Goal: Task Accomplishment & Management: Manage account settings

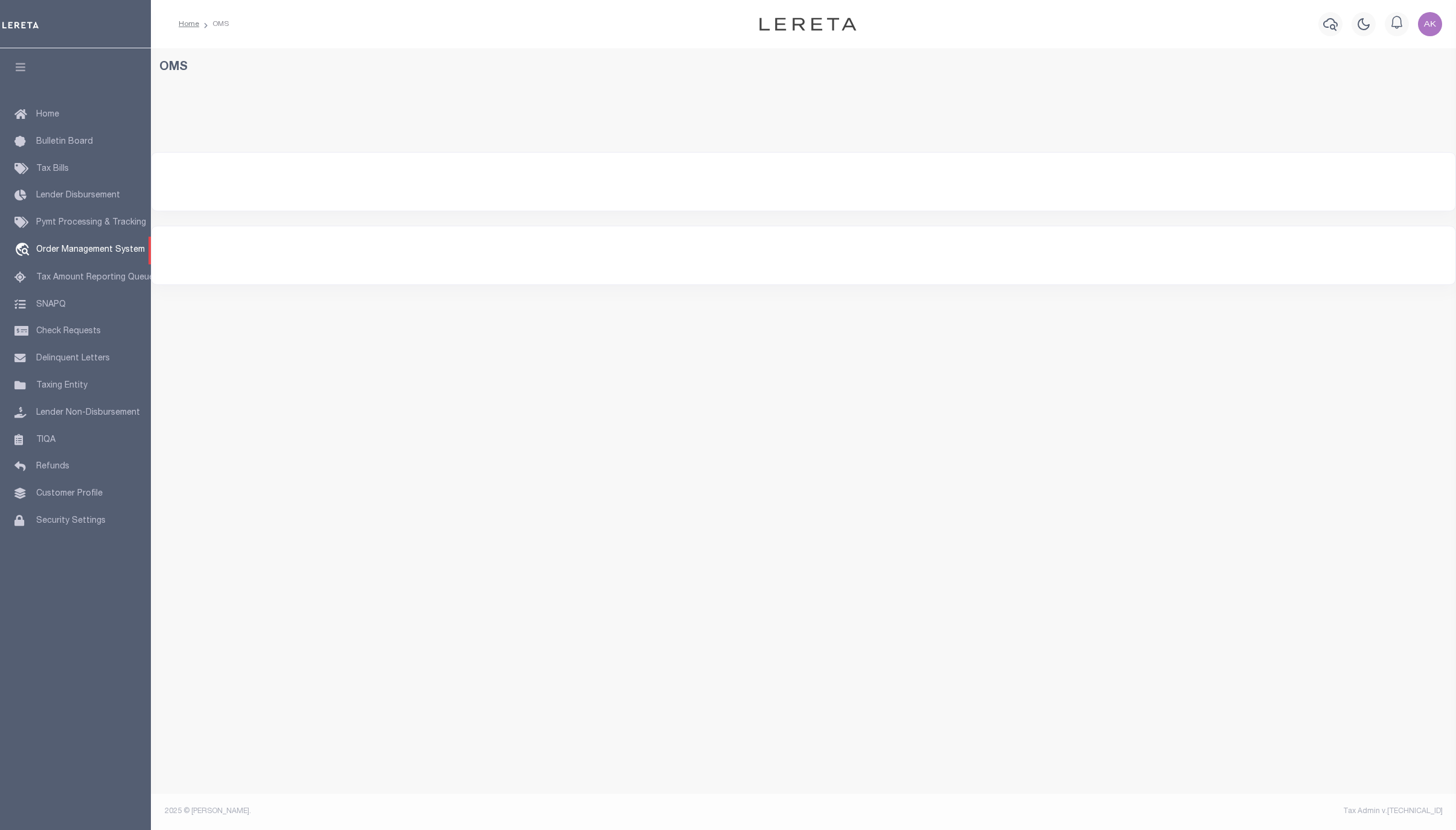
select select "200"
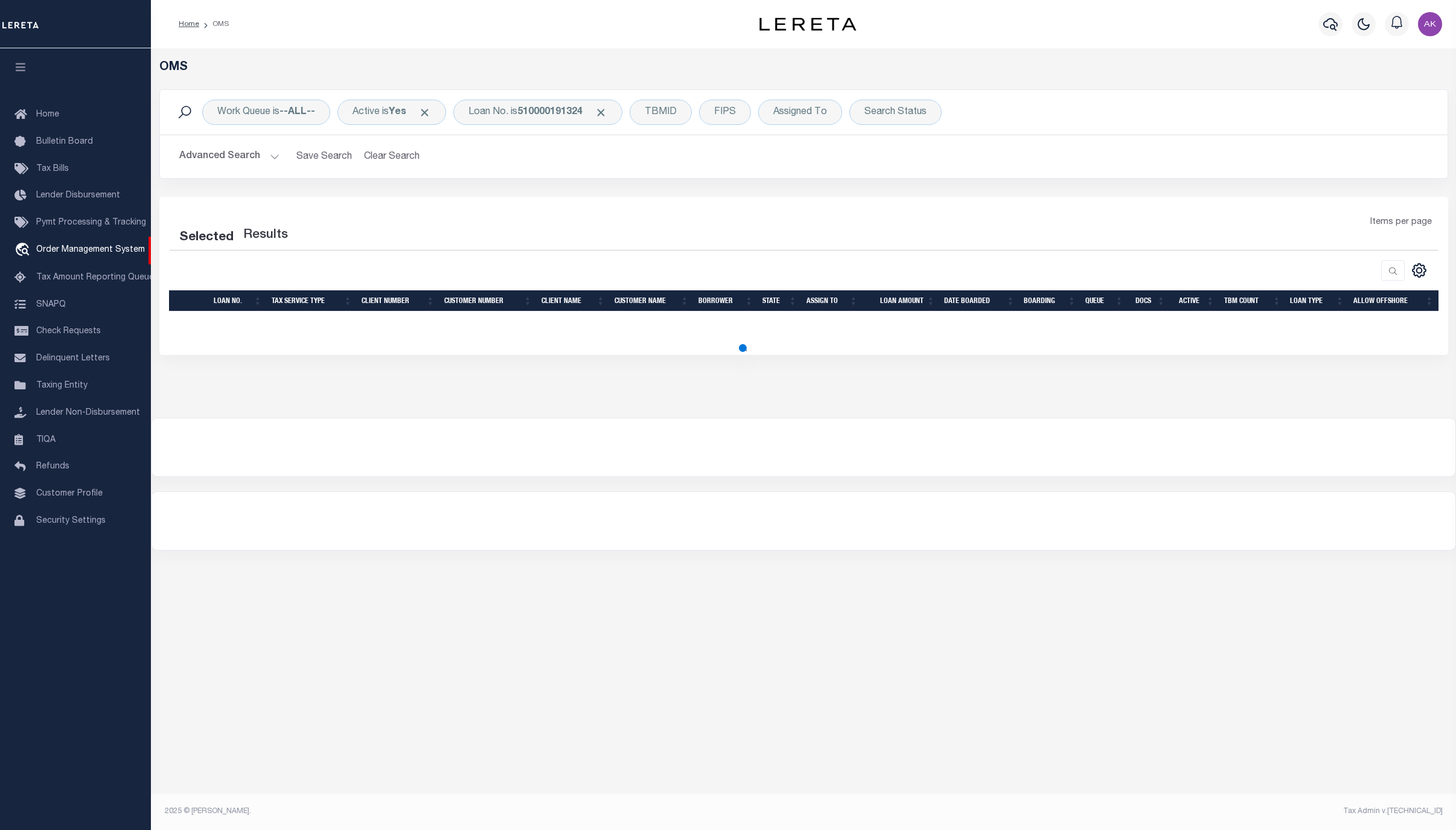
select select "200"
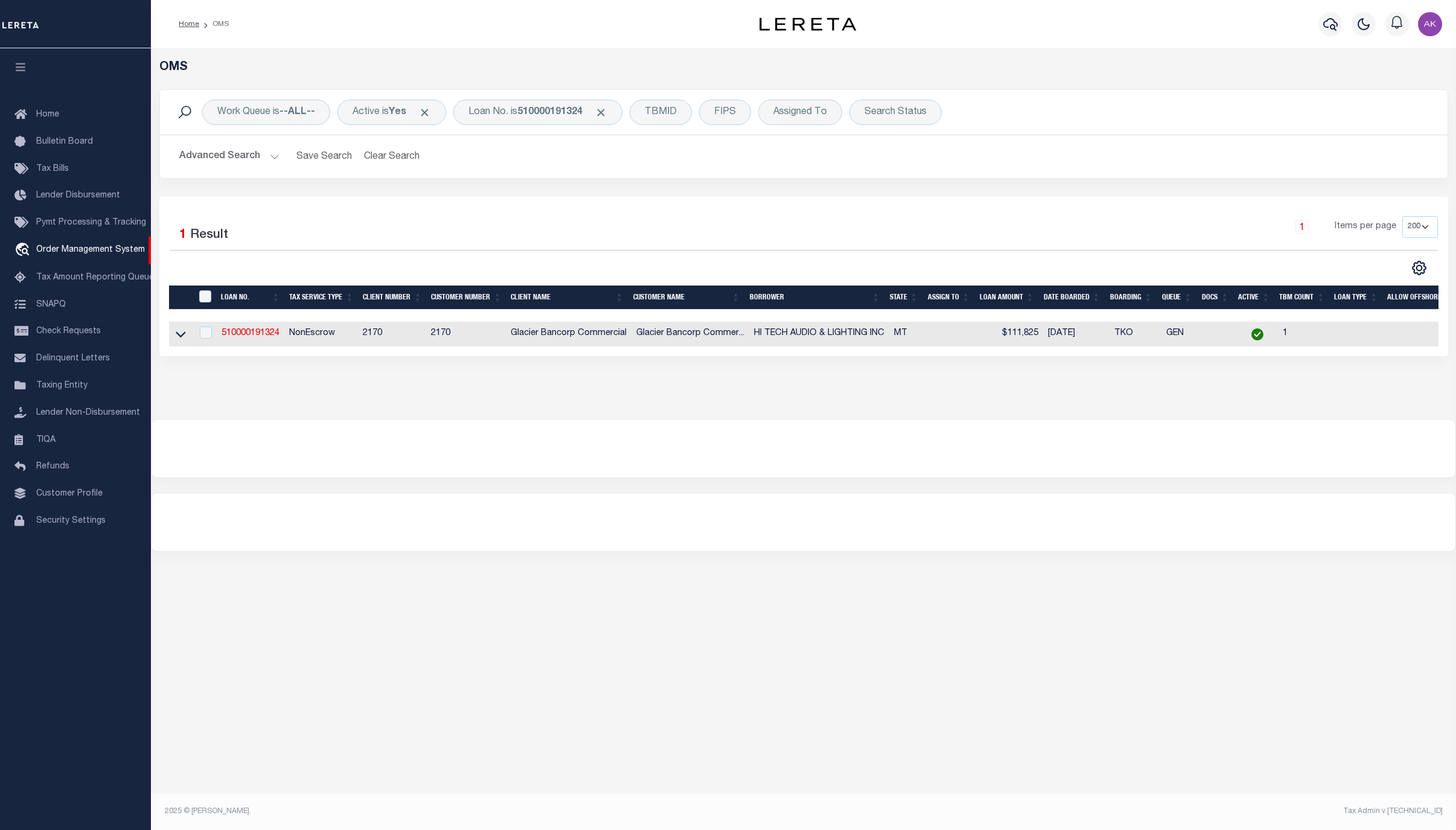
click at [1170, 734] on div "OMS Work Queue is --ALL-- Active is Yes Loan No. is 510000191324 TBMID FIPS Ass…" at bounding box center [802, 422] width 1305 height 747
click at [1297, 614] on div "OMS Work Queue is --ALL-- Active is Yes Loan No. is 510000191324 TBMID FIPS Ass…" at bounding box center [802, 422] width 1305 height 747
click at [1185, 592] on div "OMS Work Queue is --ALL-- Active is Yes Loan No. is 510000191324 TBMID FIPS Ass…" at bounding box center [802, 422] width 1305 height 747
click at [1353, 693] on div "OMS Work Queue is --ALL-- Active is Yes Loan No. is 510000191324 TBMID FIPS Ass…" at bounding box center [802, 422] width 1305 height 747
click at [1153, 706] on div "OMS Work Queue is --ALL-- Active is Yes Loan No. is 510000191324 TBMID FIPS Ass…" at bounding box center [802, 422] width 1305 height 747
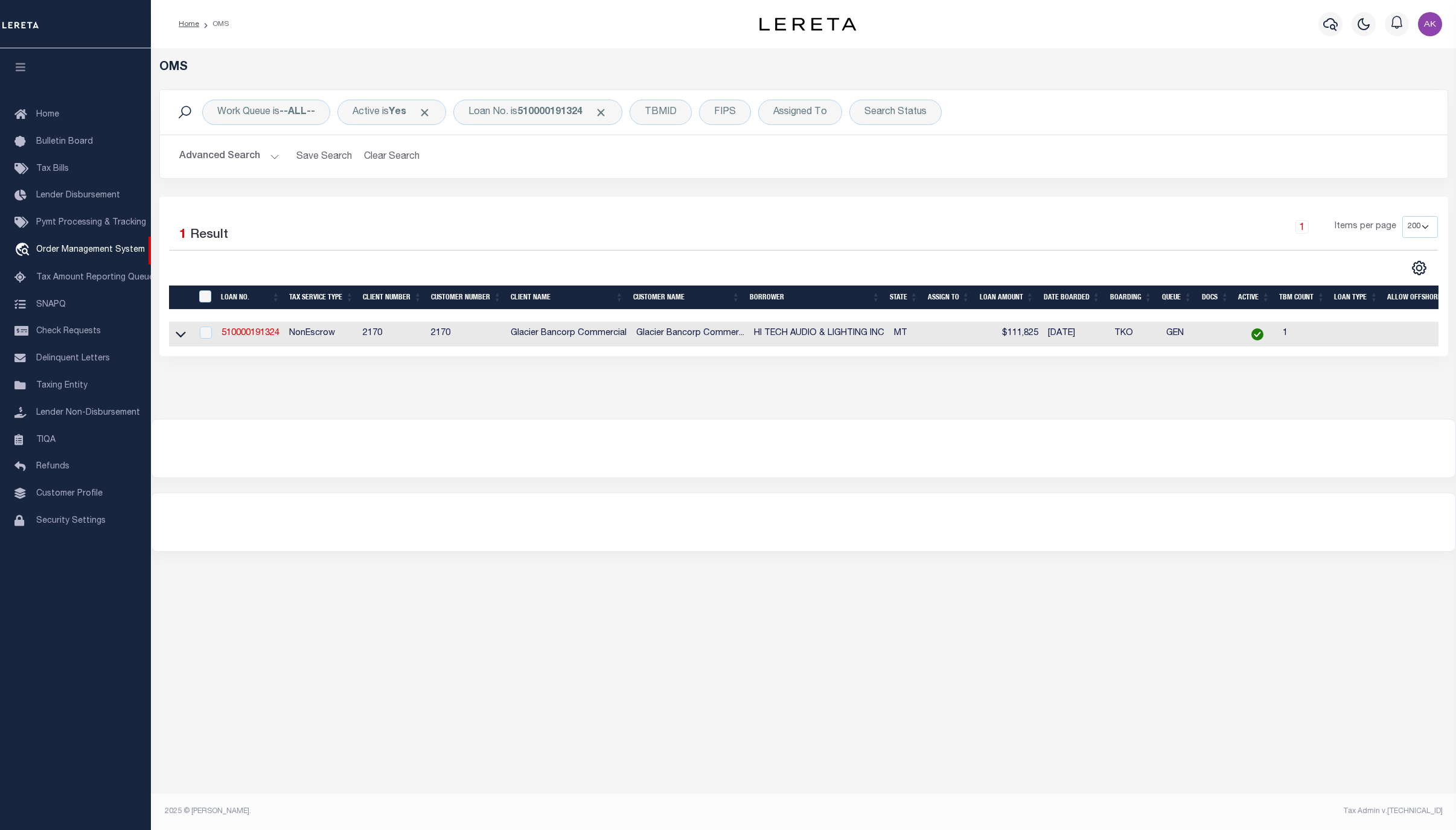
click at [1304, 622] on div "OMS Work Queue is --ALL-- Active is Yes Loan No. is 510000191324 TBMID FIPS Ass…" at bounding box center [802, 422] width 1305 height 747
click at [607, 111] on span "Click to Remove" at bounding box center [601, 113] width 13 height 13
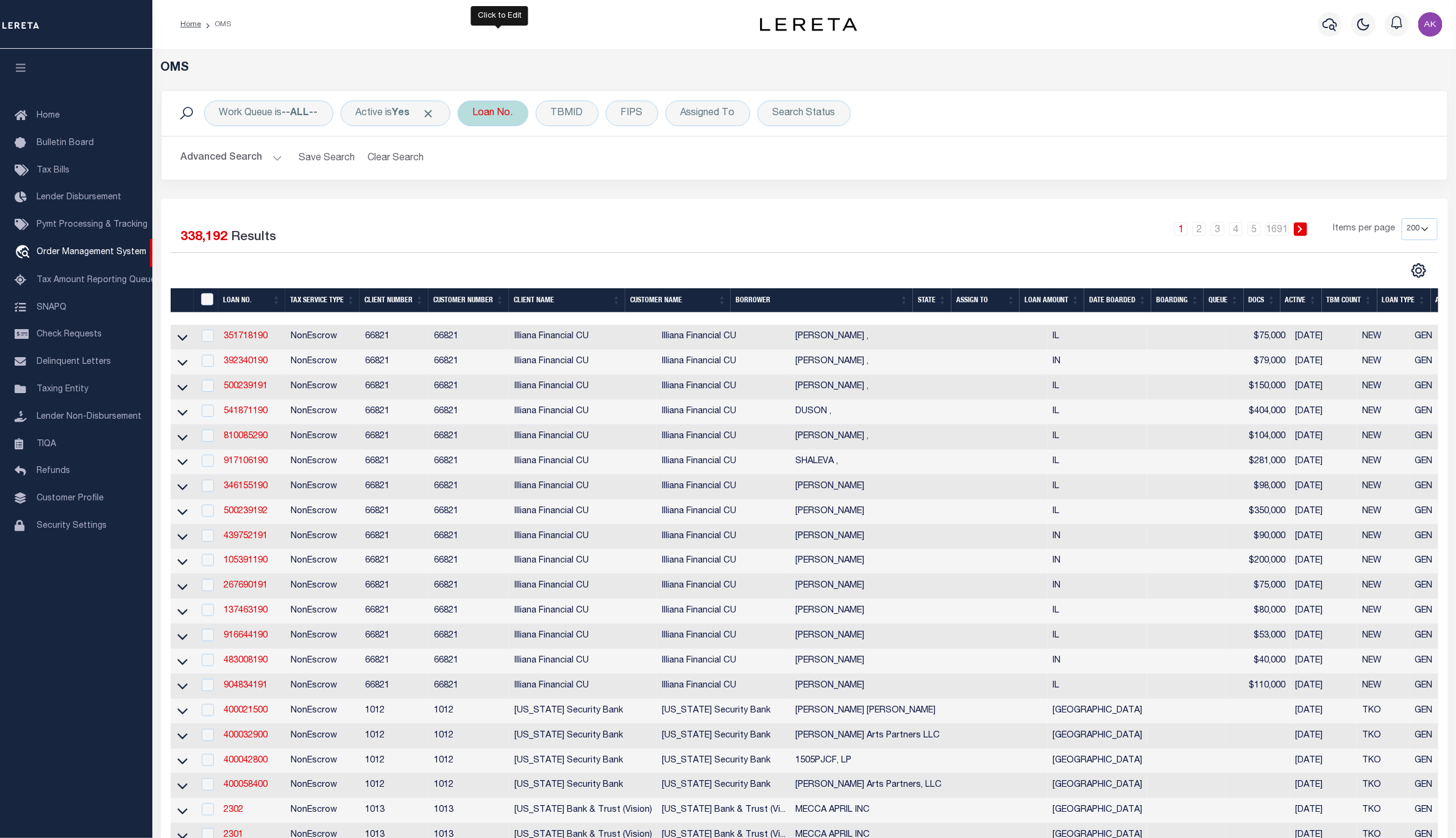
click at [509, 112] on div "Loan No." at bounding box center [493, 113] width 71 height 25
click at [505, 173] on input "text" at bounding box center [563, 173] width 179 height 23
type input "10020662"
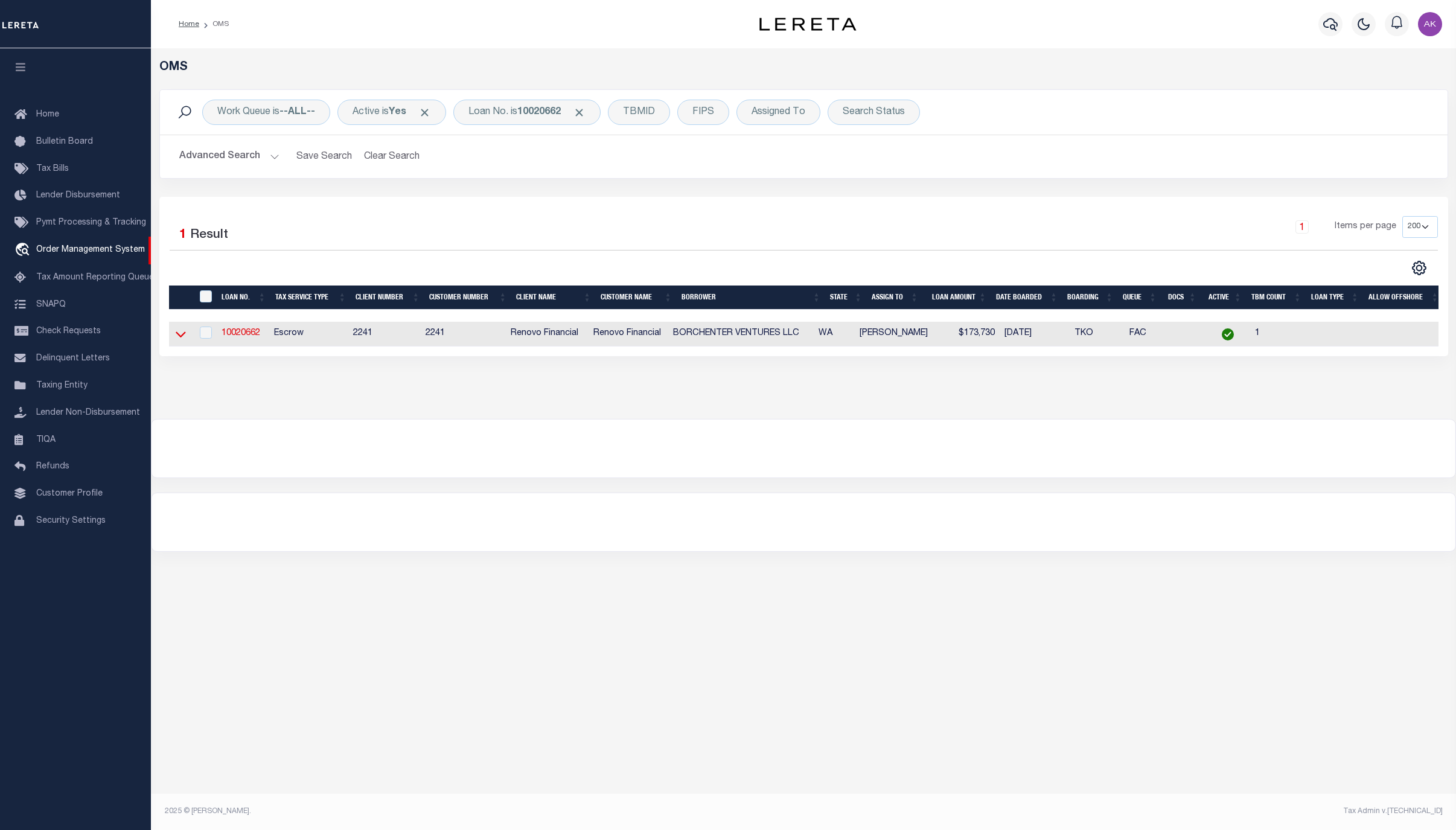
click at [181, 338] on icon at bounding box center [181, 334] width 11 height 6
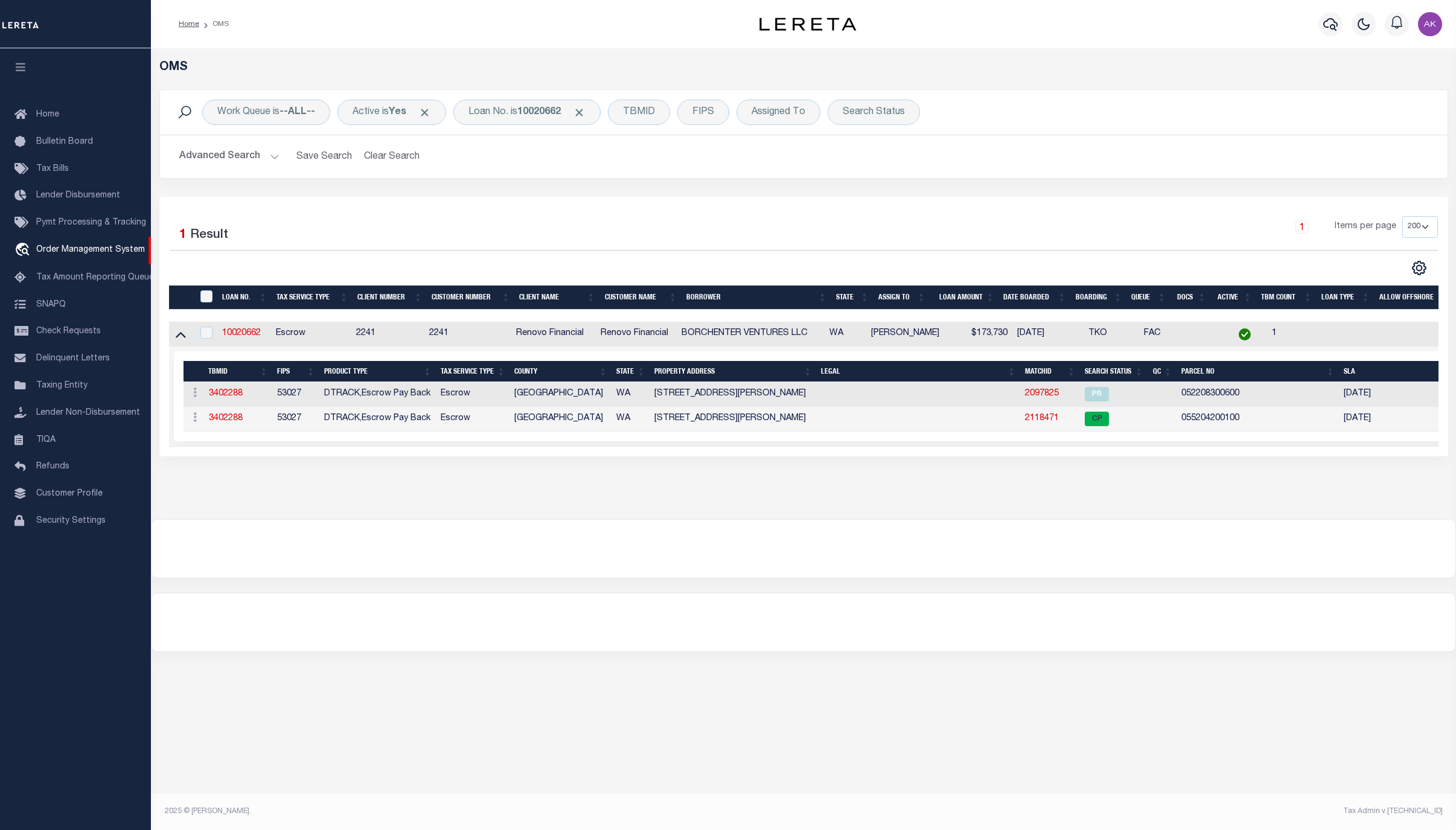
click at [1131, 638] on div at bounding box center [803, 622] width 1304 height 58
click at [1045, 422] on link "2118471" at bounding box center [1042, 418] width 34 height 8
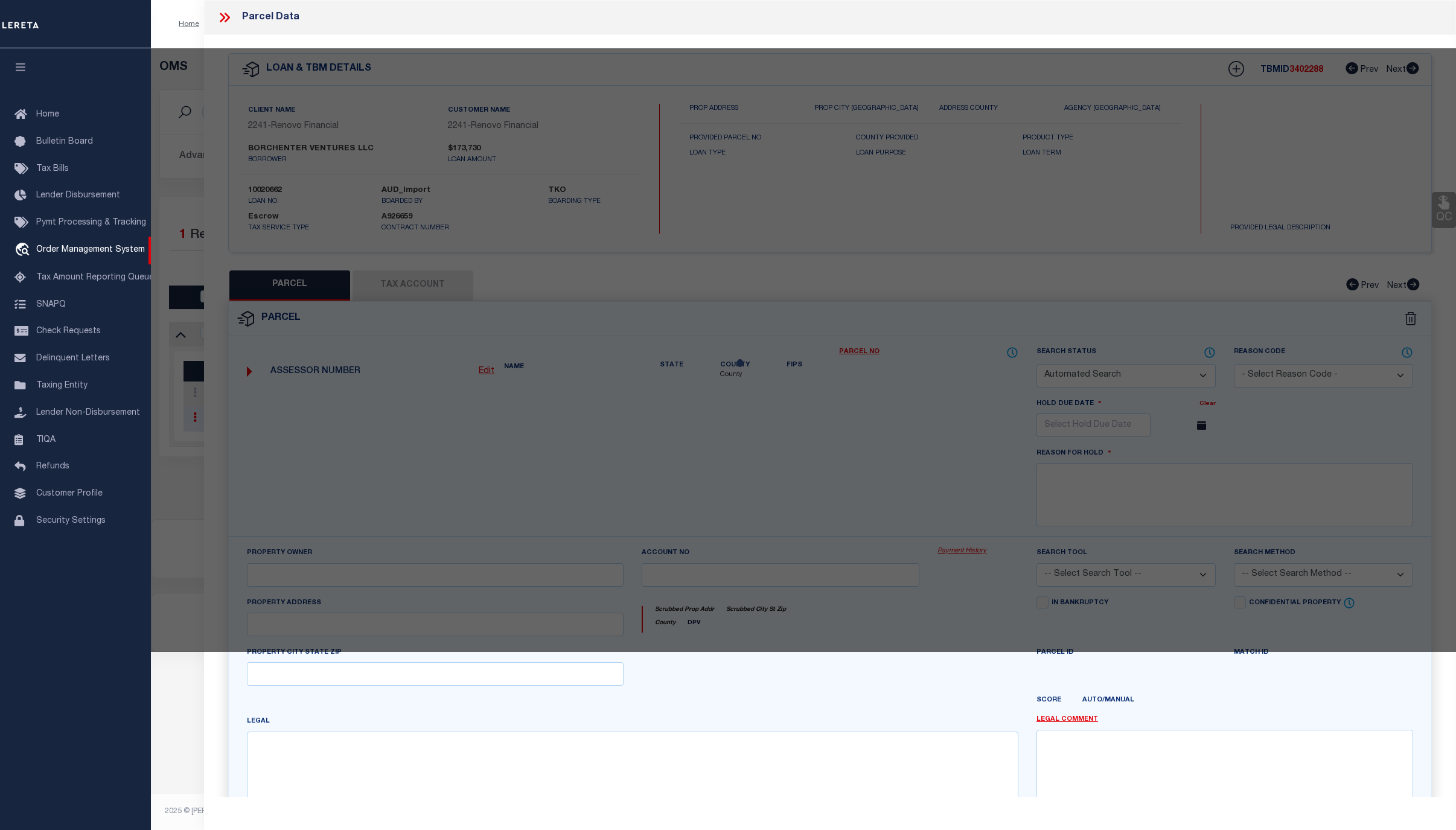
checkbox input "false"
select select "CP"
type input "BORCHENTER VENTURES LLC"
select select "AGW"
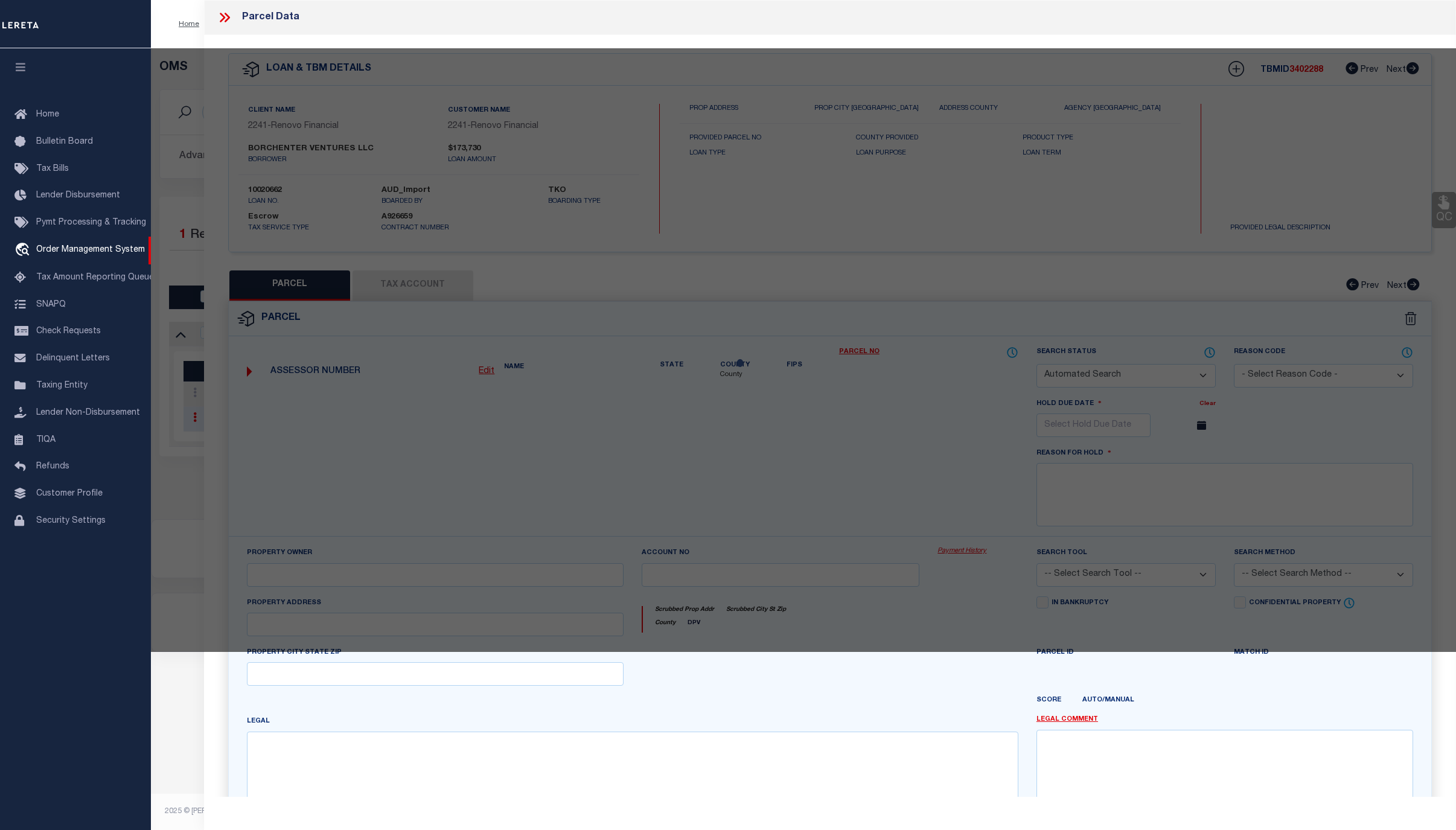
select select "LIP"
type input "2640 SUMNER"
checkbox input "false"
type input "RAINIER WA 98576"
type textarea "ONTARIO LOT 1 BLK 42"
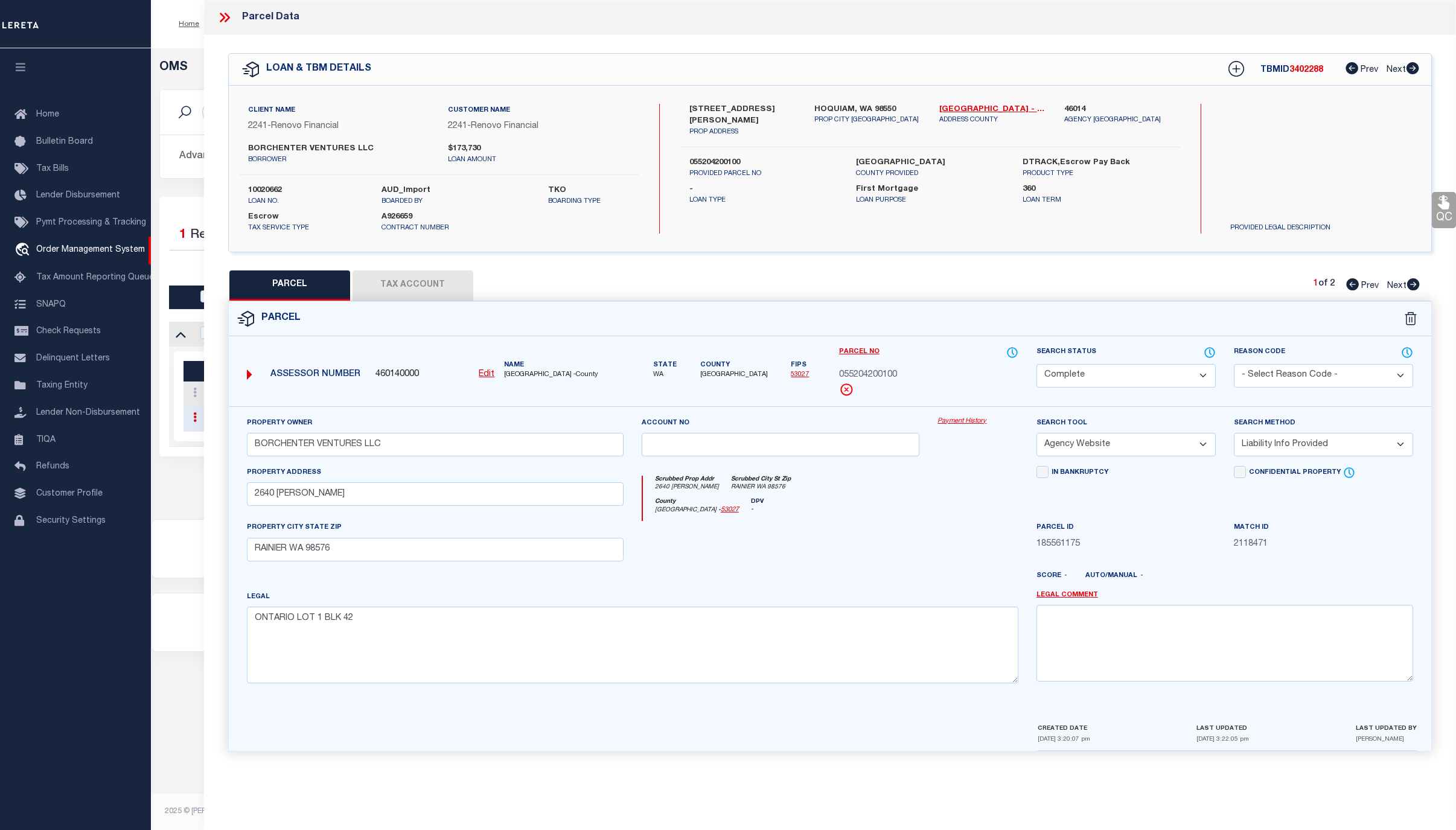
click at [973, 422] on link "Payment History" at bounding box center [977, 422] width 81 height 11
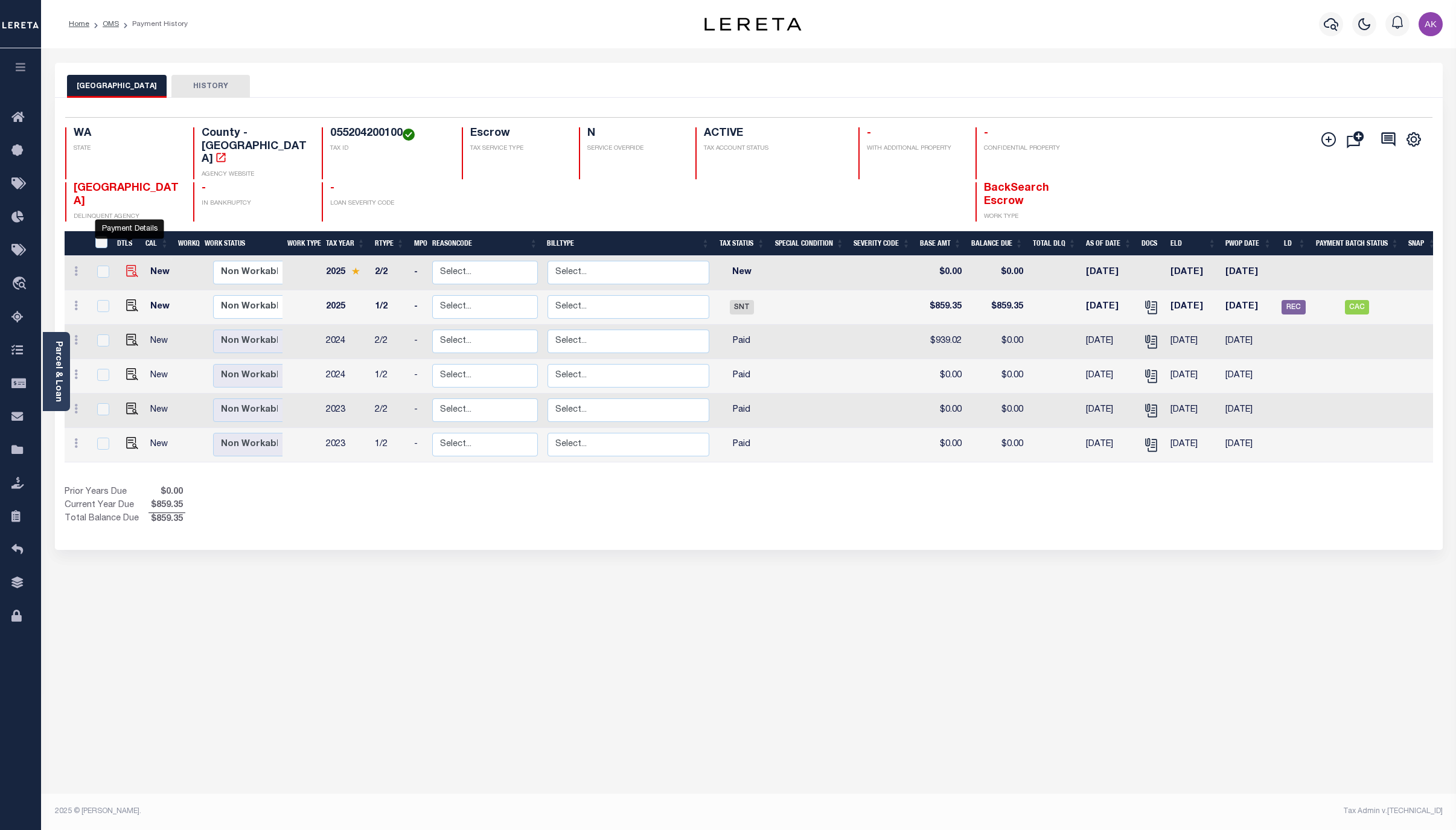
click at [127, 265] on img "" at bounding box center [132, 271] width 12 height 12
checkbox input "true"
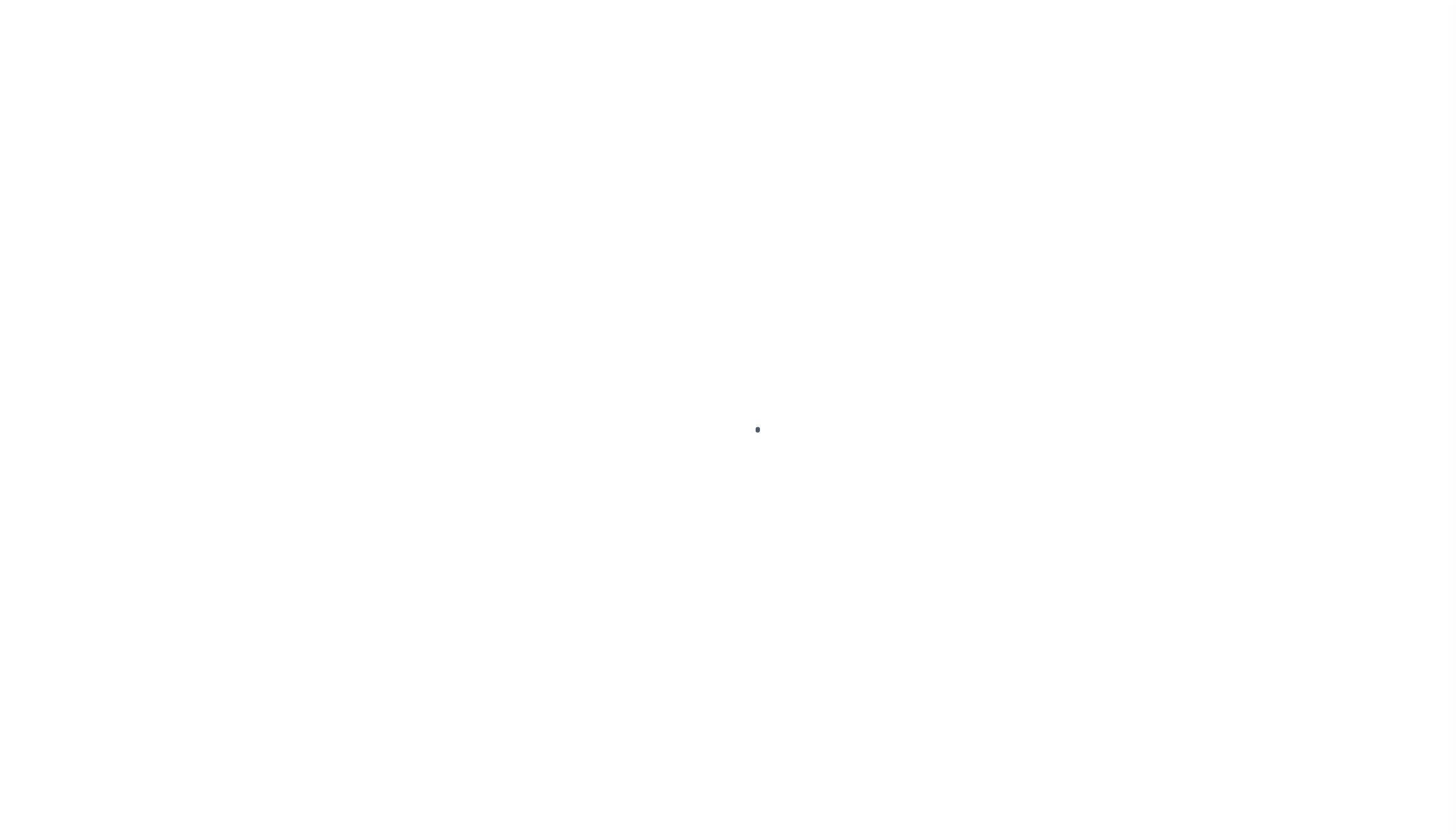
select select "NW2"
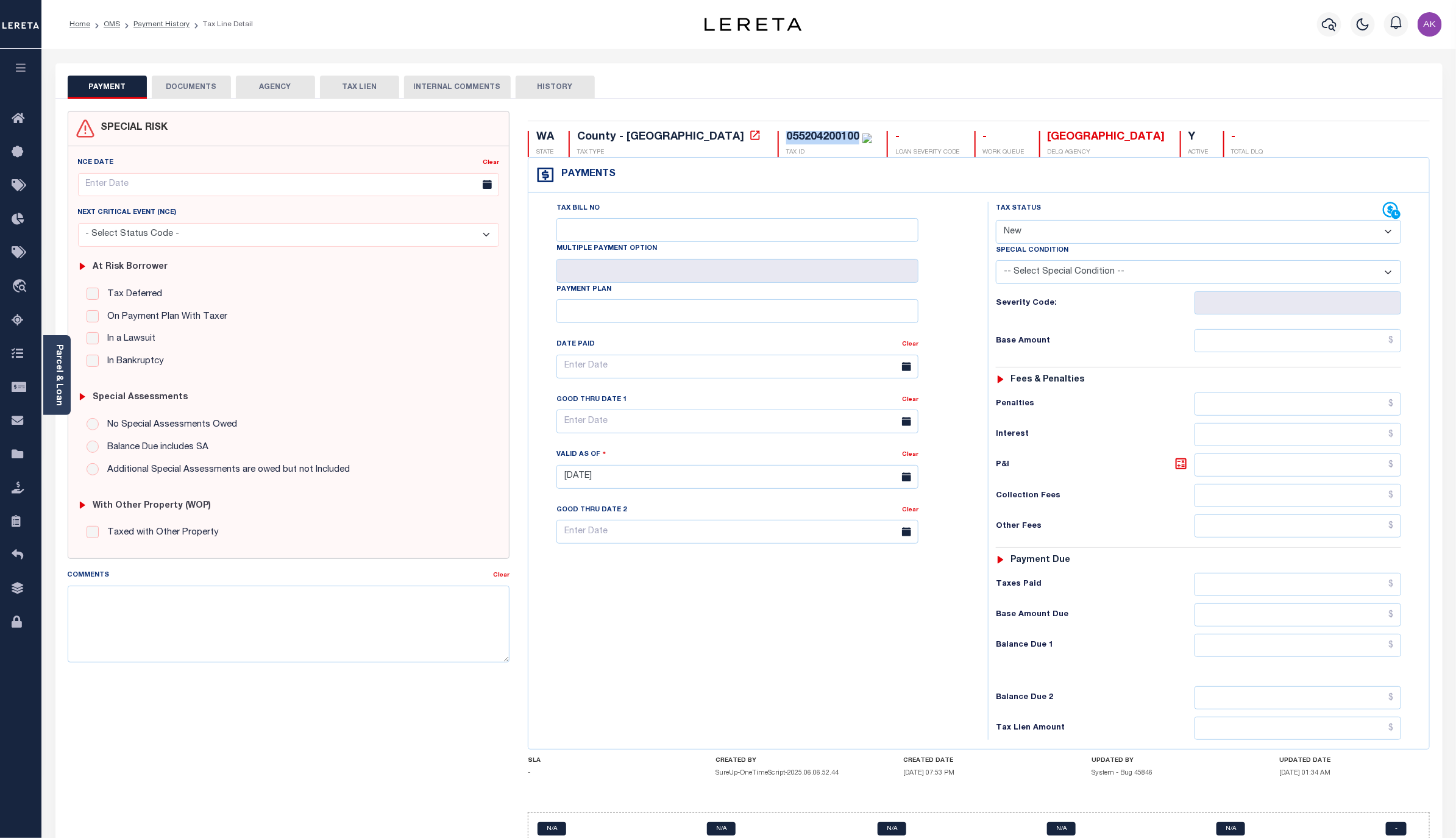
drag, startPoint x: 757, startPoint y: 134, endPoint x: 686, endPoint y: 139, distance: 71.2
click at [786, 139] on div "055204200100" at bounding box center [822, 136] width 73 height 11
copy div "055204200100"
click at [749, 134] on icon at bounding box center [754, 135] width 12 height 12
click at [110, 24] on link "OMS" at bounding box center [112, 24] width 16 height 7
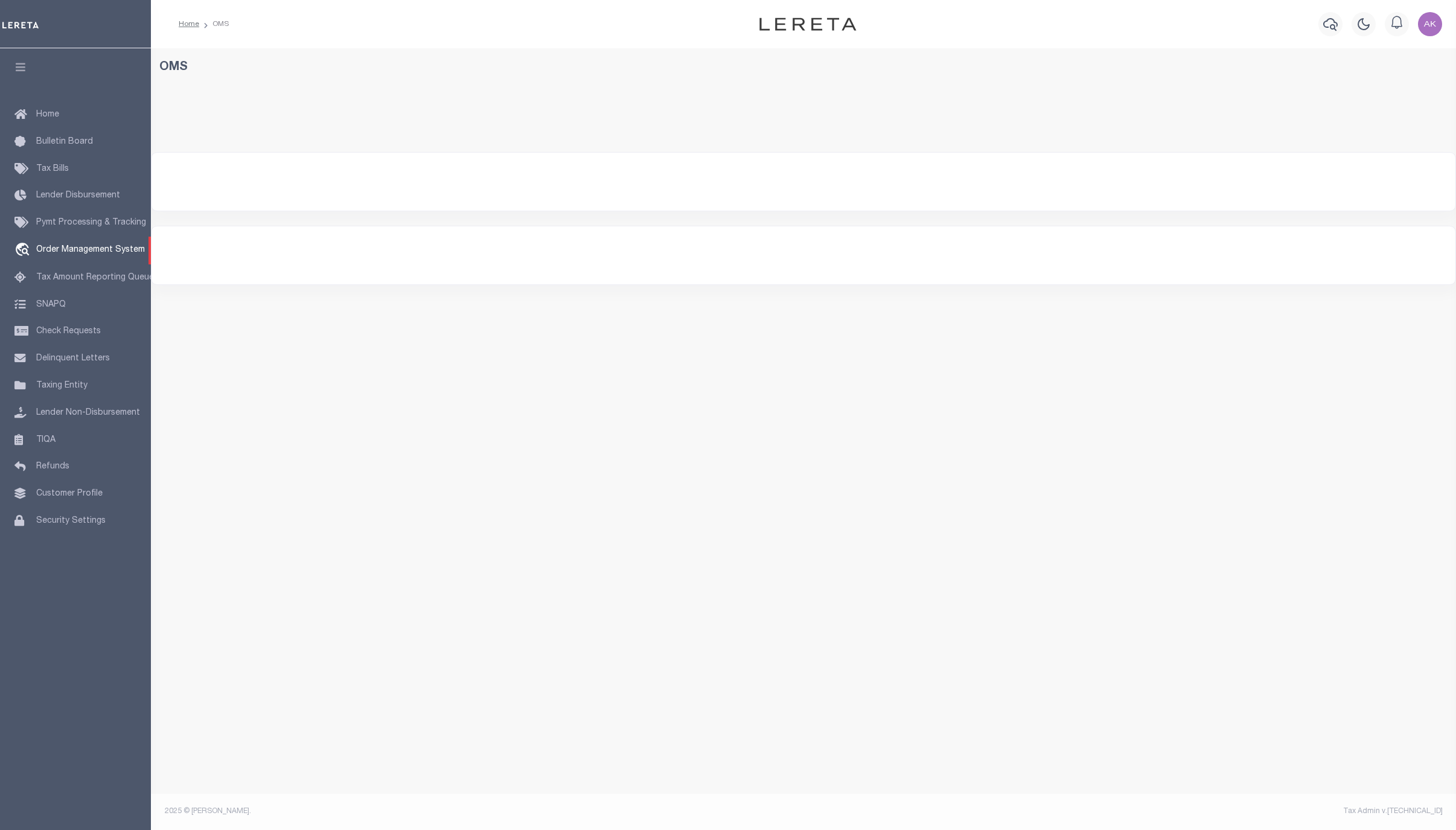
select select "200"
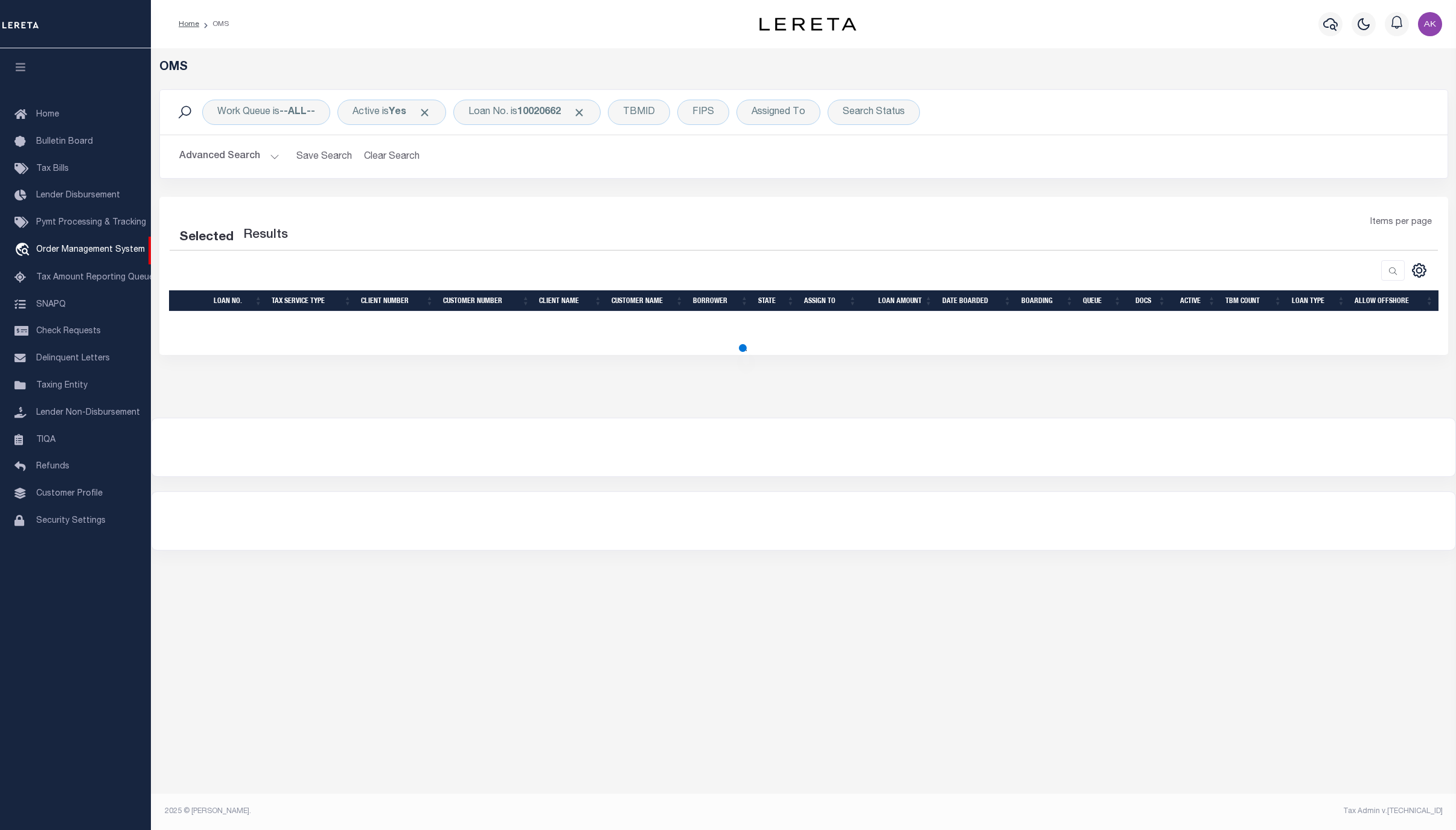
select select "200"
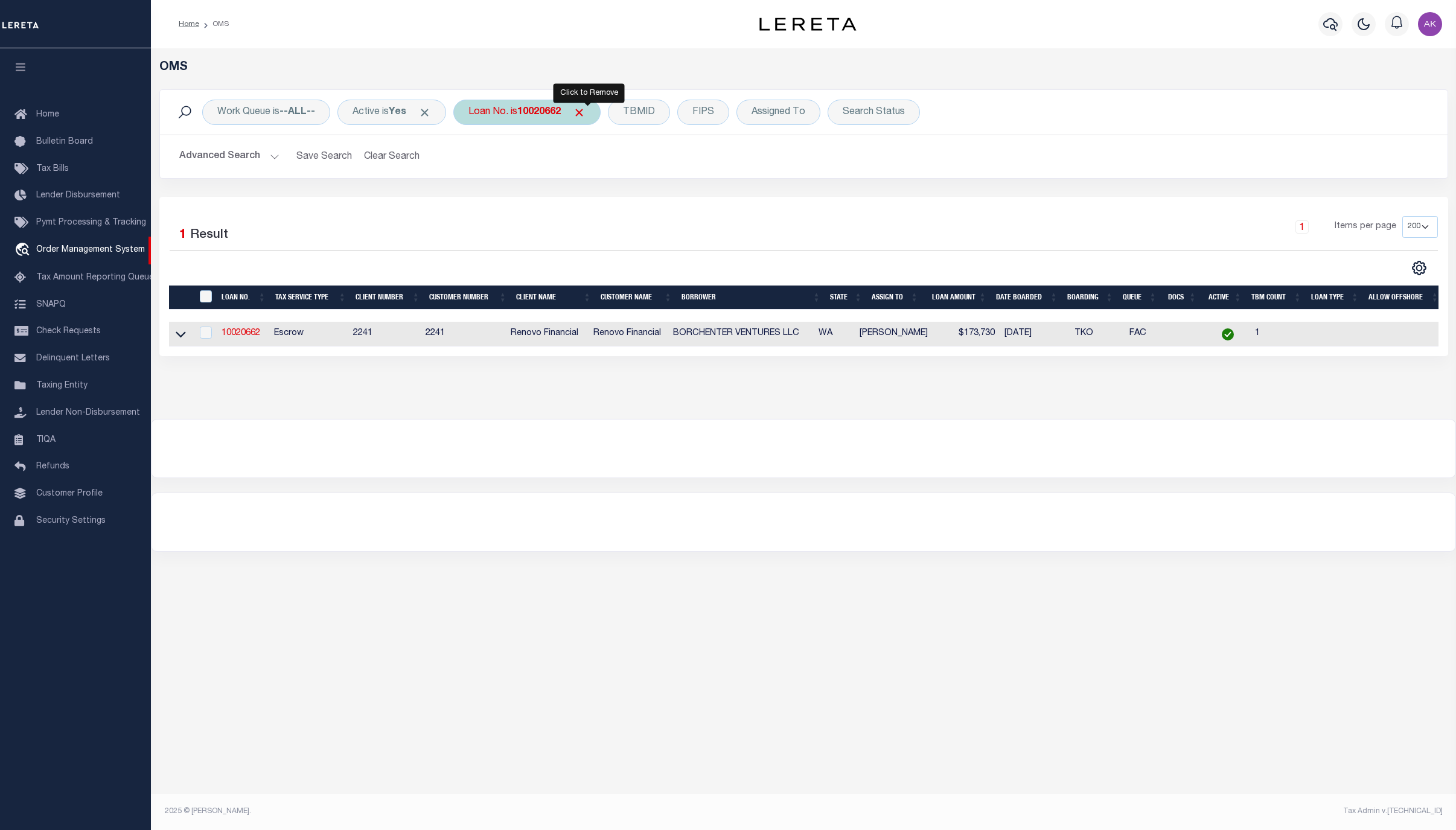
click at [585, 112] on span "Click to Remove" at bounding box center [579, 113] width 13 height 13
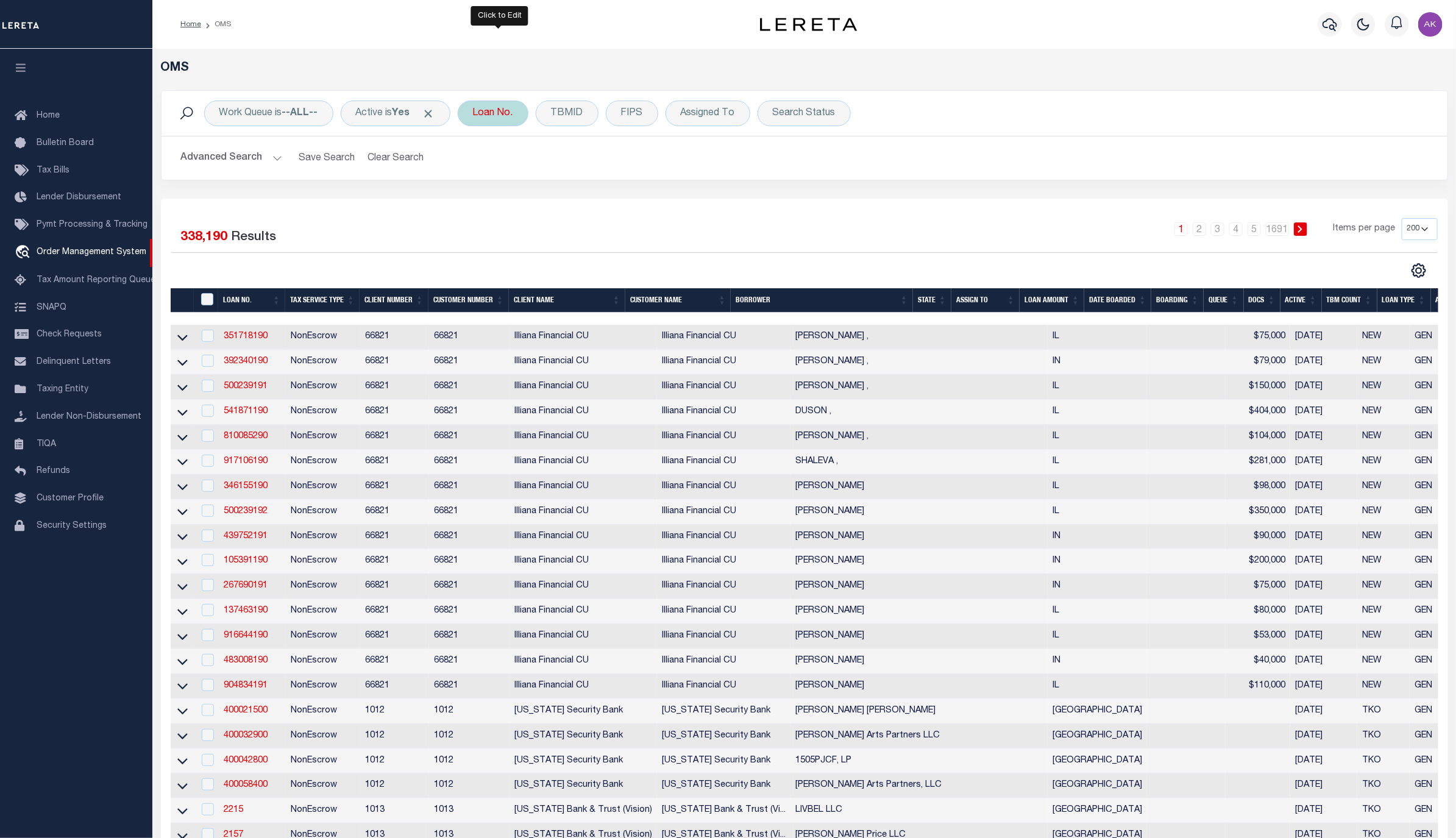
click at [503, 116] on div "Loan No." at bounding box center [493, 113] width 71 height 25
type input "15319"
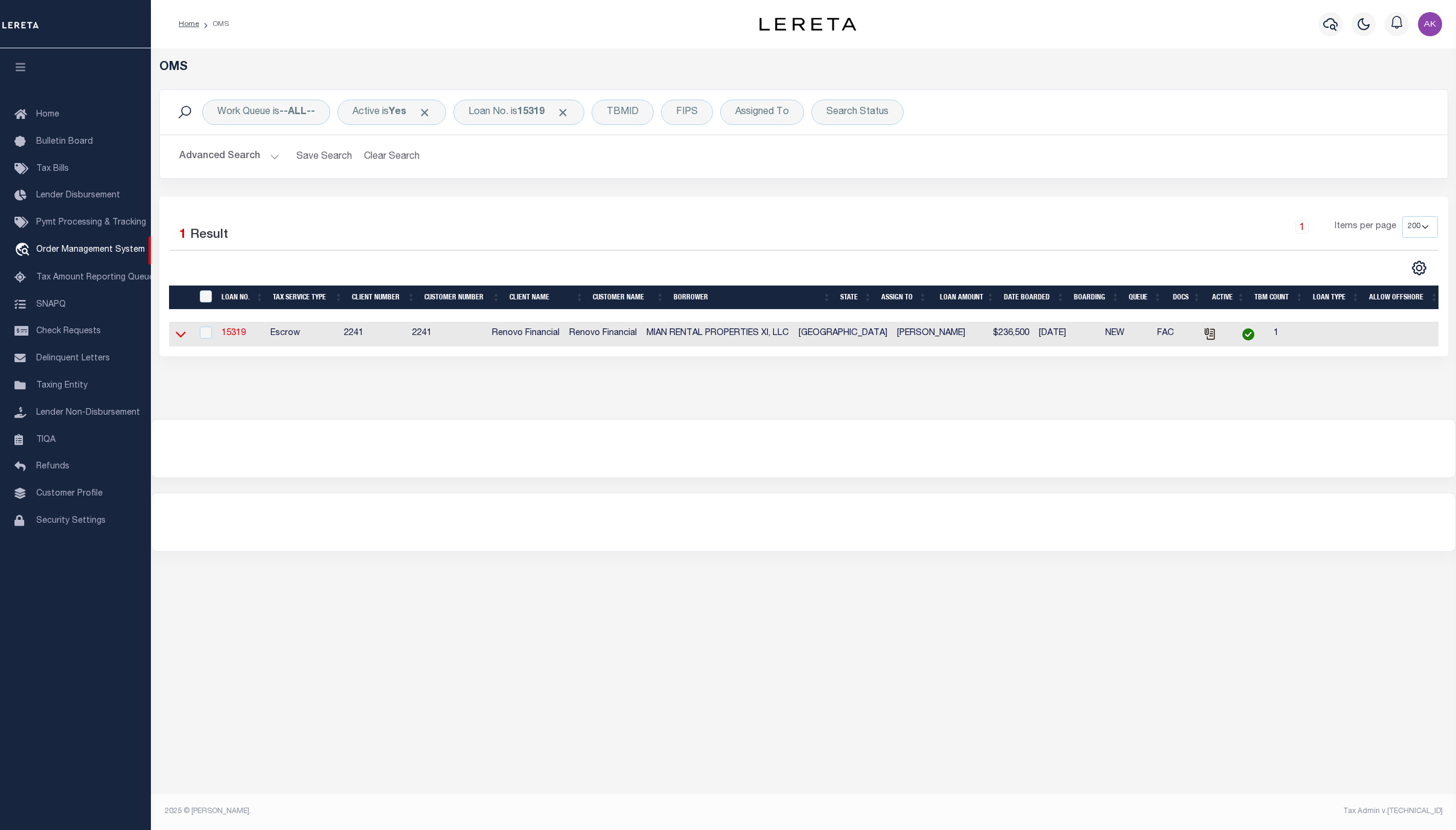
click at [183, 337] on icon at bounding box center [181, 334] width 11 height 13
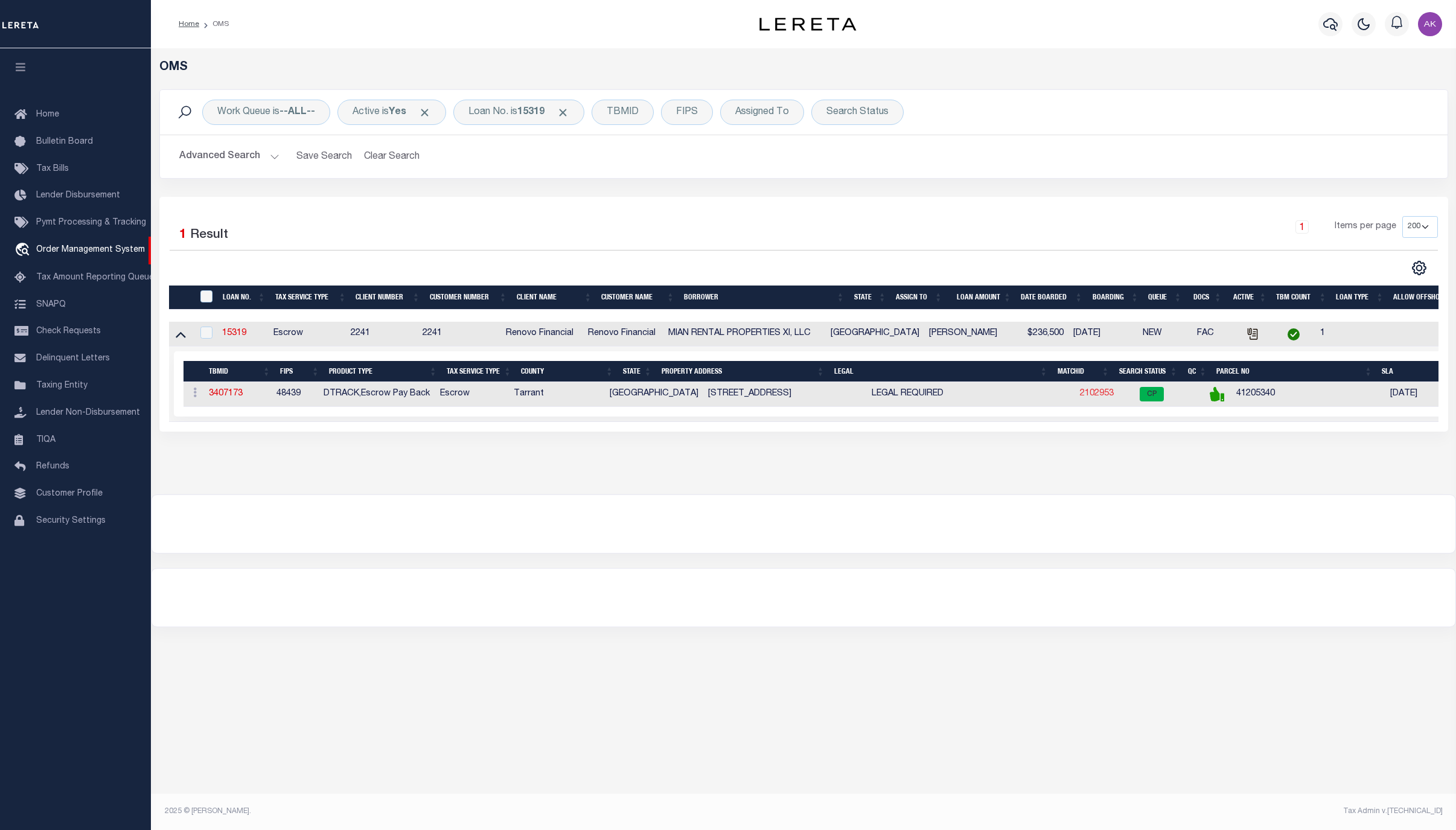
click at [1080, 398] on link "2102953" at bounding box center [1097, 393] width 34 height 8
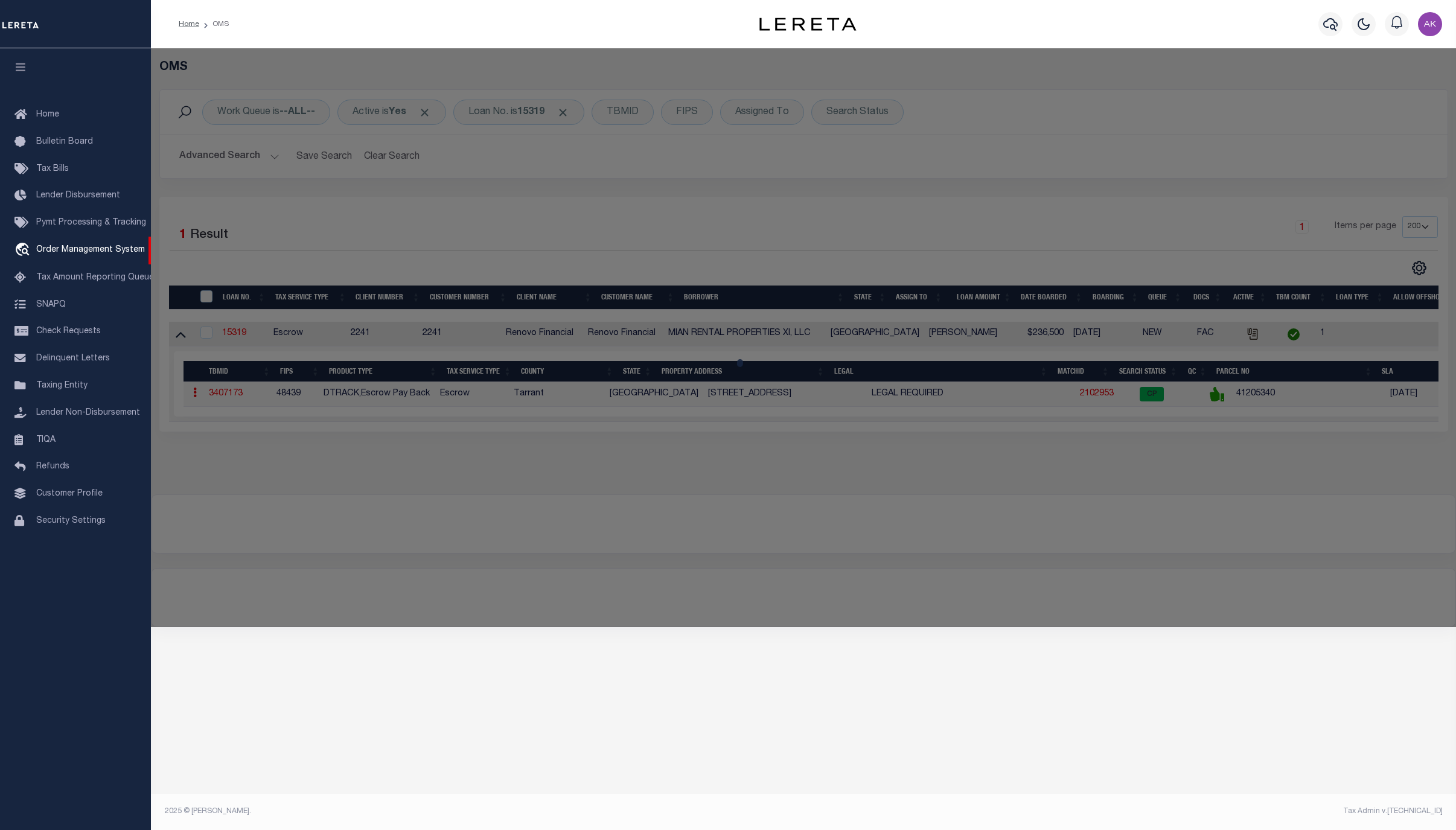
checkbox input "false"
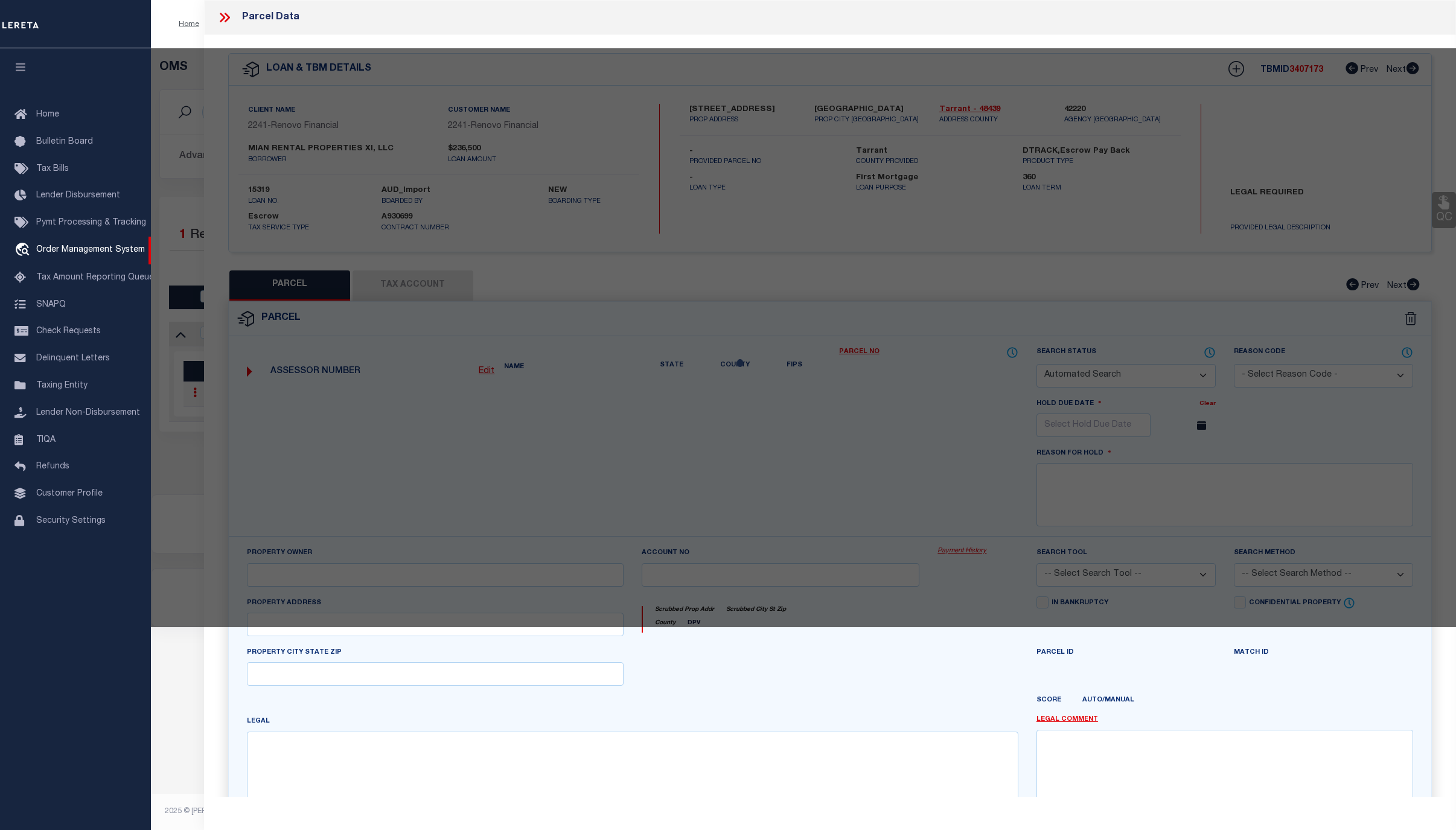
select select "CP"
type input "MIAN RENTAL PROPERTIES XI LLC"
select select "AGW"
select select
type input "[STREET_ADDRESS]"
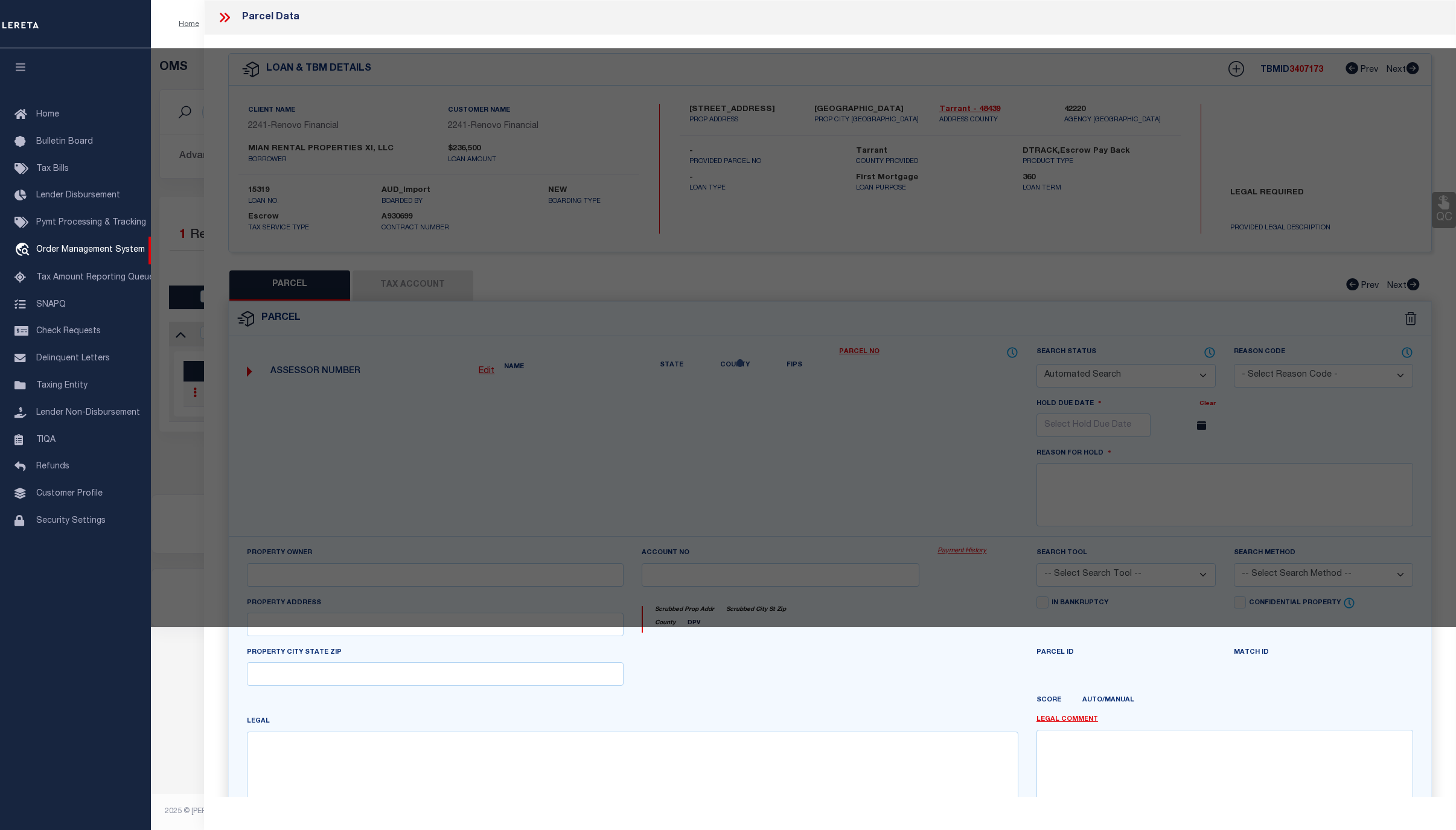
type input "GRAPEVINE [GEOGRAPHIC_DATA]"
type textarea "LINKSIDE AT [GEOGRAPHIC_DATA] 1 LOT 39"
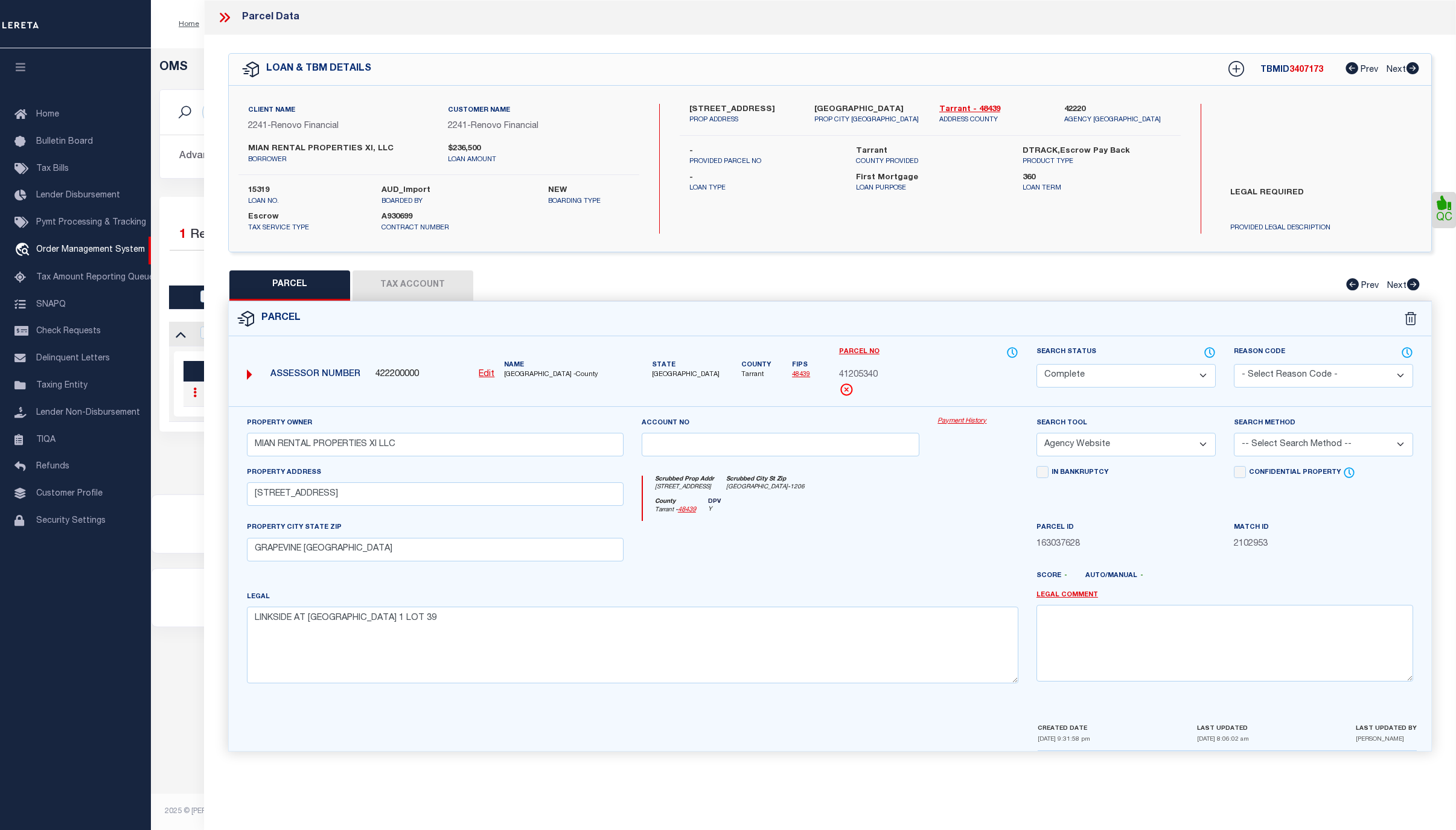
click at [966, 422] on link "Payment History" at bounding box center [977, 422] width 81 height 11
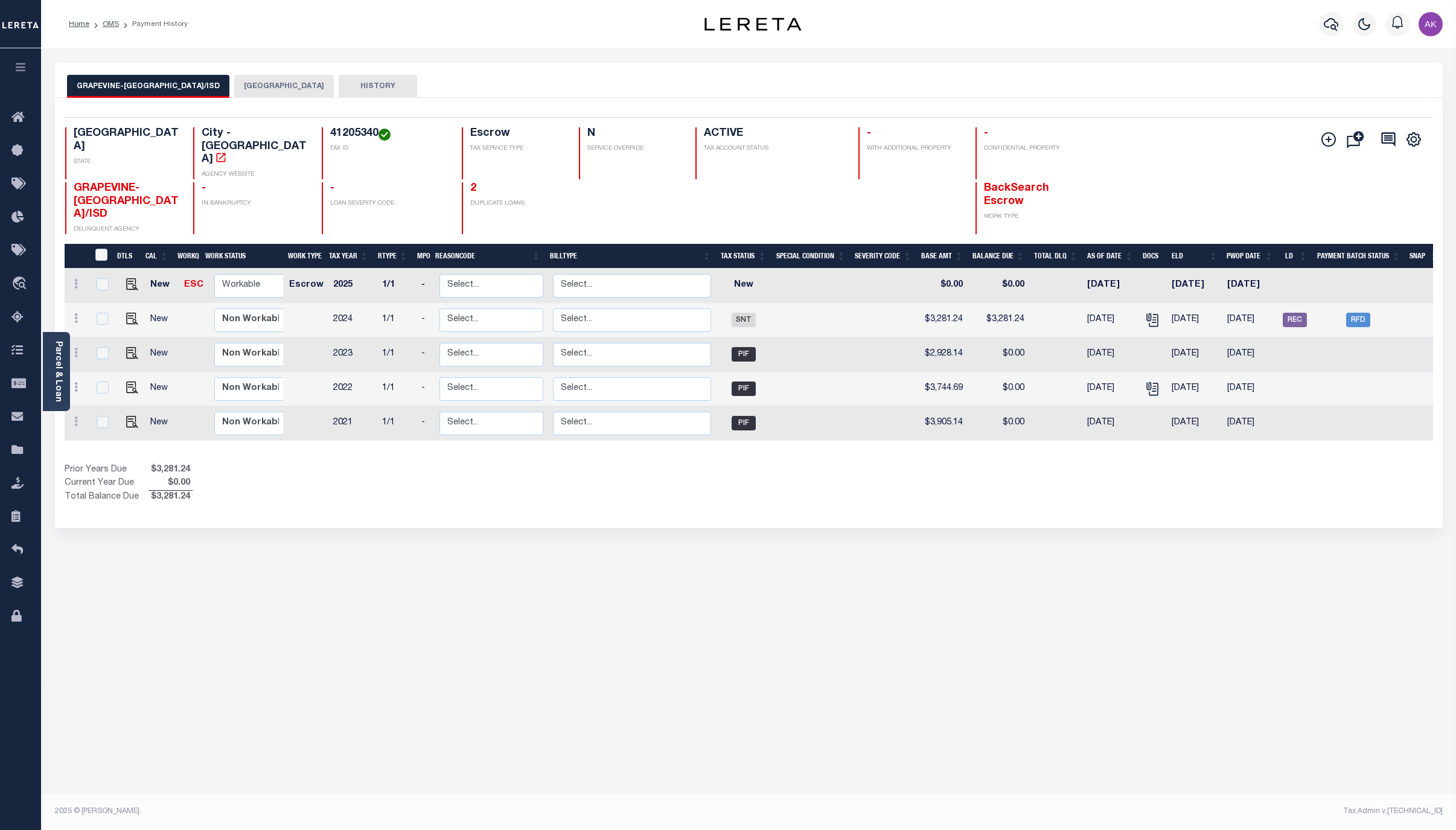
click at [265, 83] on button "[GEOGRAPHIC_DATA]" at bounding box center [284, 86] width 99 height 23
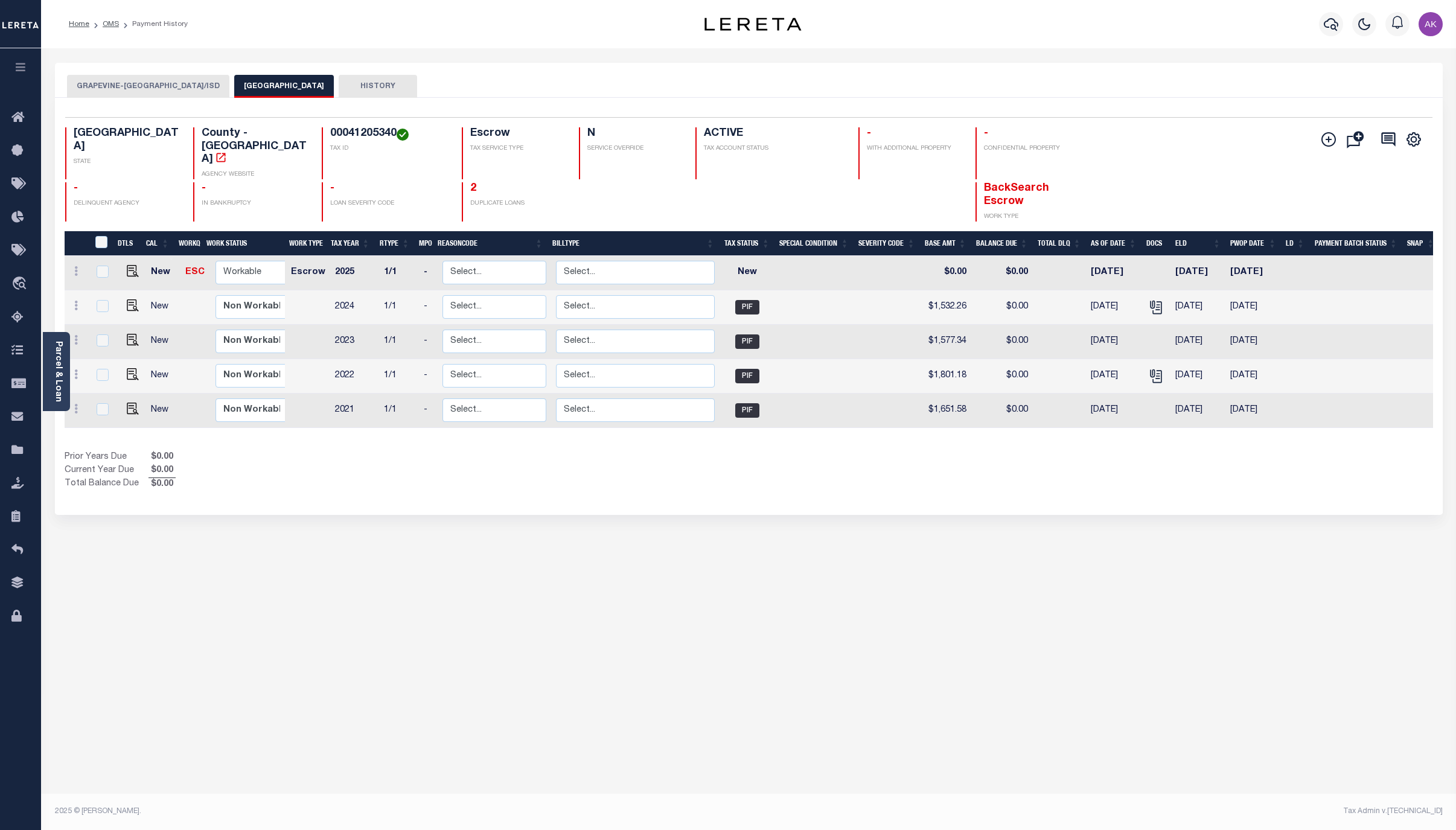
click at [120, 84] on button "GRAPEVINE-[GEOGRAPHIC_DATA]/ISD" at bounding box center [147, 86] width 162 height 23
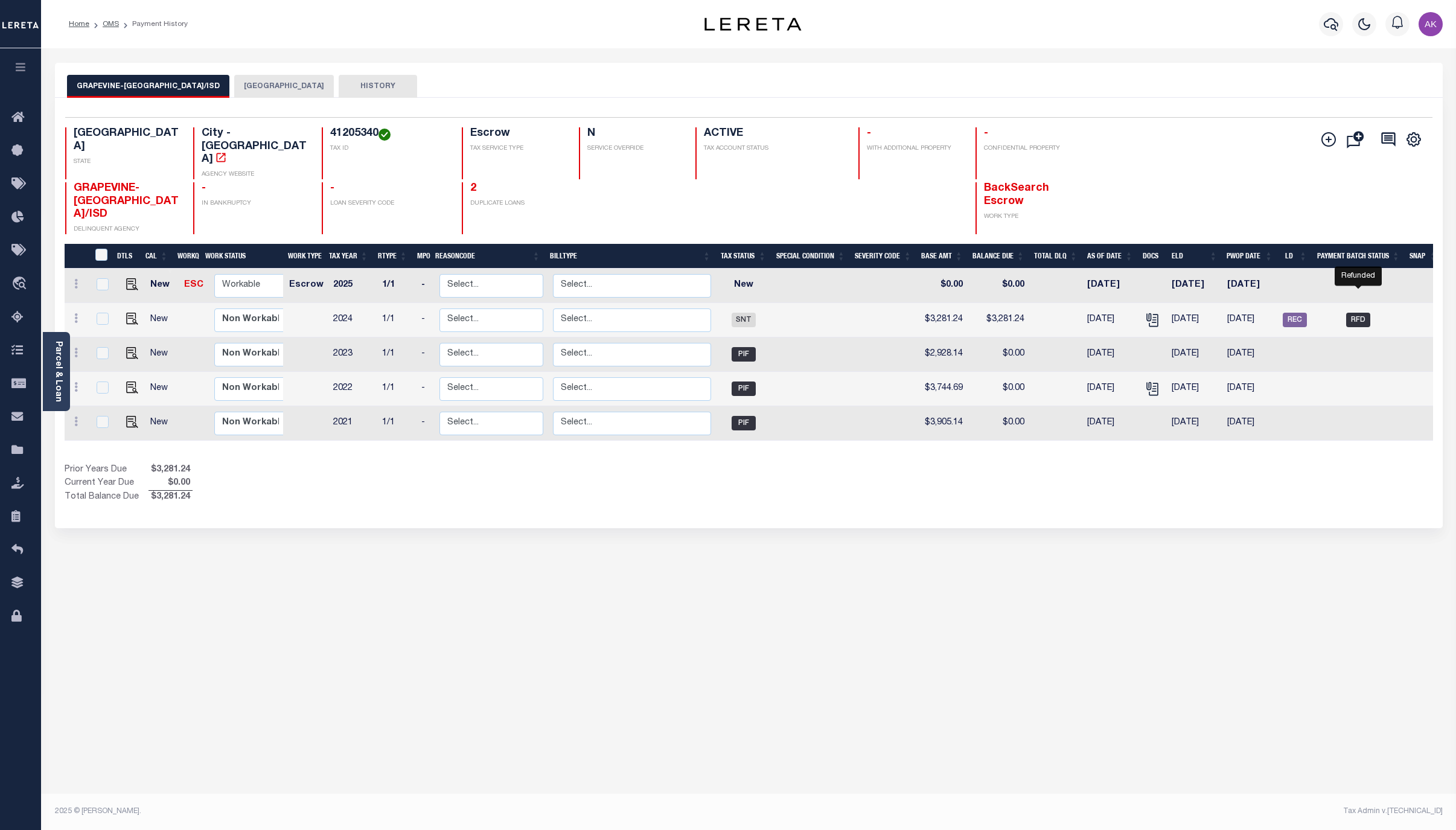
click at [1360, 312] on span "RFD" at bounding box center [1358, 320] width 24 height 15
checkbox input "true"
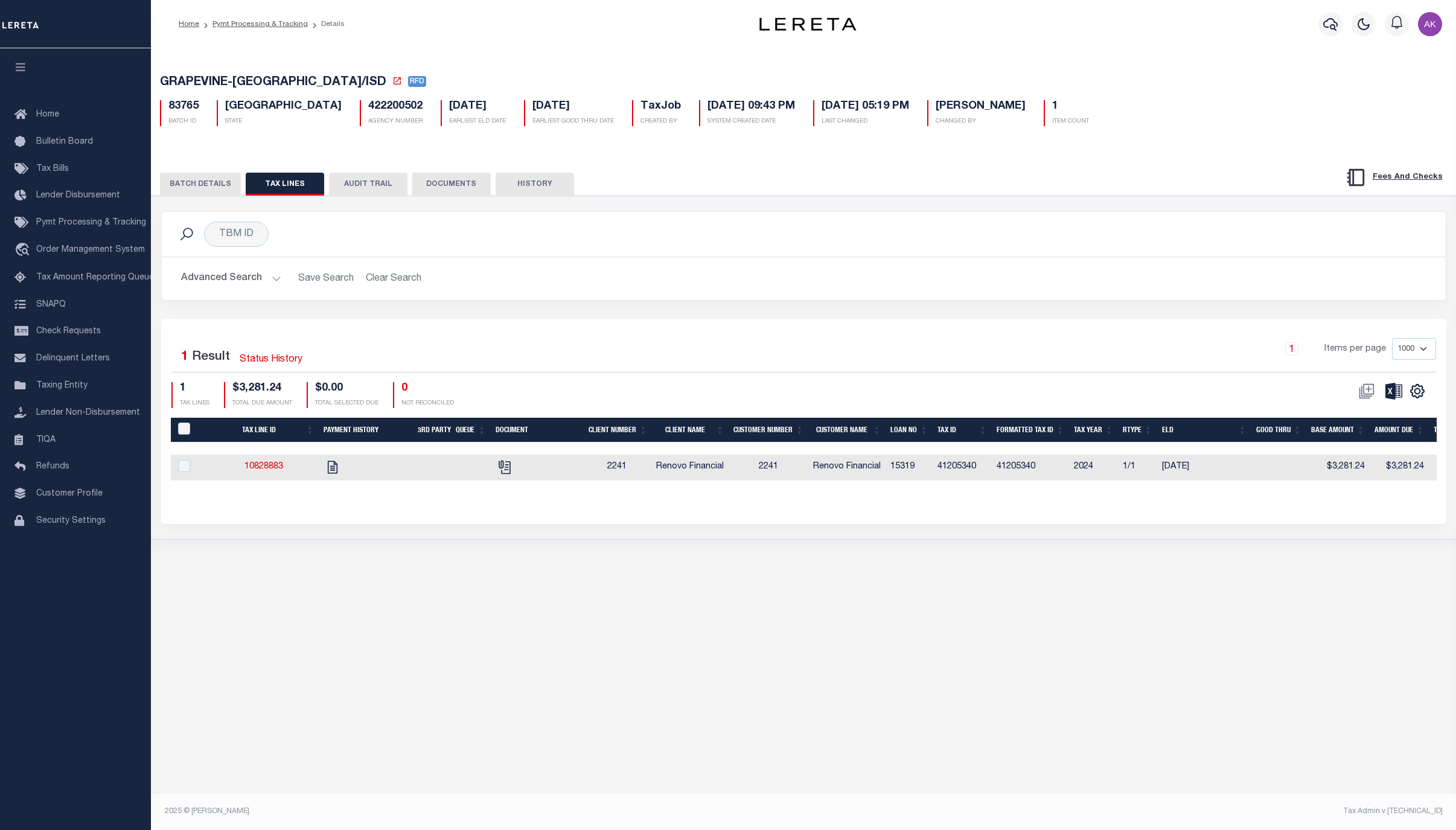
click at [203, 185] on button "BATCH DETAILS" at bounding box center [200, 184] width 81 height 23
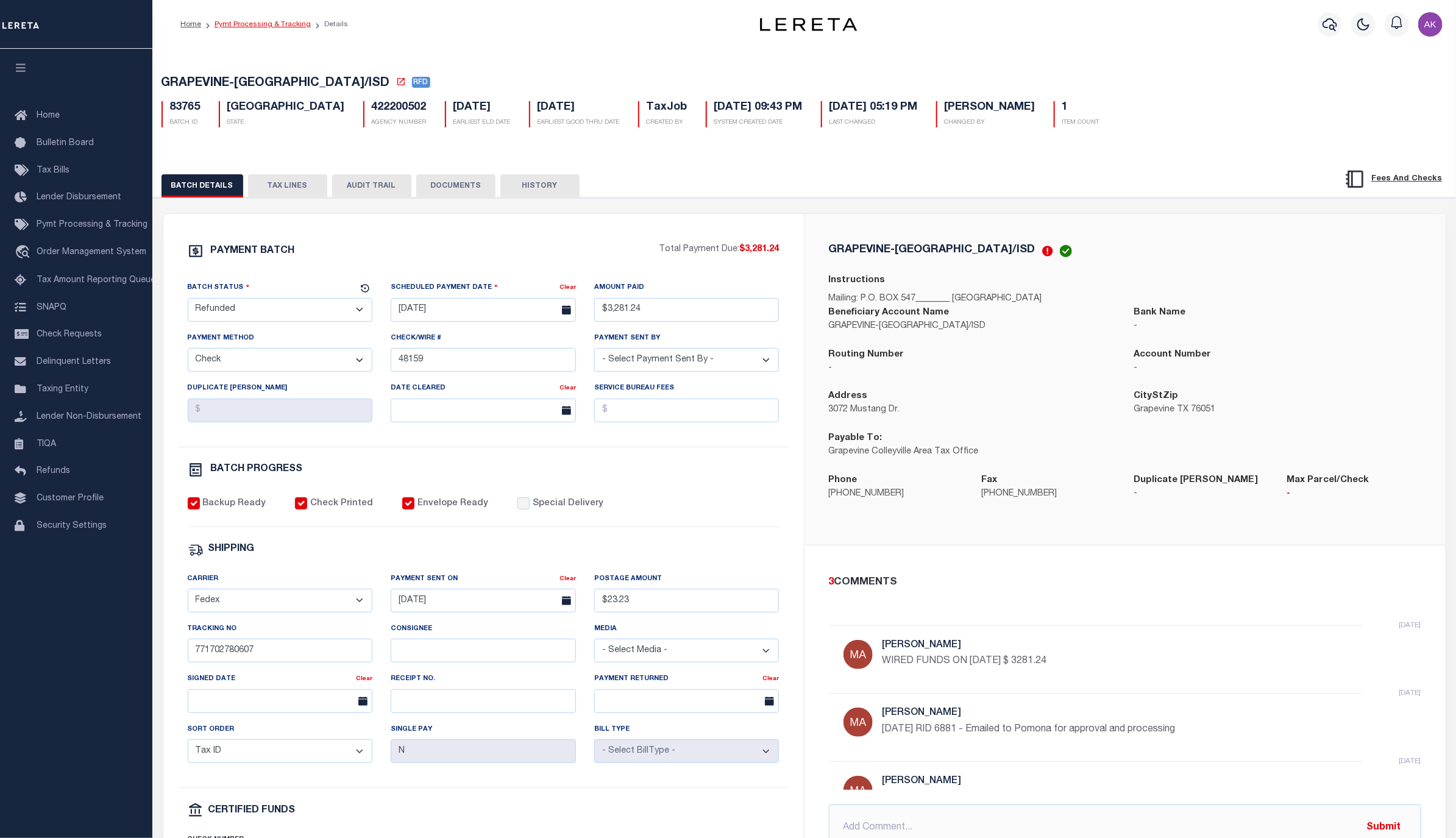
click at [282, 21] on link "Pymt Processing & Tracking" at bounding box center [262, 24] width 96 height 7
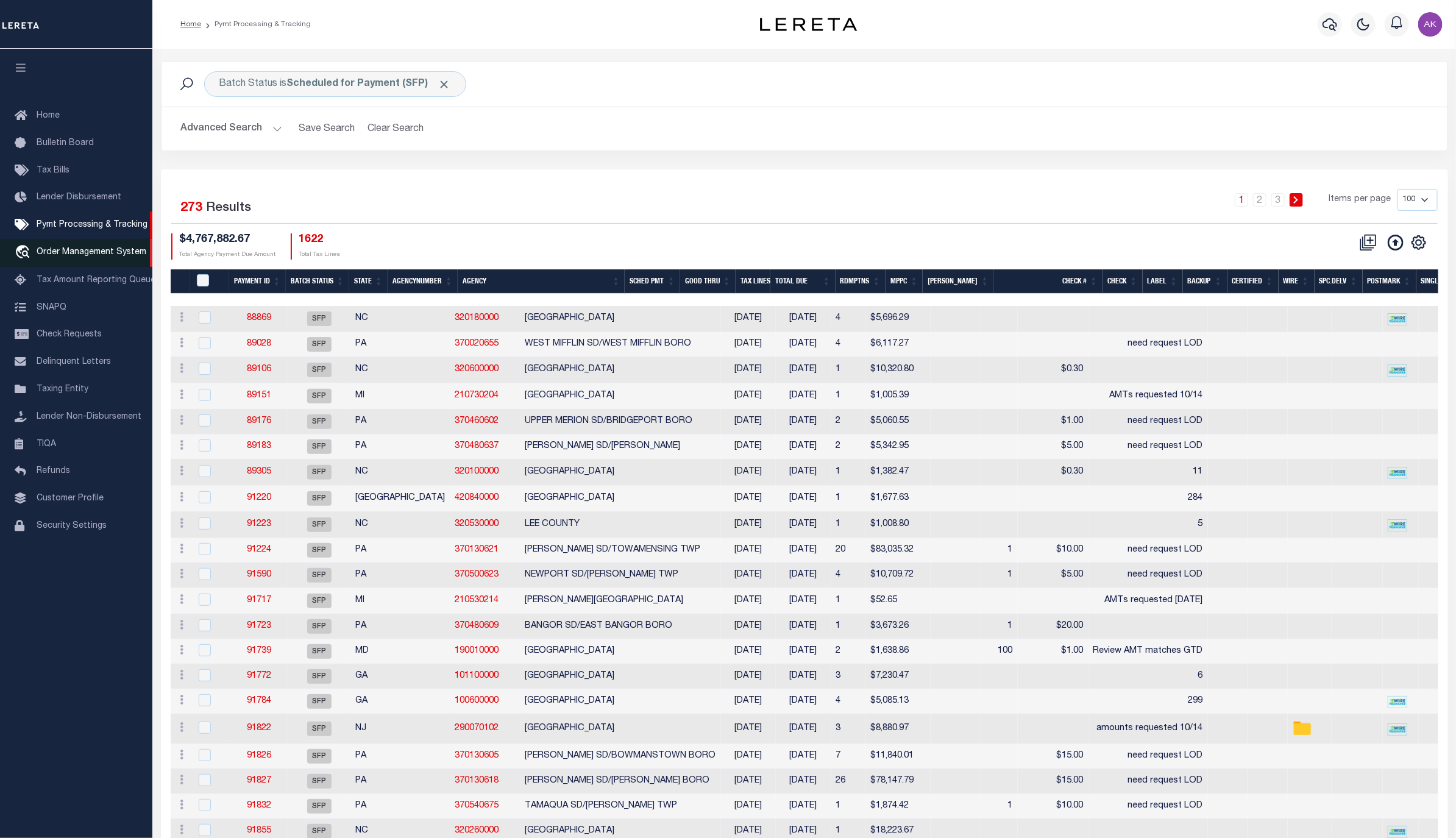
click at [77, 253] on span "Order Management System" at bounding box center [90, 252] width 109 height 8
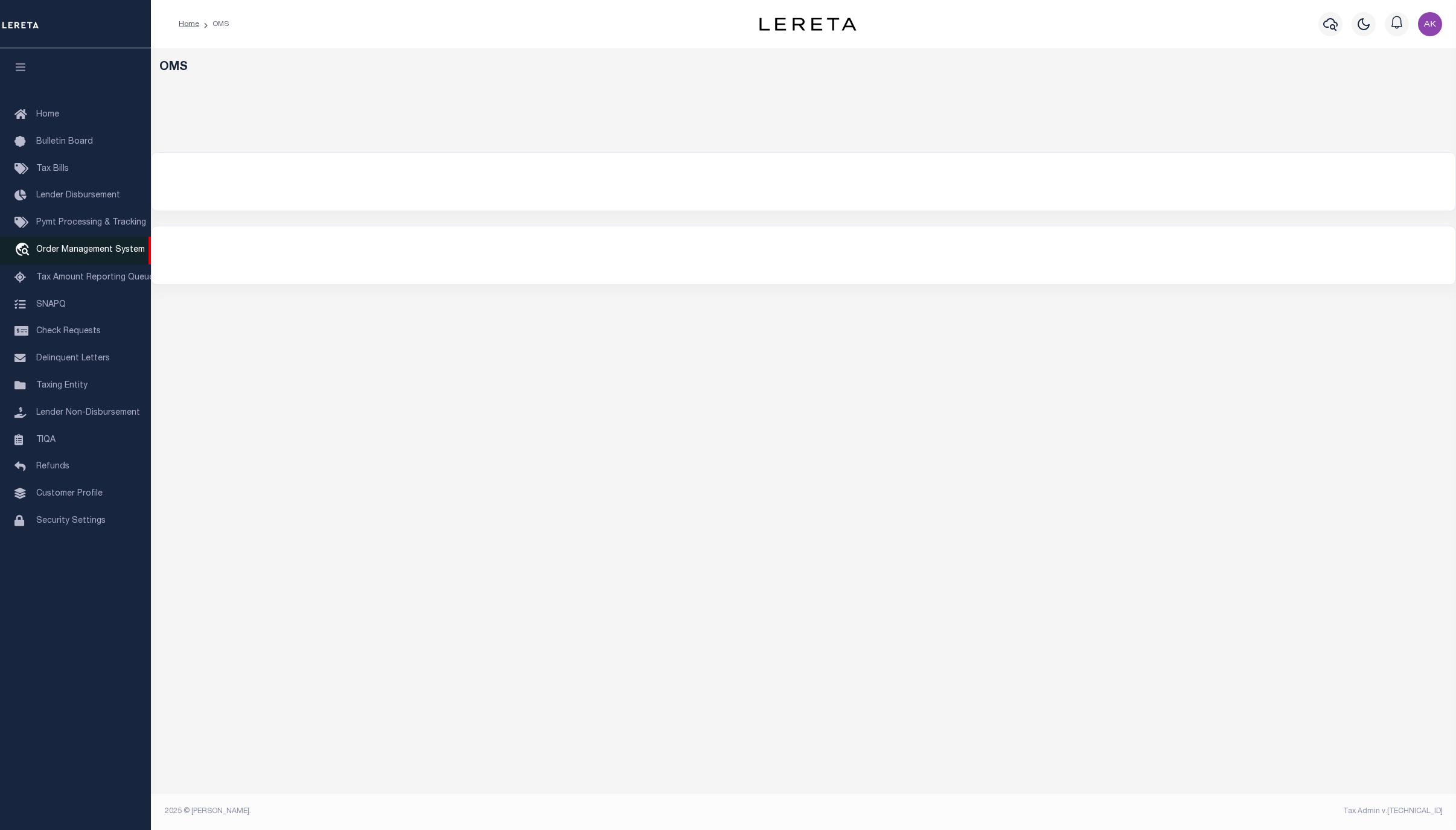
select select "200"
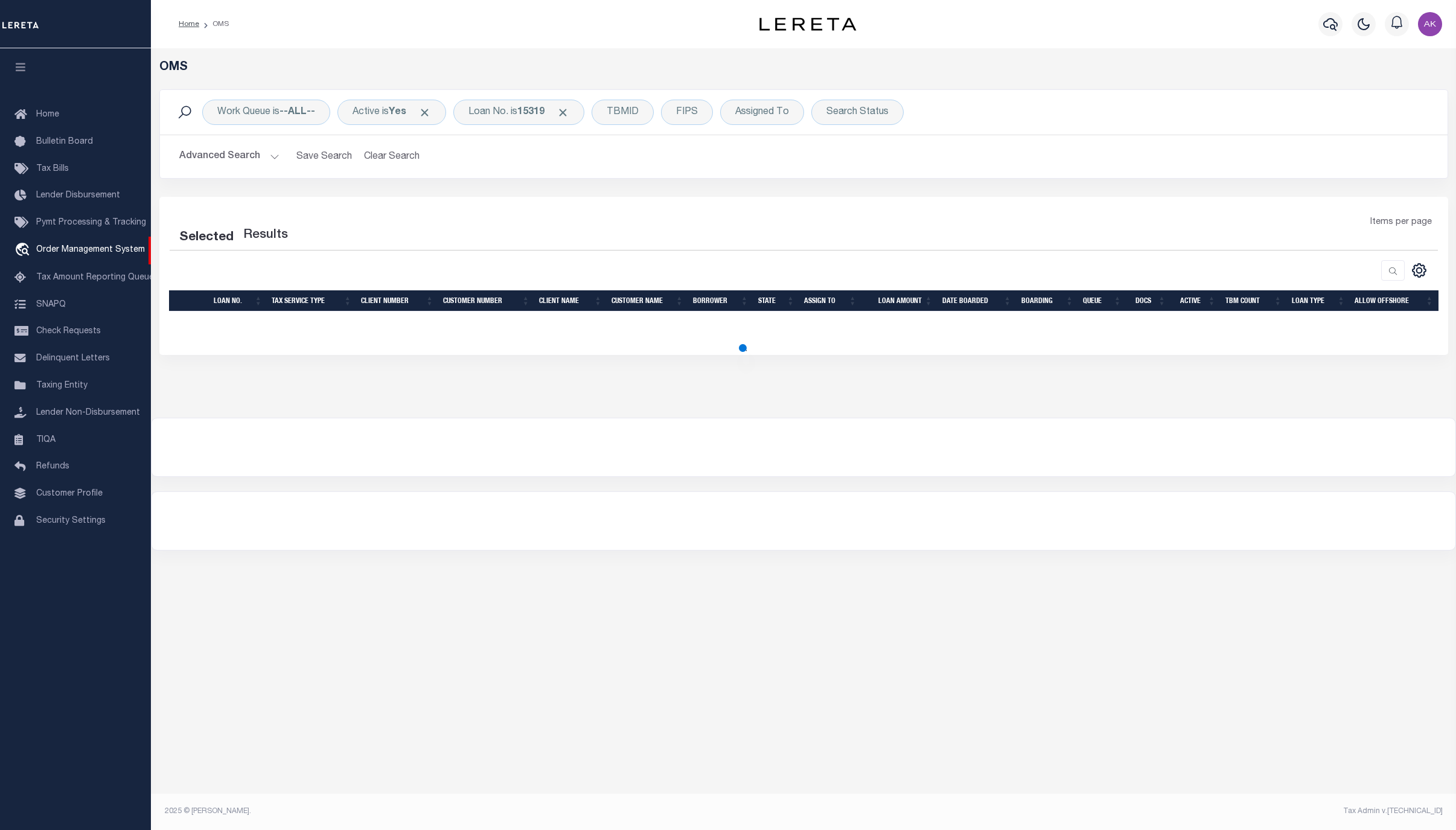
select select "200"
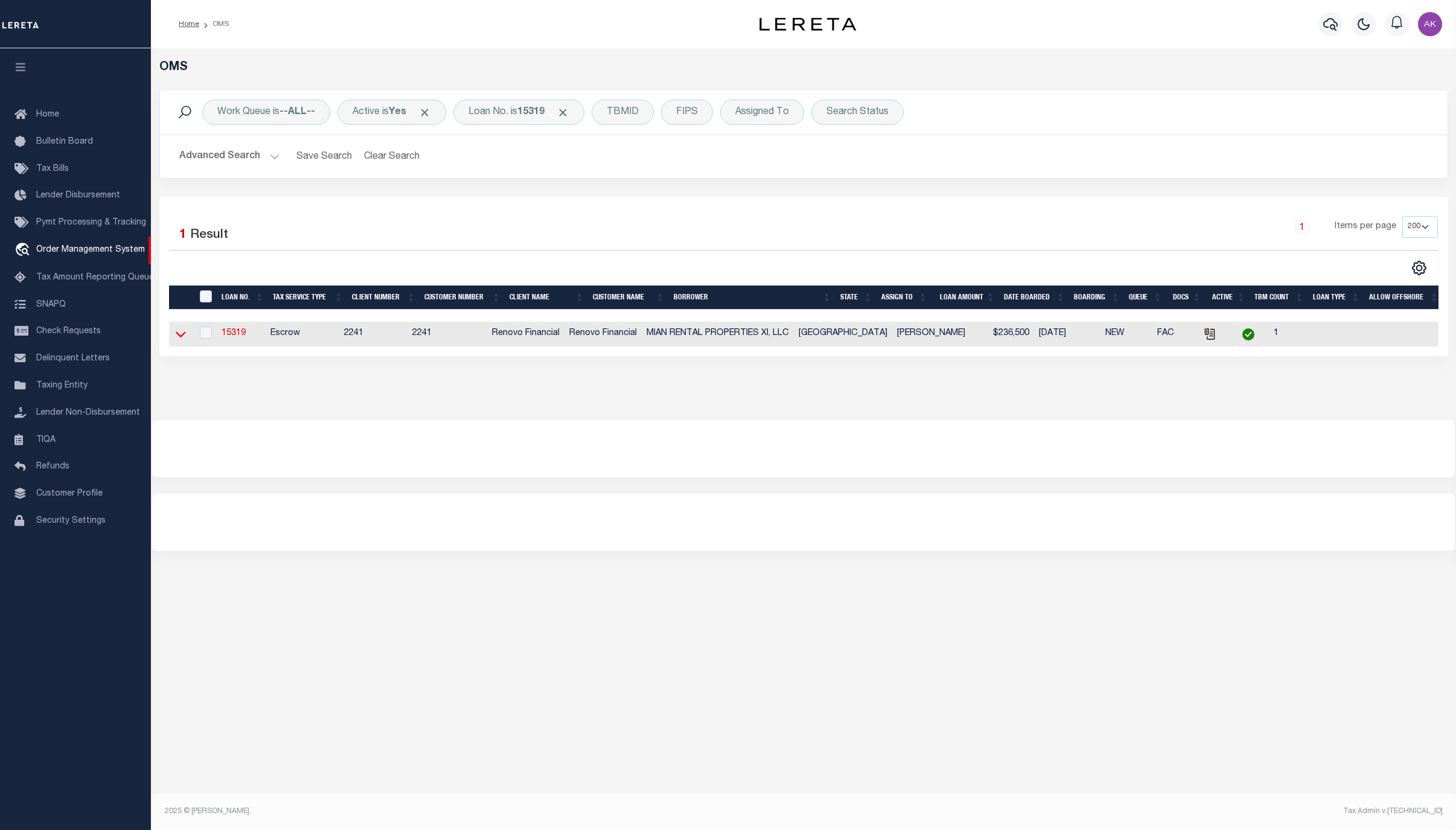
click at [181, 335] on icon at bounding box center [181, 334] width 11 height 13
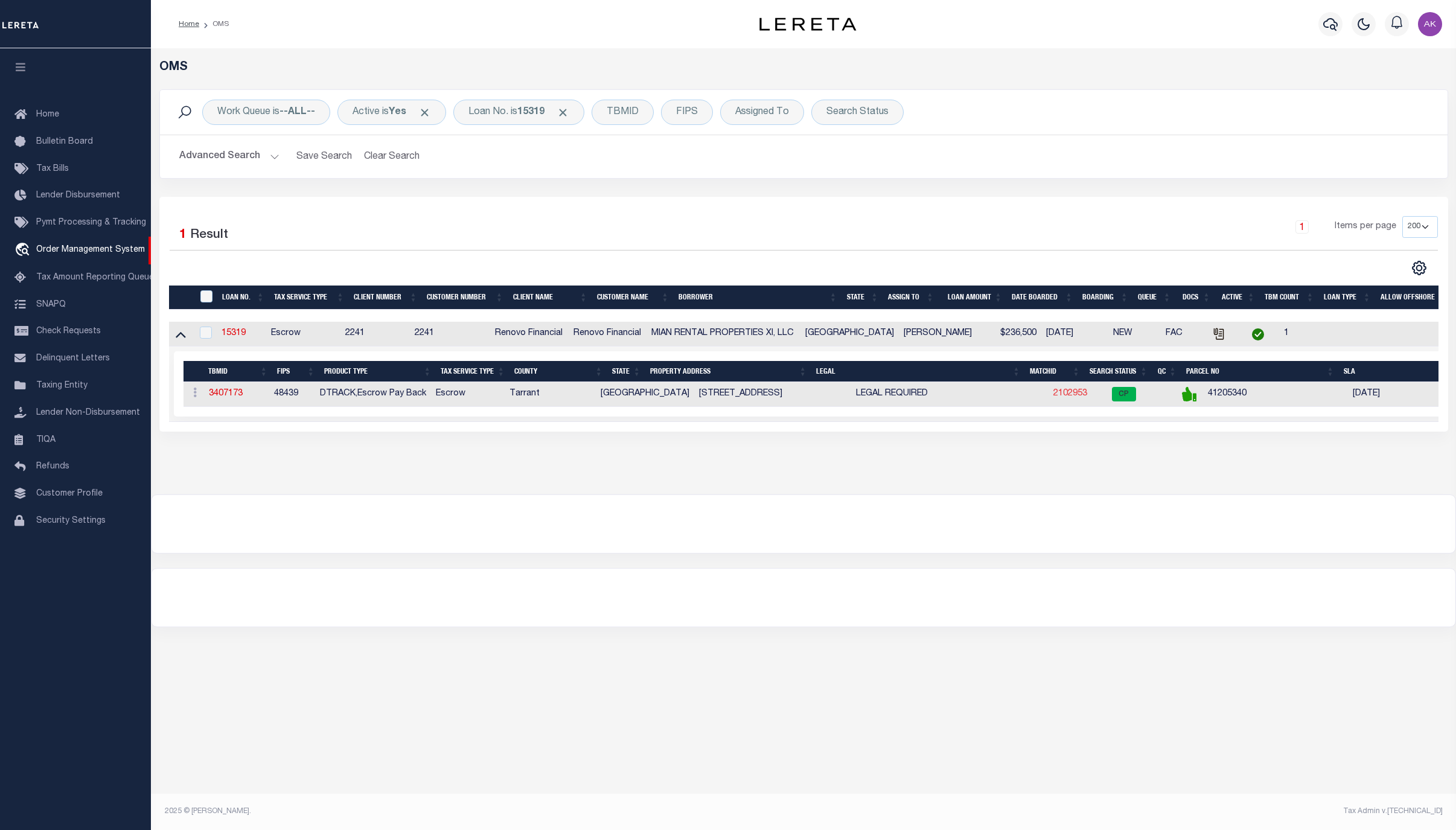
click at [1053, 396] on link "2102953" at bounding box center [1070, 393] width 34 height 8
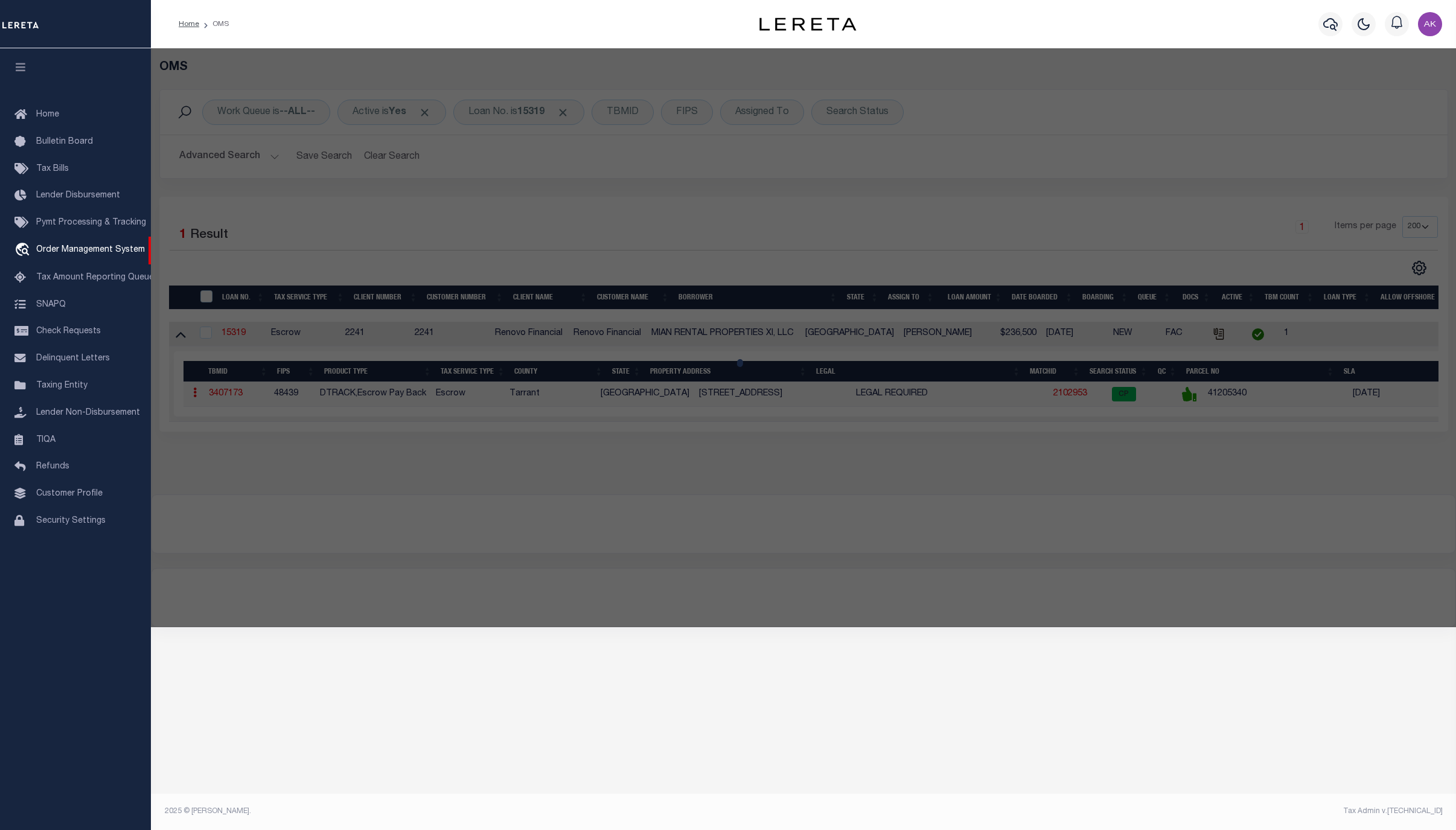
checkbox input "false"
select select "CP"
type input "MIAN RENTAL PROPERTIES XI LLC"
select select "AGW"
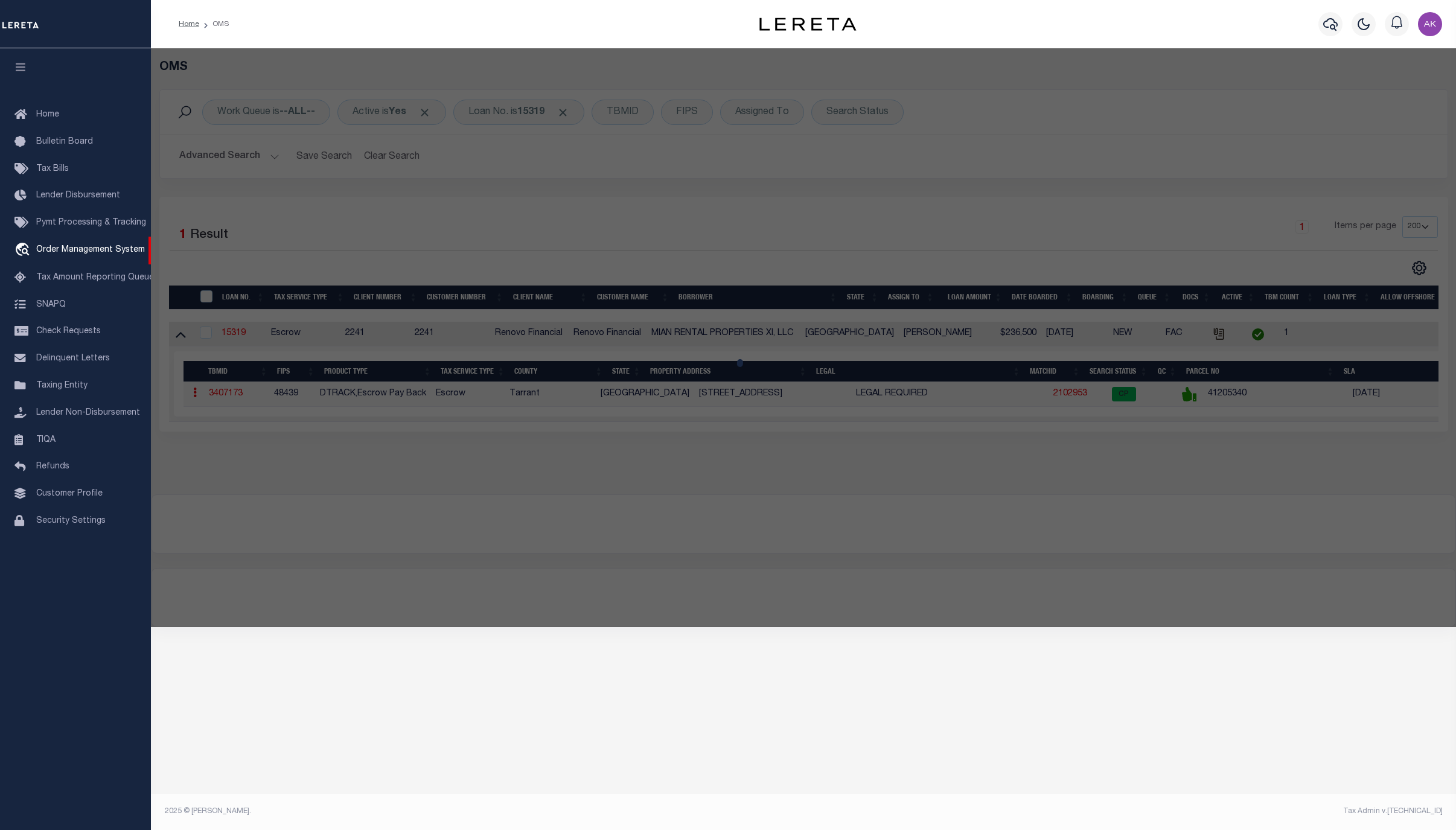
select select
type input "[STREET_ADDRESS]"
type input "GRAPEVINE [GEOGRAPHIC_DATA]"
type textarea "LINKSIDE AT [GEOGRAPHIC_DATA] 1 LOT 39"
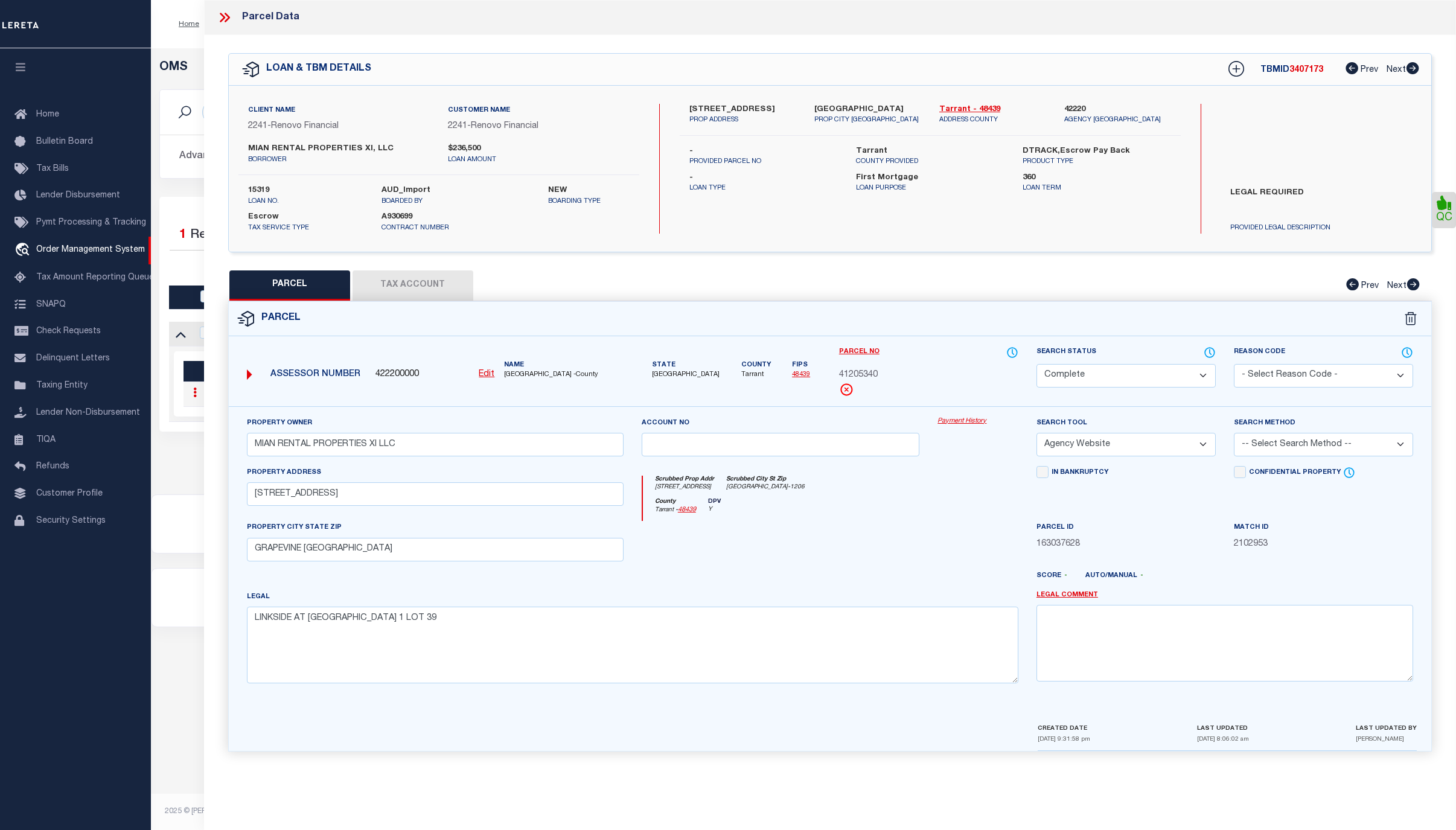
click at [968, 424] on link "Payment History" at bounding box center [977, 422] width 81 height 11
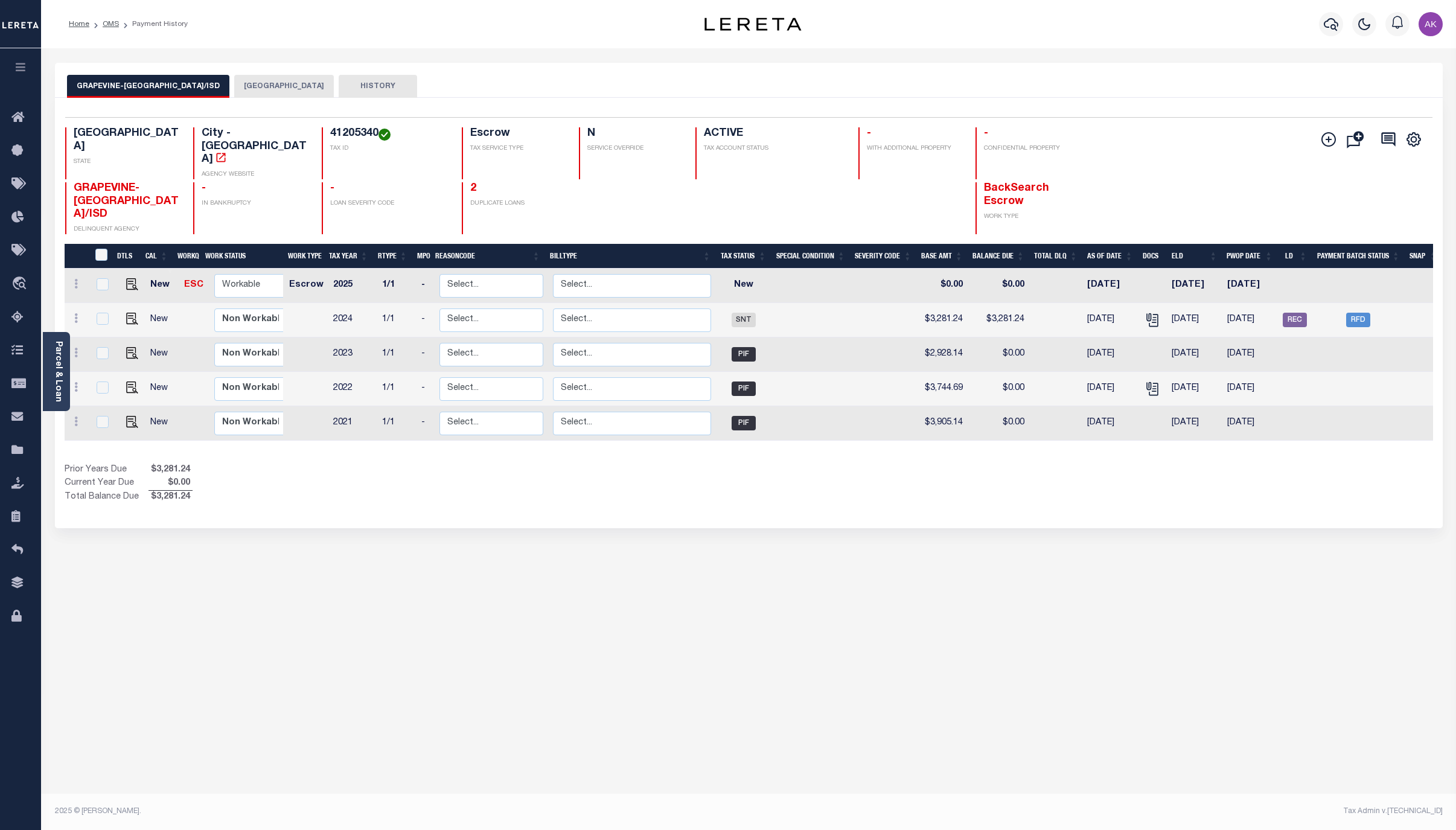
click at [276, 90] on button "[GEOGRAPHIC_DATA]" at bounding box center [284, 86] width 99 height 23
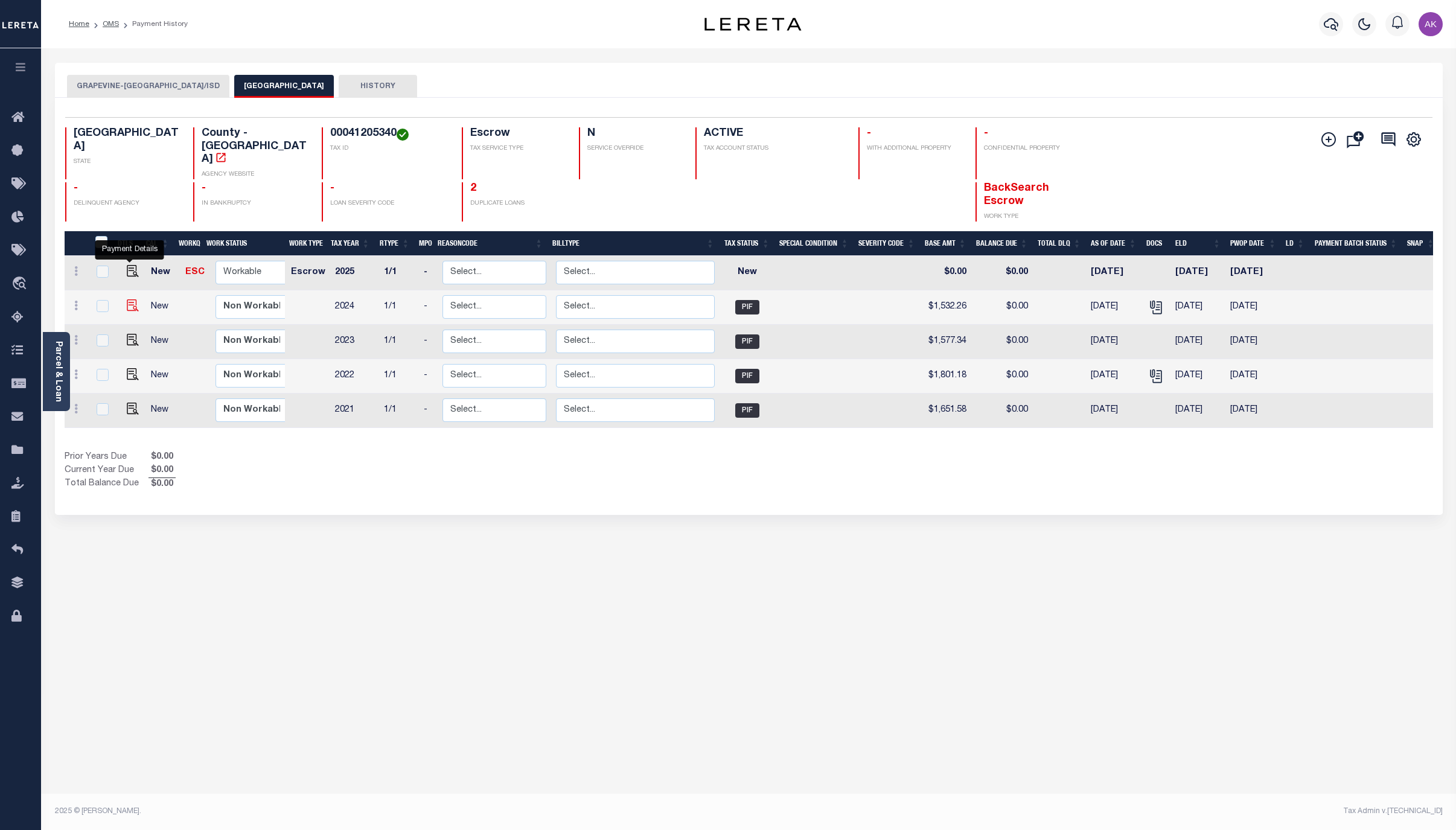
click at [127, 299] on img "" at bounding box center [133, 305] width 12 height 12
checkbox input "true"
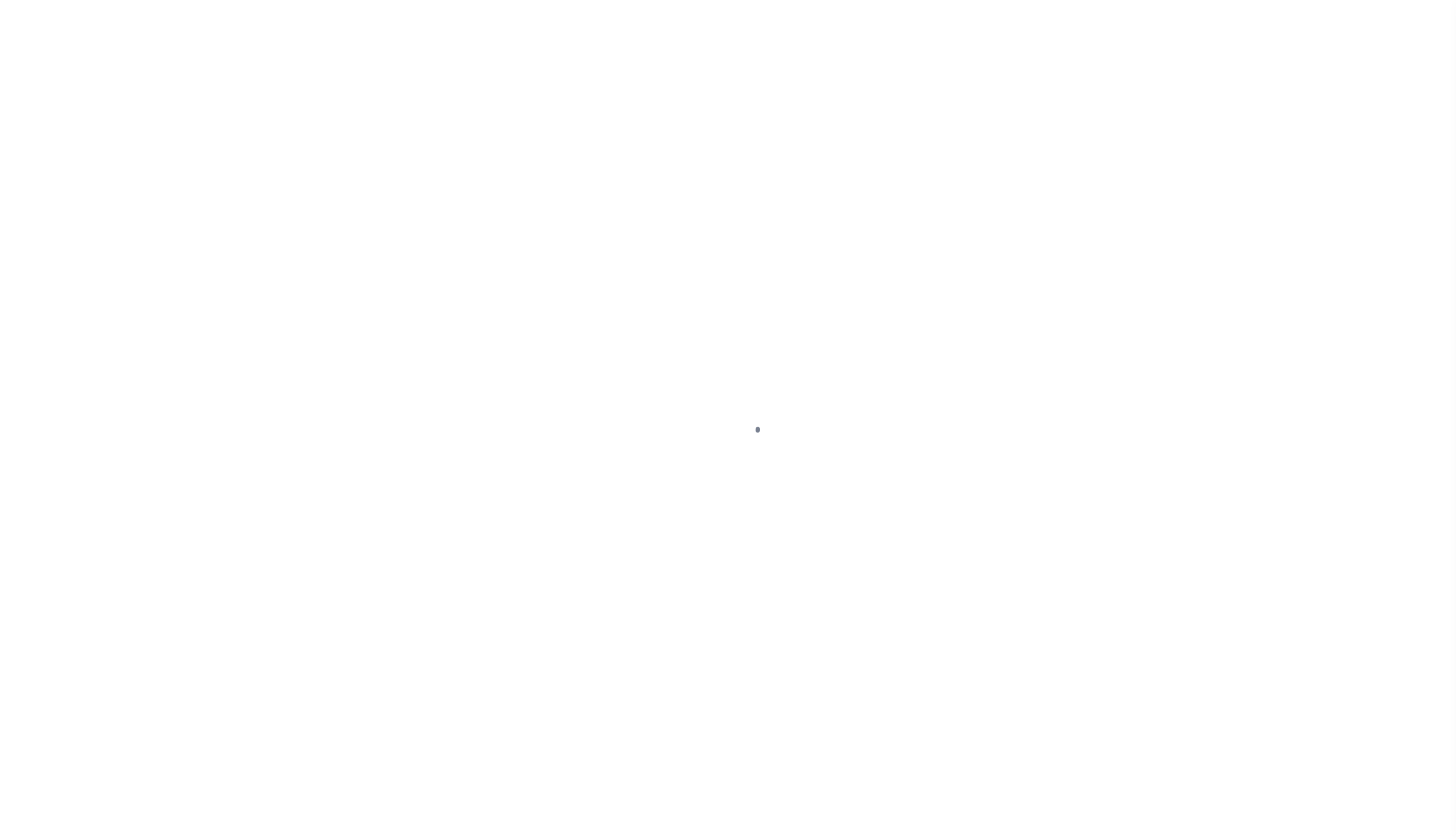
select select "PIF"
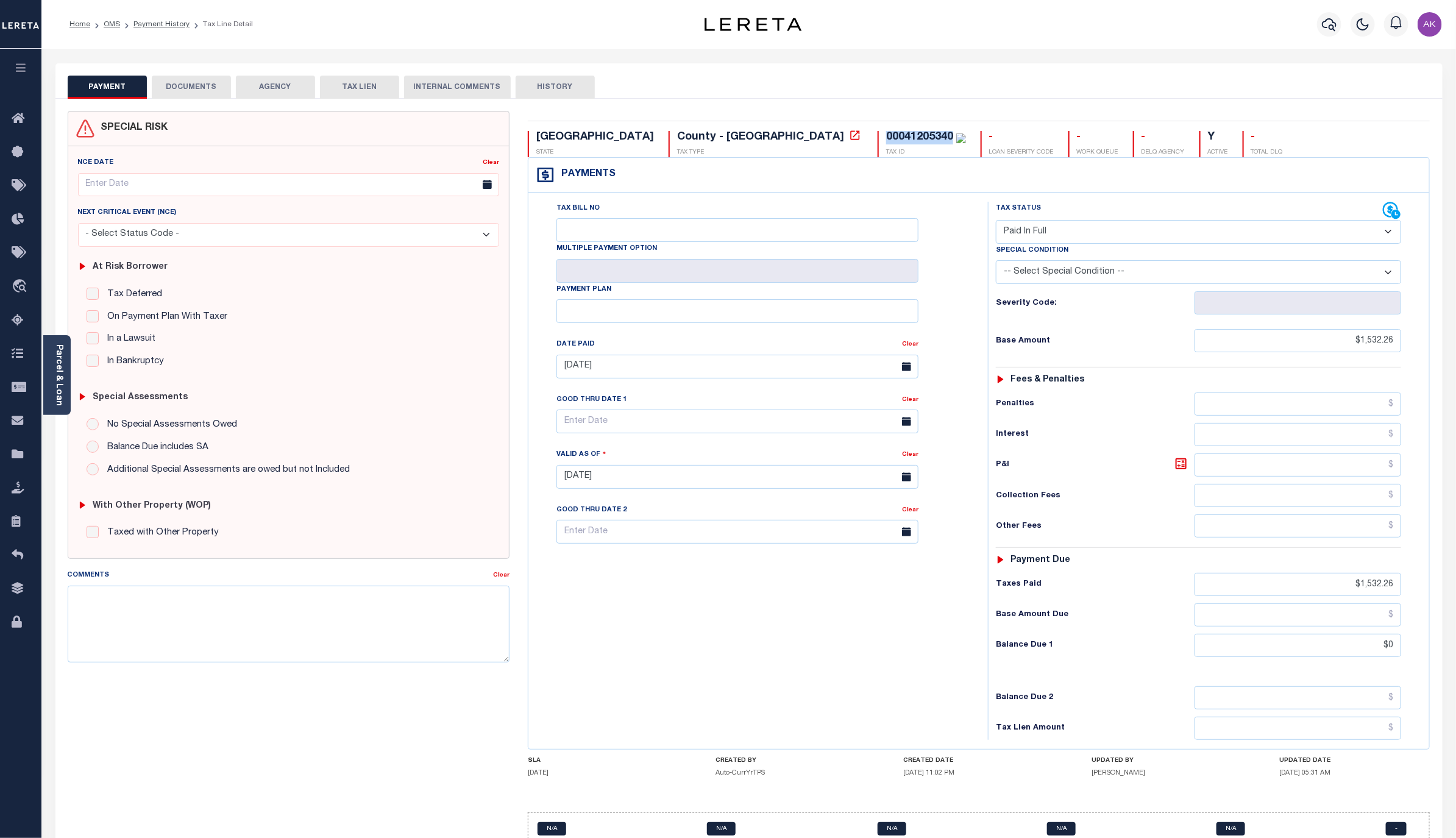
drag, startPoint x: 746, startPoint y: 136, endPoint x: 676, endPoint y: 136, distance: 70.0
click at [878, 136] on div "00041205340 TAX ID" at bounding box center [922, 144] width 89 height 26
copy div "00041205340"
click at [849, 132] on icon at bounding box center [855, 135] width 12 height 12
click at [112, 21] on link "OMS" at bounding box center [112, 24] width 16 height 7
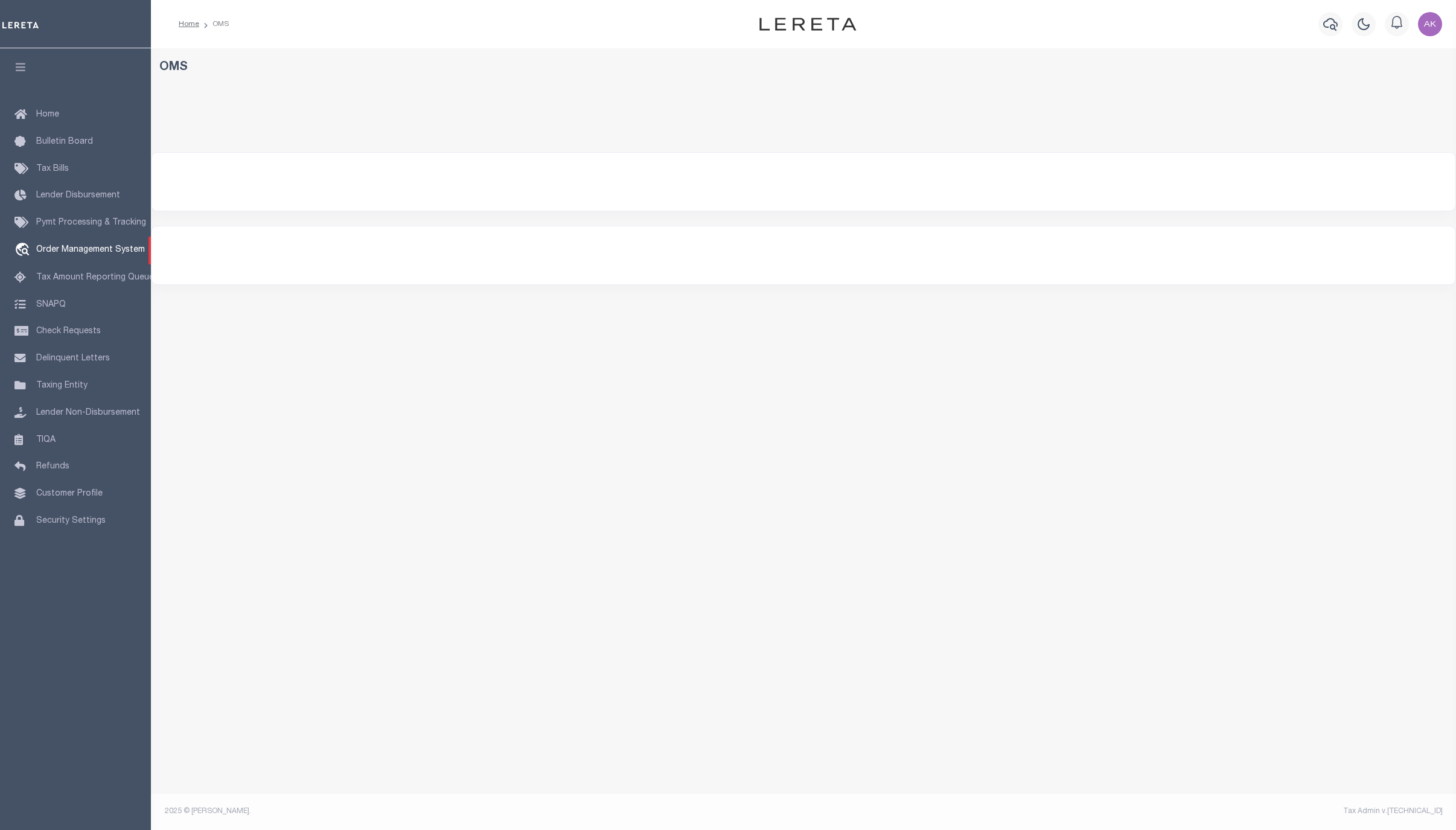
select select "200"
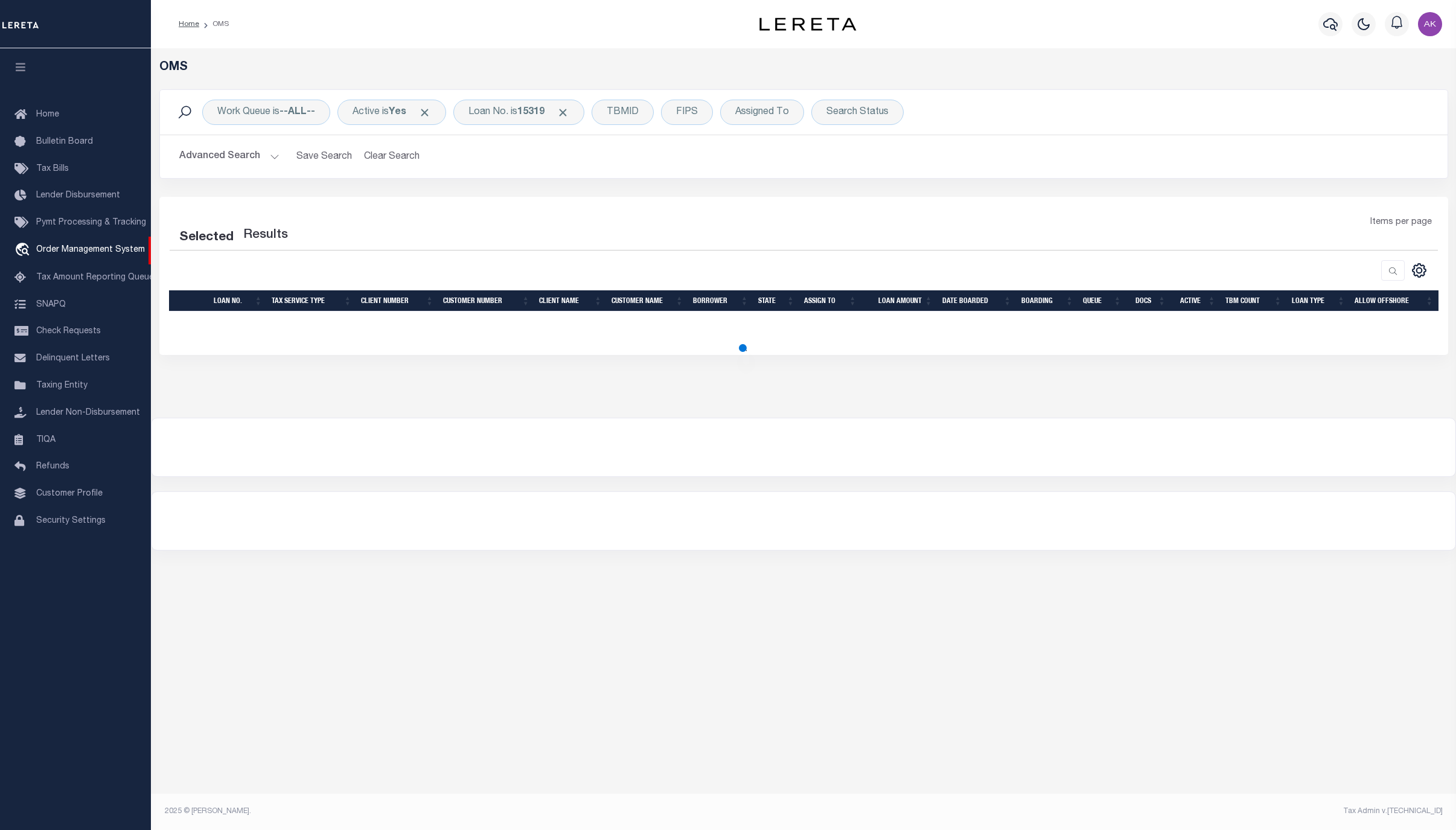
select select "200"
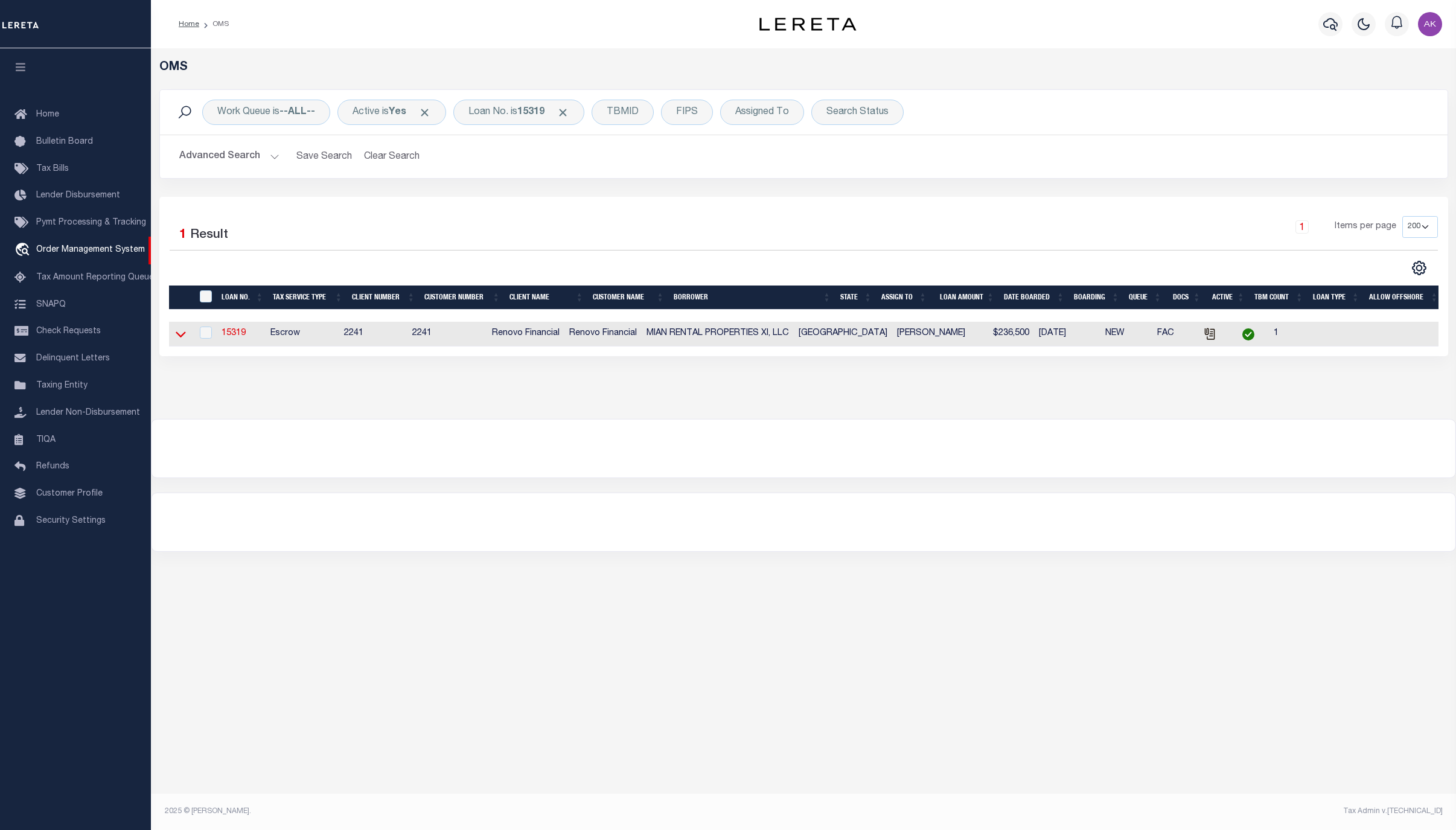
click at [177, 339] on icon at bounding box center [181, 334] width 11 height 13
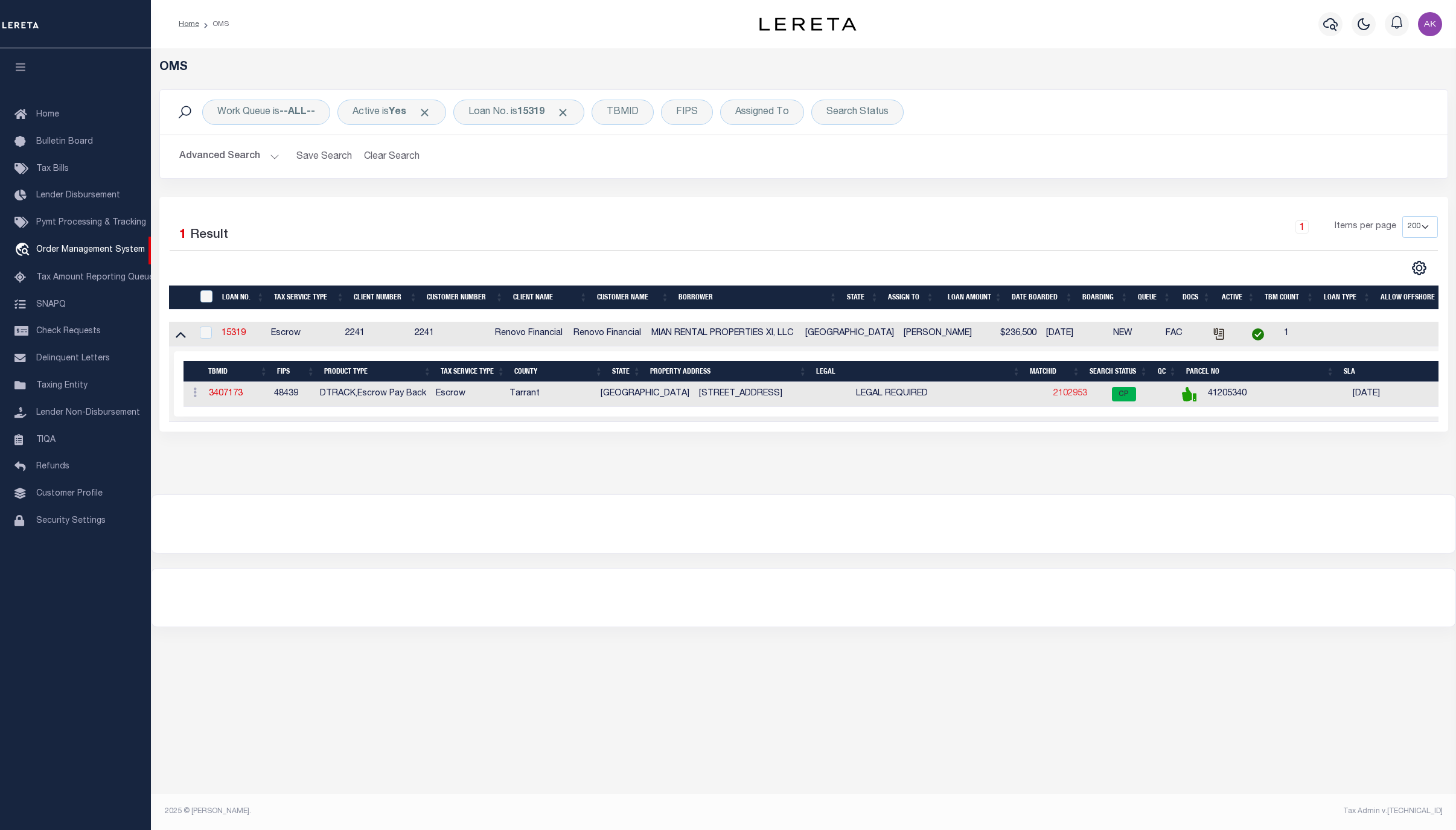
click at [1053, 397] on link "2102953" at bounding box center [1070, 393] width 34 height 8
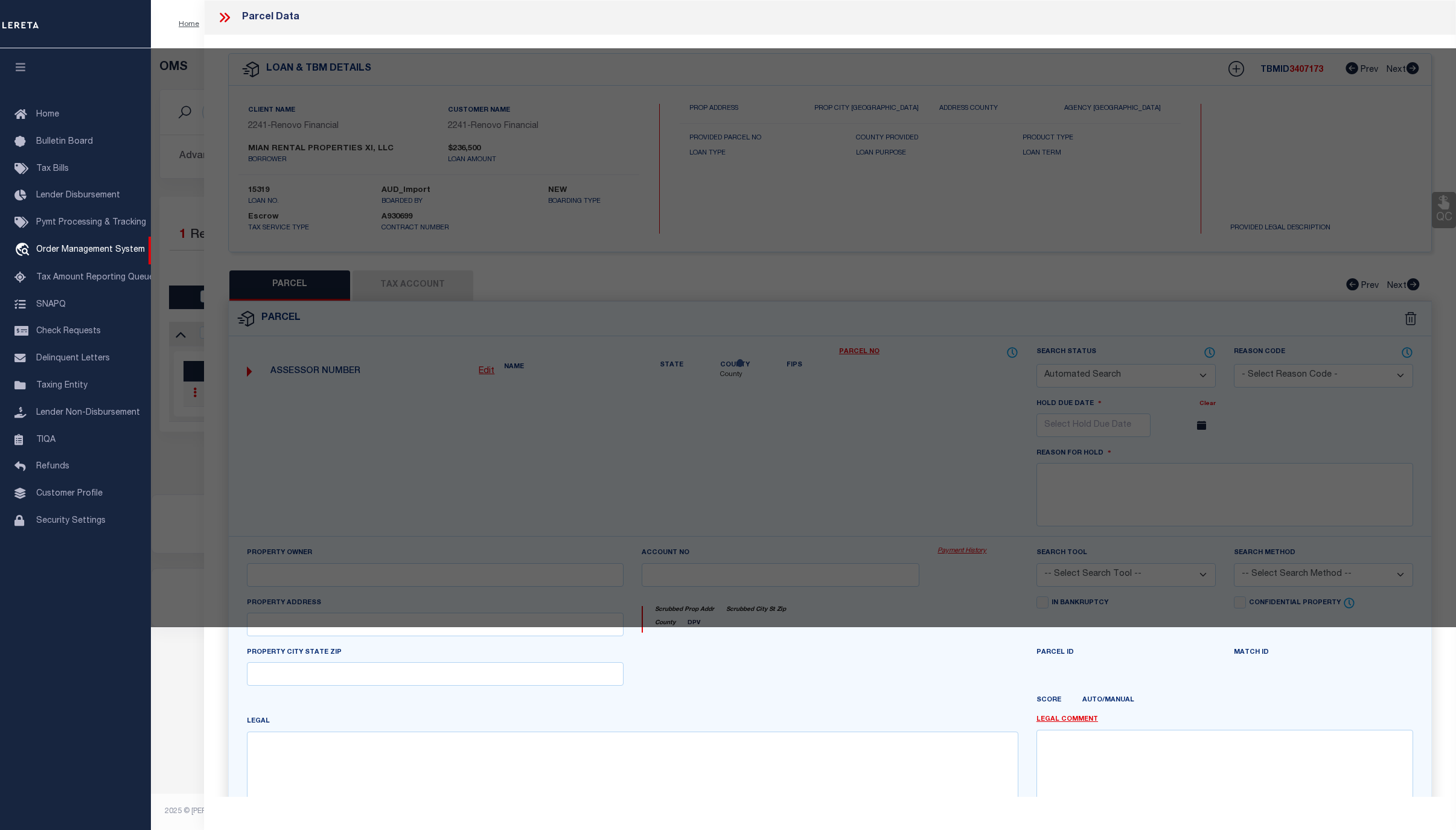
checkbox input "false"
select select "CP"
type input "MIAN RENTAL PROPERTIES XI LLC"
select select "AGW"
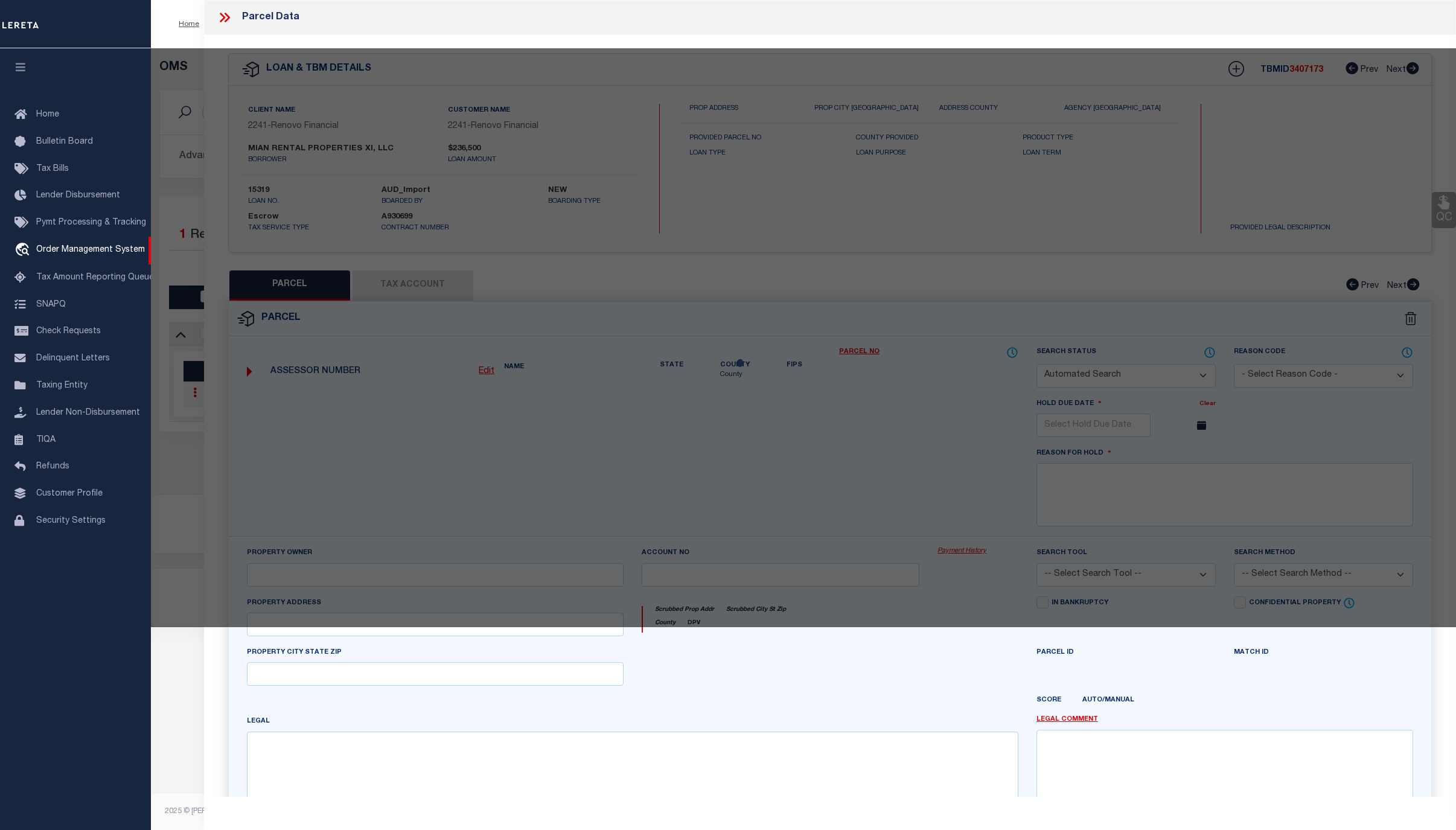
select select
type input "2622 LINKSIDE DR"
type input "GRAPEVINE TX"
type textarea "LINKSIDE AT [GEOGRAPHIC_DATA] 1 LOT 39"
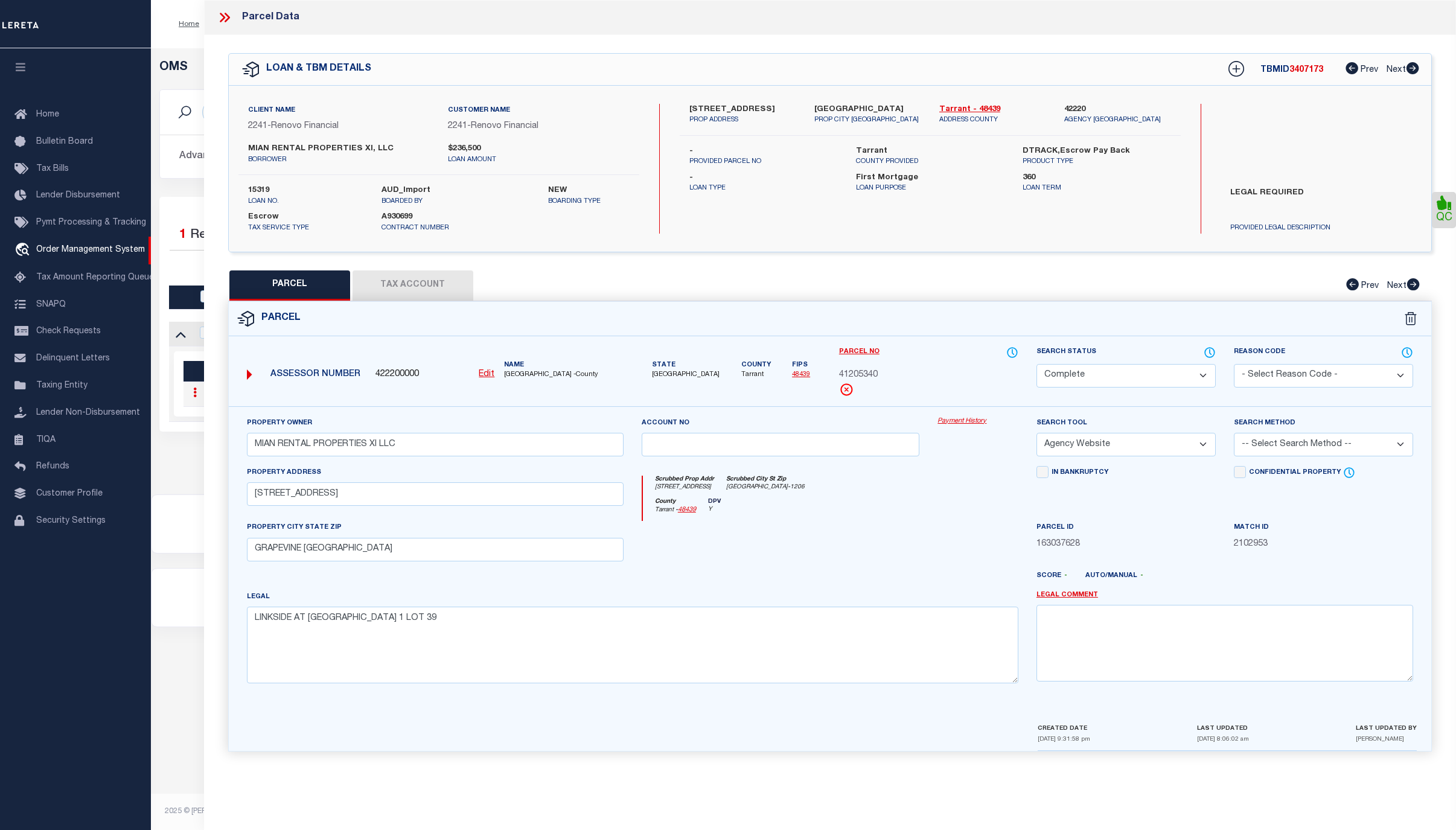
click at [971, 422] on link "Payment History" at bounding box center [977, 422] width 81 height 11
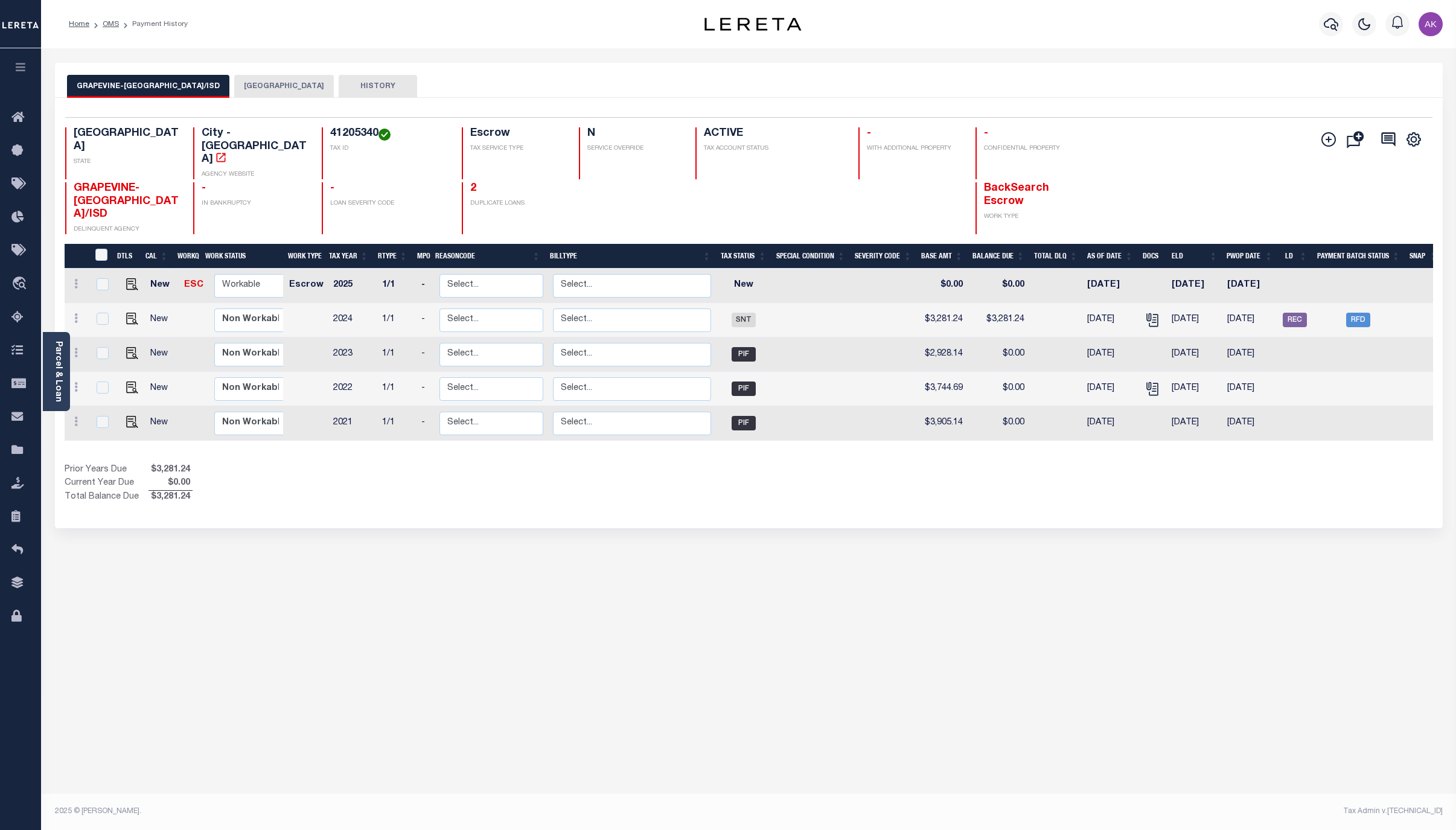
click at [284, 82] on button "[GEOGRAPHIC_DATA]" at bounding box center [284, 86] width 99 height 23
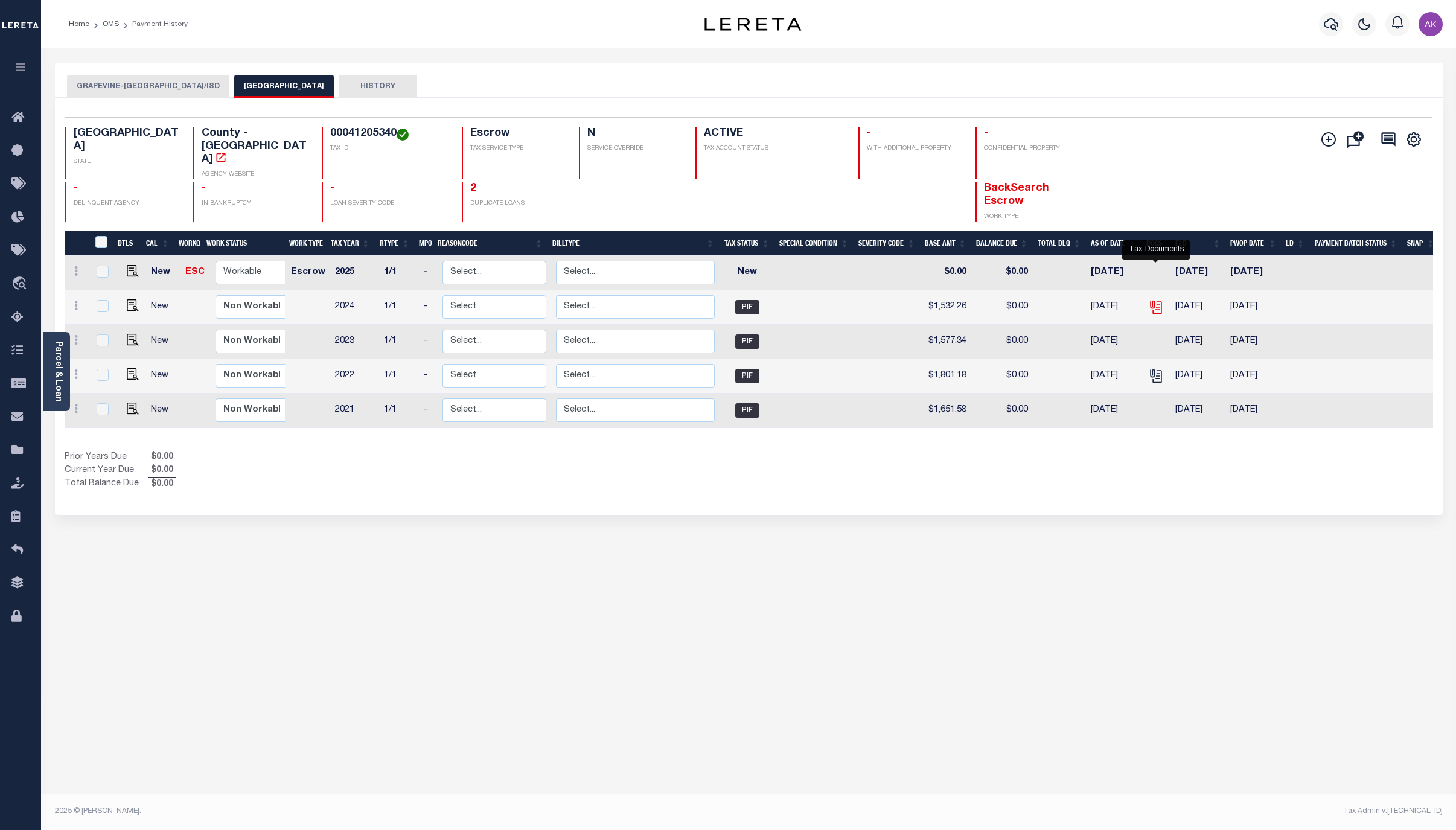
click at [1152, 300] on icon "" at bounding box center [1155, 305] width 10 height 10
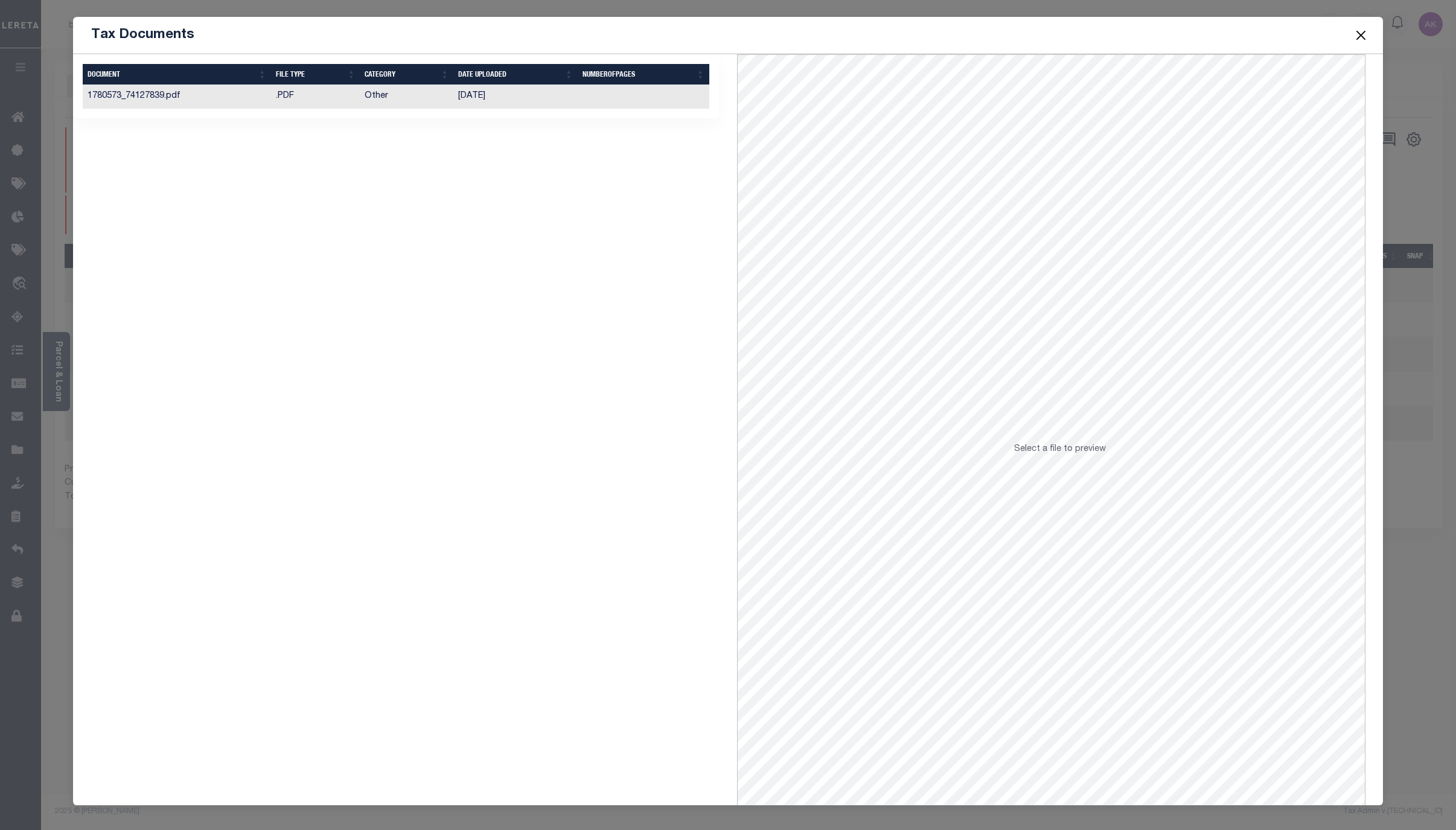
click at [400, 92] on td "Other" at bounding box center [406, 97] width 94 height 24
click at [1360, 37] on button "Close" at bounding box center [1360, 34] width 15 height 15
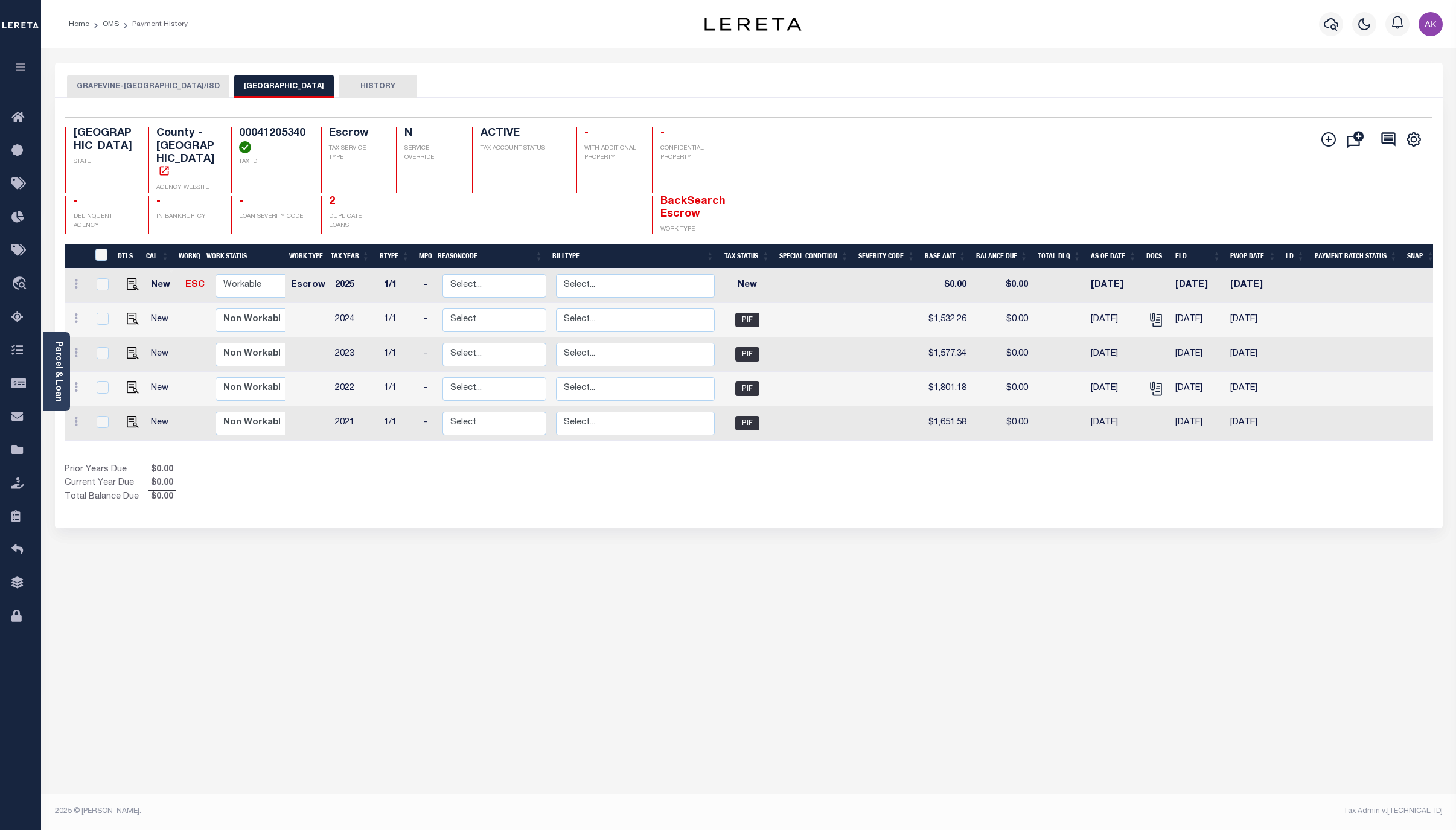
click at [134, 84] on button "GRAPEVINE-[GEOGRAPHIC_DATA]/ISD" at bounding box center [147, 86] width 162 height 23
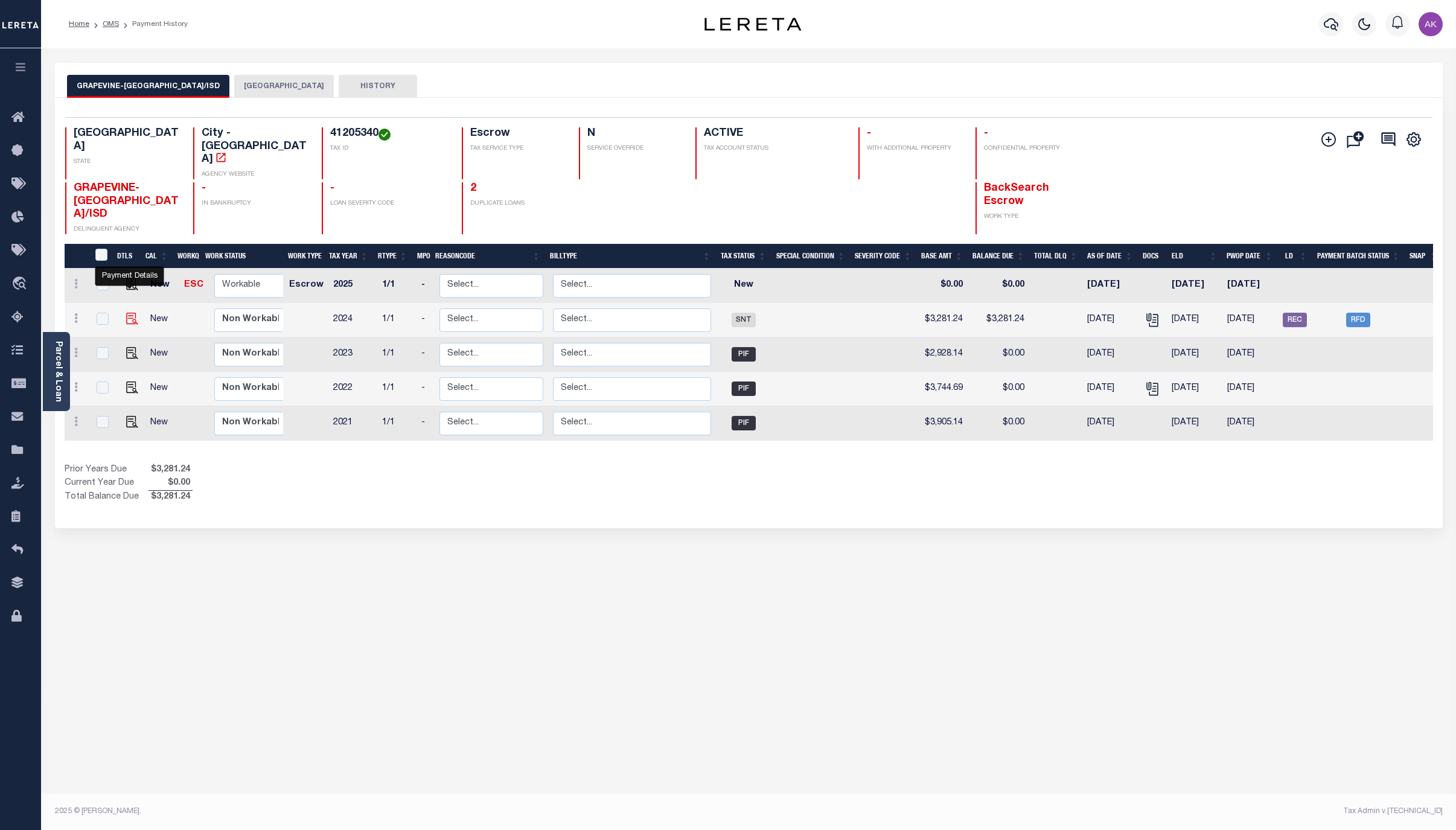
click at [127, 312] on img "" at bounding box center [132, 318] width 12 height 12
checkbox input "true"
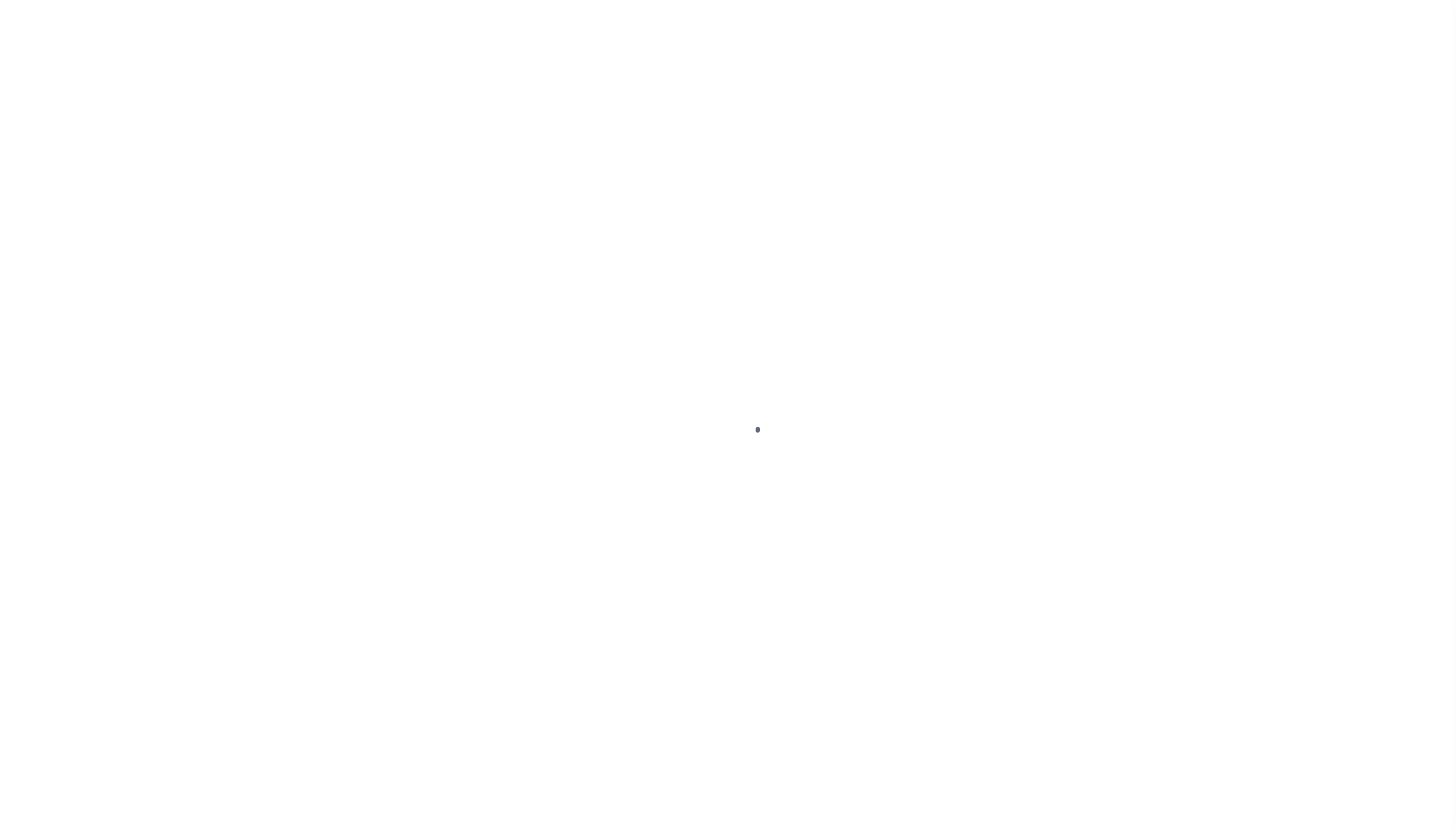
select select "SNT"
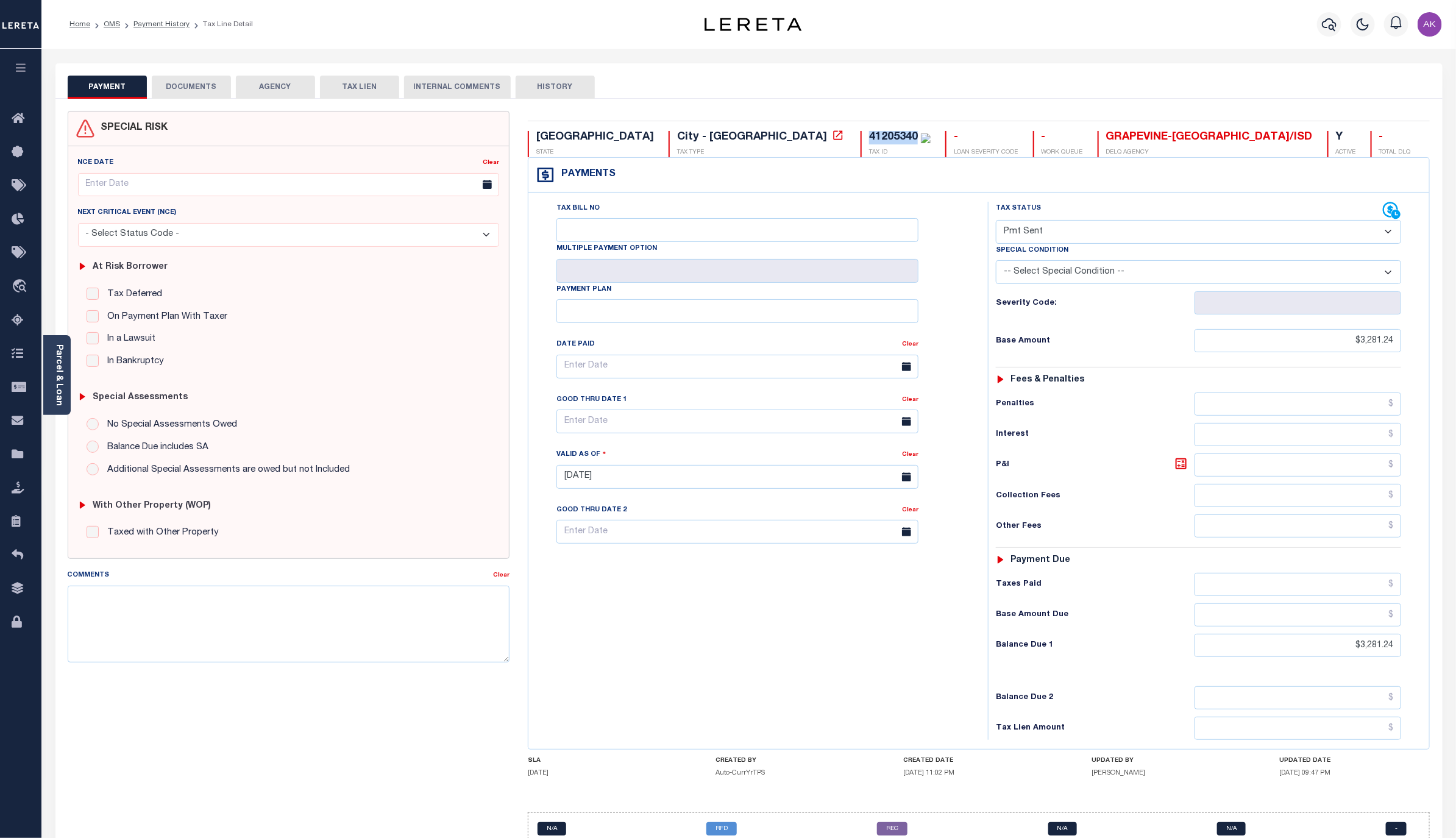
drag, startPoint x: 710, startPoint y: 136, endPoint x: 658, endPoint y: 137, distance: 52.0
click at [860, 137] on div "41205340 TAX ID" at bounding box center [895, 144] width 70 height 26
copy div "41205340"
click at [832, 138] on icon at bounding box center [837, 135] width 12 height 12
click at [110, 25] on link "OMS" at bounding box center [112, 24] width 16 height 7
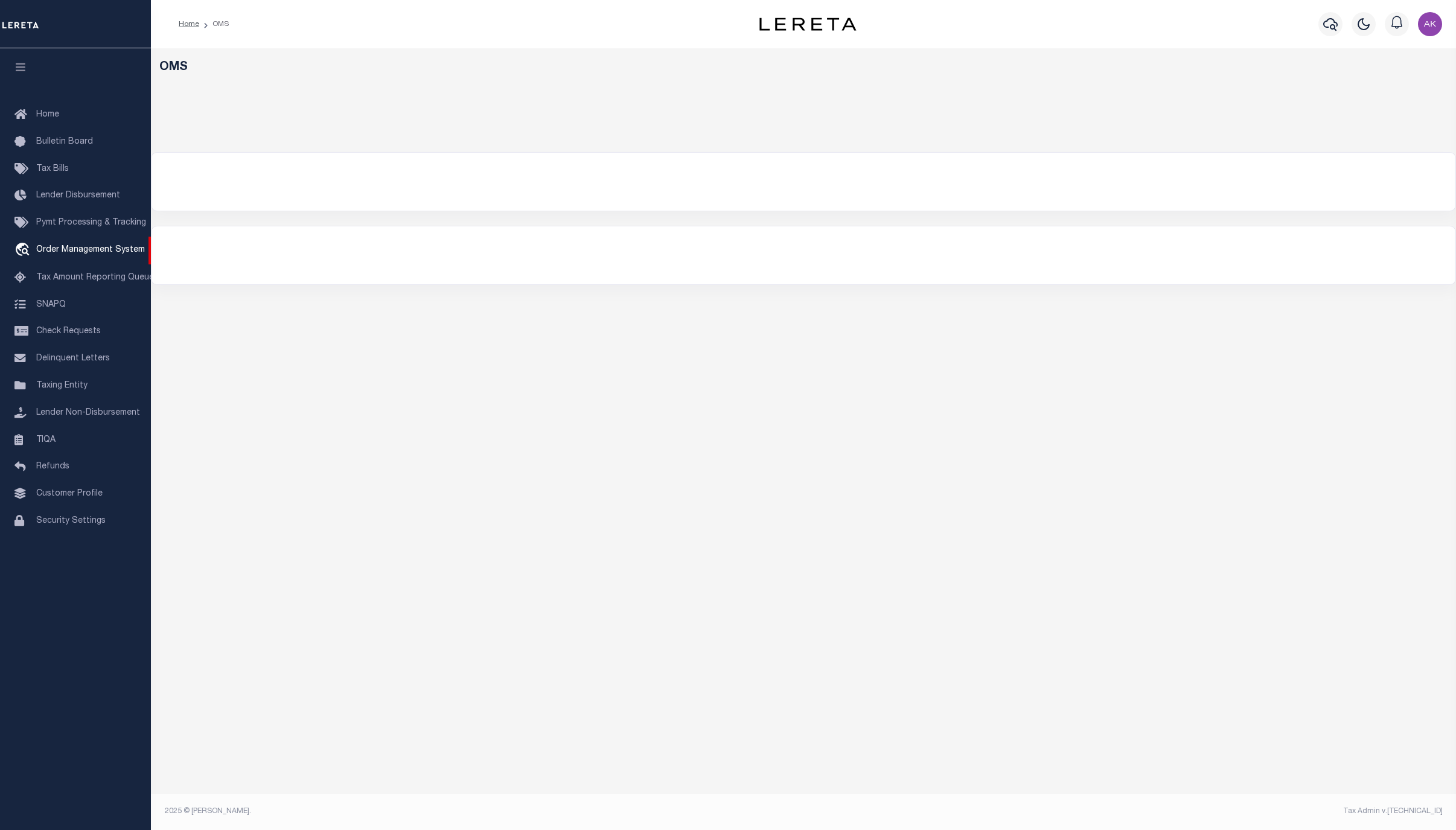
select select "200"
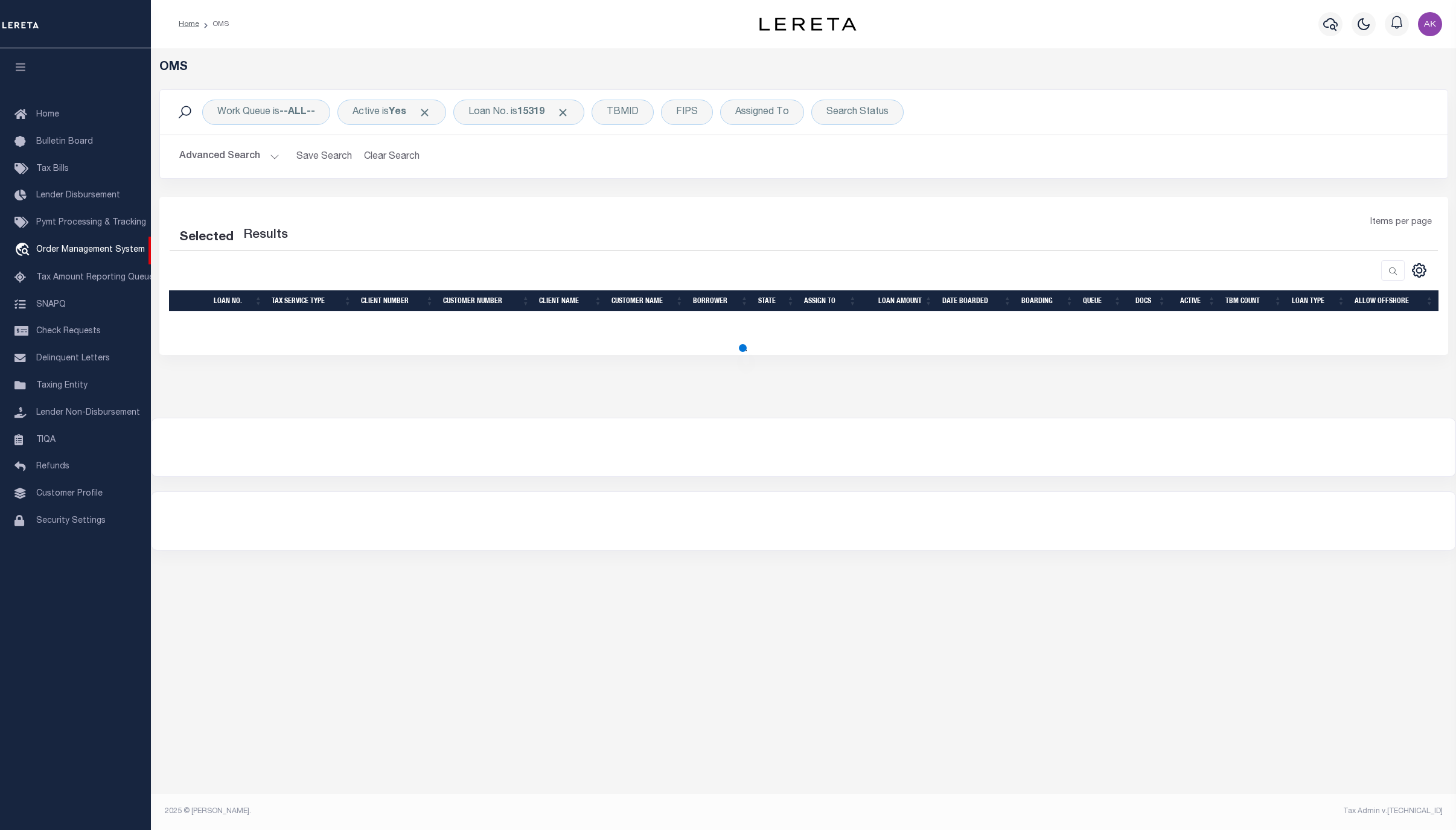
select select "200"
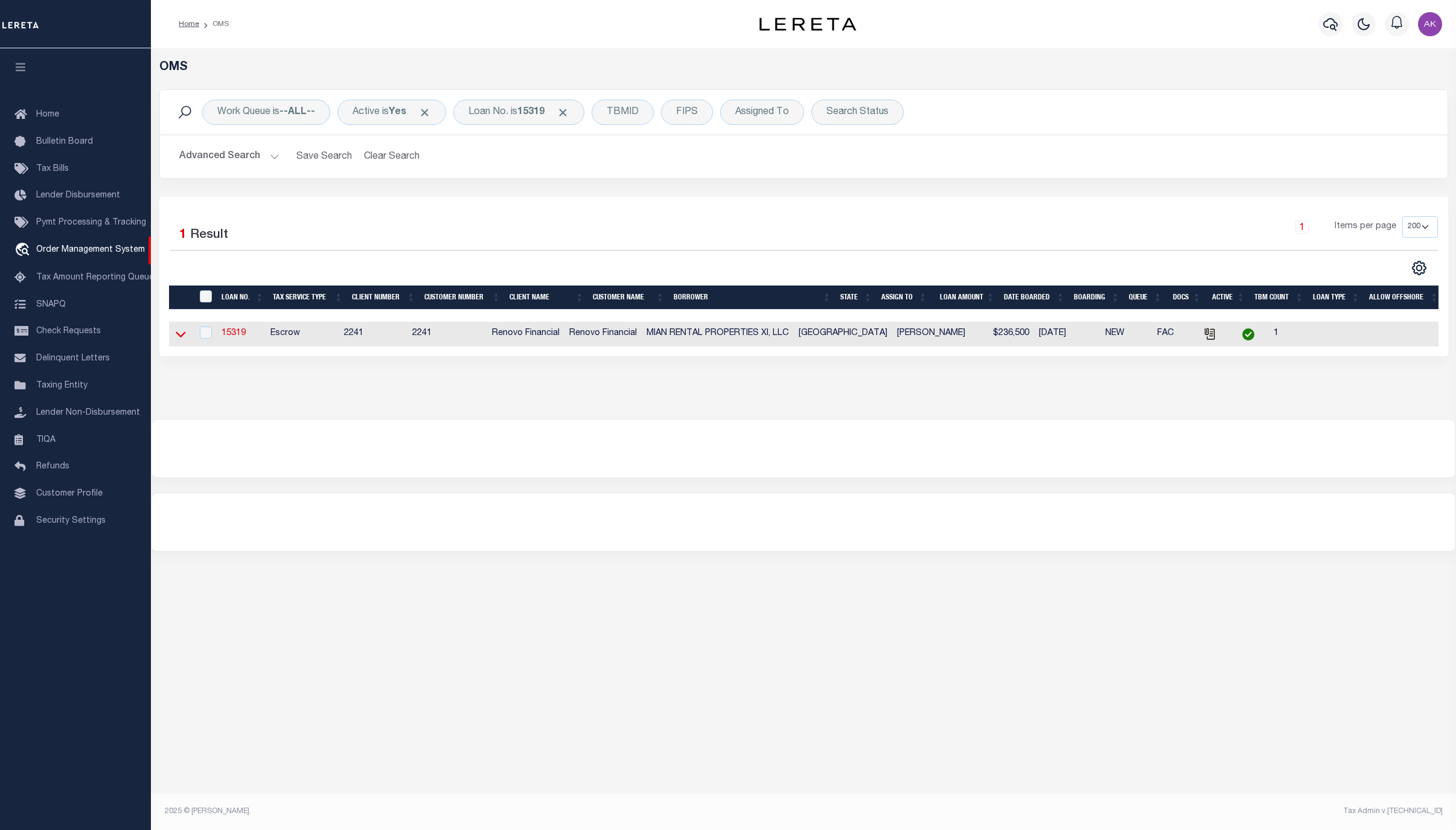
click at [181, 335] on icon at bounding box center [181, 334] width 11 height 13
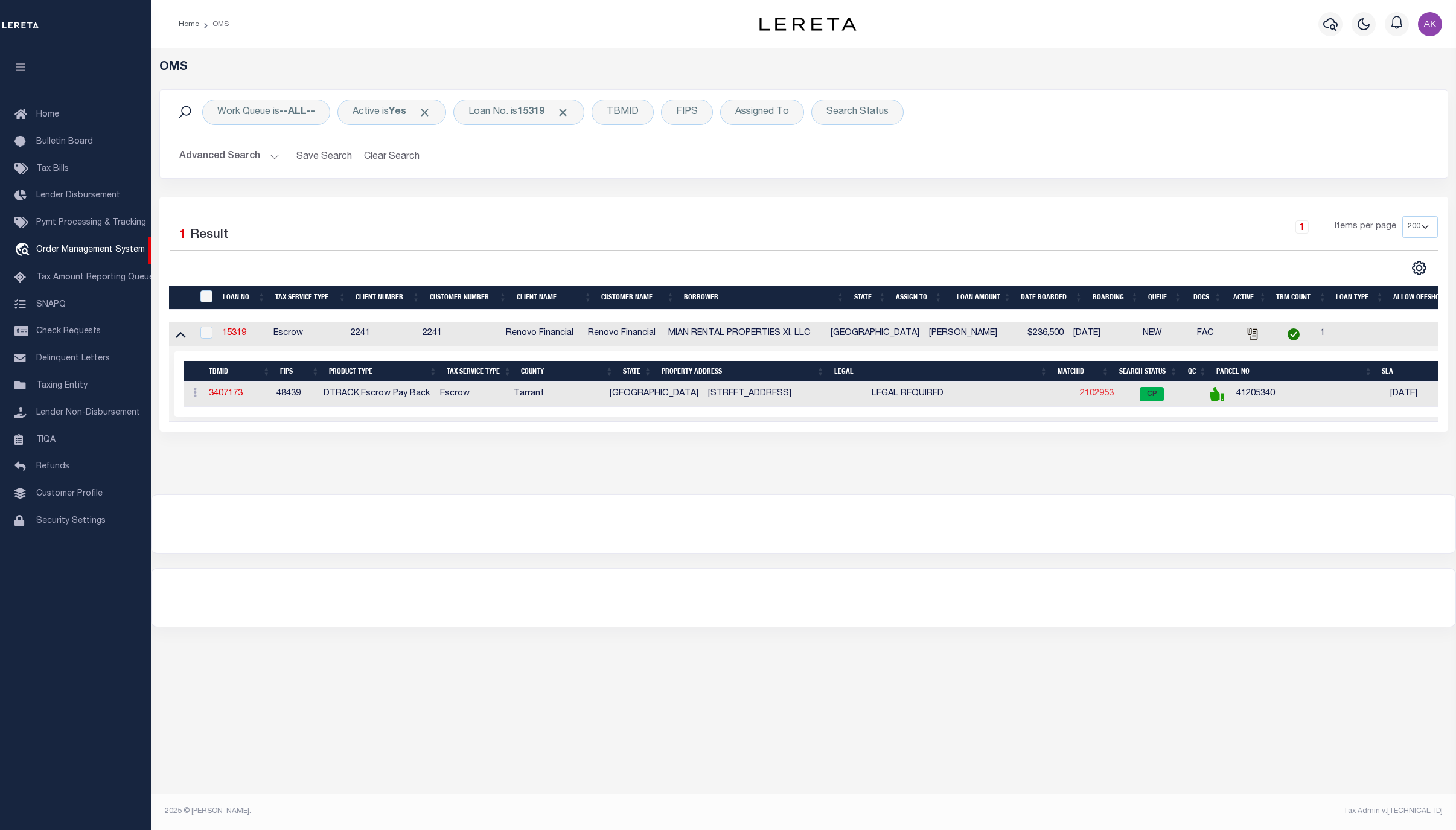
click at [1080, 398] on link "2102953" at bounding box center [1097, 393] width 34 height 8
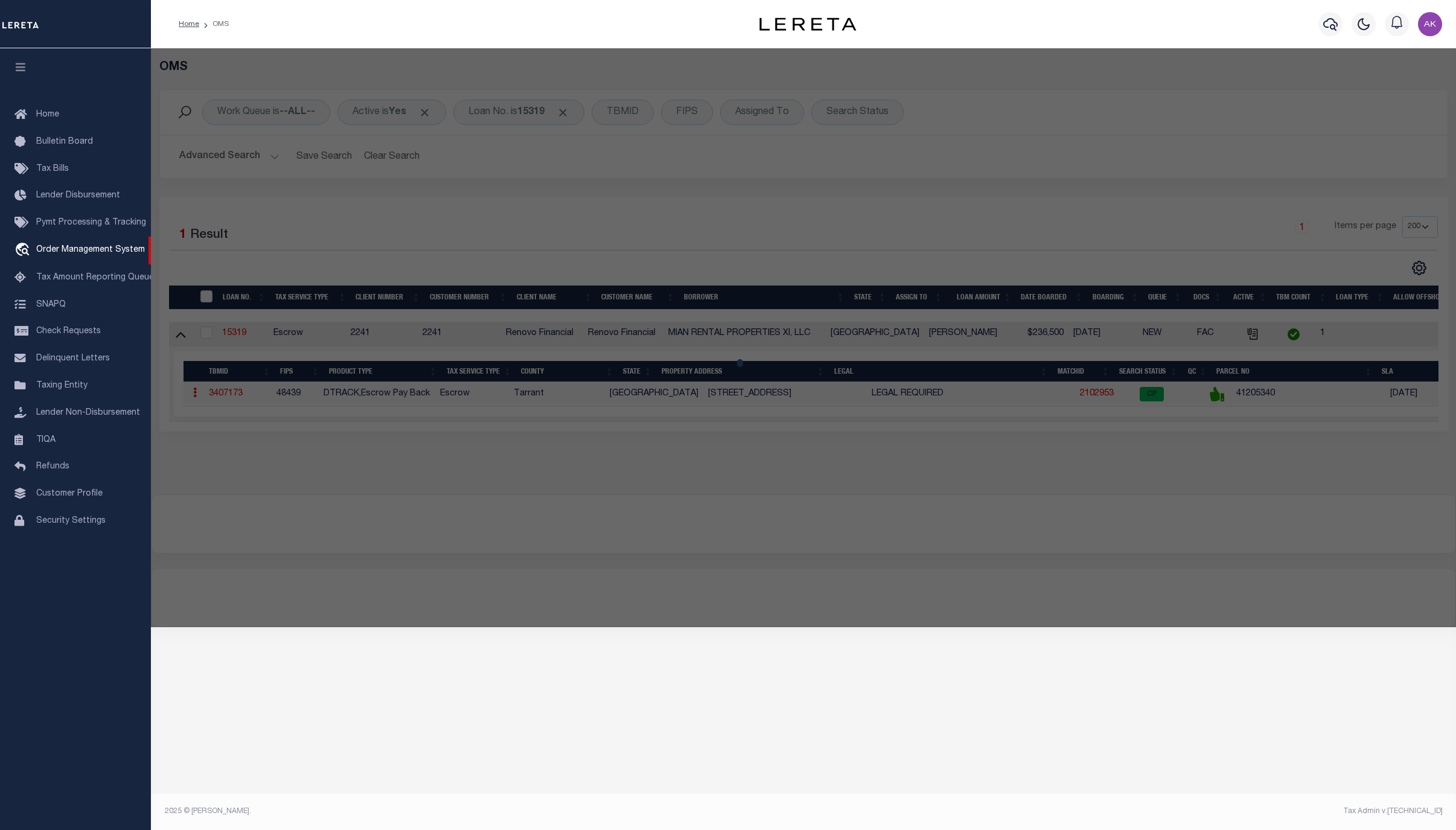
checkbox input "false"
select select "CP"
type input "MIAN RENTAL PROPERTIES XI LLC"
select select "AGW"
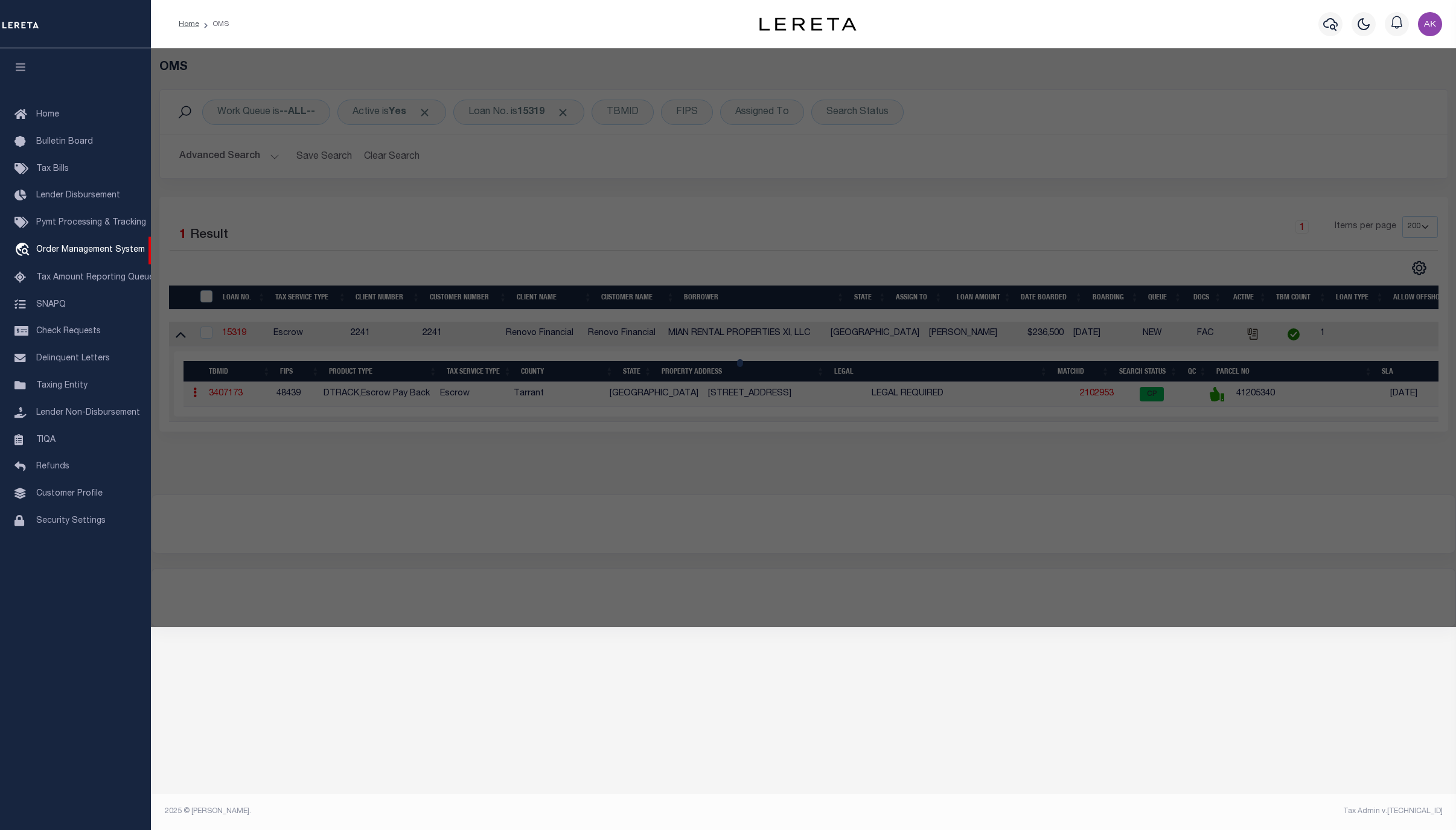
select select
type input "2622 LINKSIDE DR"
type input "GRAPEVINE TX"
type textarea "LINKSIDE AT [GEOGRAPHIC_DATA] 1 LOT 39"
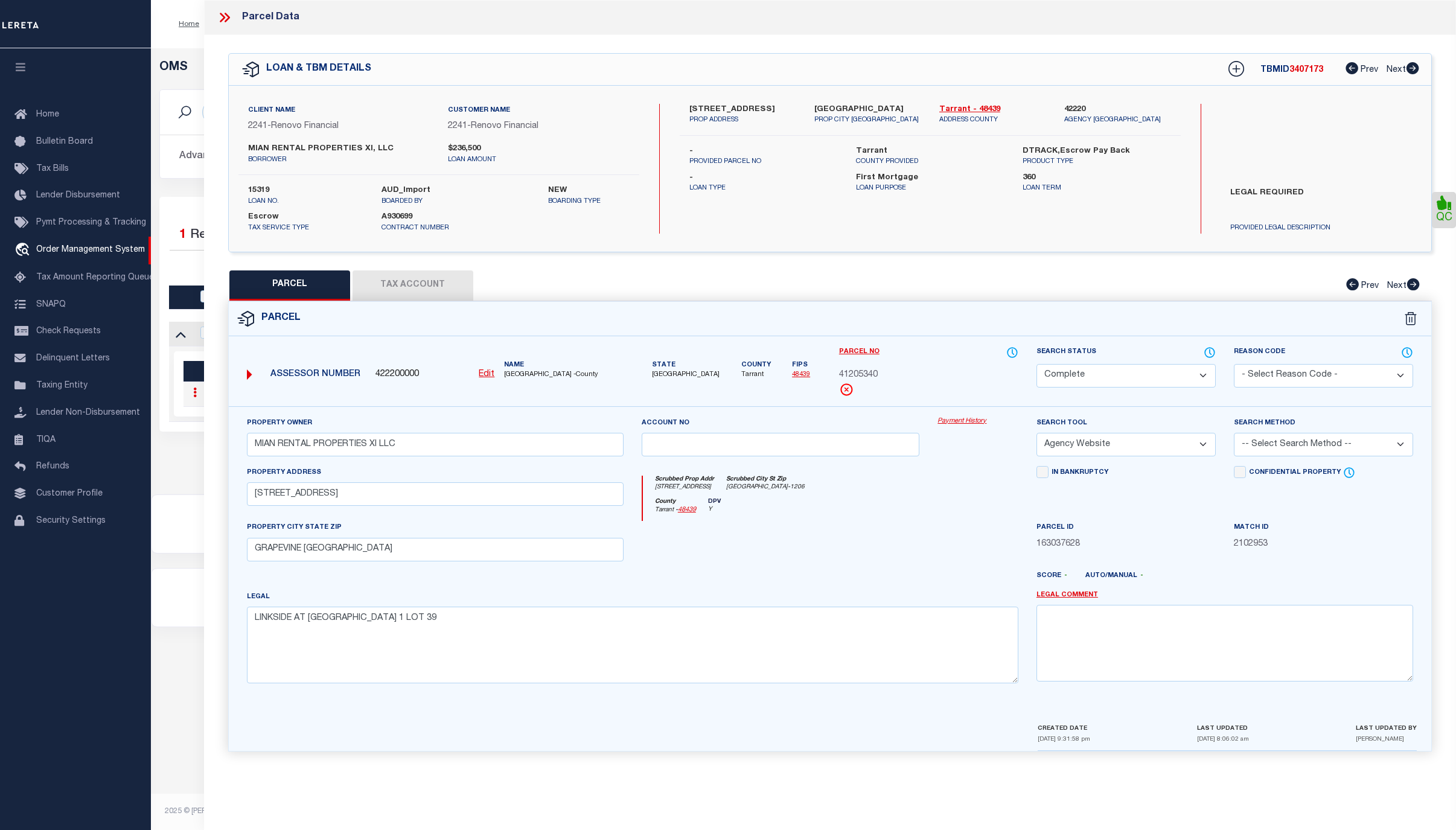
click at [973, 424] on link "Payment History" at bounding box center [977, 422] width 81 height 11
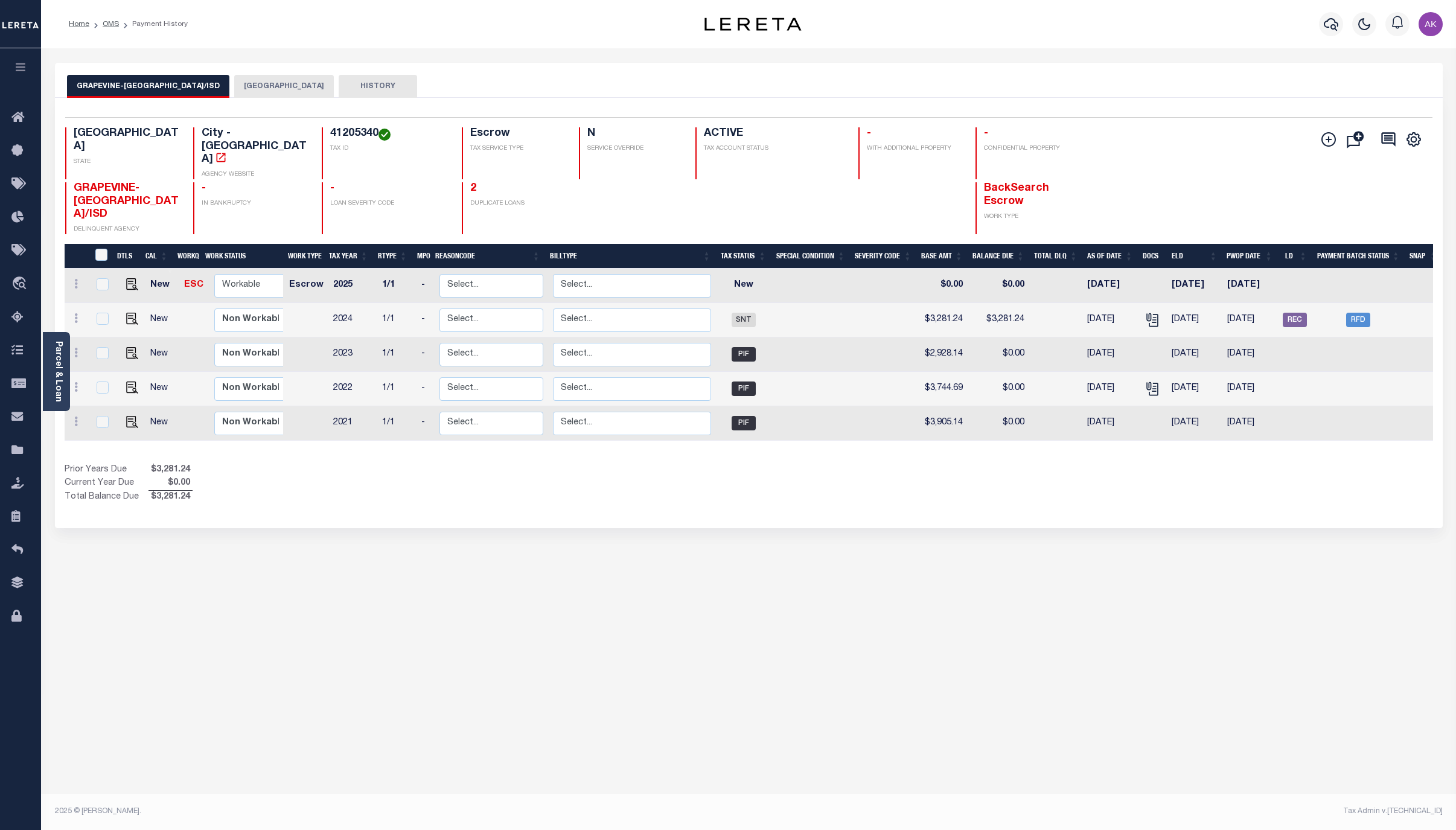
click at [270, 85] on button "[GEOGRAPHIC_DATA]" at bounding box center [284, 86] width 99 height 23
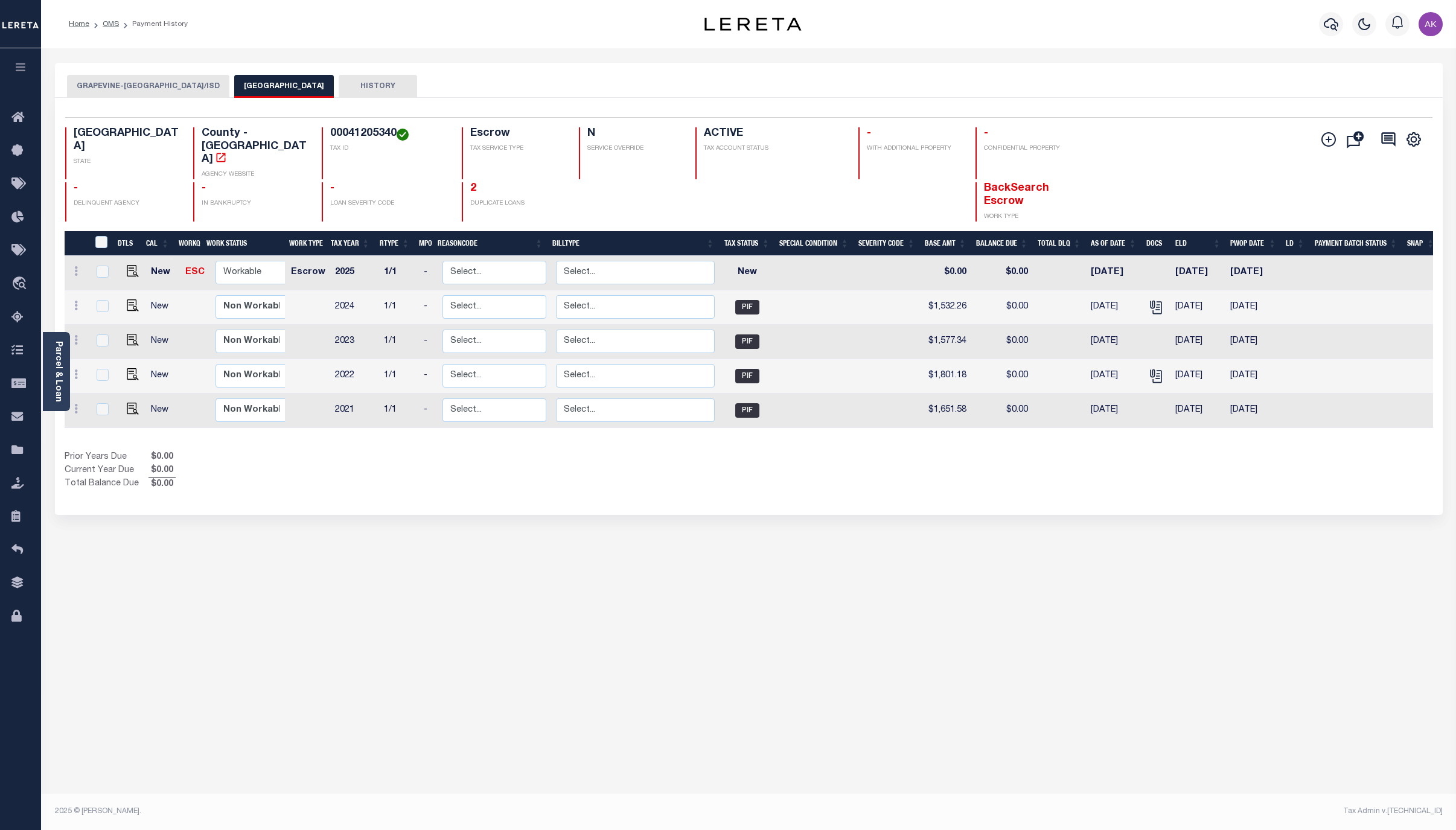
click at [1302, 475] on div "Selected 5 Results 1 Items per page 25 50 100 TX STATE TAX ID N" at bounding box center [748, 306] width 1388 height 417
drag, startPoint x: 1371, startPoint y: 486, endPoint x: 1237, endPoint y: 470, distance: 135.0
click at [1371, 486] on div "GRAPEVINE-COLLEYVILLE CITY/ISD TARRANT COUNTY HISTORY Selected 5" at bounding box center [748, 403] width 1406 height 681
click at [111, 20] on link "OMS" at bounding box center [111, 24] width 16 height 7
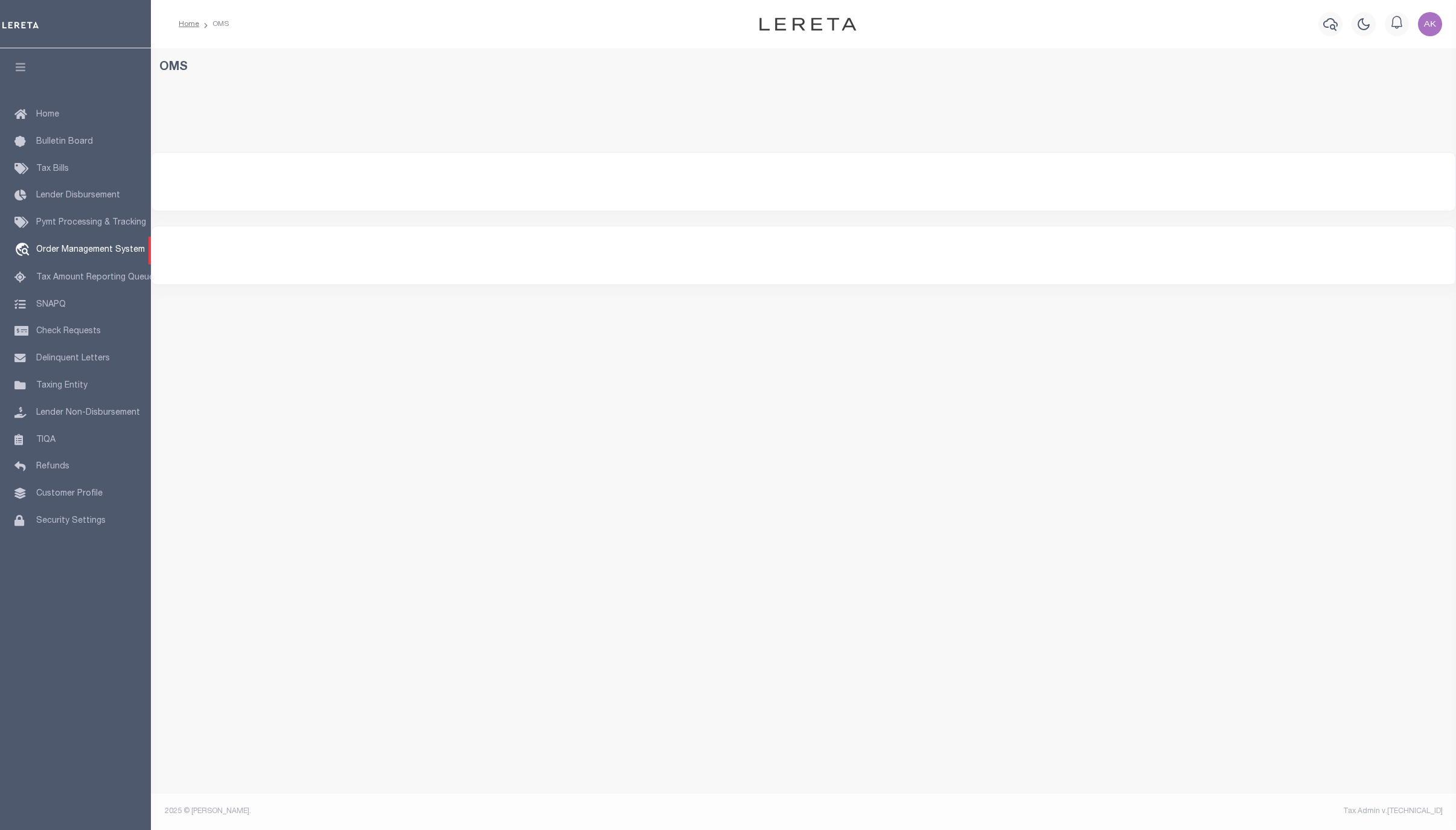
select select "200"
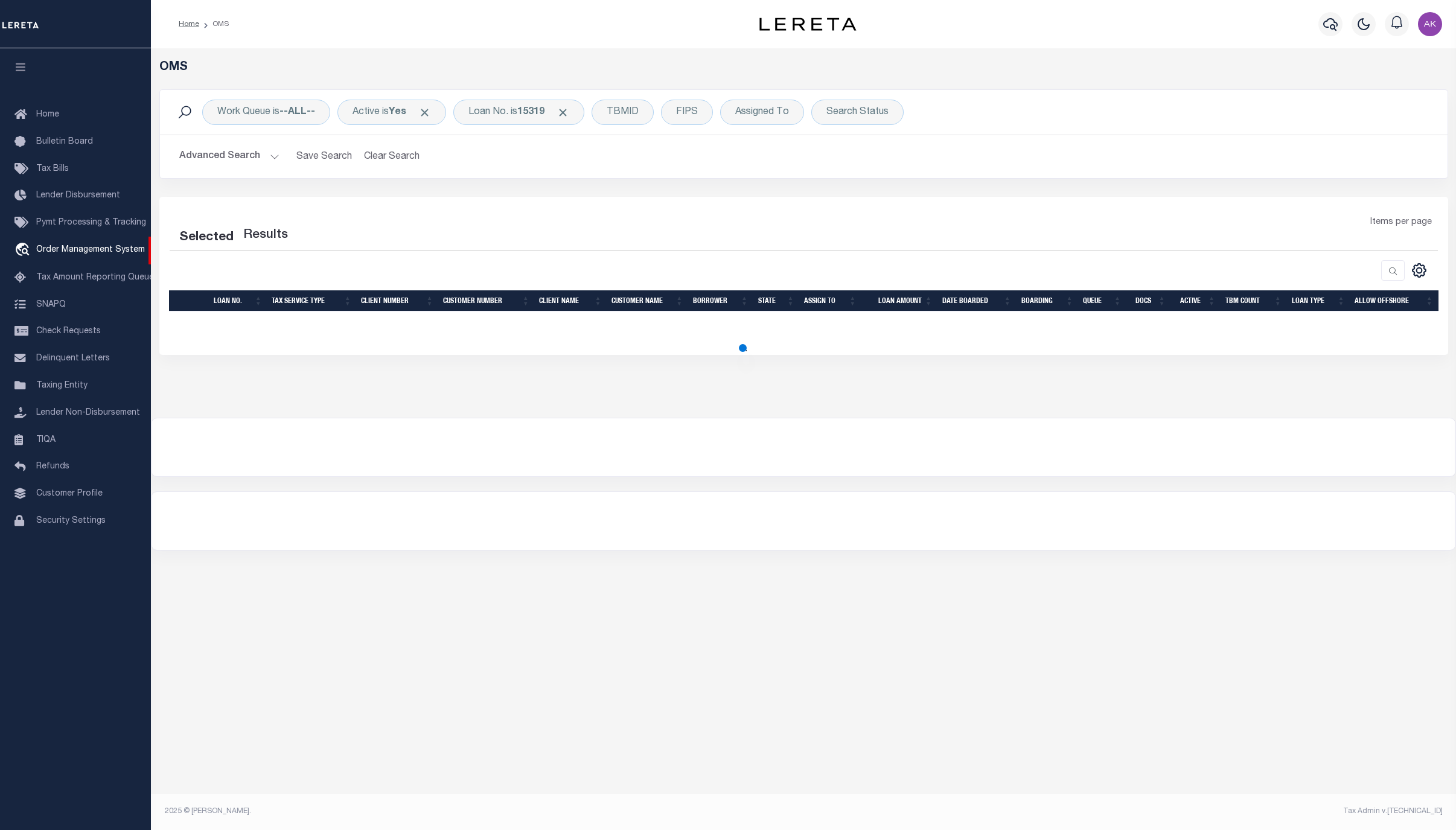
select select "200"
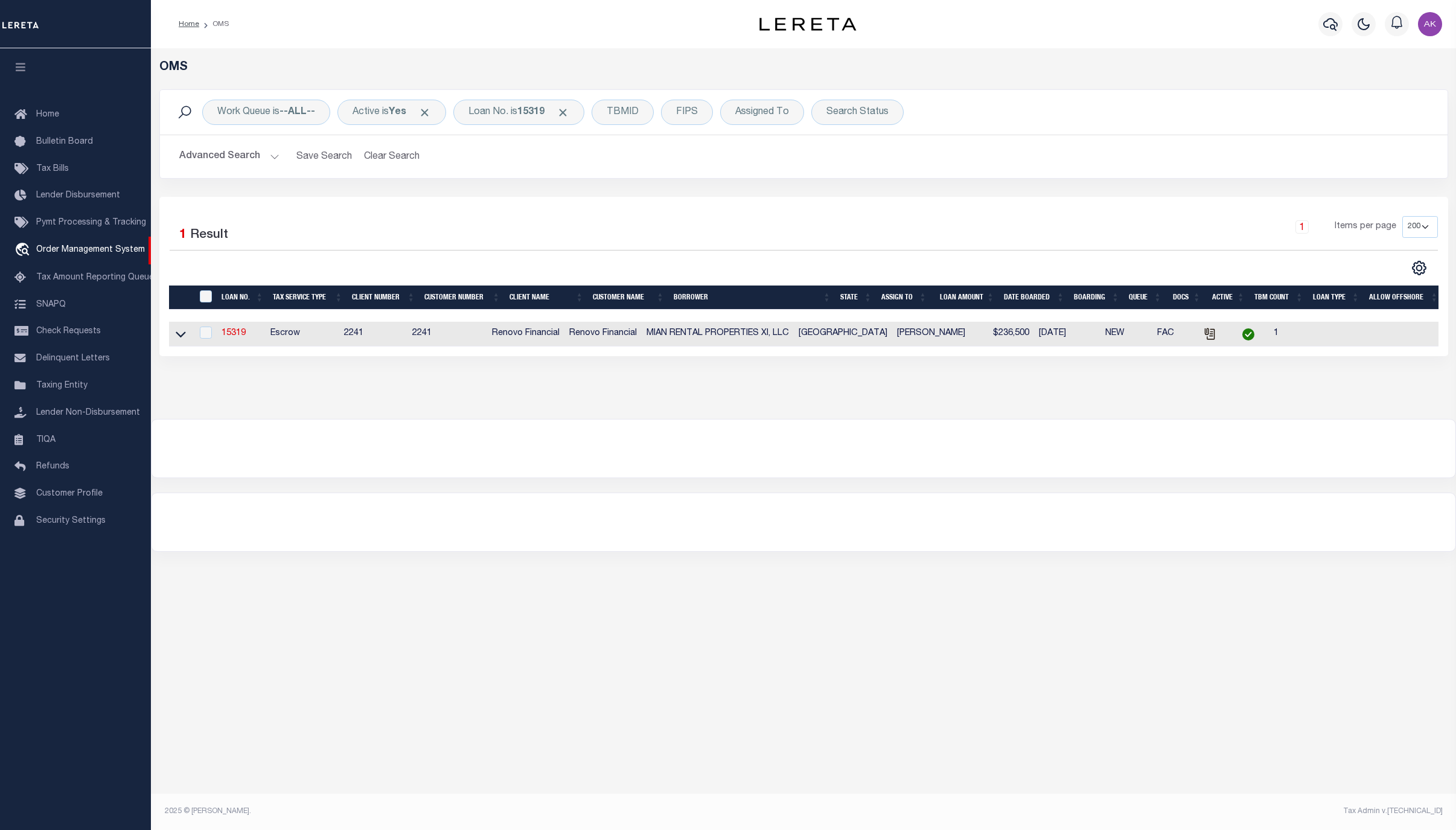
drag, startPoint x: 1248, startPoint y: 646, endPoint x: 1242, endPoint y: 625, distance: 21.8
click at [1248, 646] on div "OMS Work Queue is --ALL-- Active is Yes Loan No. is 15319 TBMID FIPS Assigned T…" at bounding box center [802, 422] width 1305 height 747
drag, startPoint x: 569, startPoint y: 111, endPoint x: 560, endPoint y: 118, distance: 11.4
click at [569, 111] on span "Click to Remove" at bounding box center [563, 113] width 13 height 13
click at [513, 113] on div "Loan No." at bounding box center [488, 111] width 70 height 25
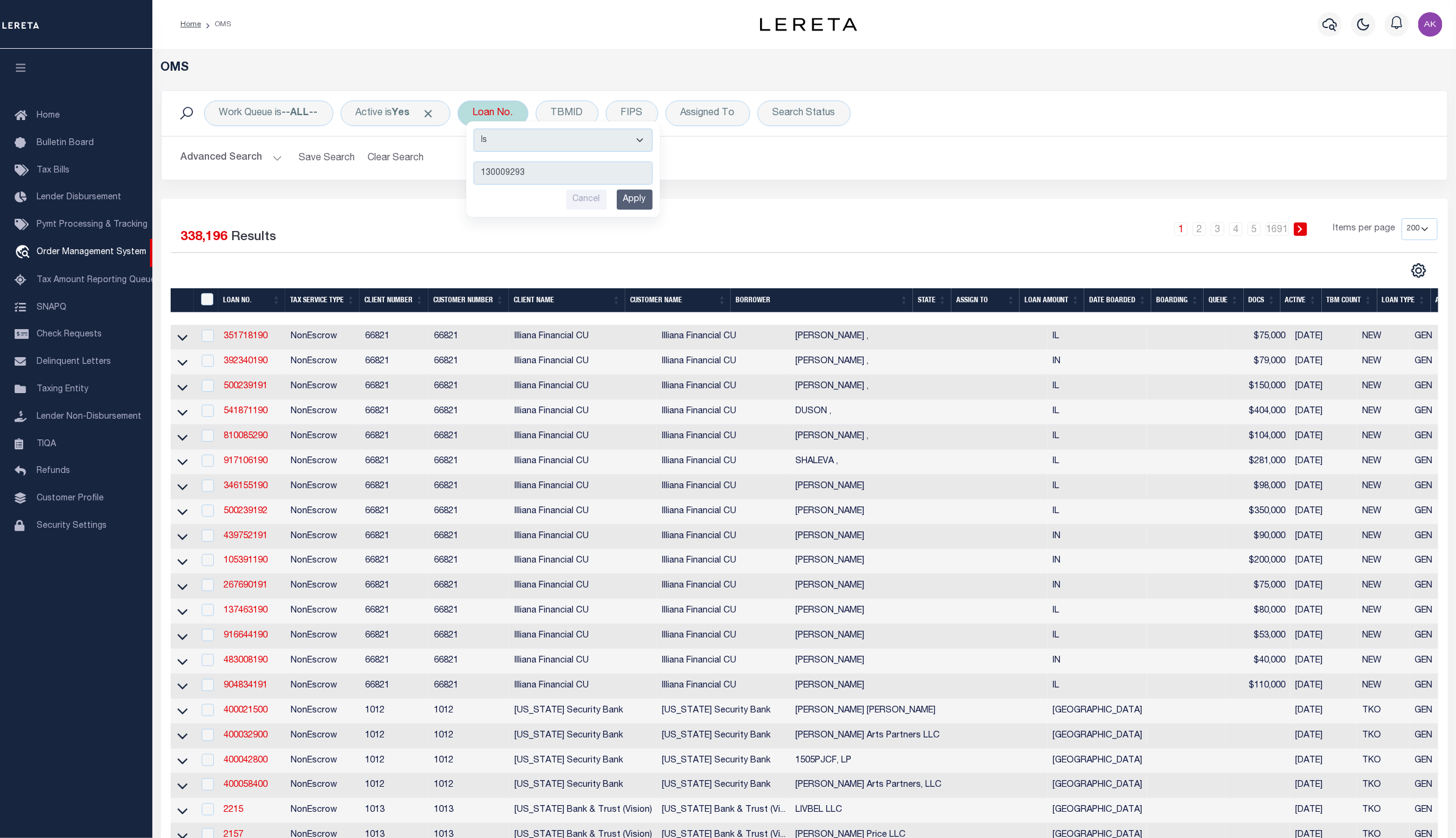
type input "1300092937"
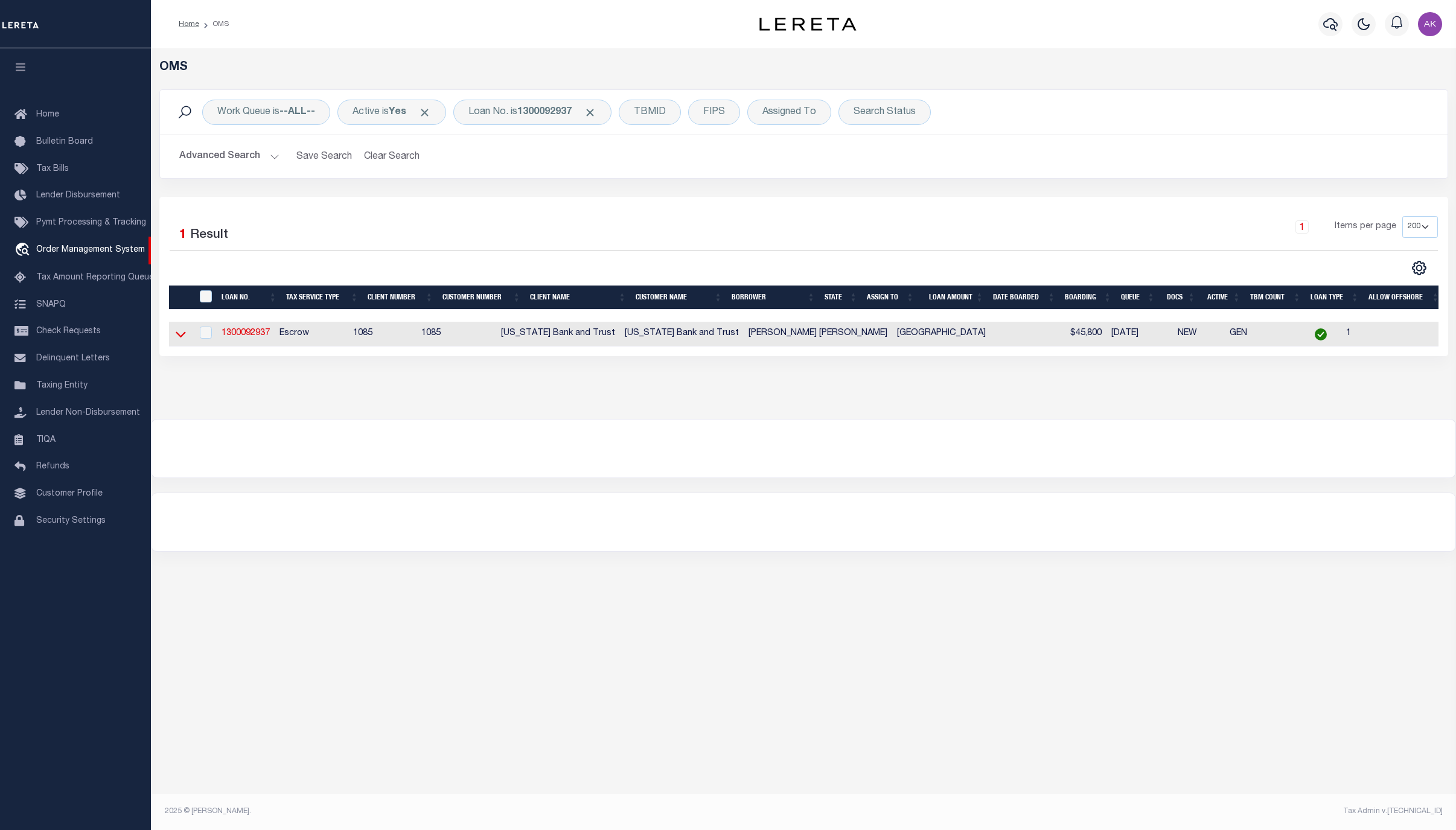
click at [177, 337] on icon at bounding box center [181, 334] width 11 height 6
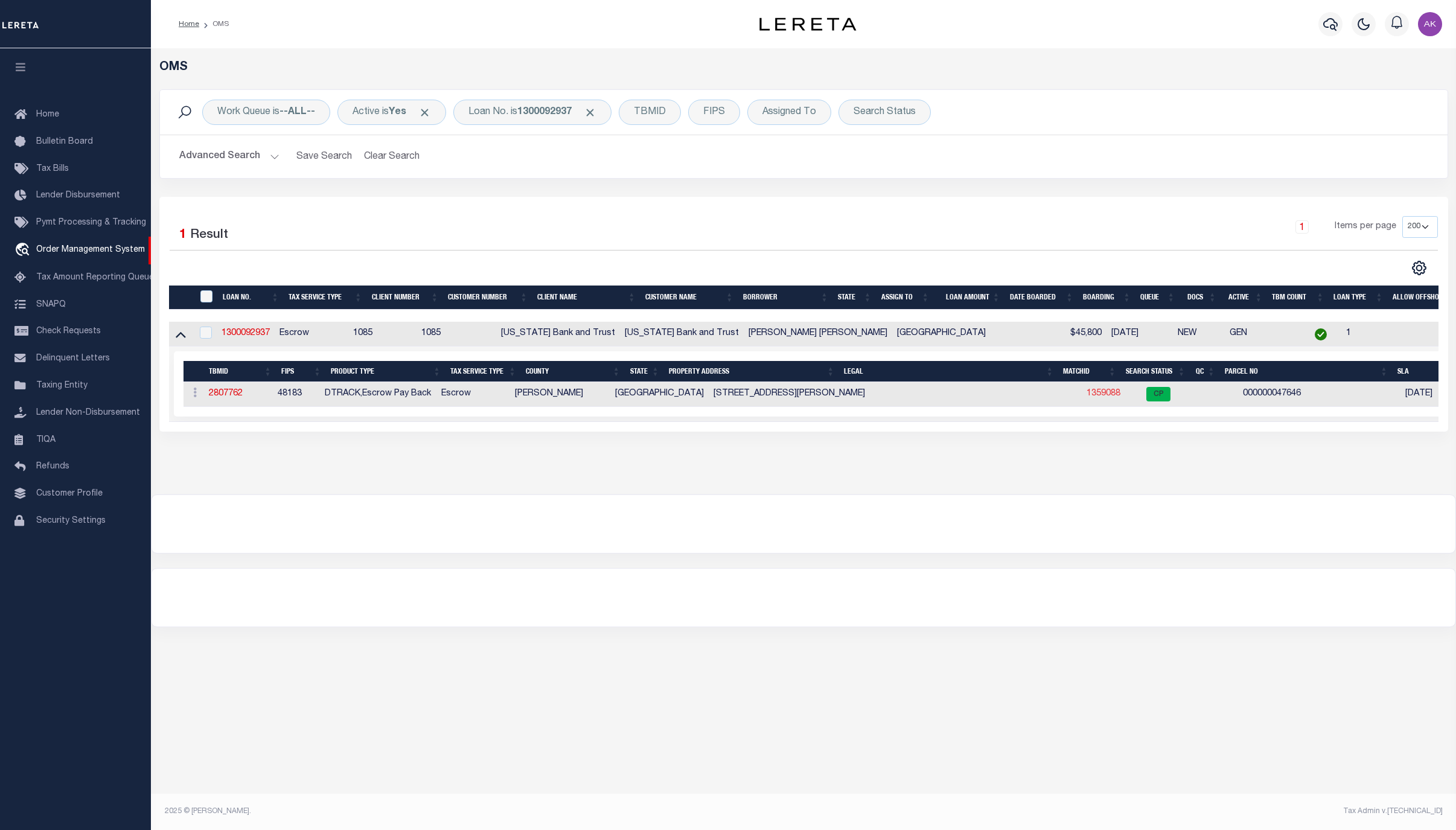
click at [1087, 398] on link "1359088" at bounding box center [1104, 393] width 34 height 8
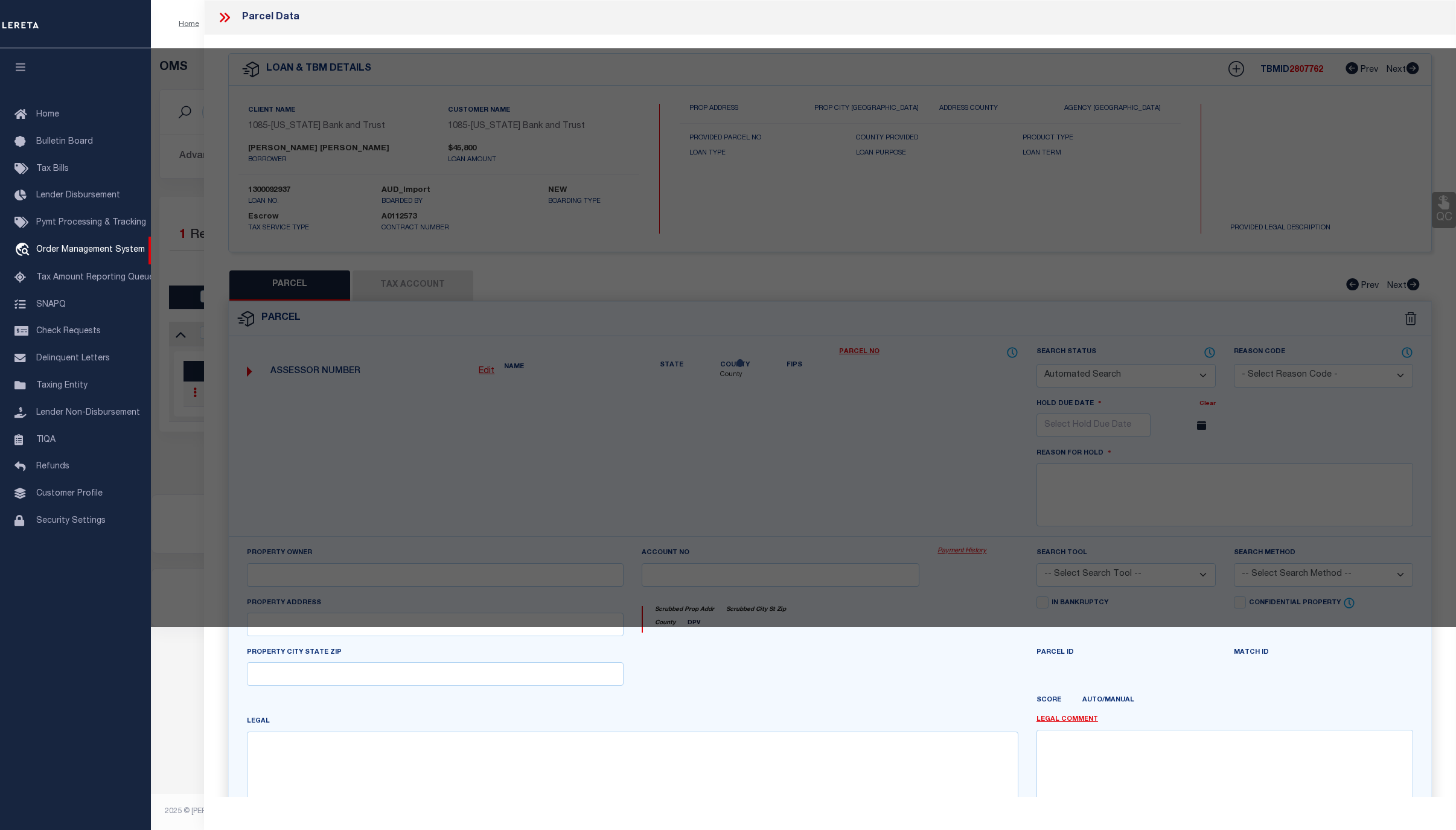
checkbox input "false"
select select "CP"
type input "RICHTER DANNY W &"
type input "710 FLOREY ST"
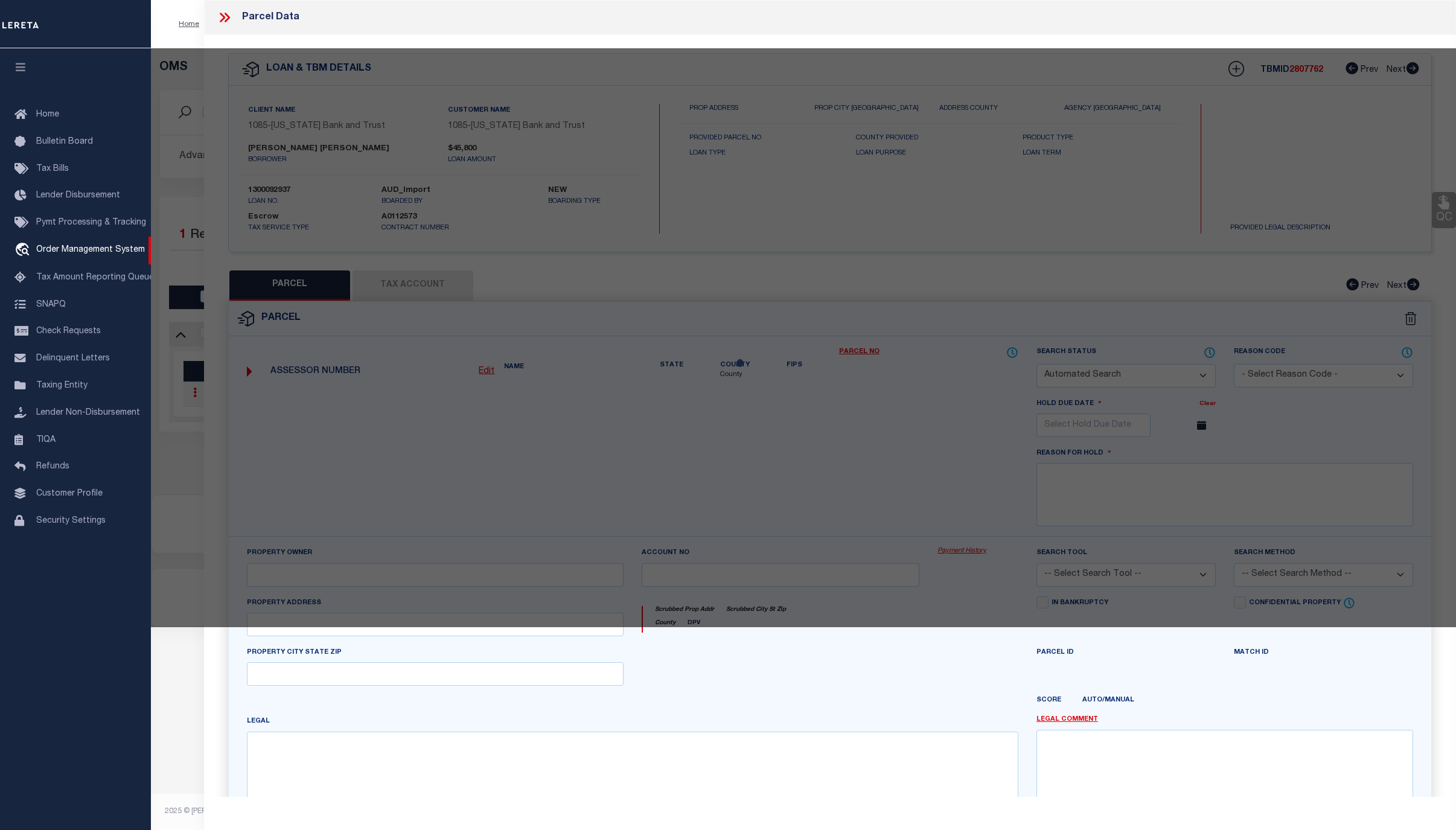
type input "KILGORE, TX 75662"
type textarea "LT 1 BLK 3 HILLCREST"
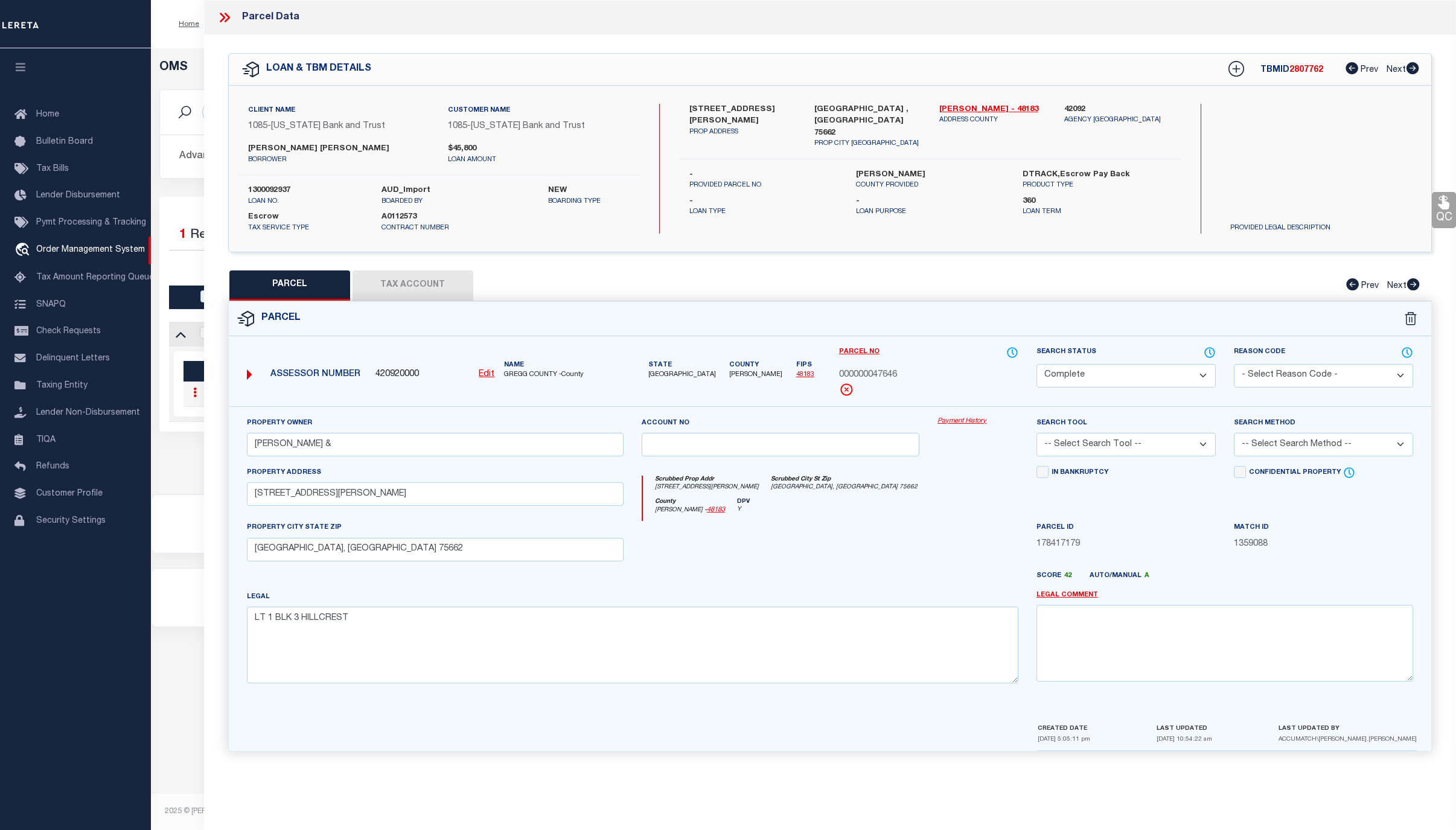
click at [961, 424] on link "Payment History" at bounding box center [977, 422] width 81 height 11
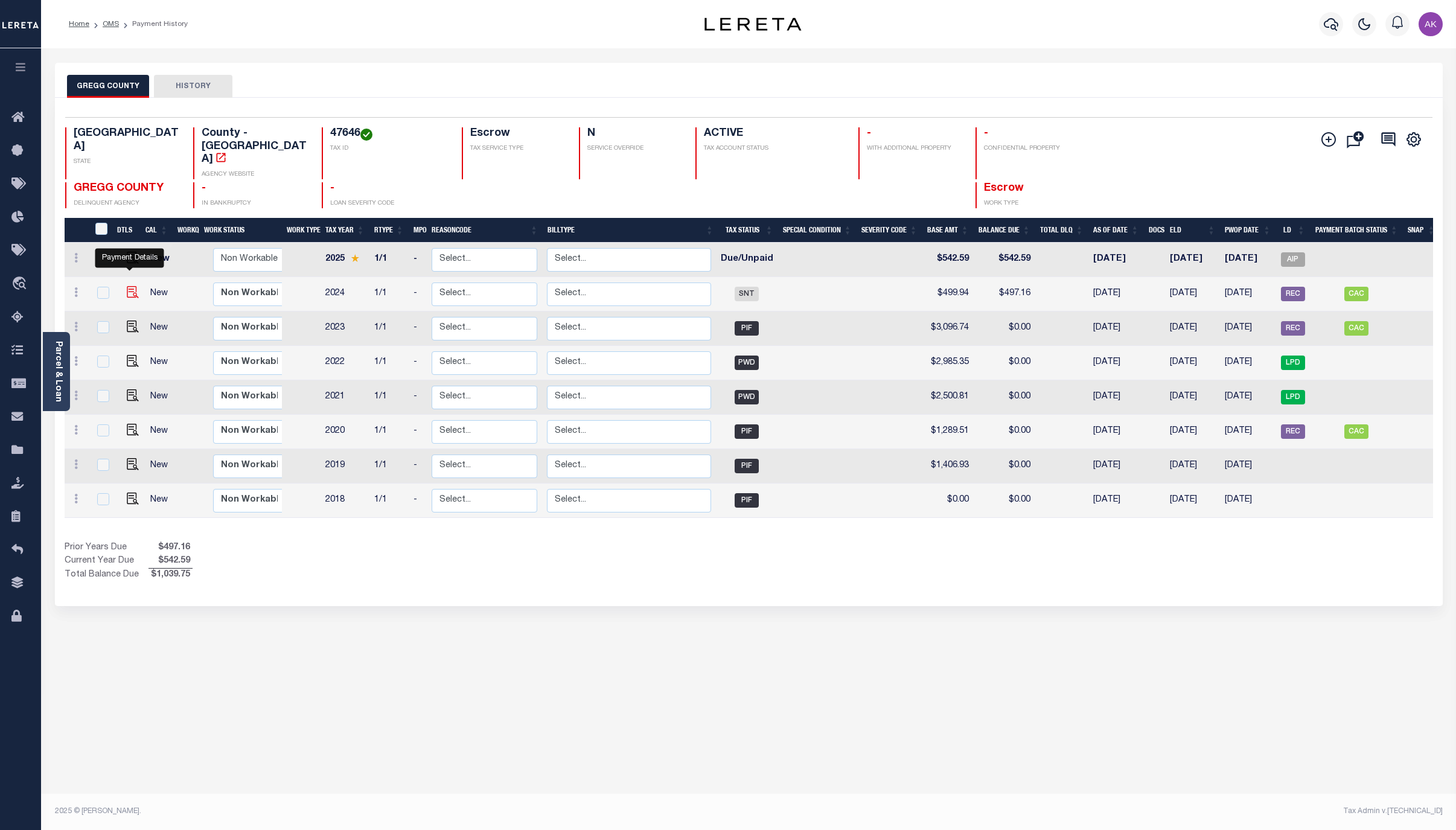
click at [127, 286] on img "" at bounding box center [133, 292] width 12 height 12
checkbox input "true"
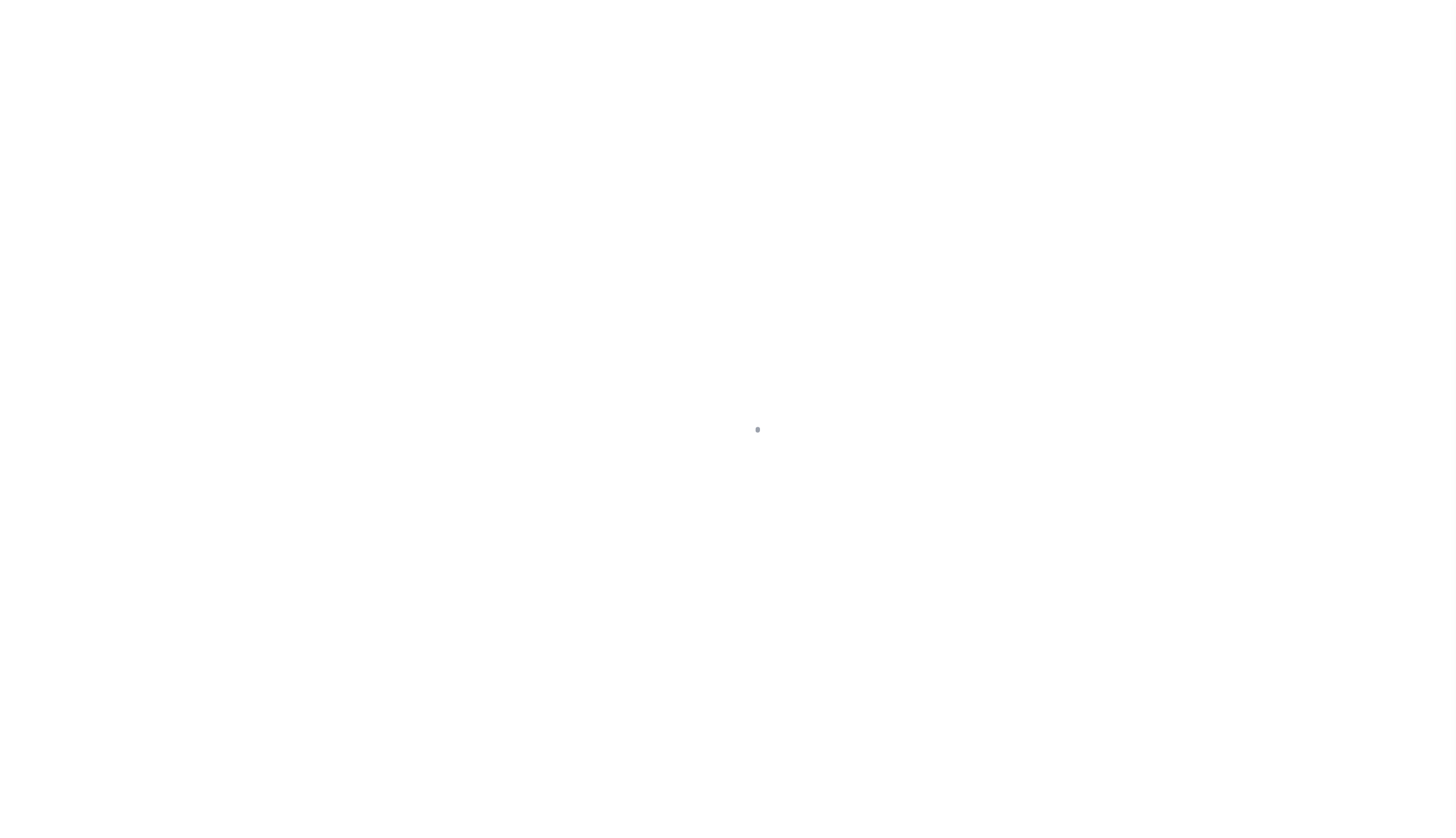
select select "SNT"
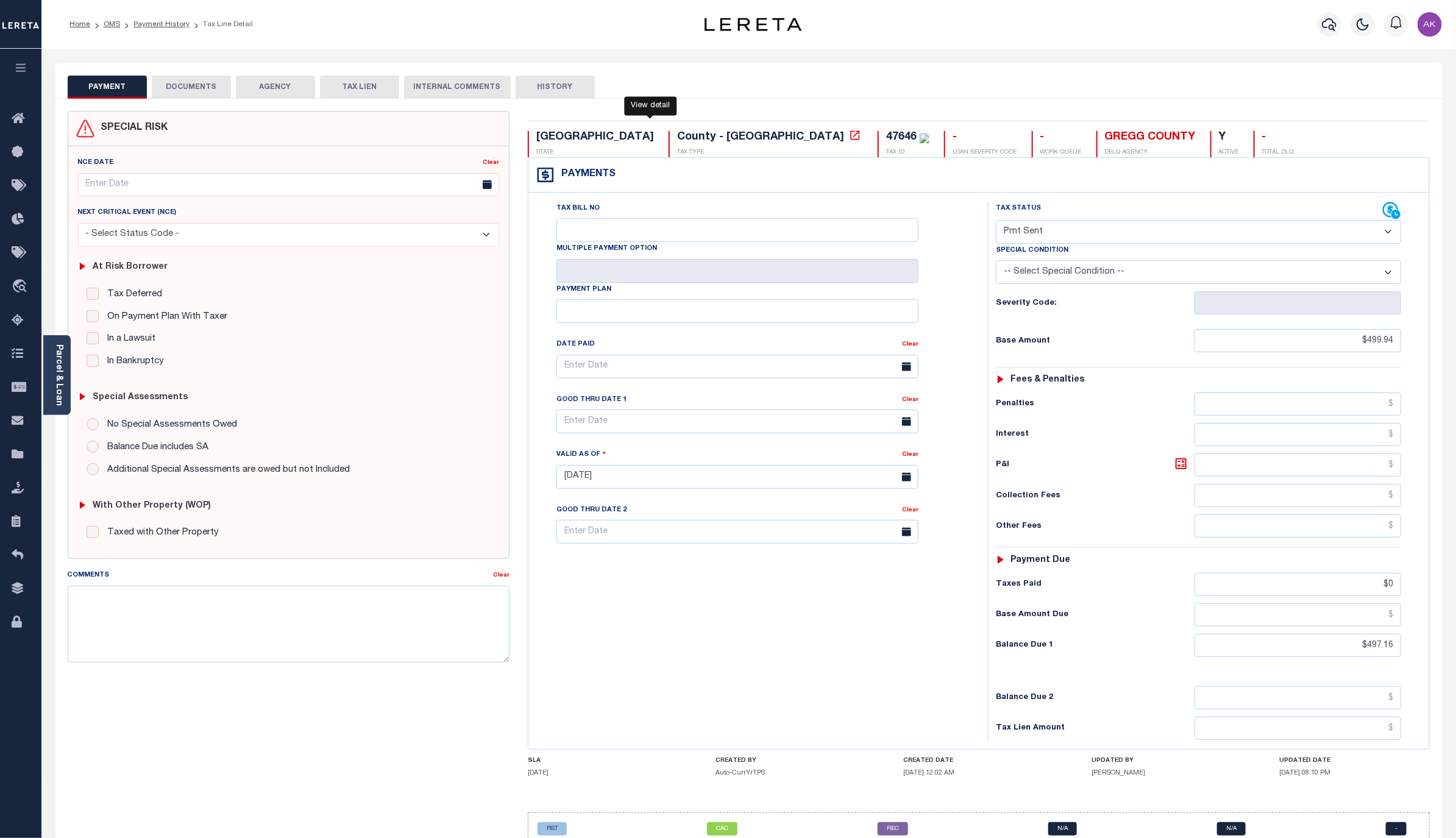
click at [849, 137] on icon at bounding box center [855, 135] width 12 height 12
click at [152, 24] on link "Payment History" at bounding box center [161, 24] width 56 height 7
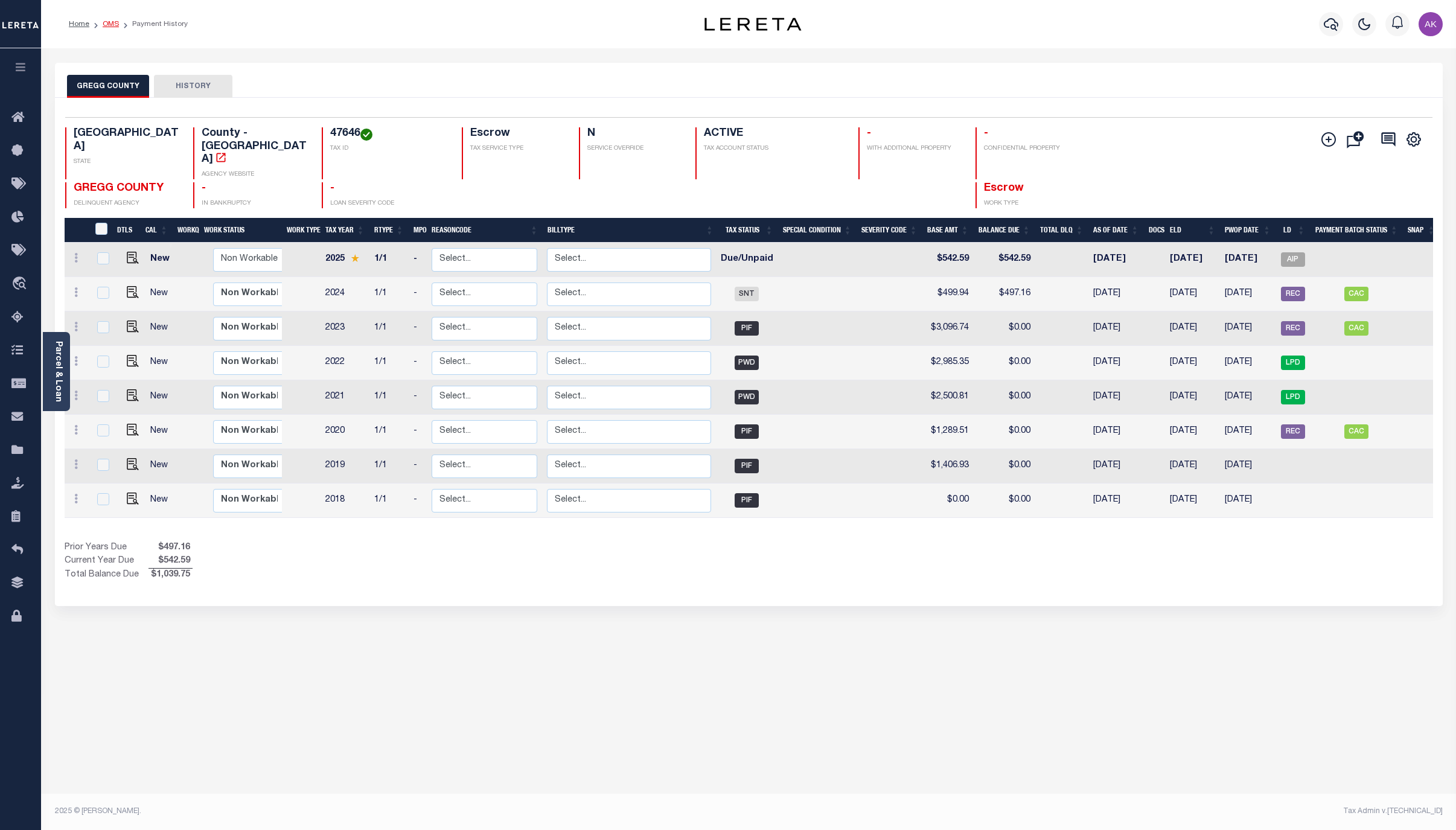
click at [111, 24] on link "OMS" at bounding box center [111, 24] width 16 height 7
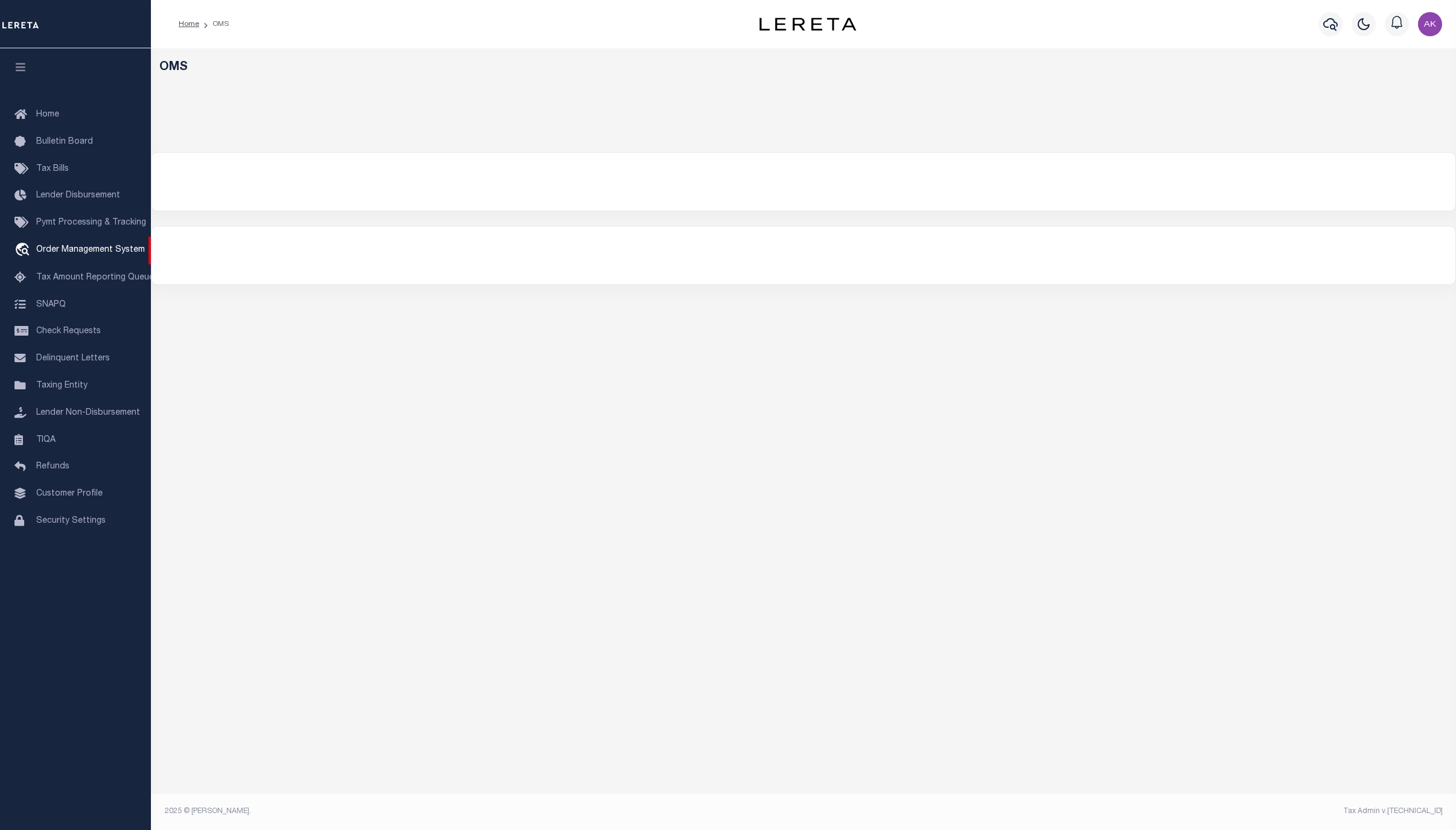
select select "200"
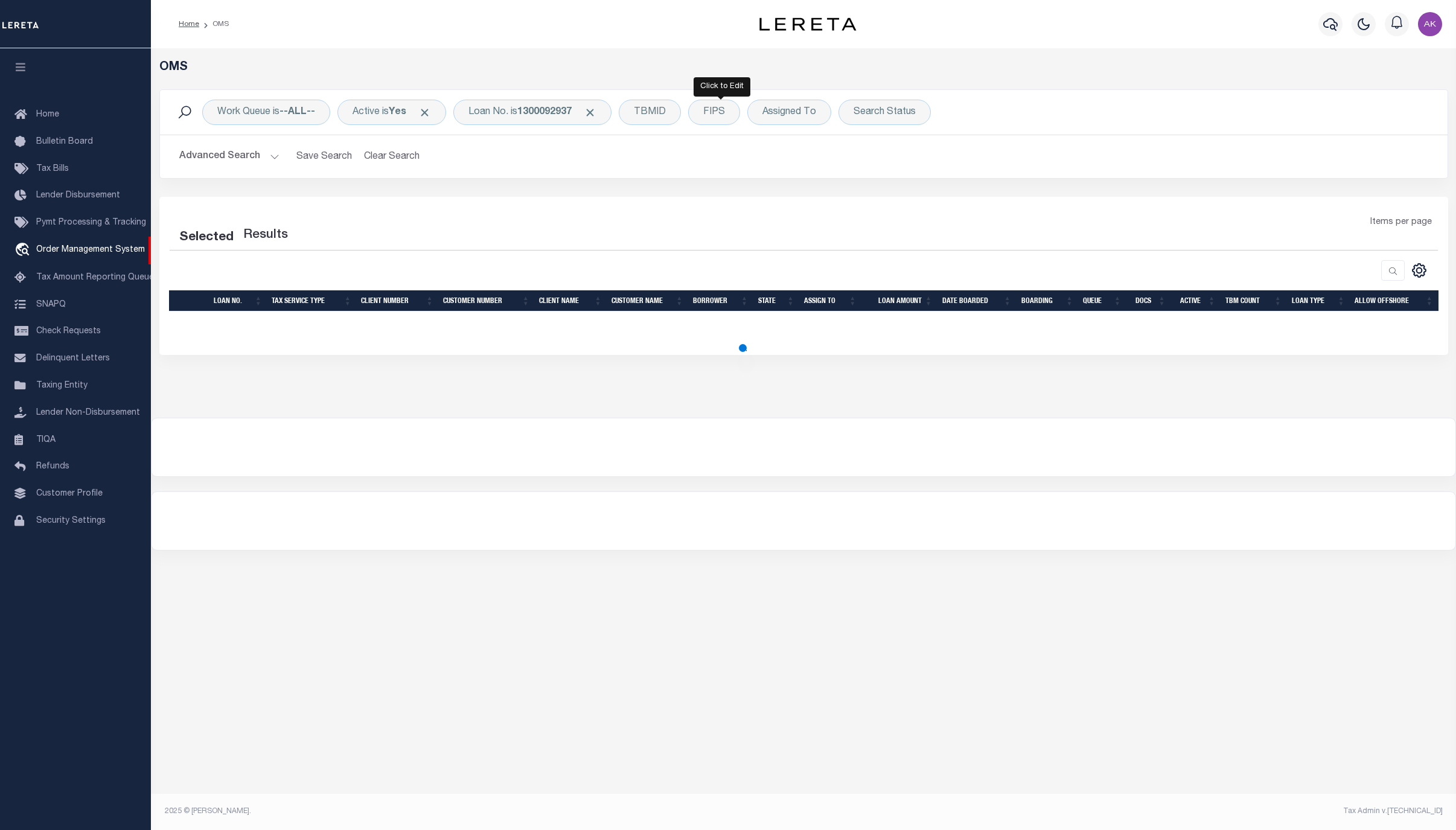
select select "200"
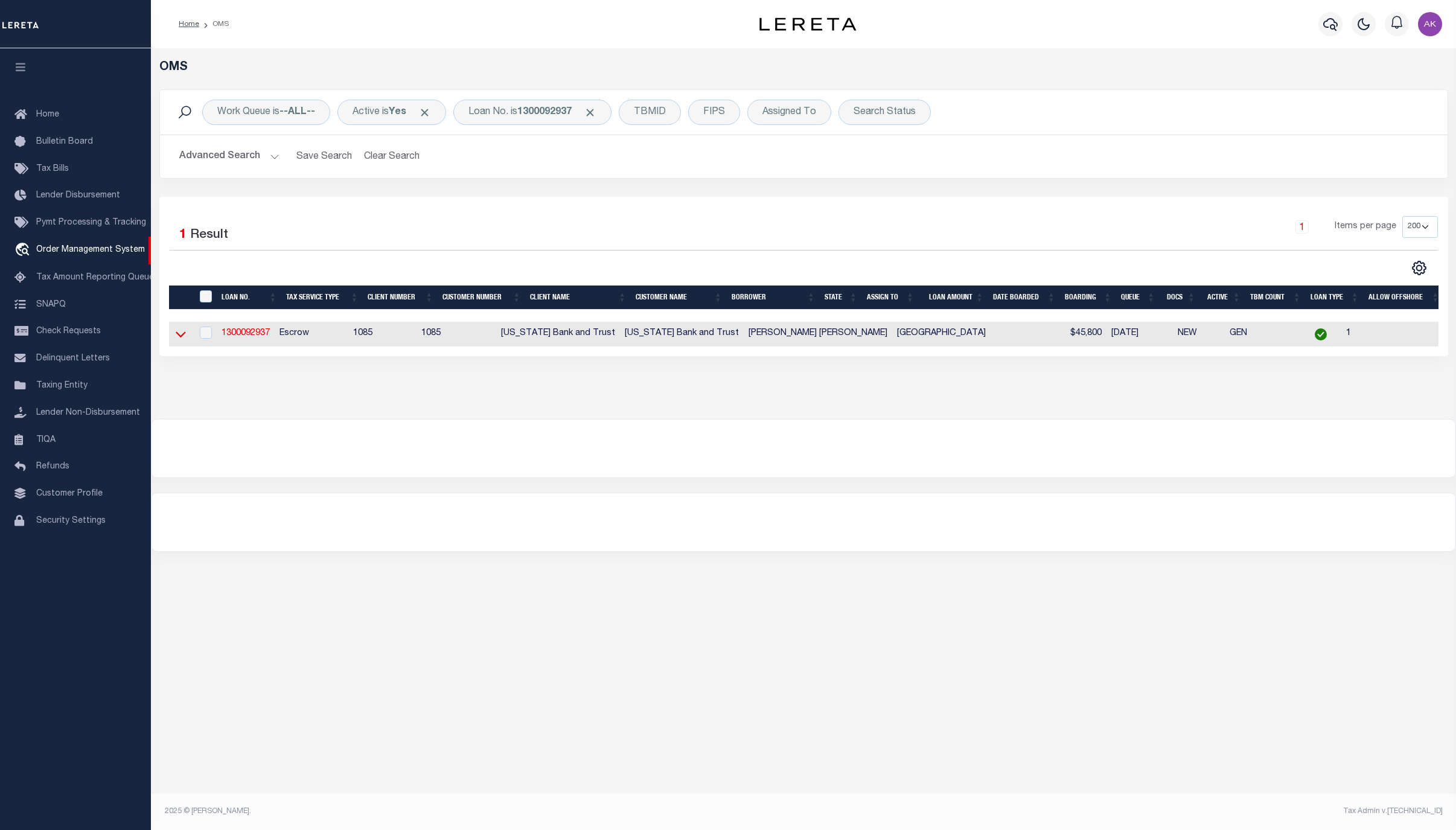
click at [183, 338] on icon at bounding box center [181, 334] width 11 height 6
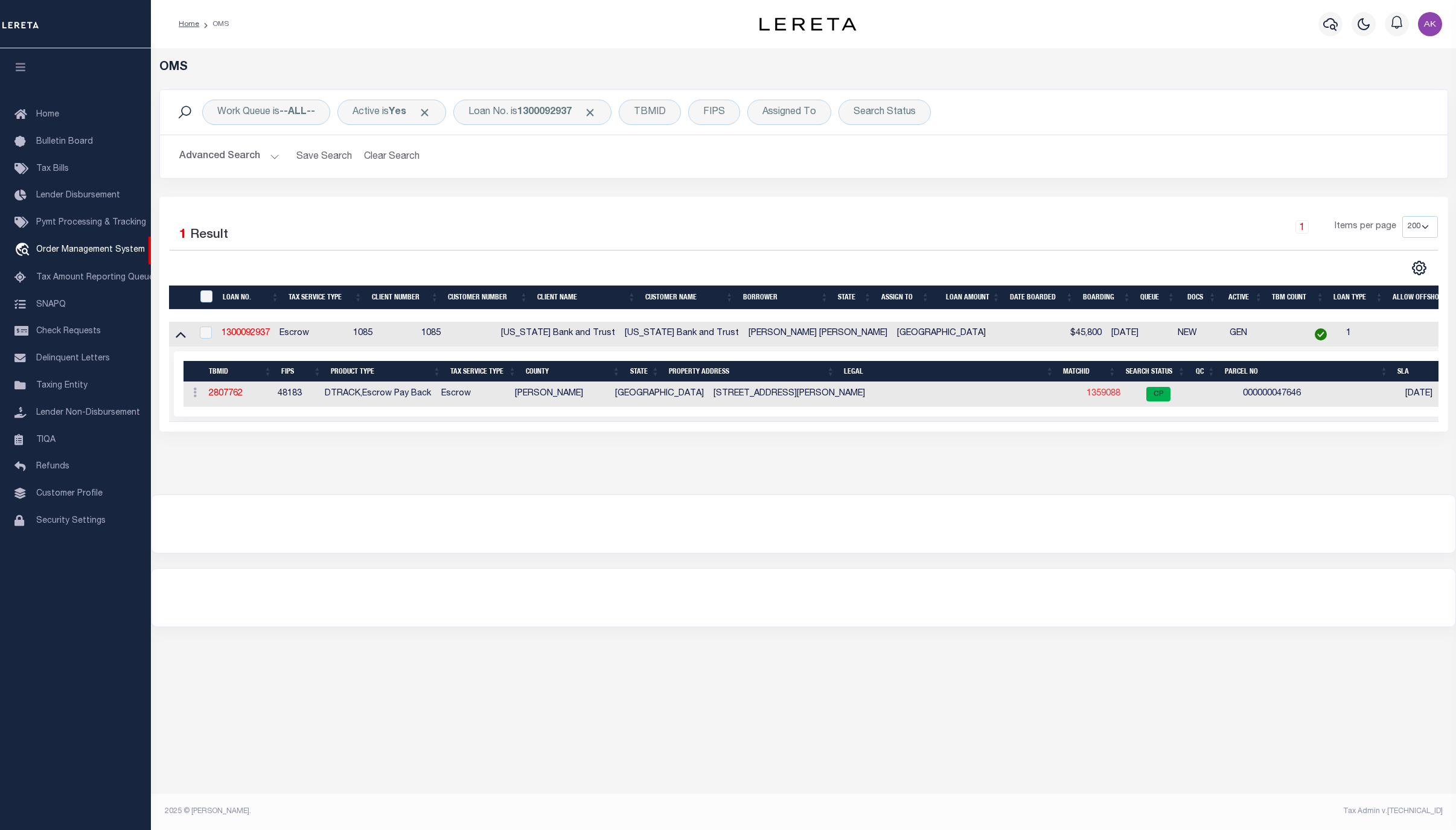
click at [1087, 394] on link "1359088" at bounding box center [1104, 393] width 34 height 8
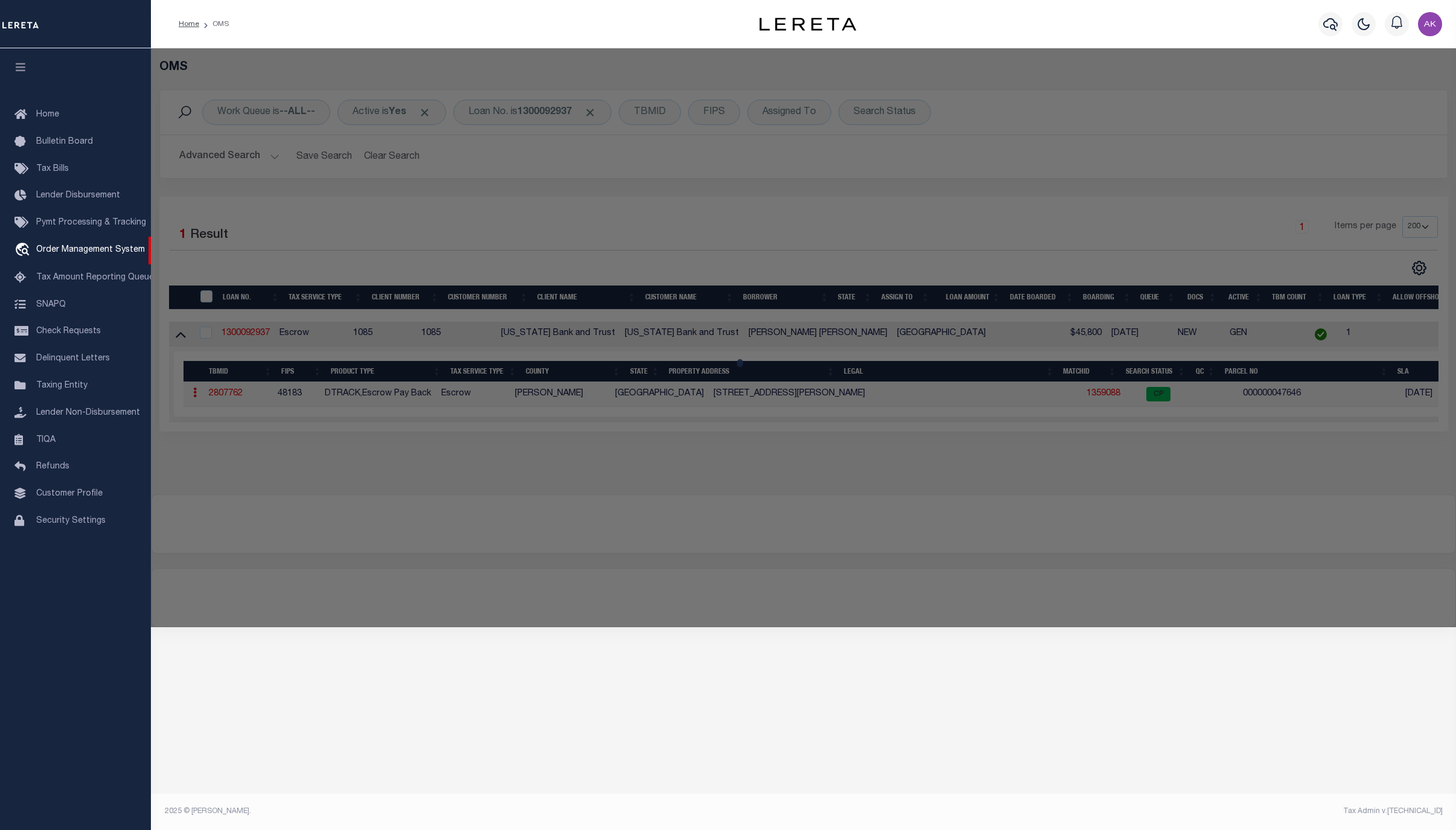
checkbox input "false"
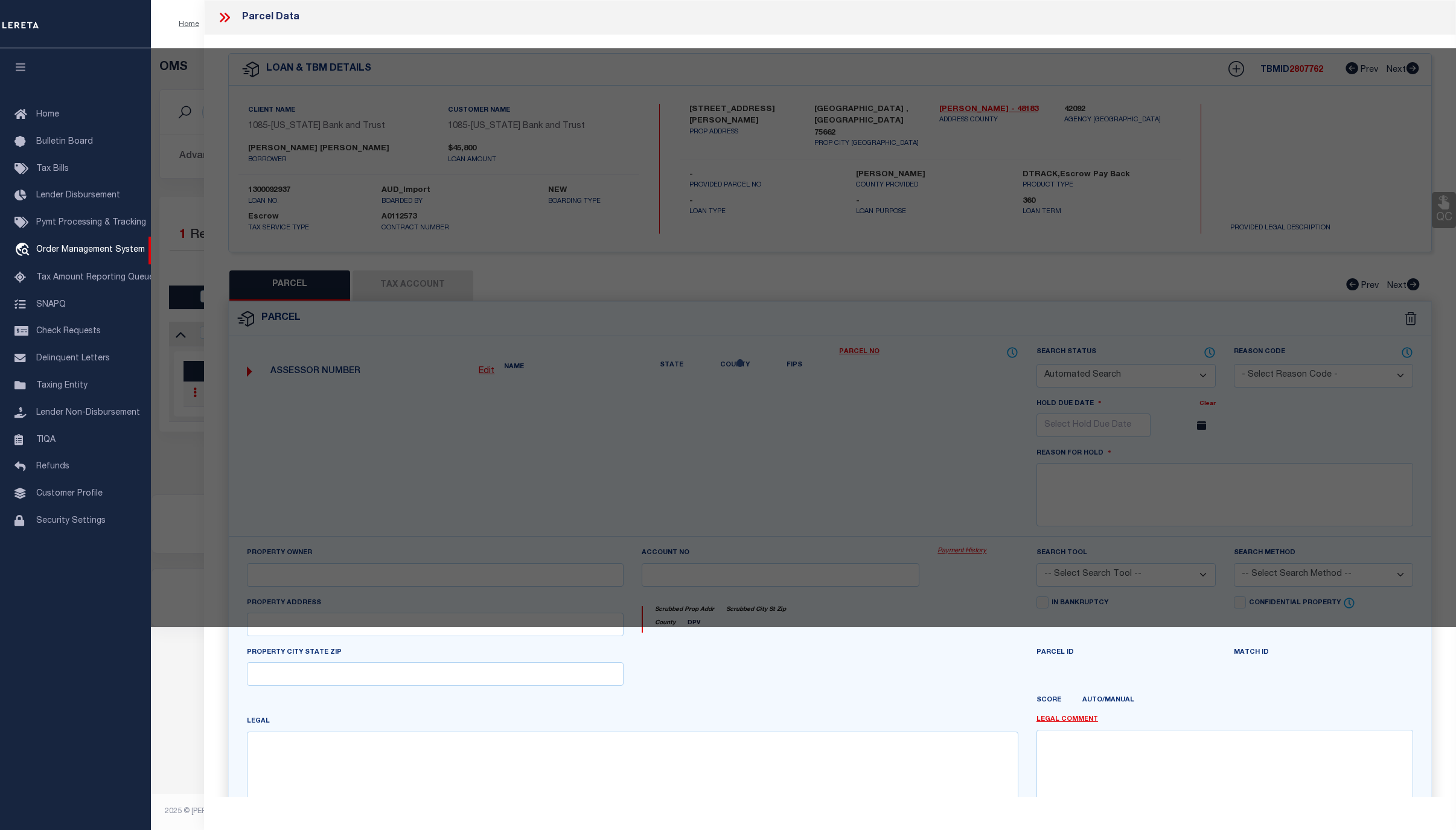
select select "CP"
type input "RICHTER DANNY W &"
type input "710 FLOREY ST"
type input "KILGORE, TX 75662"
type textarea "LT 1 BLK 3 HILLCREST"
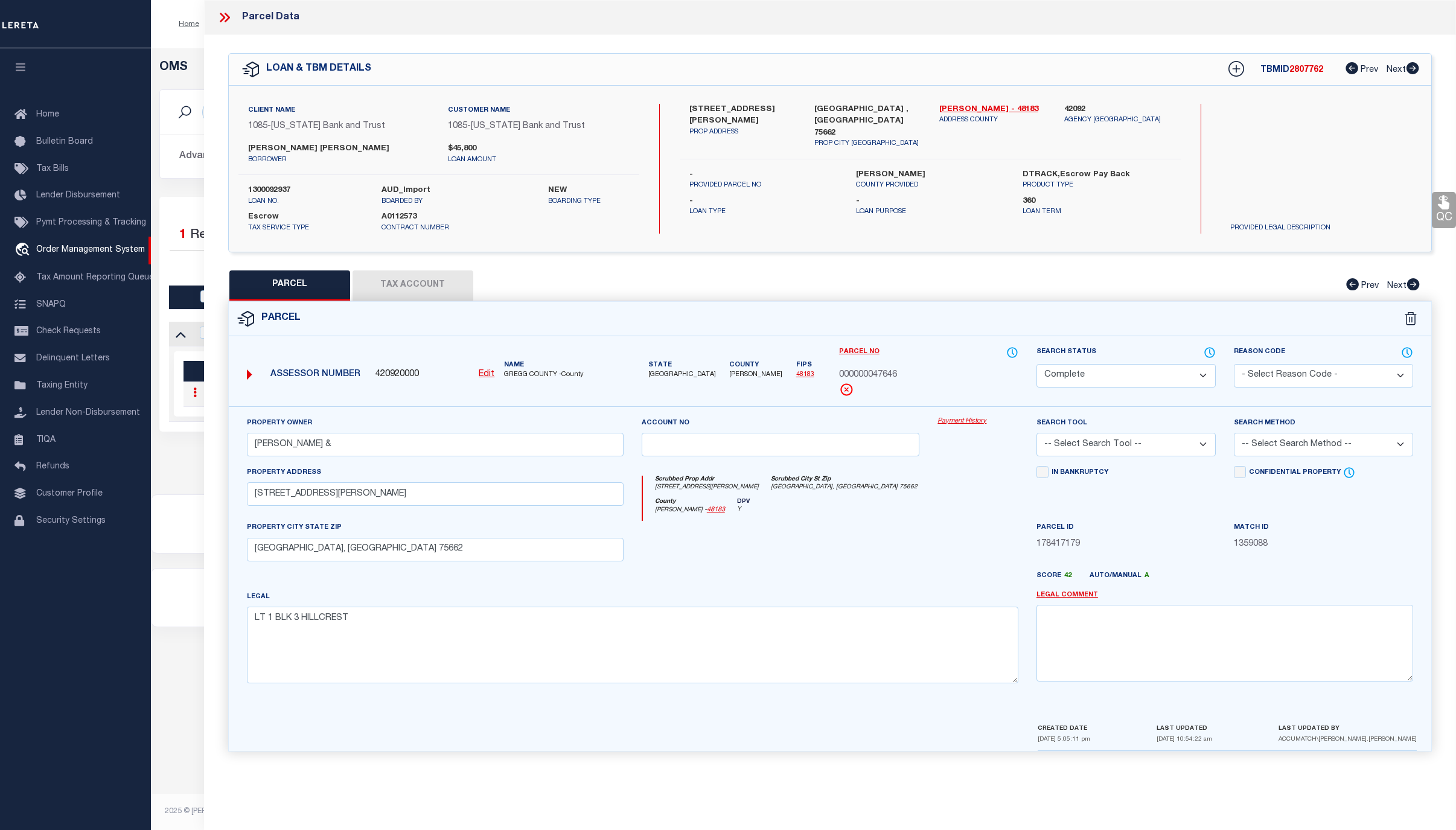
click at [225, 18] on icon at bounding box center [222, 18] width 6 height 10
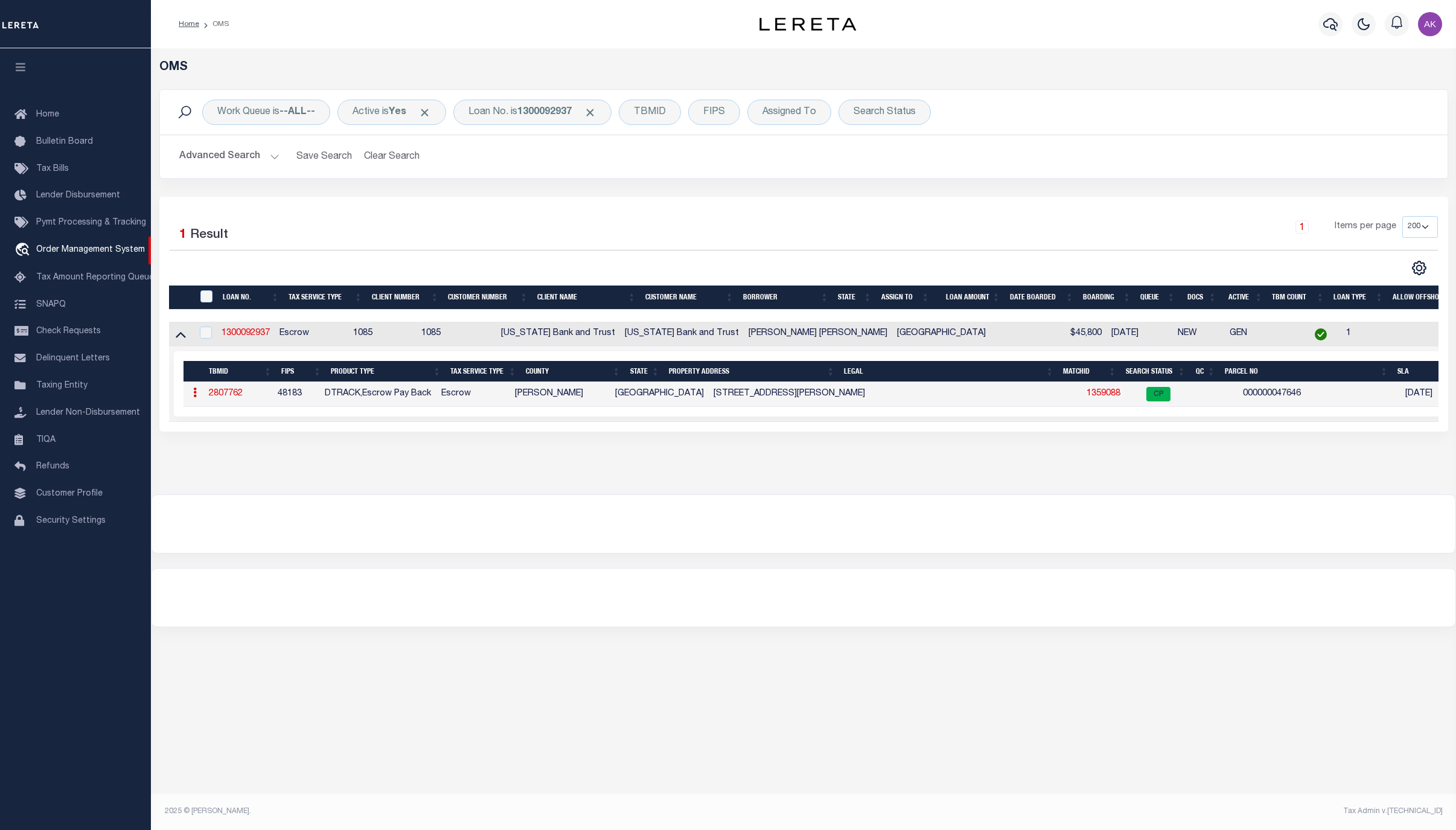
click at [1384, 683] on div "OMS Work Queue is --ALL-- Active is Yes Loan No. is 1300092937 TBMID FIPS Assig…" at bounding box center [802, 422] width 1305 height 747
click at [220, 396] on link "2807762" at bounding box center [226, 393] width 34 height 8
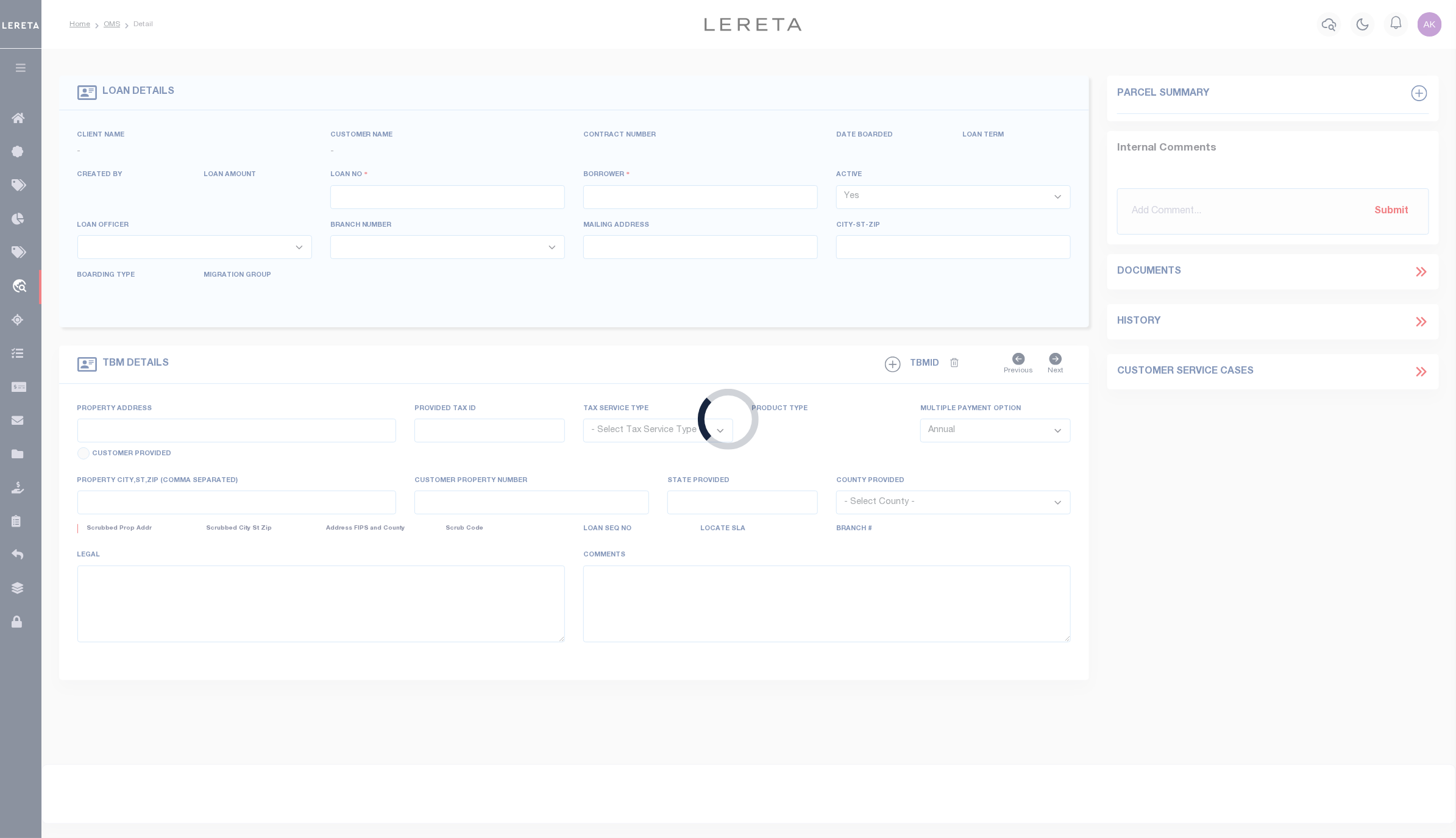
type input "1300092937"
type input "LEE ANN PALMER"
select select
type input "PO BOX 1992"
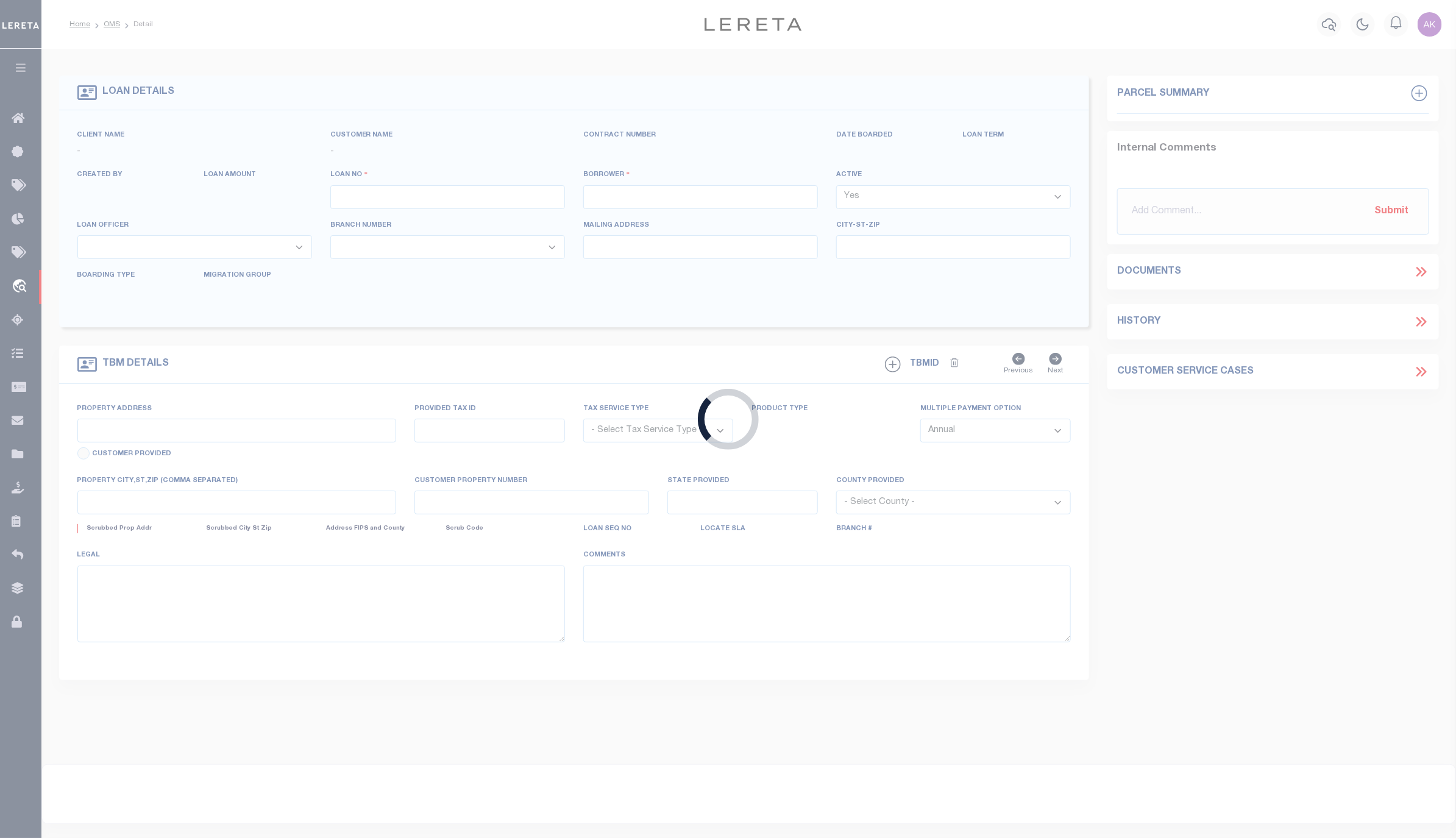
type input "KILGORE TX 75662"
select select "Escrow"
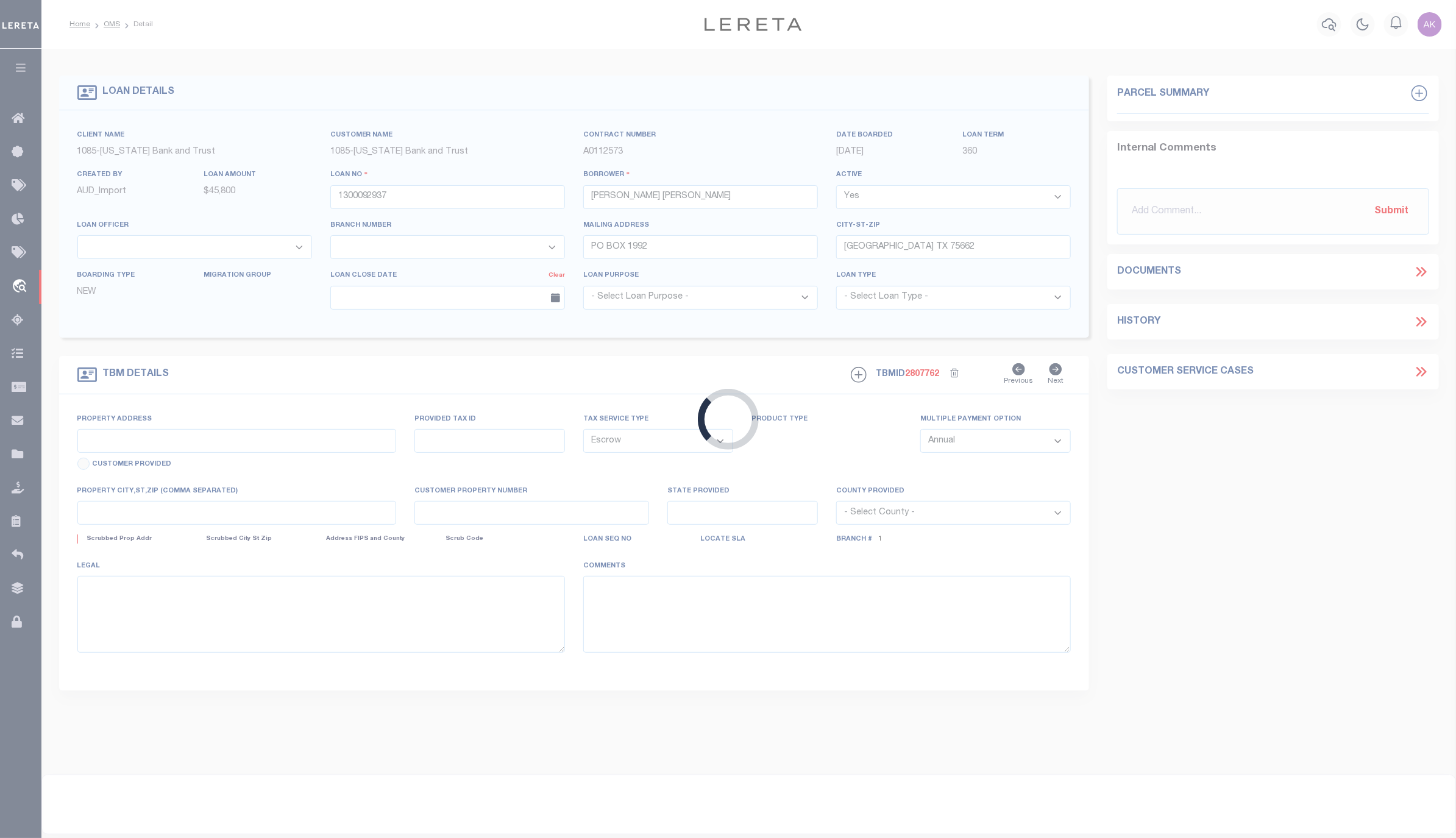
type input "710 FLOREY ST"
select select
type input "KILGORE , TX 75662"
type input "[GEOGRAPHIC_DATA]"
select select
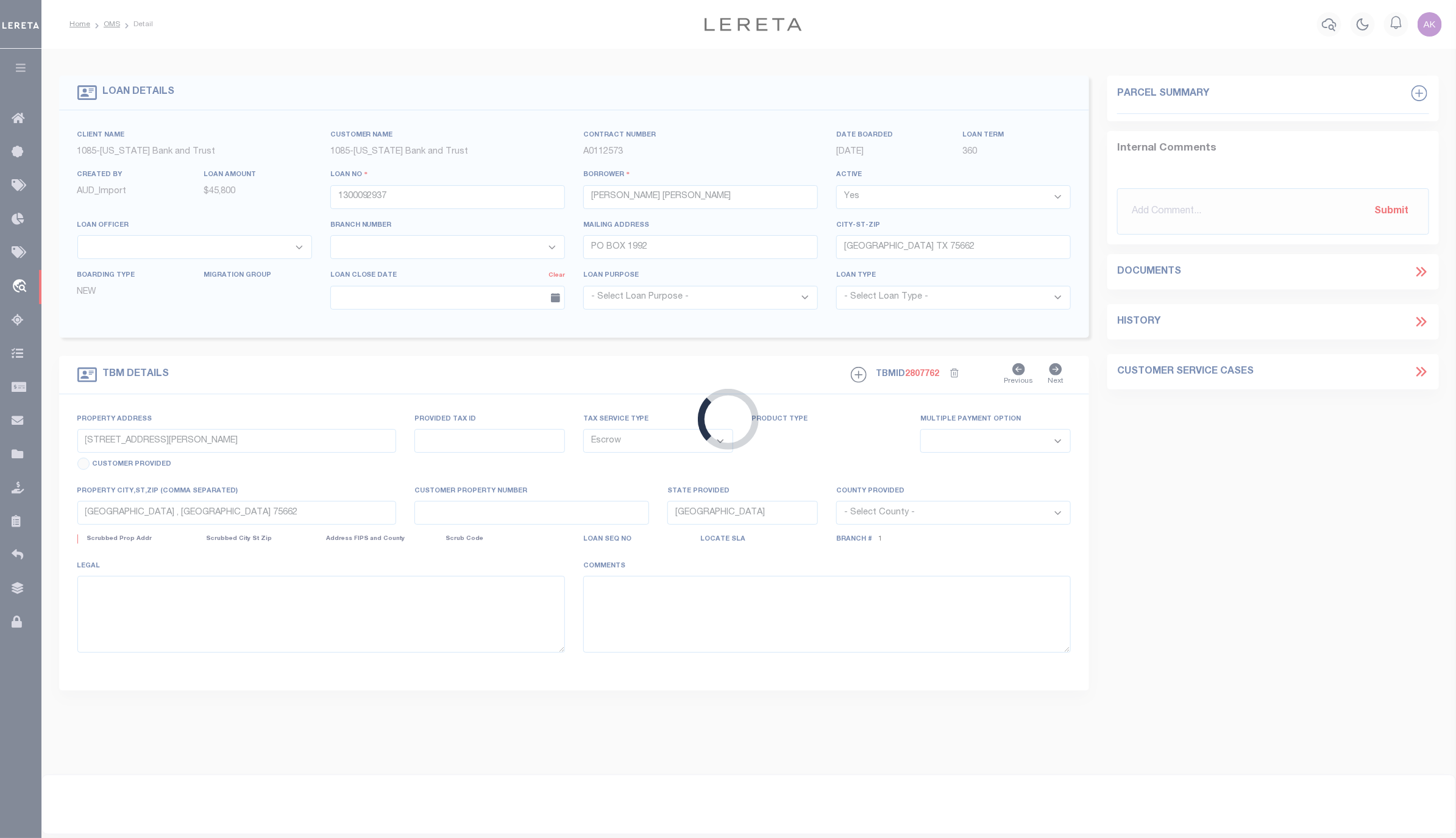
select select "1639"
select select "882"
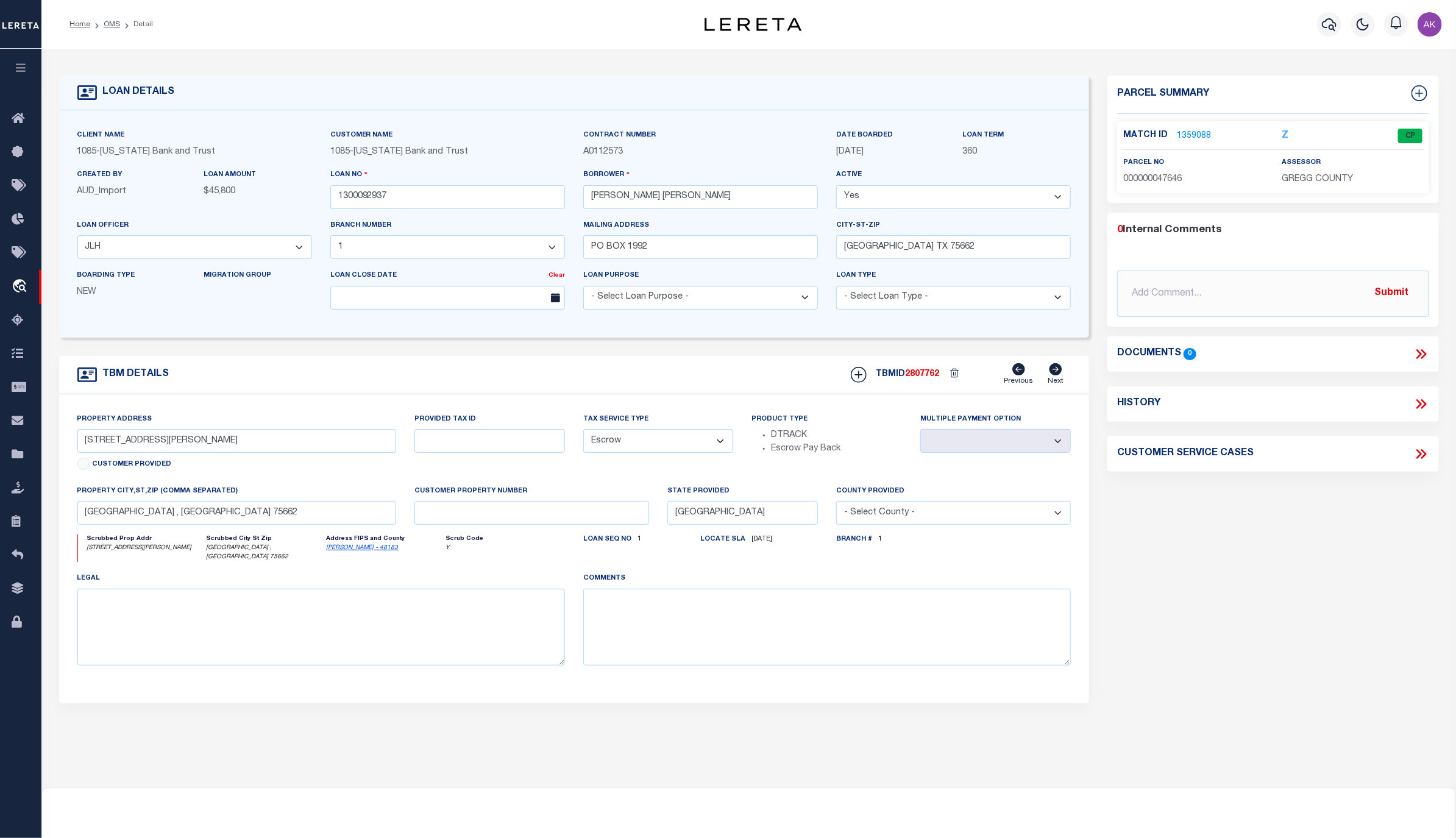
click at [1333, 352] on div "Documents 0" at bounding box center [1273, 353] width 312 height 16
click at [1417, 355] on icon at bounding box center [1421, 353] width 16 height 16
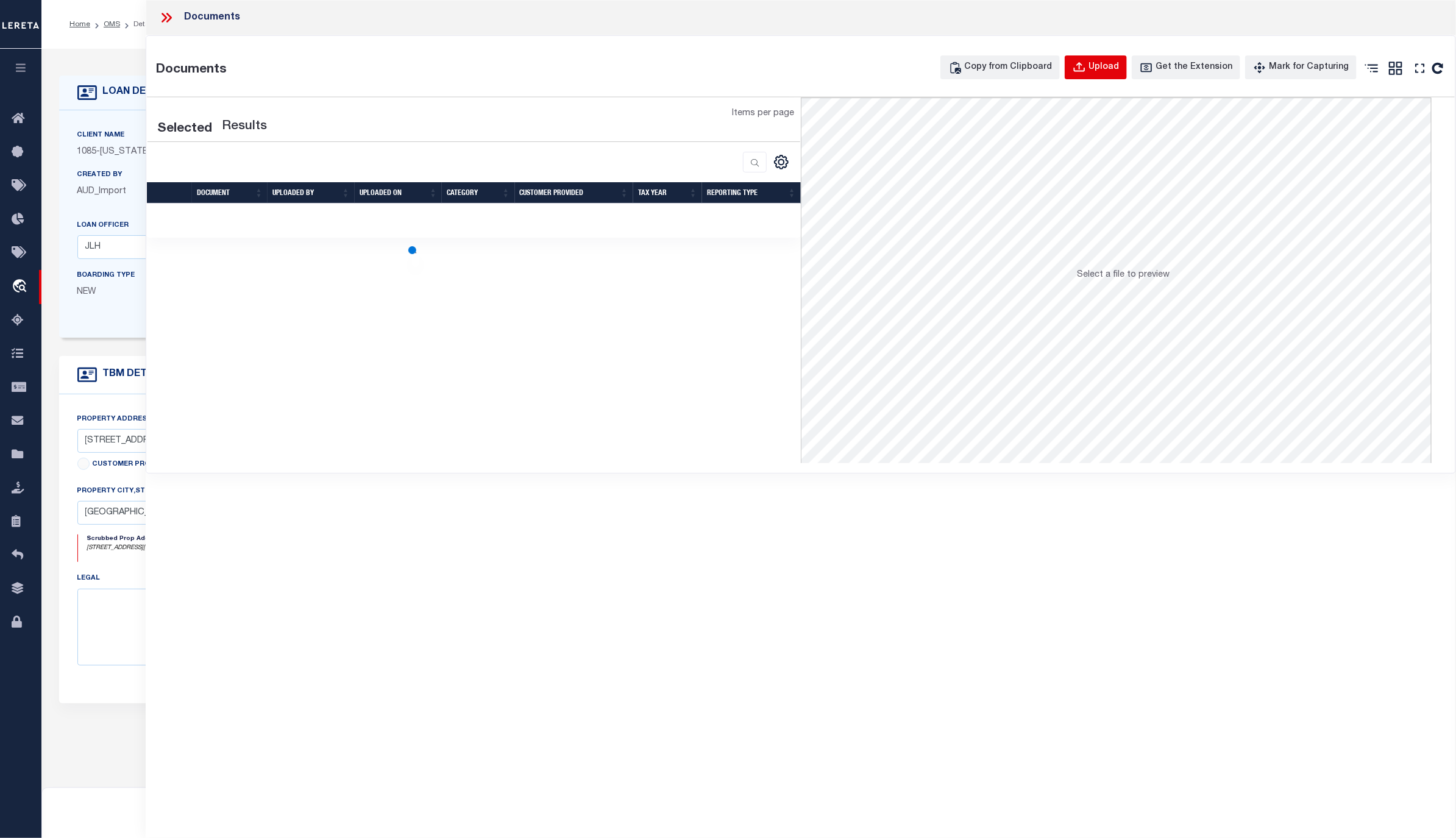
click at [1112, 67] on div "Upload" at bounding box center [1103, 67] width 30 height 13
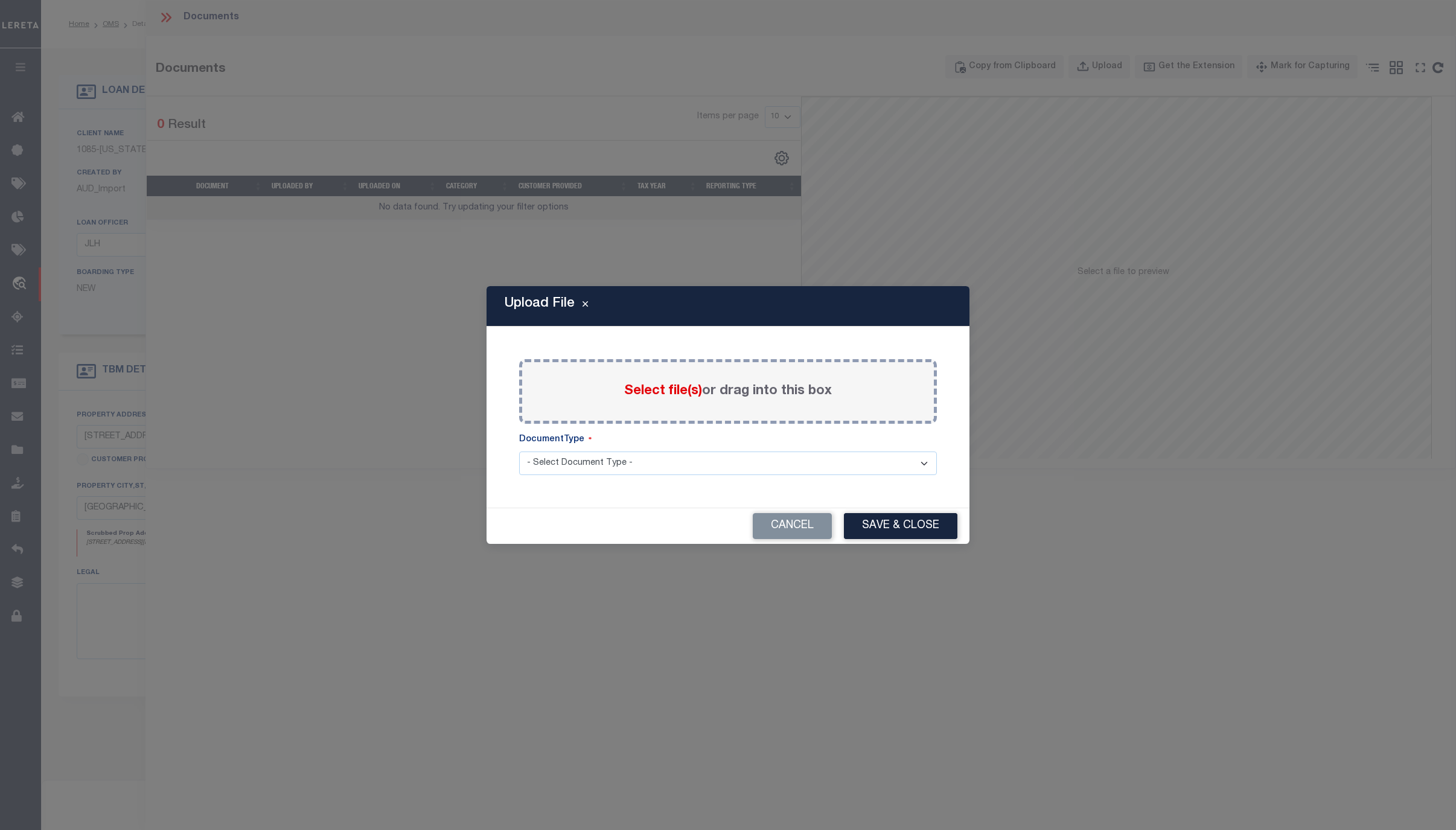
click at [658, 391] on span "Select file(s)" at bounding box center [663, 391] width 78 height 13
click at [0, 0] on input "Select file(s) or drag into this box" at bounding box center [0, 0] width 0 height 0
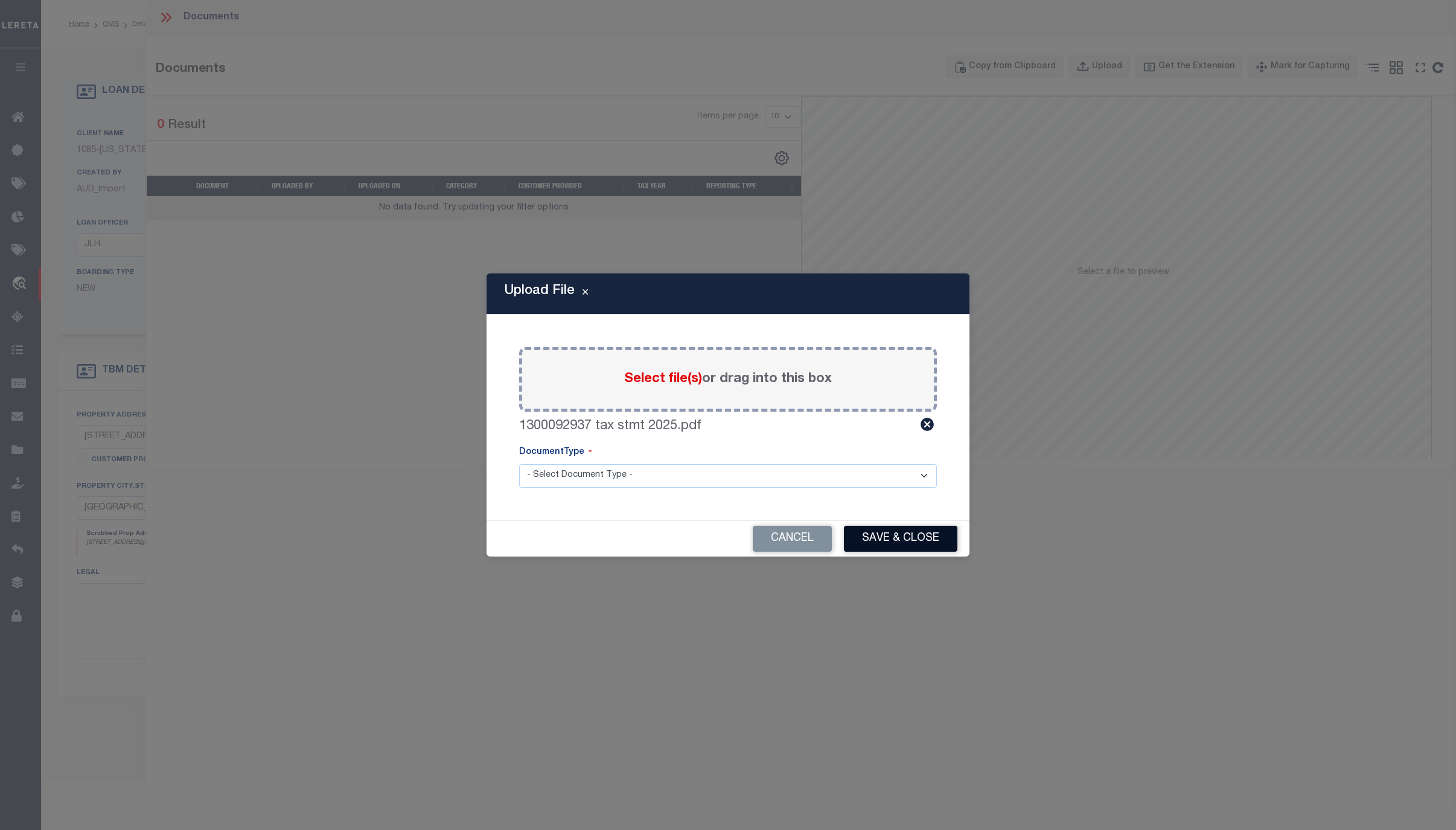
click at [910, 534] on button "Save & Close" at bounding box center [900, 539] width 113 height 26
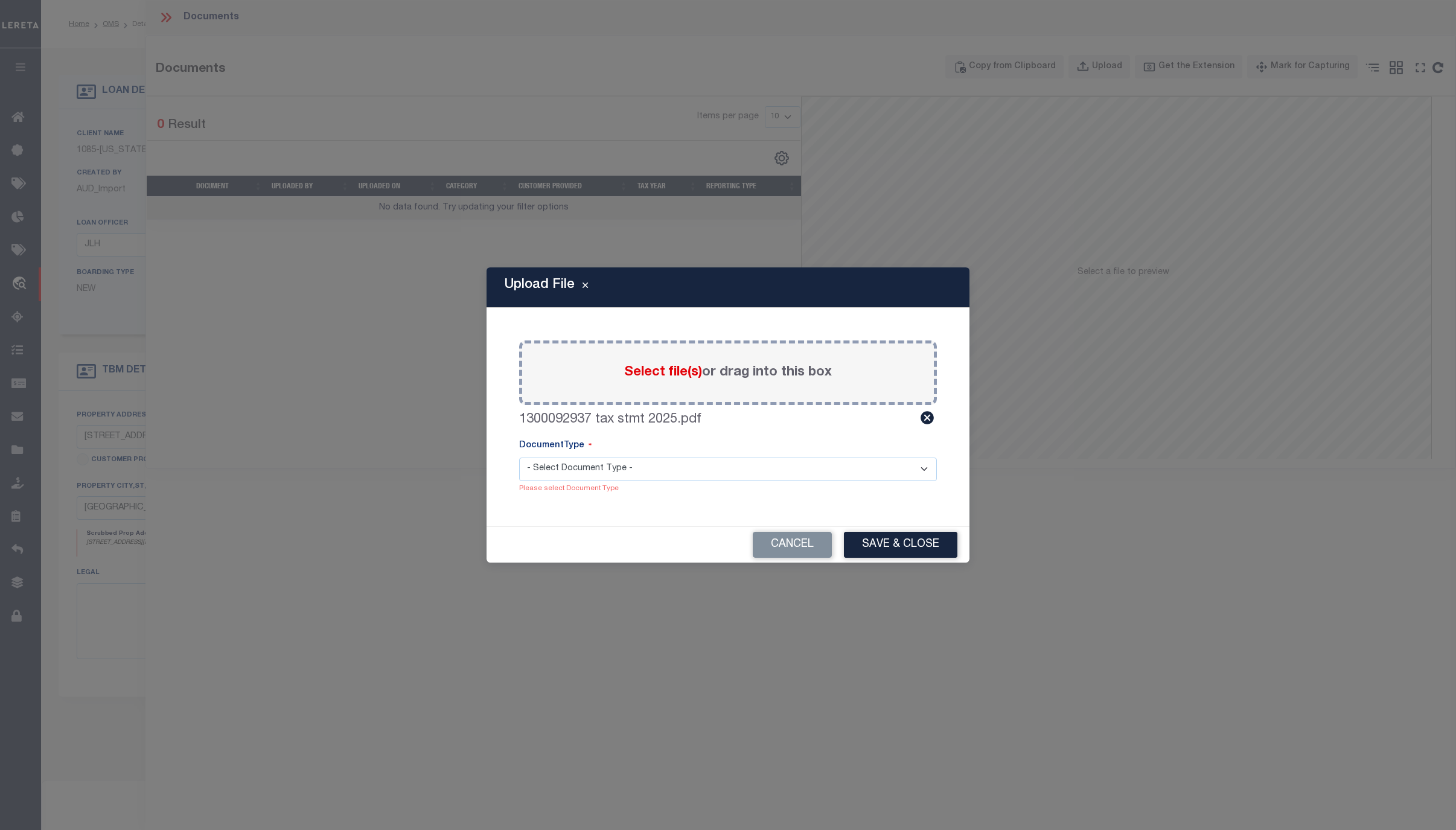
click at [612, 465] on select "- Select Document Type - Tax Service Documents" at bounding box center [728, 469] width 418 height 24
select select "TAX"
click at [519, 463] on select "- Select Document Type - Tax Service Documents" at bounding box center [728, 469] width 418 height 24
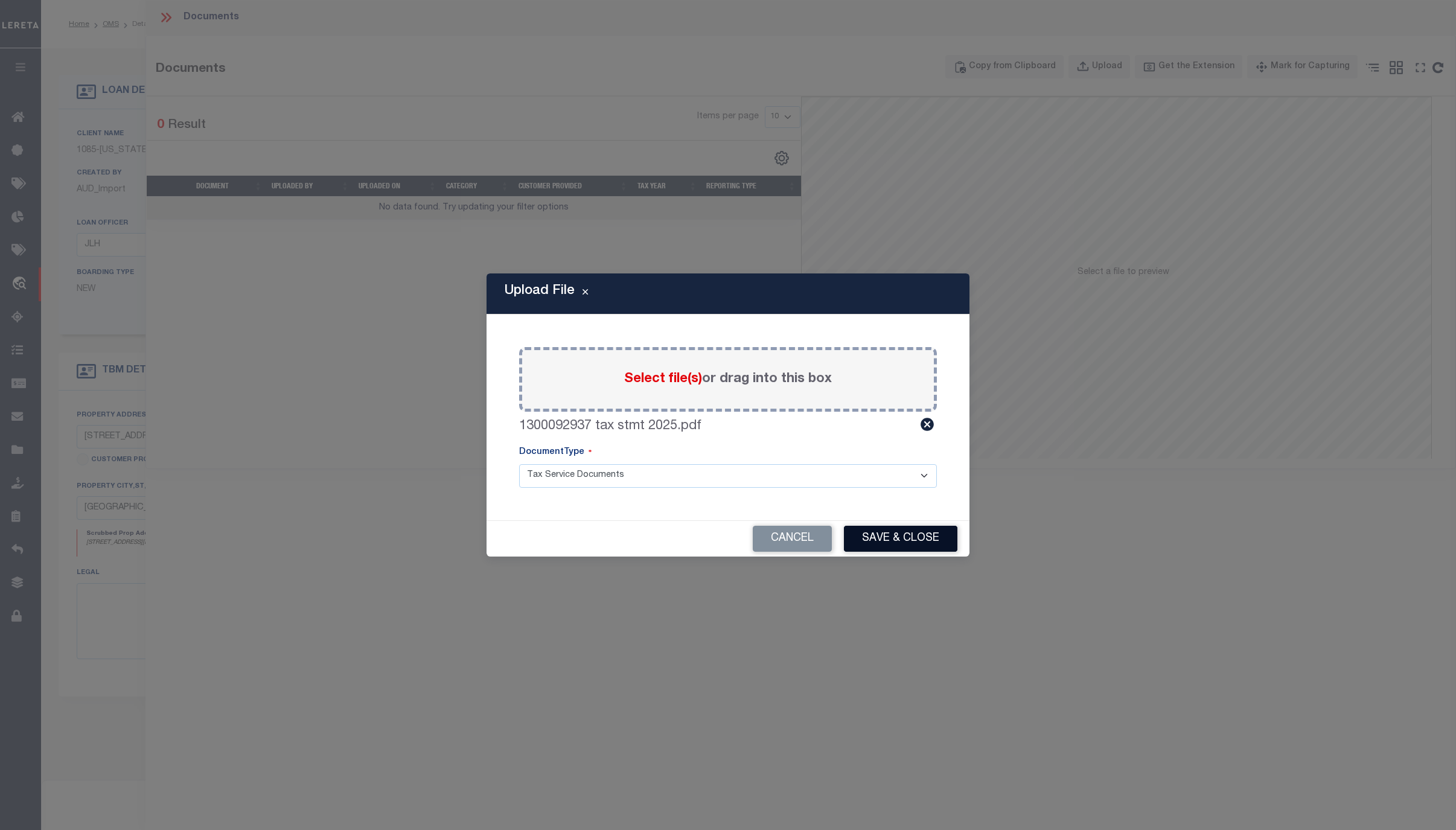
click at [913, 540] on button "Save & Close" at bounding box center [900, 539] width 113 height 26
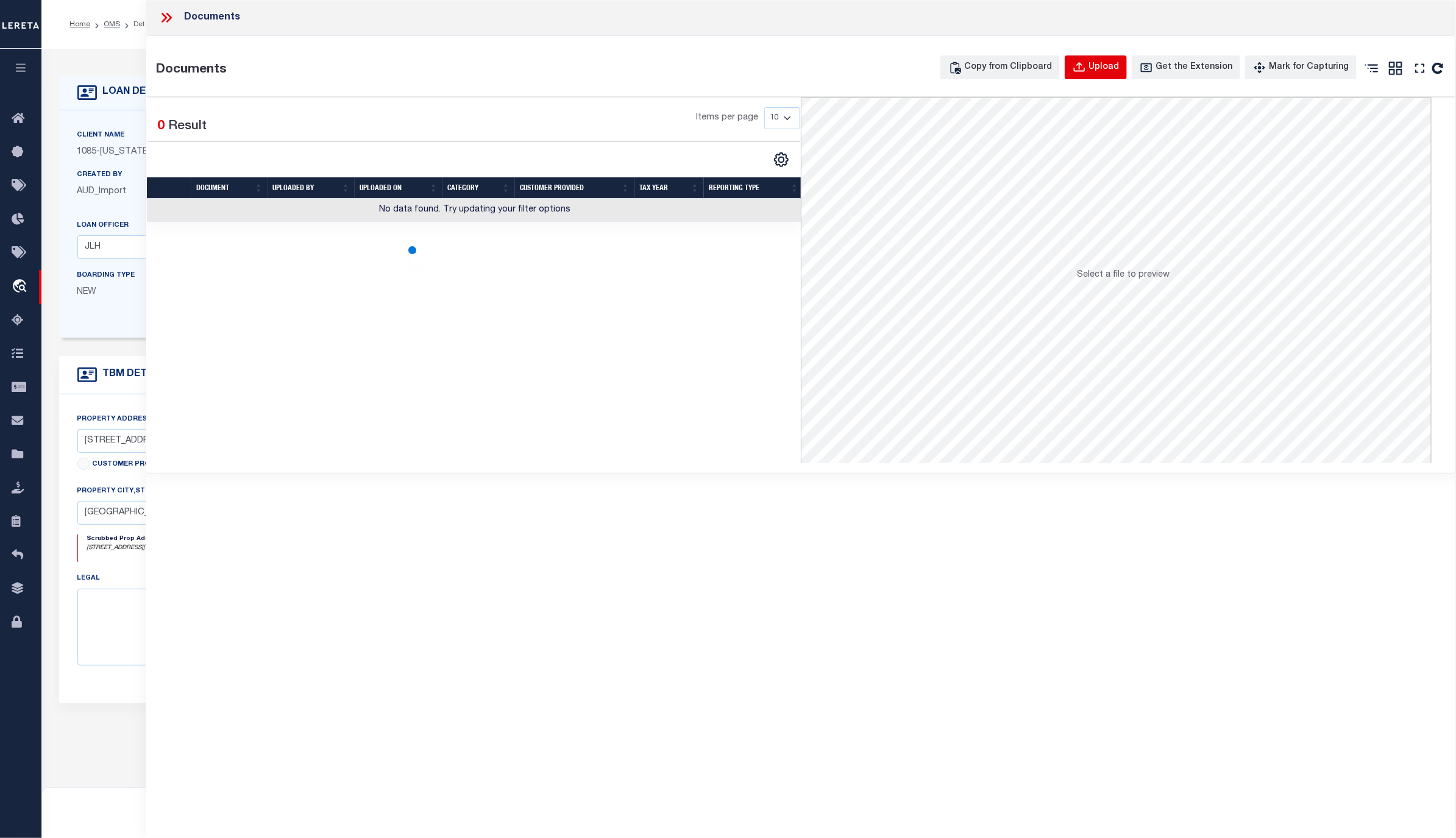
click at [1110, 62] on div "Upload" at bounding box center [1103, 67] width 30 height 13
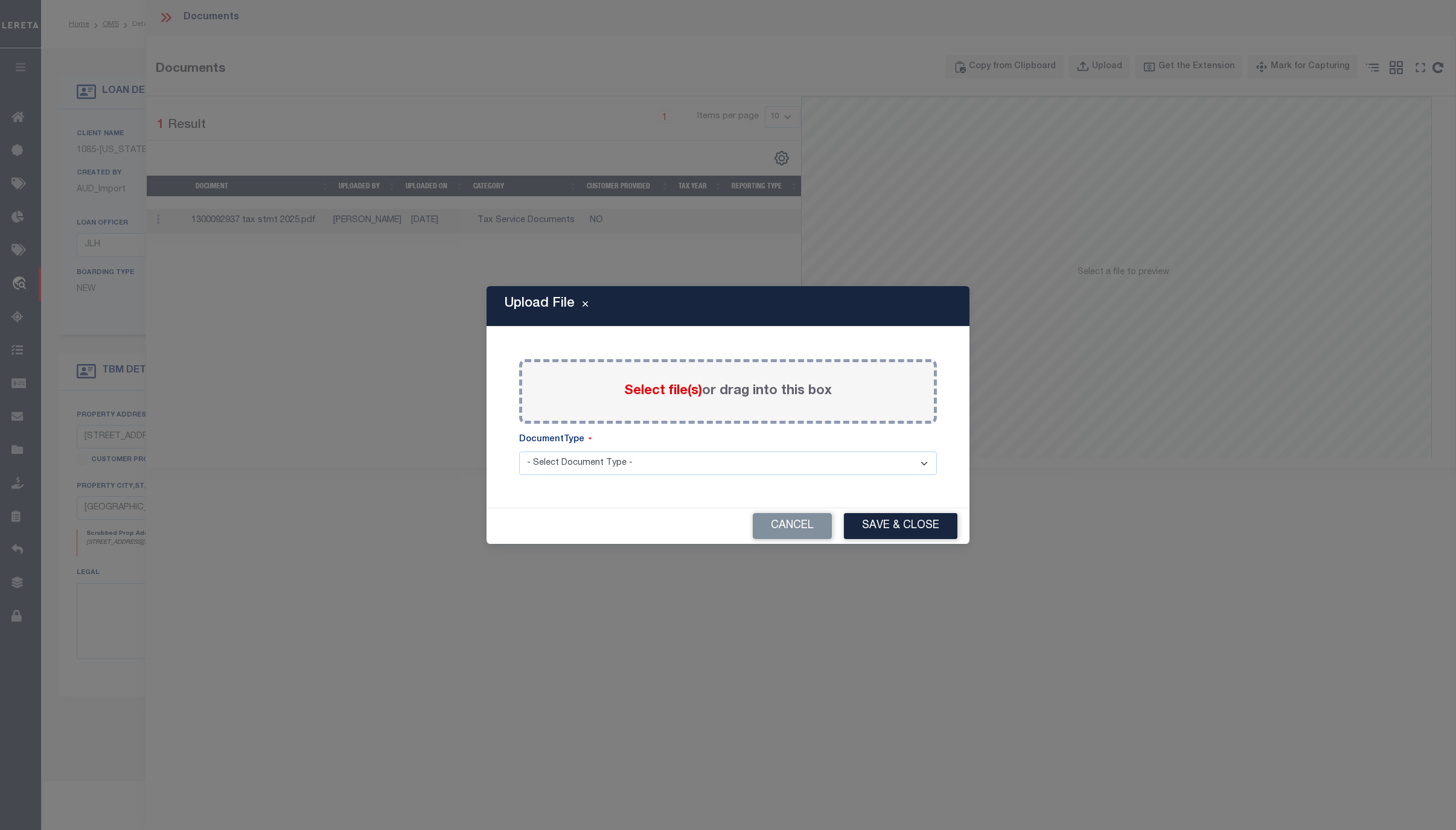
click at [649, 382] on label "Select file(s) or drag into this box" at bounding box center [728, 391] width 208 height 20
click at [0, 0] on input "Select file(s) or drag into this box" at bounding box center [0, 0] width 0 height 0
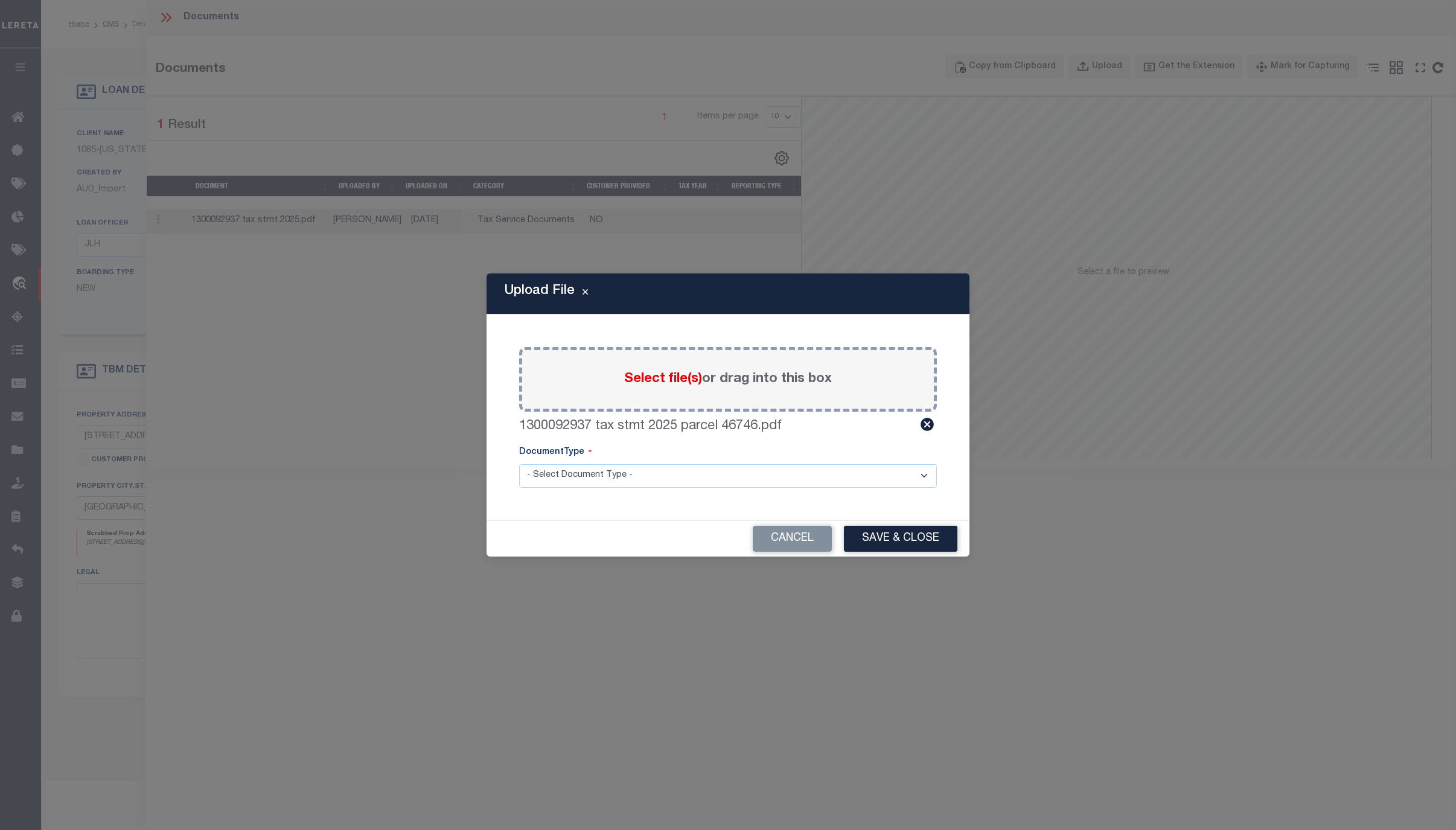
click at [638, 473] on select "- Select Document Type - Tax Service Documents" at bounding box center [728, 475] width 418 height 24
select select "TAX"
click at [519, 464] on select "- Select Document Type - Tax Service Documents" at bounding box center [728, 475] width 418 height 24
click at [894, 534] on button "Save & Close" at bounding box center [900, 539] width 113 height 26
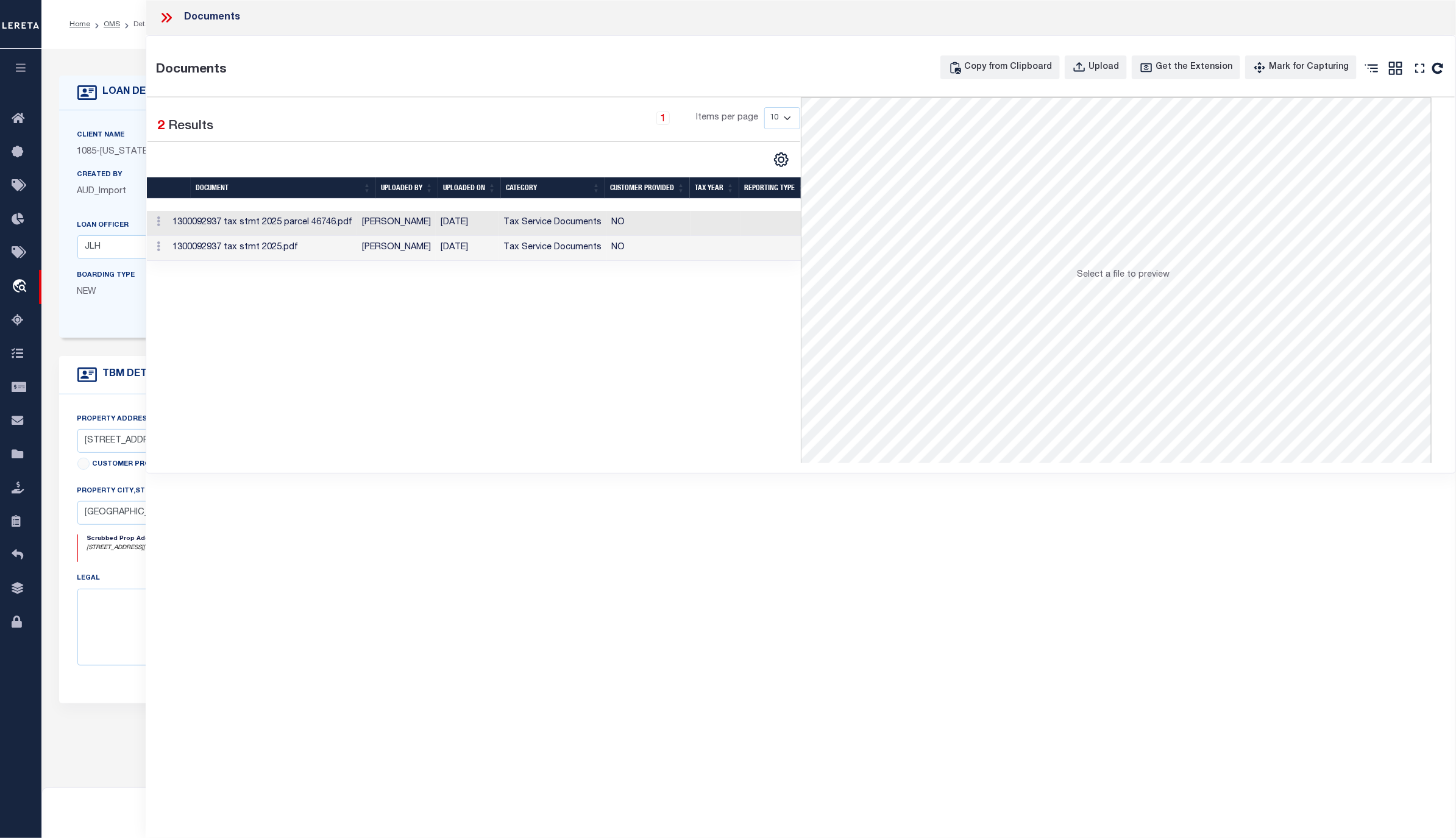
click at [159, 13] on icon at bounding box center [166, 17] width 16 height 16
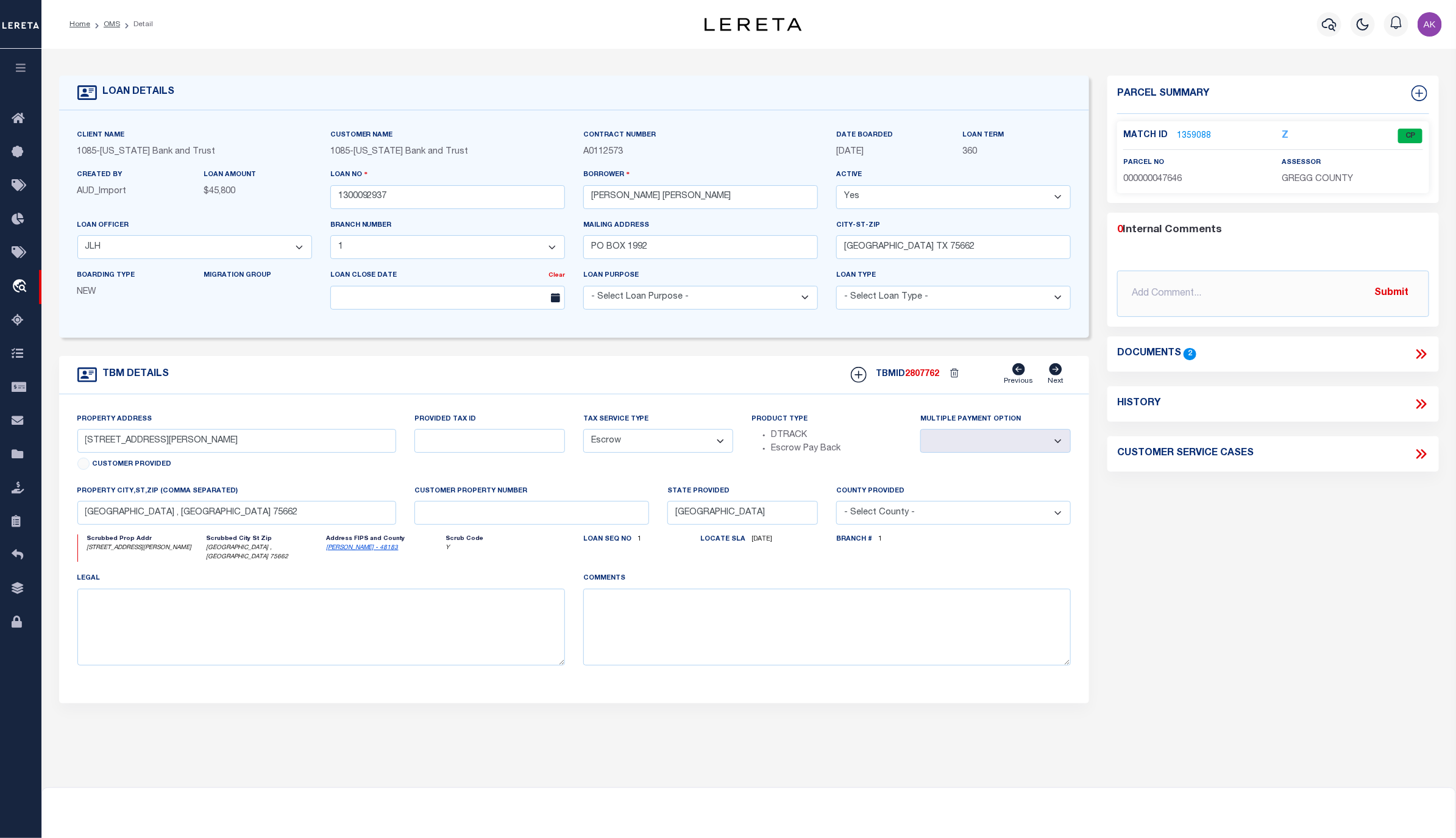
click at [1403, 531] on div "Parcel Summary Match ID 1359088 Z parcel no 000000047646 0 2" at bounding box center [1273, 413] width 350 height 675
click at [106, 24] on link "OMS" at bounding box center [112, 24] width 16 height 7
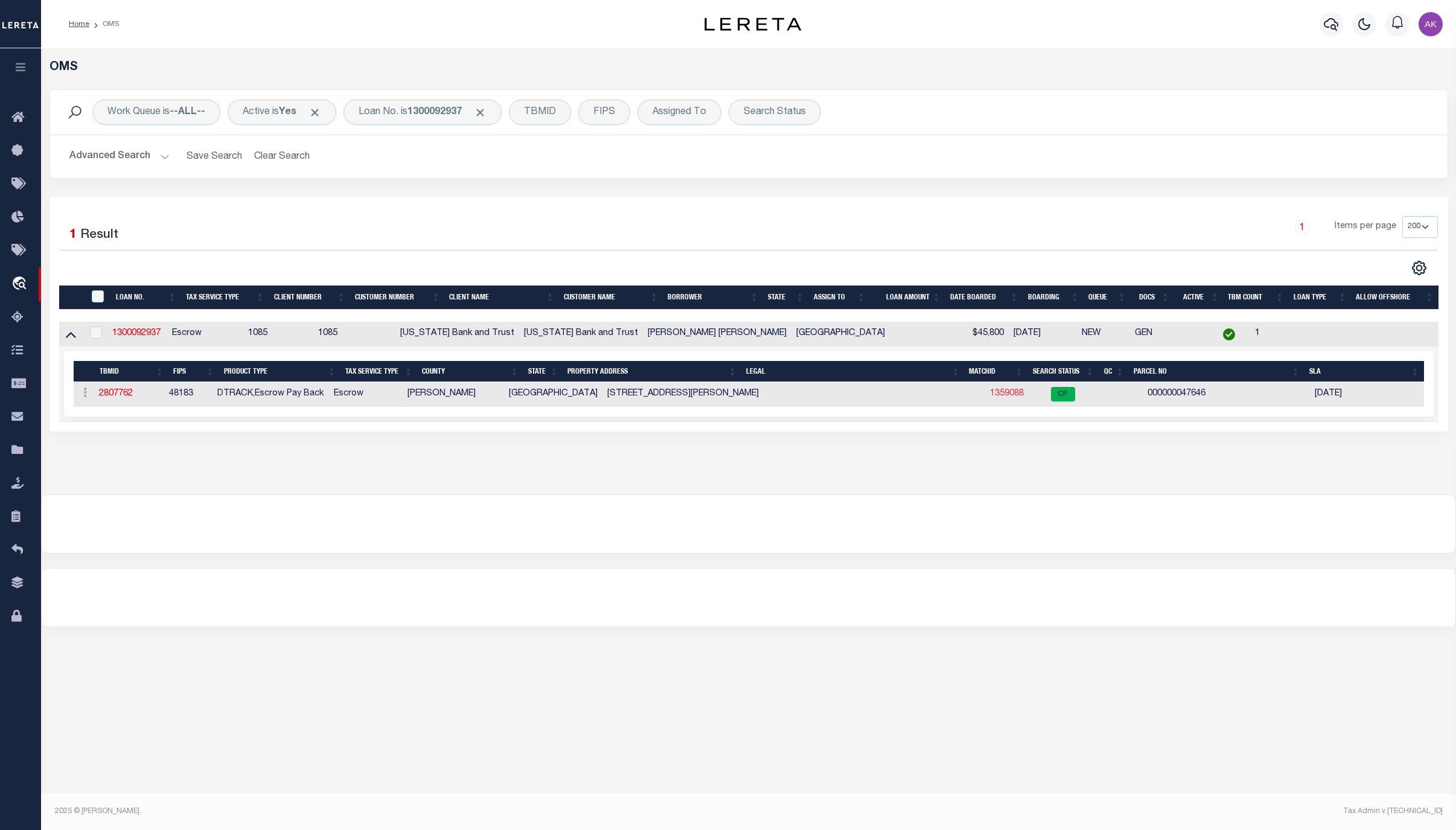
click at [990, 397] on link "1359088" at bounding box center [1007, 393] width 34 height 8
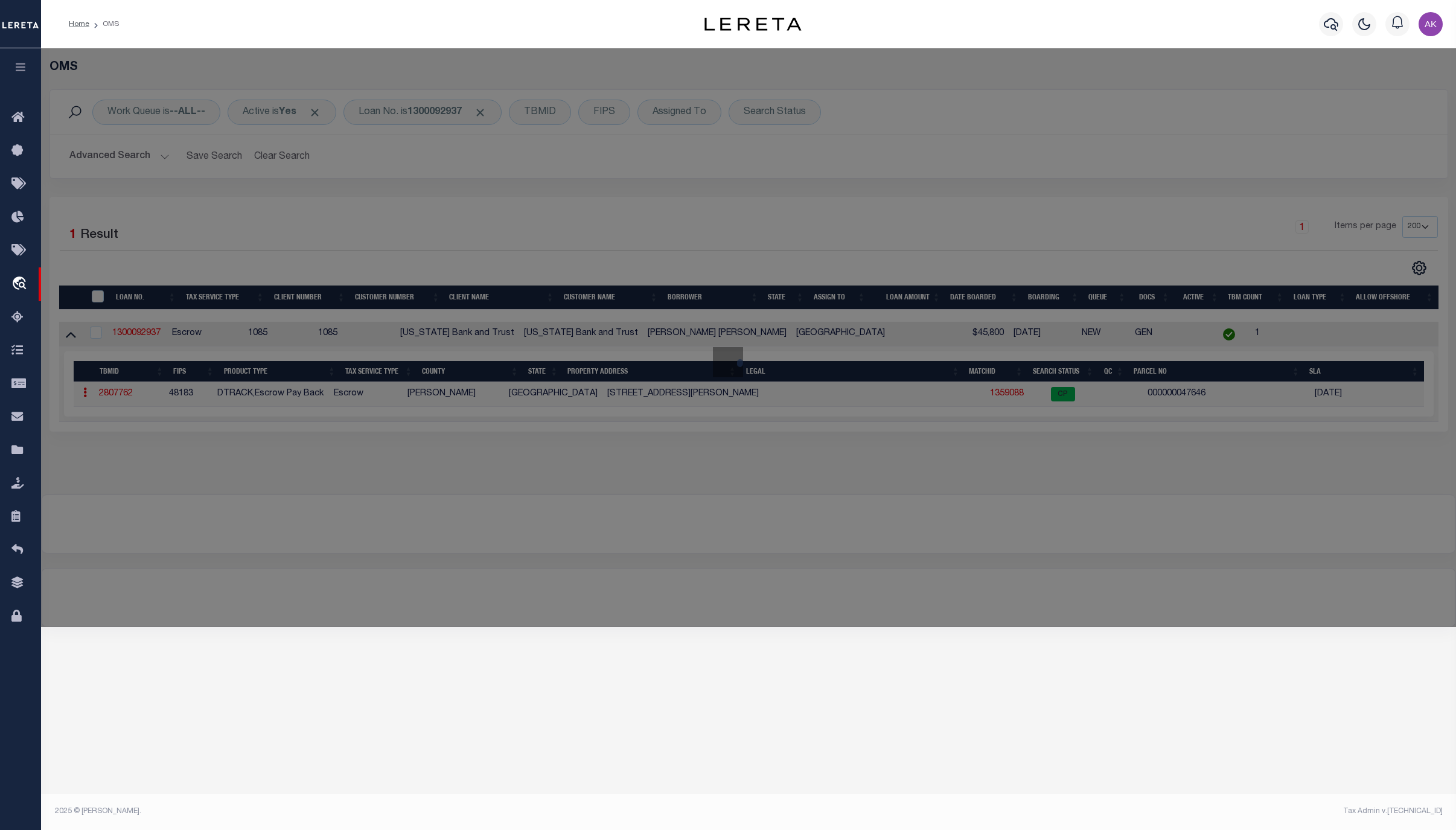
select select "AS"
checkbox input "false"
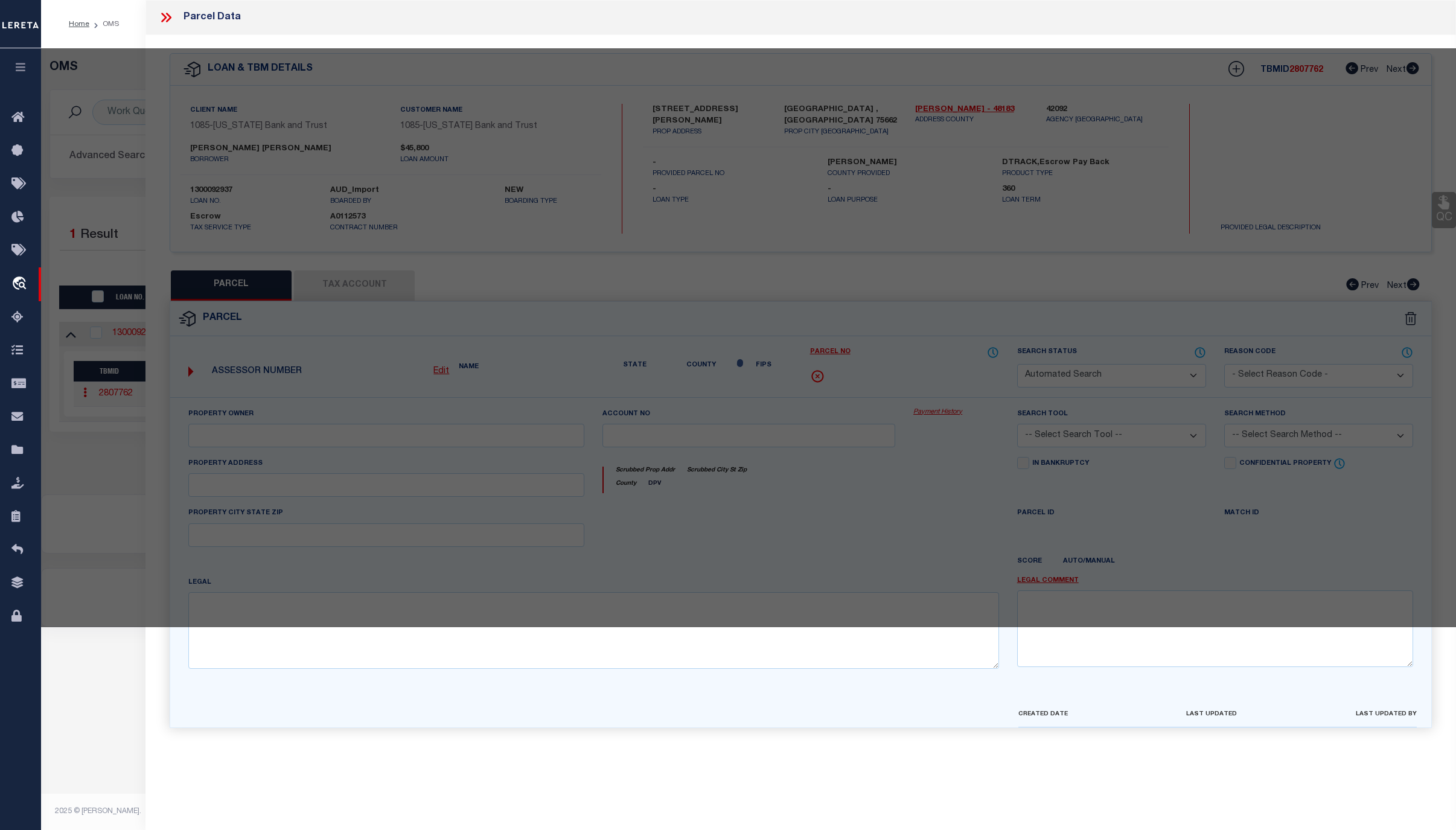
select select "CP"
type input "RICHTER DANNY W &"
type input "710 FLOREY ST"
type input "KILGORE, TX 75662"
type textarea "LT 1 BLK 3 HILLCREST"
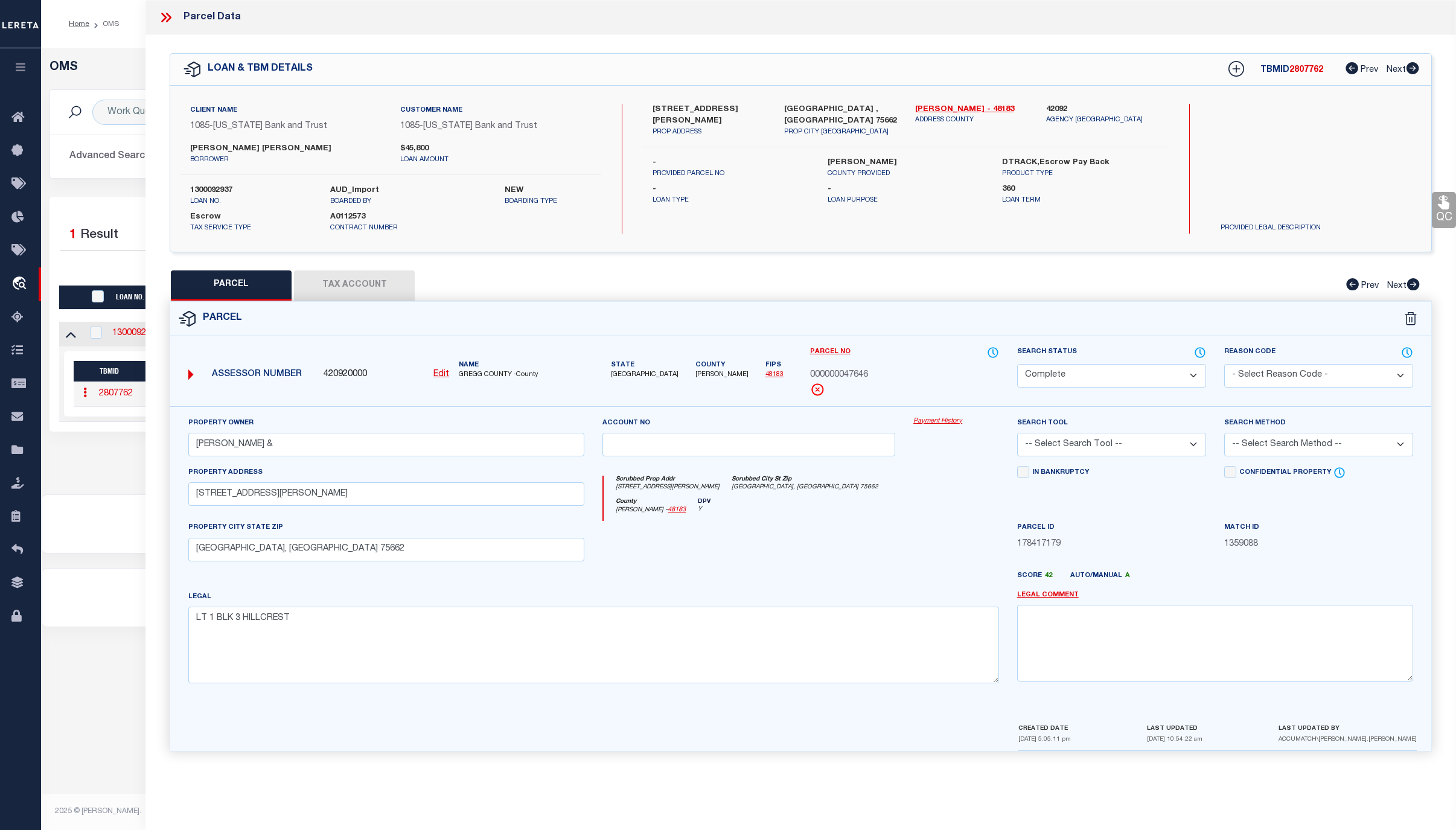
click at [164, 19] on icon at bounding box center [165, 17] width 15 height 15
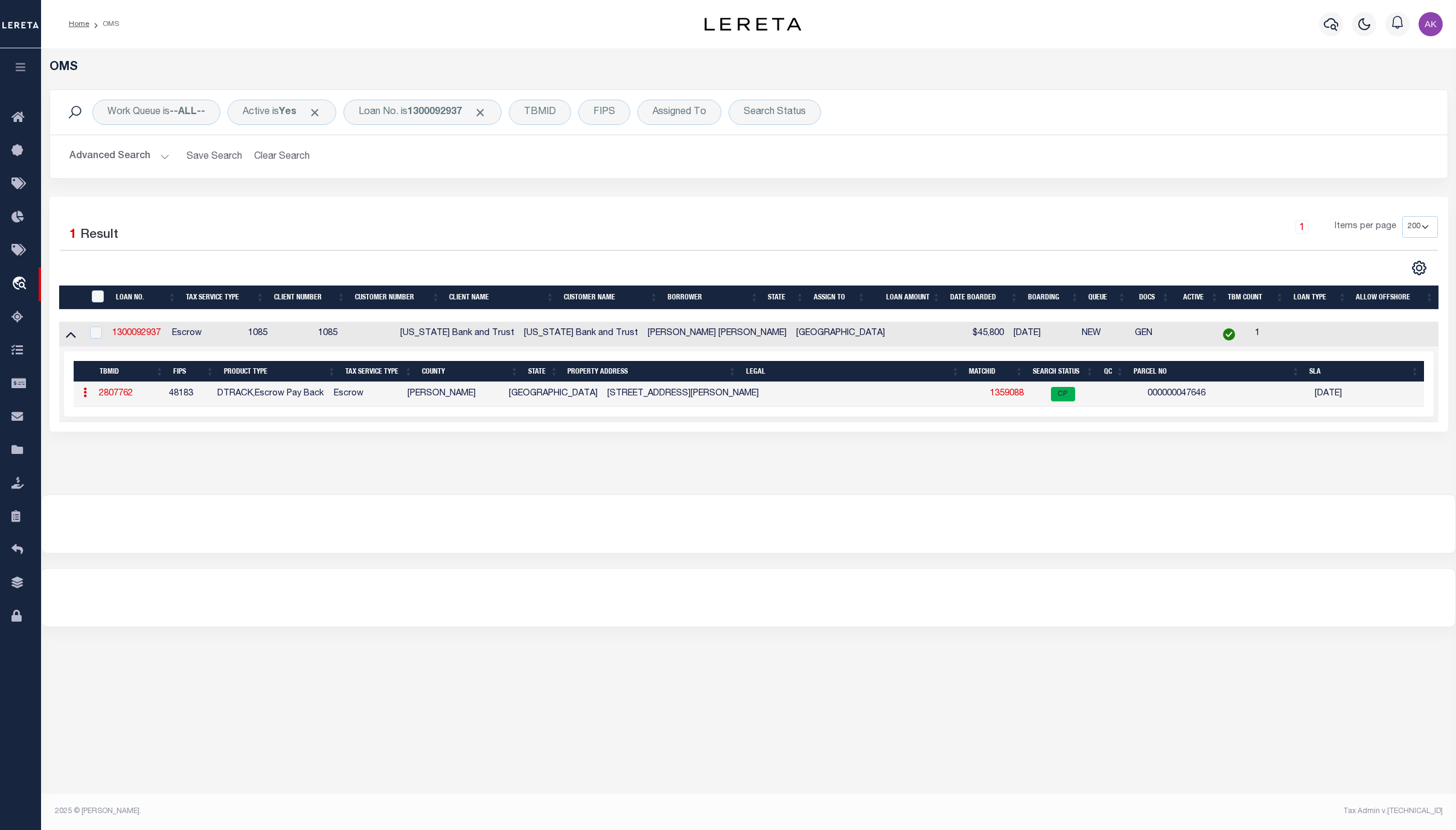
drag, startPoint x: 1351, startPoint y: 684, endPoint x: 1069, endPoint y: 666, distance: 282.6
click at [1351, 684] on div "OMS Work Queue is --ALL-- Active is Yes Loan No. is 1300092937 TBMID FIPS Assig…" at bounding box center [748, 422] width 1414 height 747
click at [1388, 458] on div "OMS Work Queue is --ALL-- Active is Yes Loan No. is 1300092937 TBMID FIPS Assig…" at bounding box center [748, 259] width 1407 height 398
click at [487, 107] on span "Click to Remove" at bounding box center [480, 113] width 13 height 13
click at [386, 107] on div "Loan No." at bounding box center [378, 111] width 70 height 25
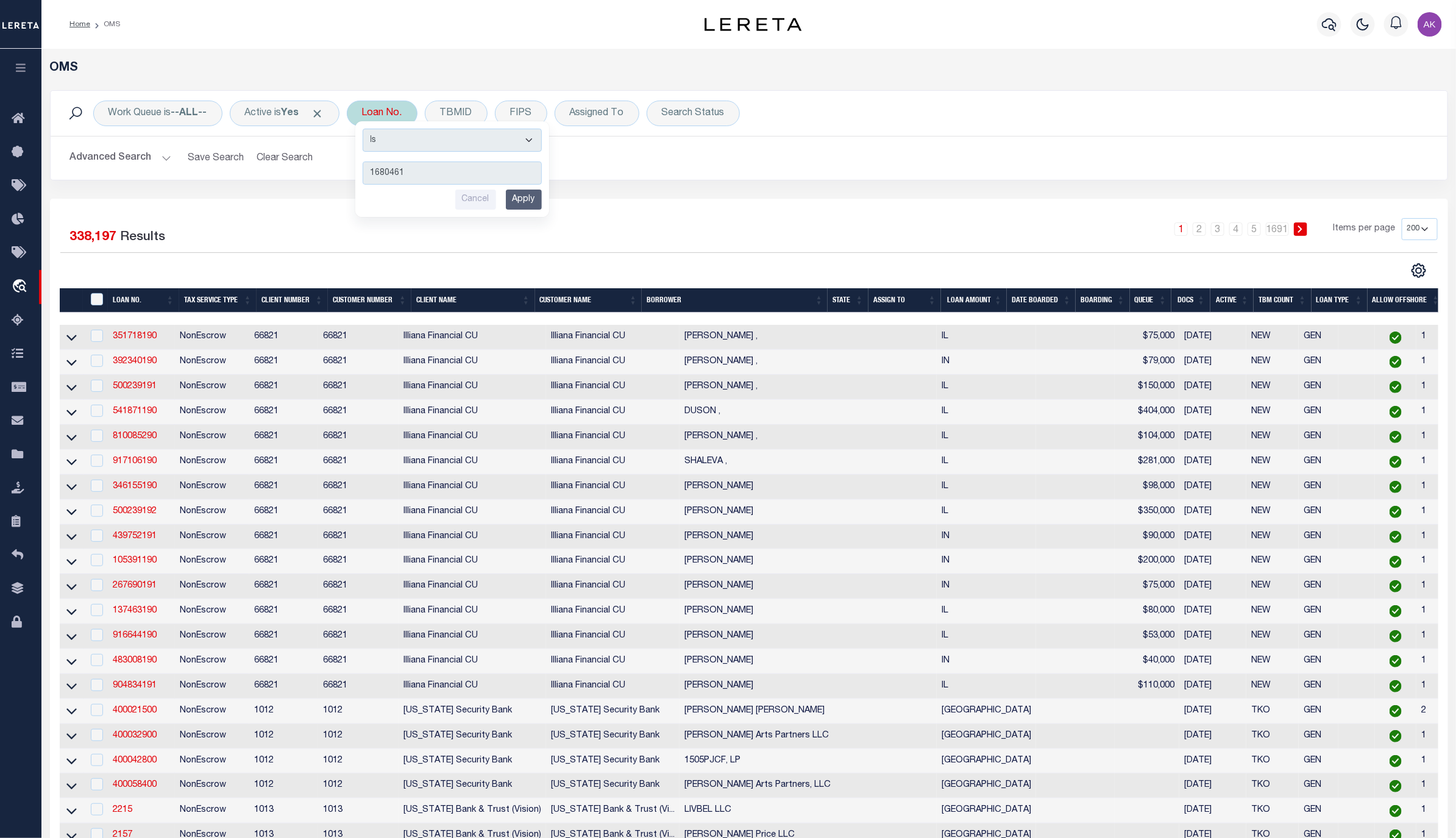
type input "16804610"
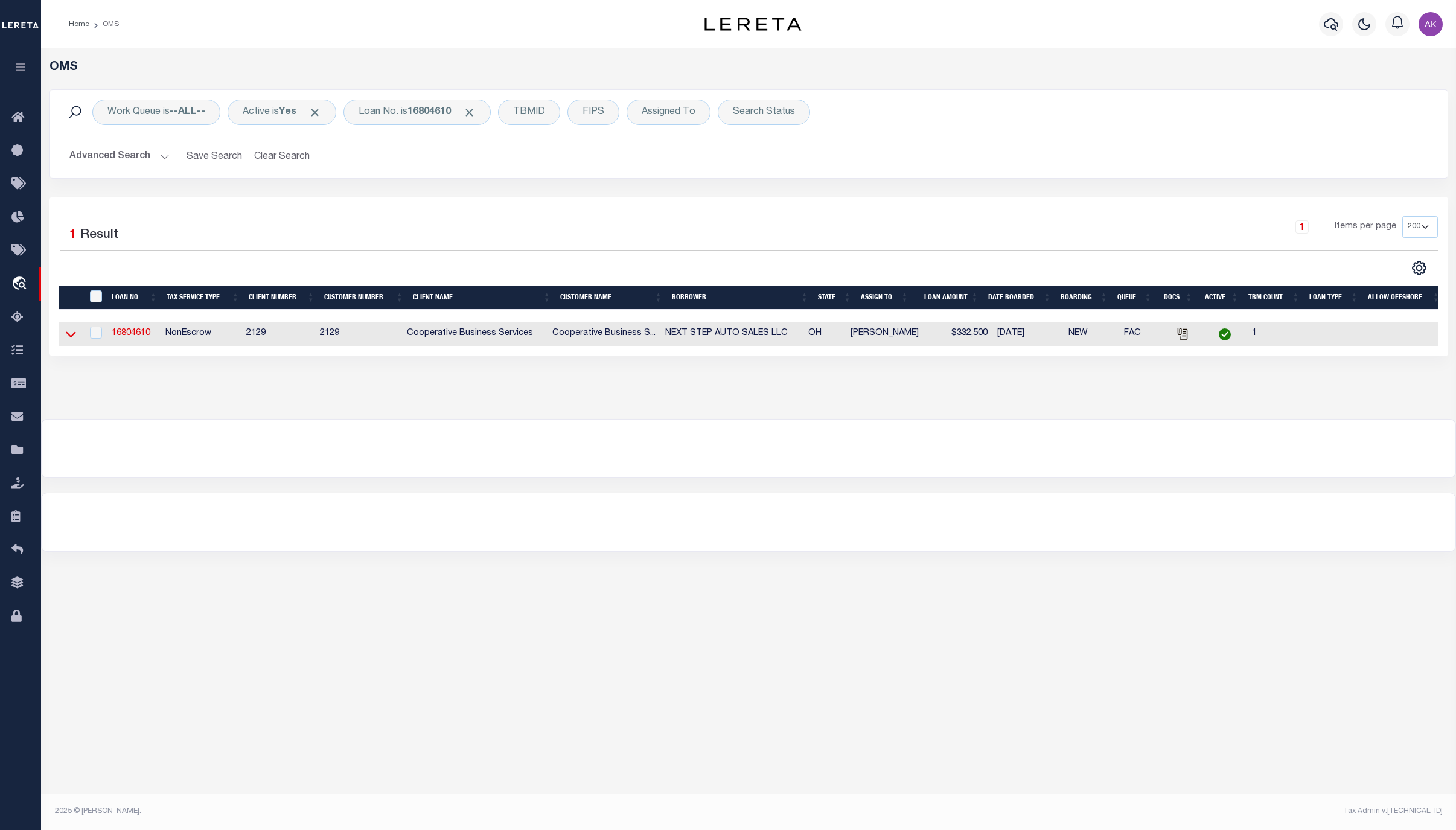
click at [73, 339] on icon at bounding box center [71, 334] width 11 height 13
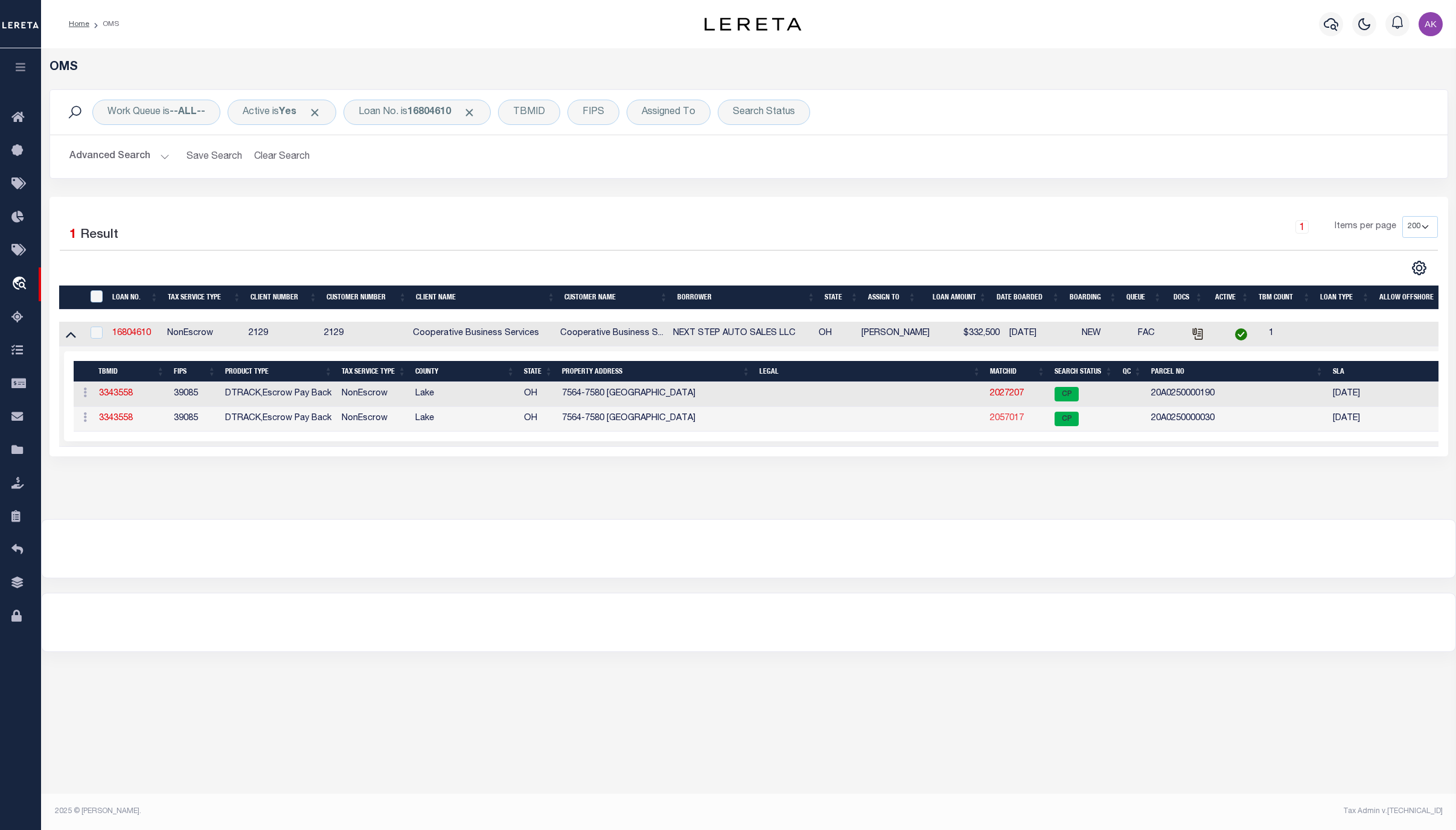
click at [1011, 422] on link "2057017" at bounding box center [1007, 418] width 34 height 8
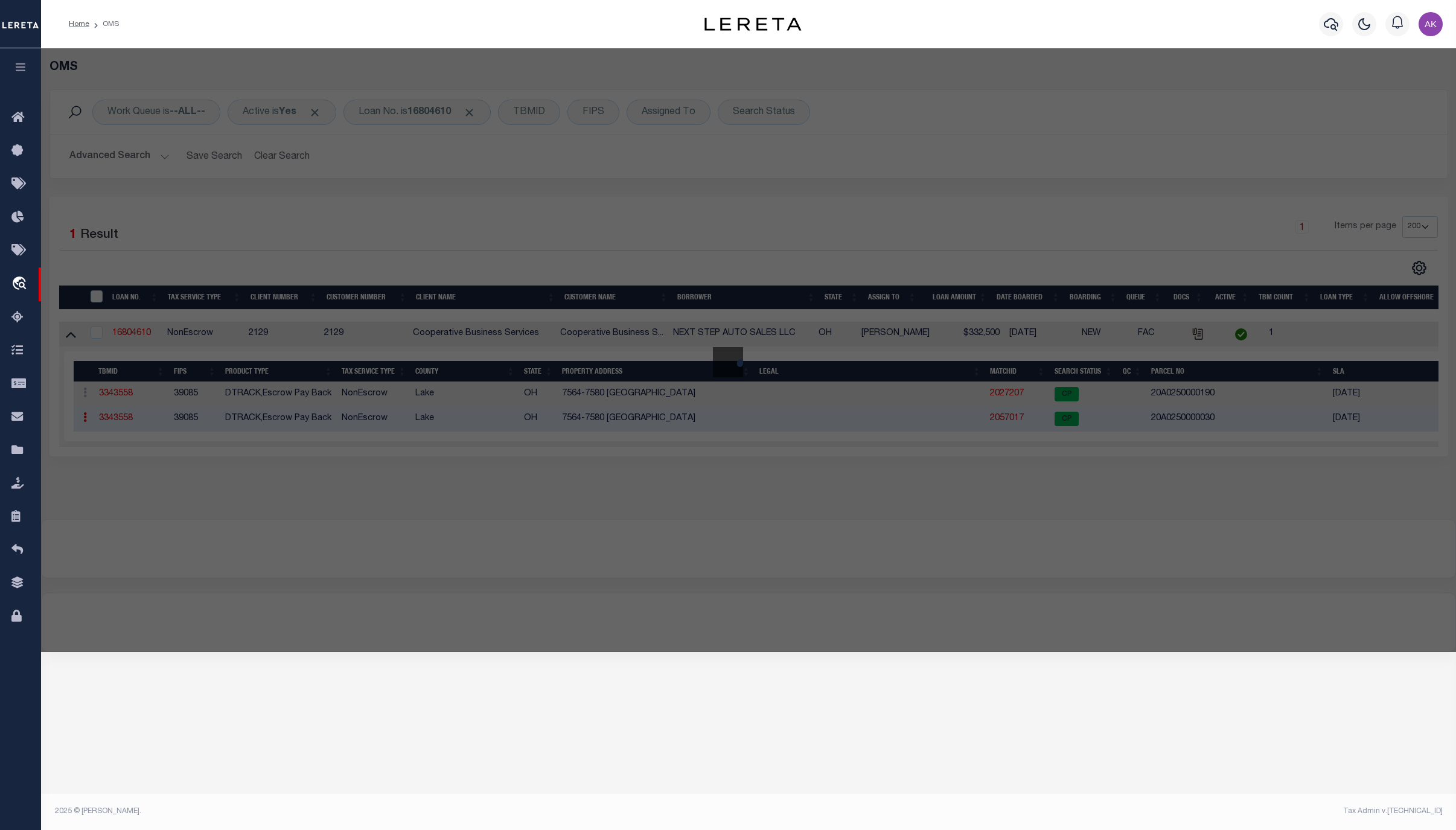
select select "AS"
checkbox input "false"
select select "CP"
type input "NEXT STEP AUTO SALES LLC"
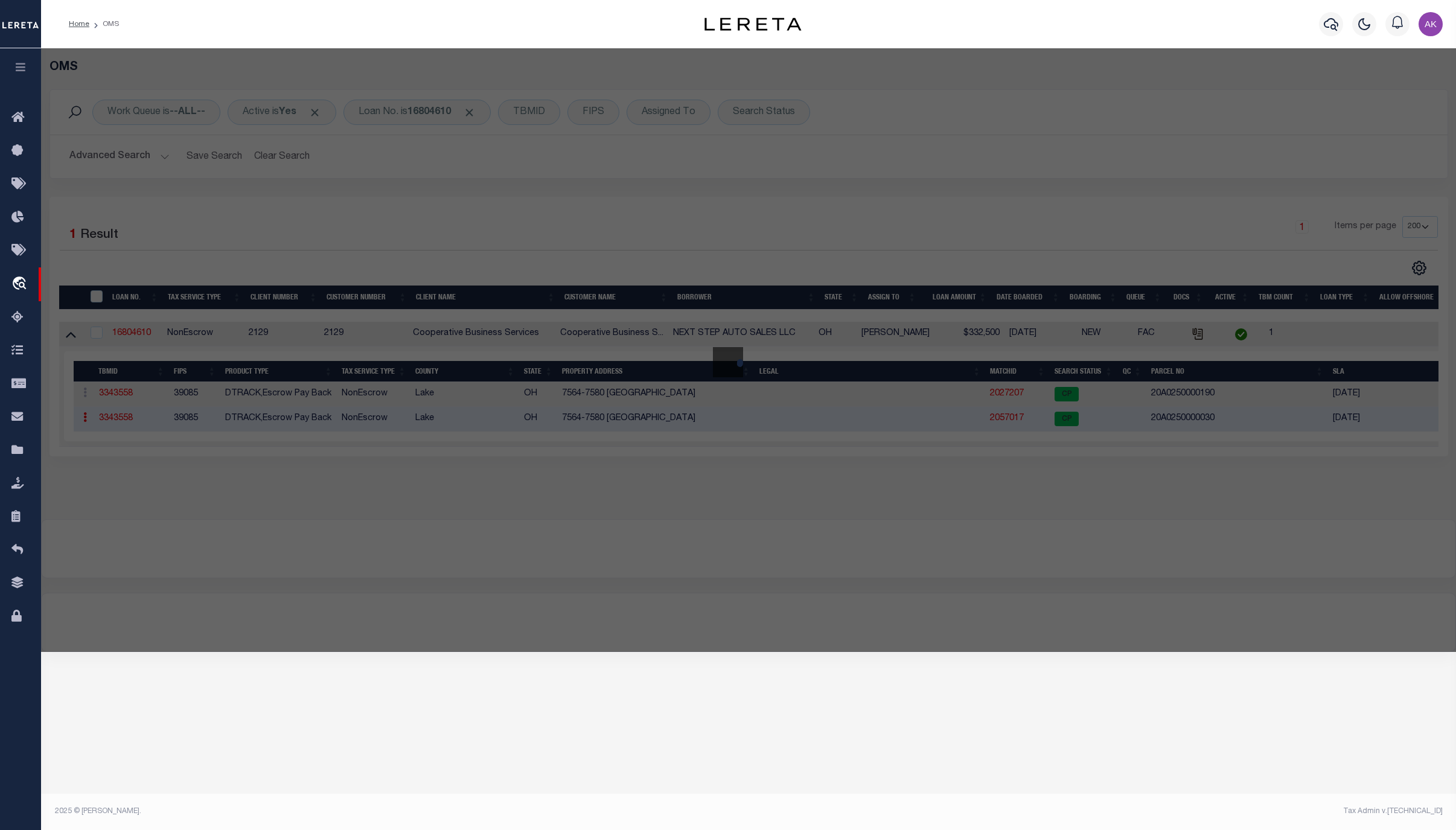
select select
type input "7580 EUCLID CHARDON RD"
checkbox input "false"
type input "KIRTLAND, OH 44094"
type textarea "LOT 89 104 TRACT 3"
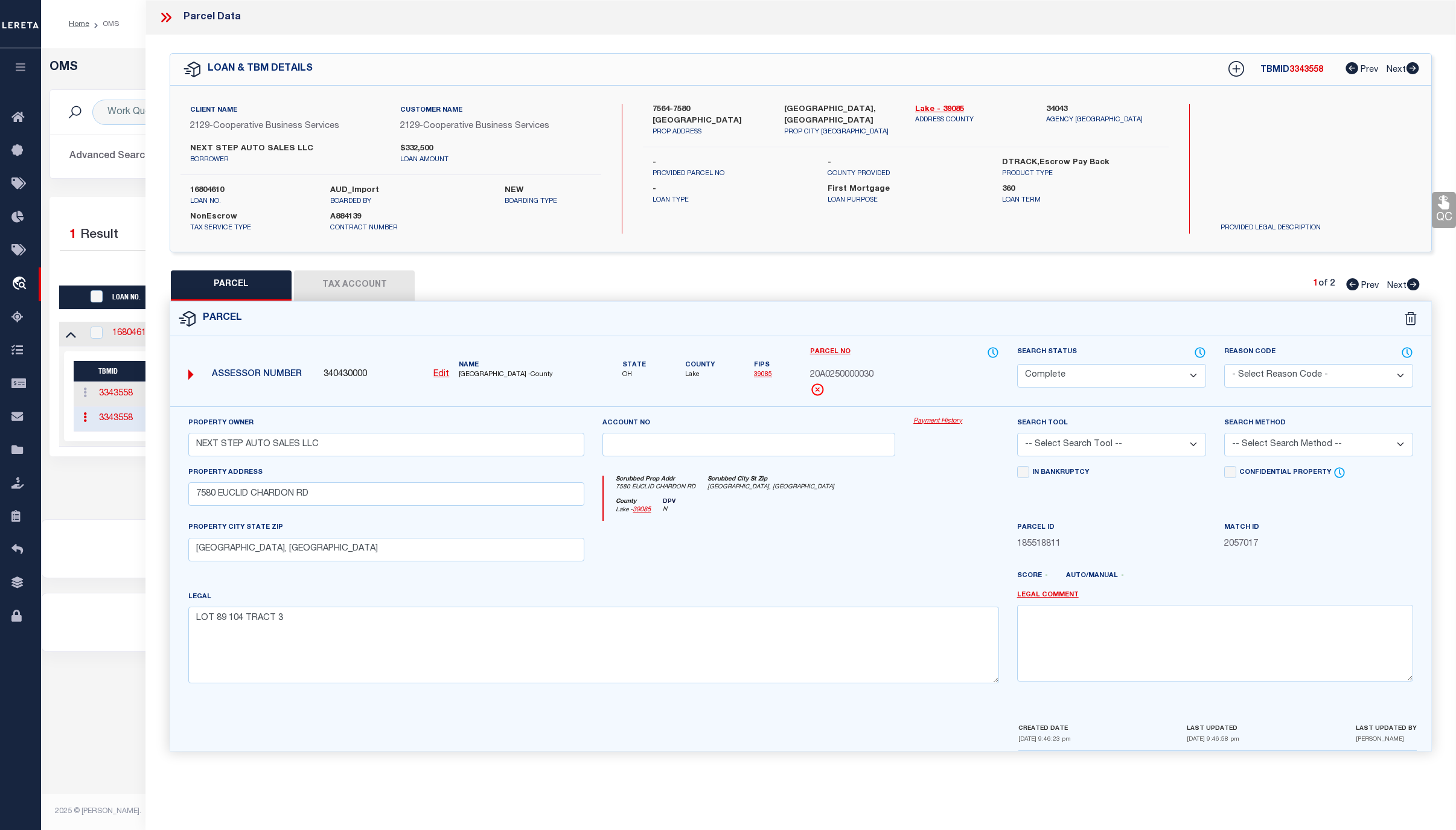
click at [936, 426] on link "Payment History" at bounding box center [955, 422] width 85 height 11
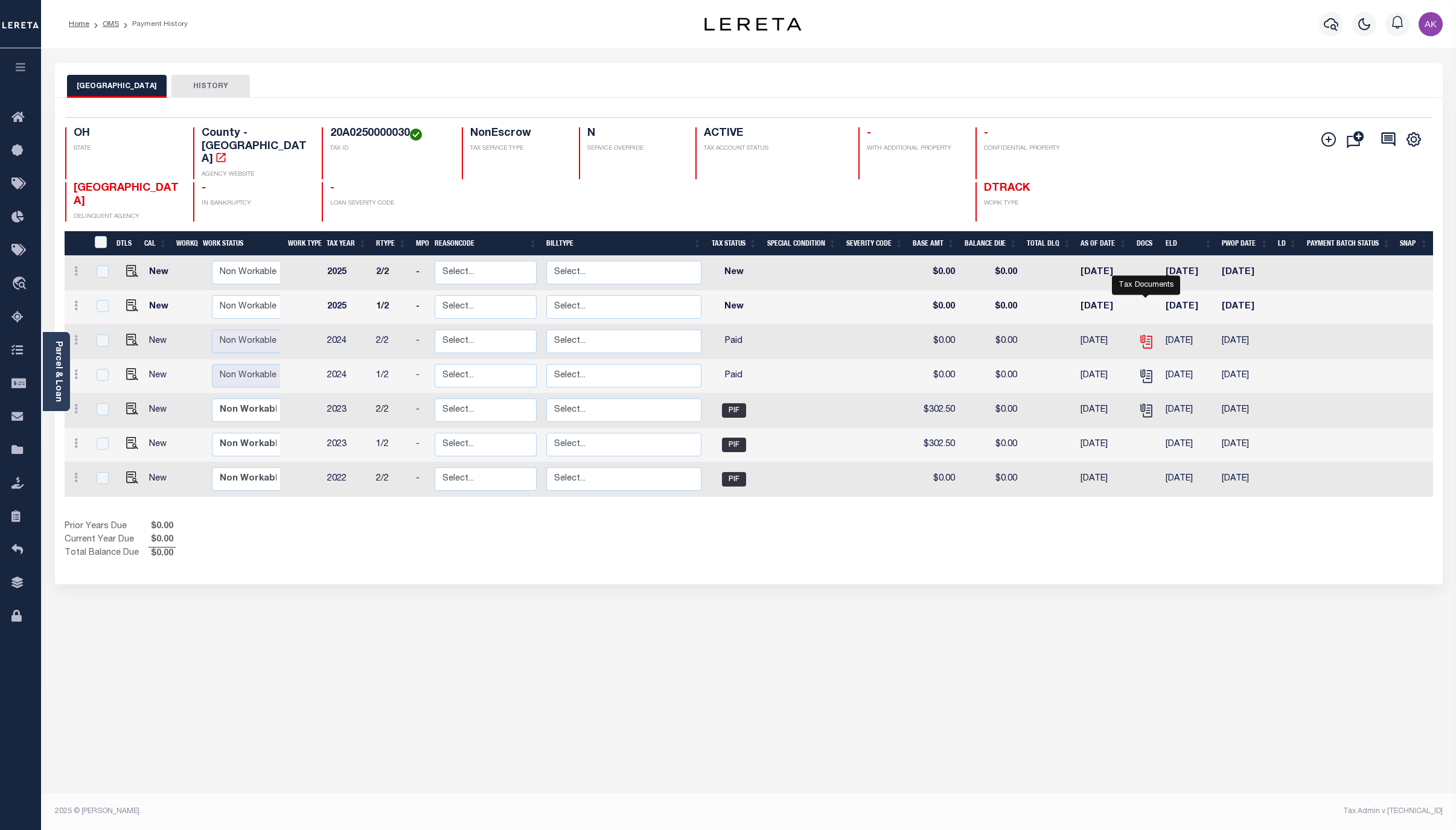
click at [1148, 334] on icon "" at bounding box center [1146, 341] width 15 height 15
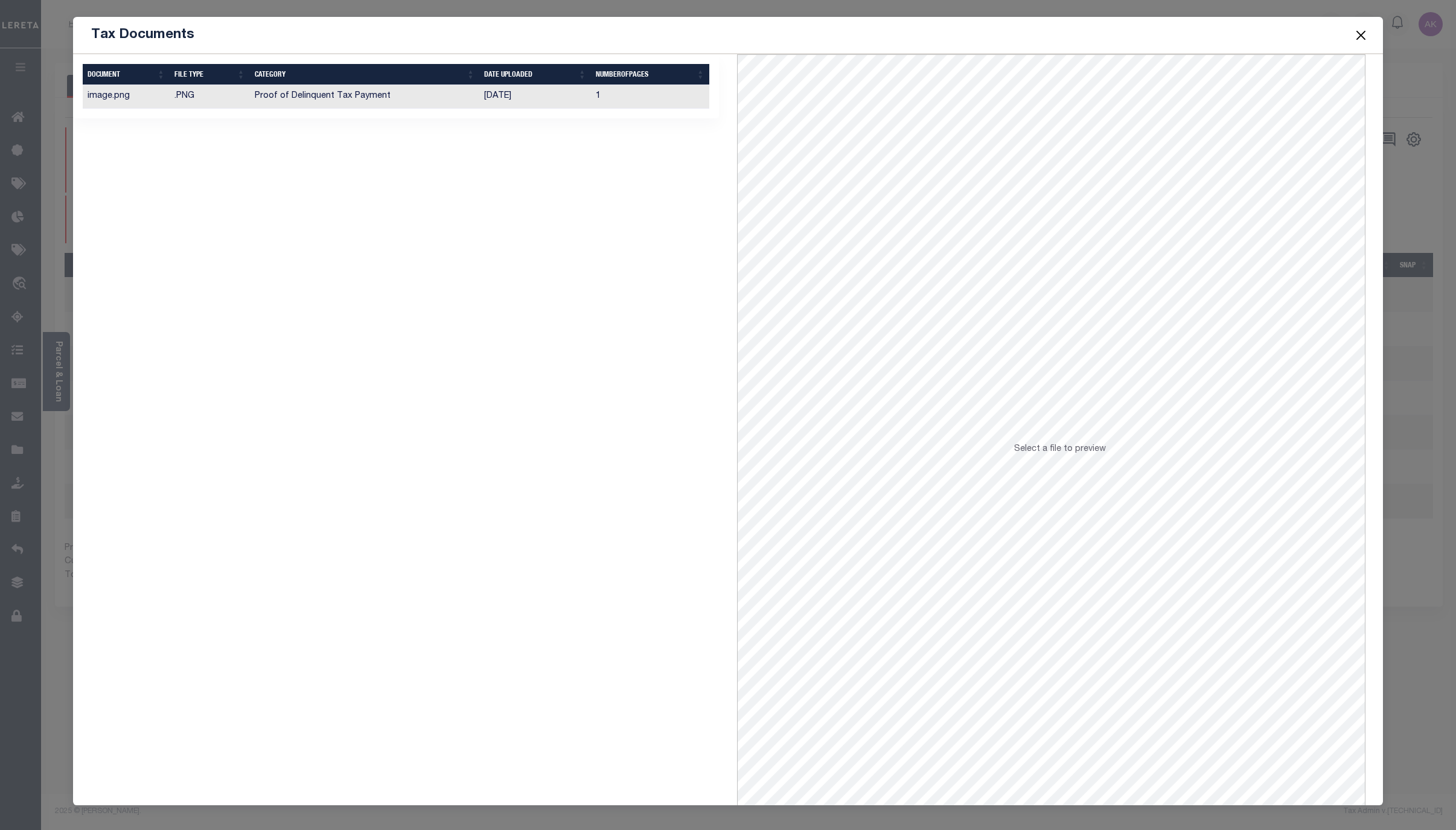
click at [314, 97] on td "Proof of Delinquent Tax Payment" at bounding box center [365, 97] width 230 height 24
click at [1358, 33] on button "Close" at bounding box center [1360, 34] width 15 height 15
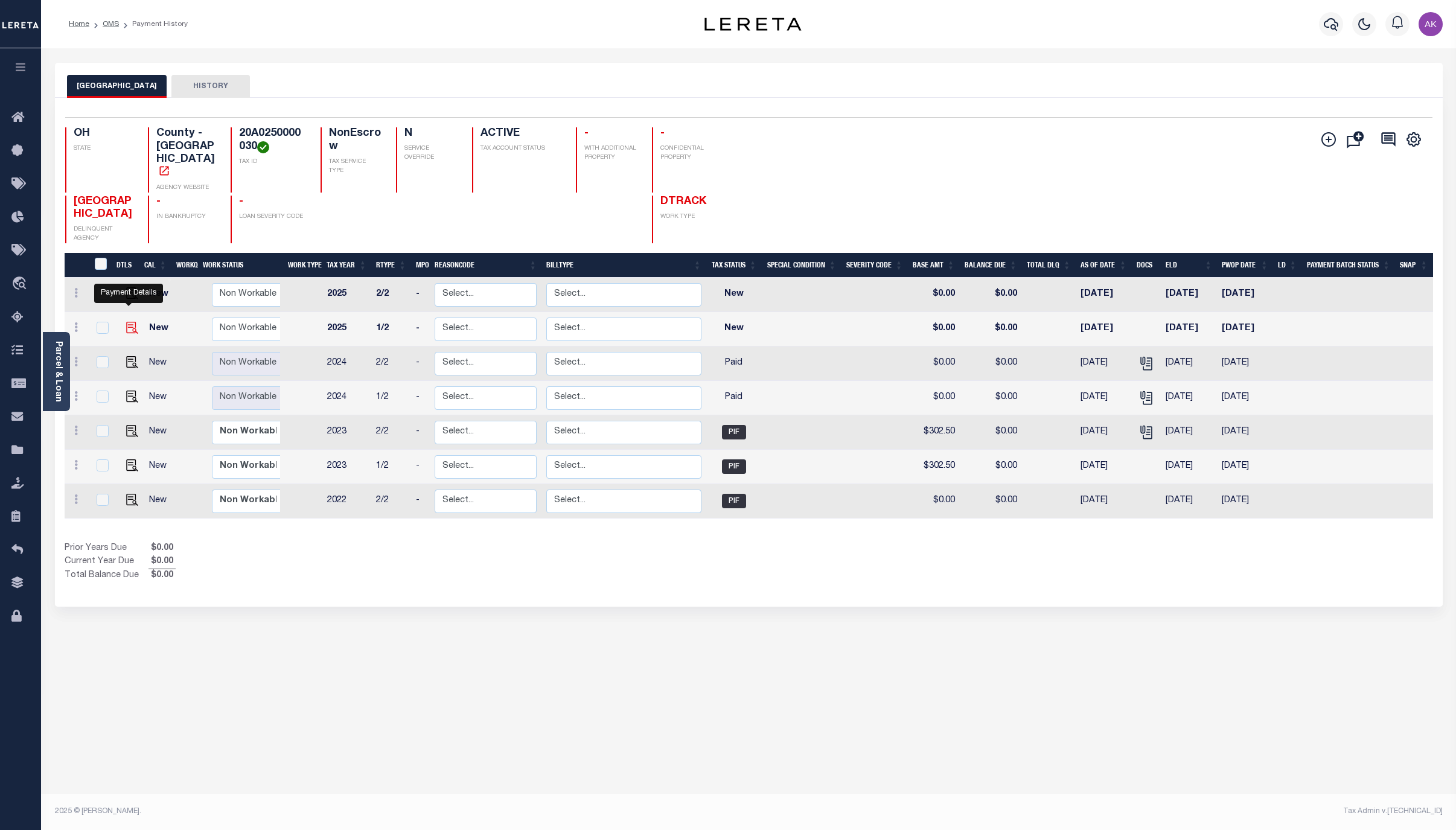
click at [126, 321] on img "" at bounding box center [132, 327] width 12 height 12
checkbox input "true"
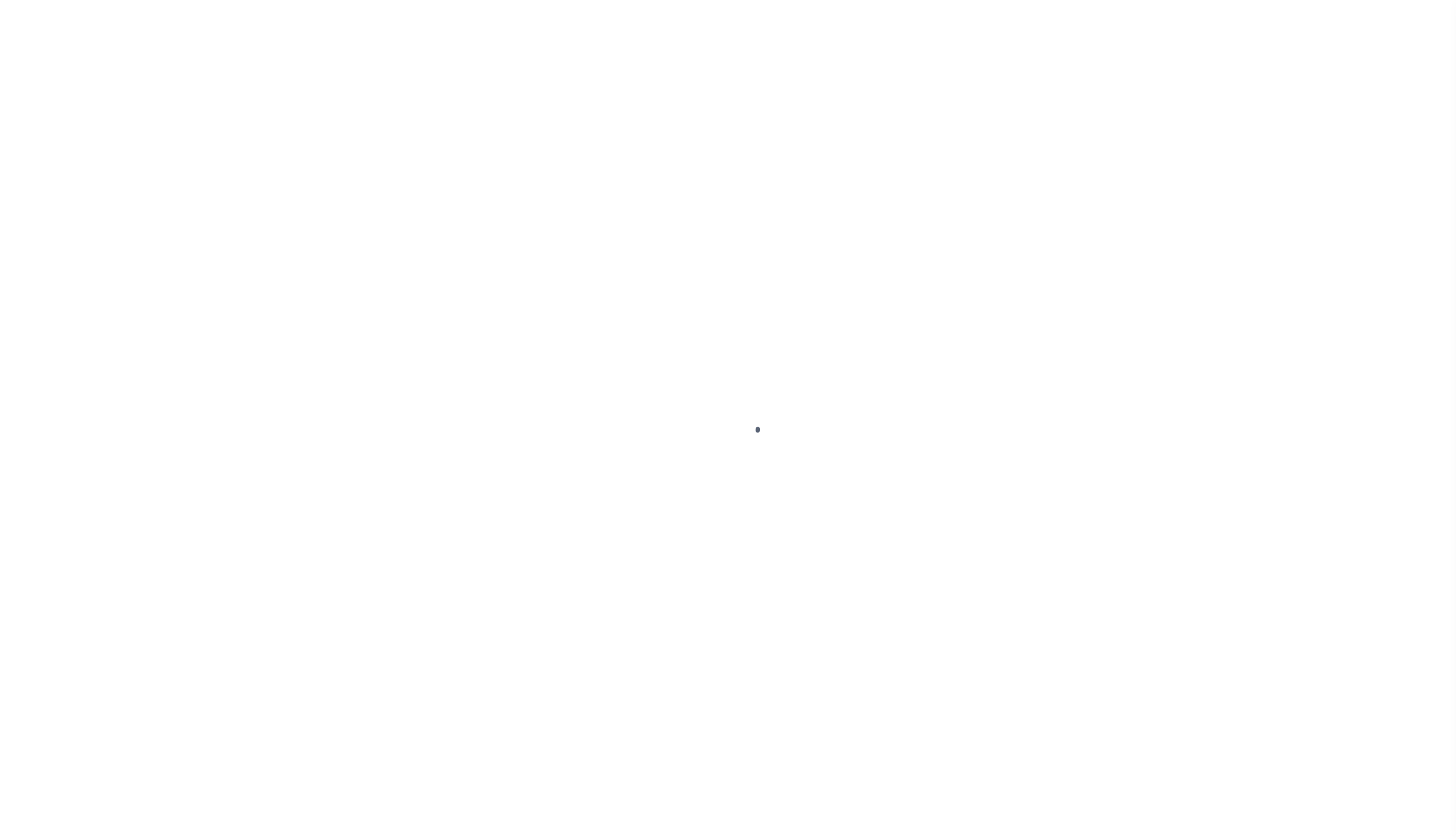
select select "NW2"
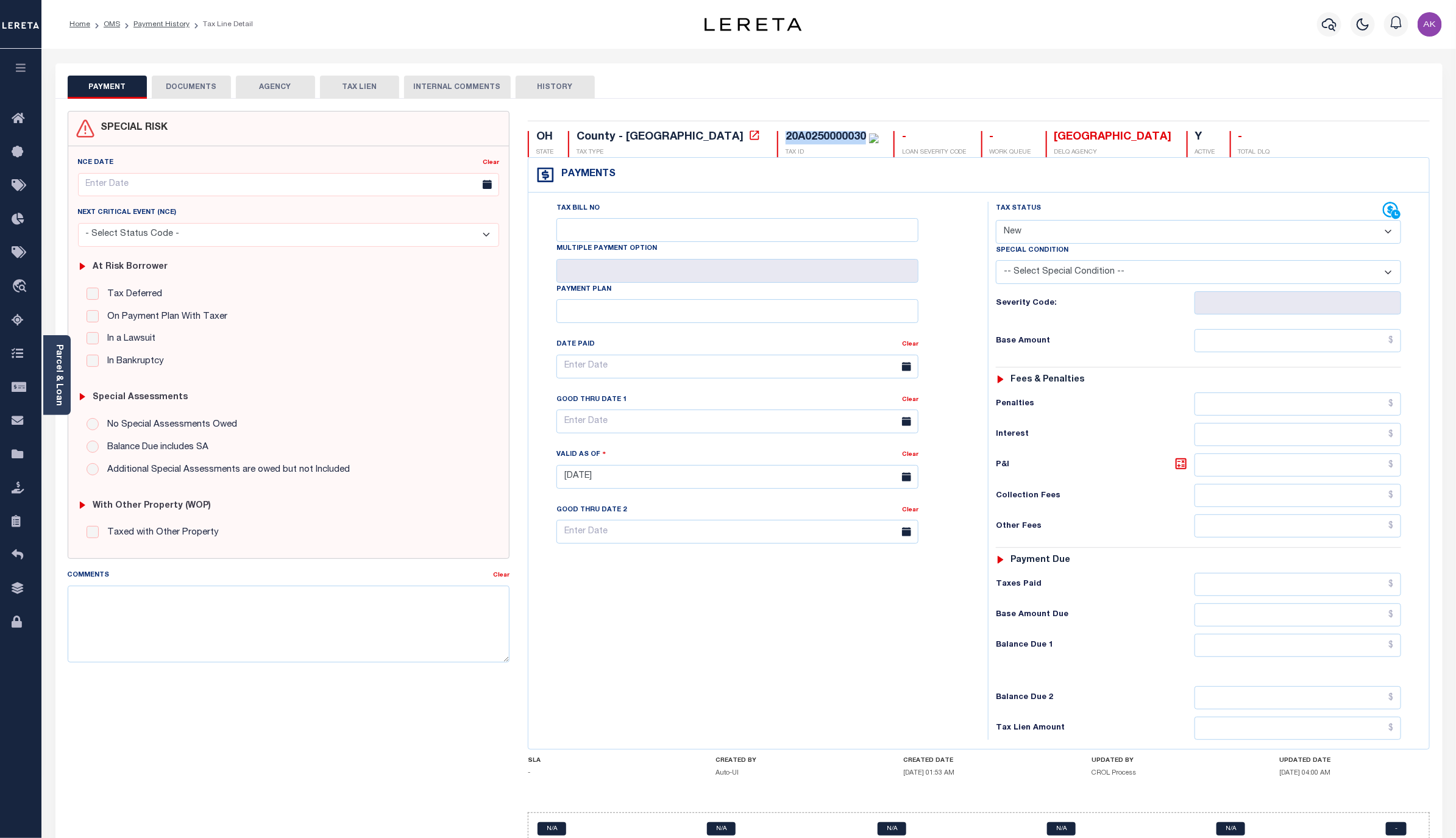
drag, startPoint x: 764, startPoint y: 137, endPoint x: 680, endPoint y: 140, distance: 84.1
click at [776, 140] on div "20A0250000030 TAX ID" at bounding box center [827, 144] width 102 height 26
copy div "20A0250000030"
click at [749, 137] on icon at bounding box center [754, 135] width 12 height 12
click at [164, 25] on link "Payment History" at bounding box center [161, 24] width 56 height 7
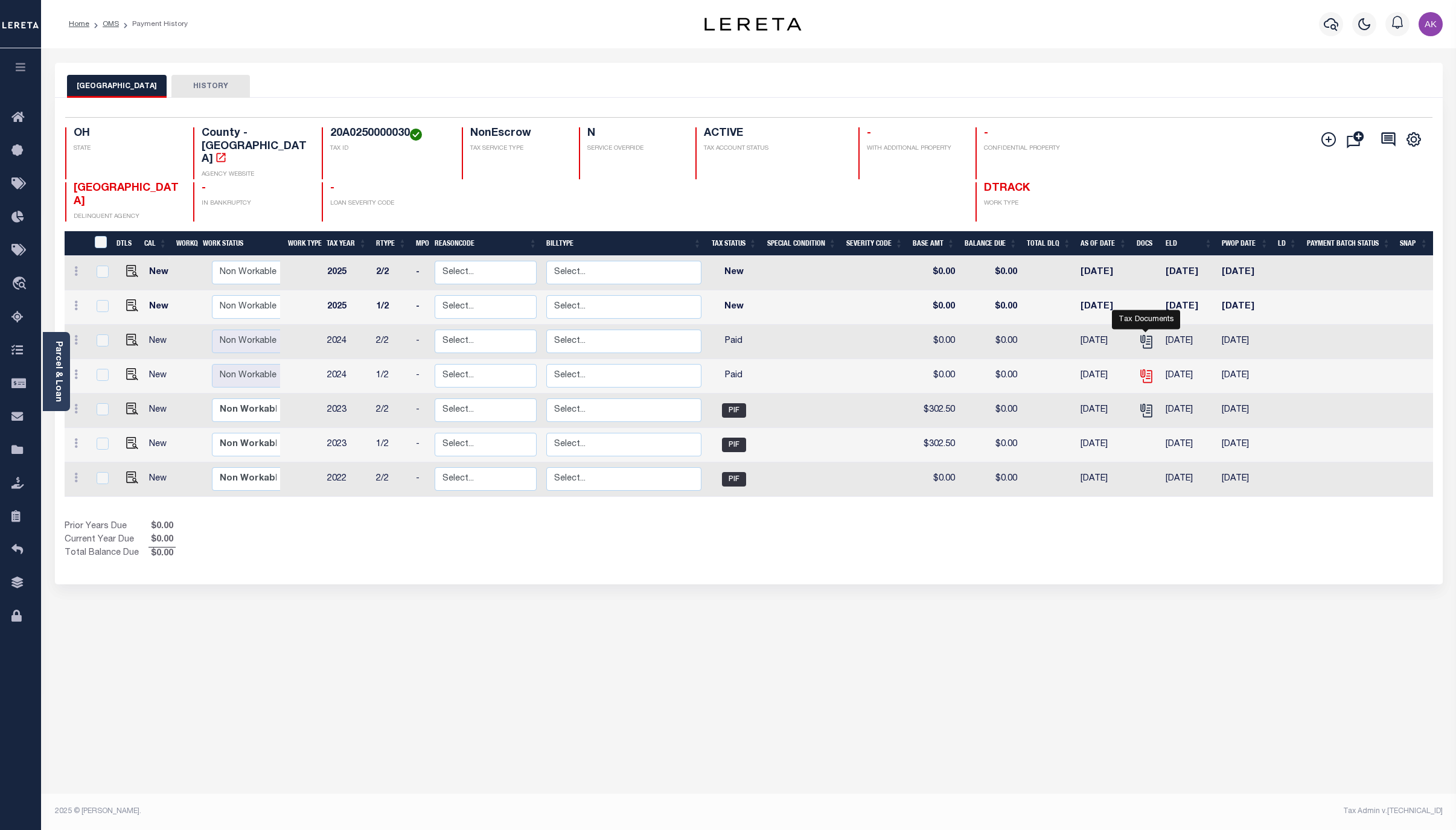
click at [1146, 369] on icon "" at bounding box center [1145, 374] width 10 height 10
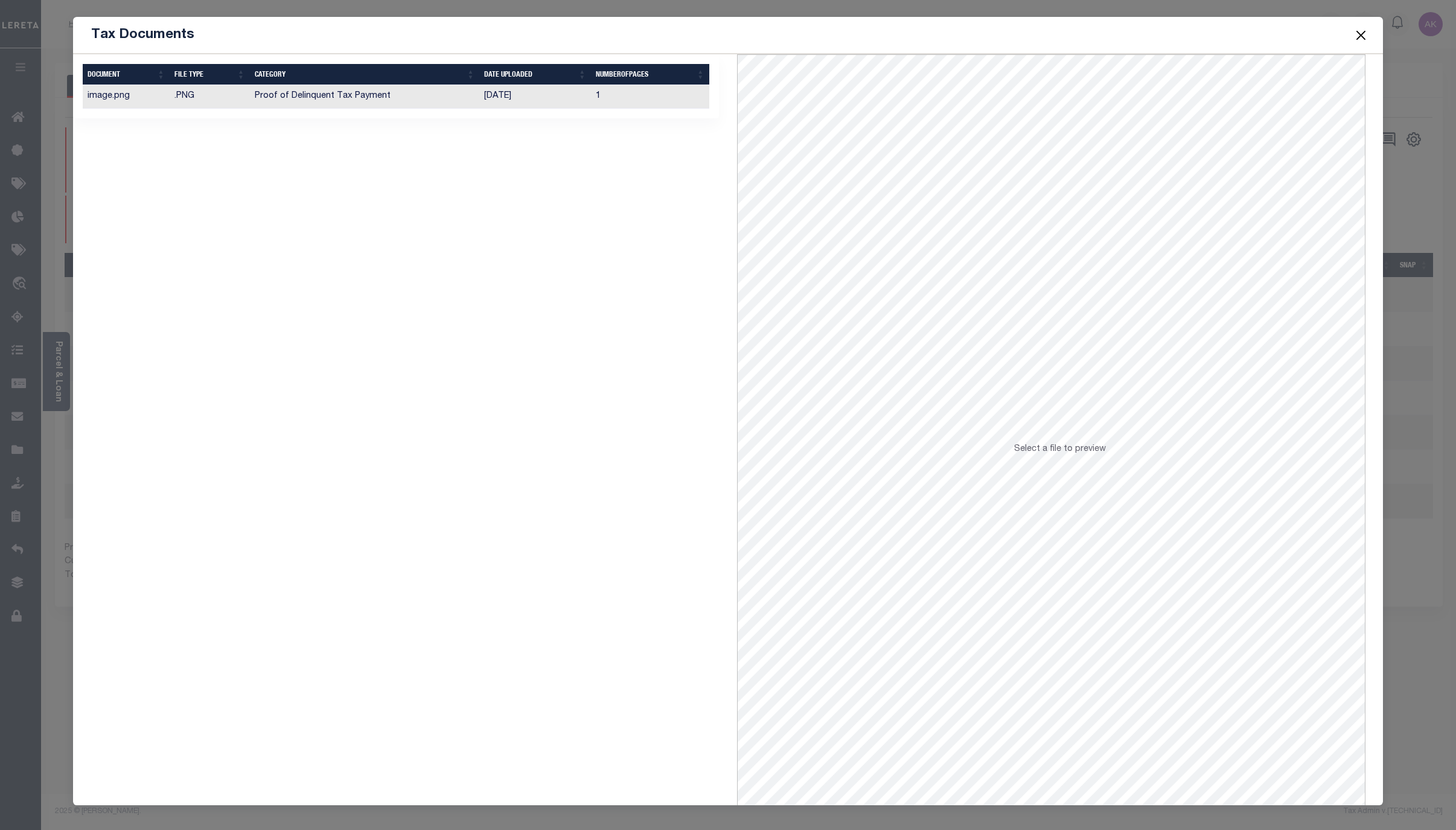
click at [365, 92] on td "Proof of Delinquent Tax Payment" at bounding box center [365, 97] width 230 height 24
click at [1355, 35] on button "Close" at bounding box center [1360, 34] width 15 height 15
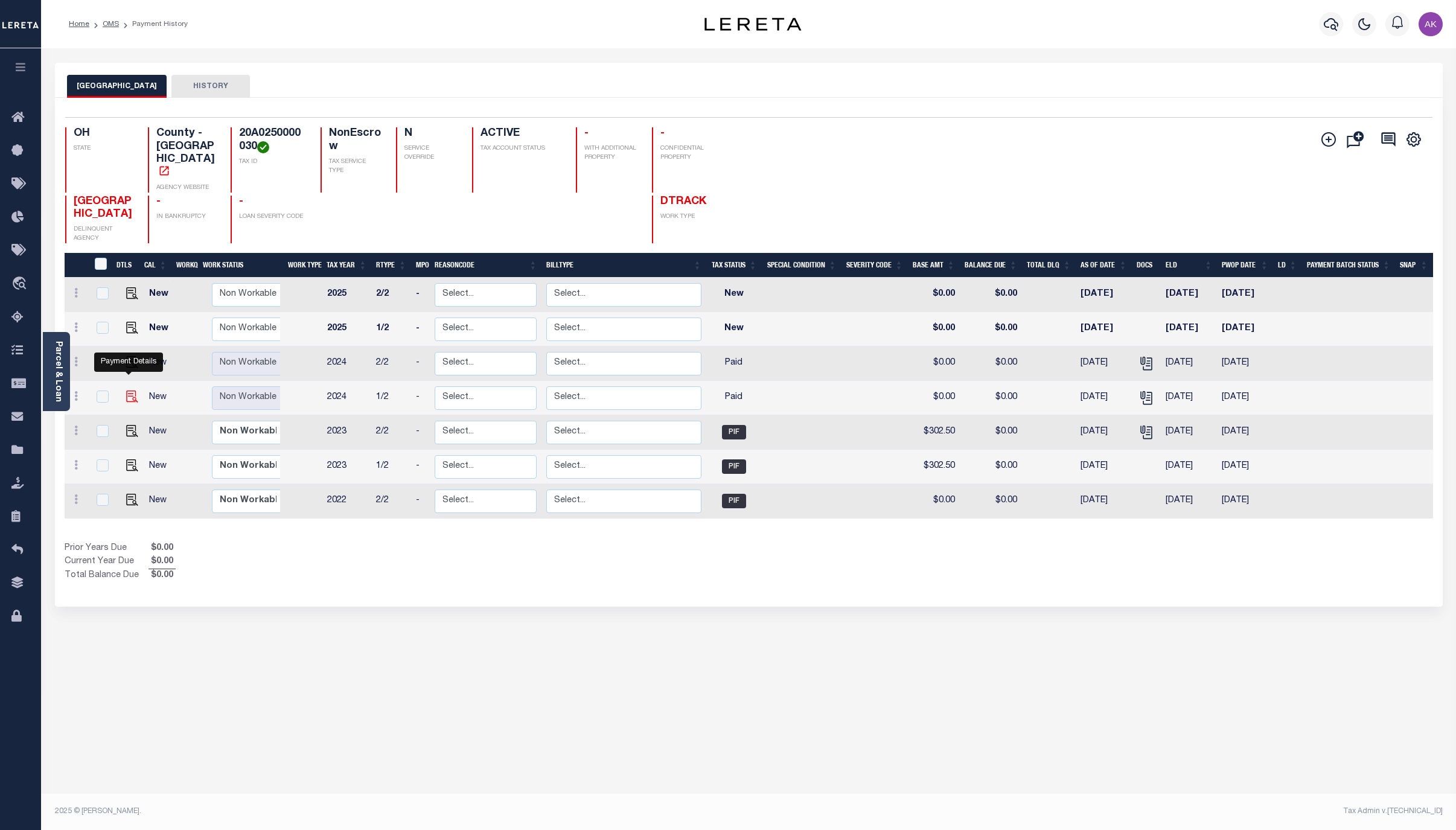
click at [126, 391] on img "" at bounding box center [132, 396] width 12 height 12
checkbox input "true"
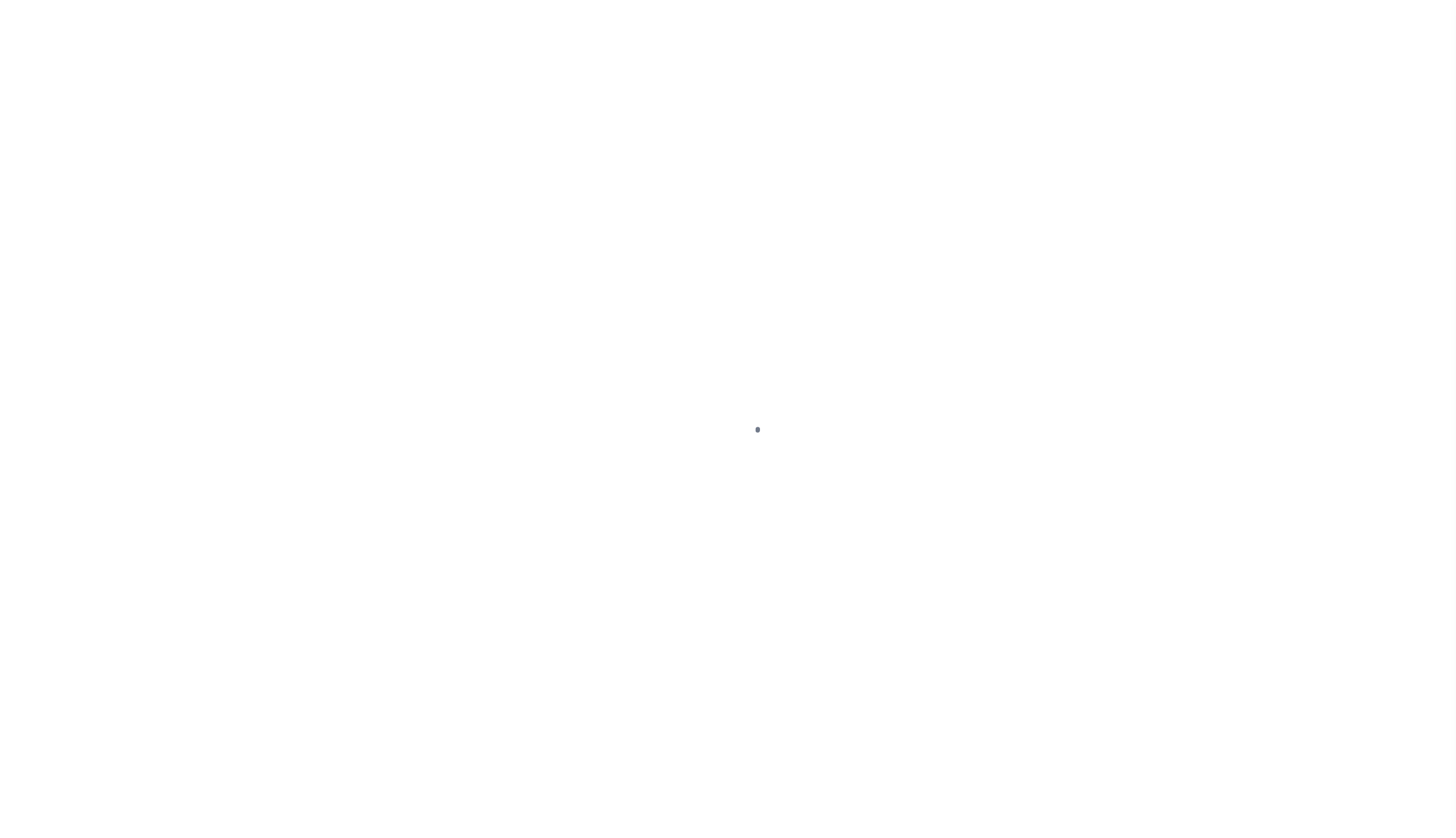
select select "PYD"
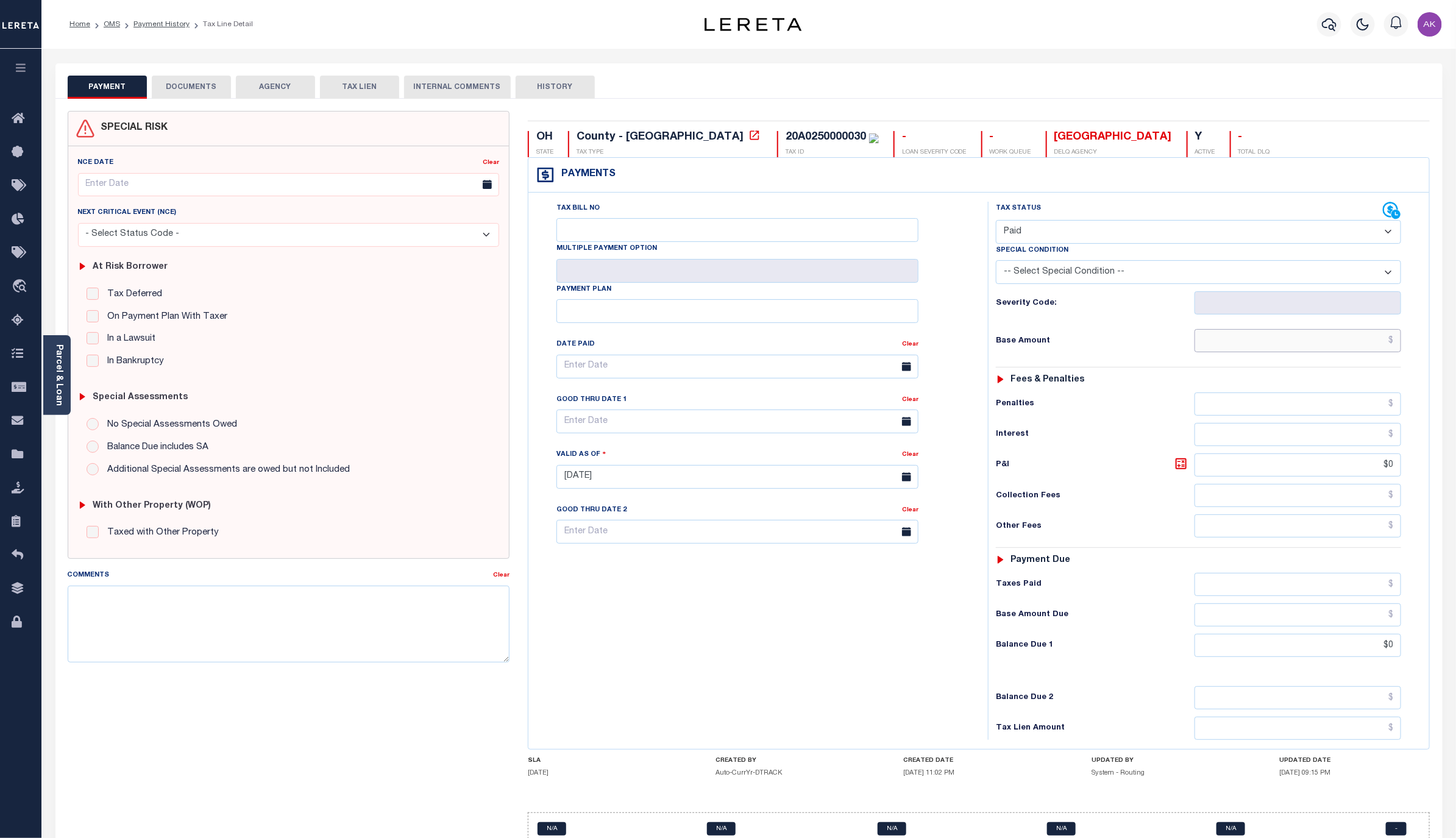
click at [1355, 349] on input "text" at bounding box center [1297, 340] width 206 height 23
type input "$332.75"
type input "[DATE]"
click at [1343, 591] on input "text" at bounding box center [1297, 584] width 206 height 23
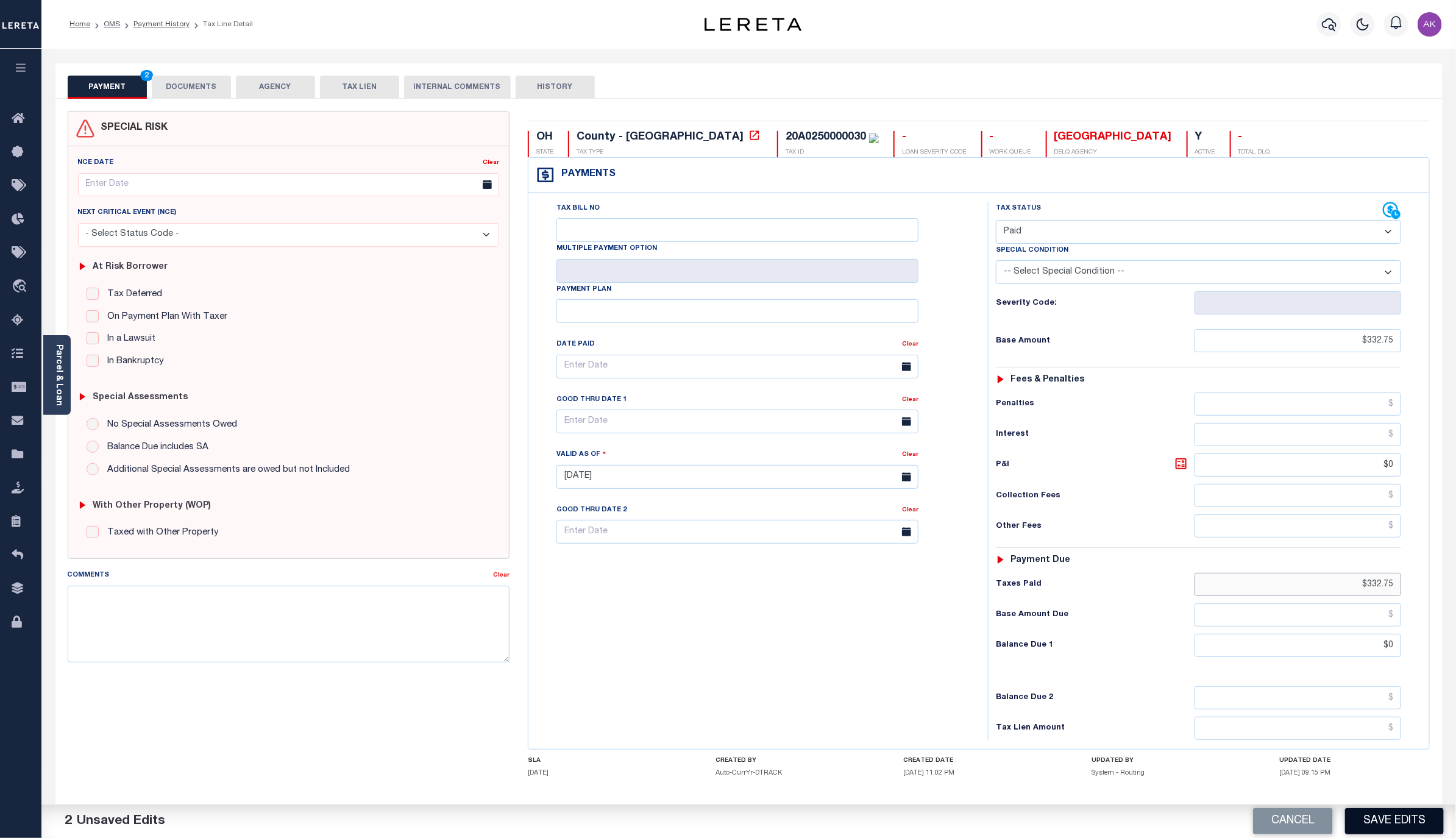
type input "$332.75"
click at [1394, 821] on button "Save Edits" at bounding box center [1394, 821] width 99 height 26
checkbox input "false"
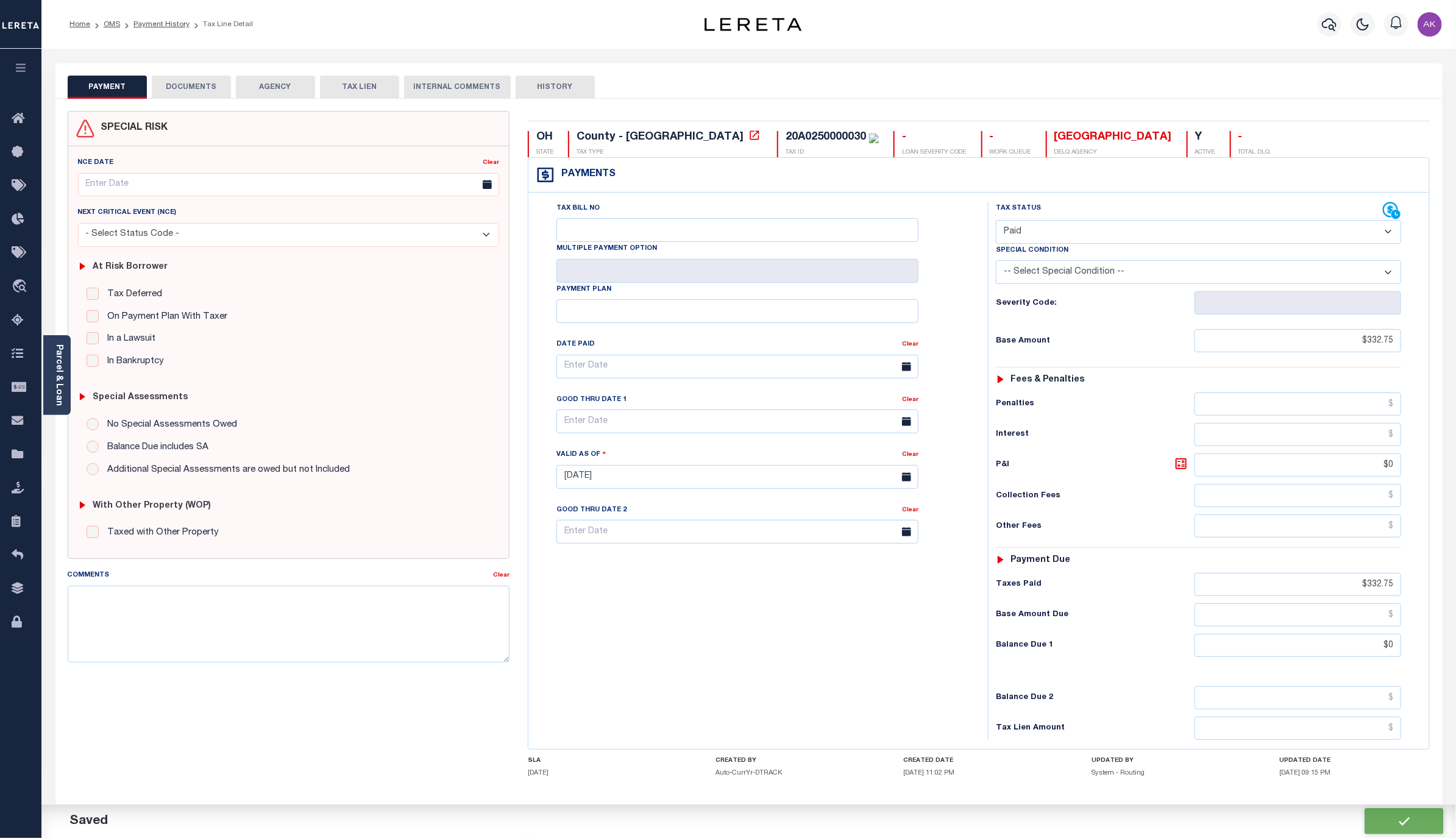
checkbox input "false"
type input "$332.75"
type input "$0"
type input "$332.75"
type input "$0"
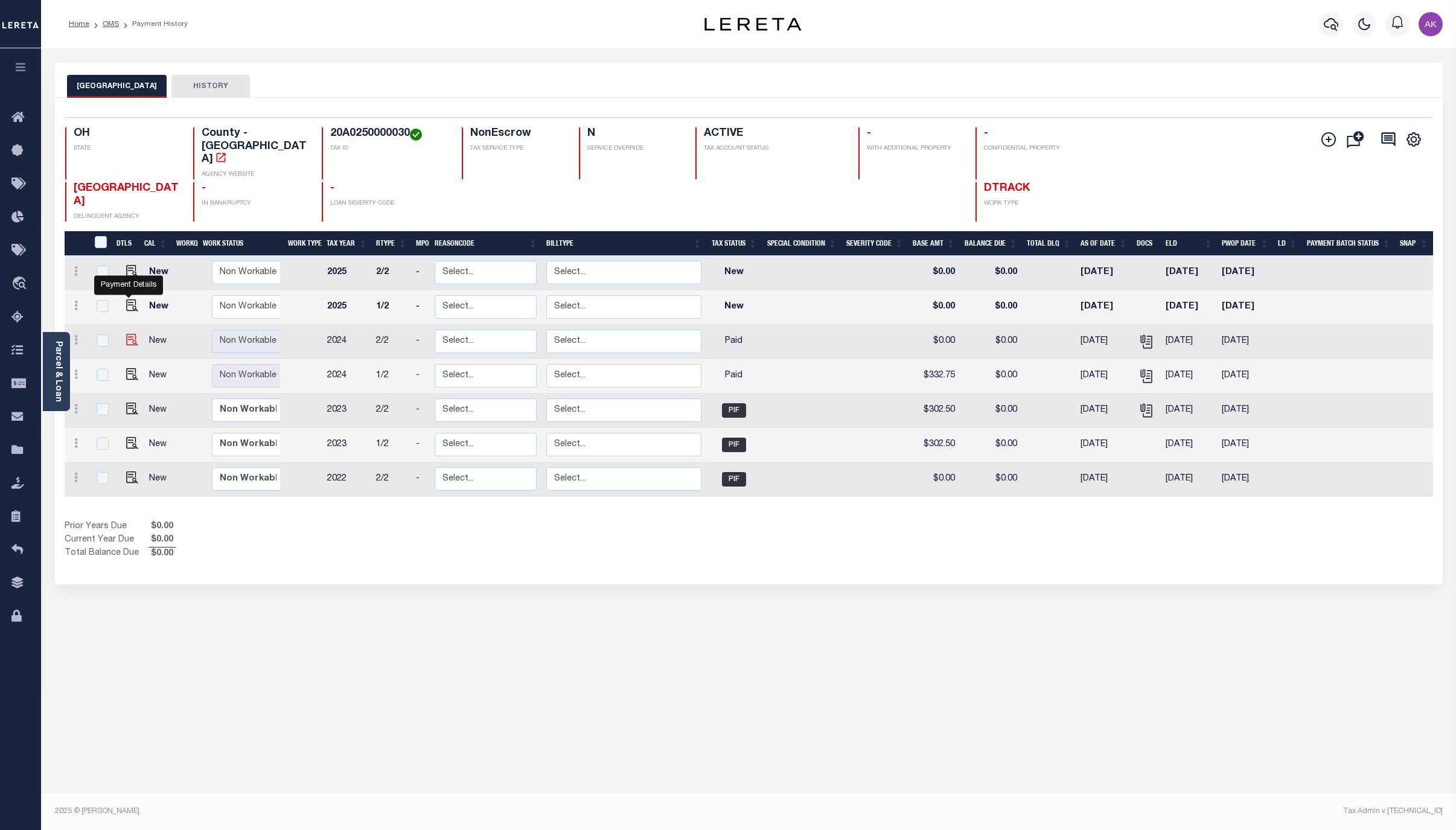
click at [129, 334] on img "" at bounding box center [132, 339] width 12 height 12
checkbox input "true"
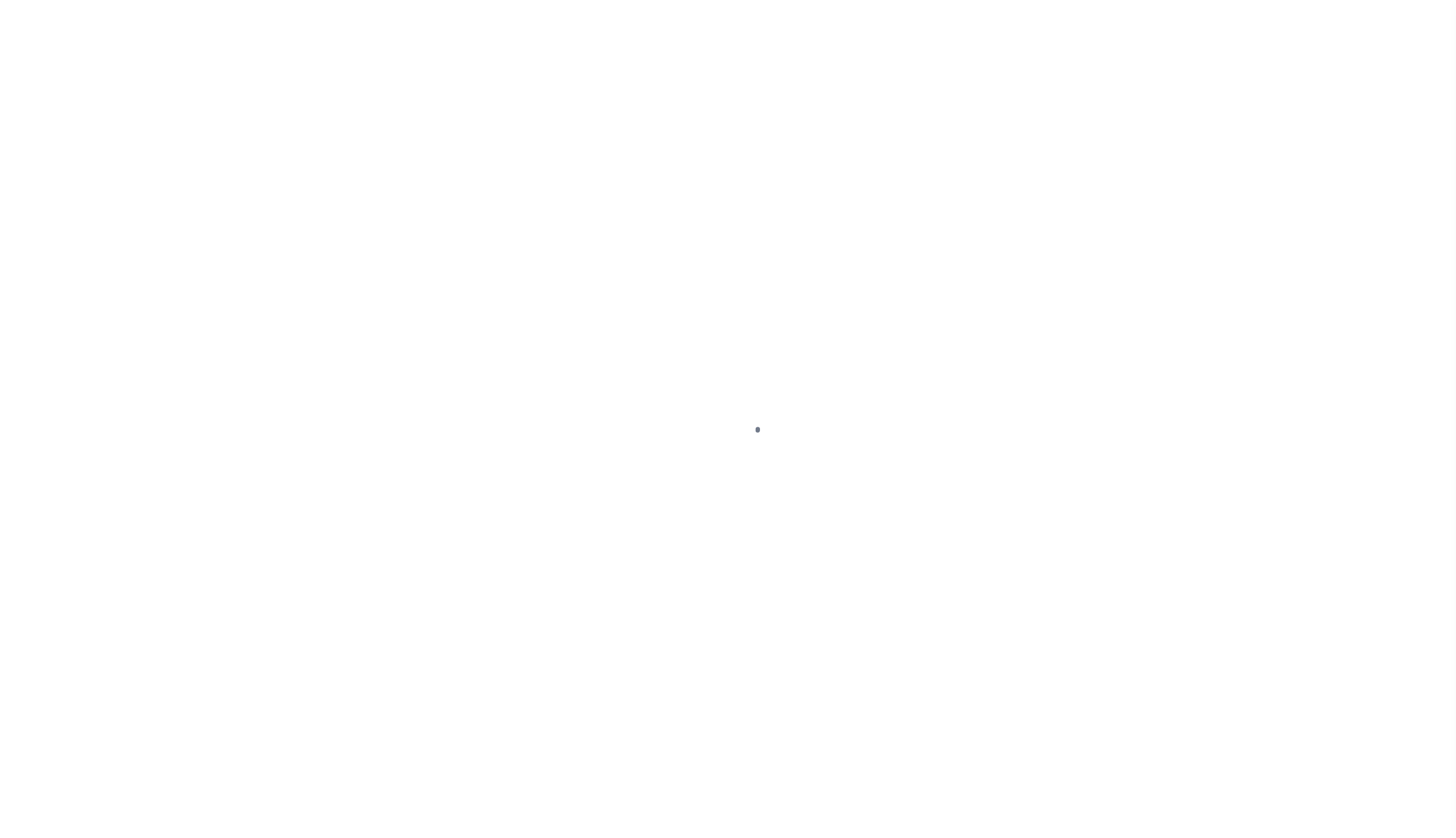
select select "PYD"
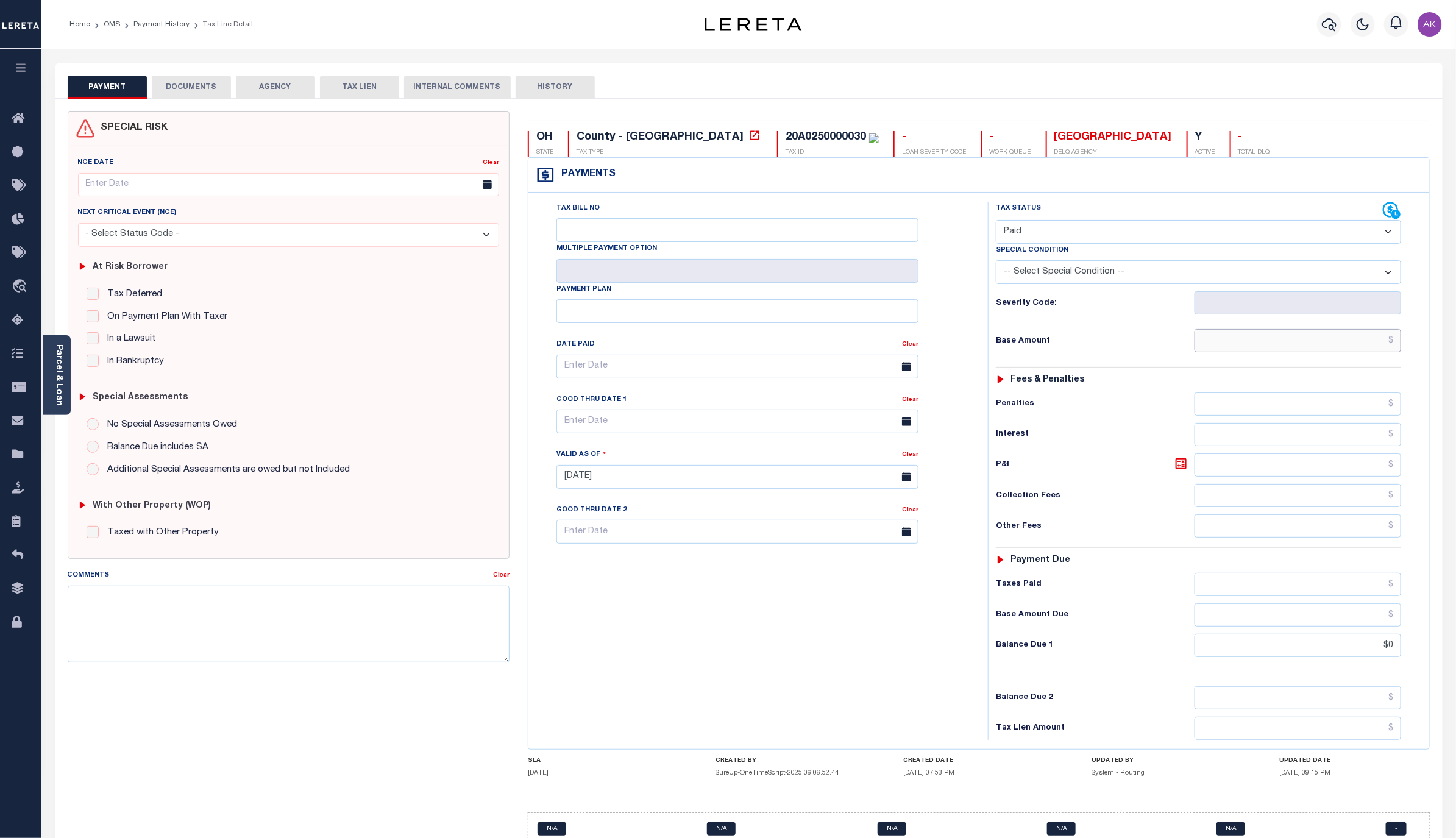
click at [1366, 343] on input "text" at bounding box center [1297, 340] width 206 height 23
type input "$1,180.10"
type input "10/15/2025"
click at [1373, 589] on input "text" at bounding box center [1297, 584] width 206 height 23
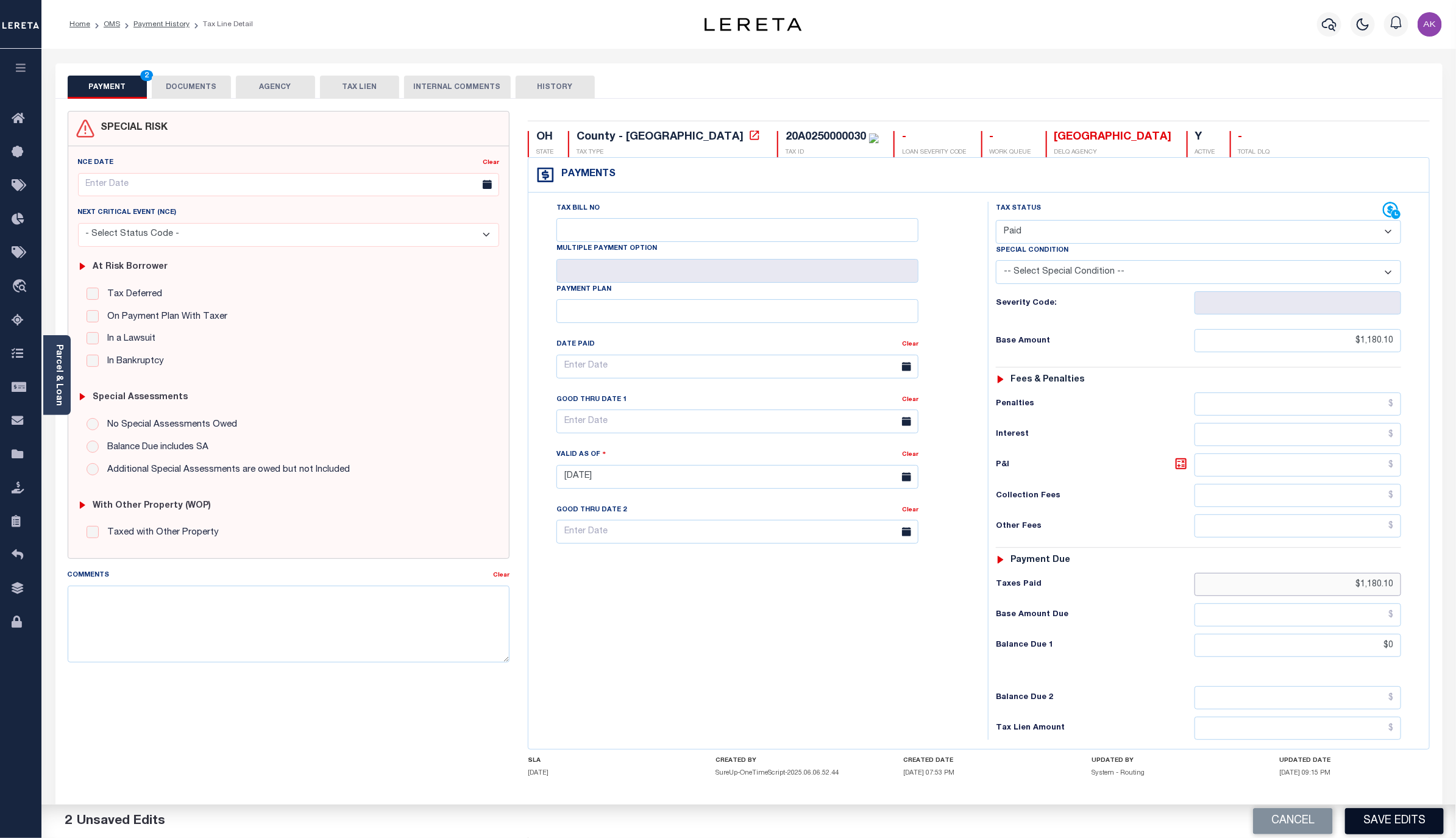
type input "$1,180.10"
click at [1407, 822] on button "Save Edits" at bounding box center [1394, 821] width 99 height 26
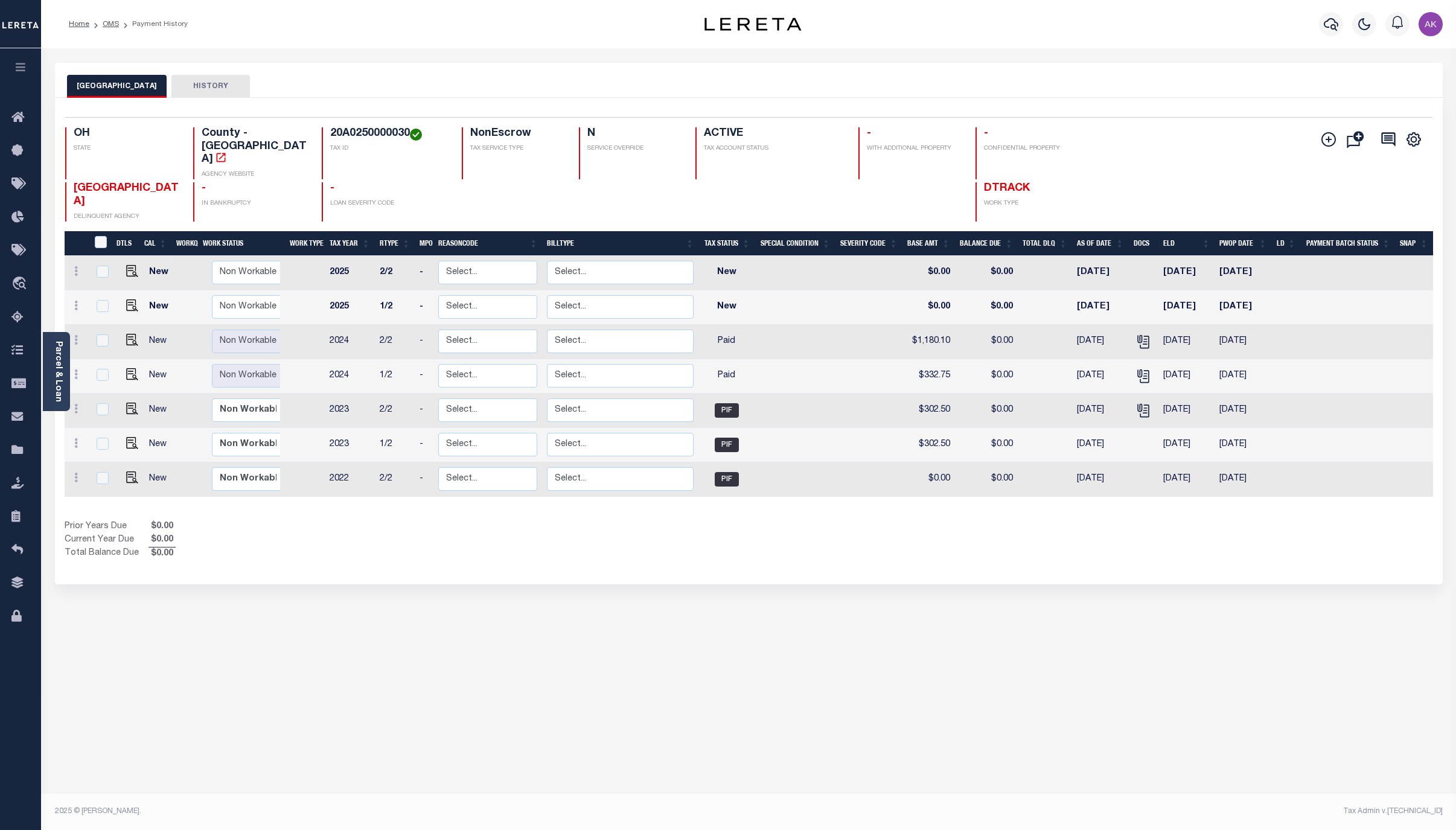
click at [1345, 690] on div "LAKE COUNTY HISTORY Selected 7 Results" at bounding box center [748, 403] width 1406 height 681
click at [111, 22] on link "OMS" at bounding box center [111, 24] width 16 height 7
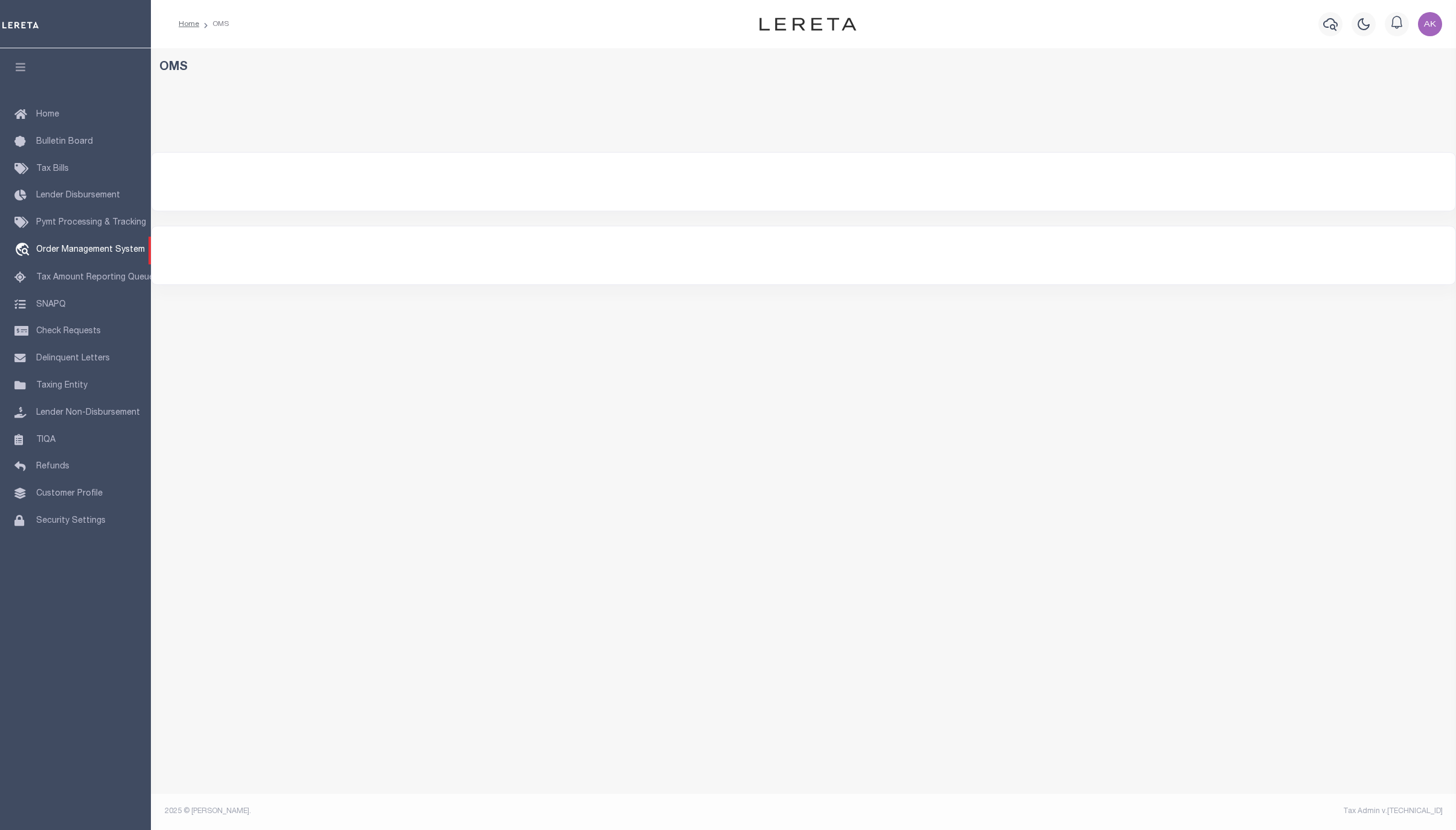
select select "200"
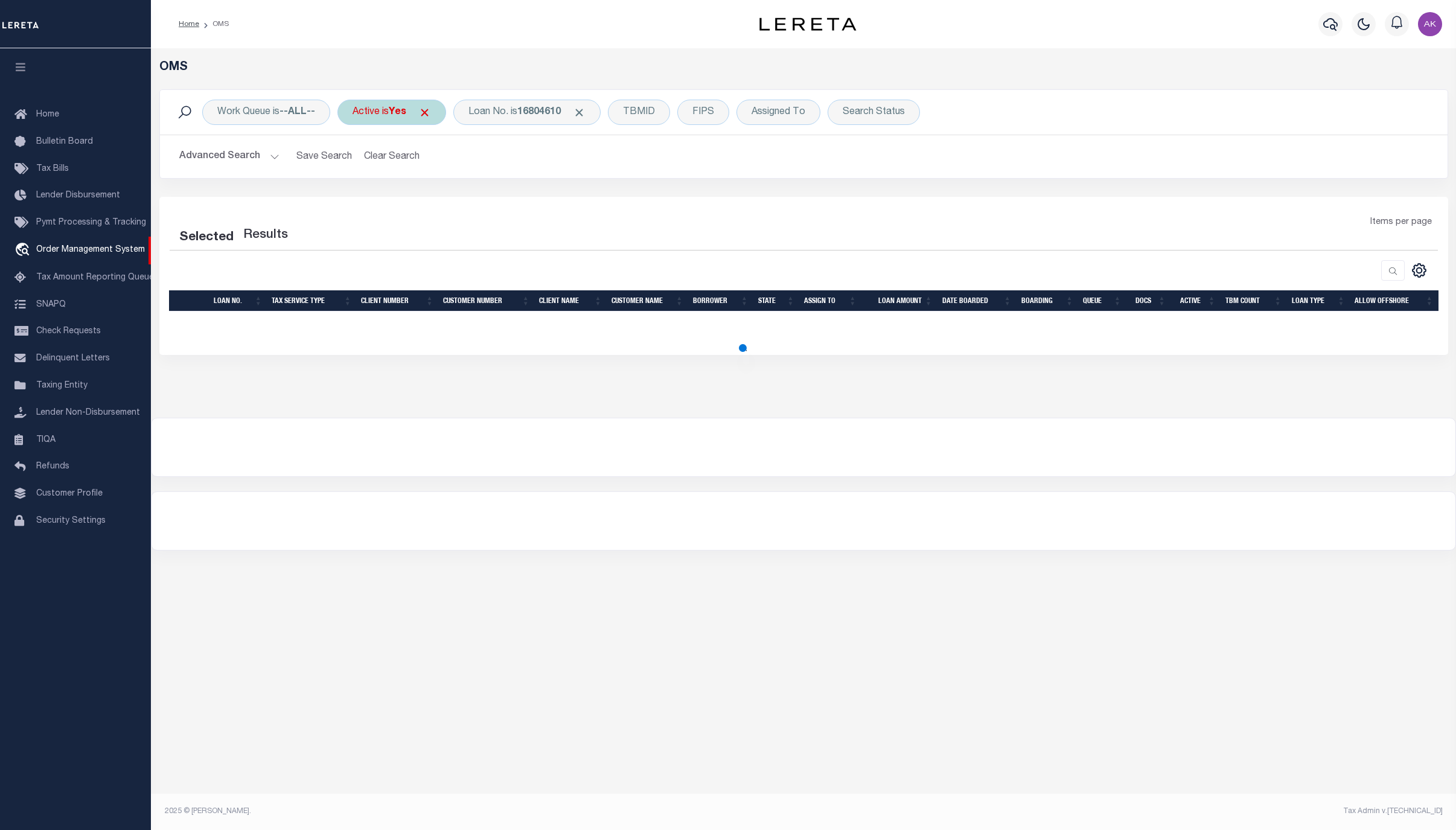
select select "200"
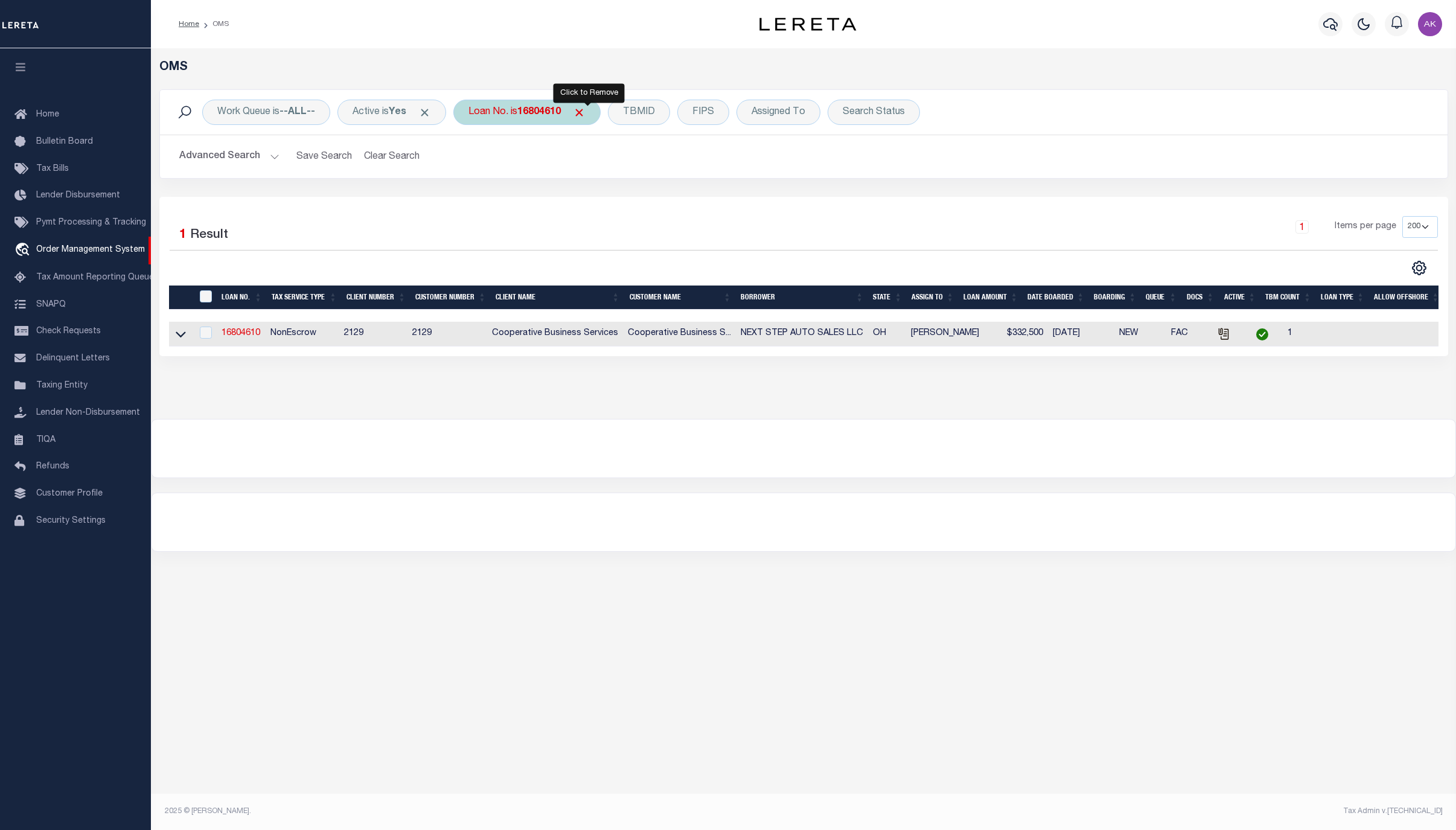
click at [585, 109] on span "Click to Remove" at bounding box center [579, 113] width 13 height 13
click at [501, 114] on div "Loan No." at bounding box center [488, 111] width 70 height 25
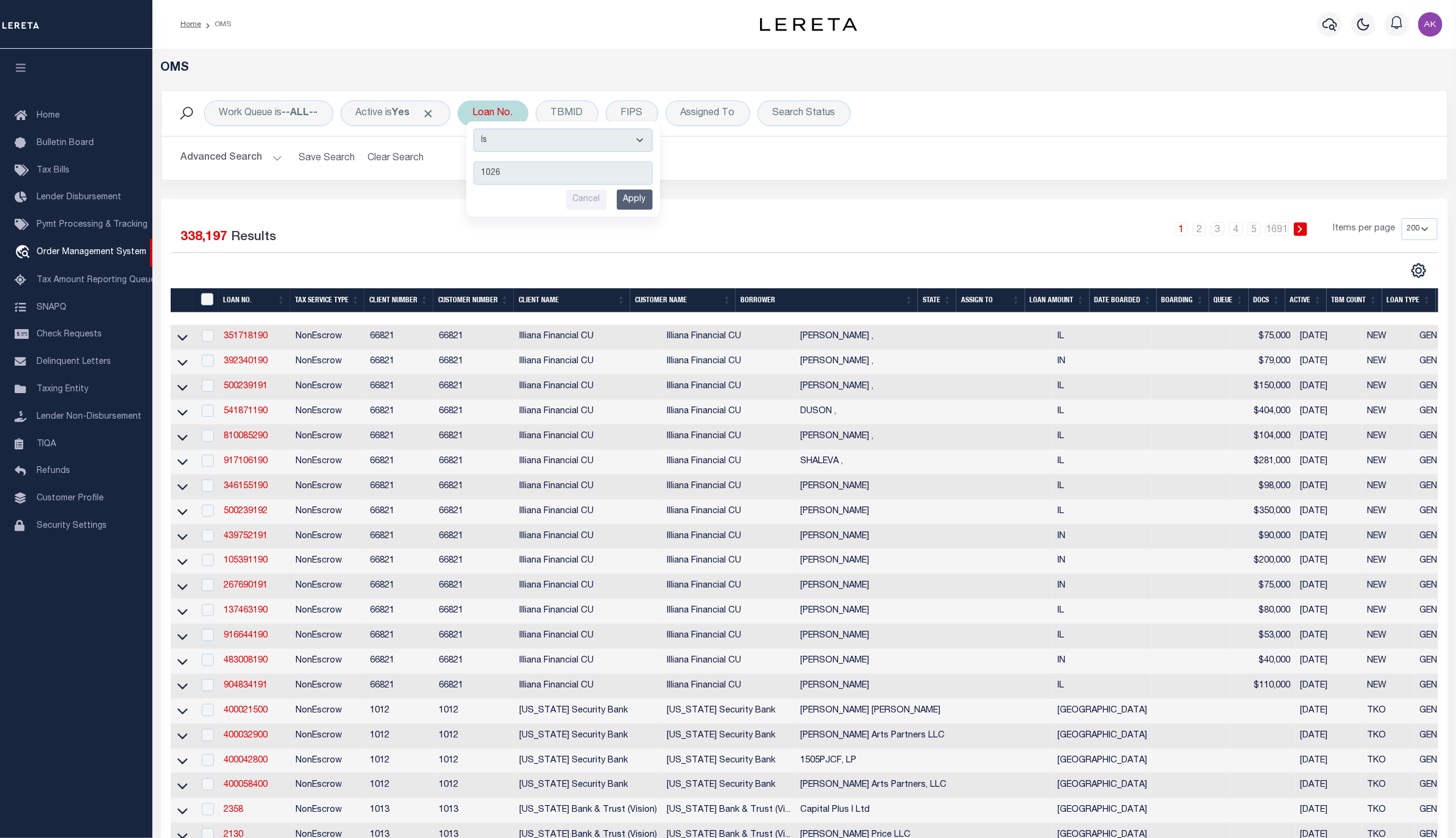
type input "10262"
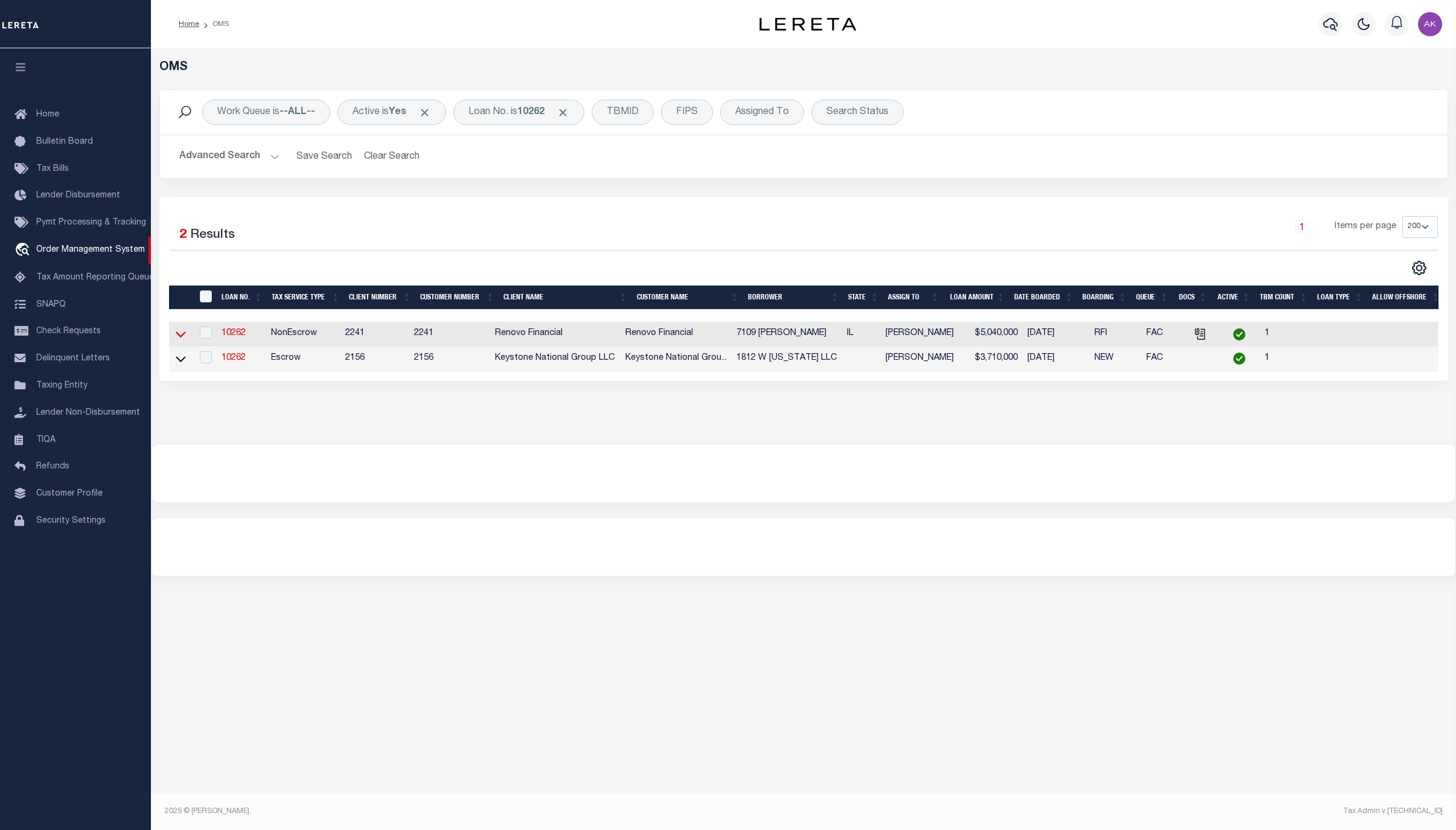
click at [183, 338] on icon at bounding box center [181, 334] width 11 height 6
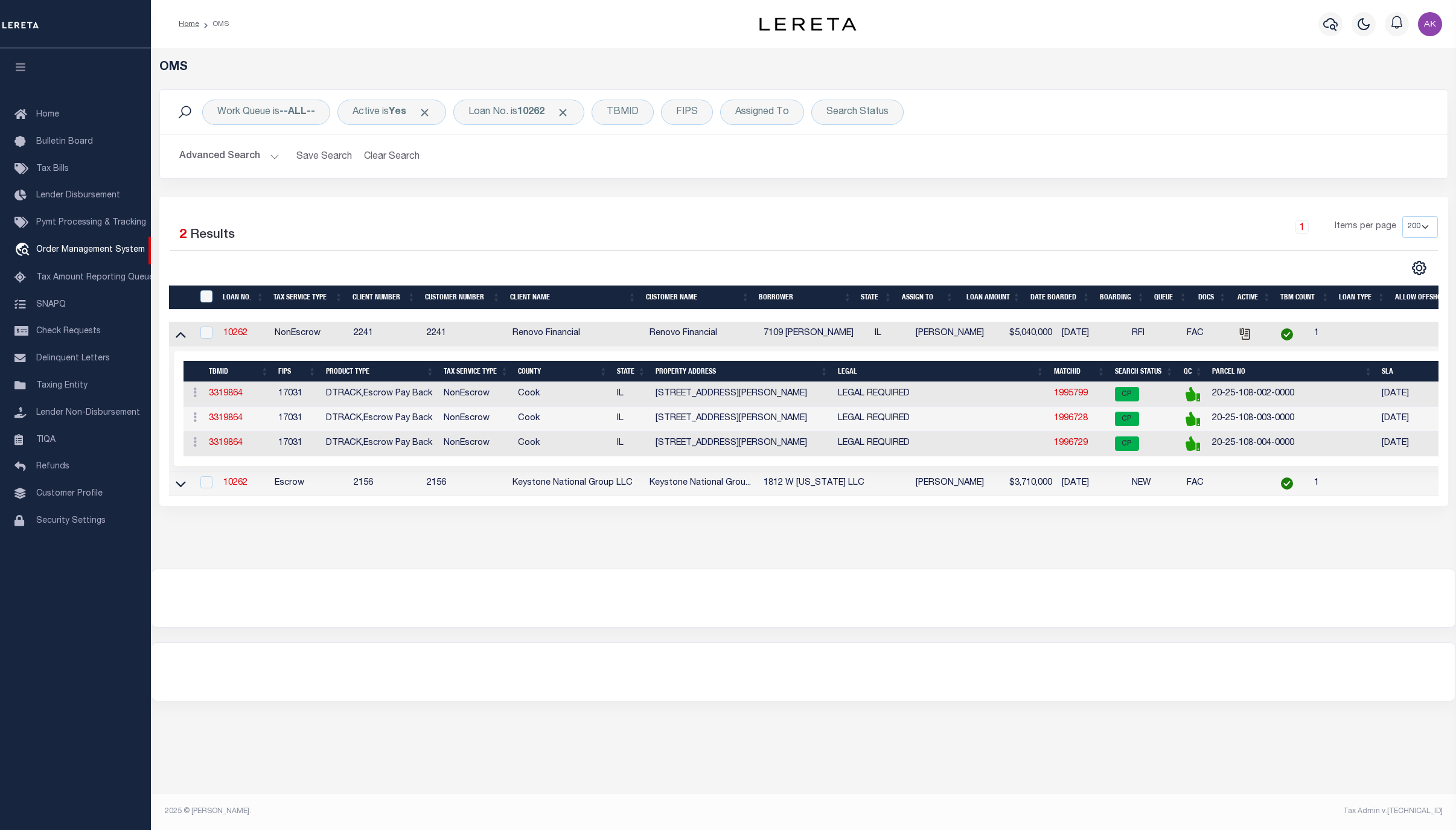
click at [1141, 102] on div "Work Queue is --ALL-- Active is Yes Loan No. is 10262 TBMID FIPS Assigned To Se…" at bounding box center [803, 111] width 1268 height 25
click at [1169, 532] on div "OMS Work Queue is --ALL-- Active is Yes Loan No. is 10262 TBMID FIPS Assigned T…" at bounding box center [803, 296] width 1297 height 472
click at [569, 111] on span "Click to Remove" at bounding box center [563, 113] width 13 height 13
click at [502, 111] on div "Loan No." at bounding box center [488, 111] width 70 height 25
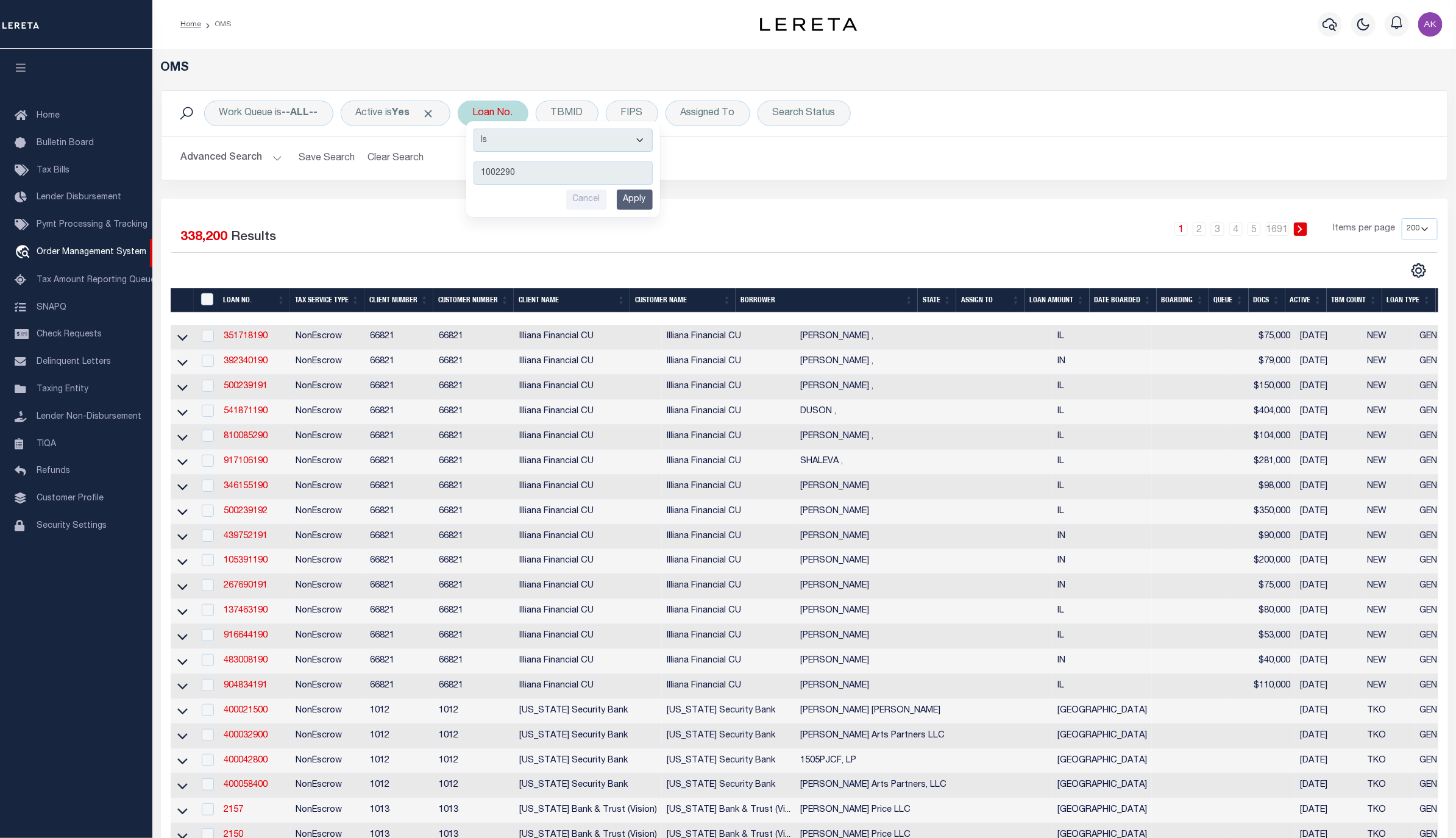
type input "10022909"
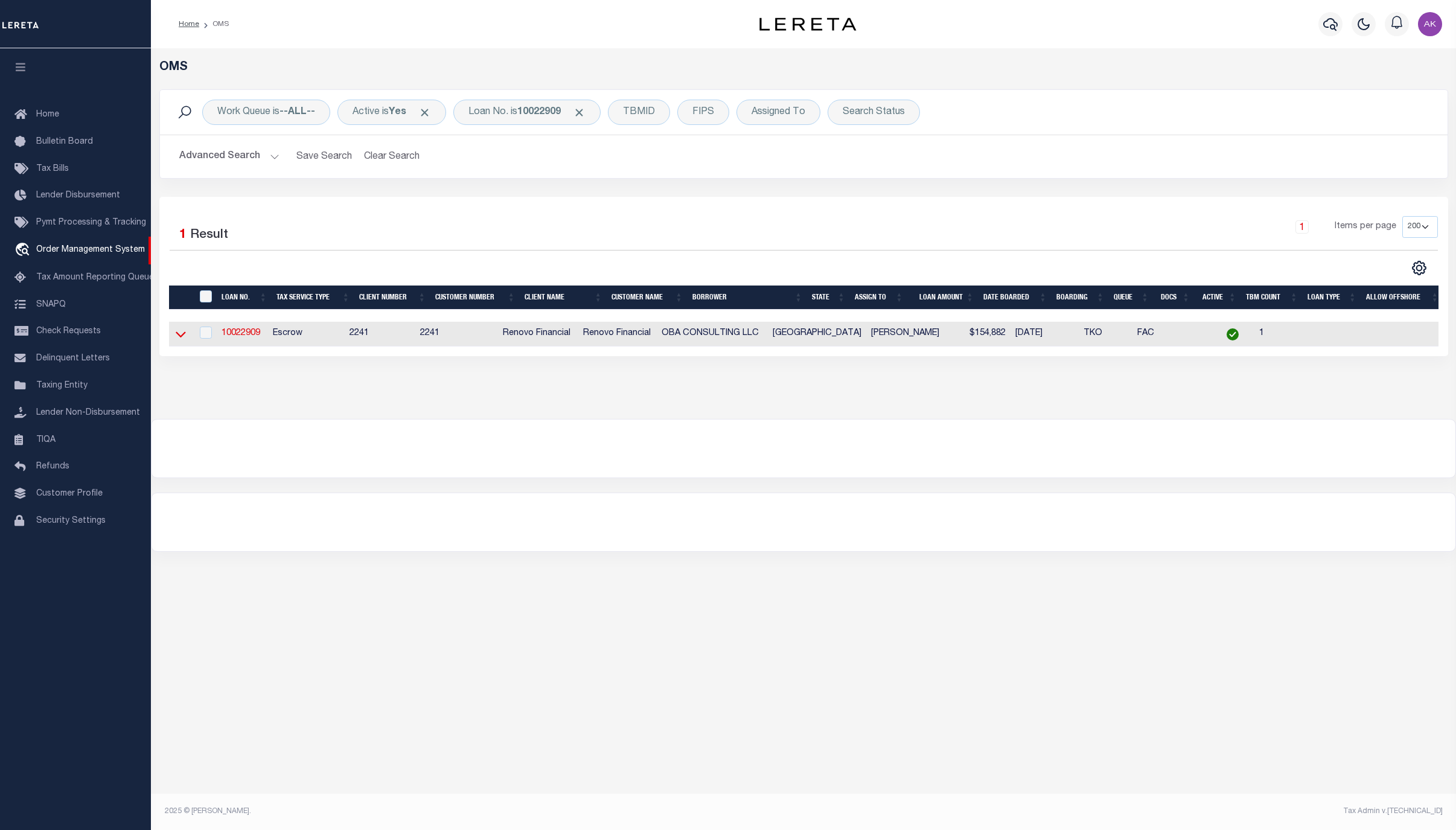
click at [177, 337] on icon at bounding box center [181, 334] width 11 height 6
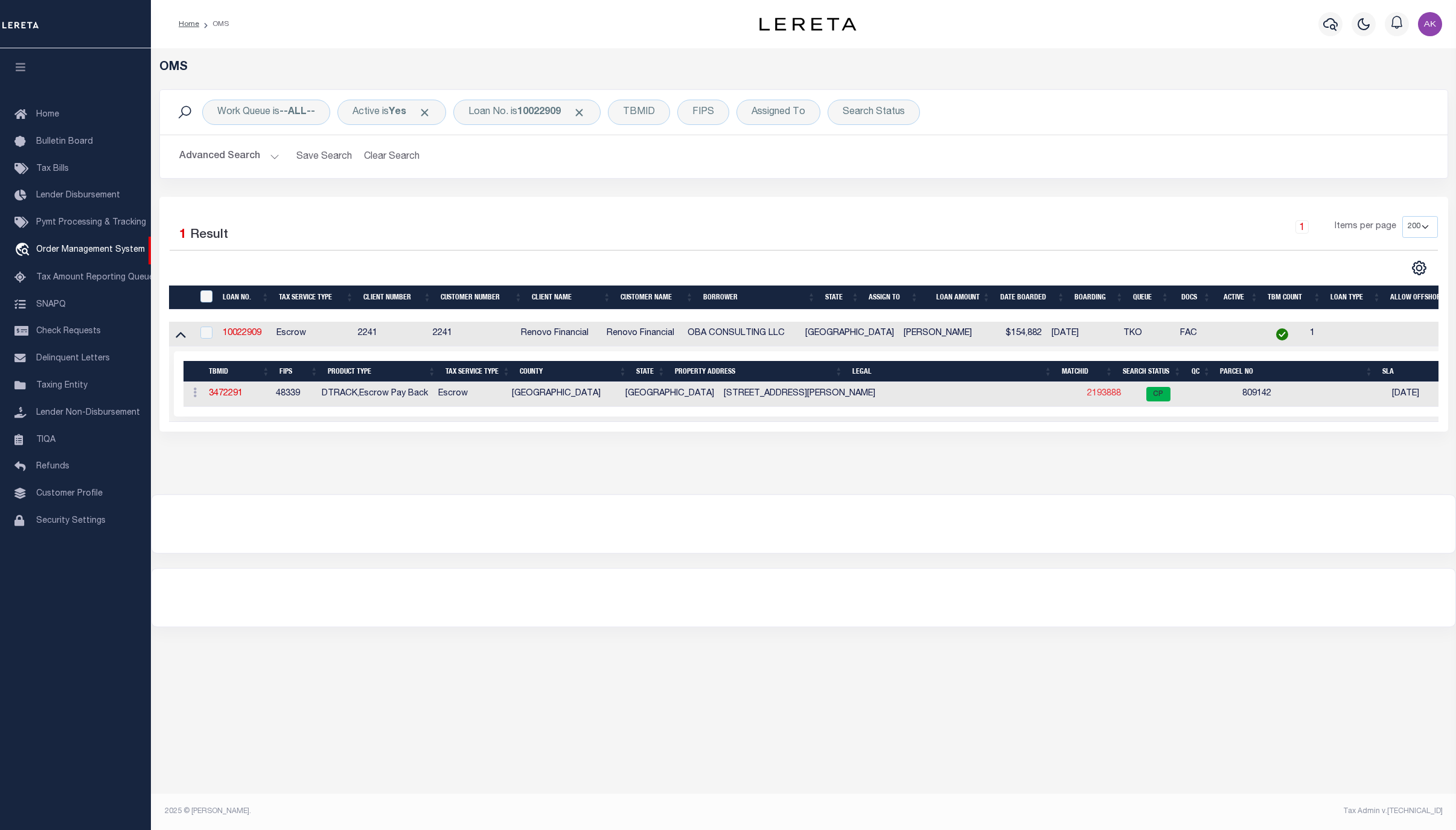
click at [1087, 396] on link "2193888" at bounding box center [1104, 393] width 34 height 8
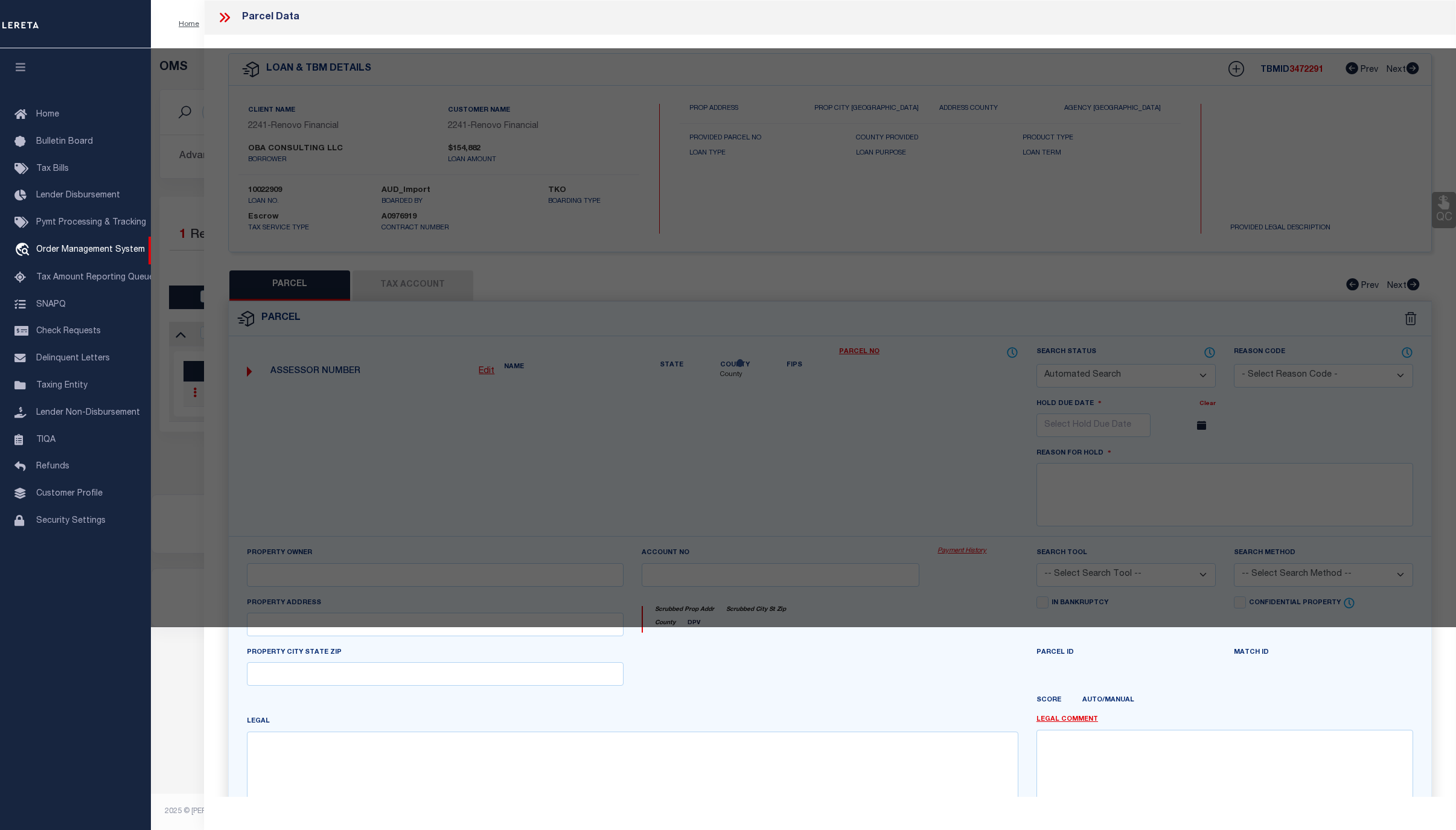
checkbox input "false"
select select "CP"
select select "099"
type input "OBA CONSULTING LLC"
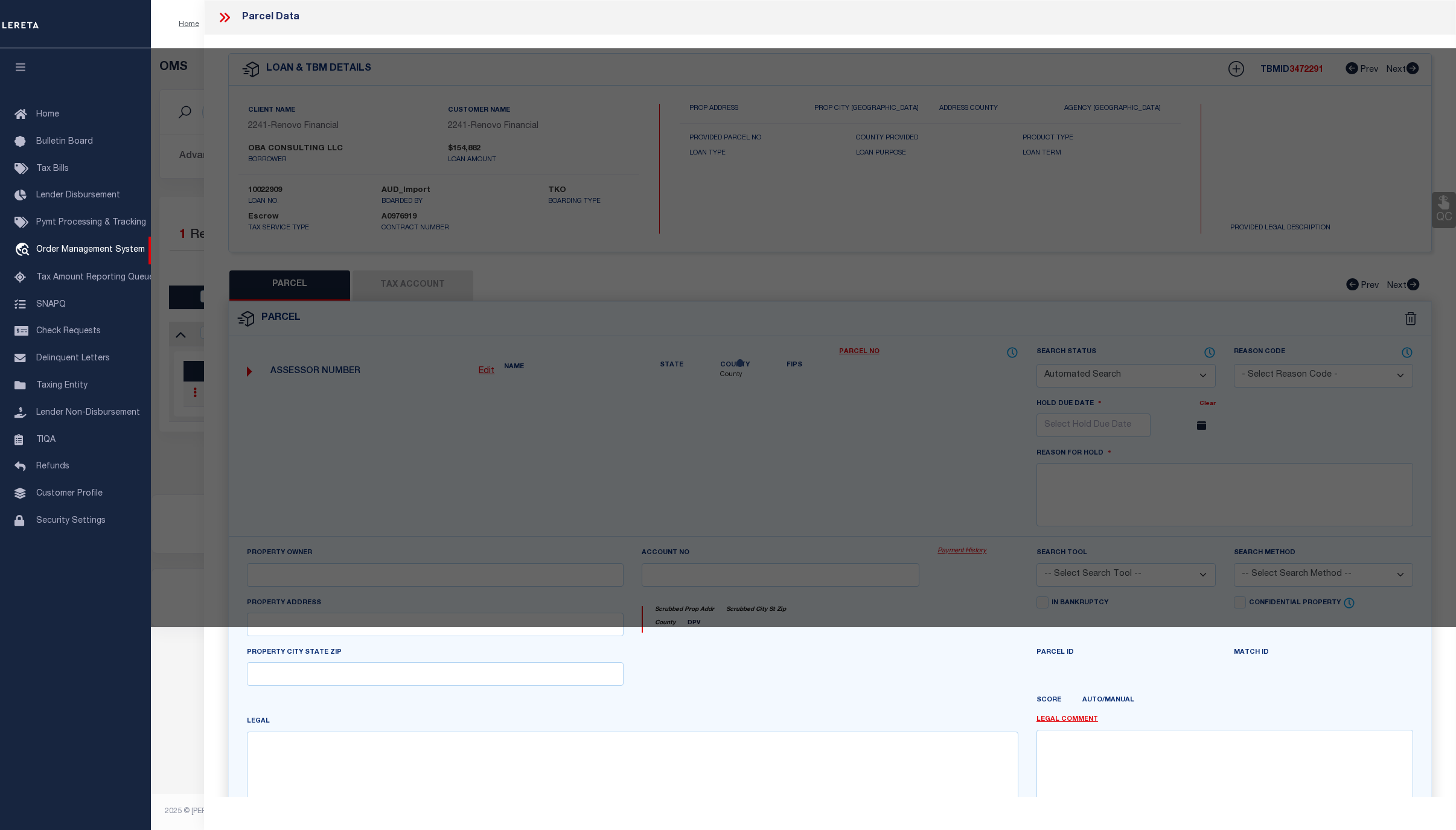
select select "AGW"
select select "ADD"
type input "[STREET_ADDRESS][PERSON_NAME],"
type input "CONROE TX 77302"
type textarea "MAVERA 10B BLK 3 LOT 1"
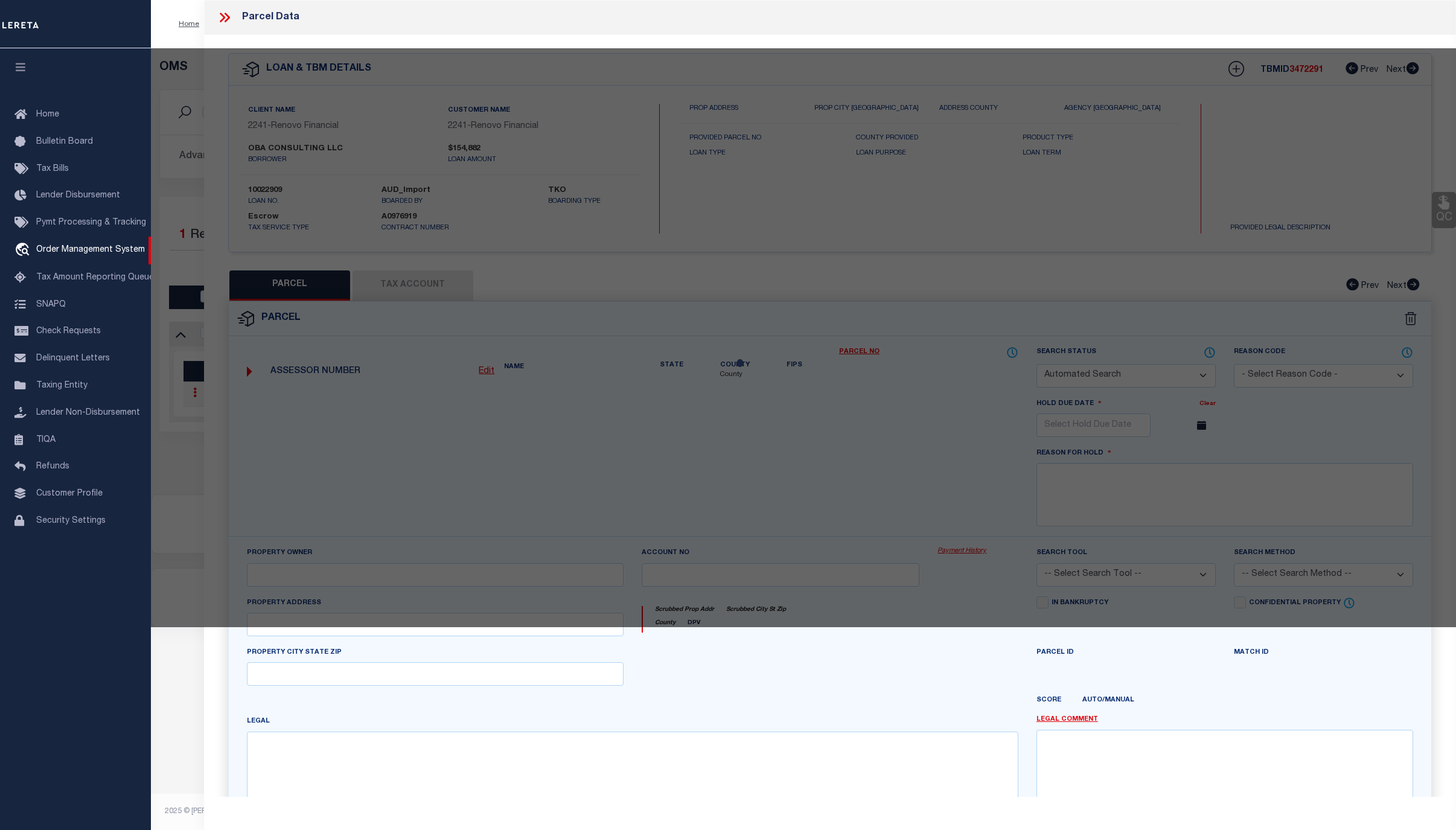
type textarea "REVIEWED [DATE] New Property removed - tax ID # added."
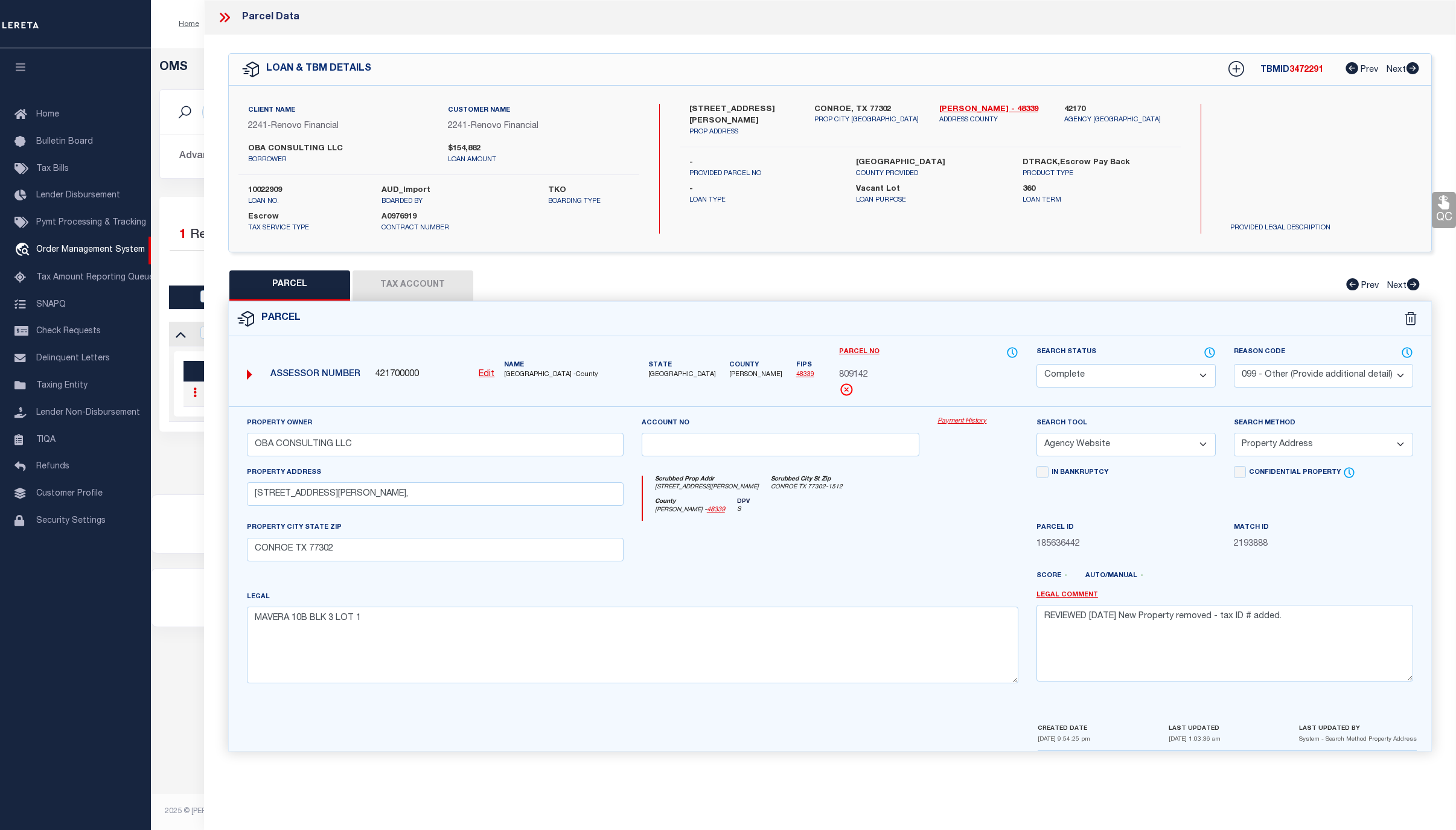
click at [956, 422] on link "Payment History" at bounding box center [977, 422] width 81 height 11
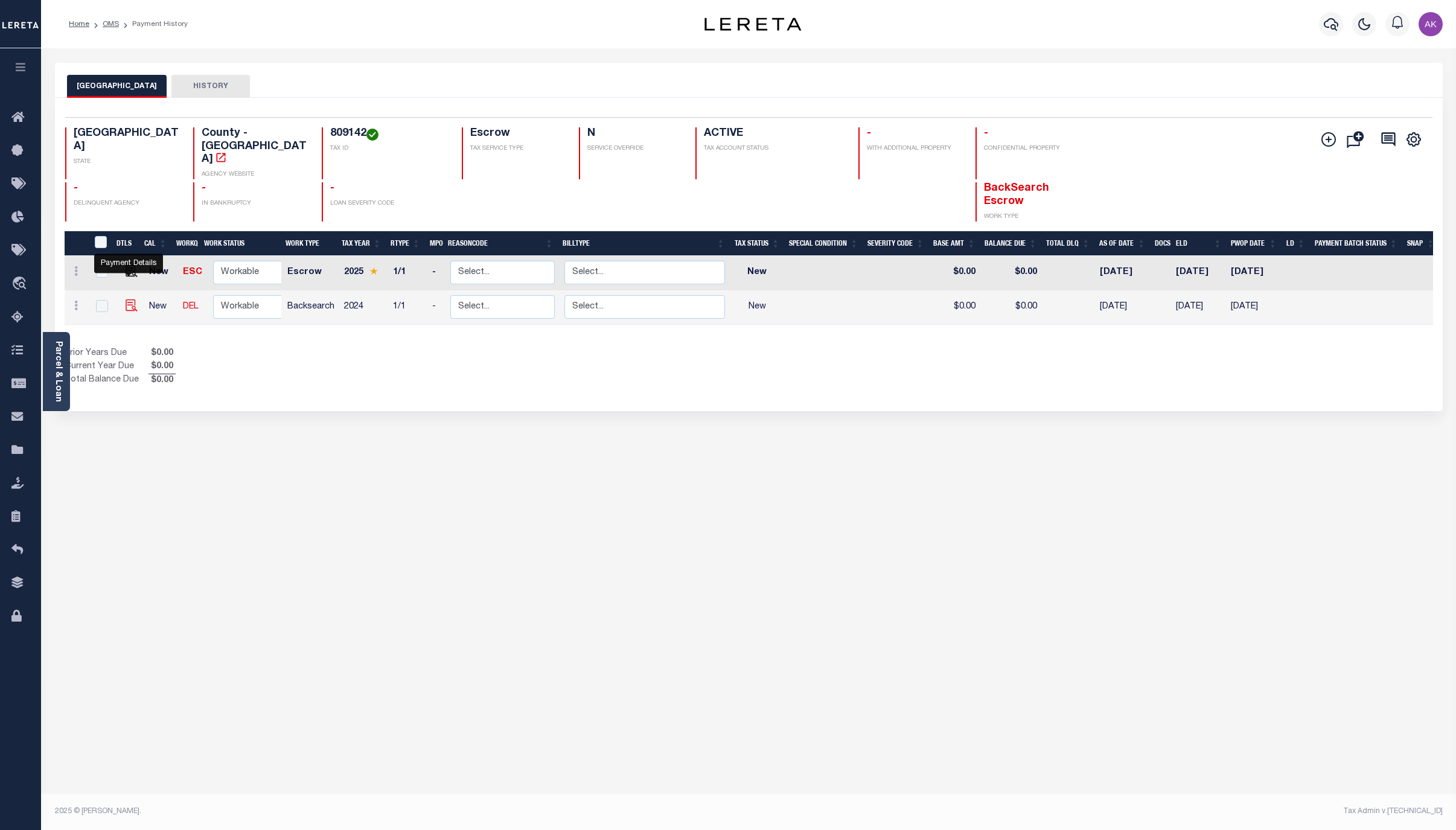
click at [130, 299] on img "" at bounding box center [131, 305] width 12 height 12
checkbox input "true"
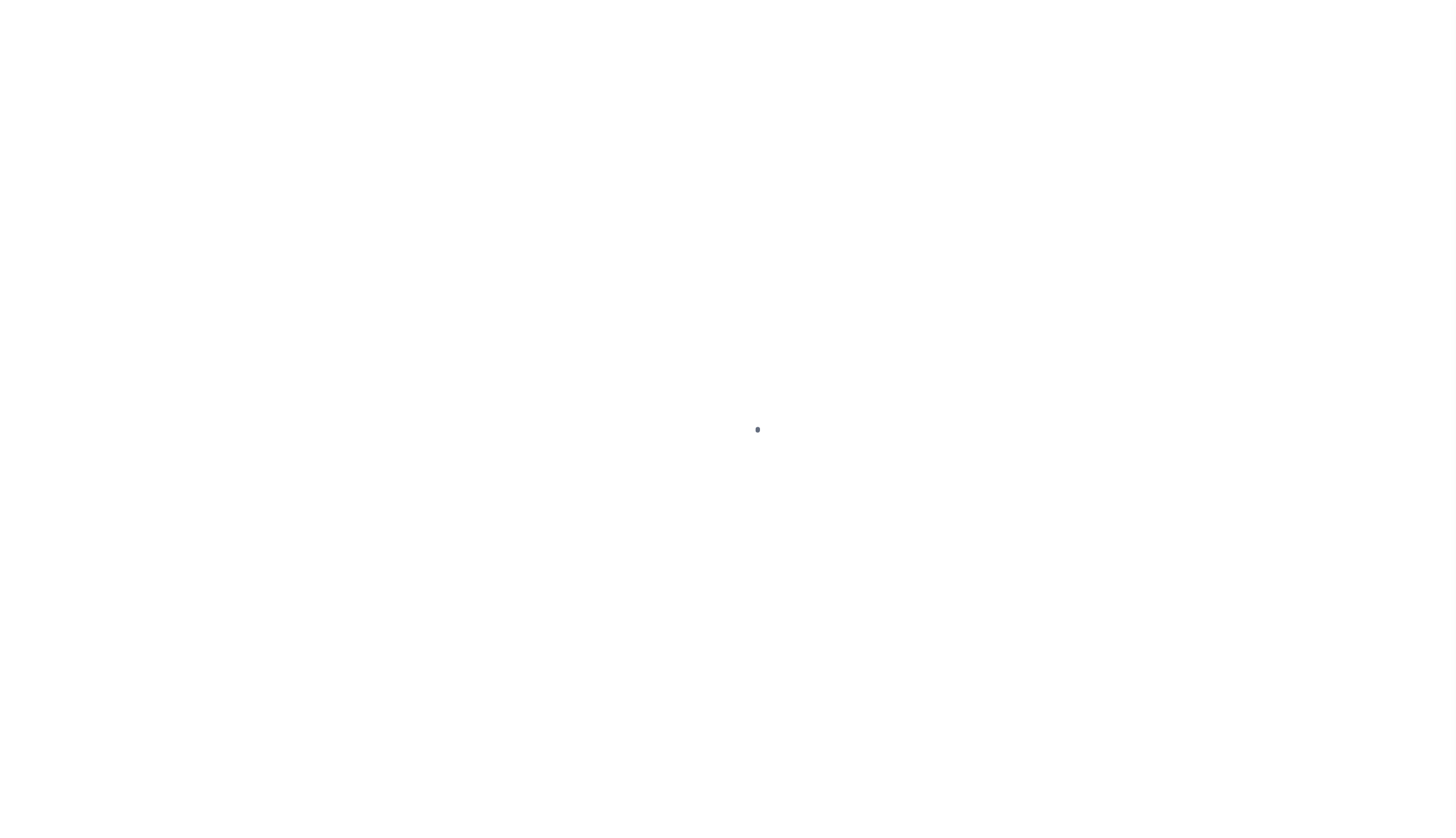
select select "NW2"
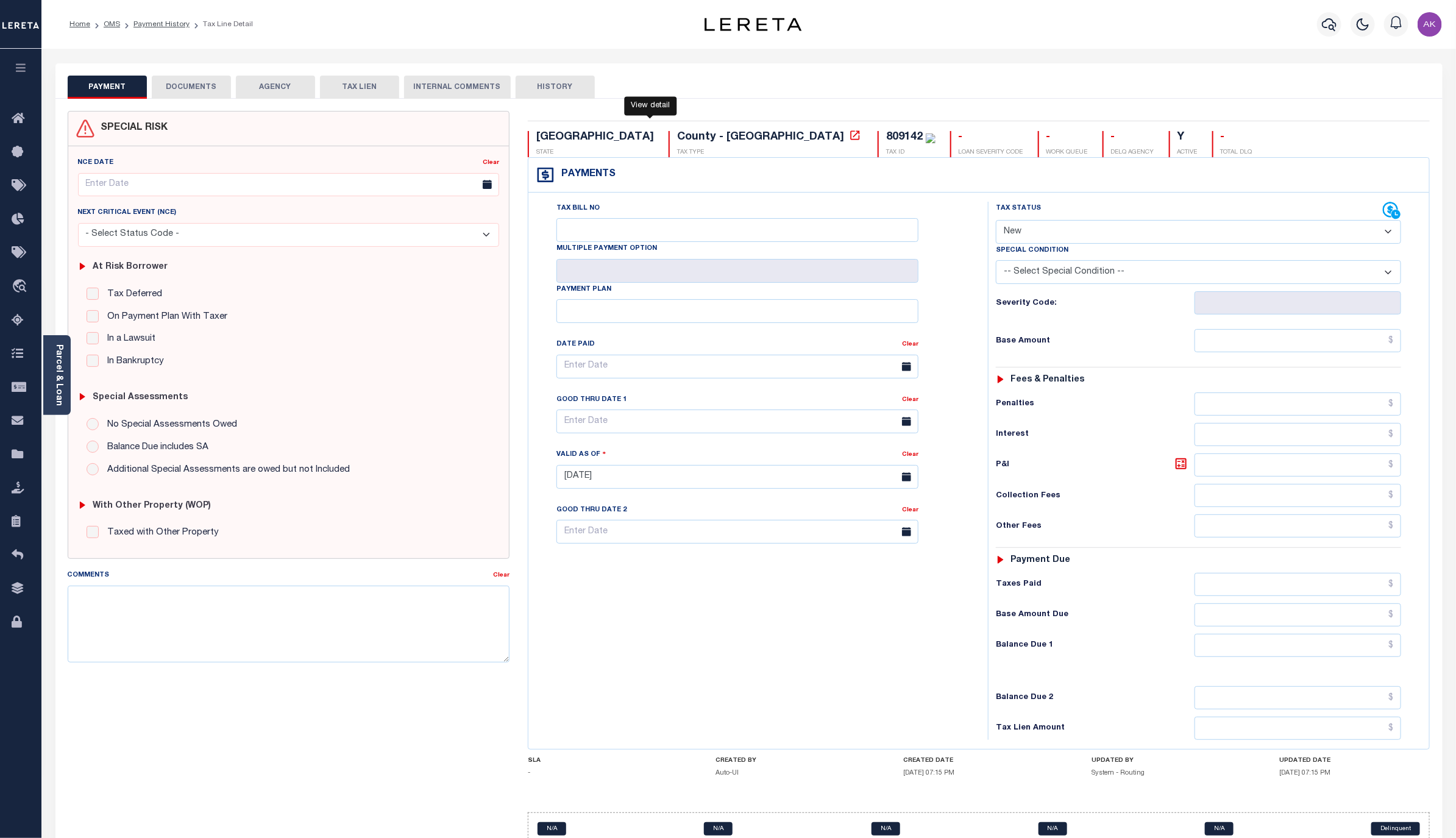
click at [849, 136] on icon at bounding box center [855, 135] width 12 height 12
click at [114, 25] on link "OMS" at bounding box center [112, 24] width 16 height 7
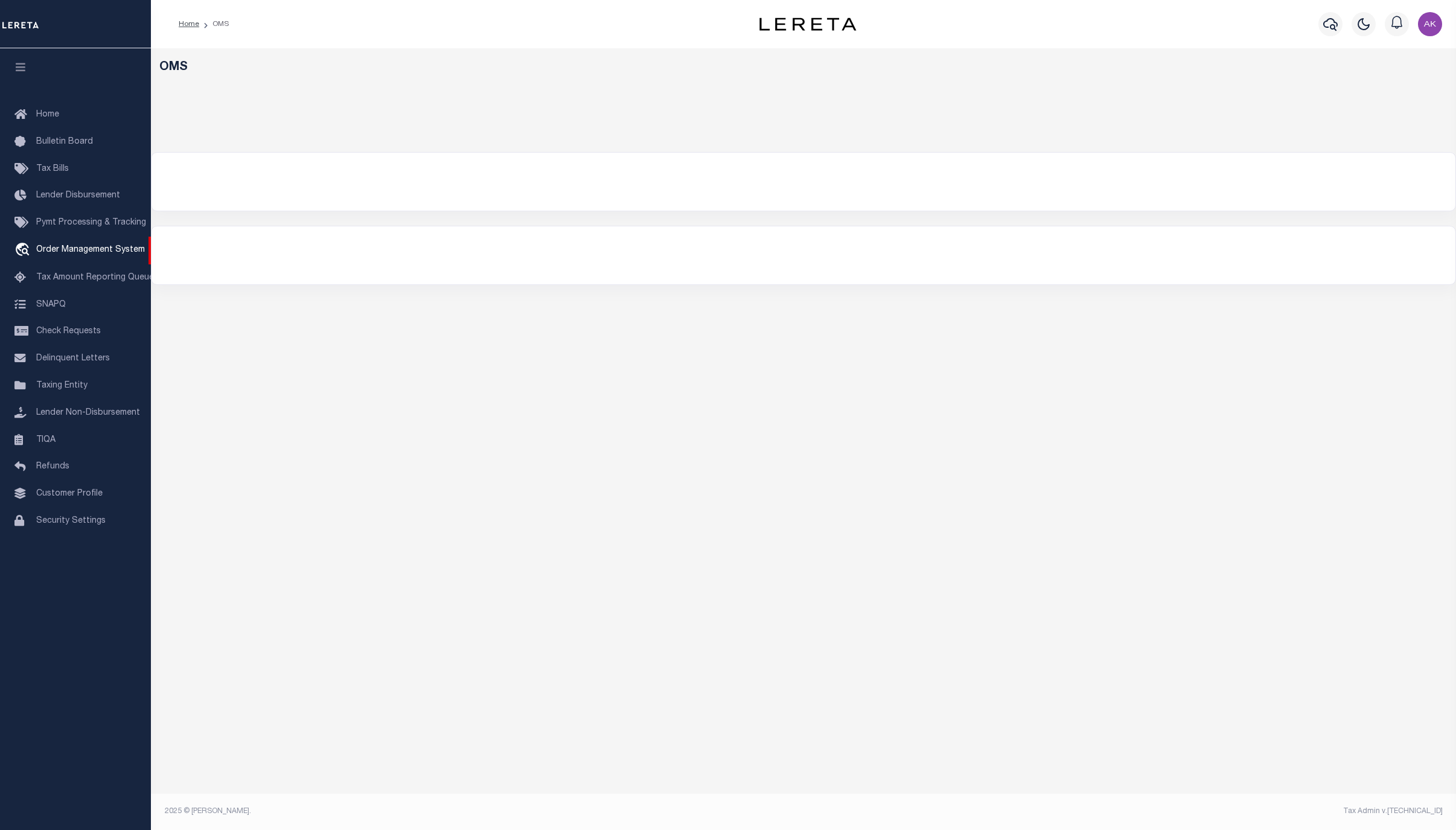
select select "200"
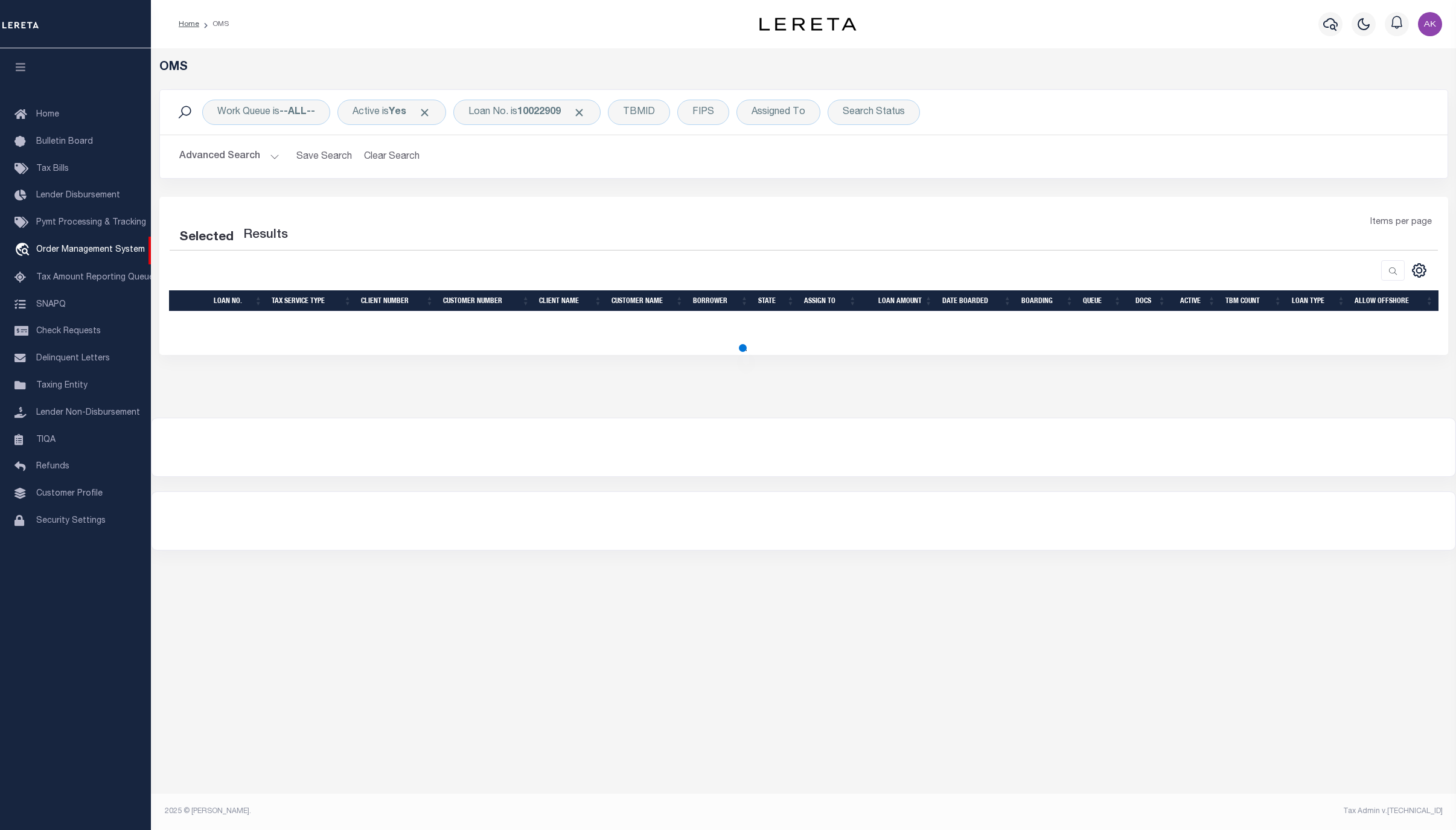
select select "200"
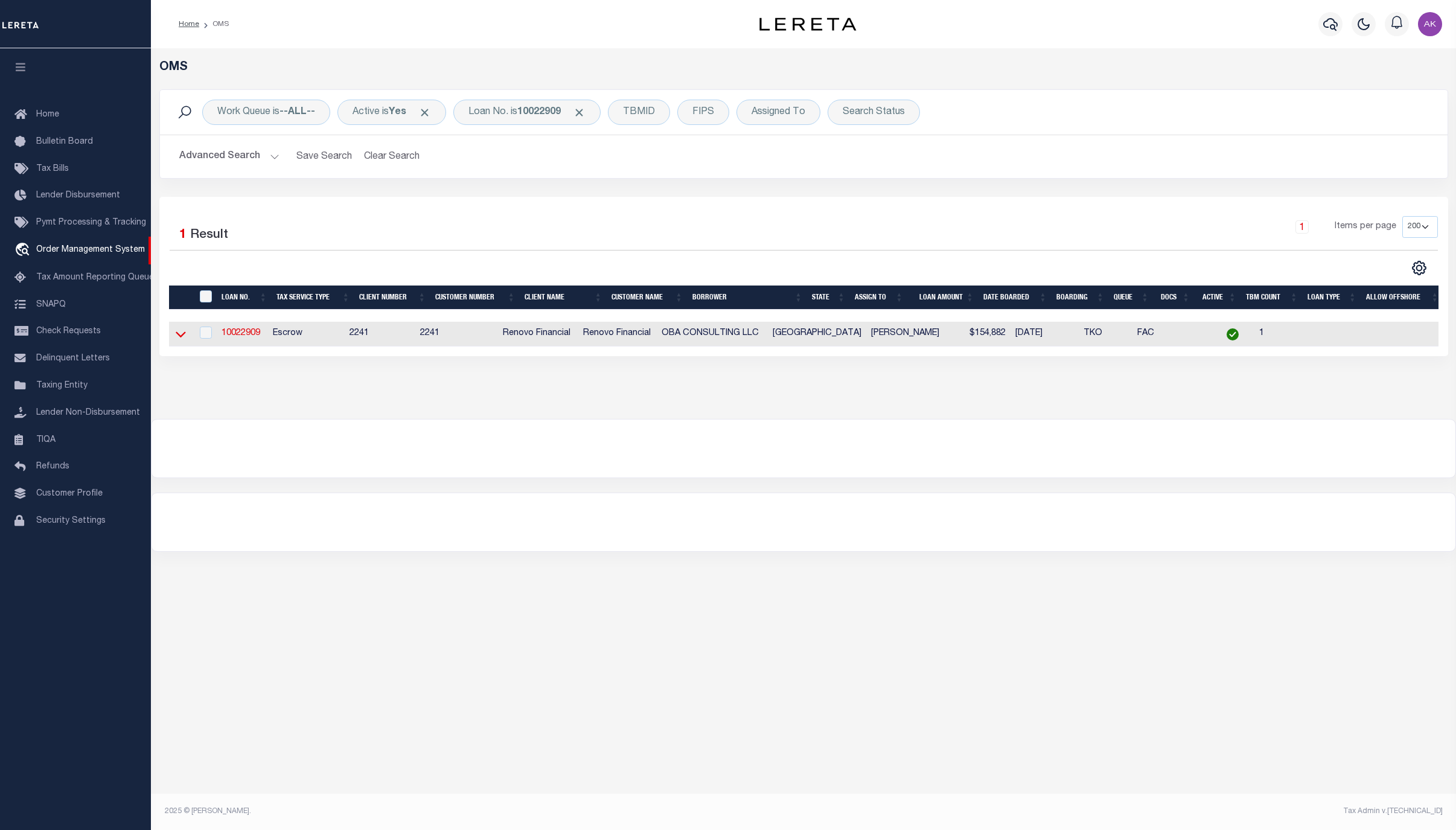
click at [178, 338] on icon at bounding box center [181, 334] width 11 height 6
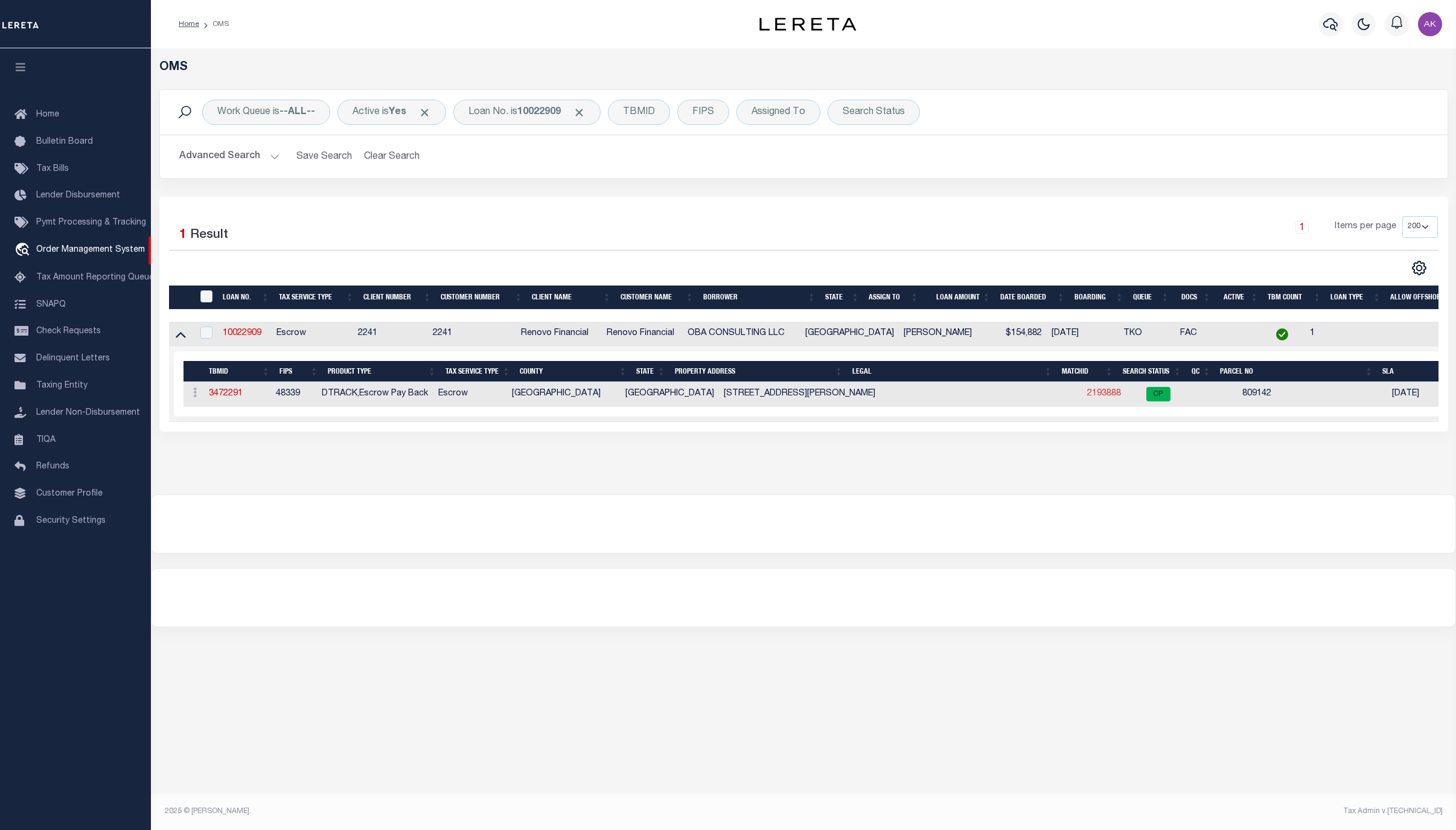
click at [1087, 396] on link "2193888" at bounding box center [1104, 393] width 34 height 8
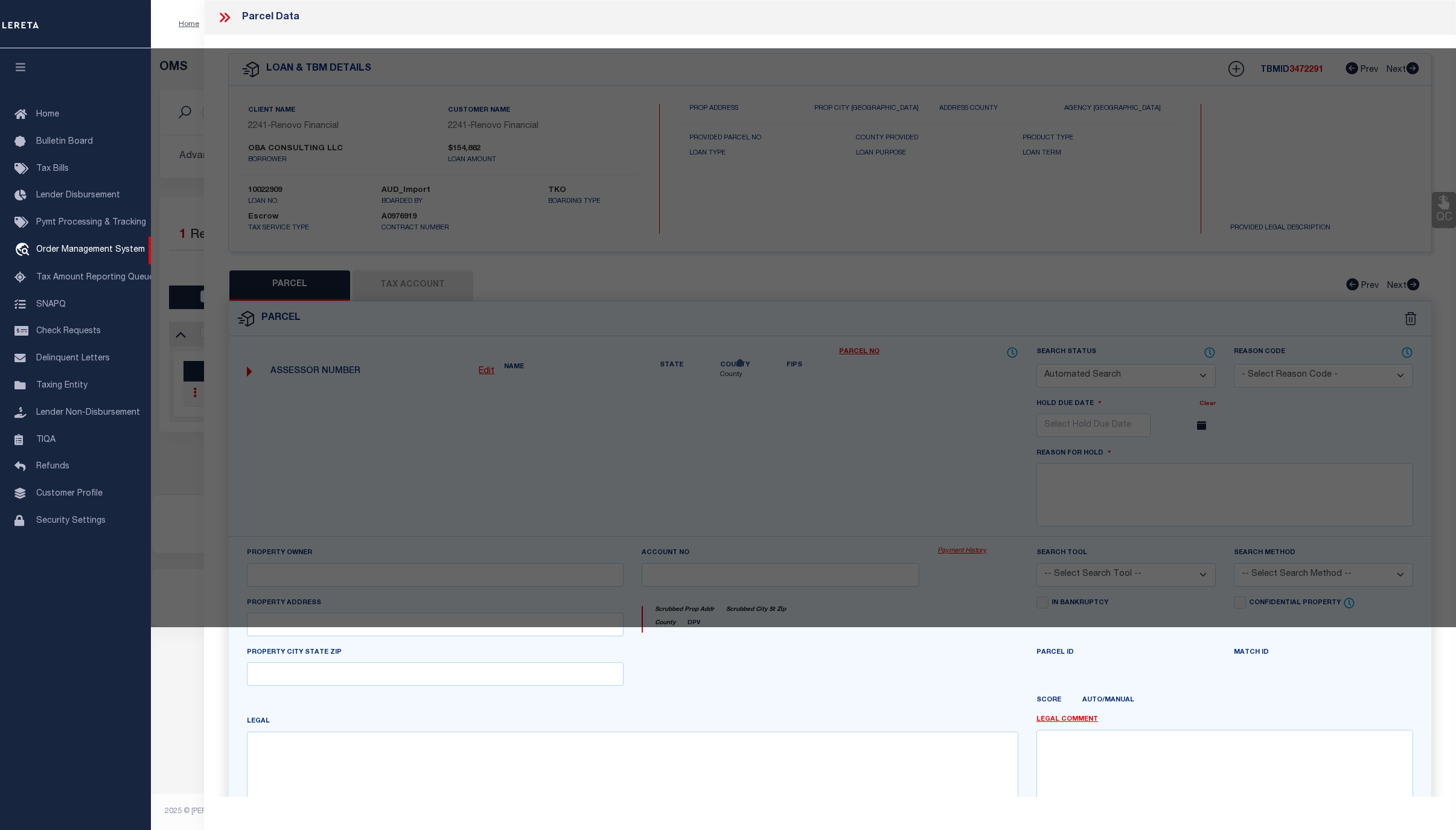
checkbox input "false"
select select "CP"
select select "099"
type input "OBA CONSULTING LLC"
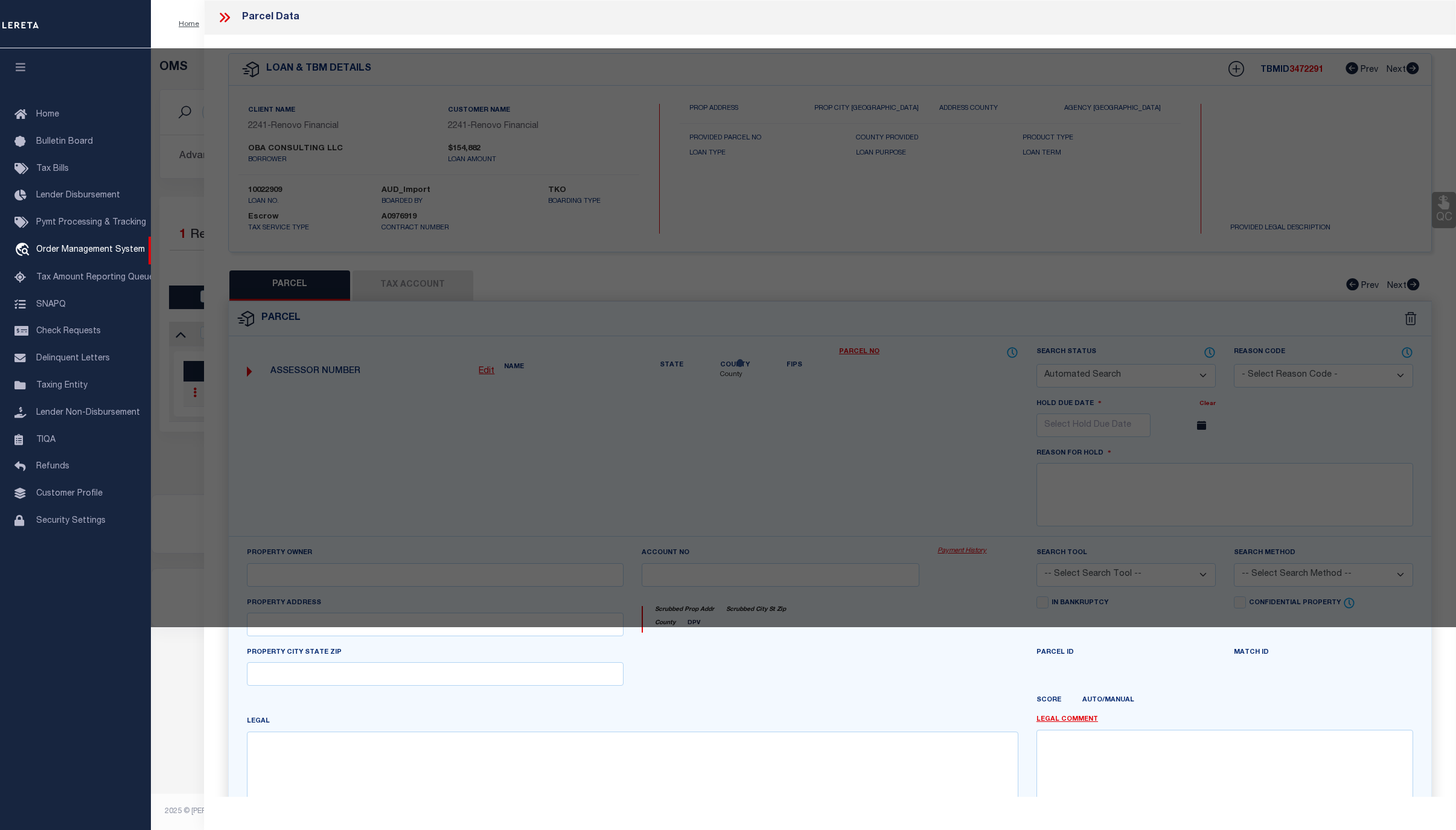
select select "AGW"
select select "ADD"
type input "16504 BREEZY KNOLL CT,"
type input "CONROE TX 77302"
type textarea "MAVERA 10B BLK 3 LOT 1"
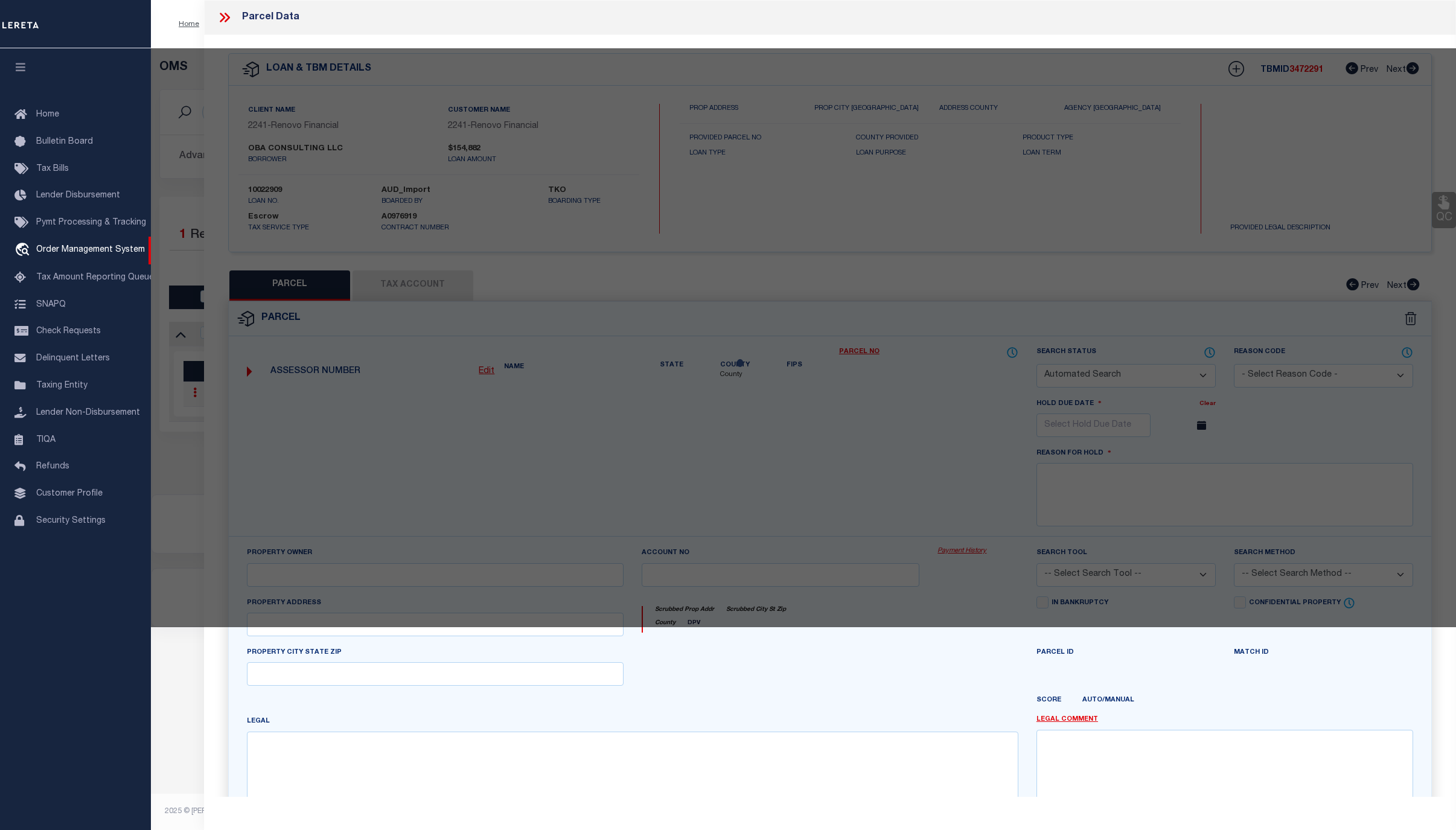
type textarea "REVIEWED 08/13/25 New Property removed - tax ID # added."
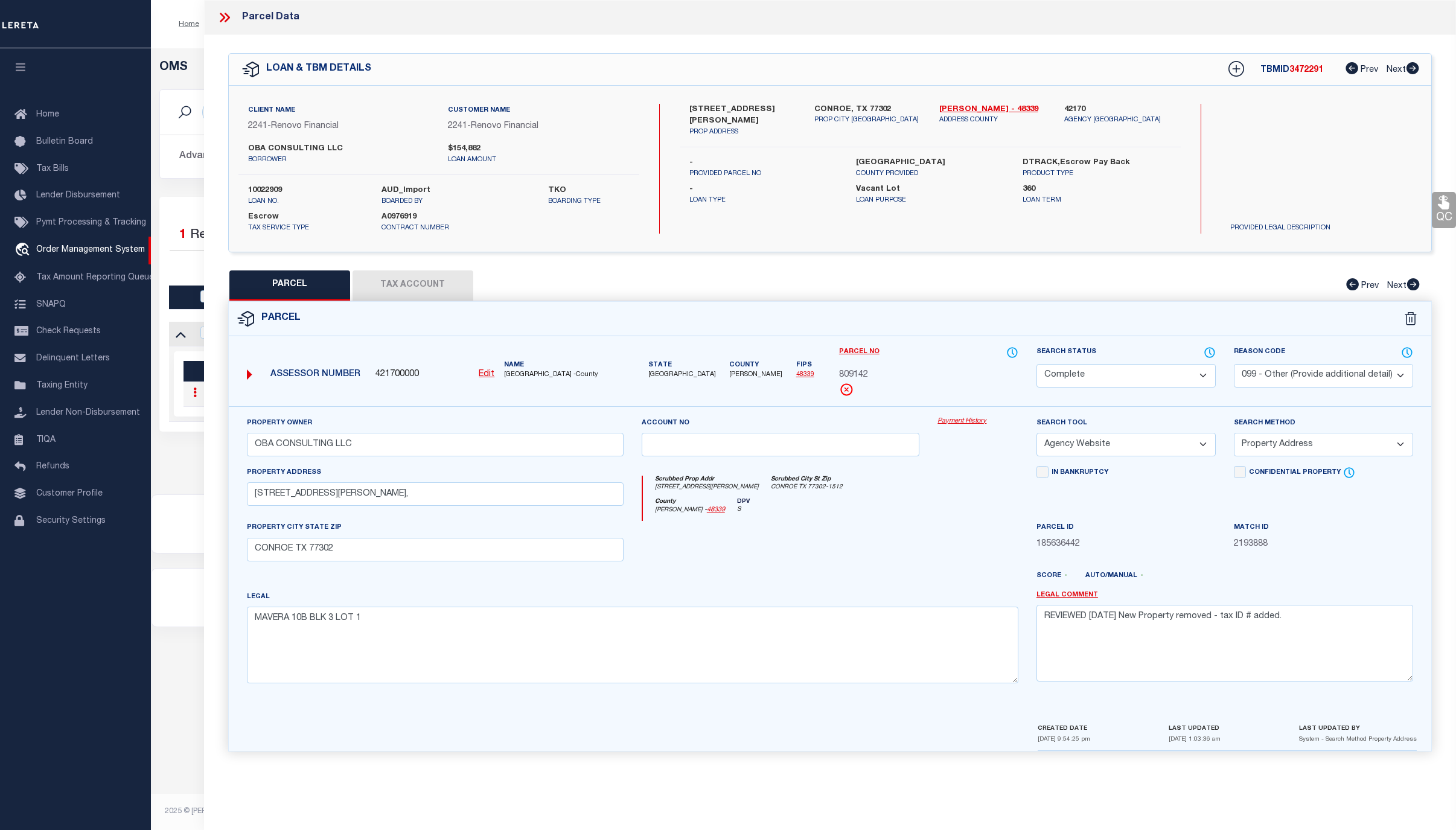
click at [969, 424] on link "Payment History" at bounding box center [977, 422] width 81 height 11
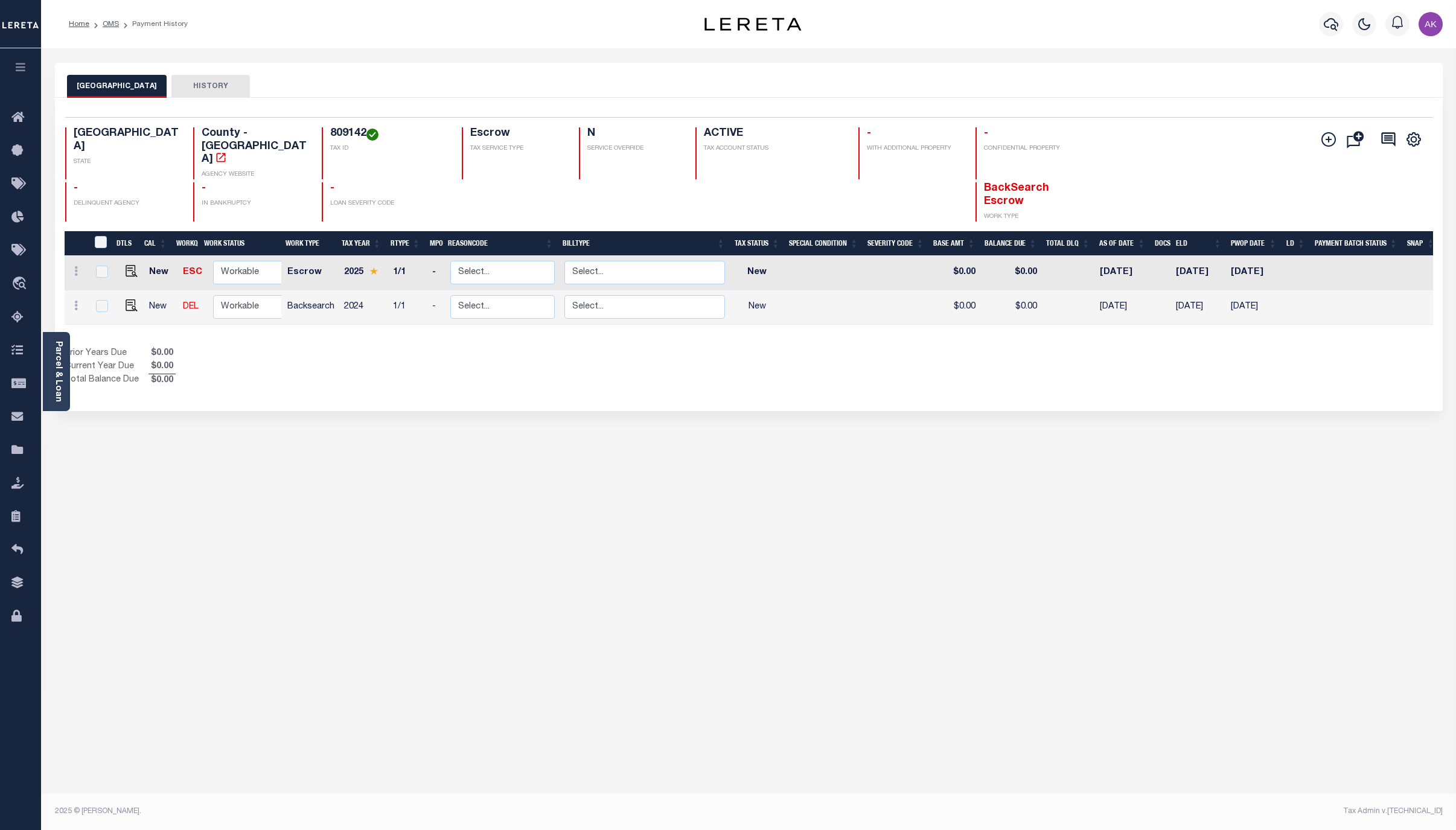
click at [1358, 603] on div "MONTGOMERY COUNTY HISTORY Selected 2 Results" at bounding box center [748, 403] width 1406 height 681
click at [108, 24] on link "OMS" at bounding box center [111, 24] width 16 height 7
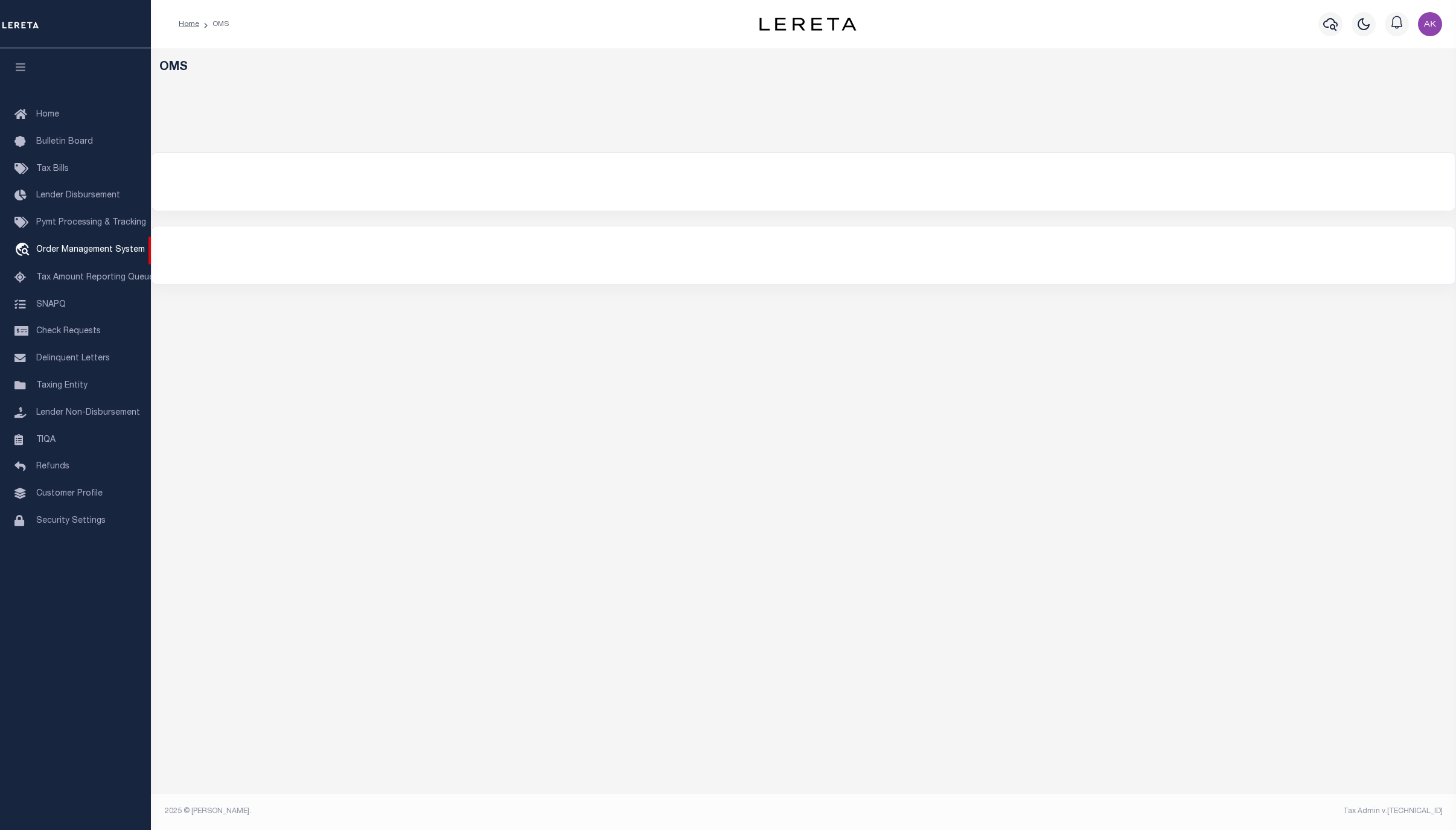
select select "200"
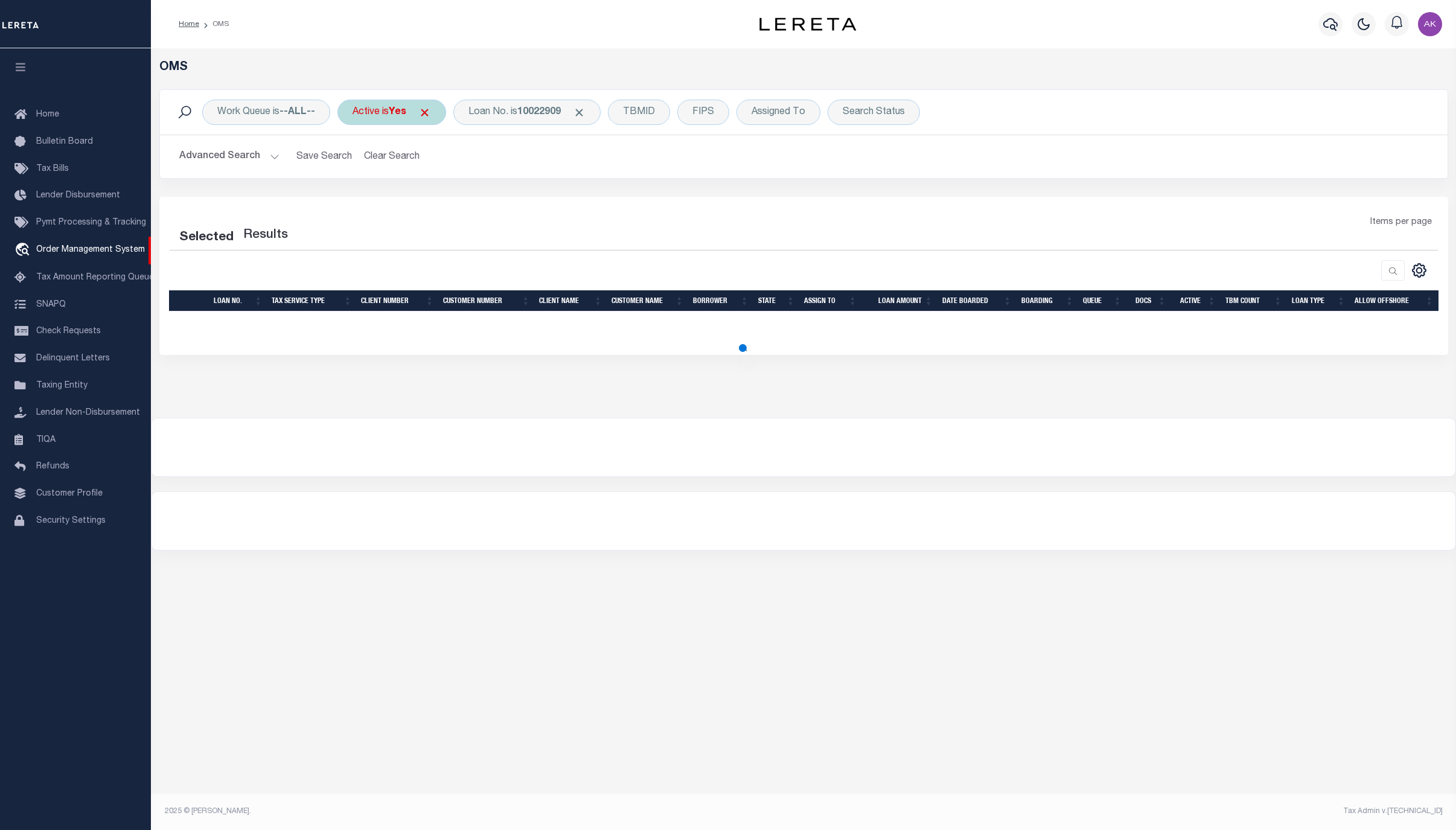
select select "200"
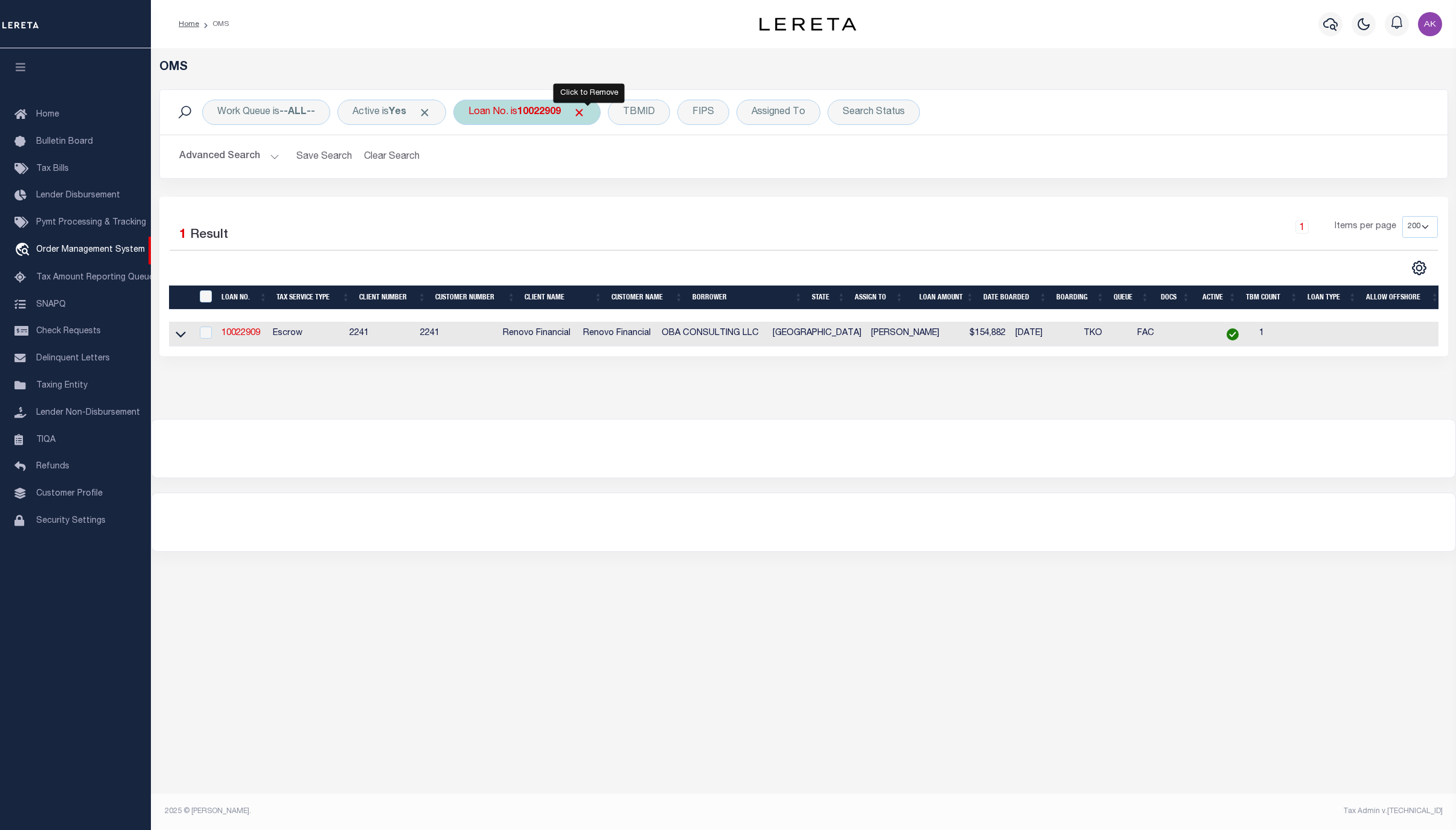
click at [585, 109] on span "Click to Remove" at bounding box center [579, 113] width 13 height 13
click at [494, 116] on div "Loan No." at bounding box center [488, 111] width 70 height 25
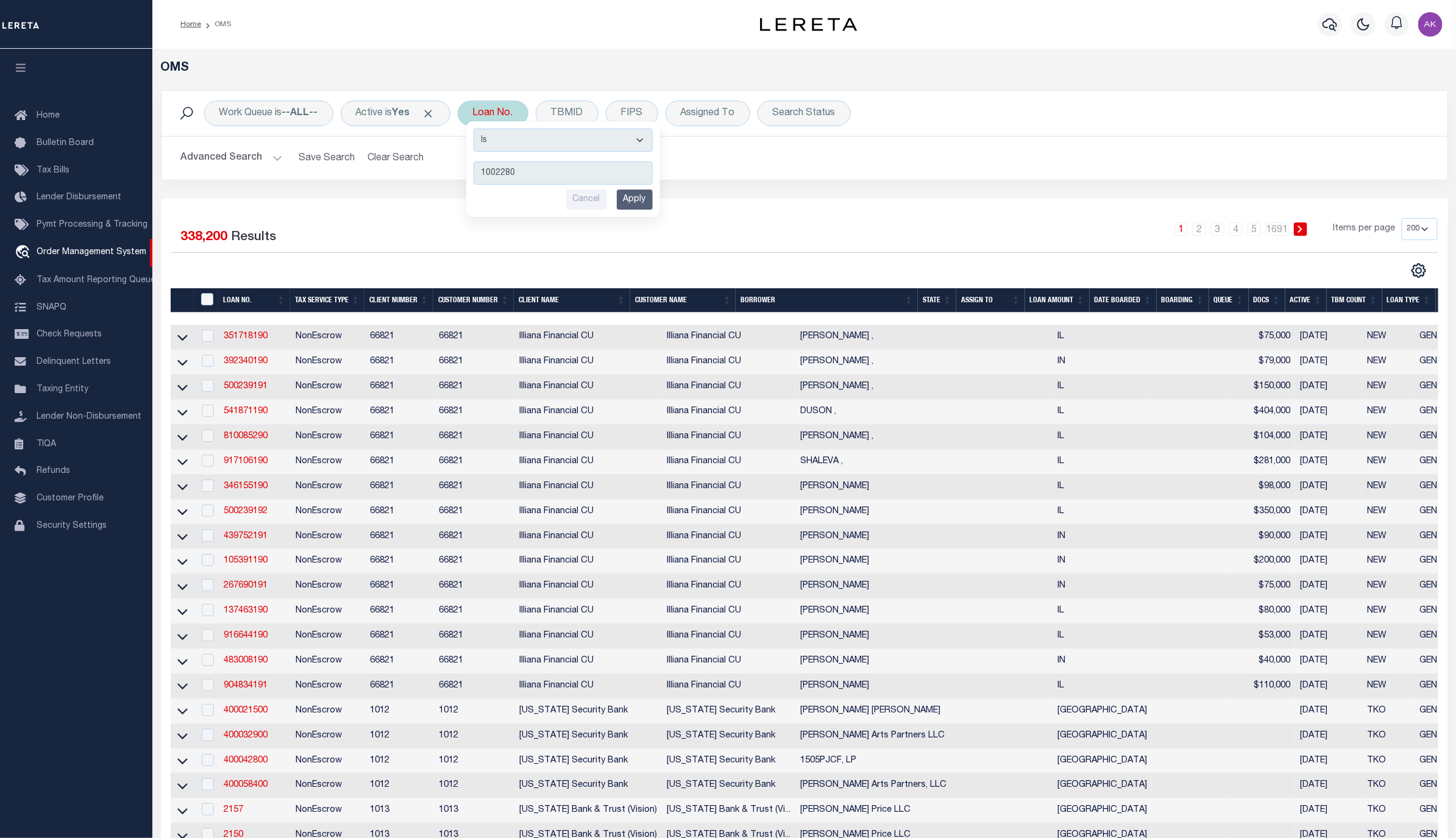
type input "10022803"
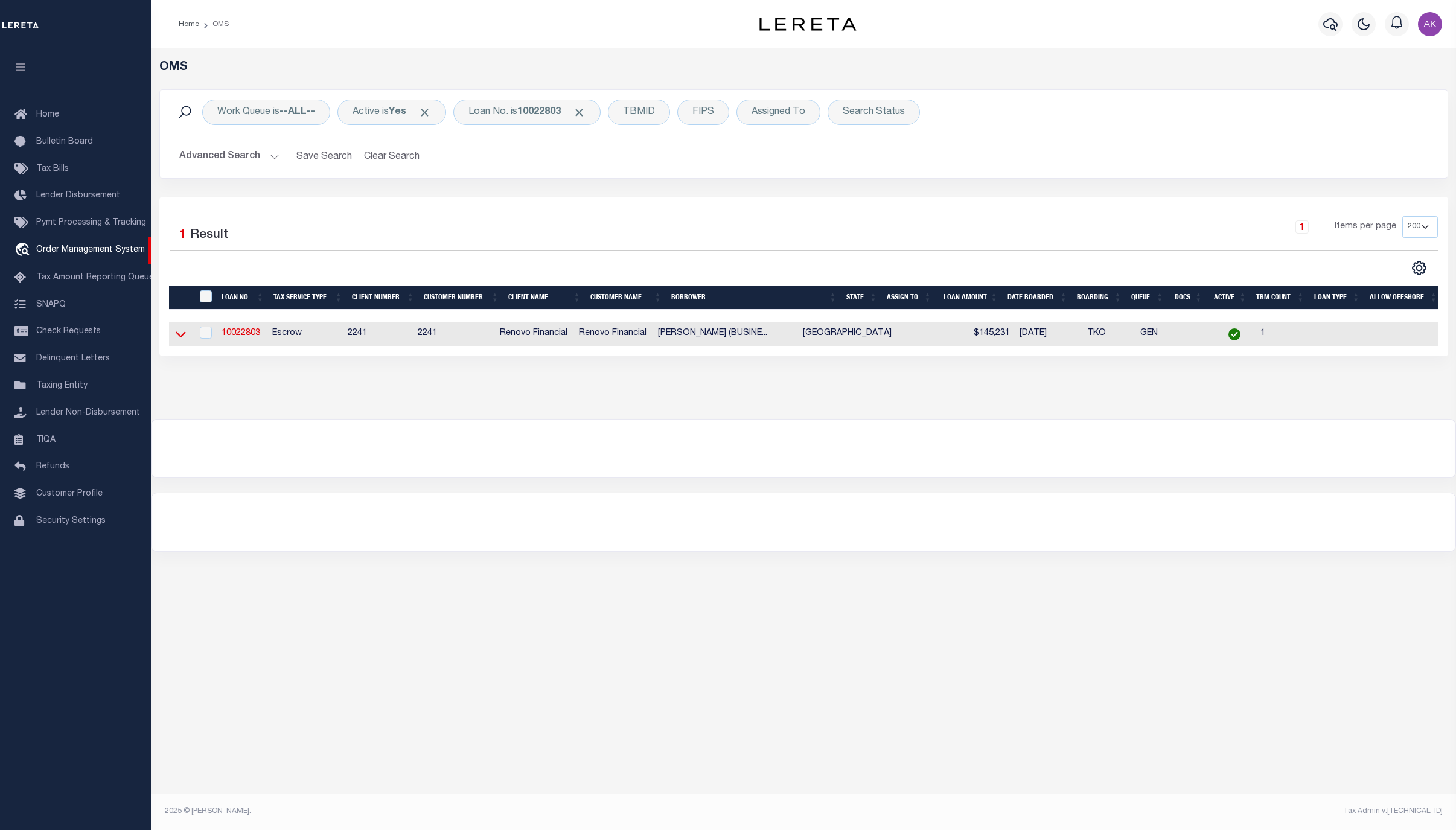
click at [180, 338] on icon at bounding box center [181, 334] width 11 height 13
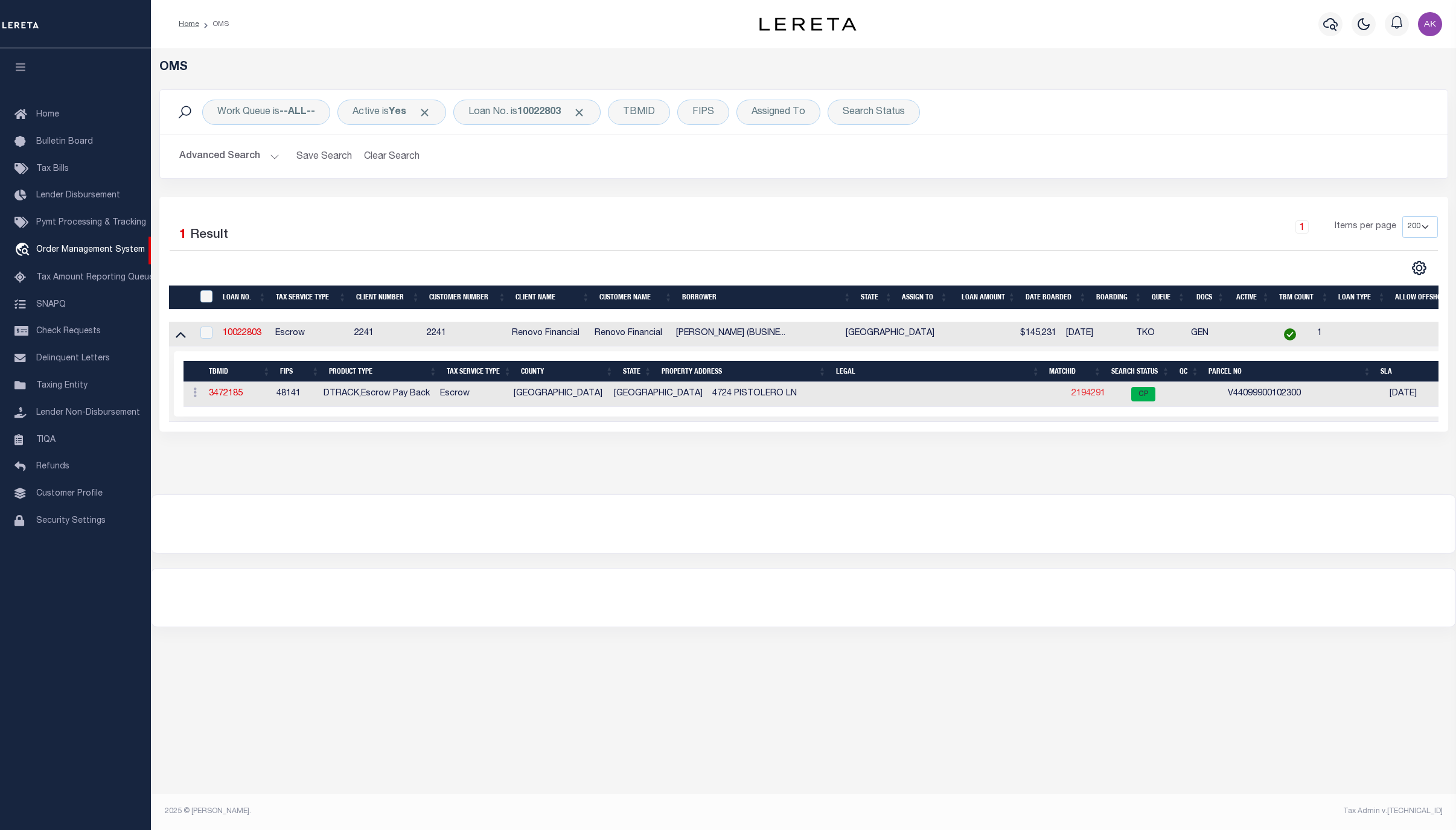
click at [1071, 395] on link "2194291" at bounding box center [1088, 393] width 34 height 8
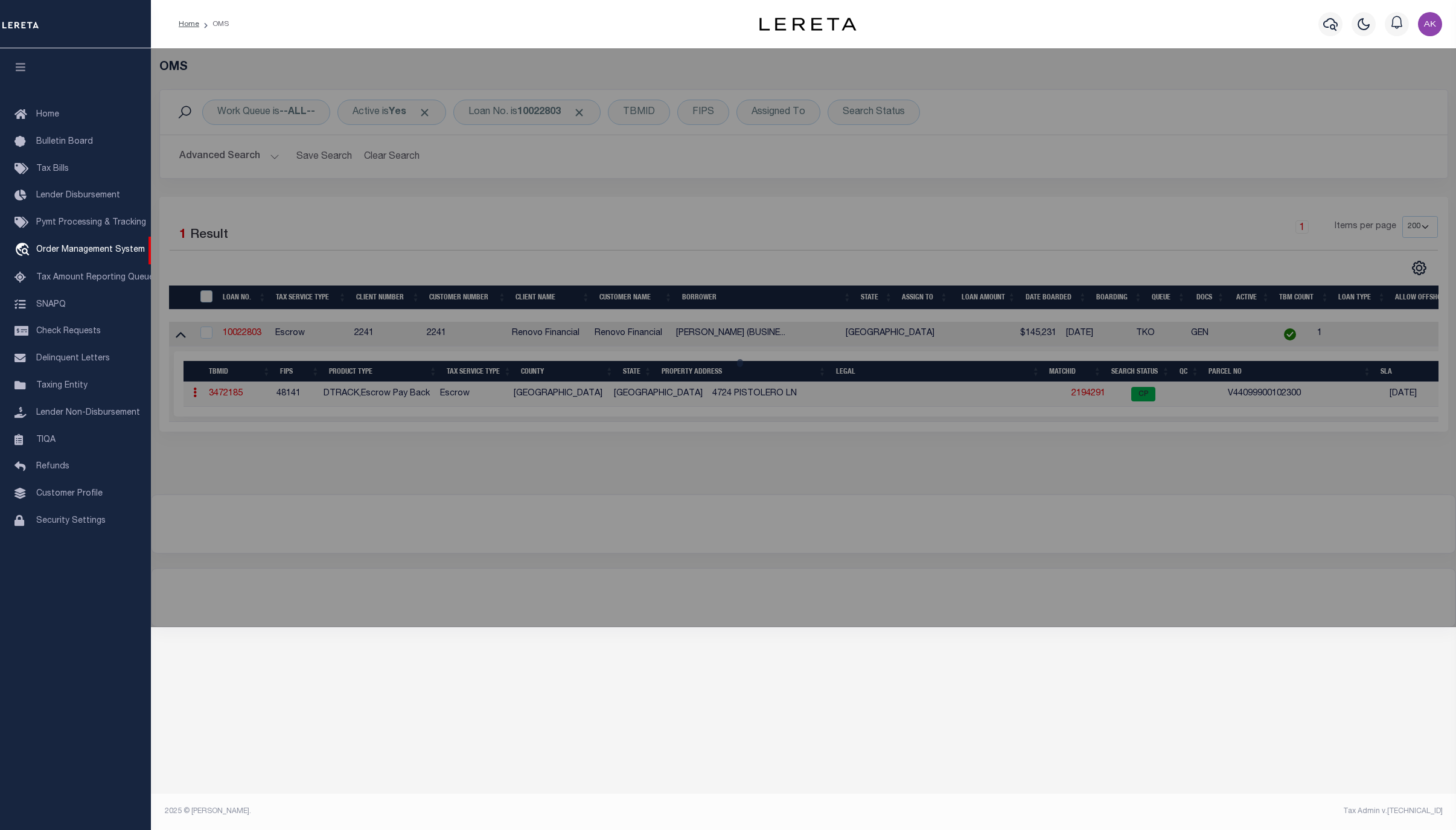
checkbox input "false"
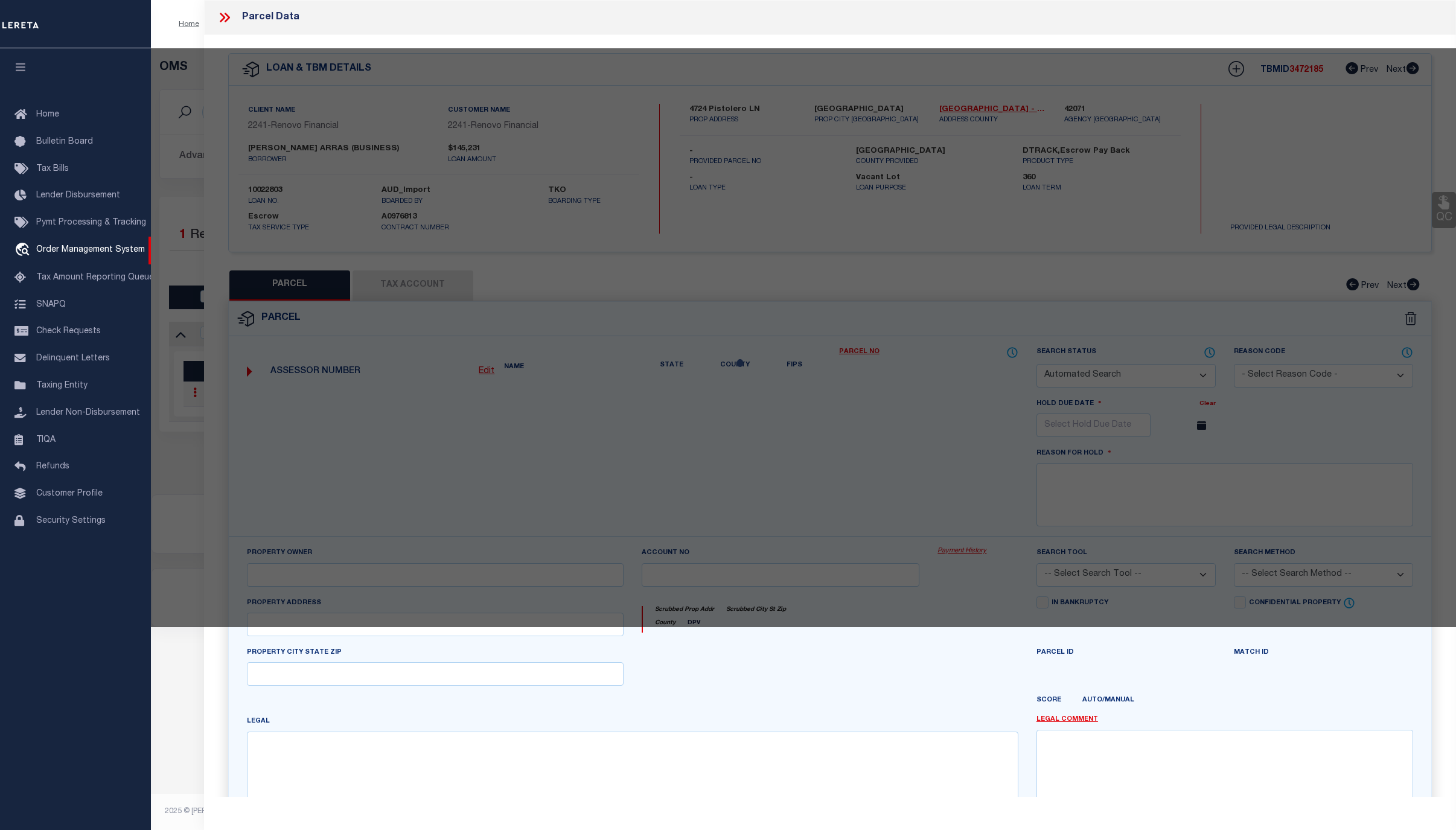
select select "CP"
type input "CREWS,DAWN H & JOHN"
select select "ATL"
select select "ADD"
type input "4724 PISTOLERO LN"
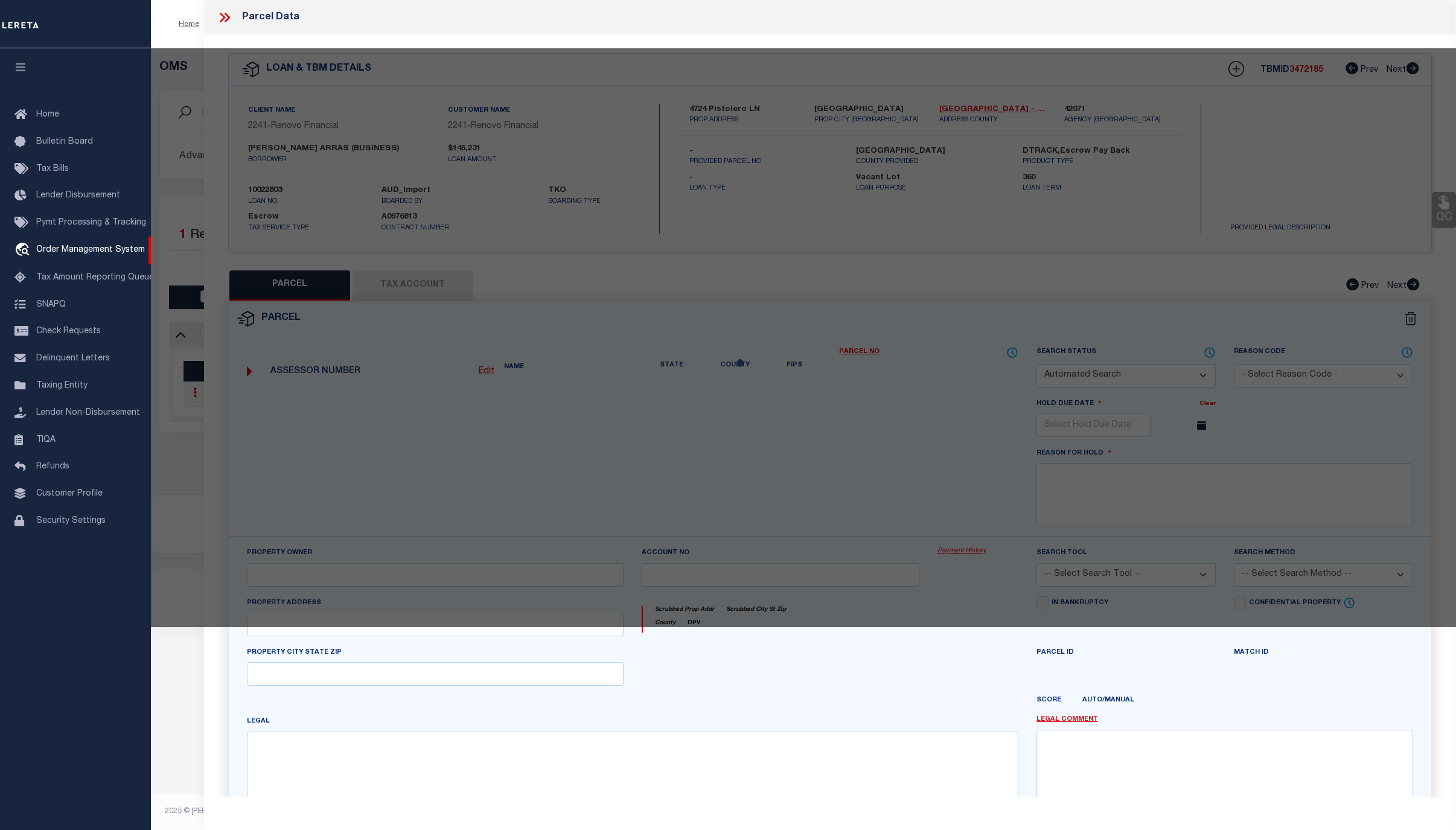
checkbox input "false"
type input "EL PASO, TX 79912"
type textarea "1 VAQUERO ESTATES AMENDING 23 (EXC WLY PT) (2863.00 SQ FT)"
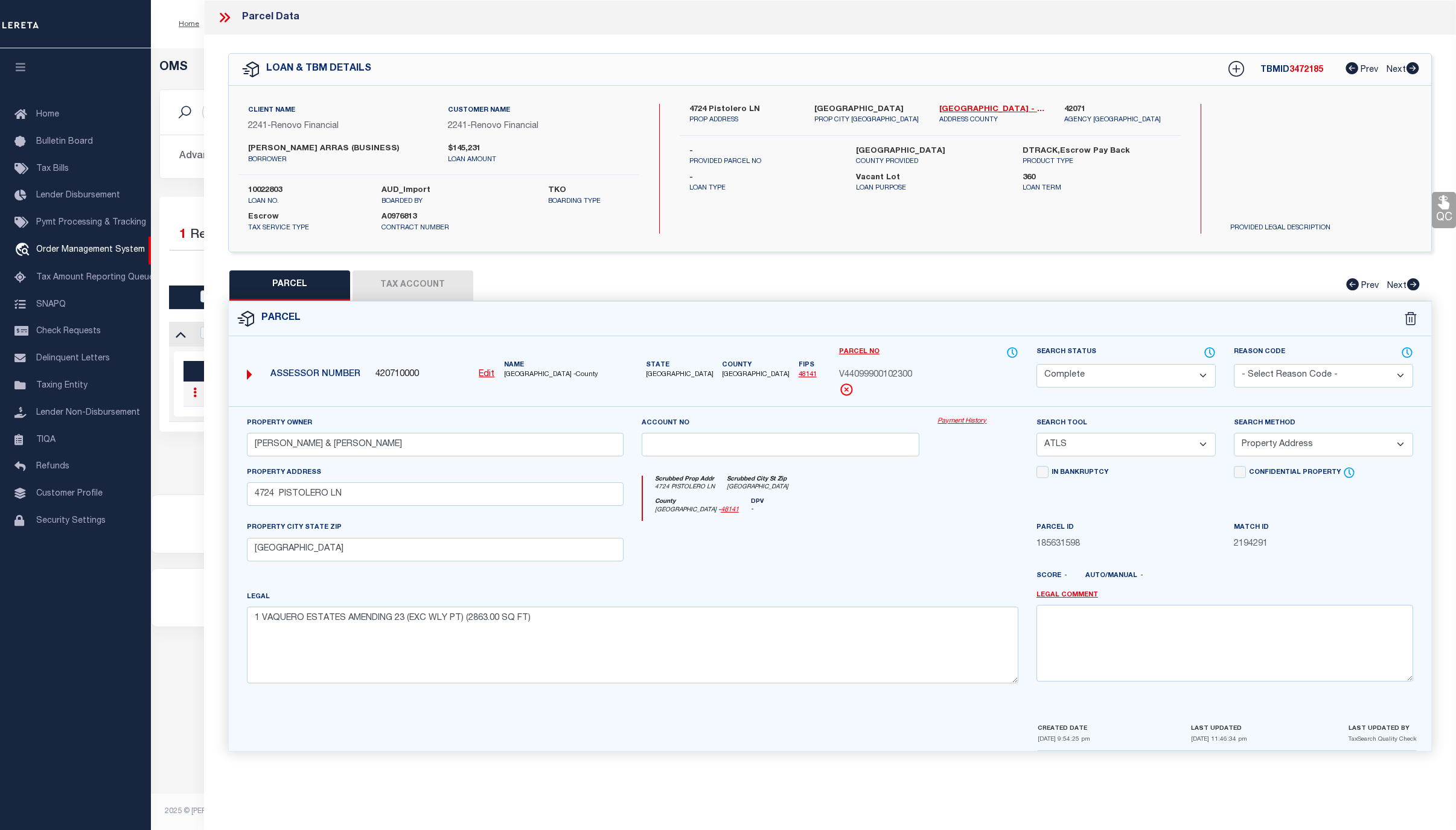
click at [980, 424] on link "Payment History" at bounding box center [977, 422] width 81 height 11
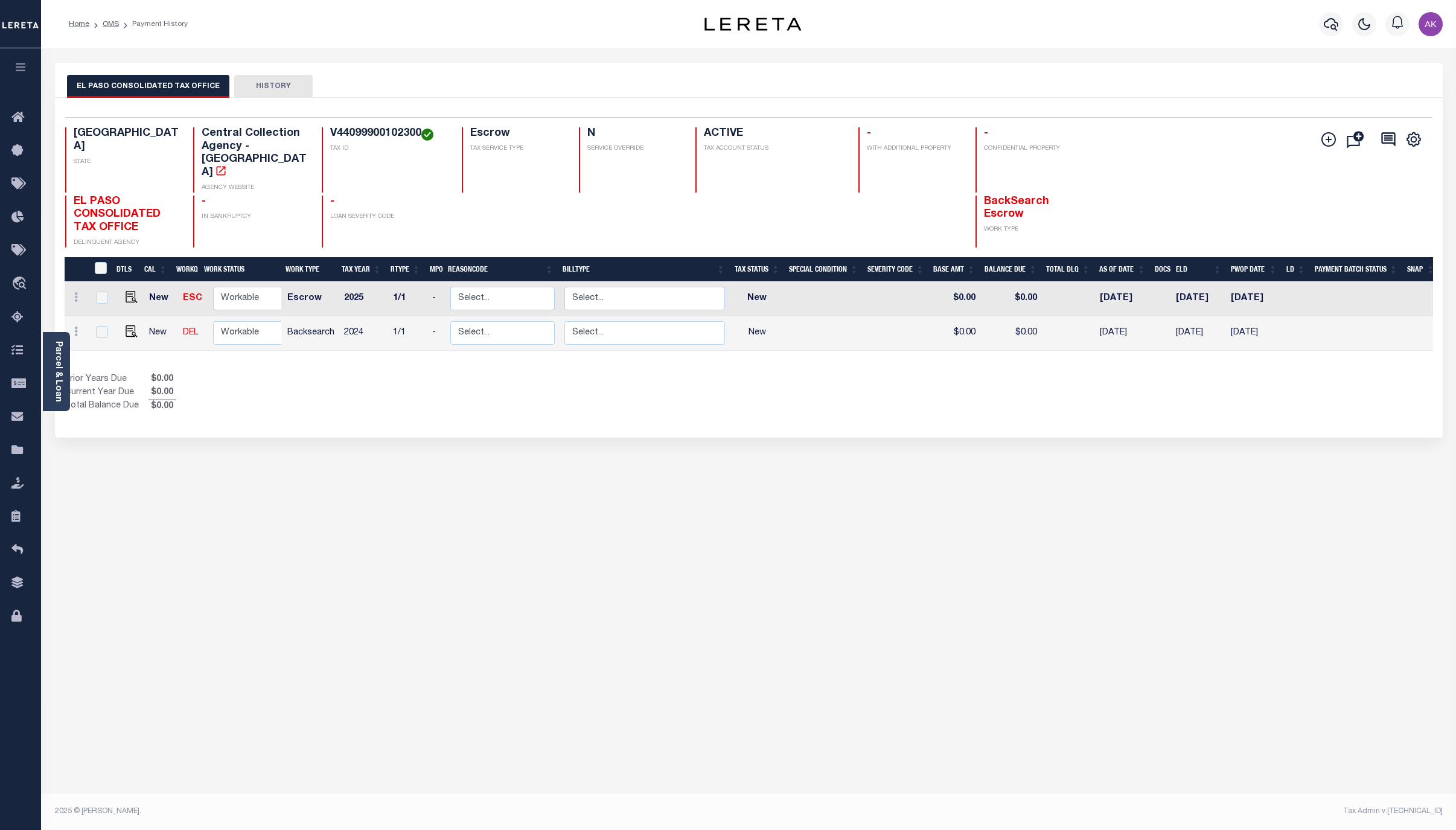
click at [1270, 417] on div "EL PASO CONSOLIDATED TAX OFFICE HISTORY Selected 2 Results" at bounding box center [748, 403] width 1406 height 681
click at [131, 290] on img "" at bounding box center [131, 296] width 12 height 12
checkbox input "true"
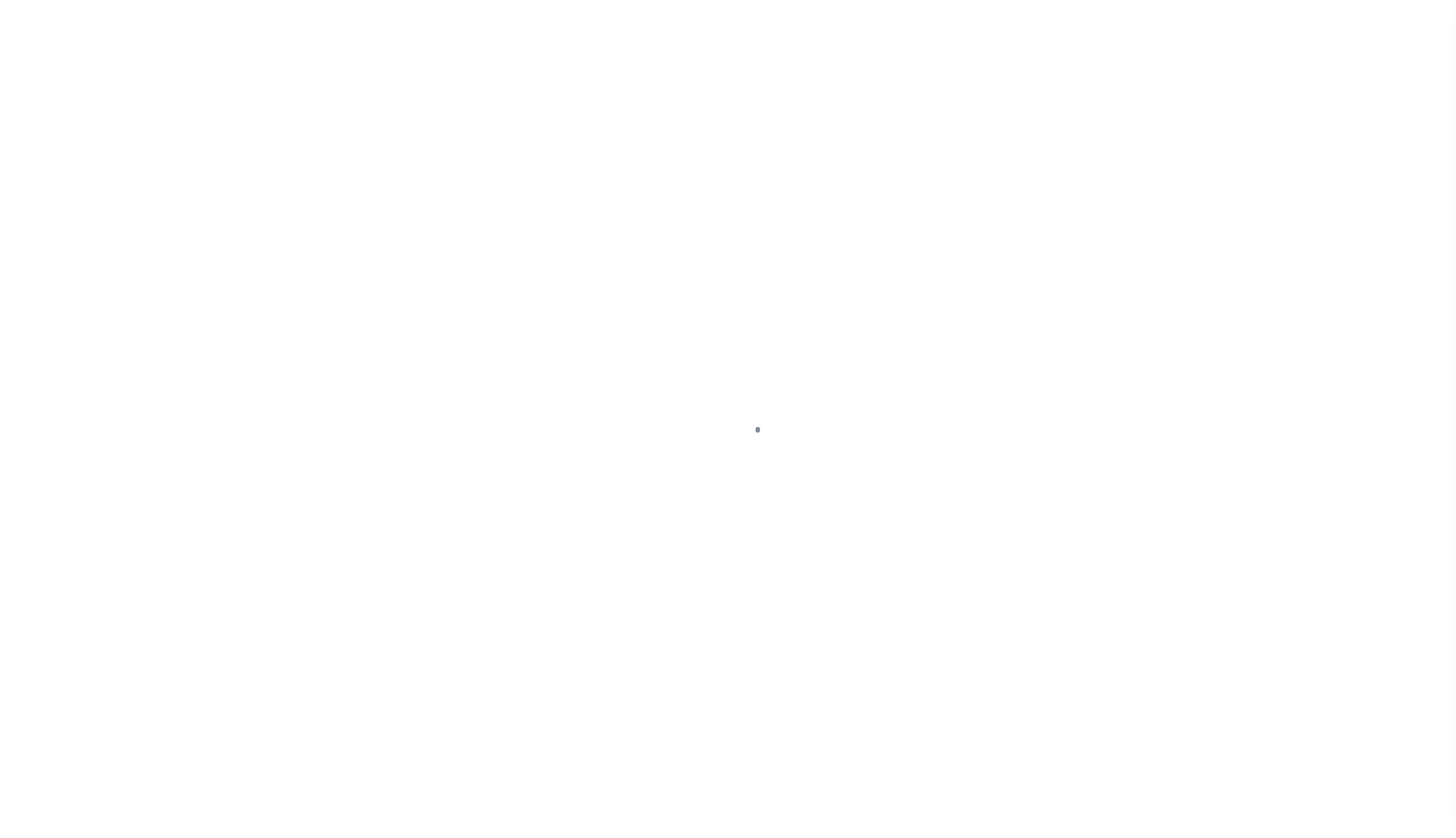
select select "NW2"
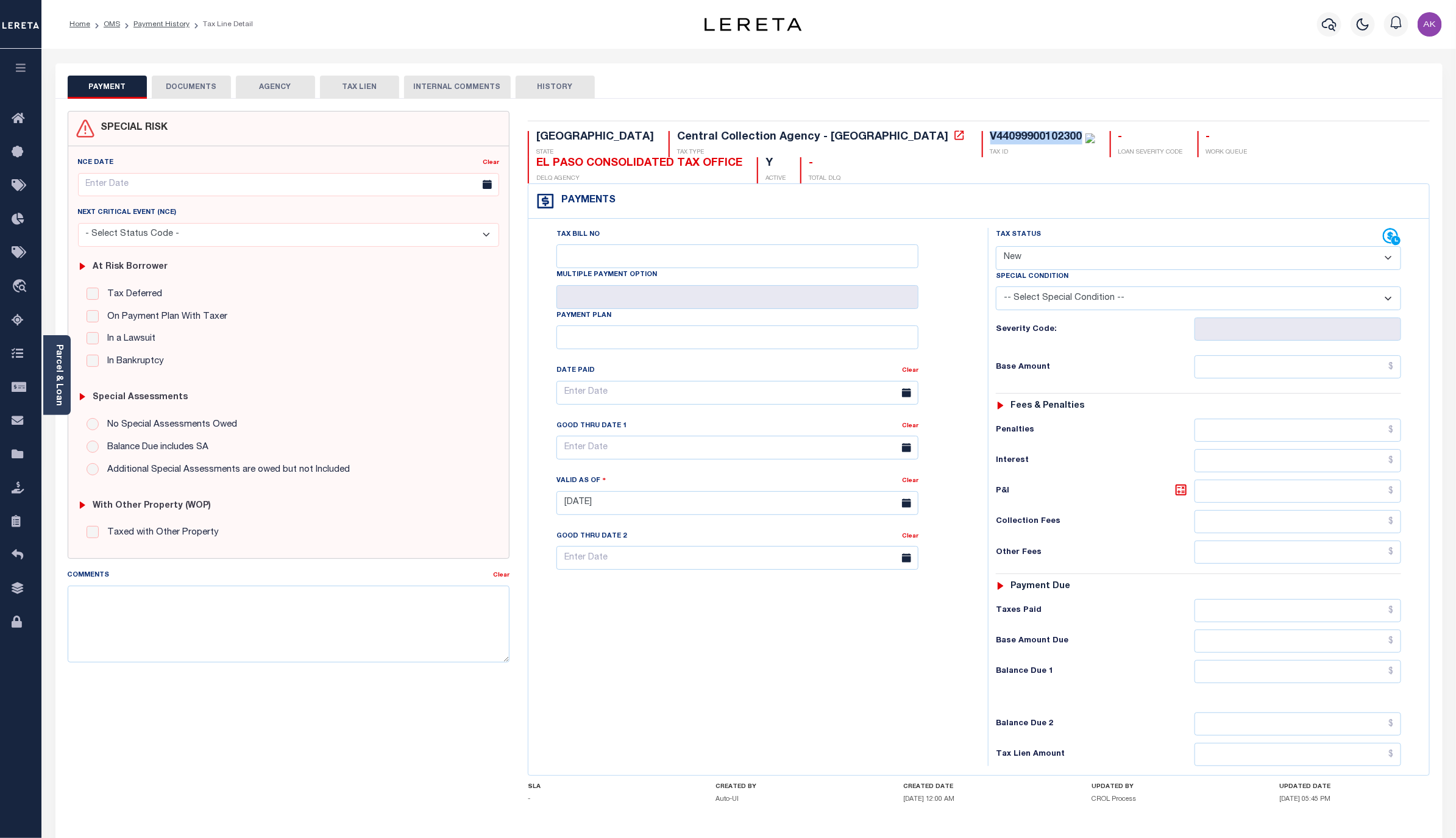
drag, startPoint x: 870, startPoint y: 138, endPoint x: 773, endPoint y: 140, distance: 97.0
click at [982, 140] on div "V44099900102300 TAX ID" at bounding box center [1039, 144] width 113 height 26
copy div "V44099900102300"
click at [953, 134] on icon at bounding box center [959, 135] width 12 height 12
click at [176, 25] on link "Payment History" at bounding box center [161, 24] width 56 height 7
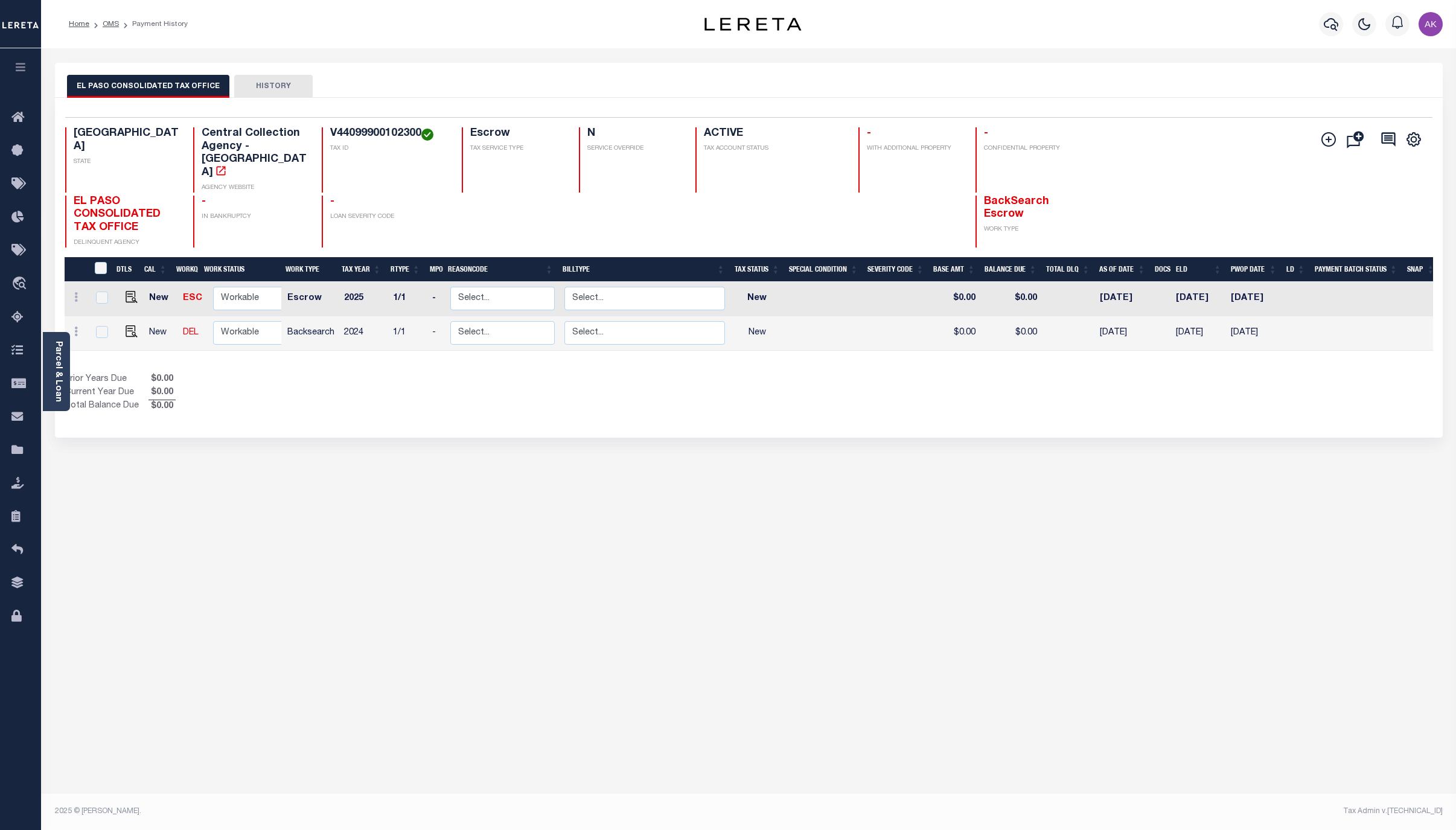
click at [1327, 483] on div "EL PASO CONSOLIDATED TAX OFFICE HISTORY Selected 2 Results" at bounding box center [748, 403] width 1406 height 681
click at [112, 24] on link "OMS" at bounding box center [111, 24] width 16 height 7
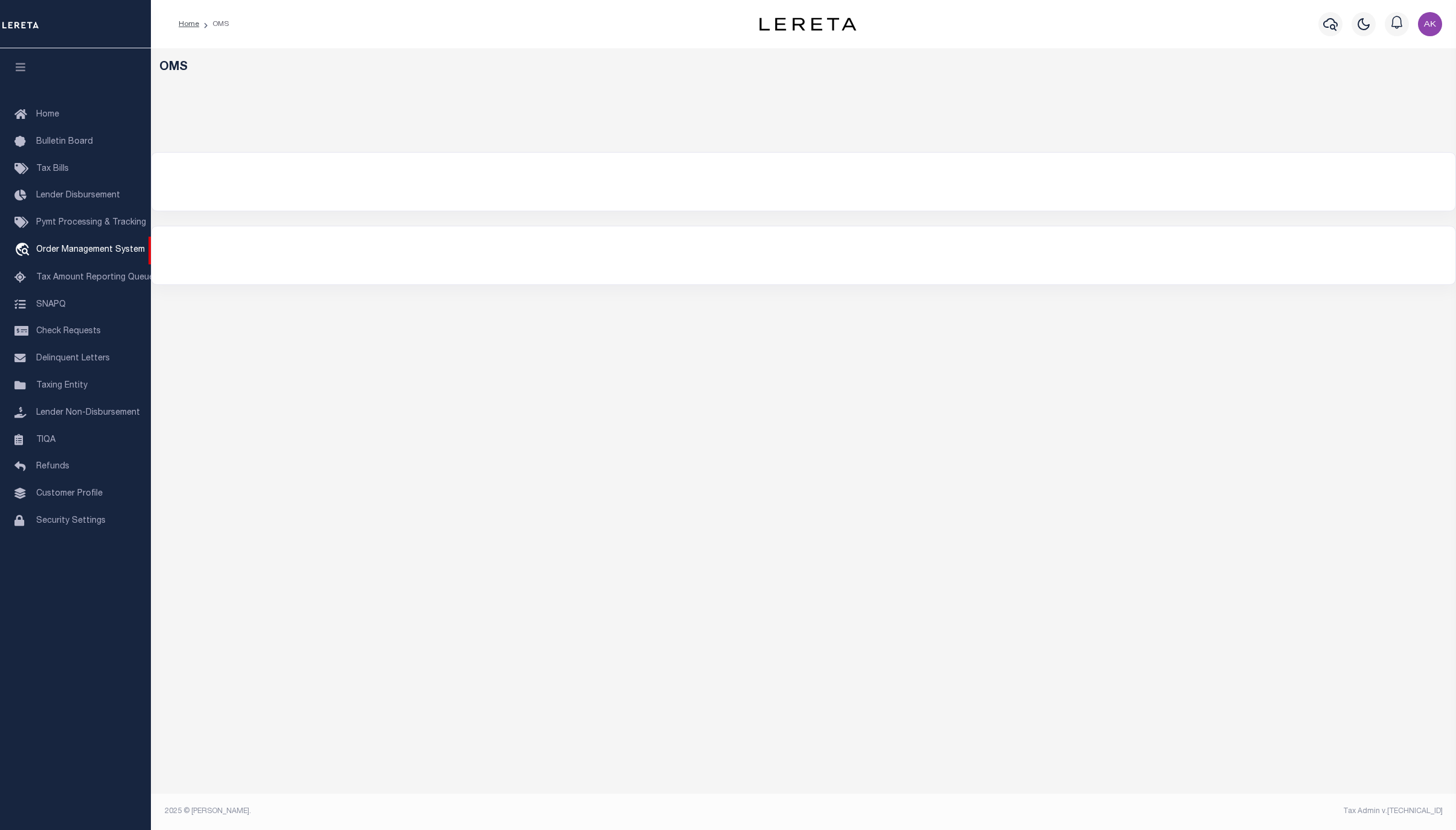
select select "200"
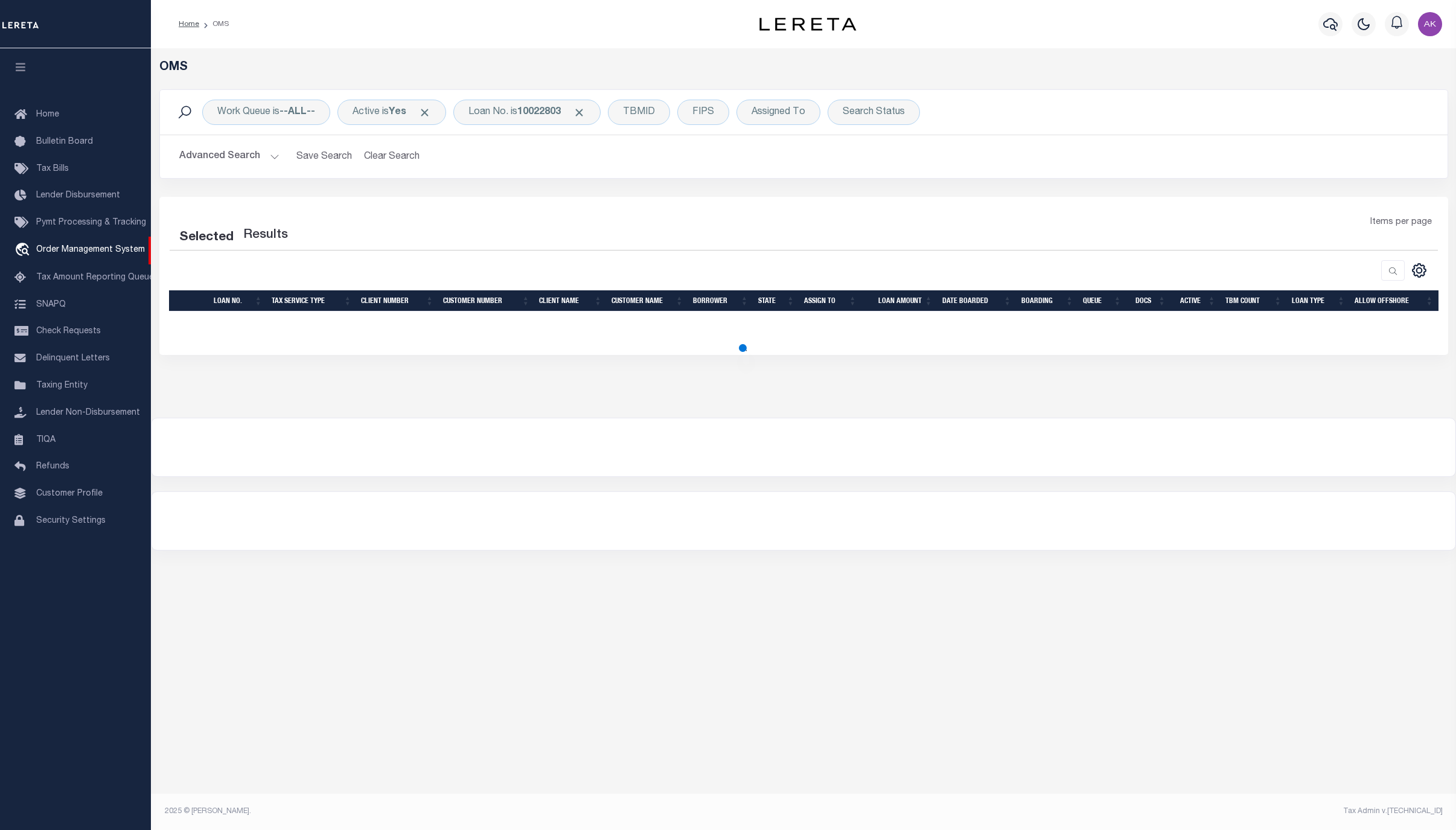
select select "200"
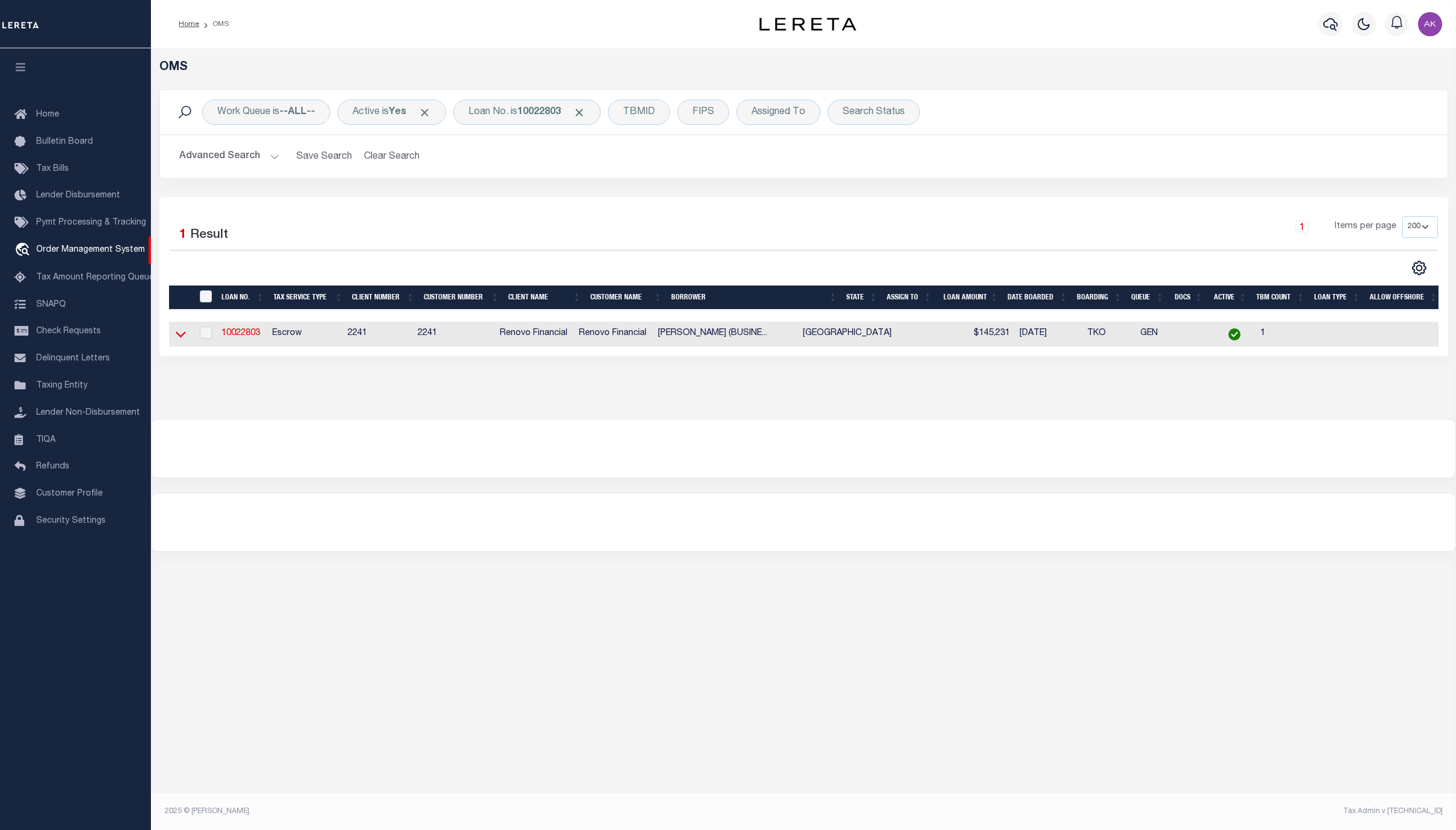
click at [181, 338] on icon at bounding box center [181, 334] width 11 height 13
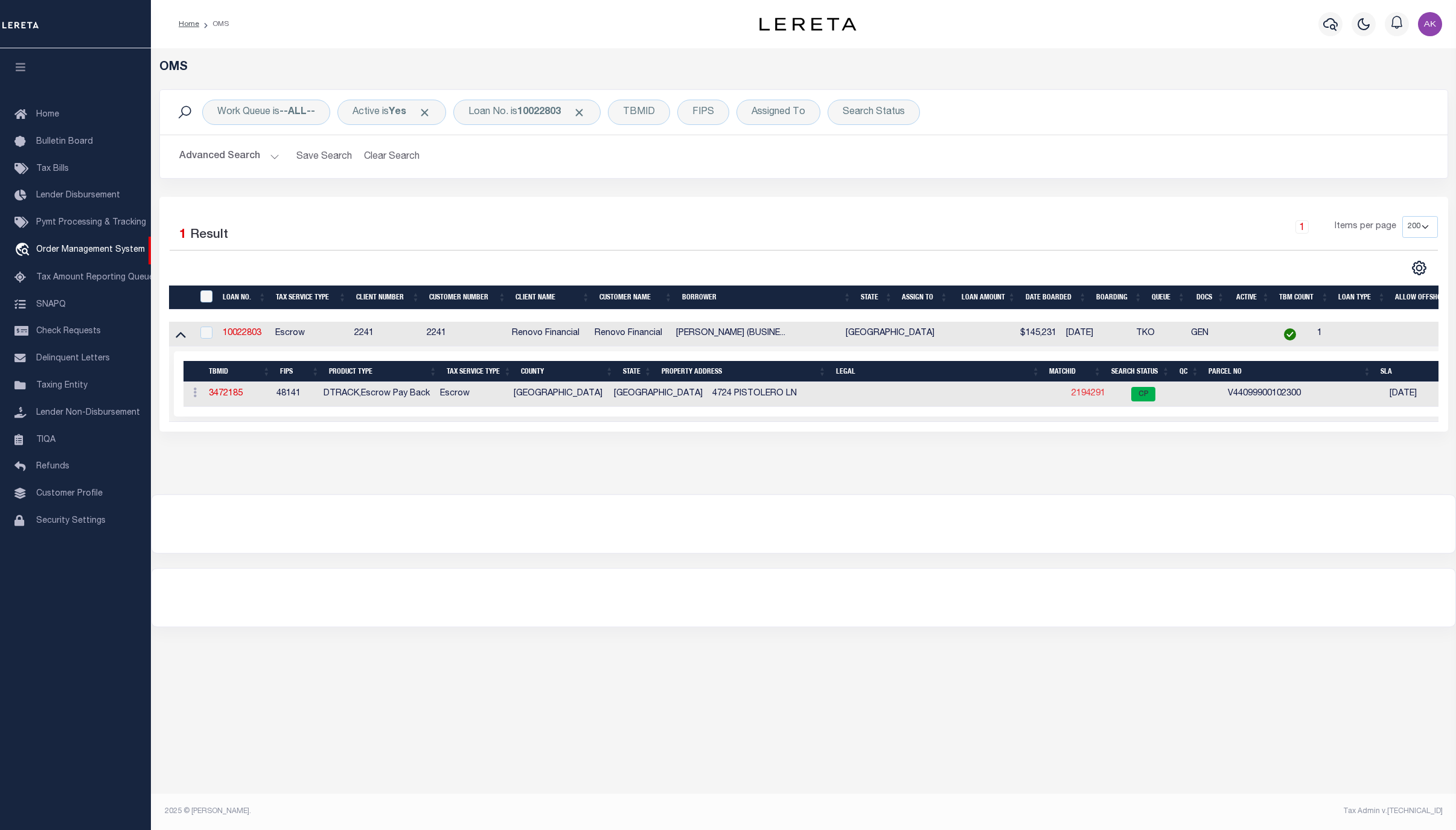
click at [1071, 396] on link "2194291" at bounding box center [1088, 393] width 34 height 8
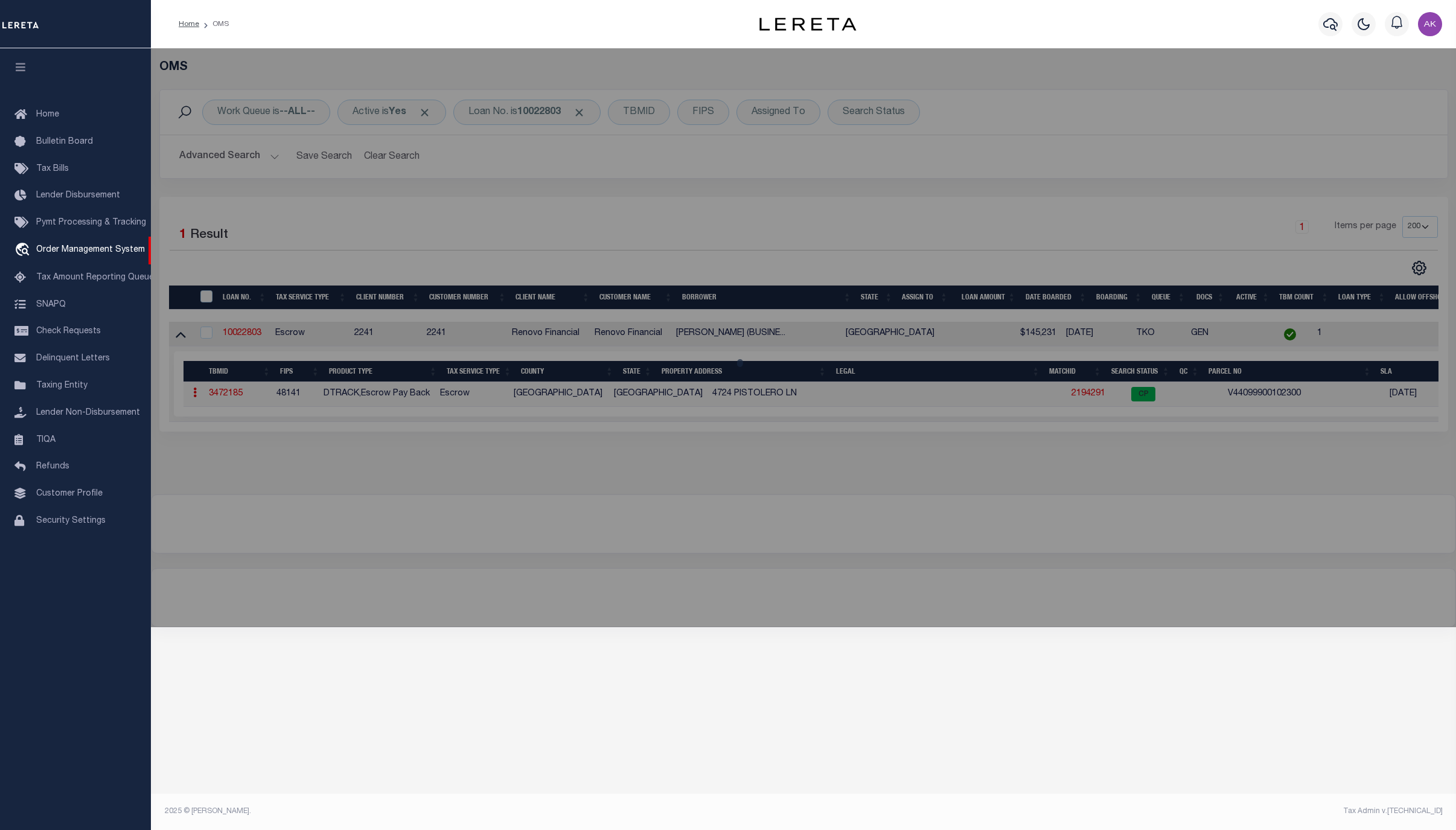
checkbox input "false"
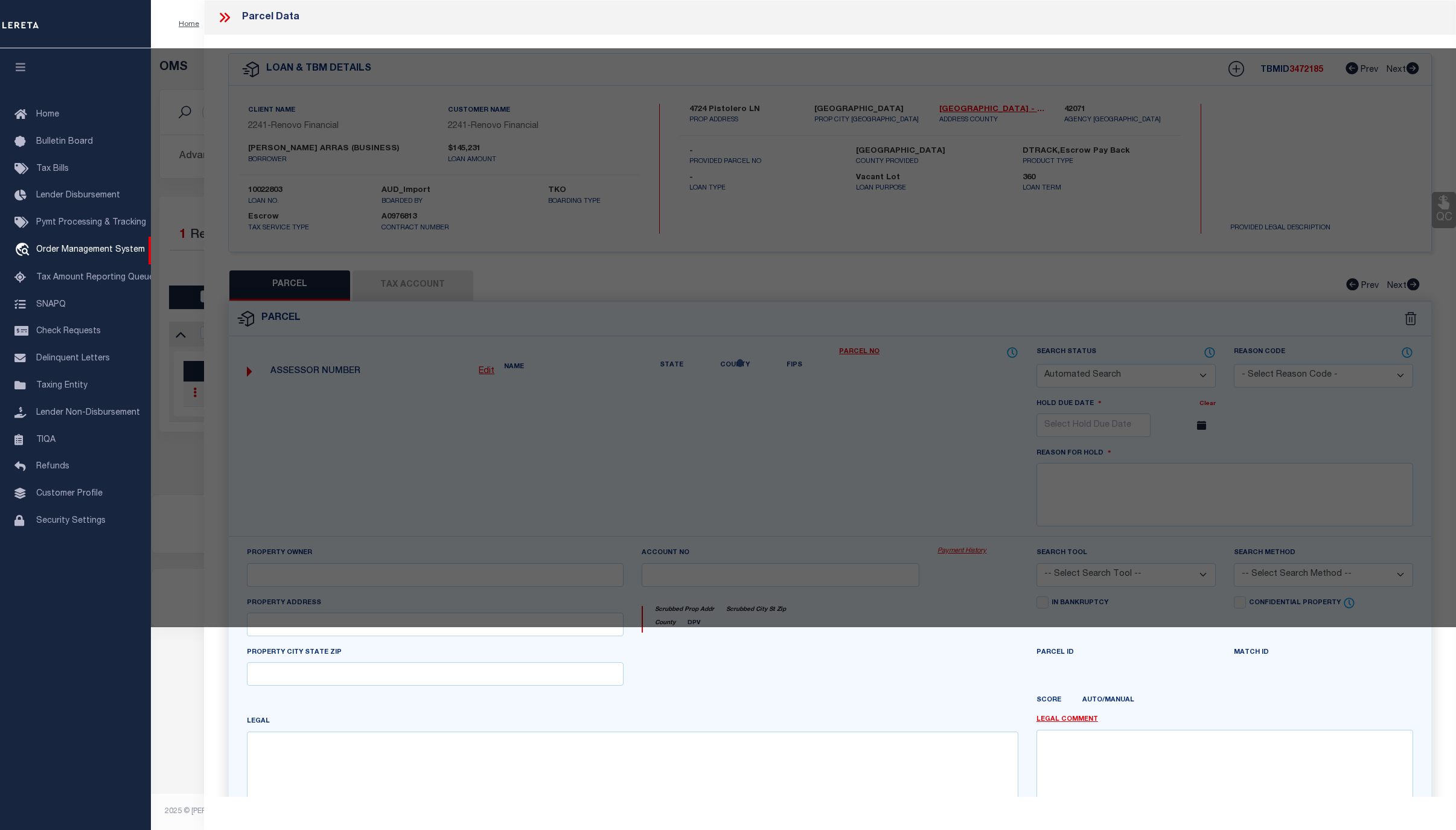
select select "CP"
type input "CREWS,DAWN H & JOHN"
select select "ATL"
select select "ADD"
type input "4724 PISTOLERO LN"
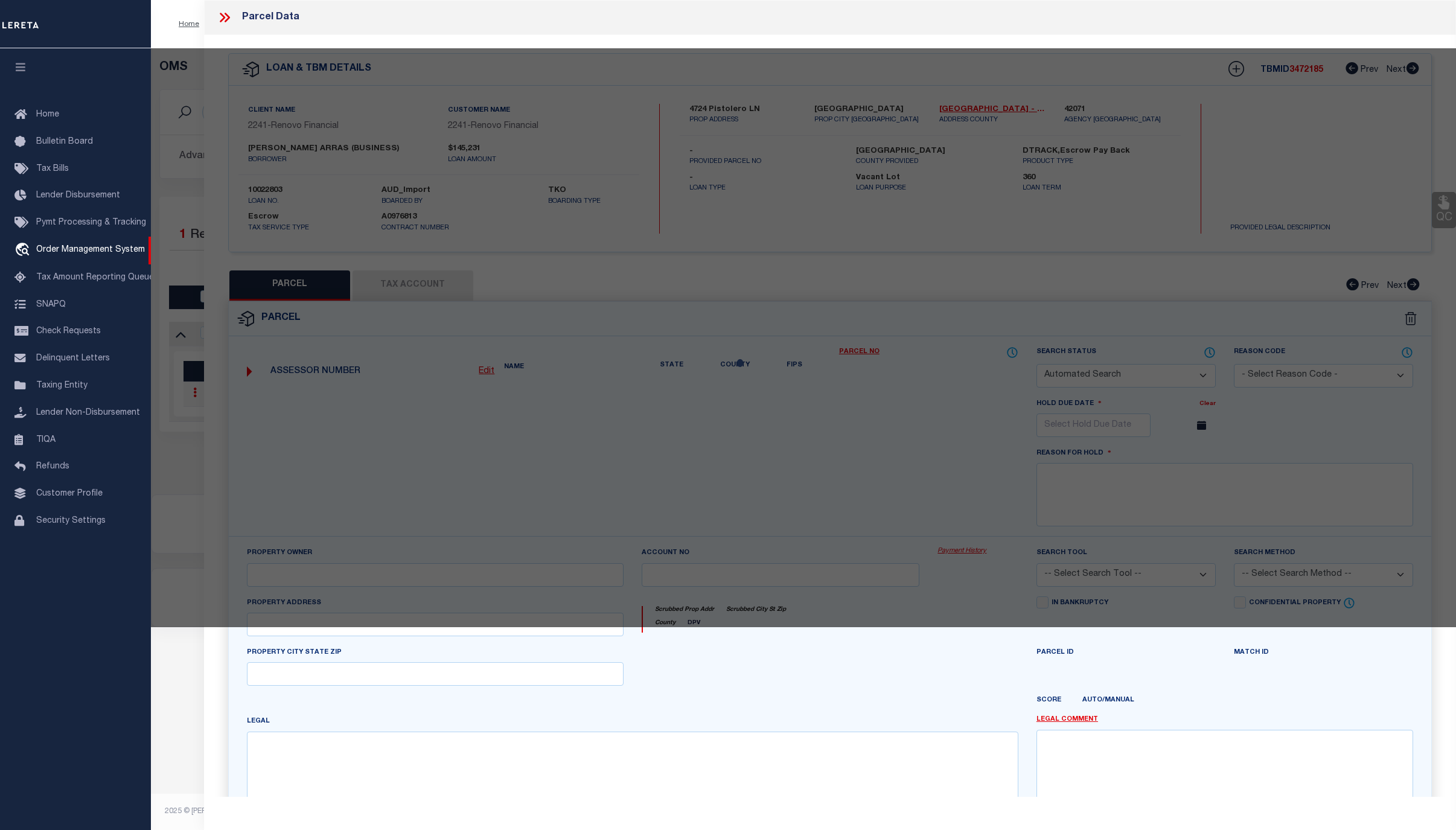
checkbox input "false"
type input "EL PASO, TX 79912"
type textarea "1 VAQUERO ESTATES AMENDING 23 (EXC WLY PT) (2863.00 SQ FT)"
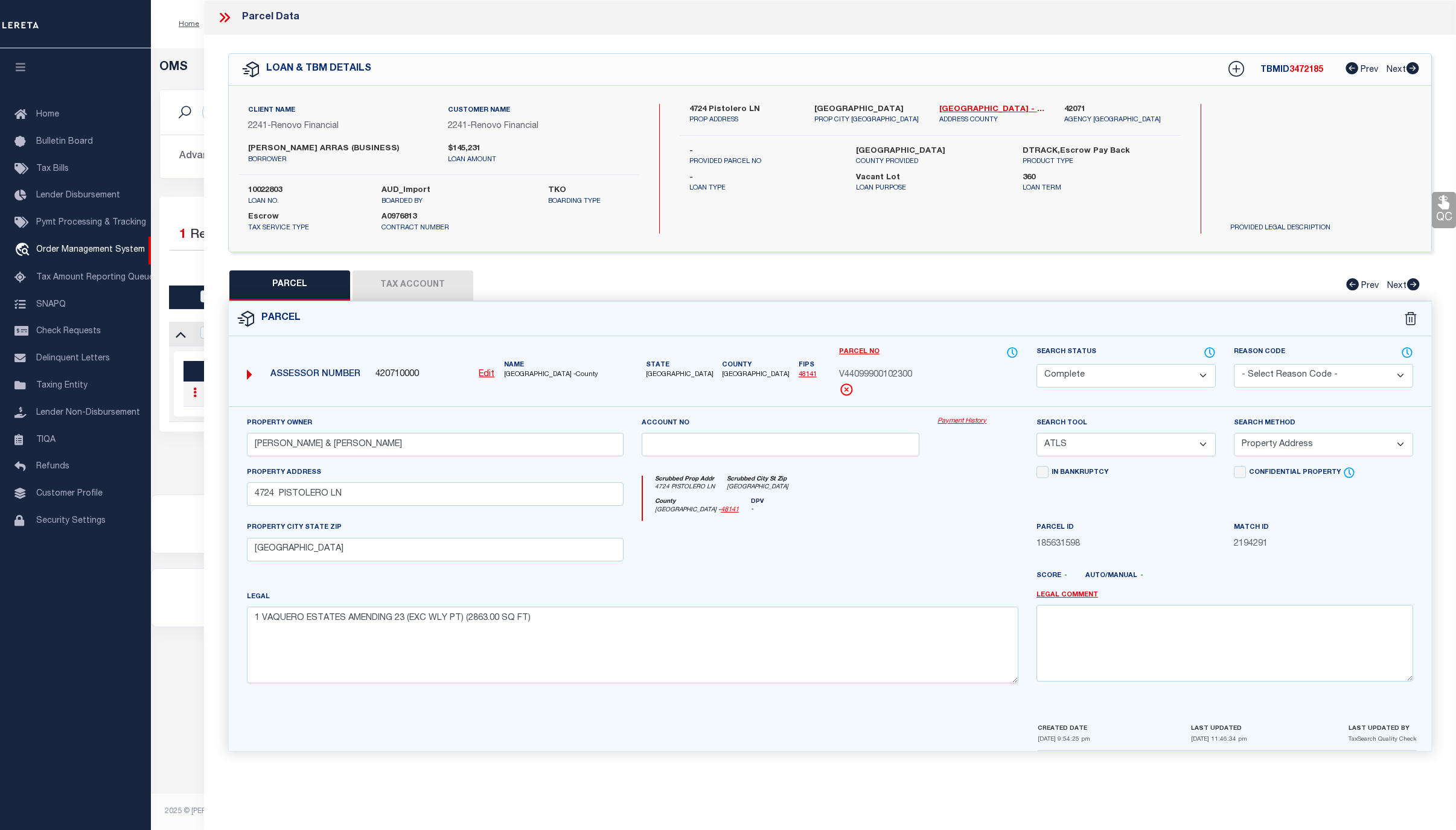
click at [958, 422] on link "Payment History" at bounding box center [977, 422] width 81 height 11
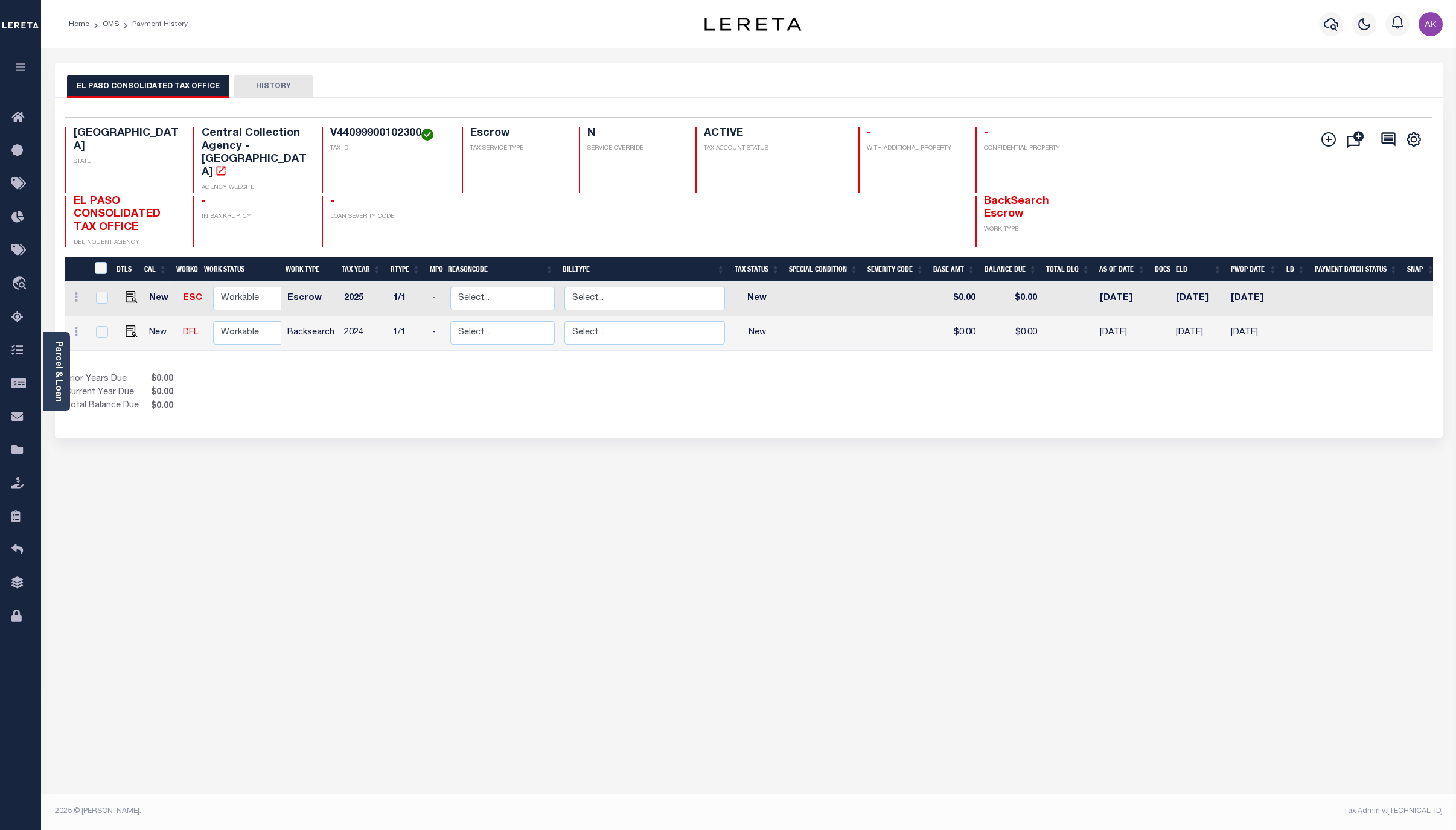
click at [1322, 559] on div "EL PASO CONSOLIDATED TAX OFFICE HISTORY Selected 2 Results" at bounding box center [748, 403] width 1406 height 681
drag, startPoint x: 114, startPoint y: 24, endPoint x: 111, endPoint y: 17, distance: 7.6
click at [114, 24] on link "OMS" at bounding box center [111, 24] width 16 height 7
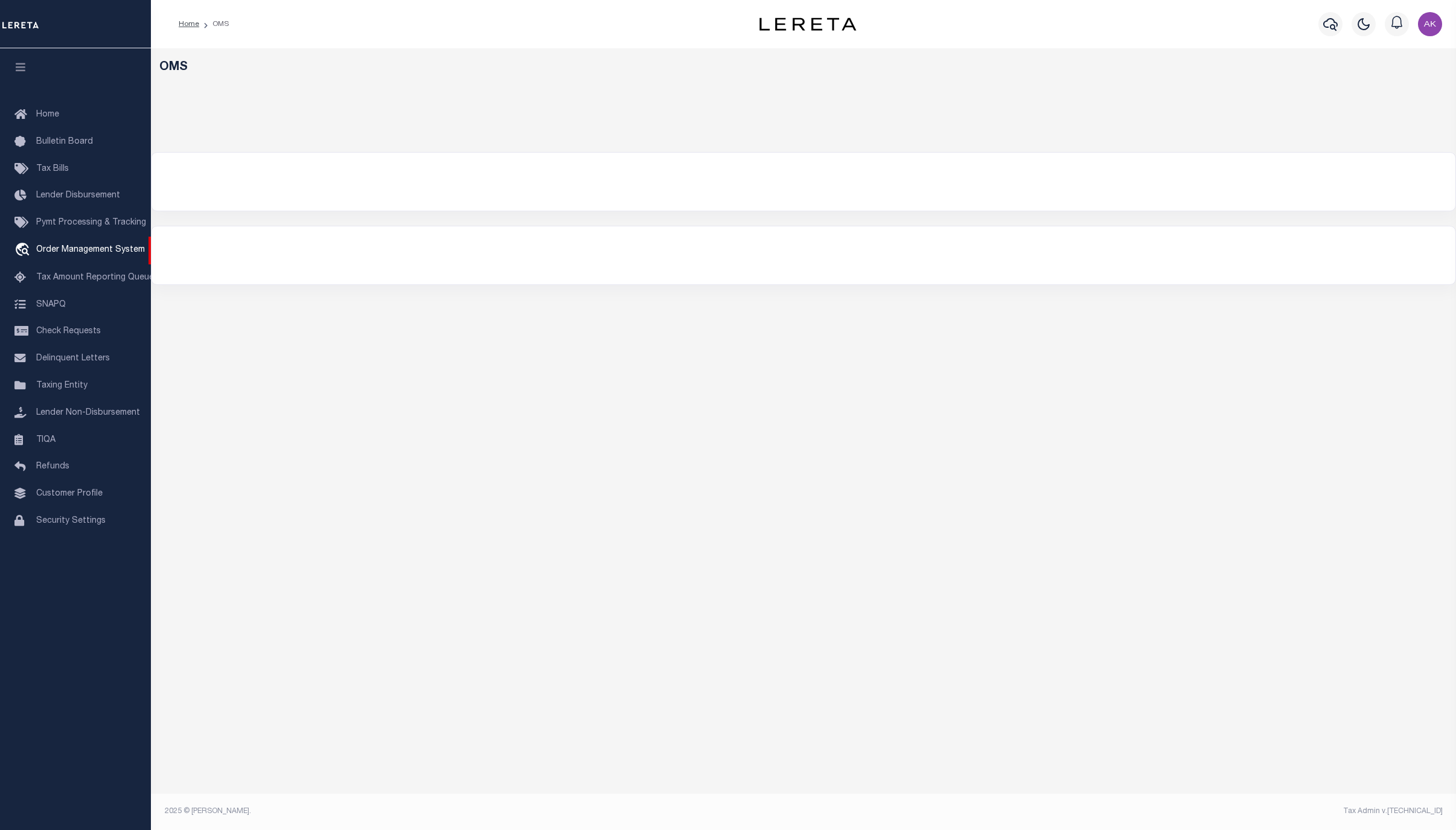
select select "200"
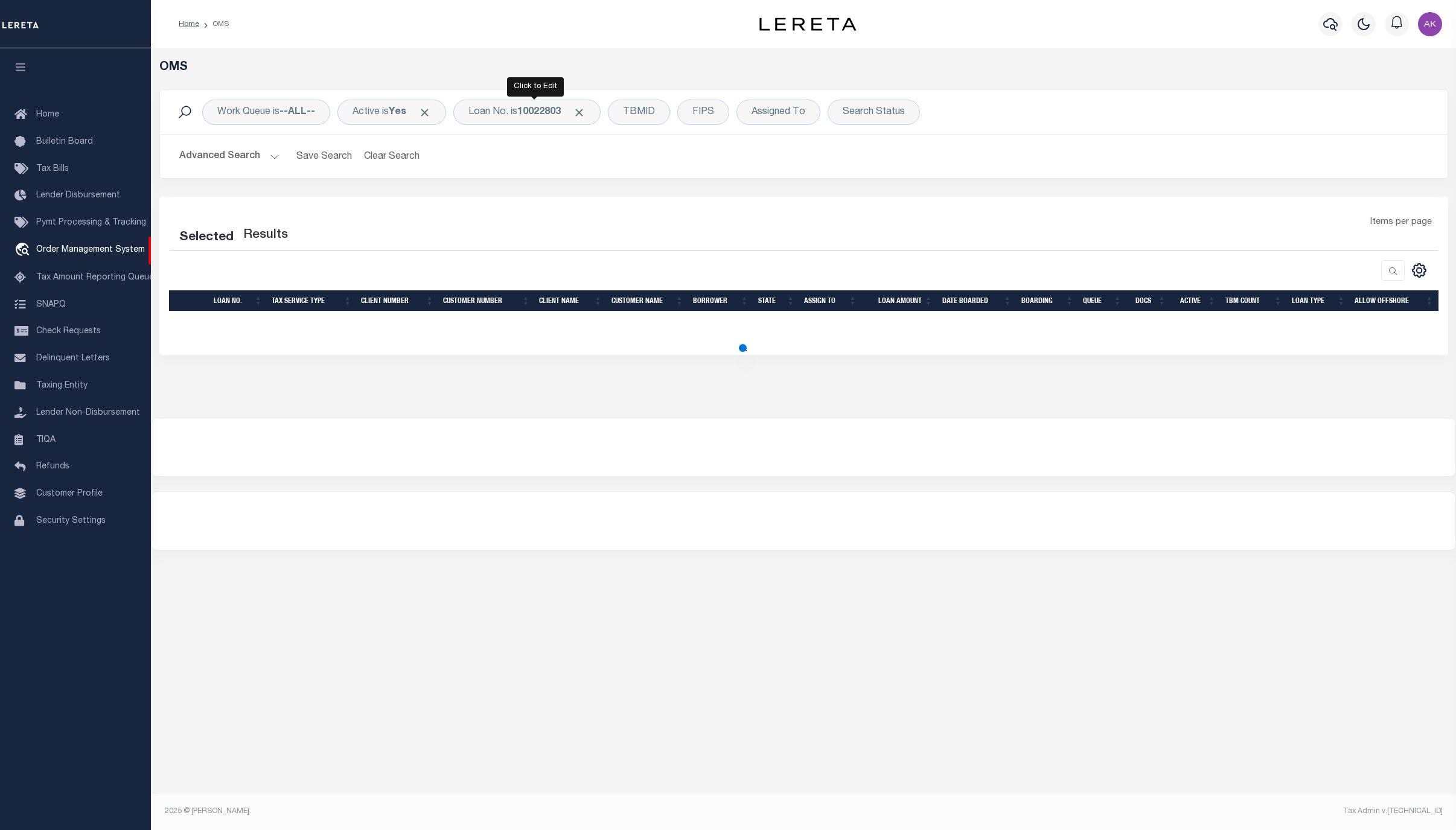
select select "200"
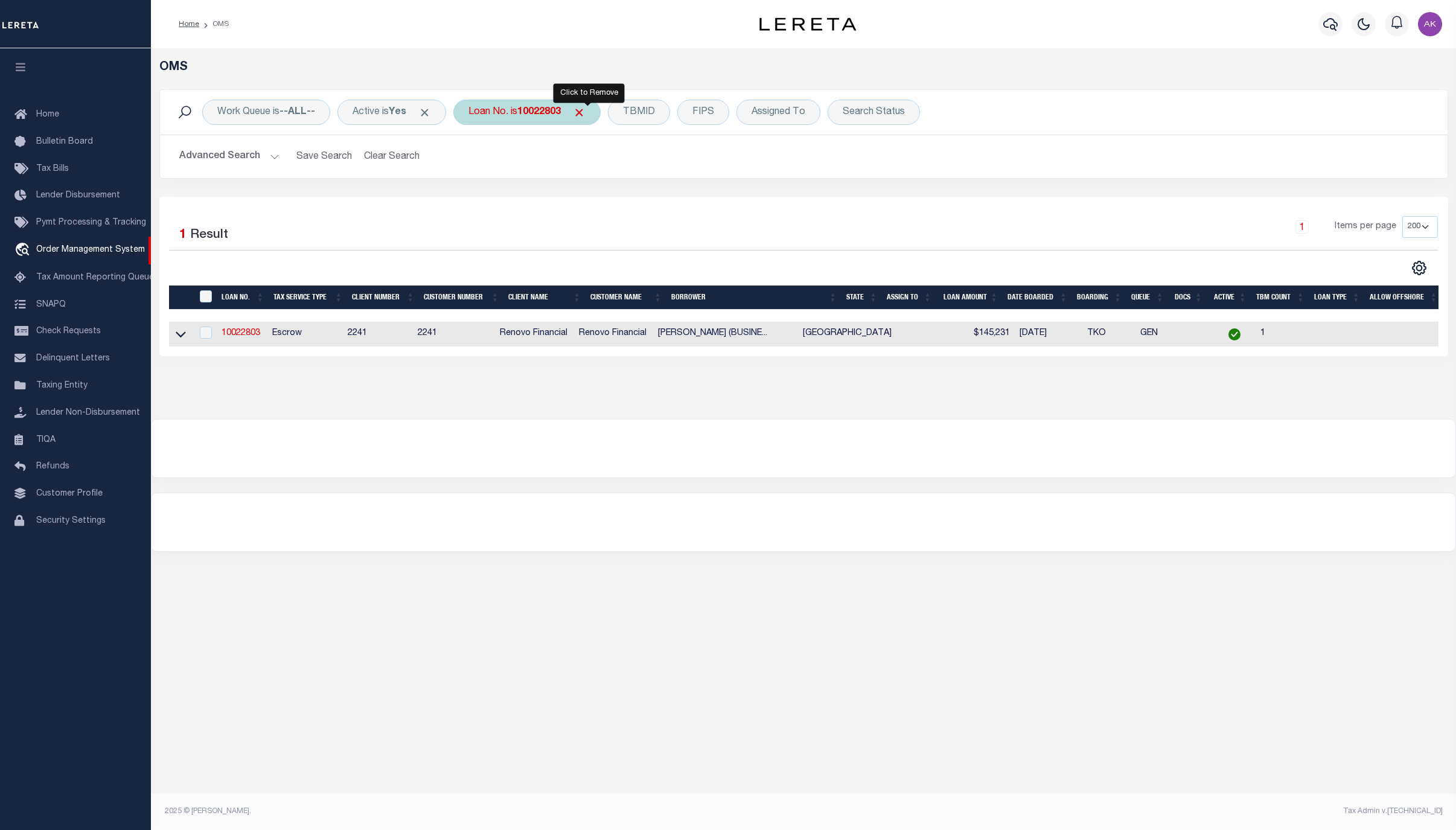
click at [585, 111] on span "Click to Remove" at bounding box center [579, 113] width 13 height 13
click at [489, 109] on div "Loan No." at bounding box center [488, 111] width 70 height 25
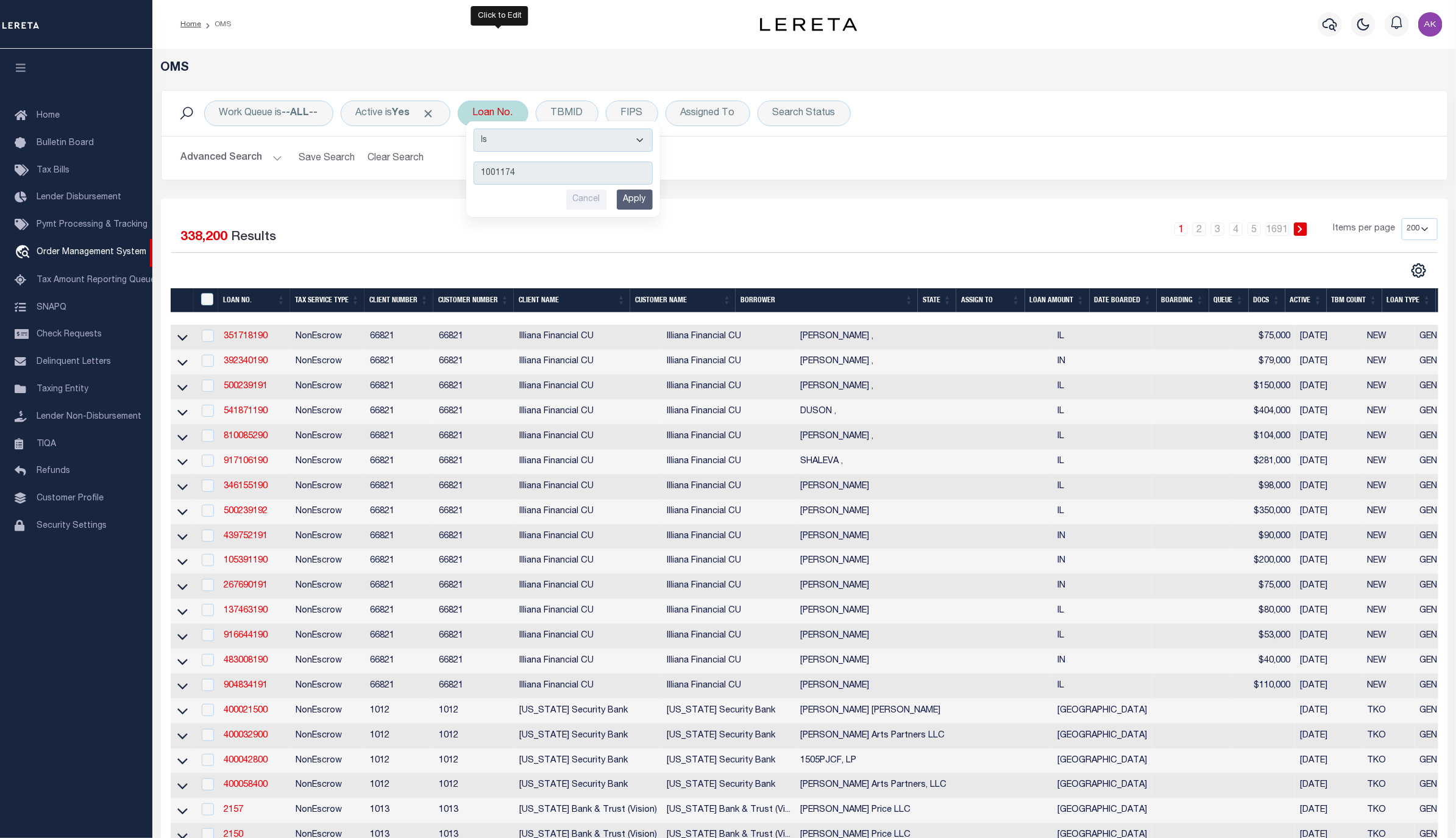
type input "10011745"
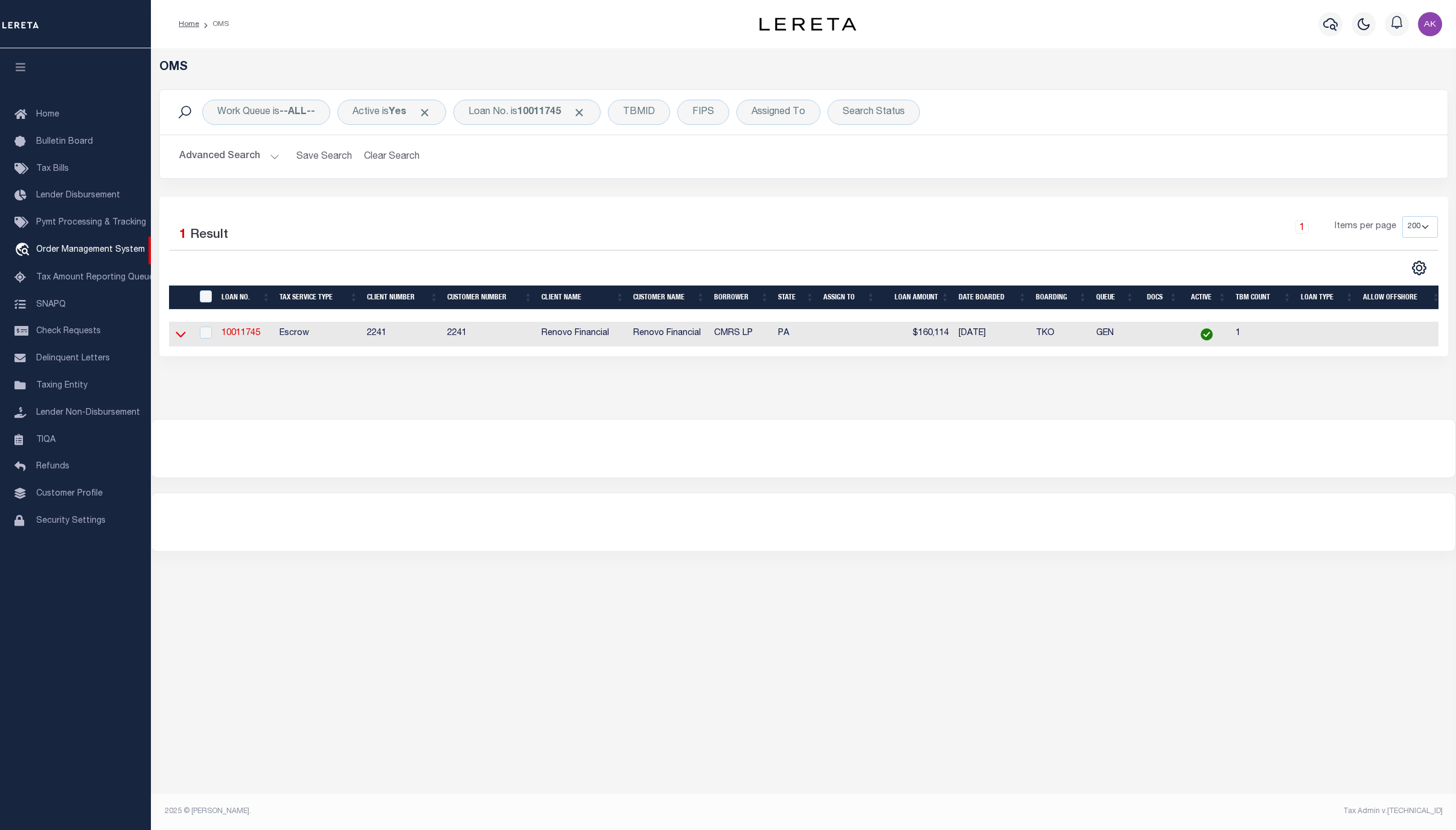
click at [177, 337] on icon at bounding box center [181, 334] width 11 height 6
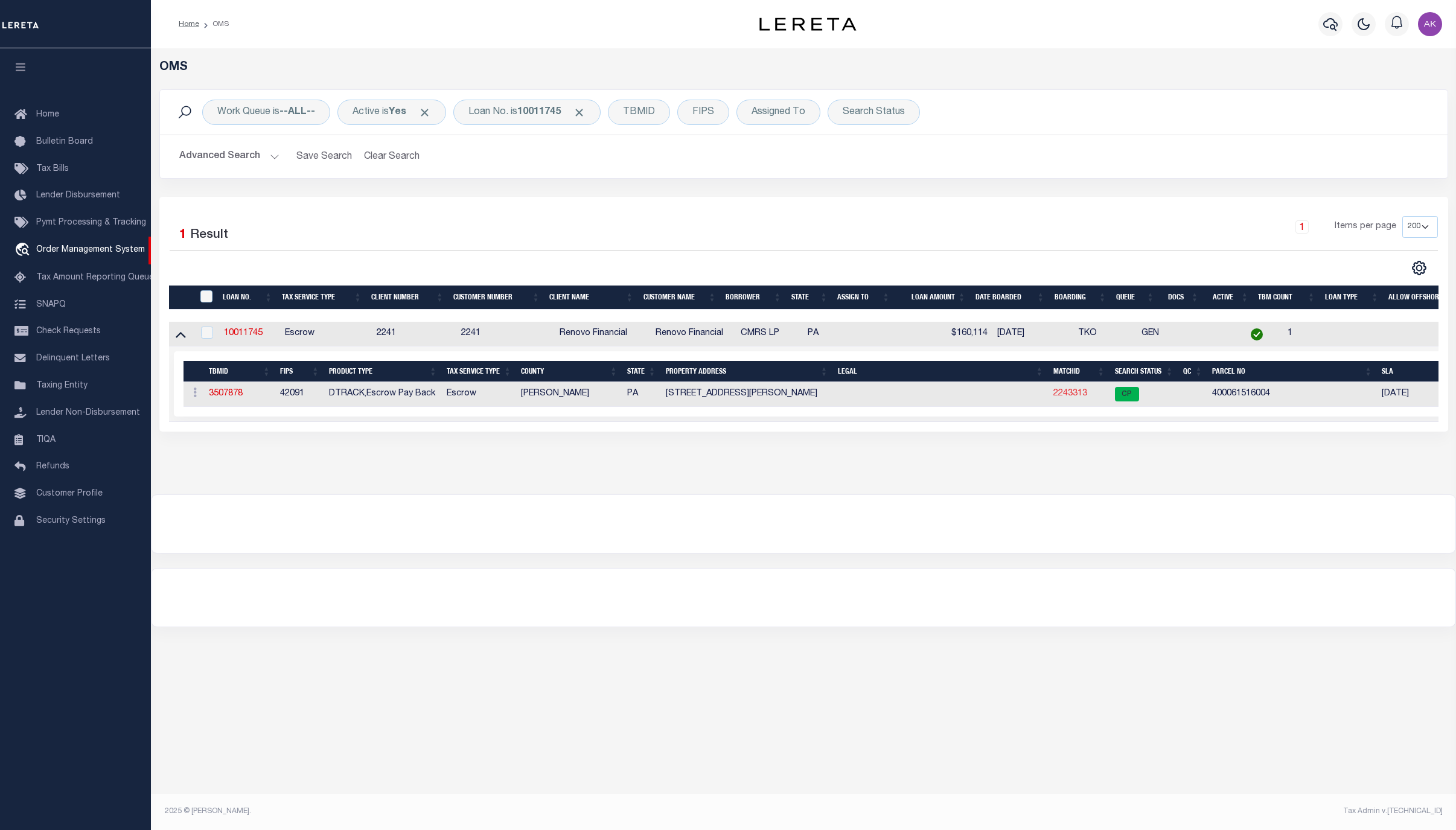
click at [1074, 395] on link "2243313" at bounding box center [1070, 393] width 34 height 8
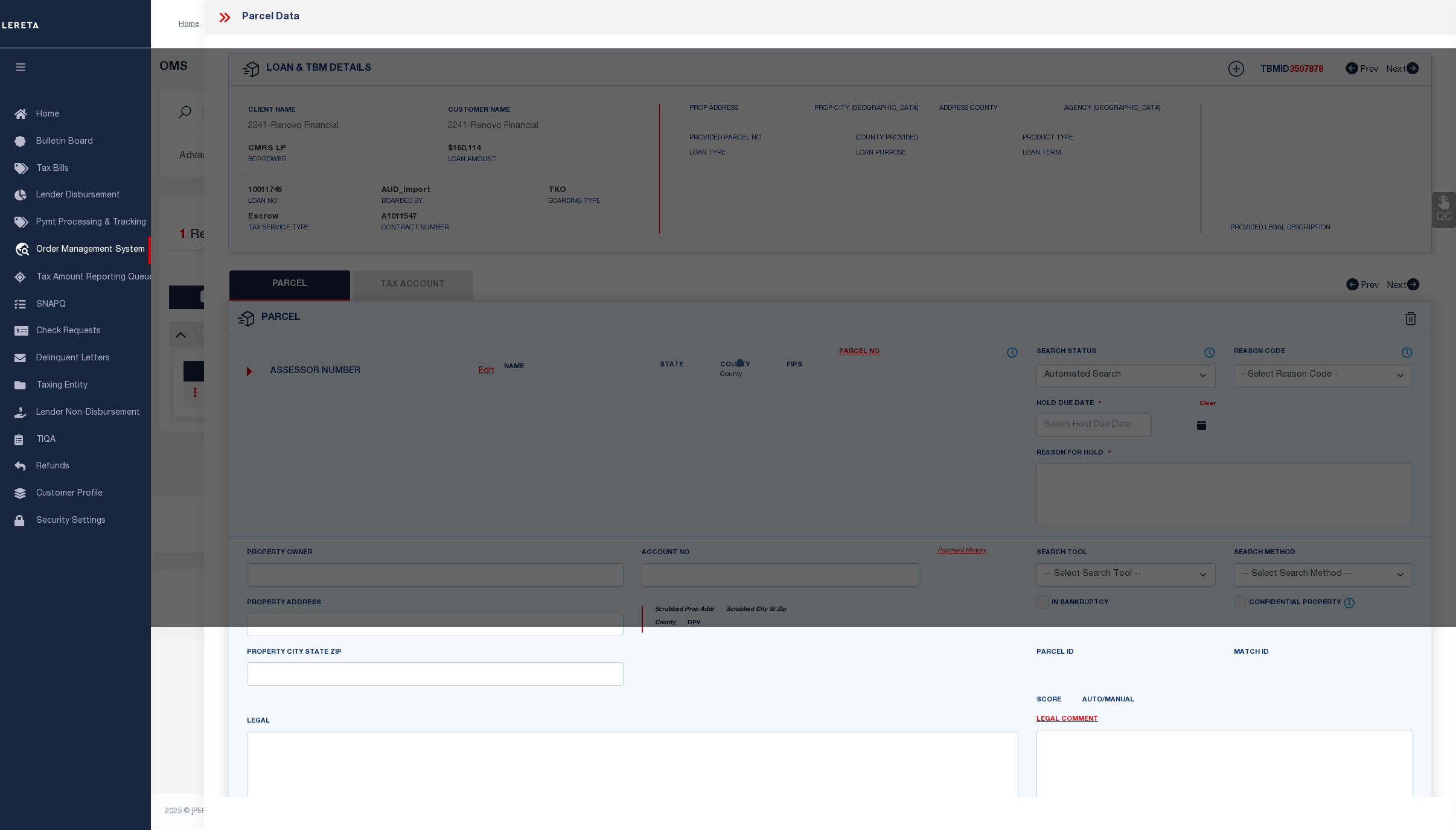
checkbox input "false"
select select "CP"
type input "CMRS PARTNERS LP"
select select "ATL"
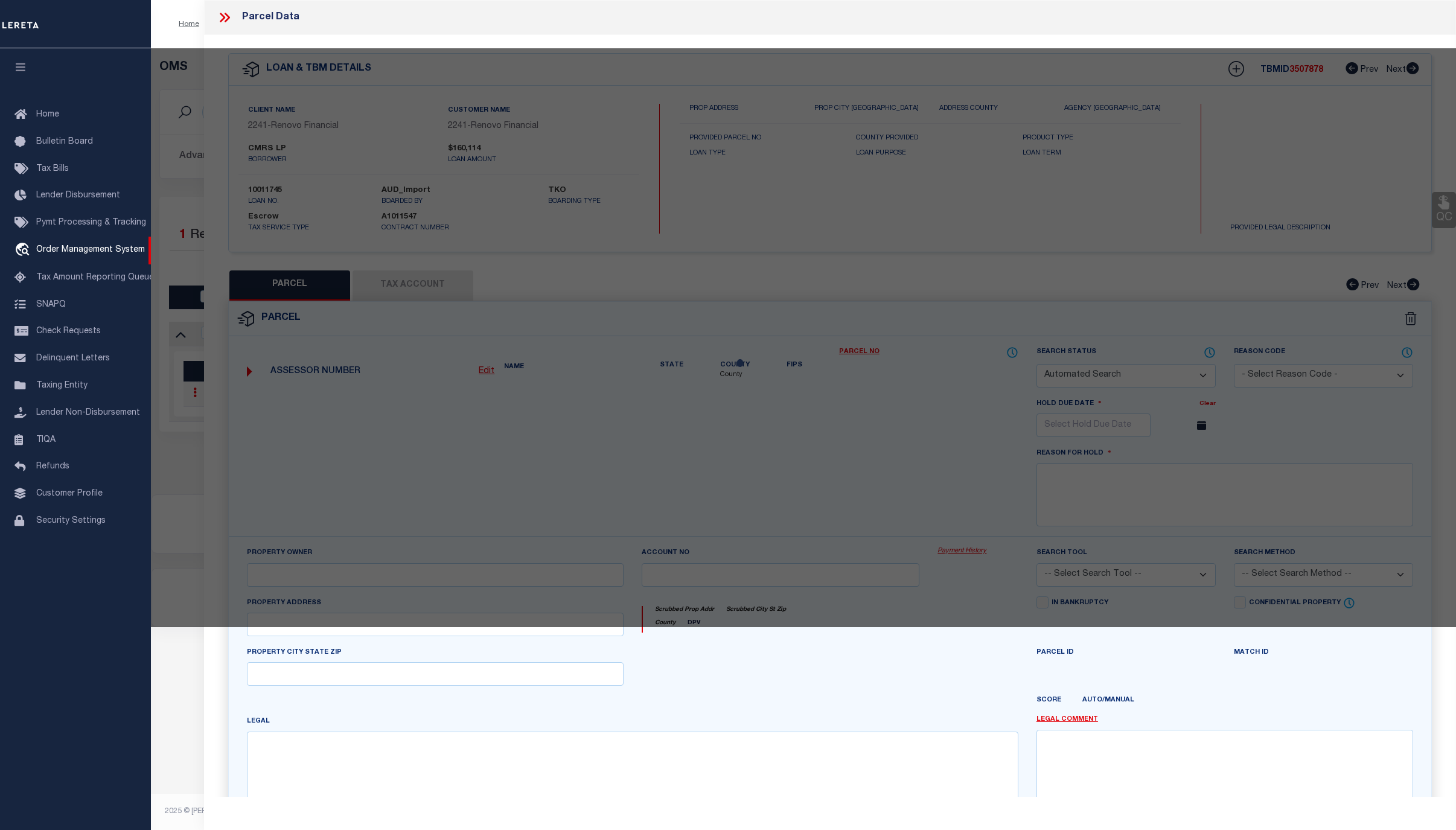
select select "ADD"
type input "43 THOMAS AVE"
checkbox input "false"
type input "BRYN MAWR, PA 19010"
type textarea "BLK:009A DIST:40 CITY/MUNI/TWP:LOWER MERION"
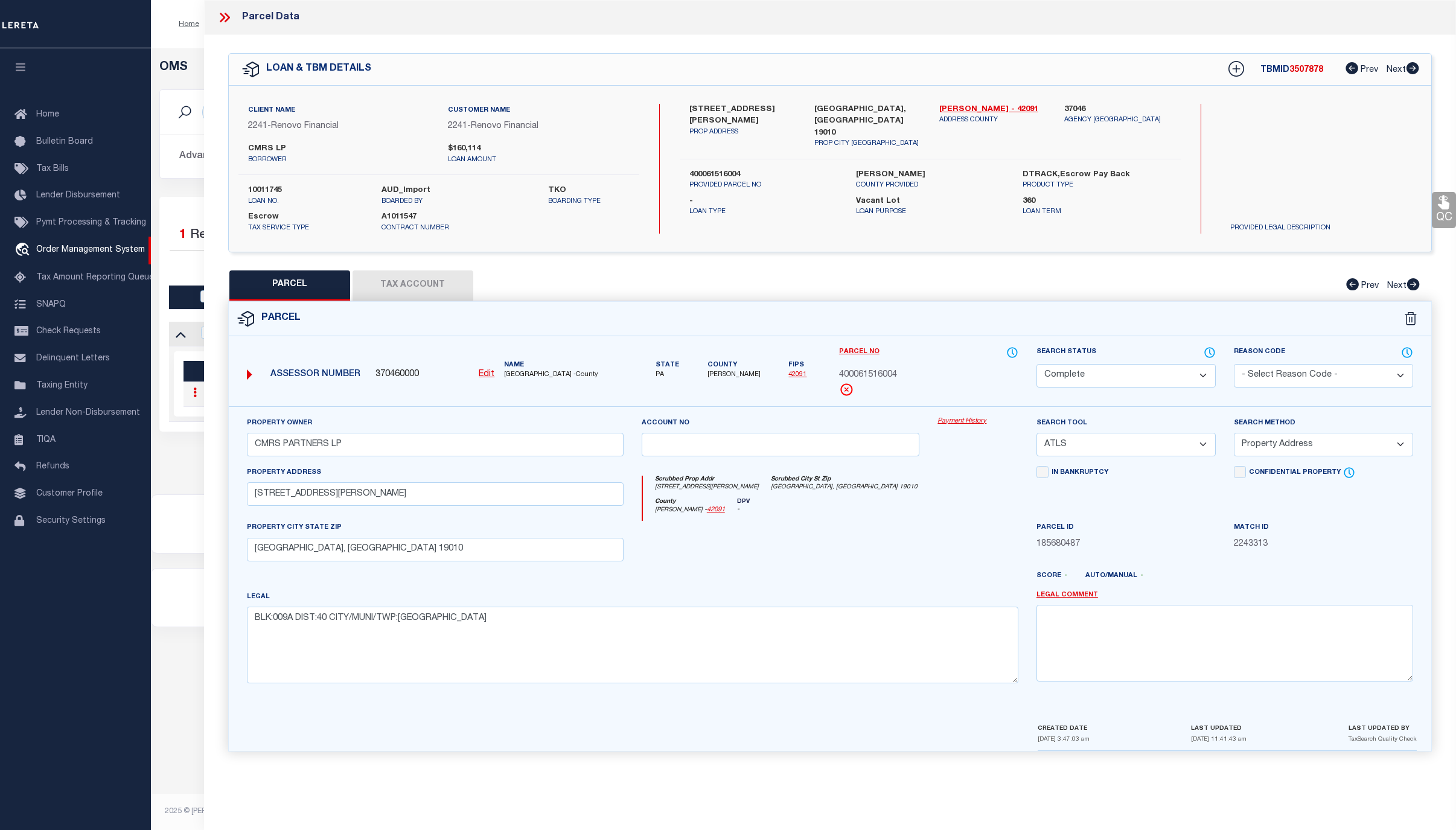
click at [967, 420] on link "Payment History" at bounding box center [977, 422] width 81 height 11
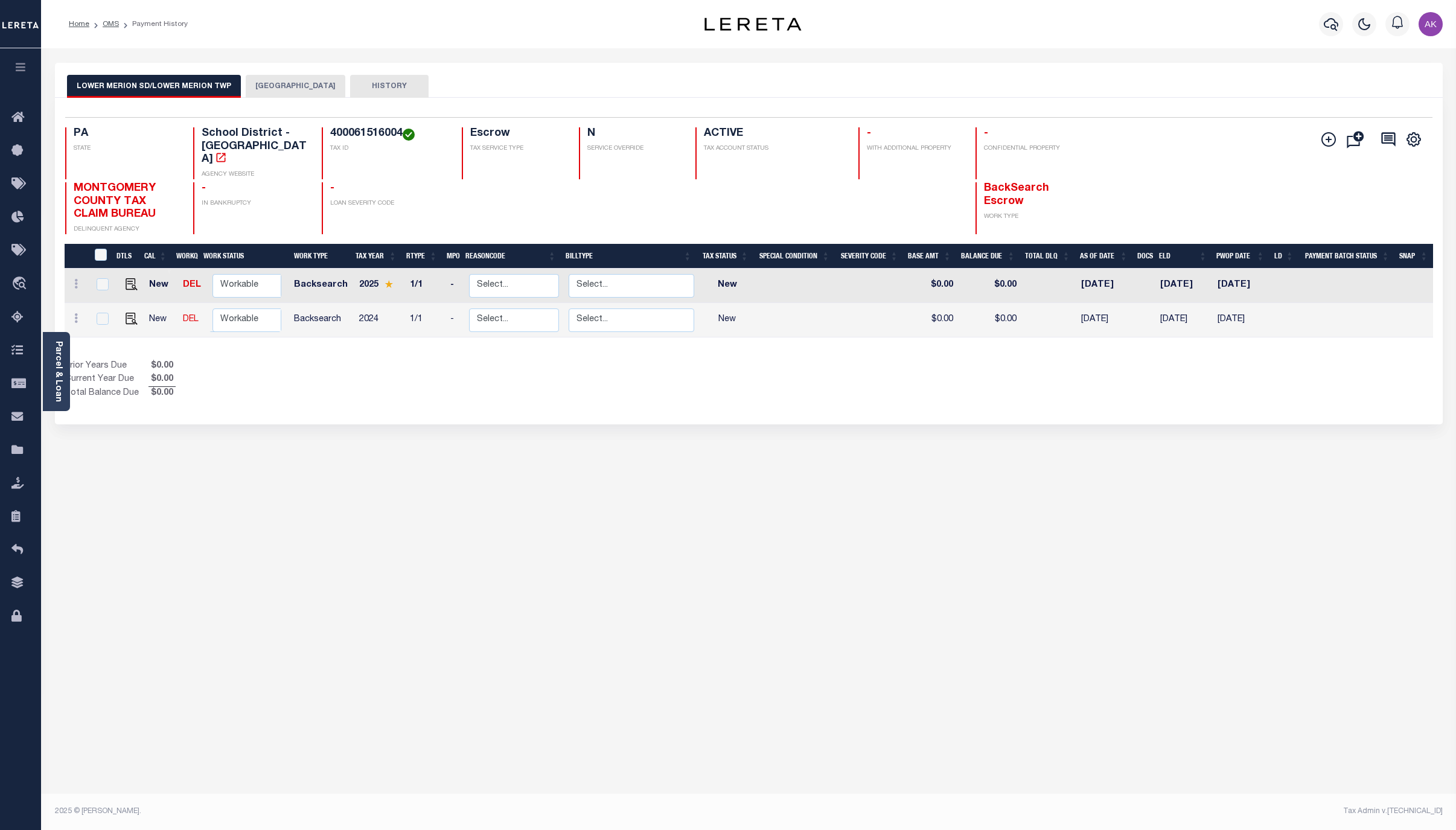
click at [153, 454] on div "LOWER MERION SD/LOWER MERION TWP LOWER MERION TOWNSHIP HISTORY Selected 2" at bounding box center [748, 403] width 1406 height 681
click at [1262, 566] on div "LOWER MERION SD/LOWER MERION TWP LOWER MERION TOWNSHIP HISTORY Selected 2" at bounding box center [748, 403] width 1406 height 681
click at [1344, 596] on div "LOWER MERION SD/LOWER MERION TWP LOWER MERION TOWNSHIP HISTORY Selected 2" at bounding box center [748, 403] width 1406 height 681
click at [1323, 600] on div "LOWER MERION SD/LOWER MERION TWP LOWER MERION TOWNSHIP HISTORY Selected 2" at bounding box center [748, 403] width 1406 height 681
click at [1360, 518] on div "LOWER MERION SD/LOWER MERION TWP LOWER MERION TOWNSHIP HISTORY Selected 2" at bounding box center [748, 403] width 1406 height 681
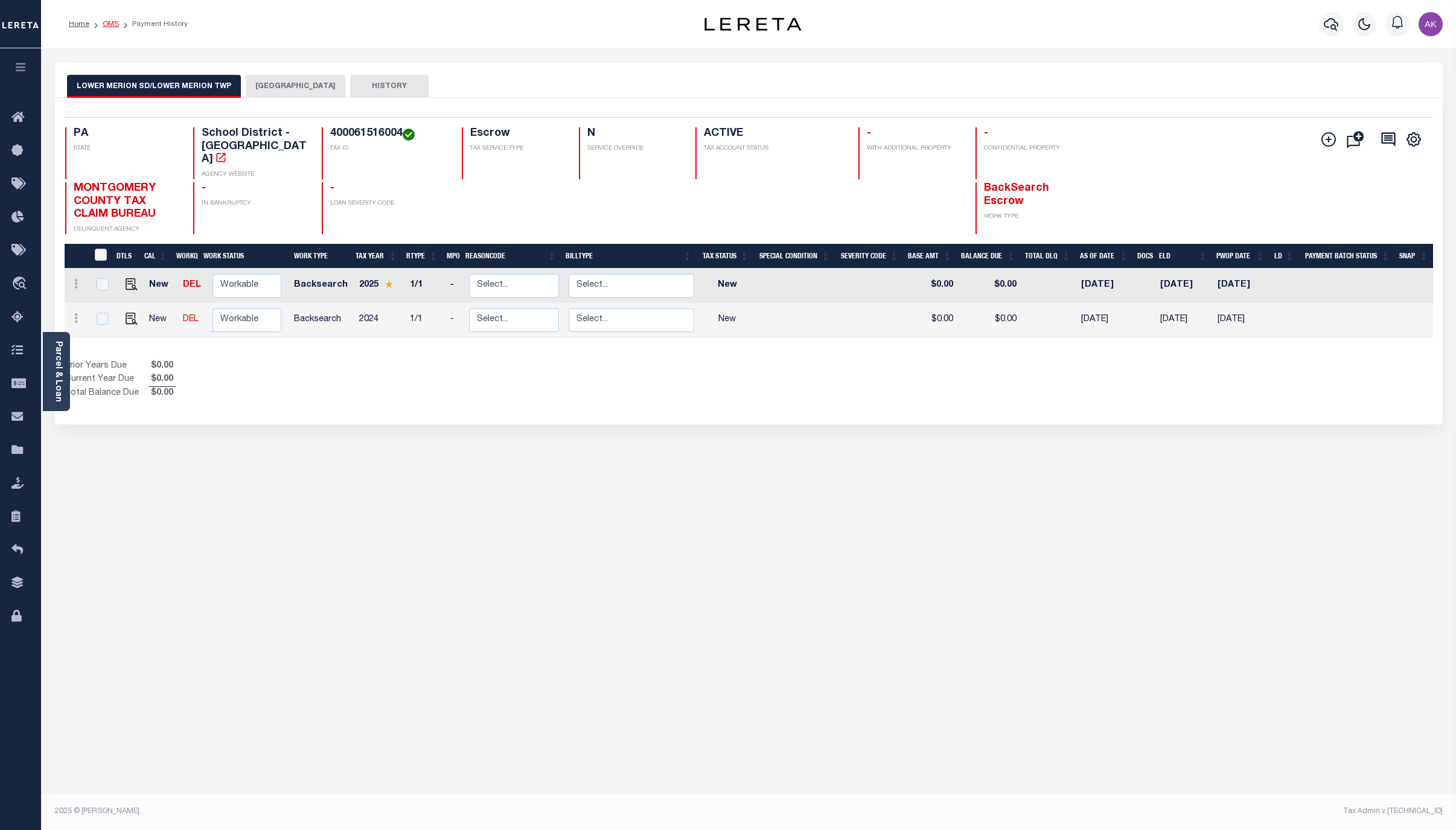
click at [111, 20] on link "OMS" at bounding box center [111, 24] width 16 height 7
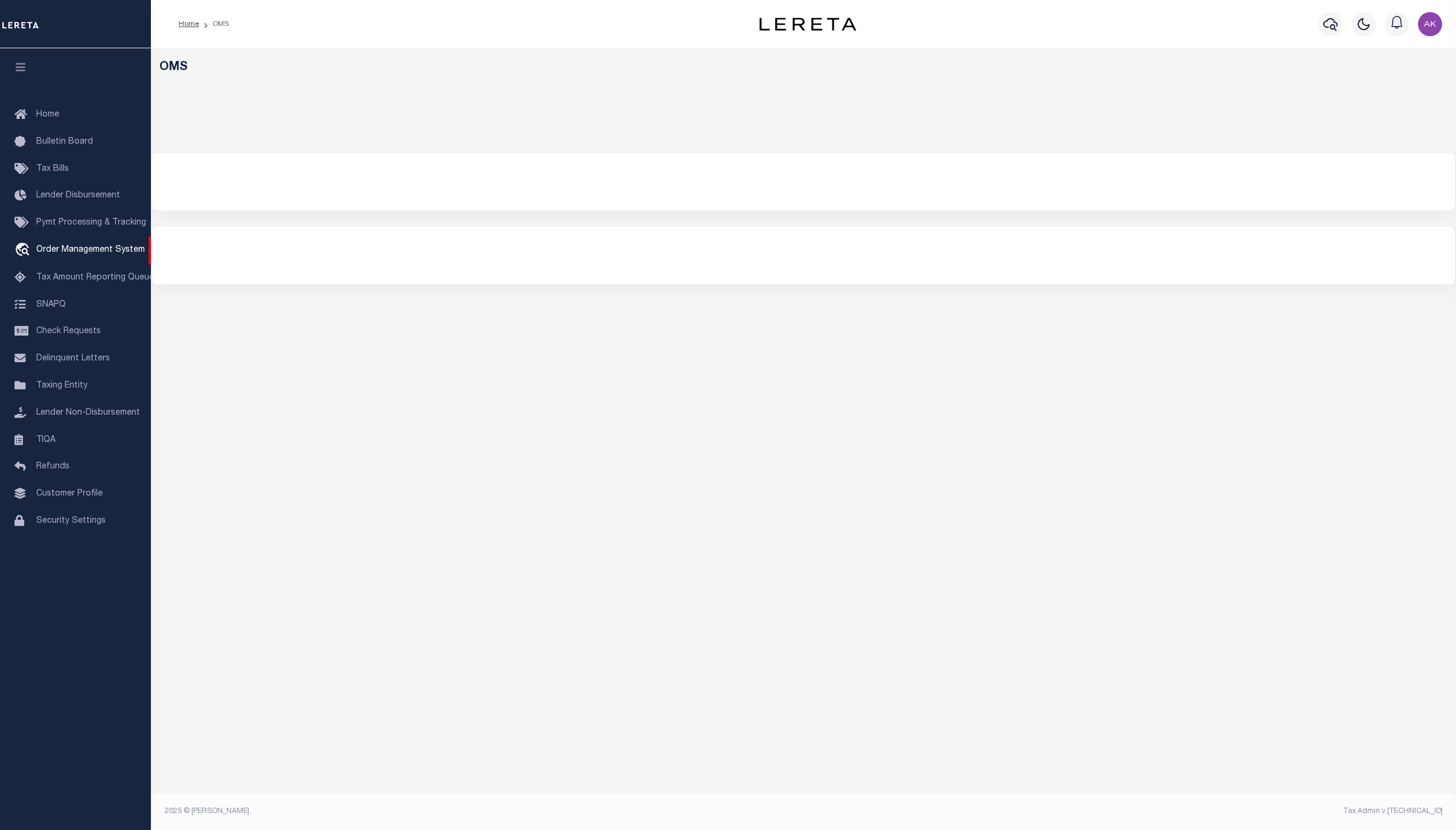
select select "200"
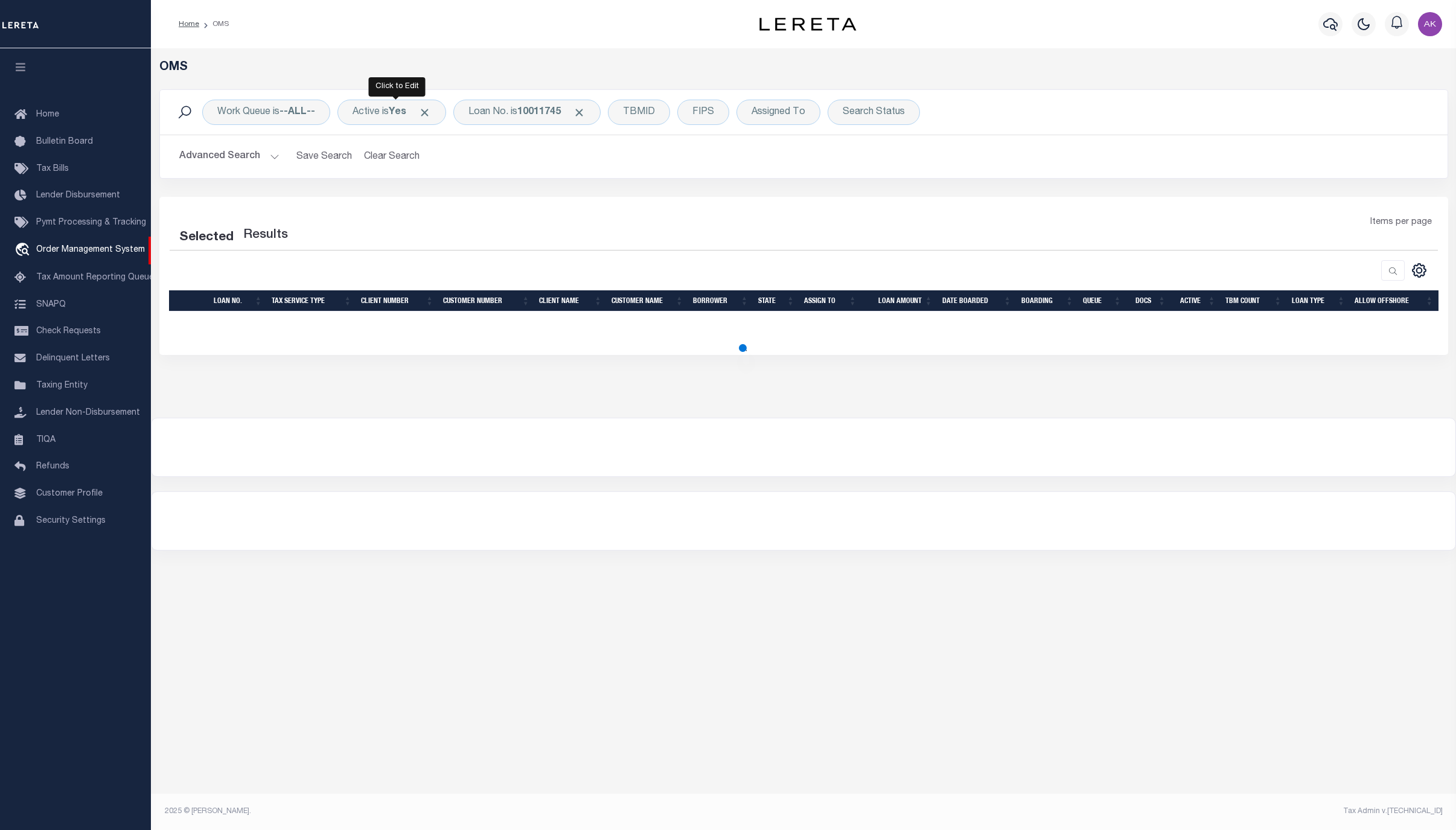
select select "200"
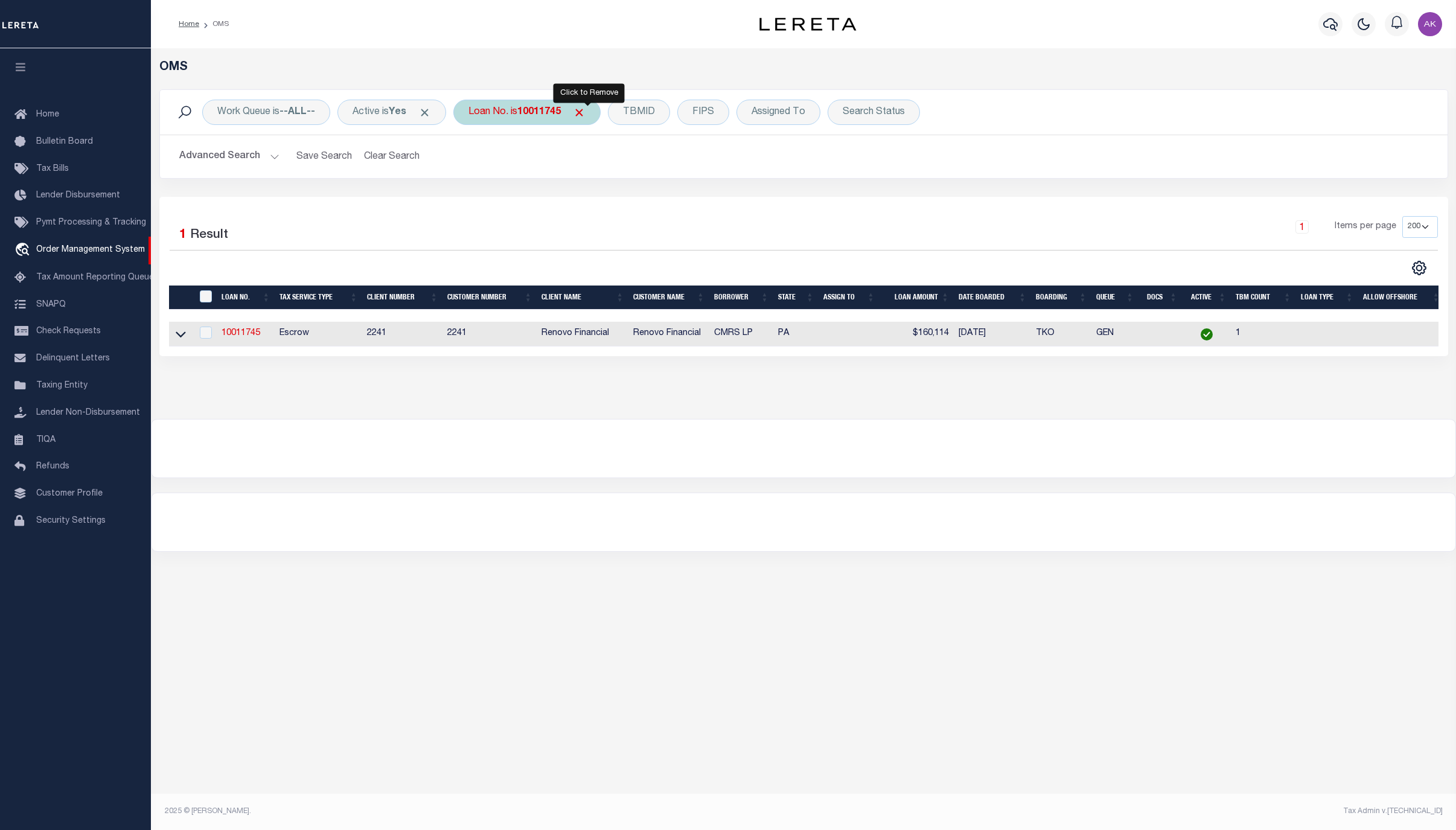
click at [585, 109] on span "Click to Remove" at bounding box center [579, 113] width 13 height 13
click at [513, 111] on div "Loan No." at bounding box center [488, 111] width 70 height 25
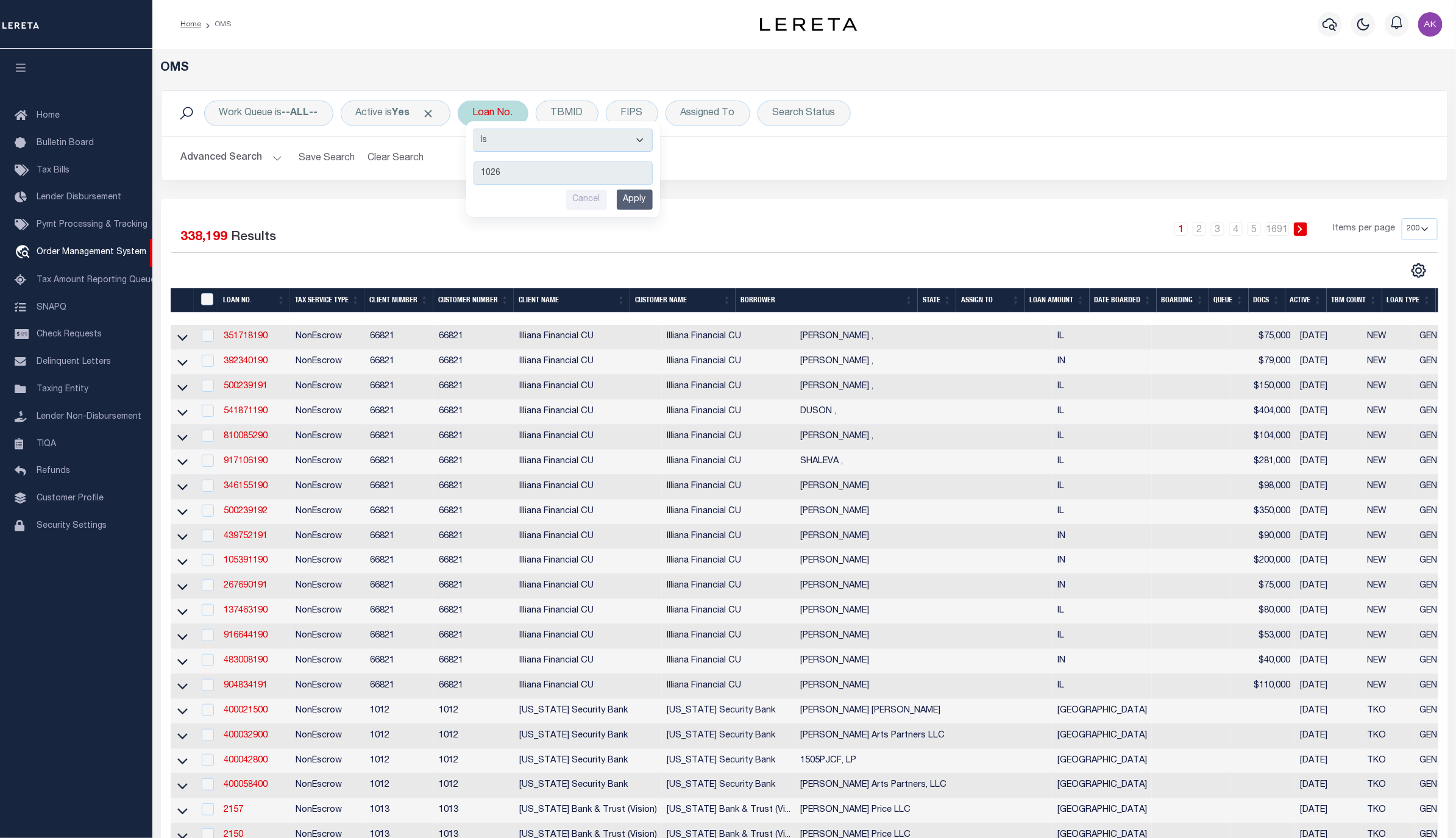
type input "10262"
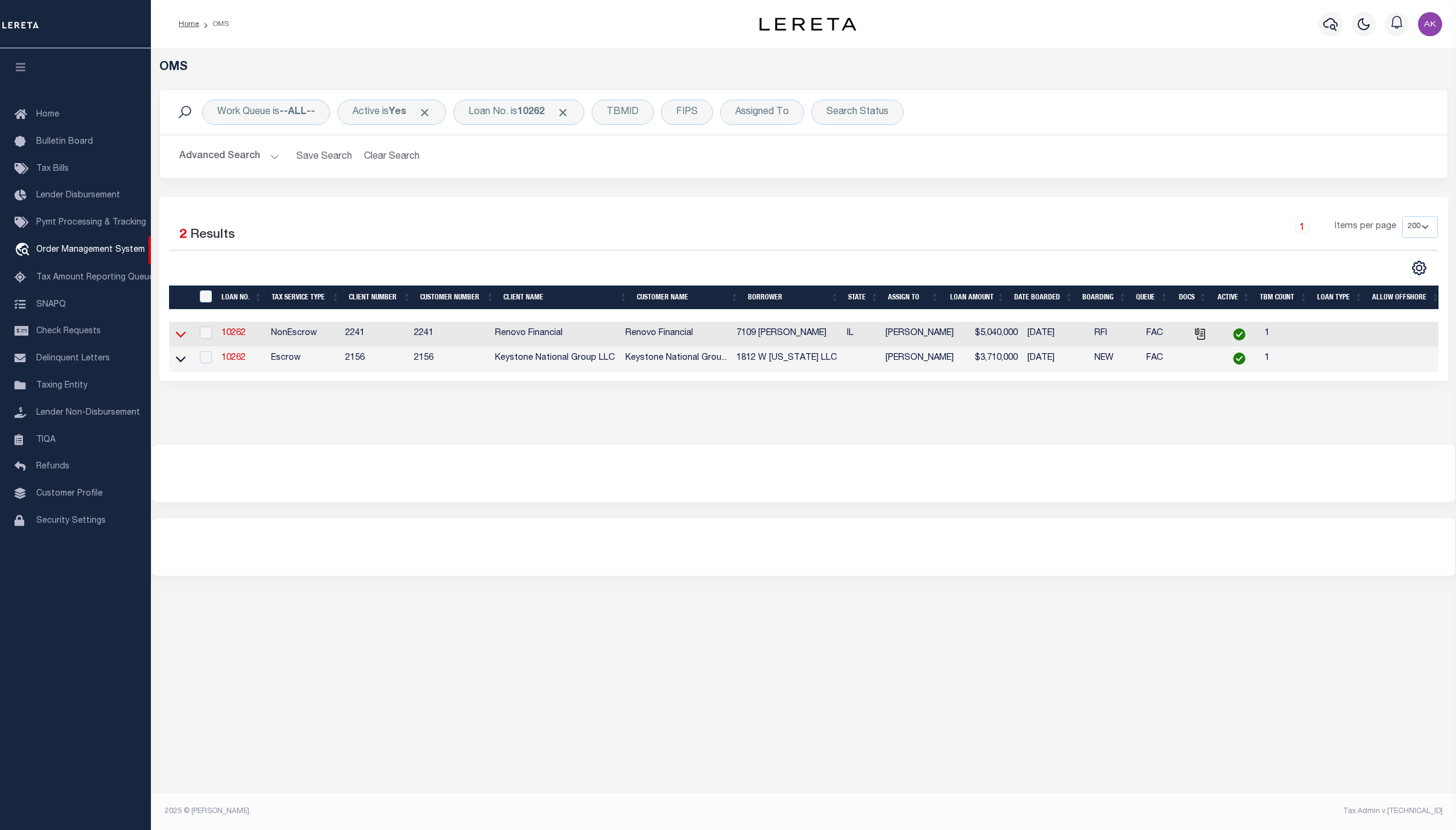
click at [177, 335] on icon at bounding box center [181, 334] width 11 height 13
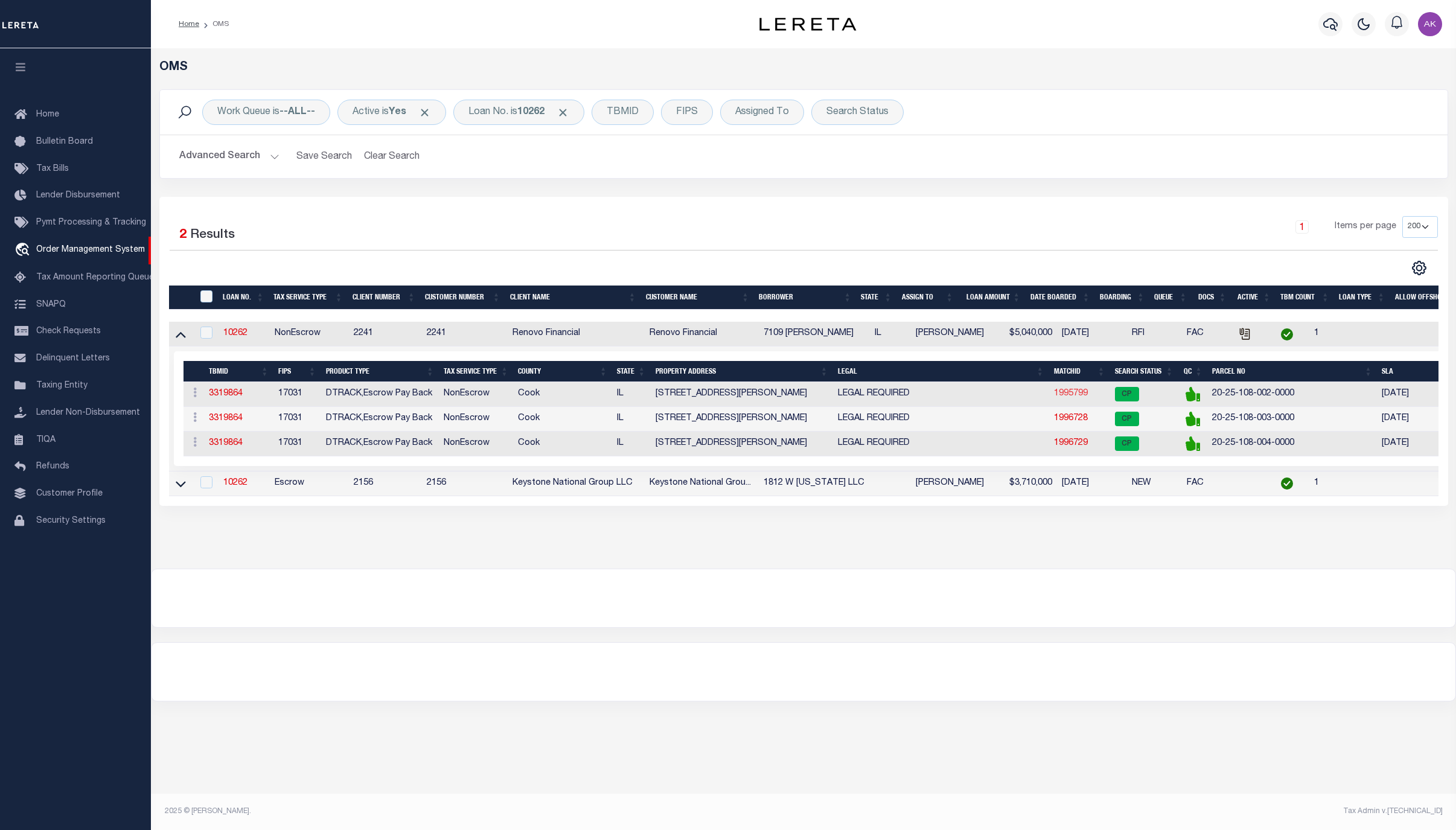
click at [1065, 398] on link "1995799" at bounding box center [1071, 393] width 34 height 8
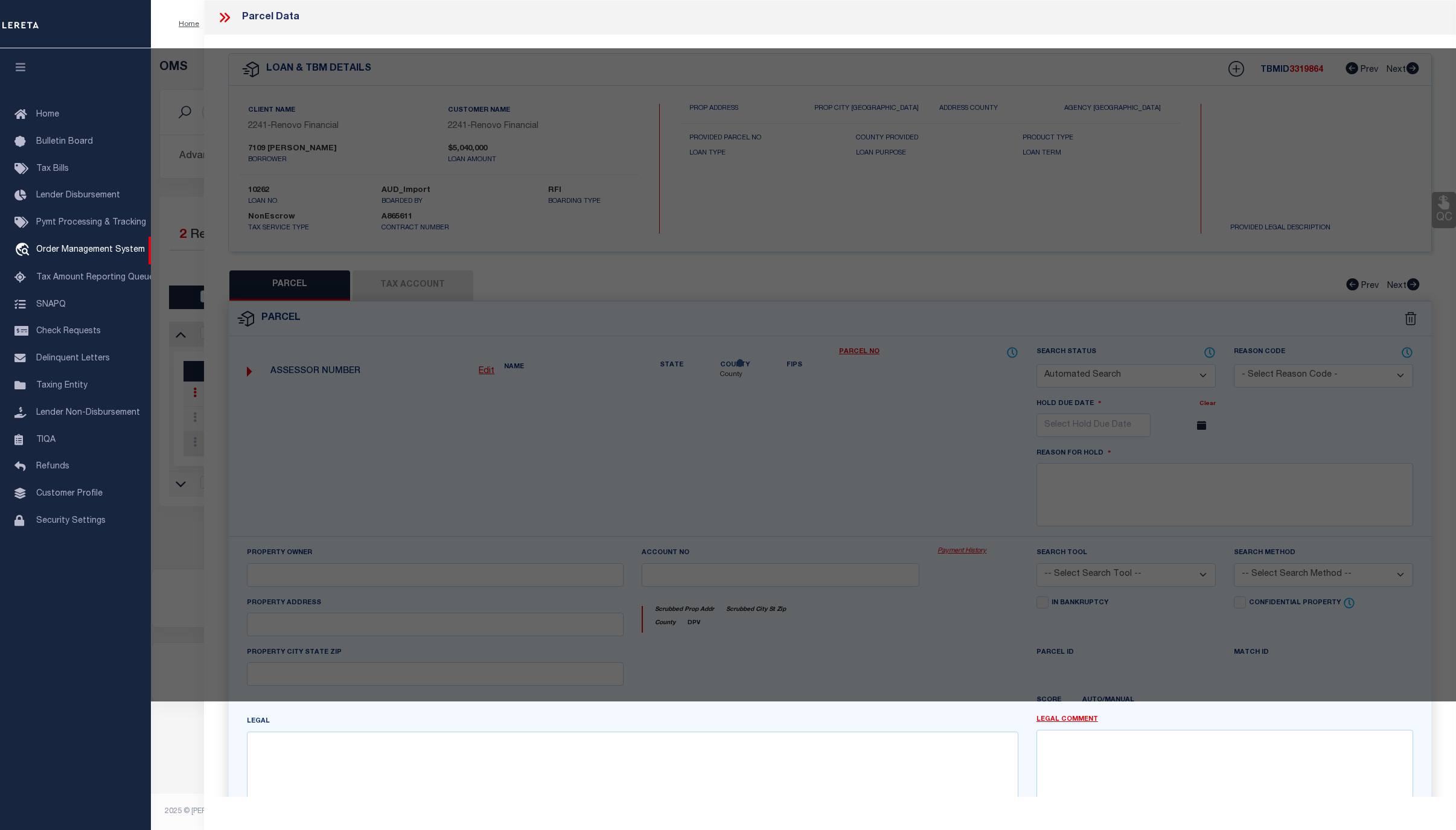
checkbox input "false"
select select "CP"
type input "7109 [PERSON_NAME]"
select select "AGW"
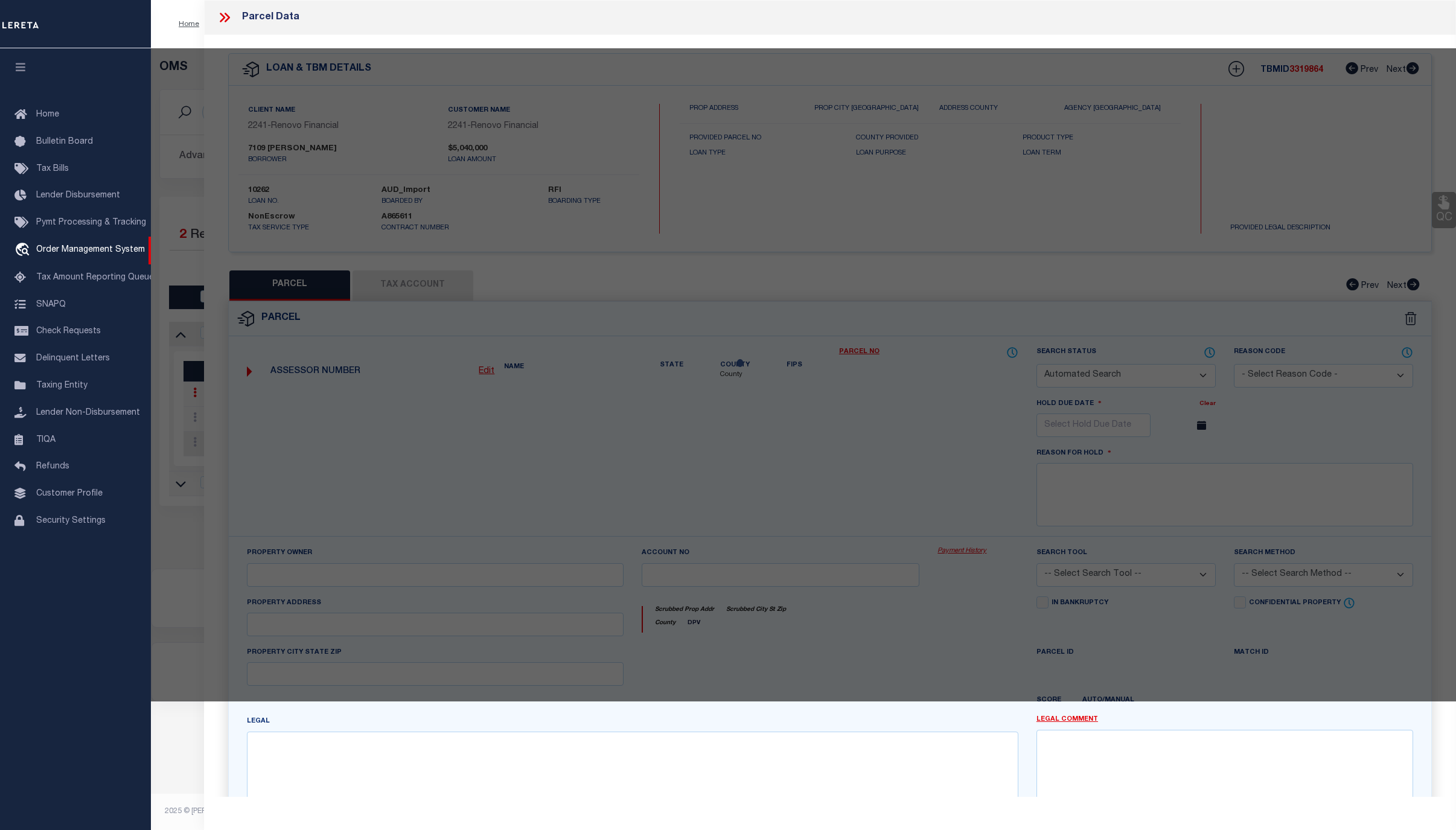
select select
type input "[STREET_ADDRESS][PERSON_NAME]"
checkbox input "false"
type input "[GEOGRAPHIC_DATA], IL 60649"
type textarea "THE SOUTH 72.00 FEET OF THE EAST 1/2 OF THE NORTH 3/10 OF BLOCK 3 (EXCEPT [PERS…"
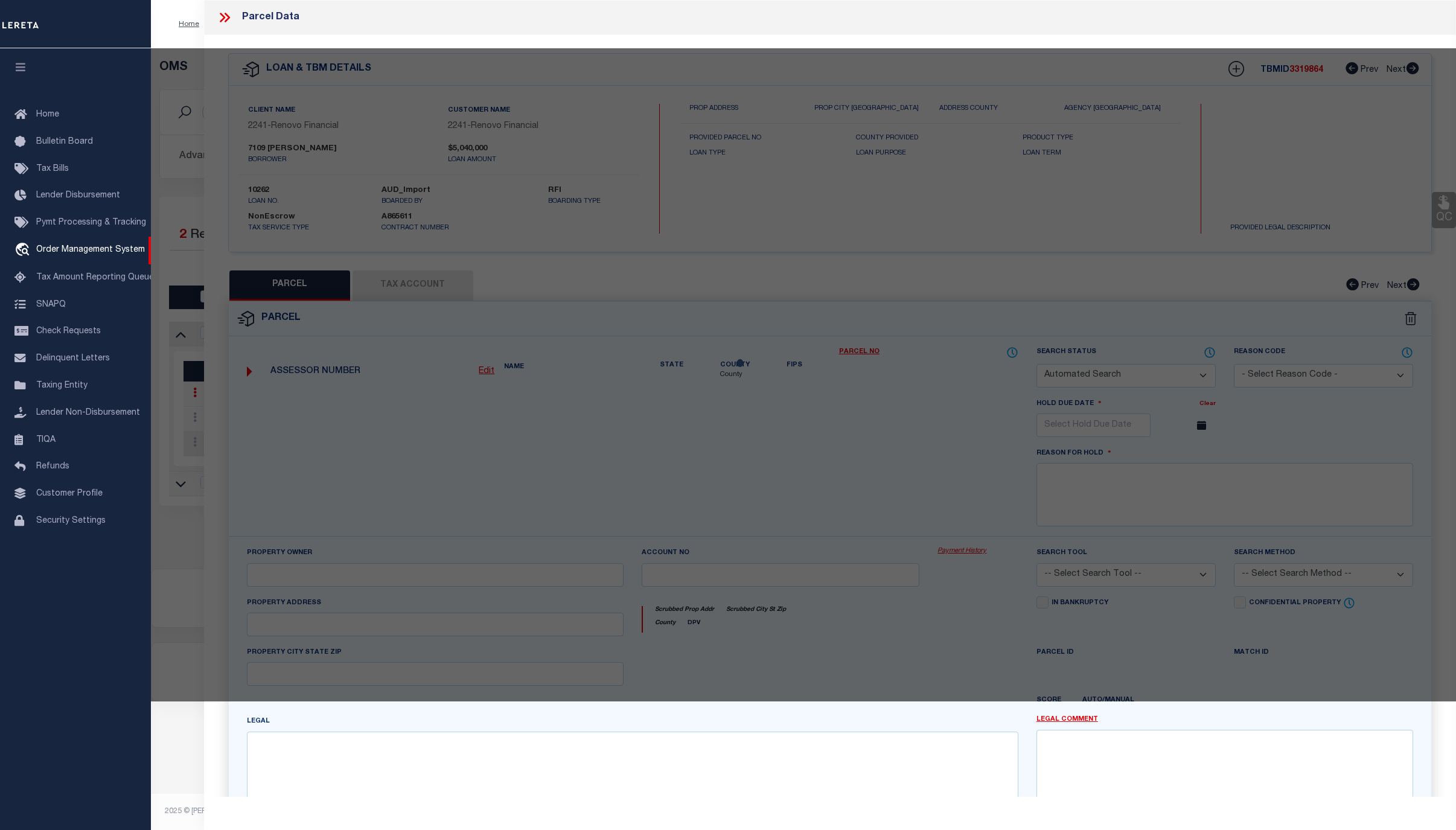
type textarea "Completed based on given legal document."
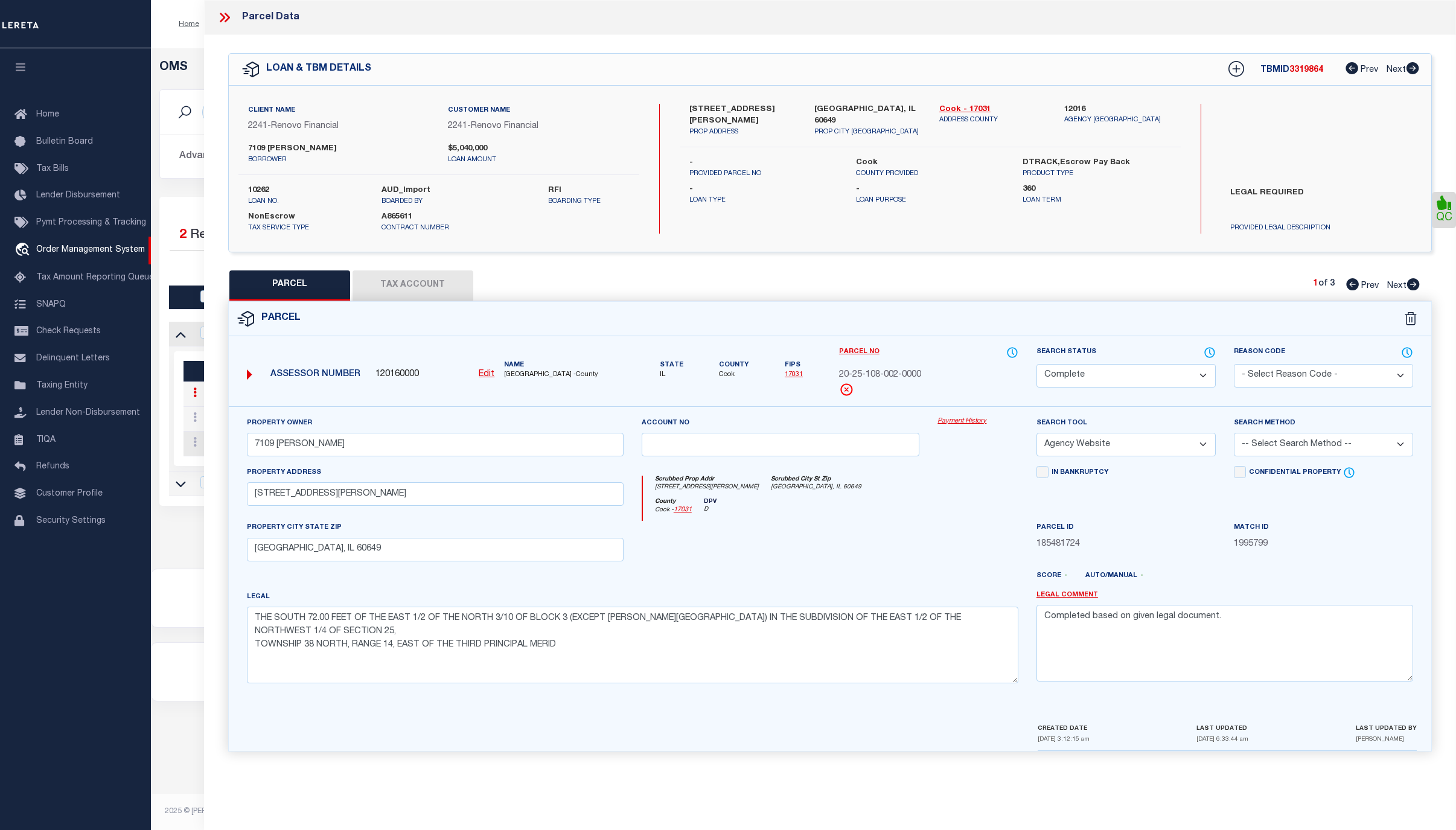
click at [960, 424] on link "Payment History" at bounding box center [977, 422] width 81 height 11
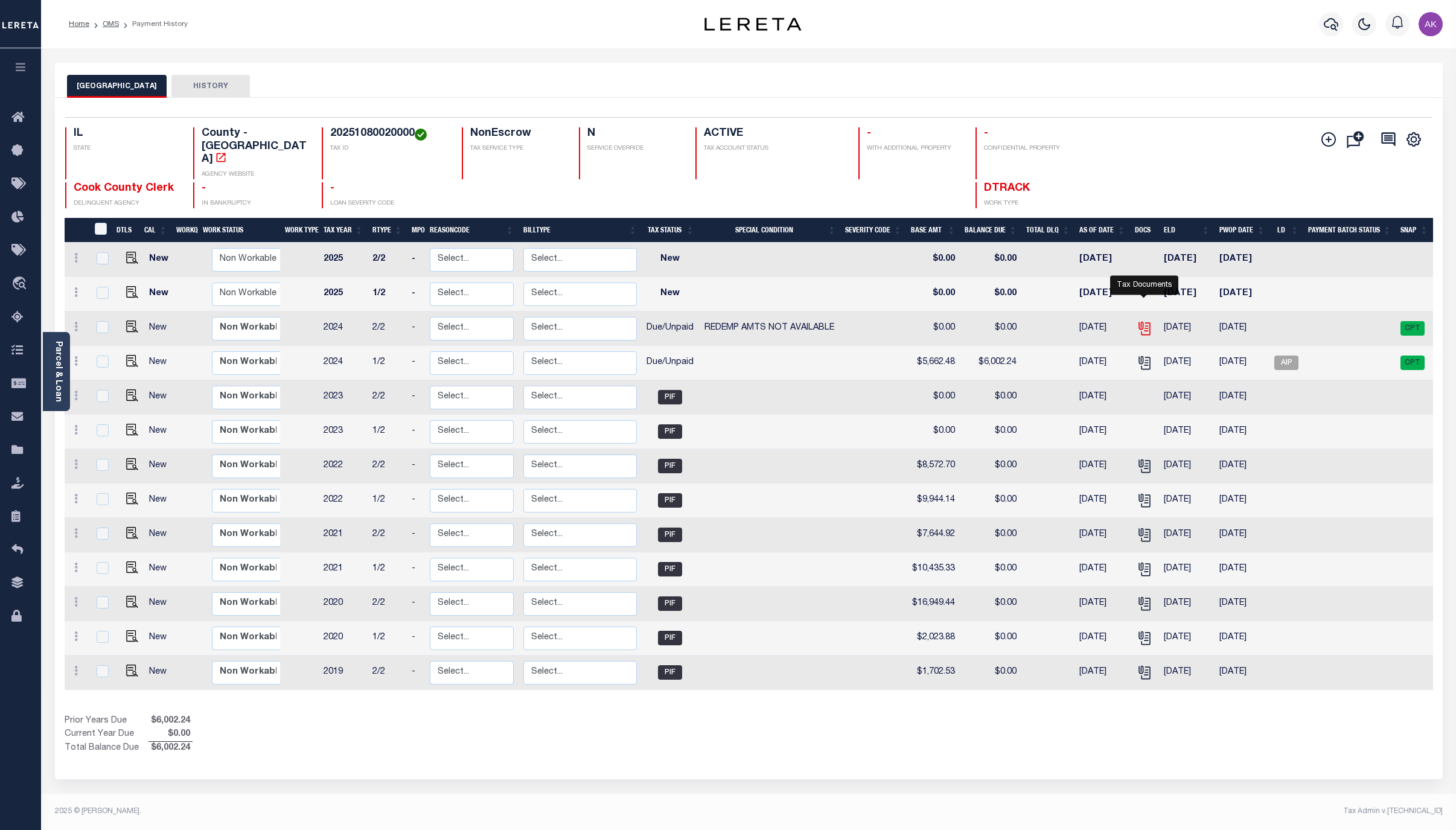
click at [1145, 321] on icon "" at bounding box center [1143, 328] width 15 height 15
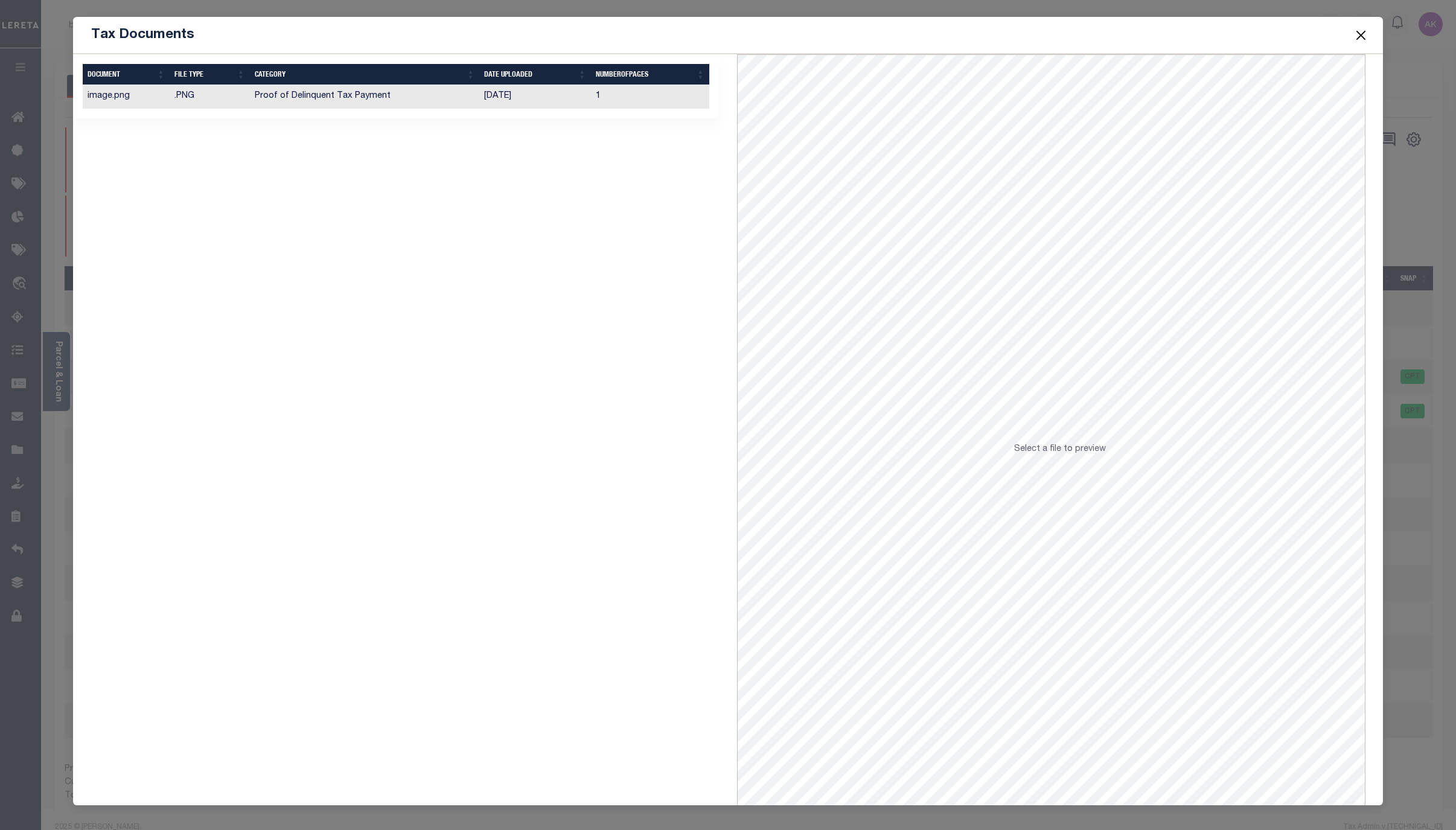
click at [361, 94] on td "Proof of Delinquent Tax Payment" at bounding box center [365, 97] width 230 height 24
click at [1358, 28] on button "Close" at bounding box center [1360, 34] width 15 height 15
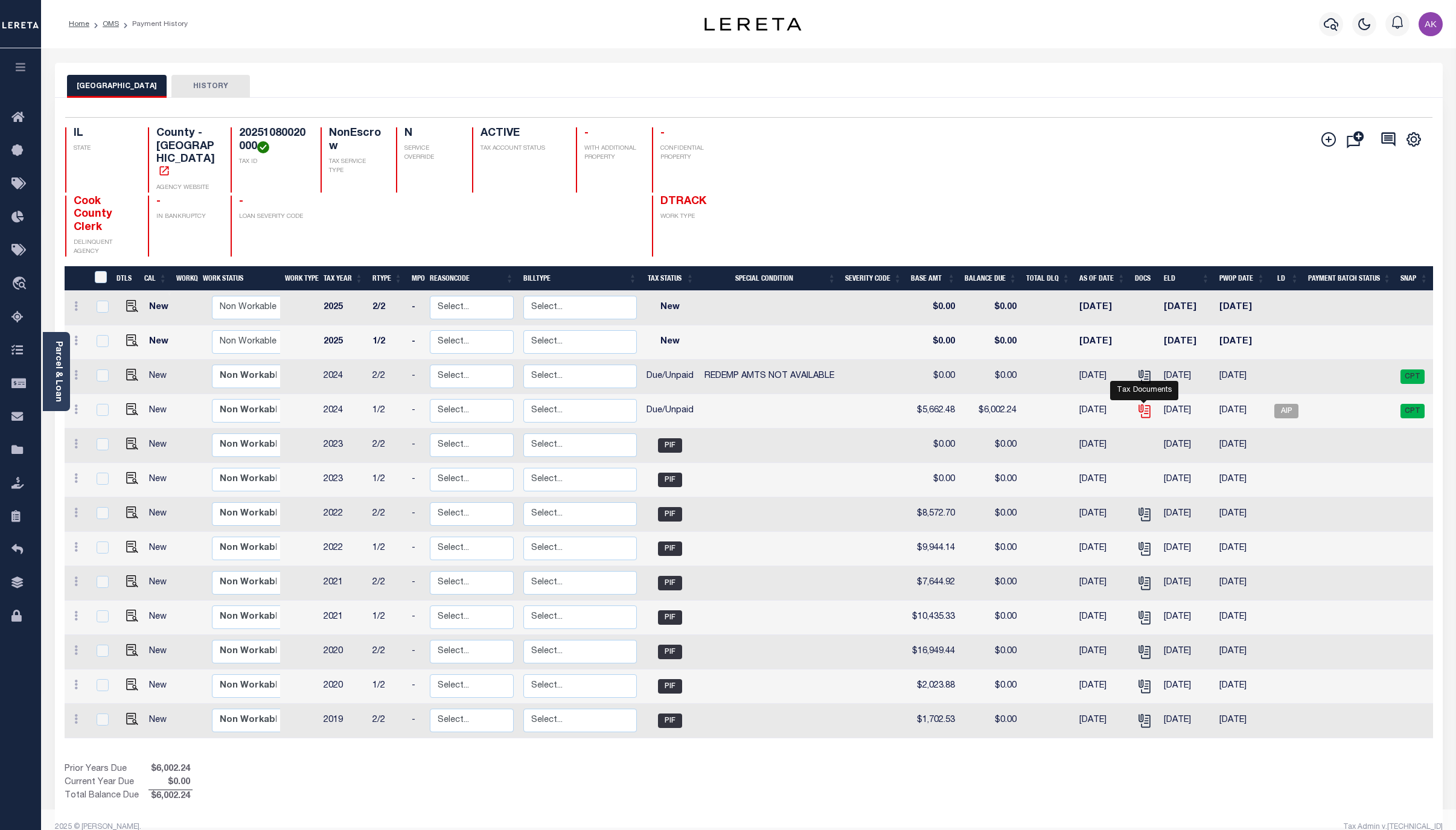
click at [1145, 403] on icon "" at bounding box center [1143, 410] width 15 height 15
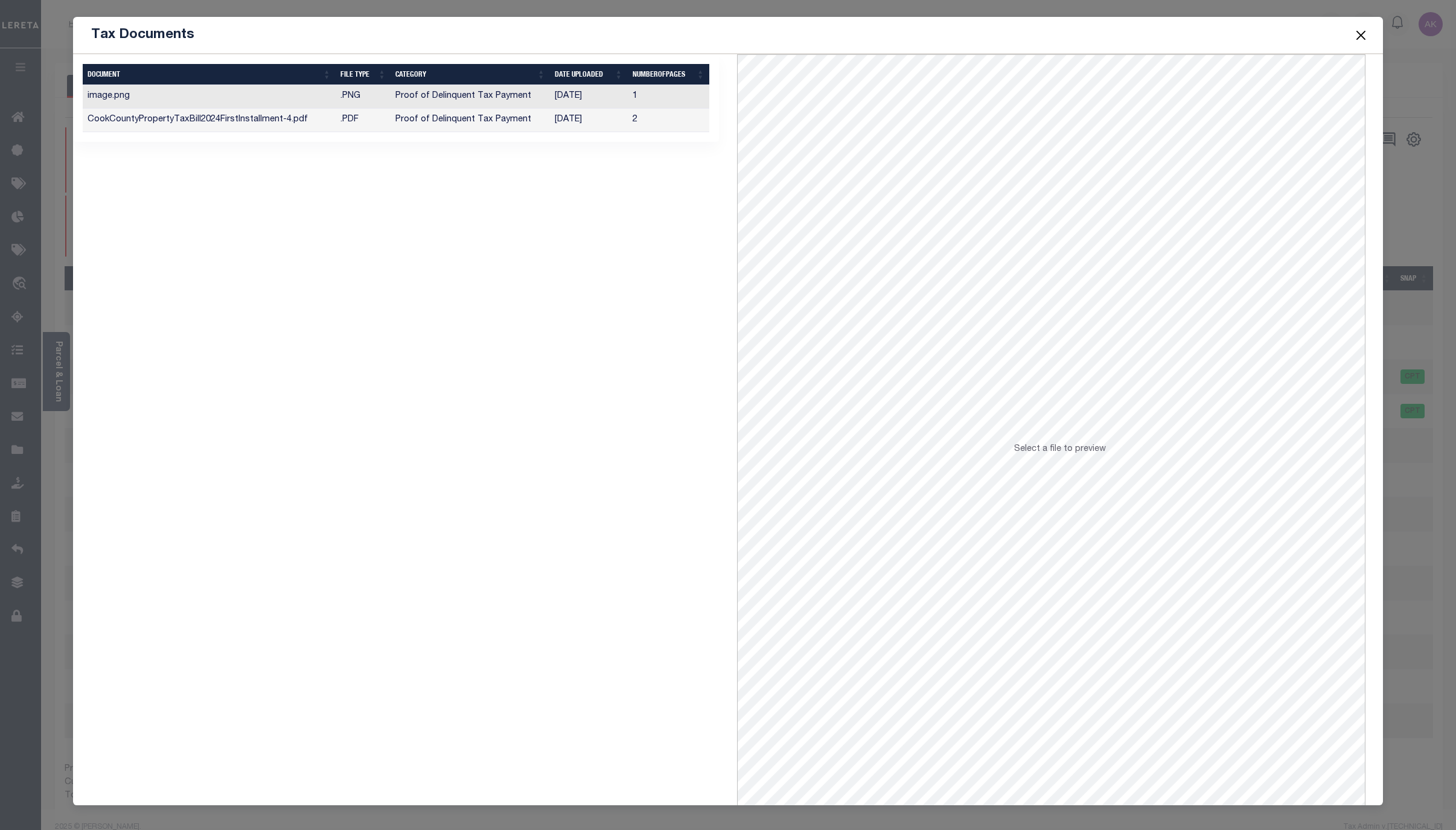
click at [473, 123] on td "Proof of Delinquent Tax Payment" at bounding box center [470, 120] width 160 height 24
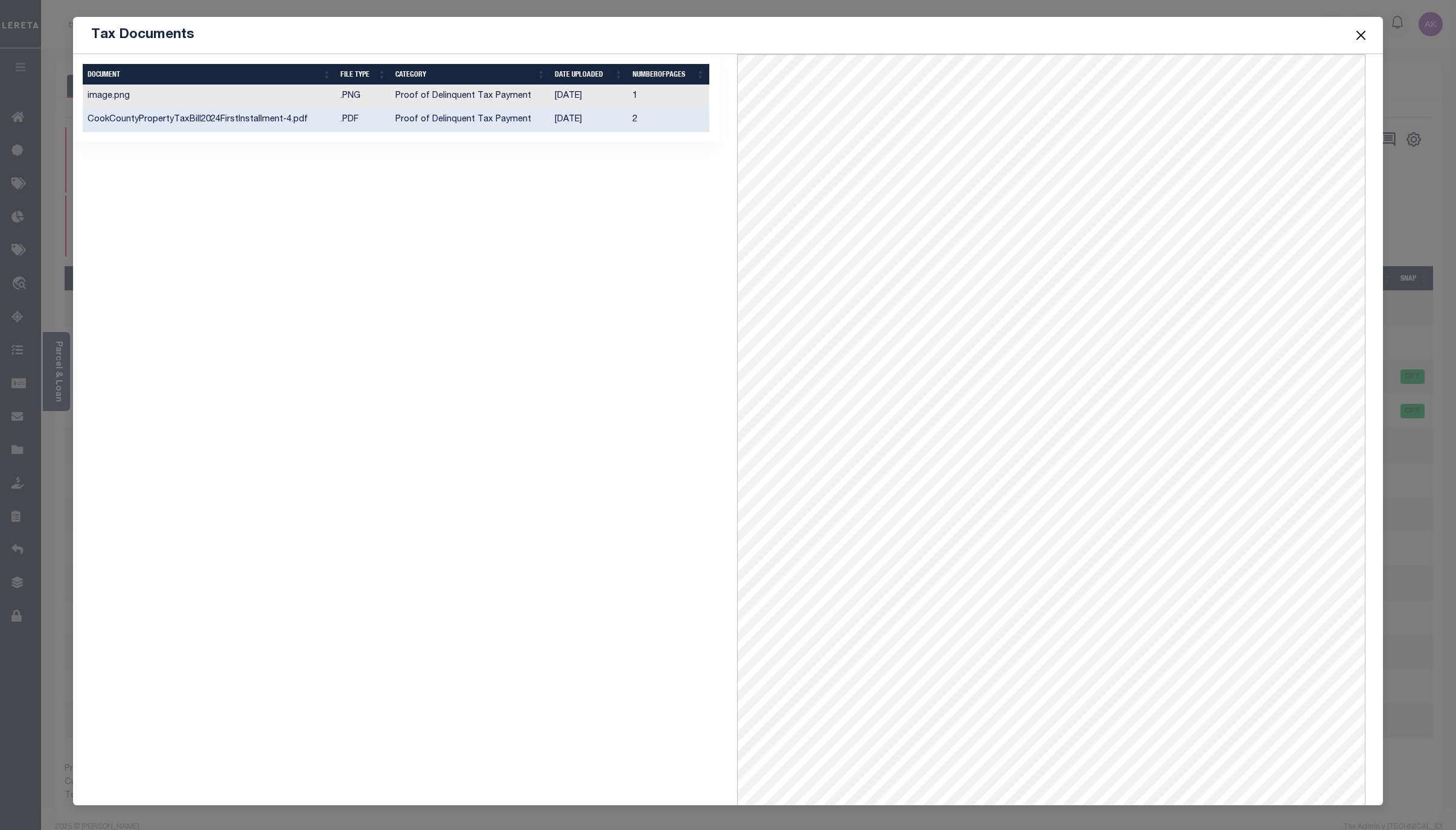
drag, startPoint x: 661, startPoint y: 34, endPoint x: 692, endPoint y: 29, distance: 31.4
click at [661, 34] on div "Tax Documents" at bounding box center [728, 35] width 1310 height 37
click at [1360, 34] on button "Close" at bounding box center [1360, 34] width 15 height 15
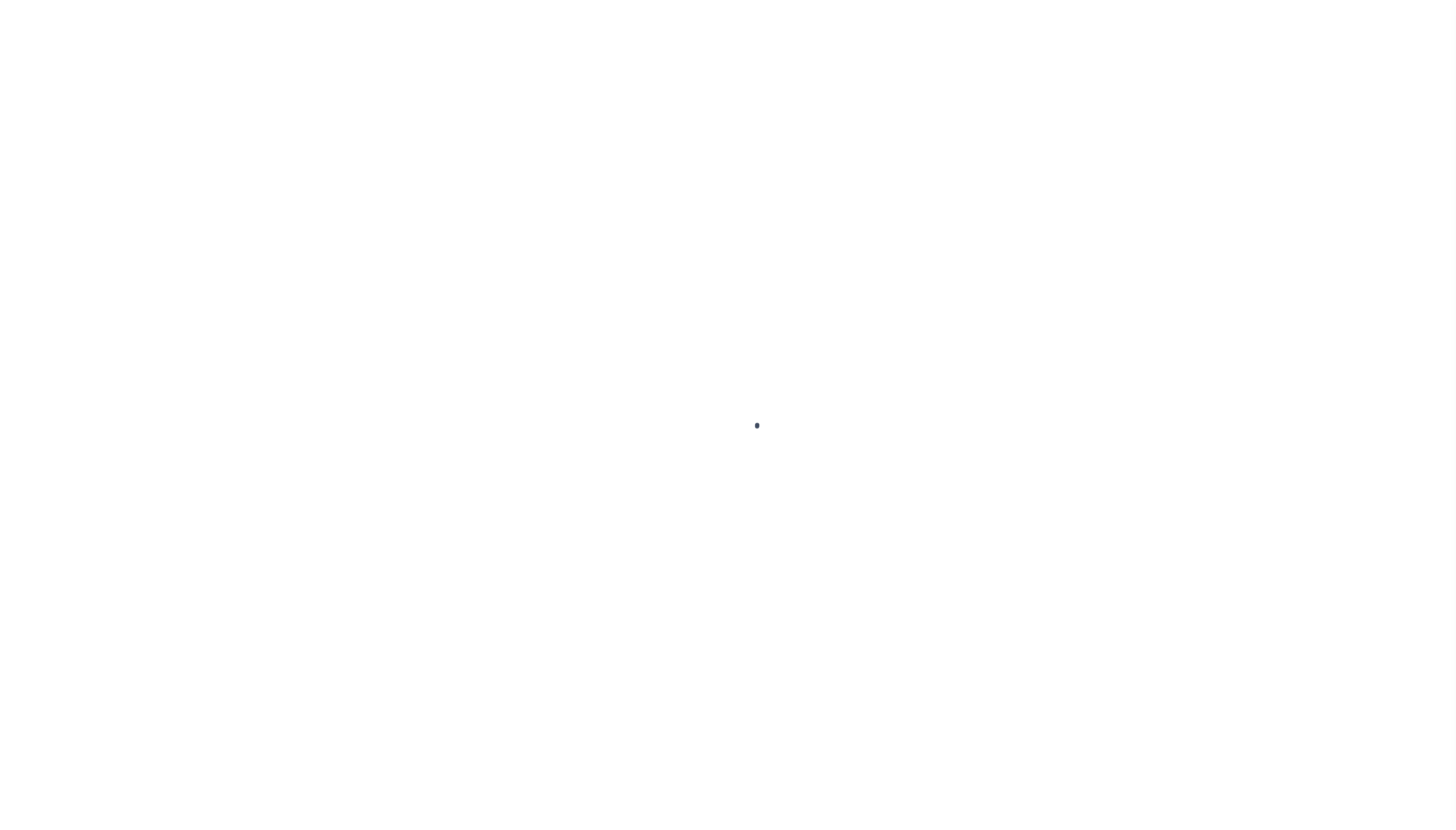
select select "CP"
select select "AGW"
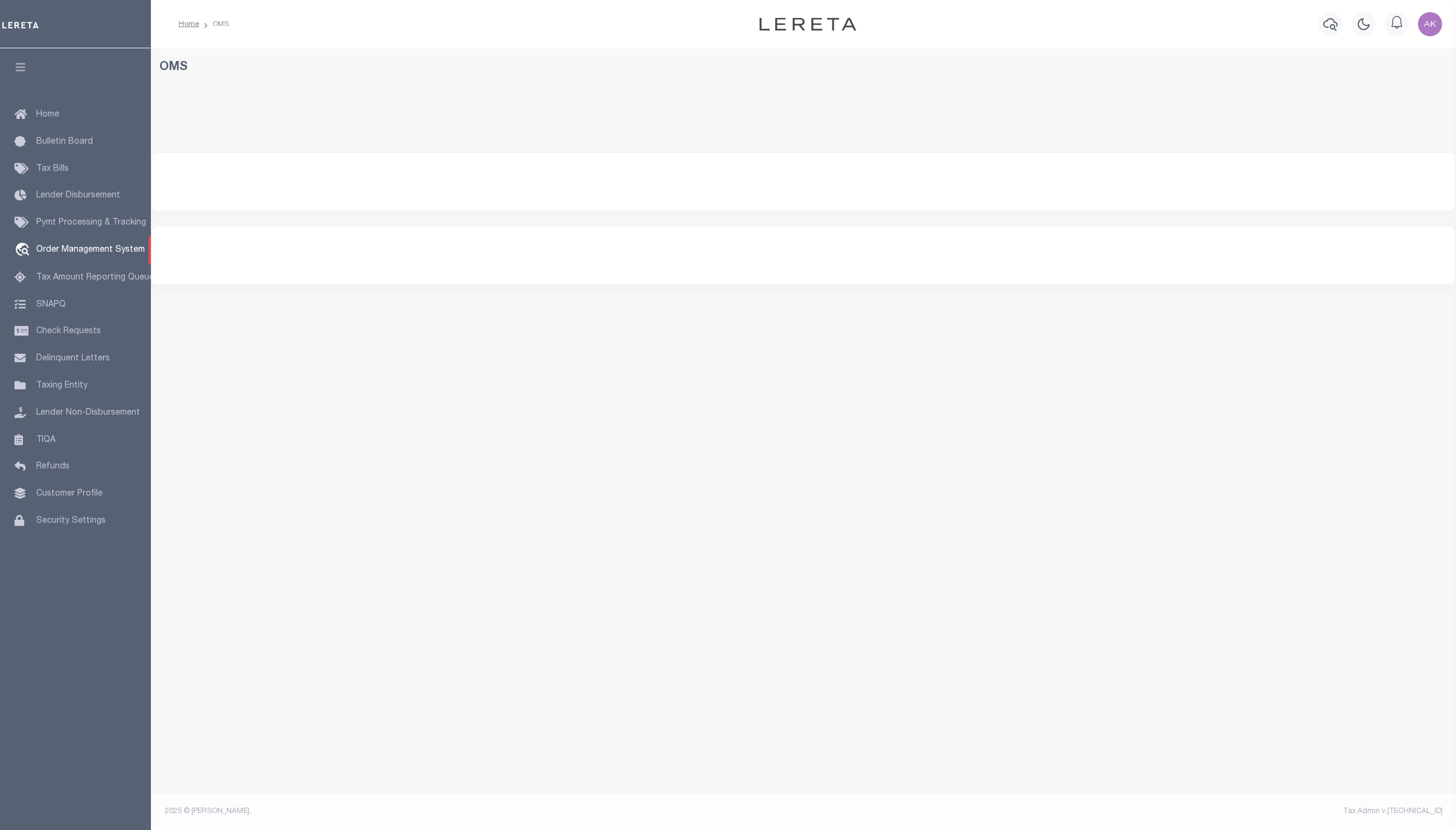
select select "200"
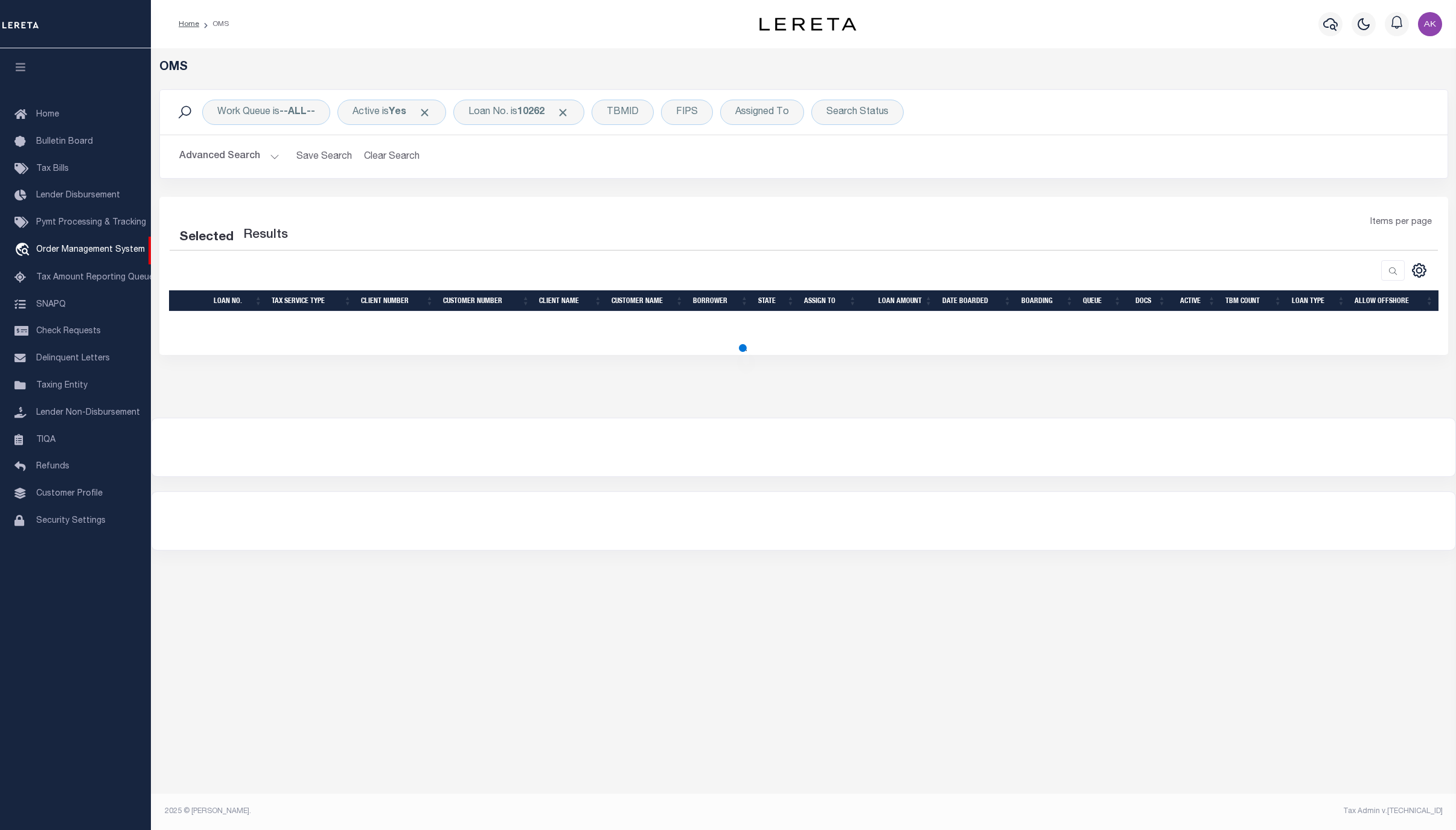
select select "200"
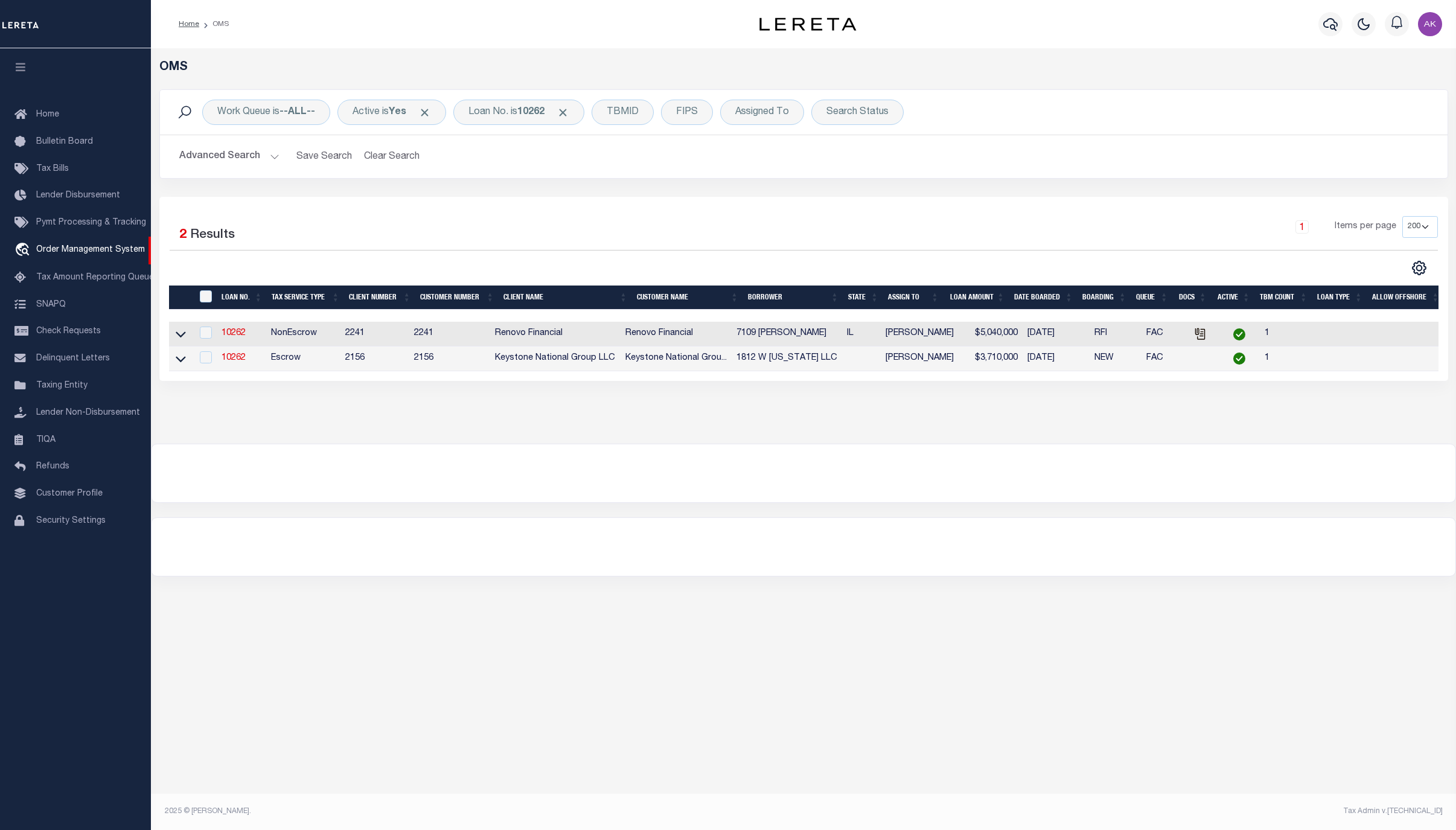
drag, startPoint x: 180, startPoint y: 337, endPoint x: 310, endPoint y: 328, distance: 130.3
click at [180, 337] on icon at bounding box center [181, 334] width 11 height 13
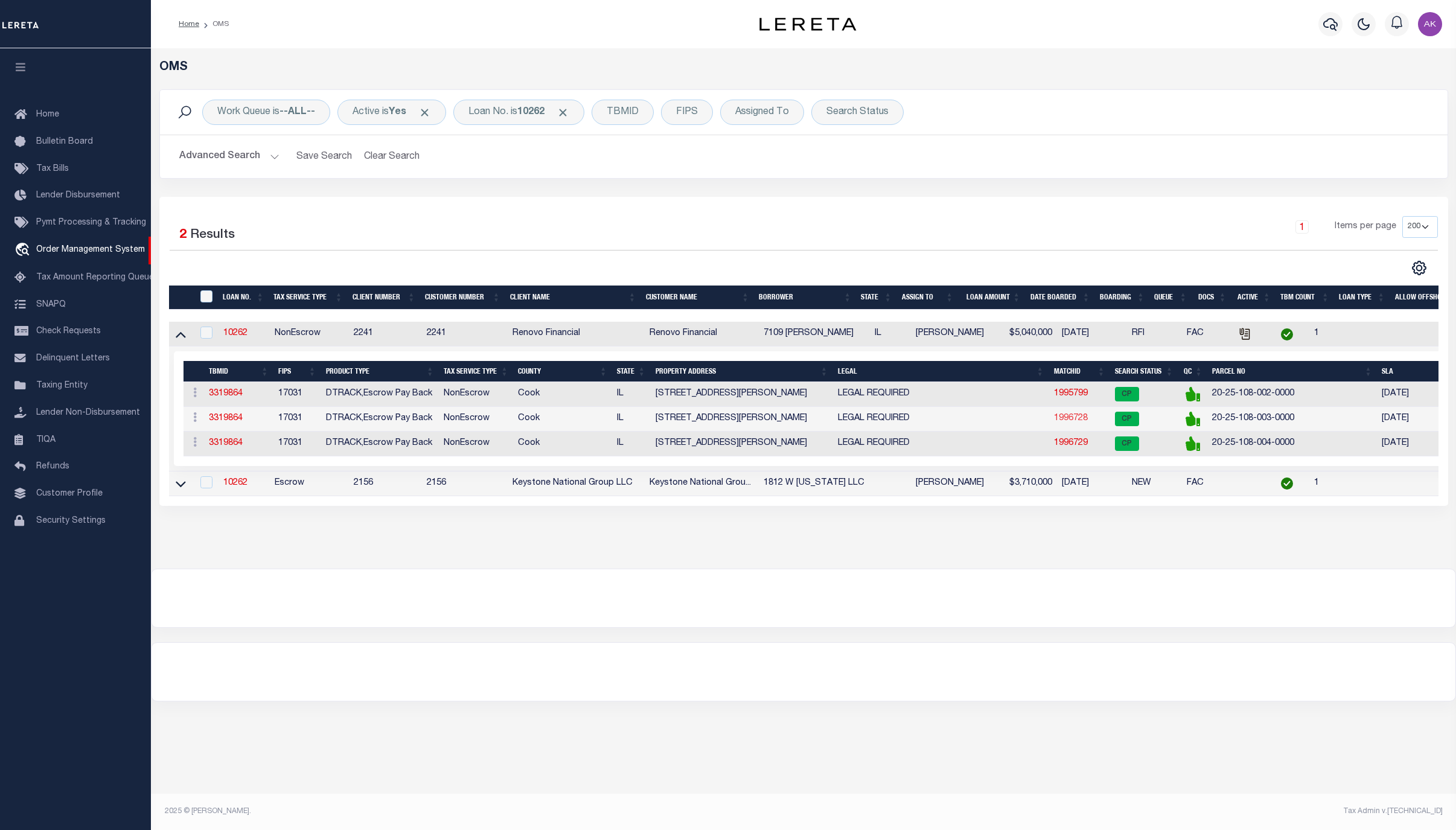
click at [1078, 422] on link "1996728" at bounding box center [1071, 418] width 34 height 8
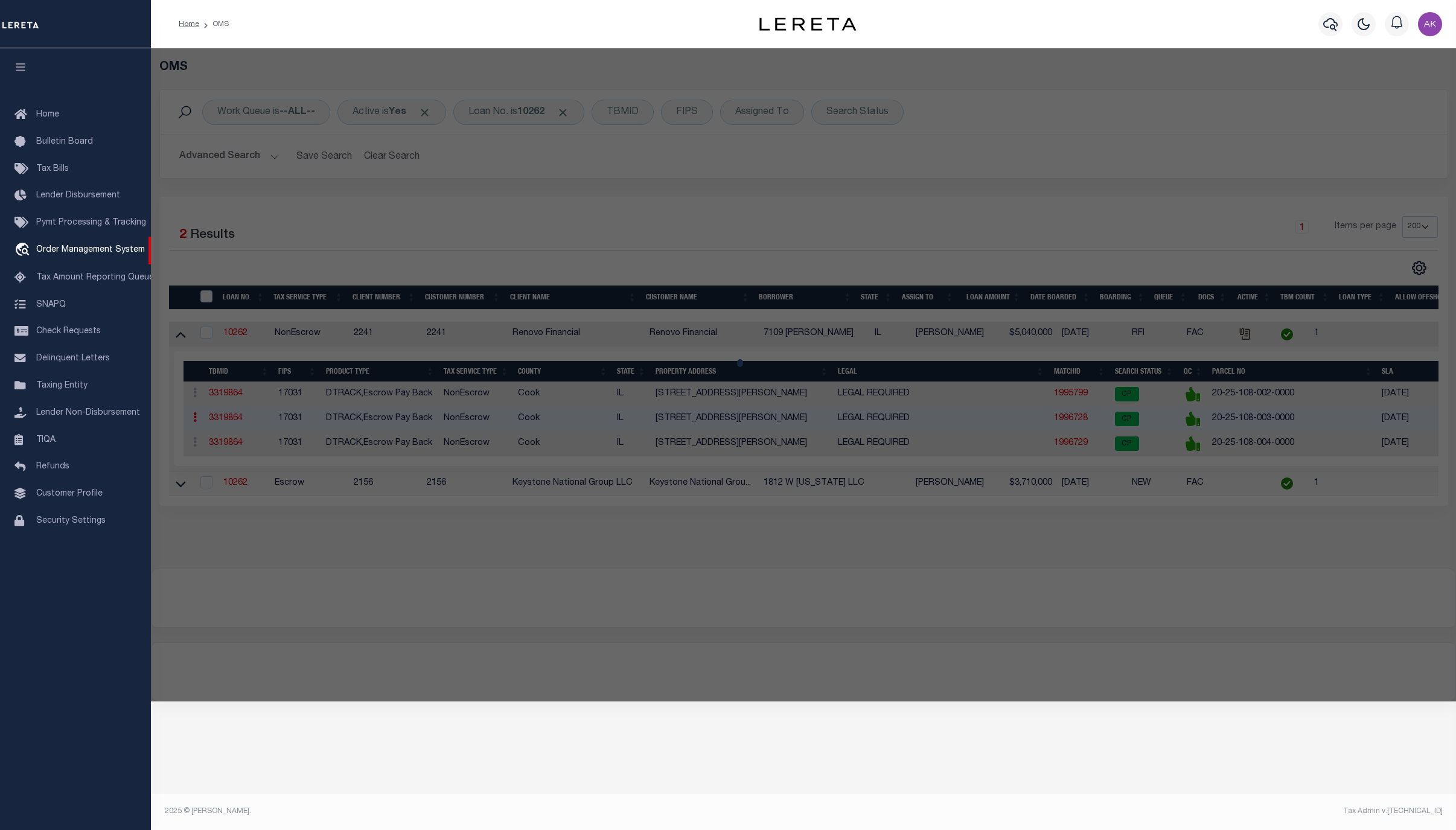
select select "AS"
select select
checkbox input "false"
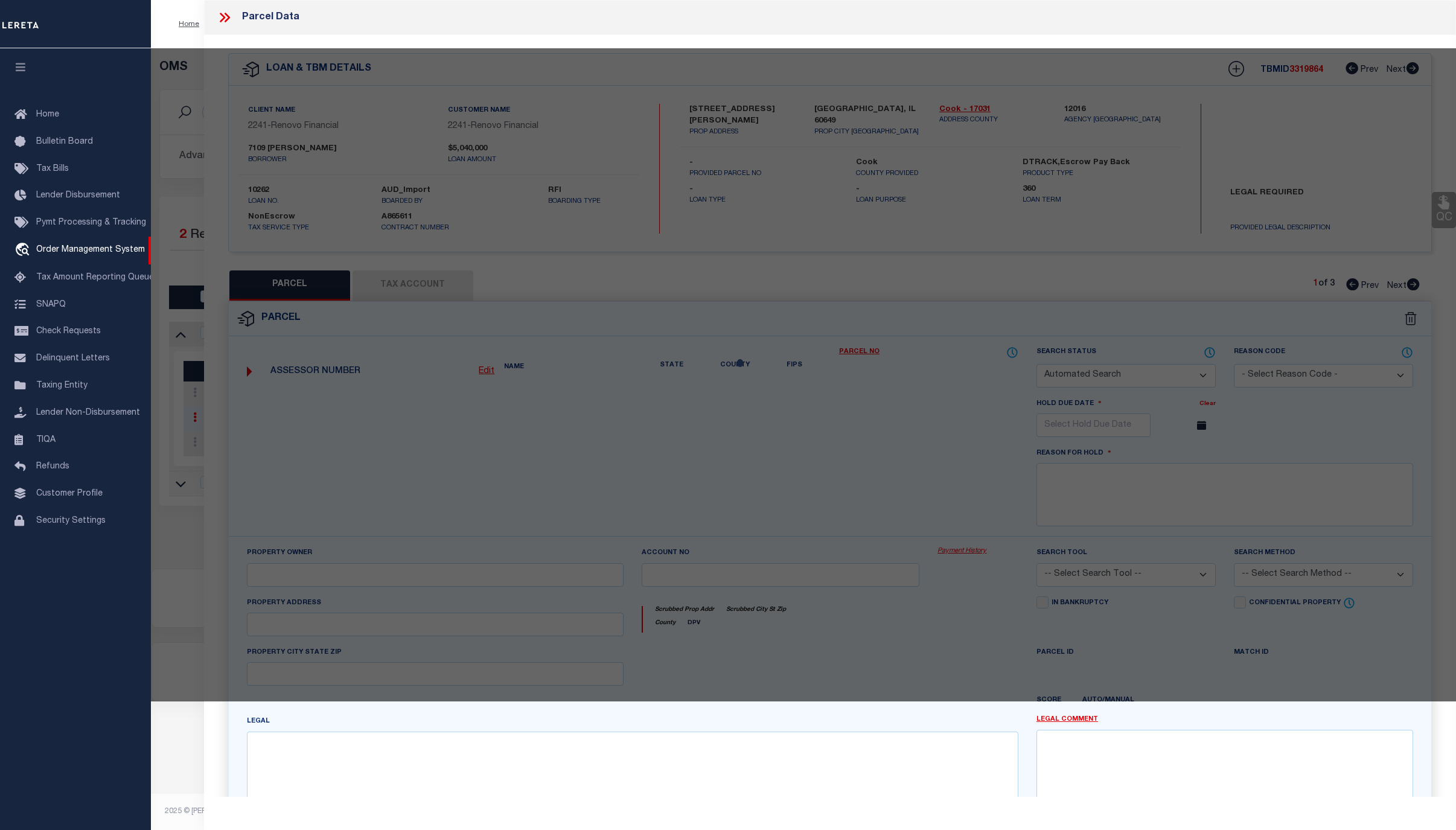
select select "CP"
type input "7109 [PERSON_NAME]"
select select "AGW"
select select
type input "7117 S BENNETT AVE"
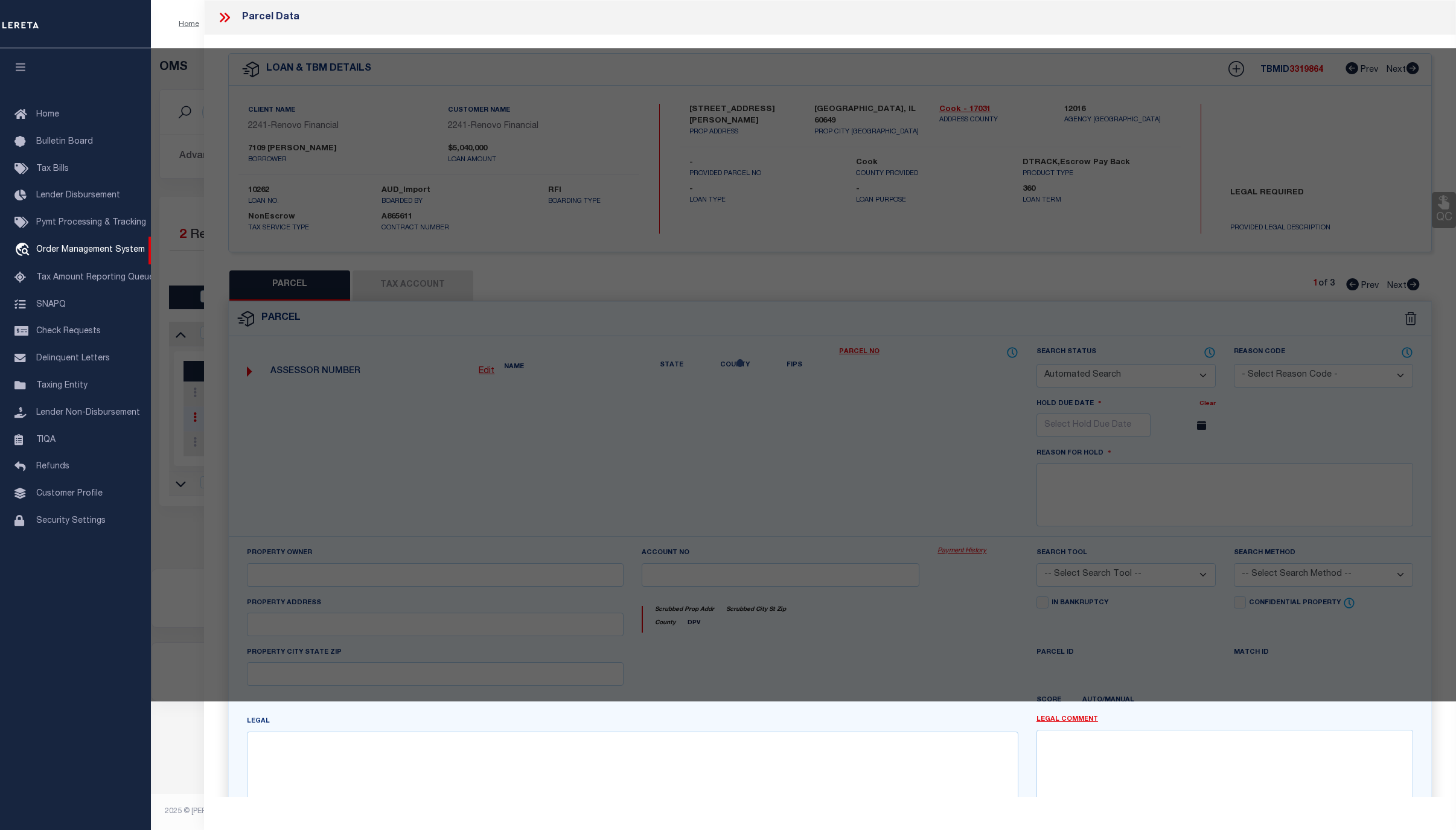
checkbox input "false"
type input "Chicago, IL 60649"
type textarea "LOTS 1 AND 2 IN BELKNAP'S SUBDIVISION OF THE SOUTH 1/4 OF THE NORTH 2/5 OF BLOC…"
type textarea "Completed based on given legal document."
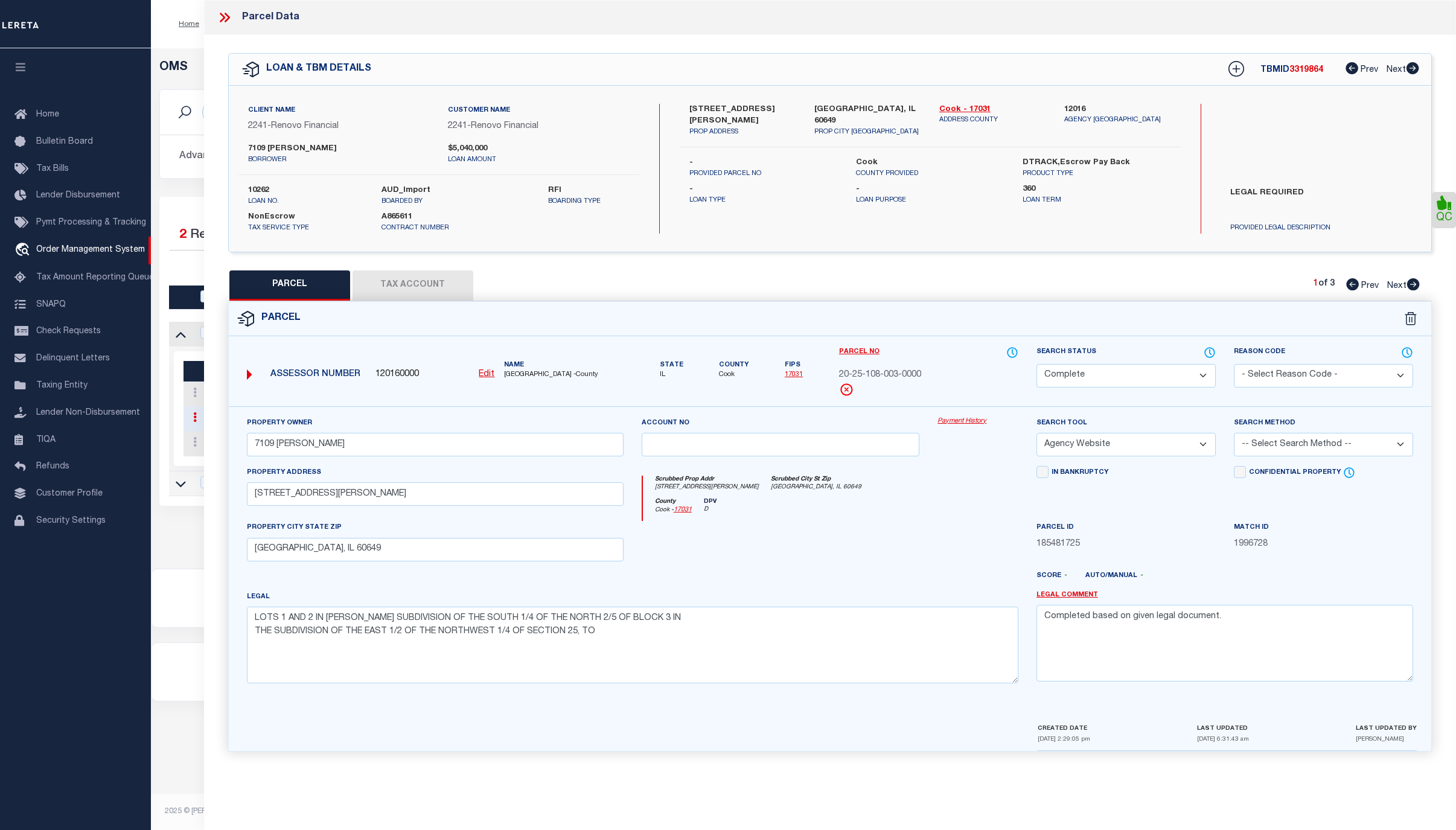
click at [969, 424] on link "Payment History" at bounding box center [977, 422] width 81 height 11
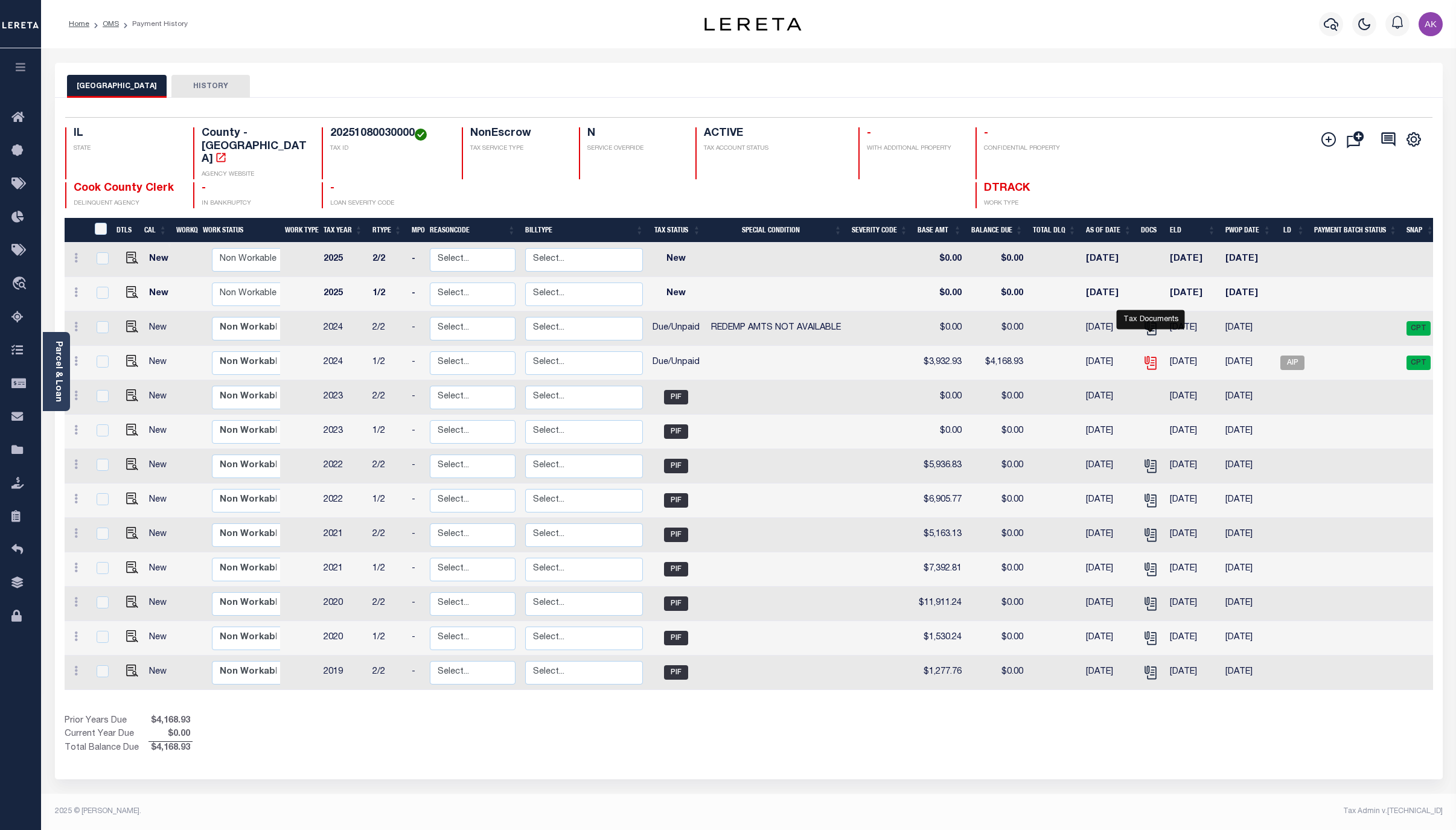
click at [1153, 356] on icon "" at bounding box center [1150, 361] width 10 height 10
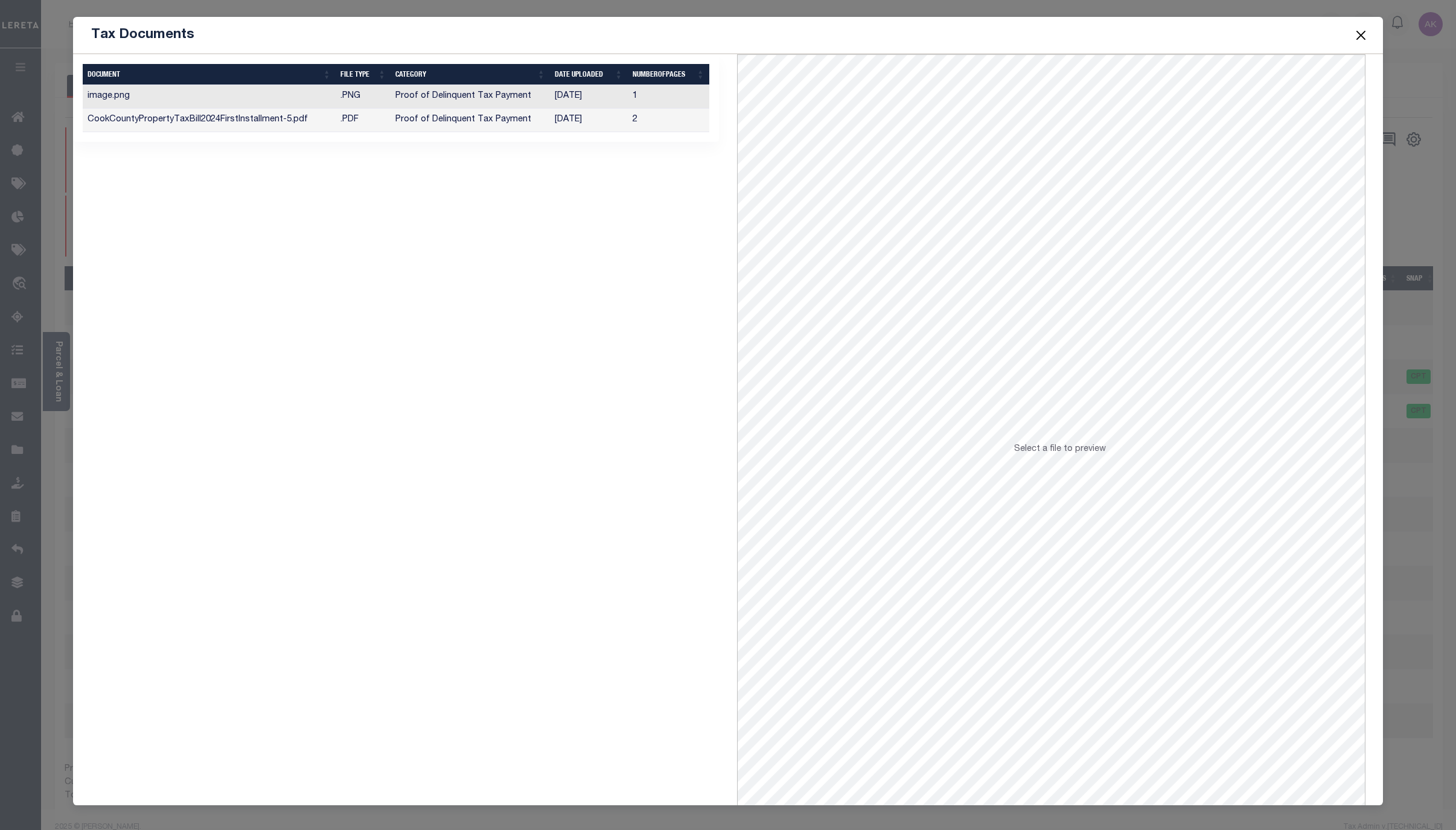
click at [474, 123] on td "Proof of Delinquent Tax Payment" at bounding box center [470, 120] width 160 height 24
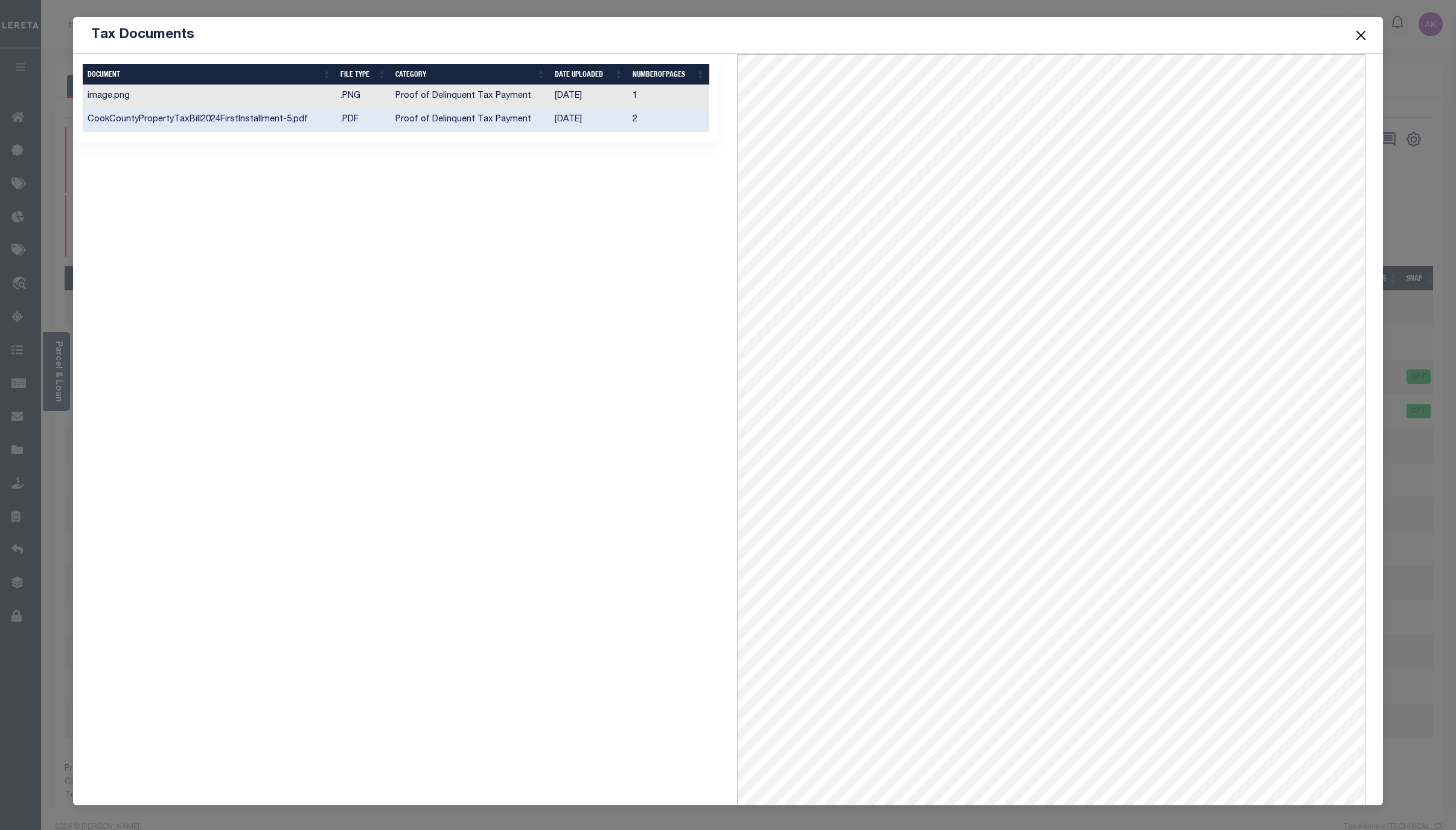
click at [927, 37] on div "Tax Documents" at bounding box center [728, 35] width 1310 height 37
click at [1360, 34] on button "Close" at bounding box center [1360, 34] width 15 height 15
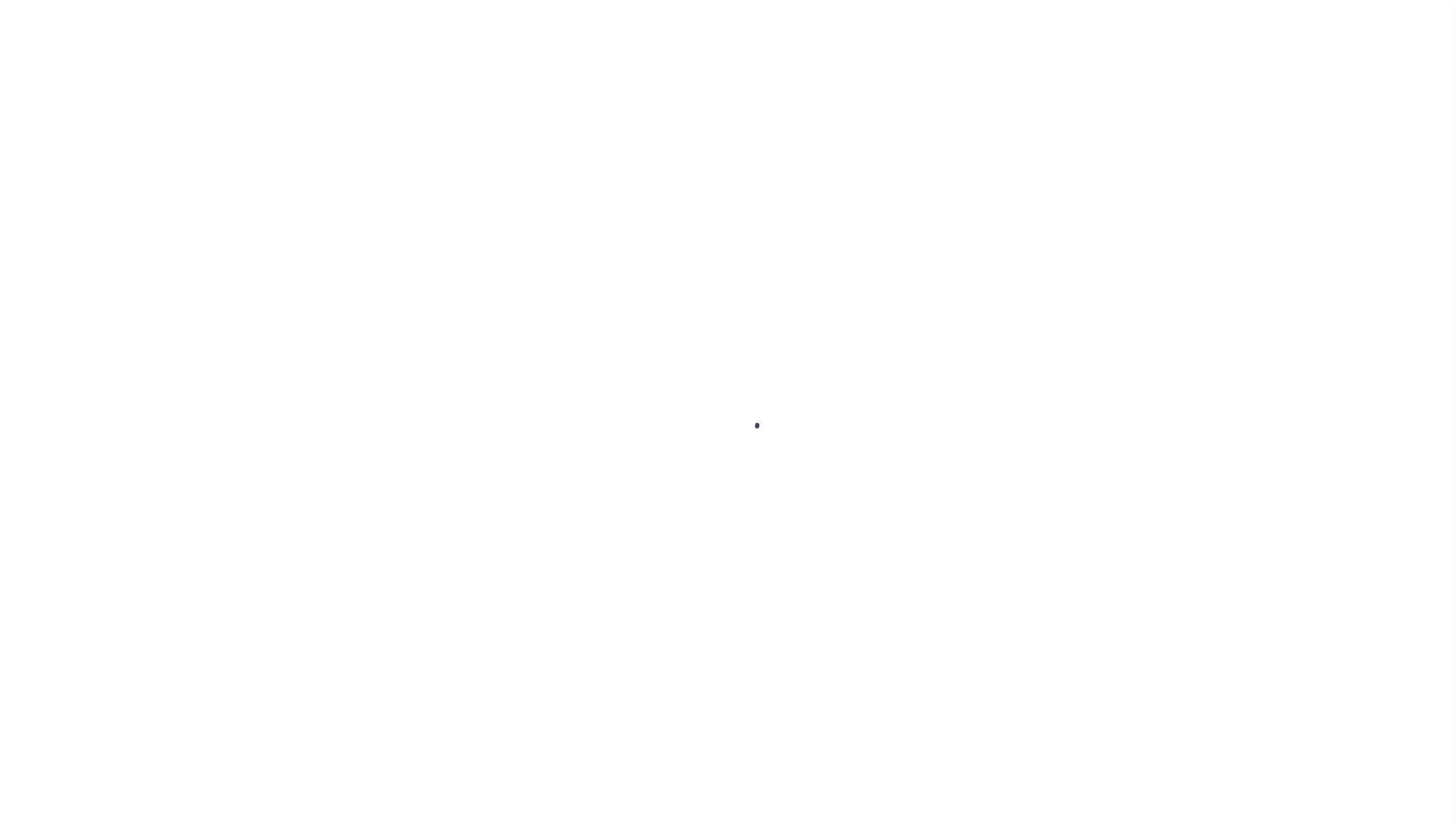
select select "CP"
select select "AGW"
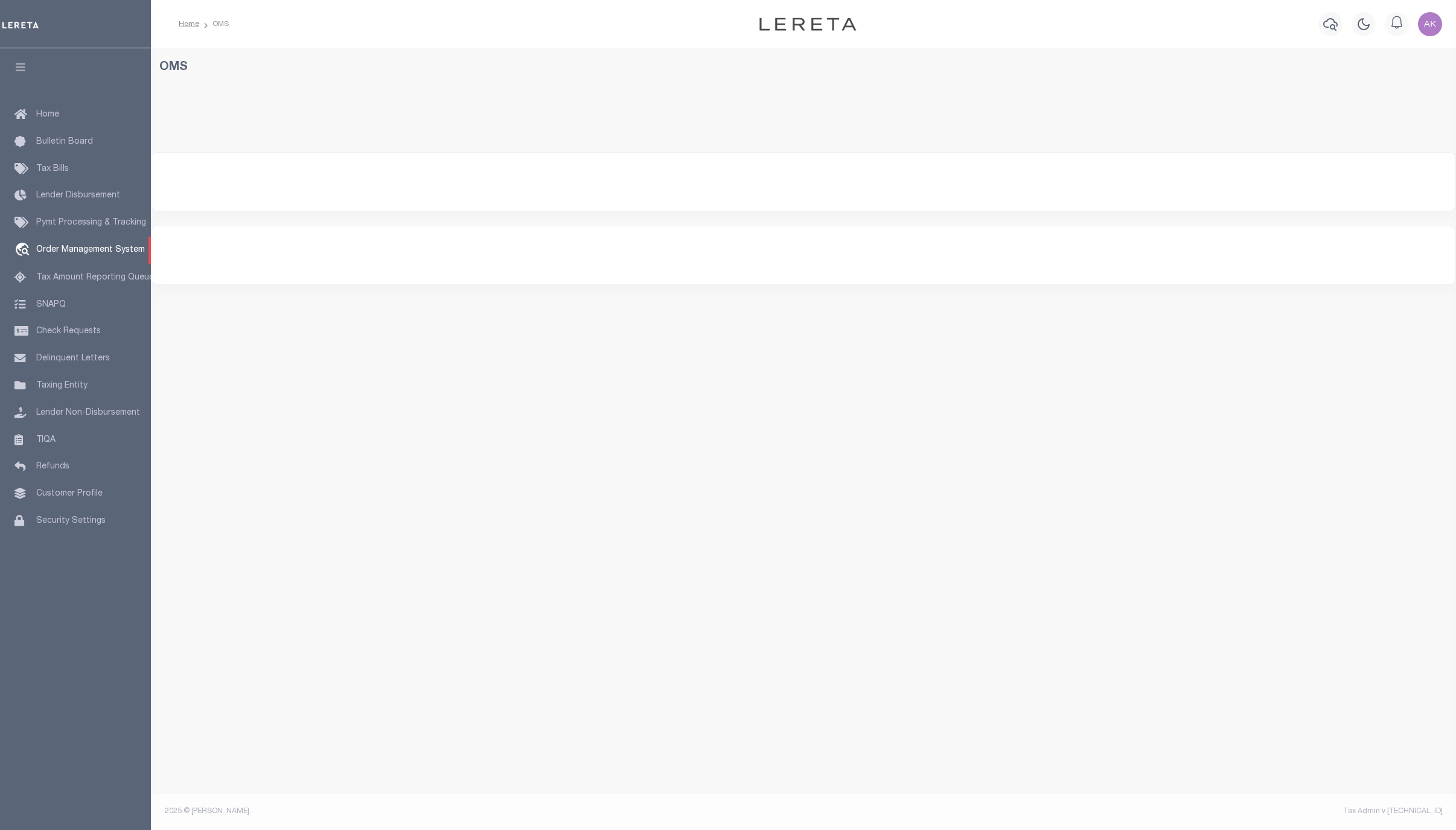
select select "200"
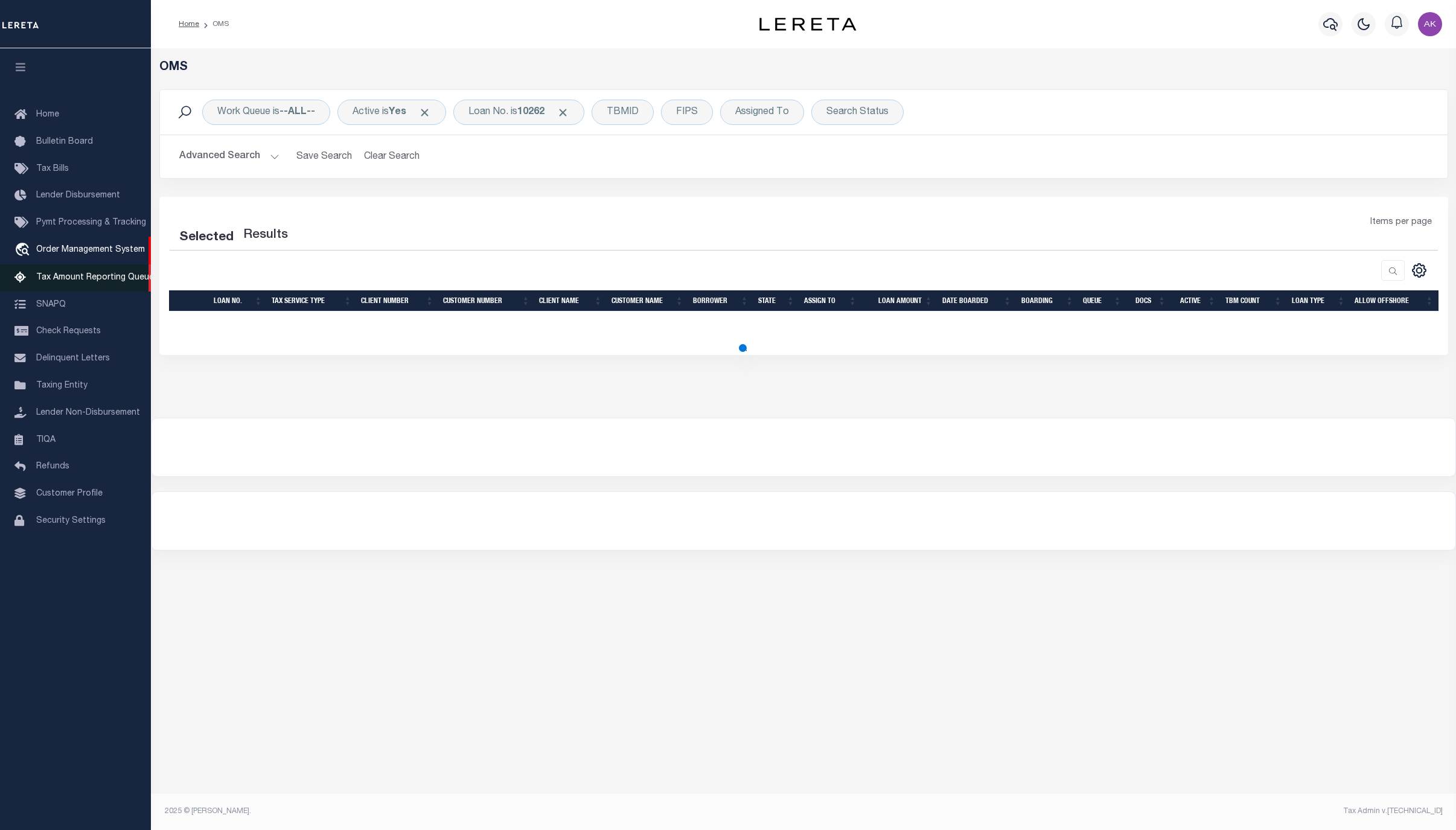
select select "200"
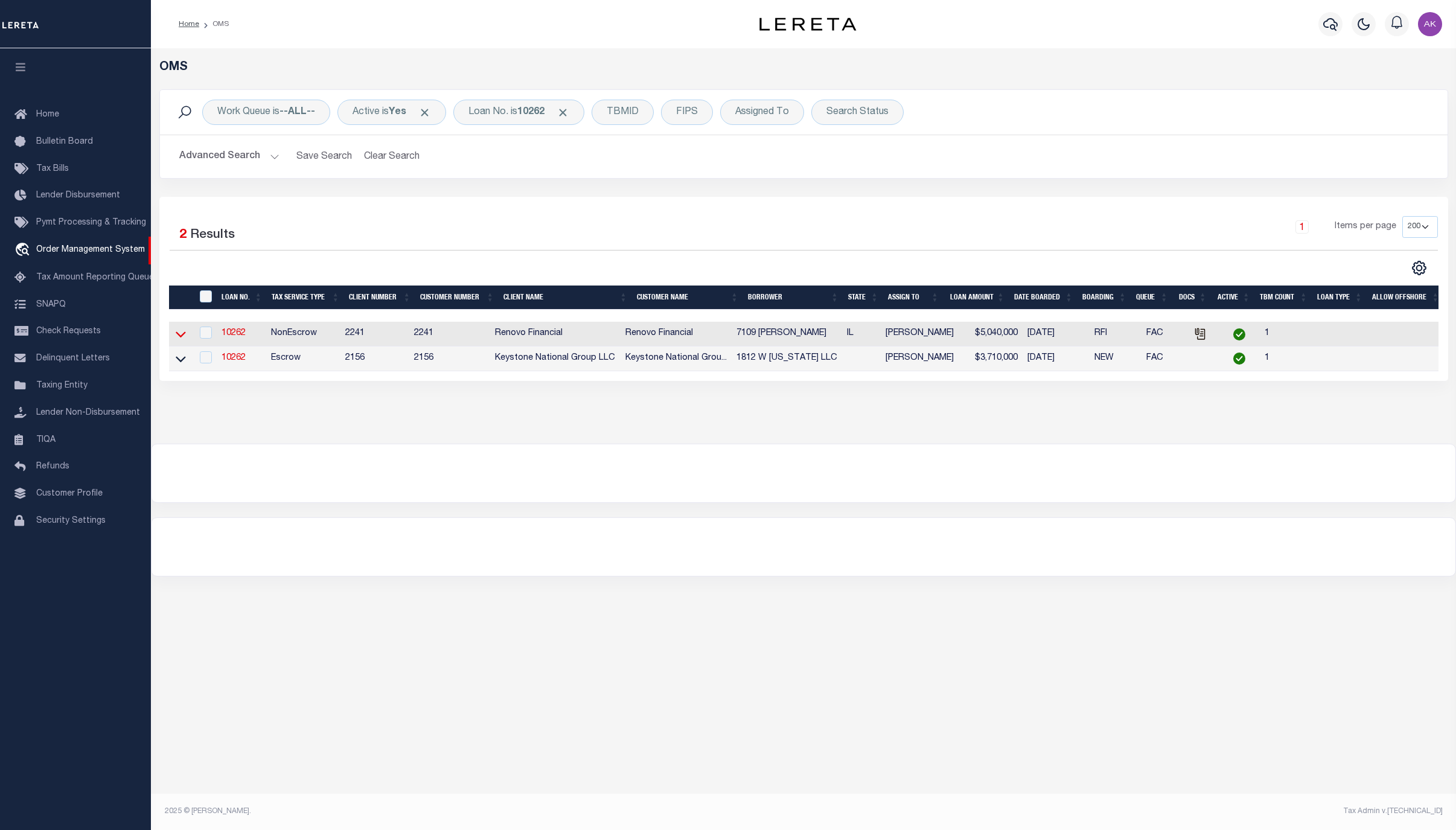
click at [185, 334] on icon at bounding box center [181, 334] width 11 height 13
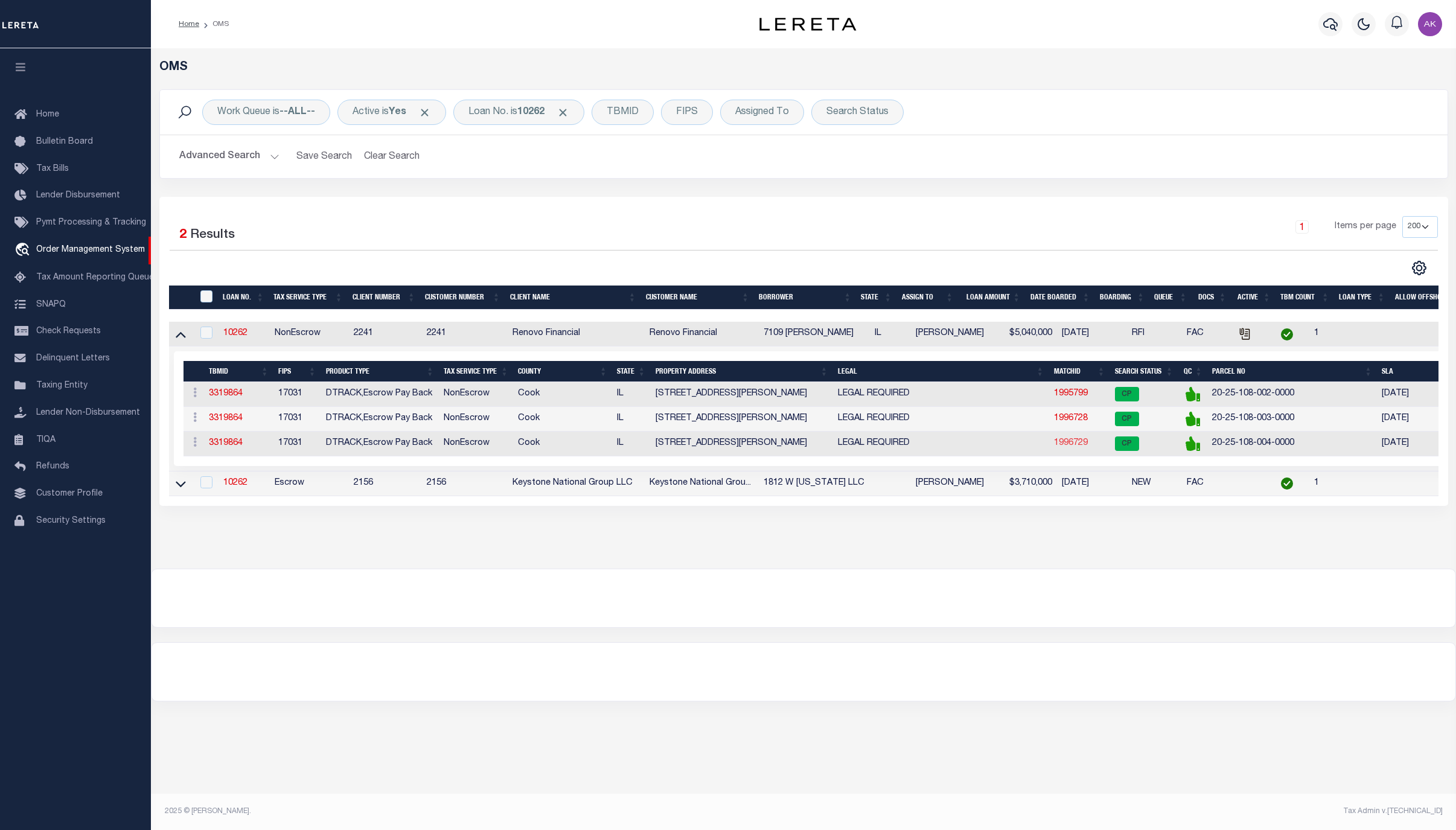
click at [1073, 448] on link "1996729" at bounding box center [1071, 443] width 34 height 8
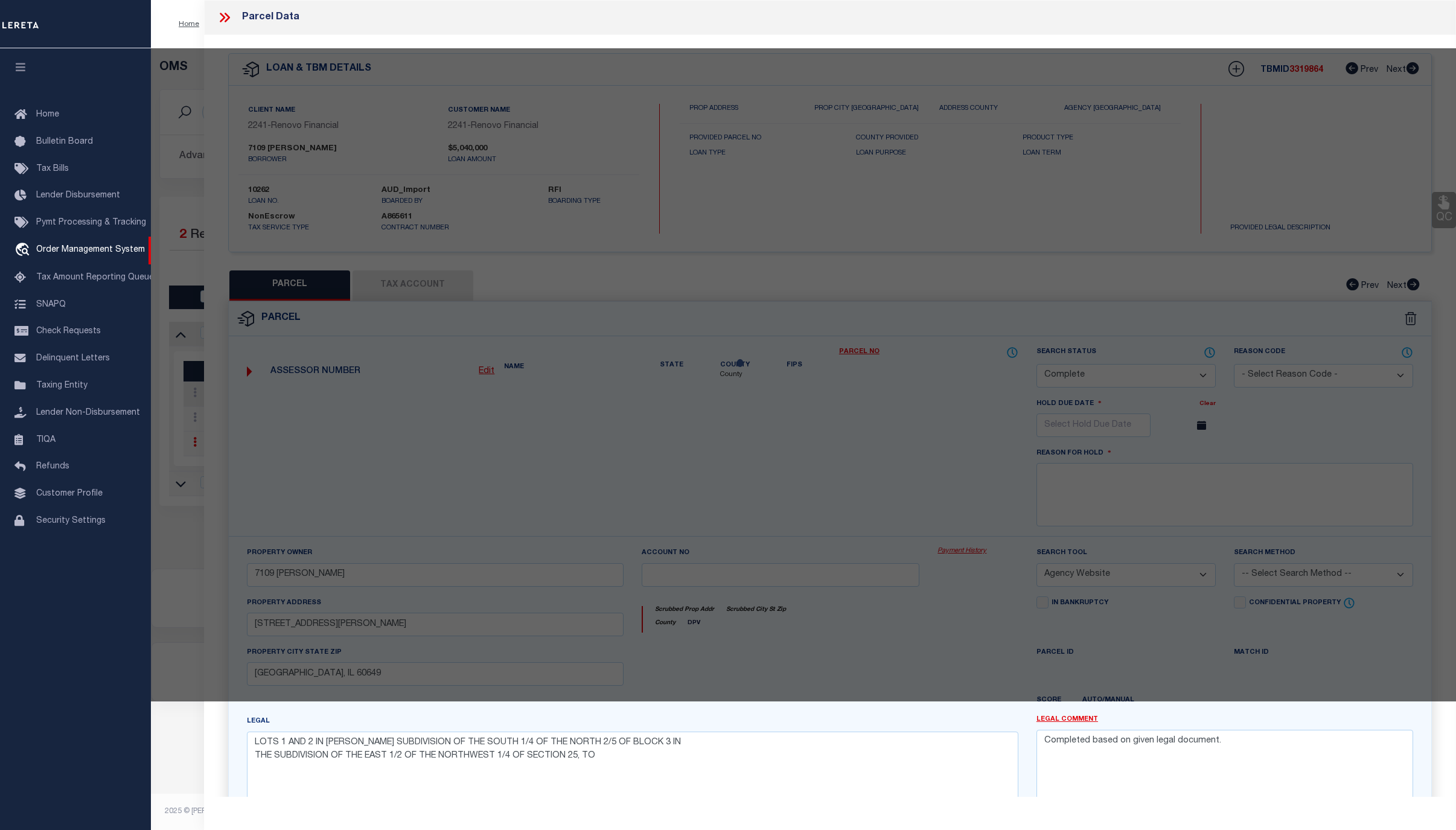
select select "AS"
select select
checkbox input "false"
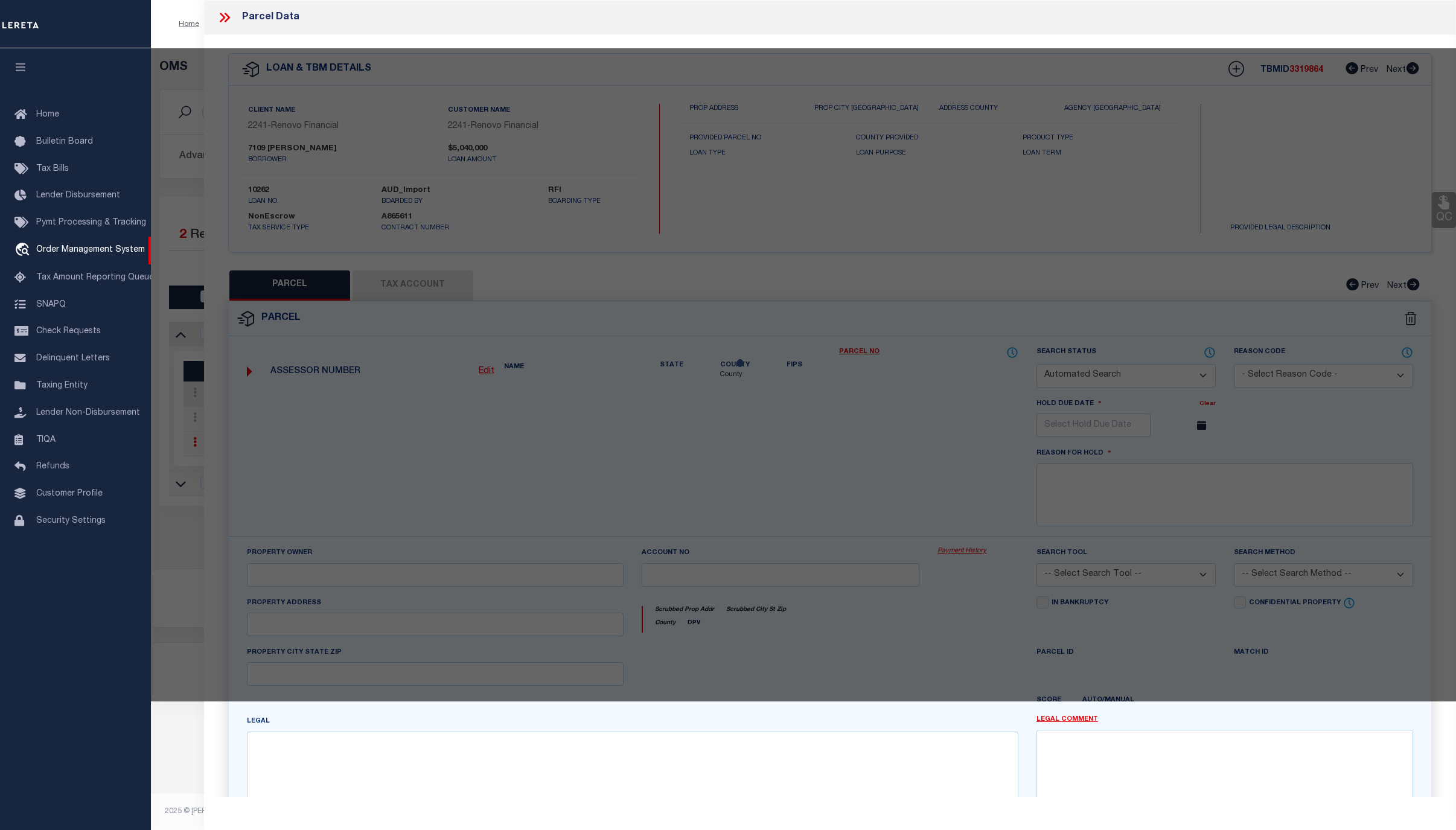
select select "CP"
type input "7109 [PERSON_NAME]"
select select "AGW"
select select
type input "7125 S BENNETT AVE"
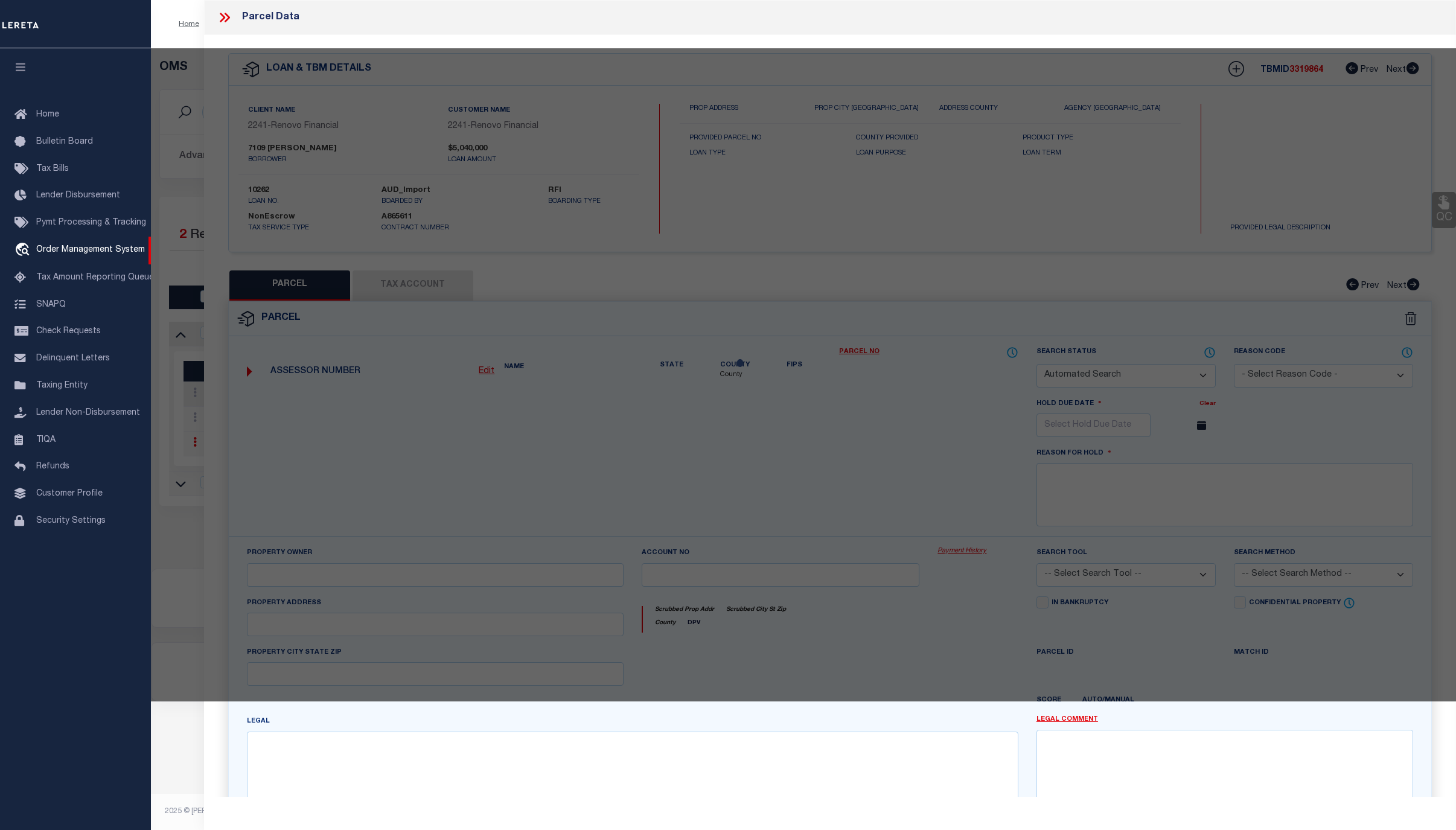
checkbox input "false"
type input "Chicago, IL 60649"
type textarea "LOT 1 AND LOT 2 (EXCEPT THE SOUTH 8.21 FEET THEREOF) IN JOHN F. ROHN'S SUBDIVIS…"
type textarea "Completed based on given legal document."
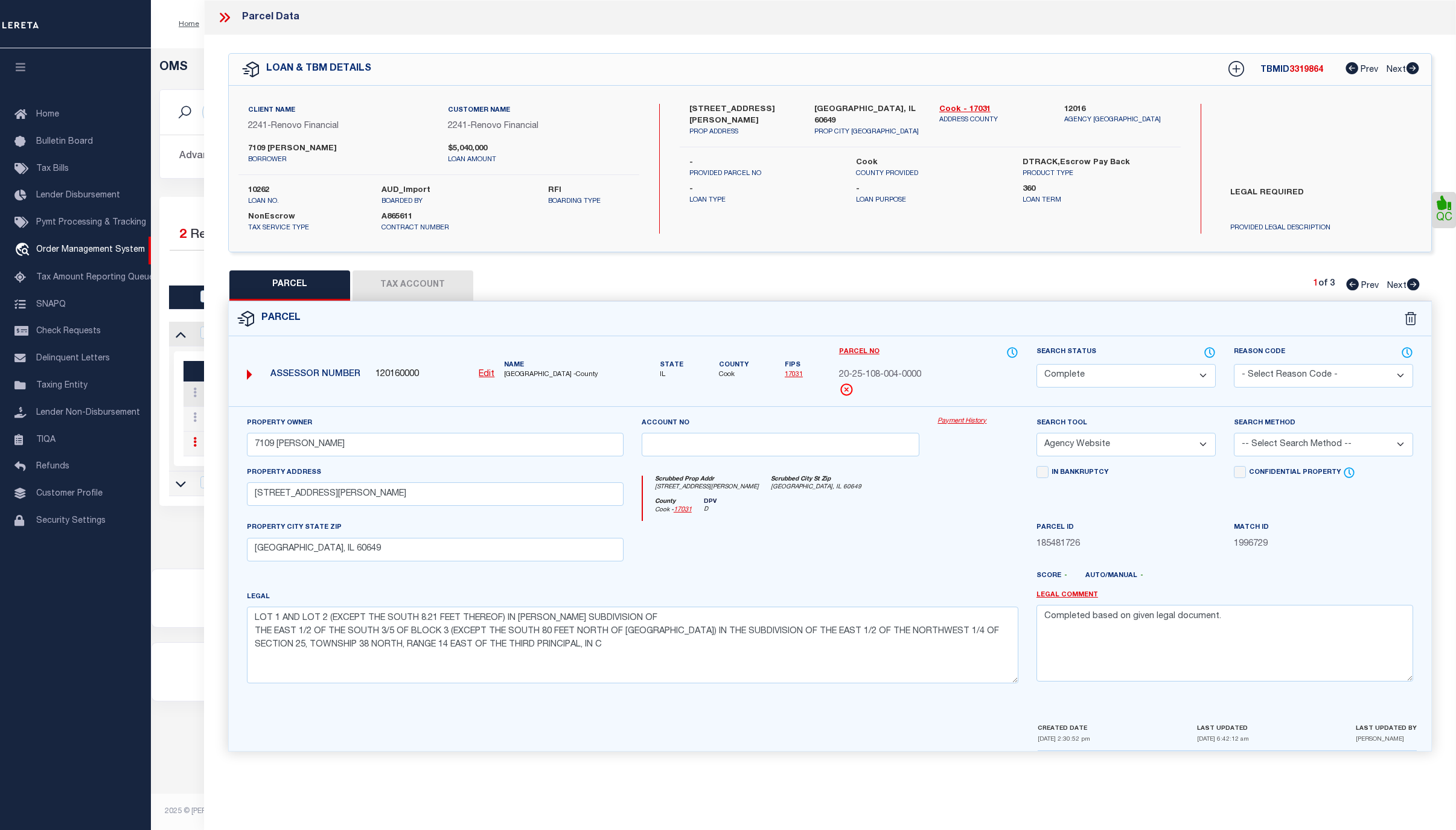
click at [947, 422] on link "Payment History" at bounding box center [977, 422] width 81 height 11
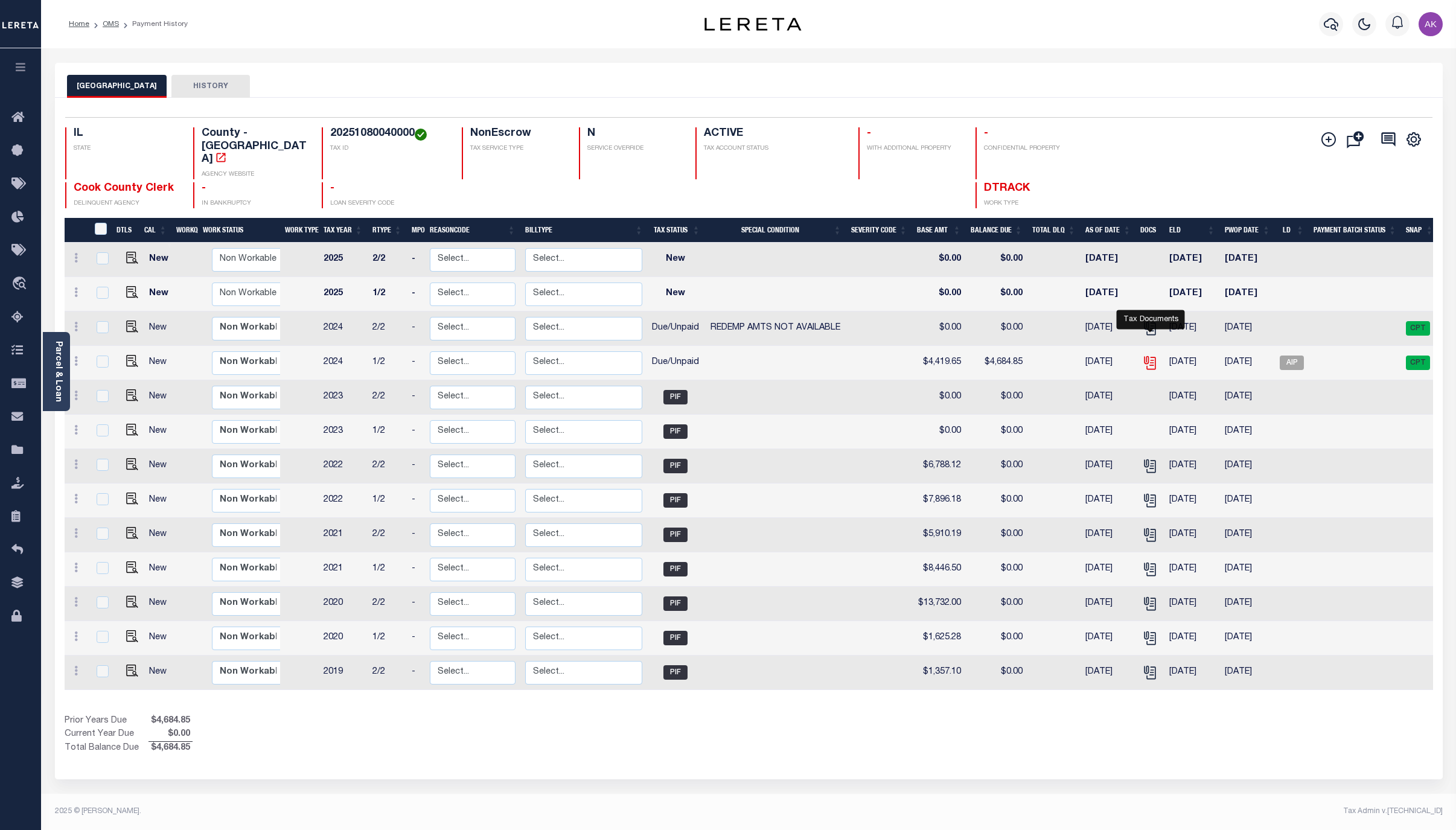
click at [1150, 356] on icon "" at bounding box center [1149, 361] width 10 height 10
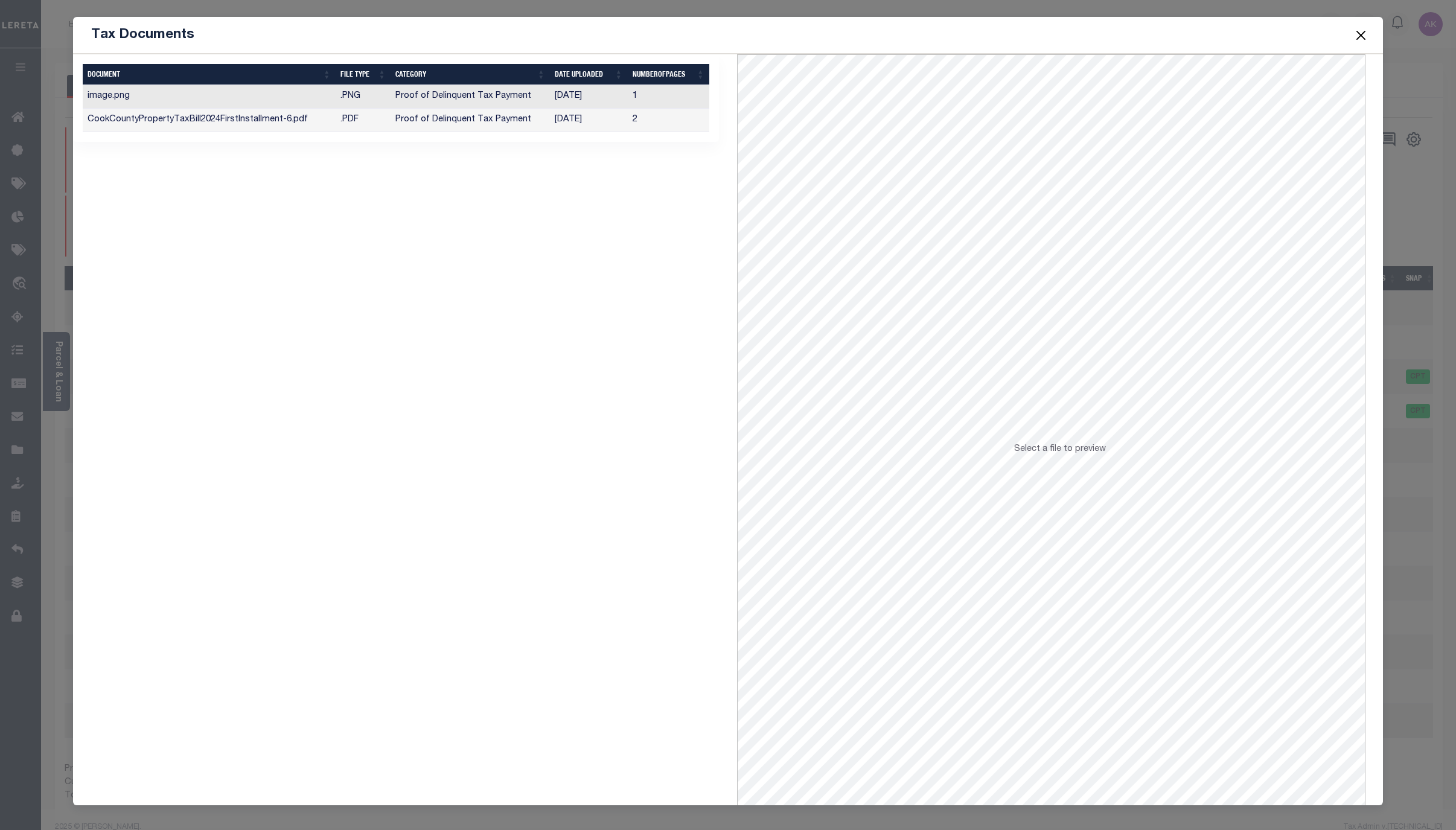
click at [484, 123] on td "Proof of Delinquent Tax Payment" at bounding box center [470, 120] width 160 height 24
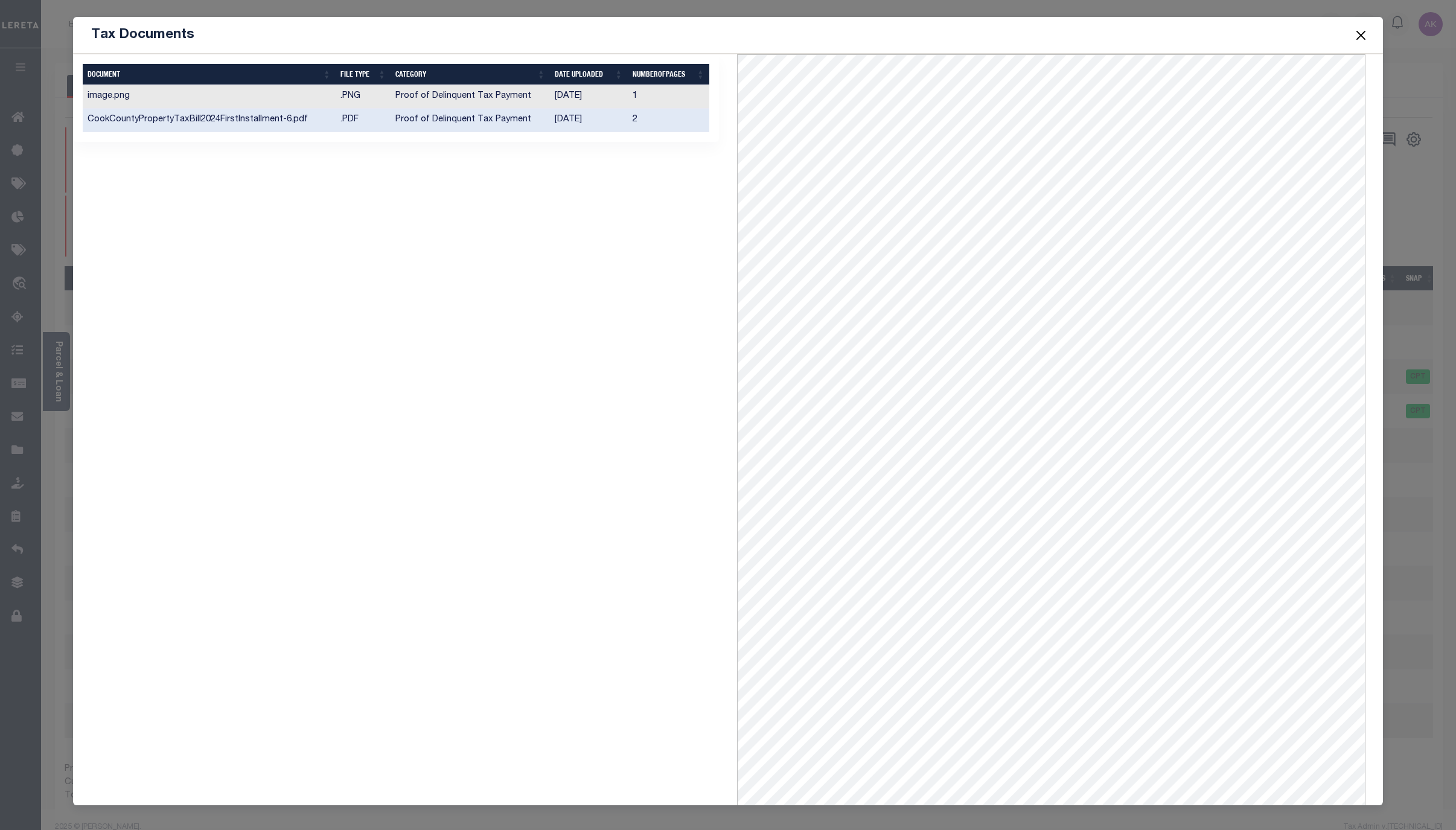
click at [377, 297] on div "1 Selected 2 Results Items per page" at bounding box center [396, 454] width 664 height 800
click at [1358, 33] on button "Close" at bounding box center [1360, 34] width 15 height 15
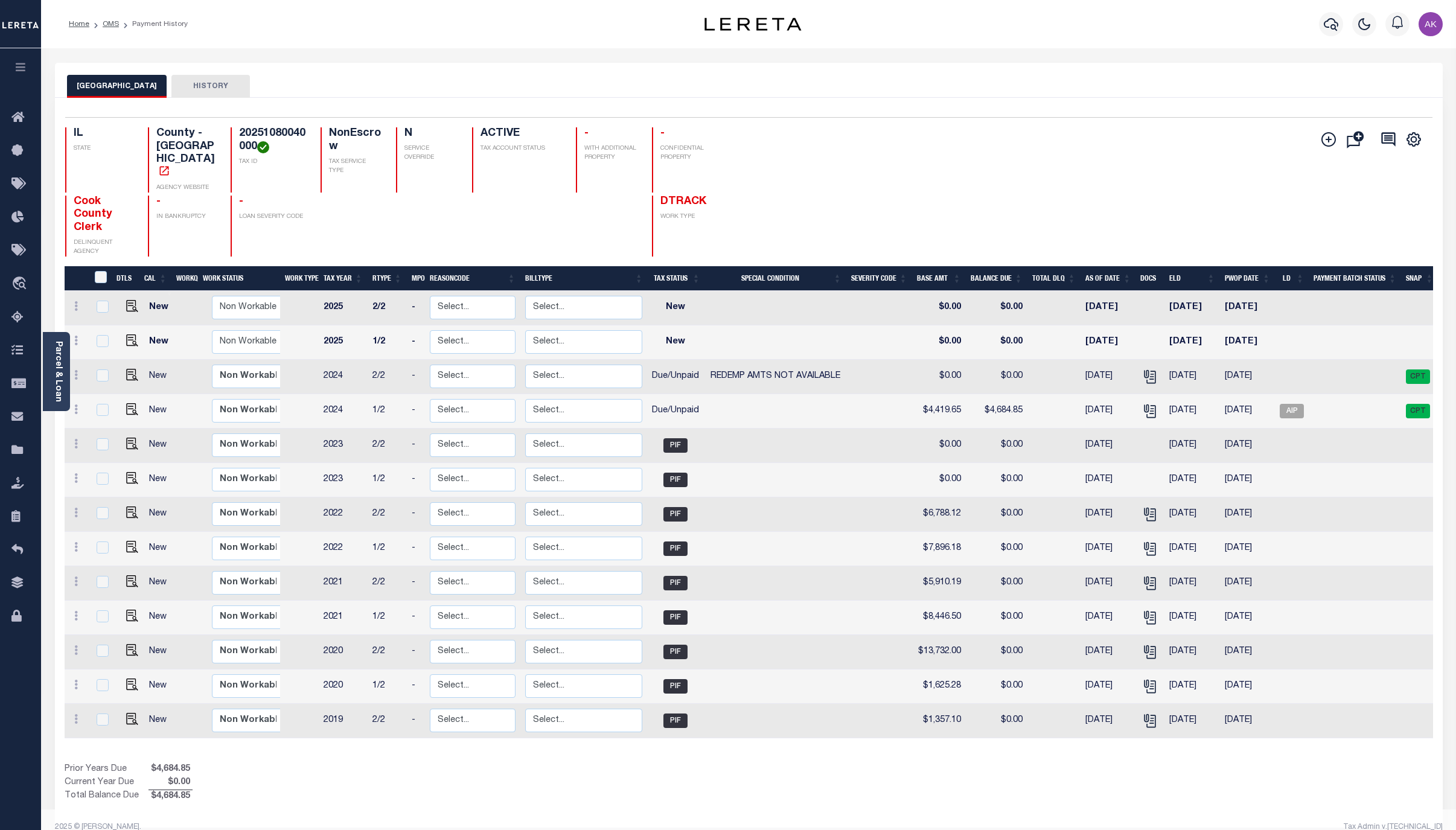
click at [1266, 49] on div "Parcel & Loan Loan Details 10262 LOAN NO ACTIVE" at bounding box center [748, 447] width 1406 height 797
click at [111, 22] on link "OMS" at bounding box center [111, 24] width 16 height 7
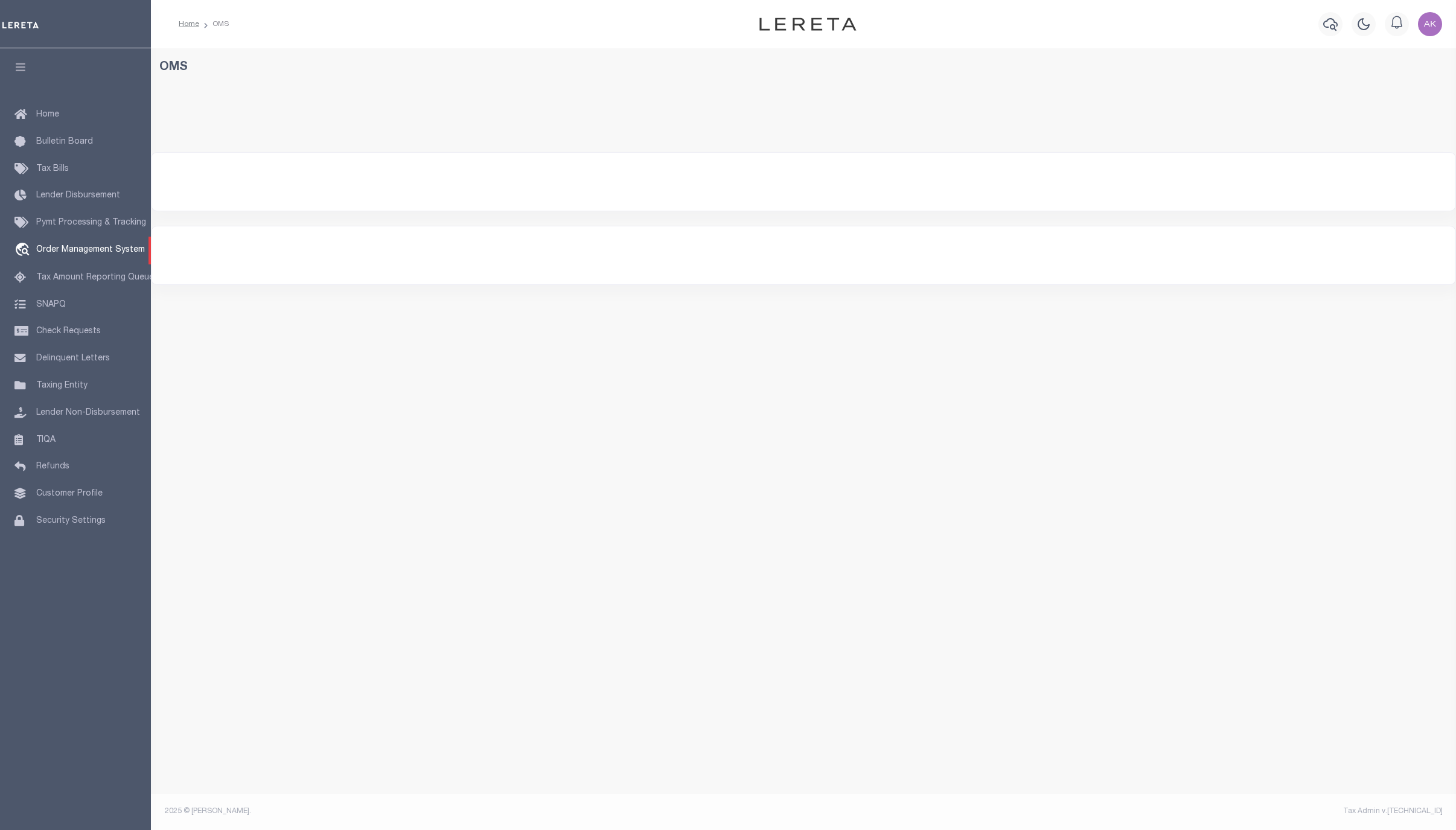
select select "200"
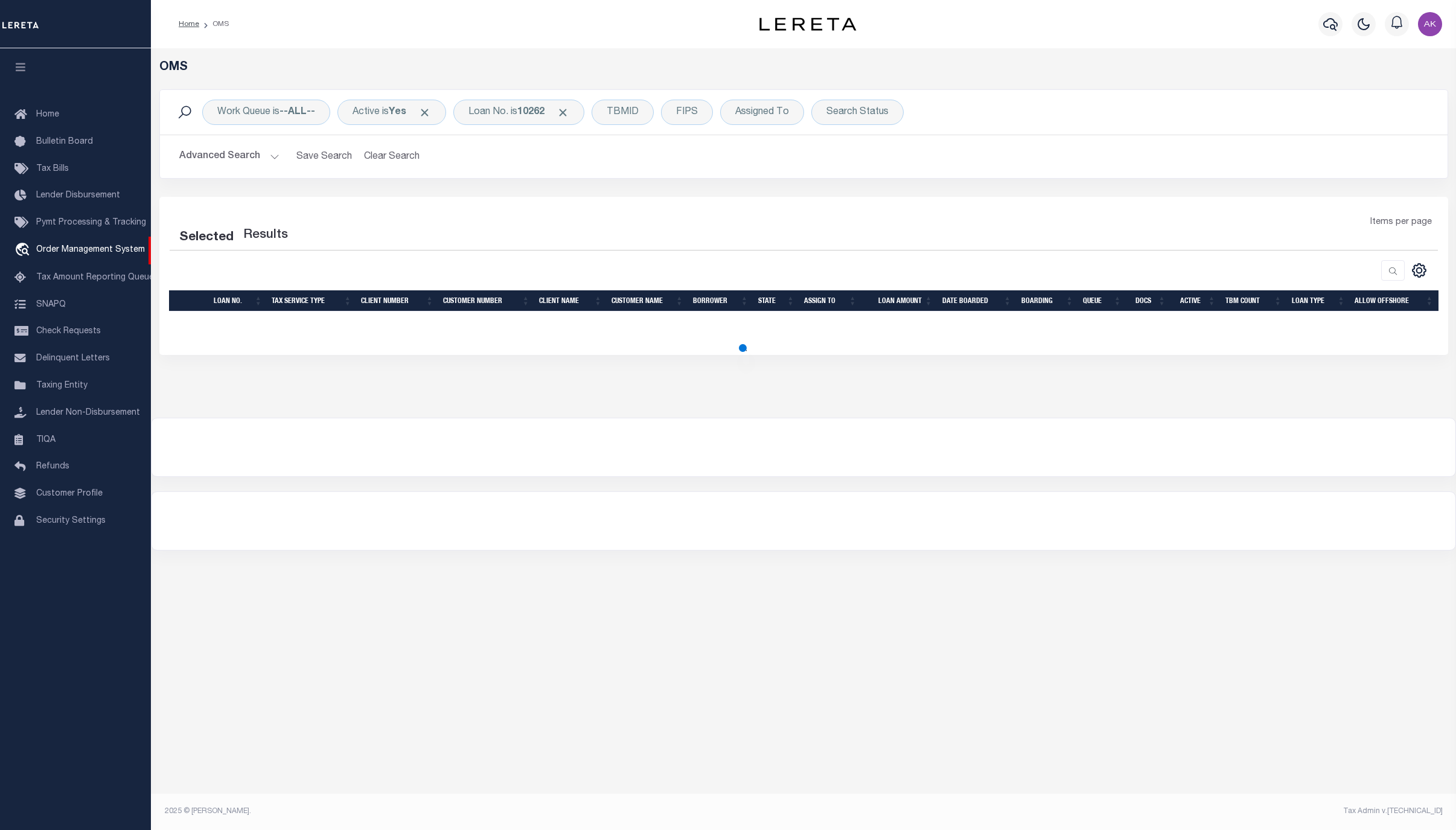
select select "200"
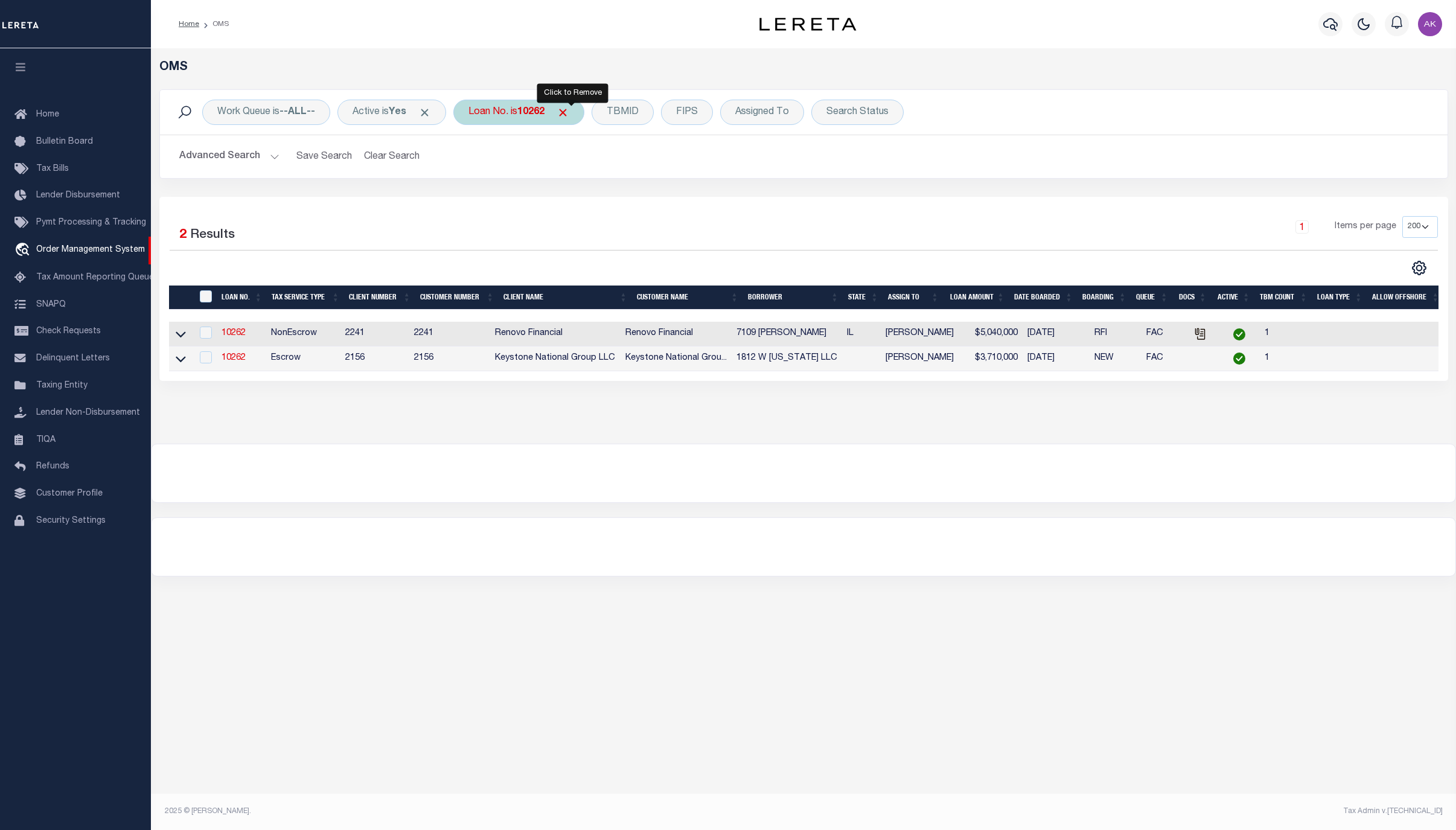
click at [569, 107] on span "Click to Remove" at bounding box center [563, 113] width 13 height 13
click at [505, 112] on div "Loan No." at bounding box center [488, 111] width 70 height 25
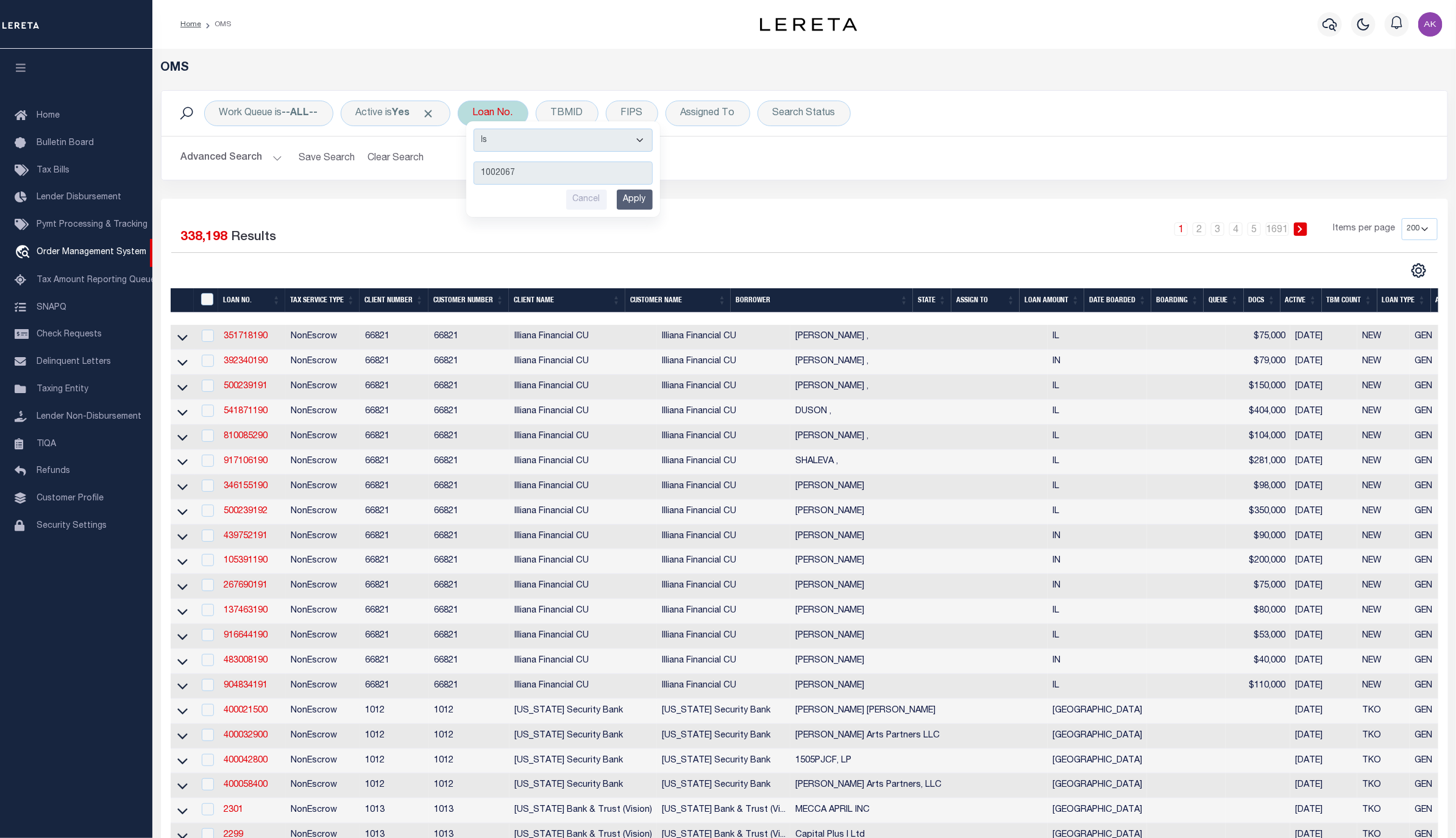
type input "10020675"
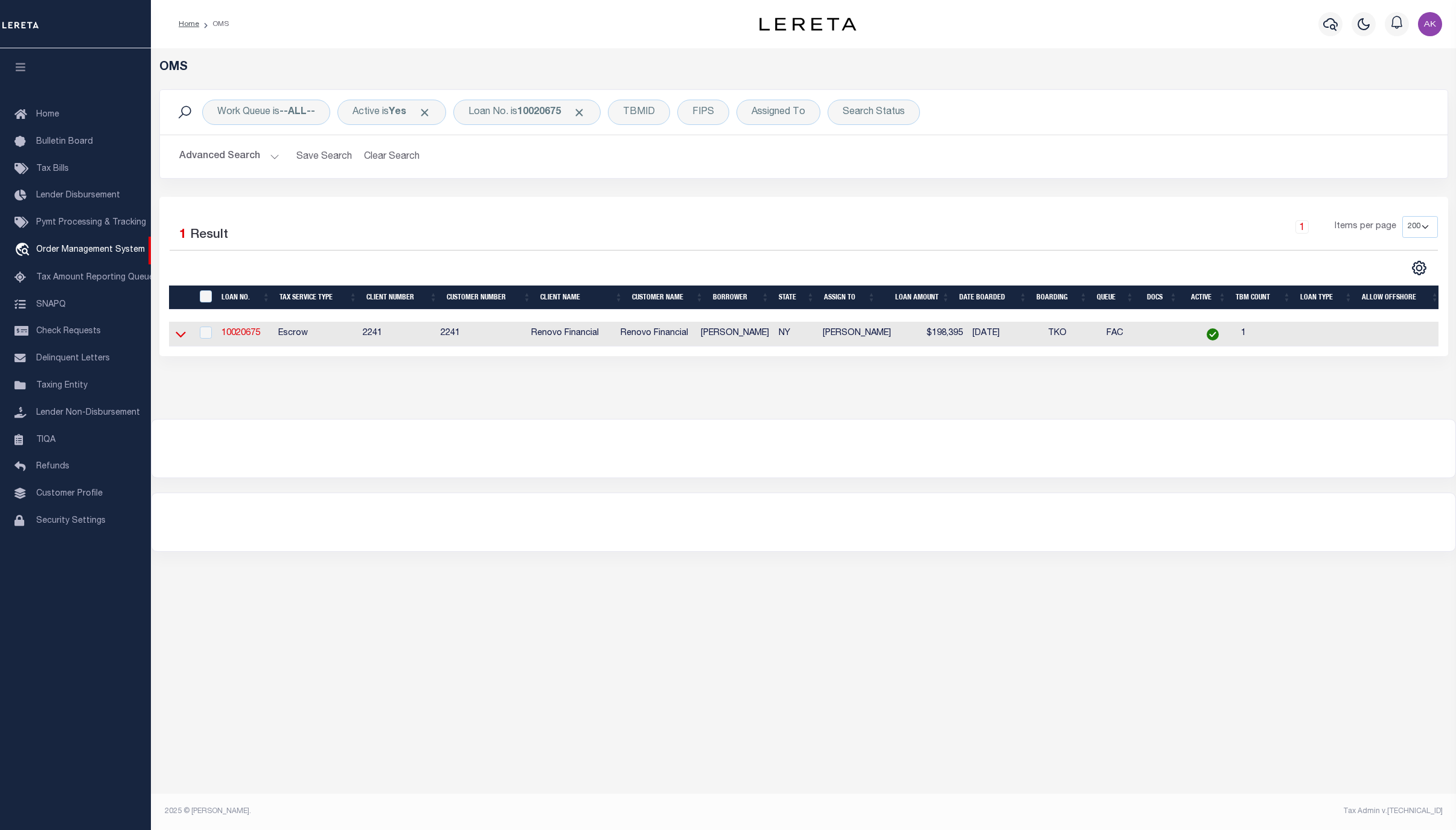
click at [179, 338] on icon at bounding box center [181, 334] width 11 height 13
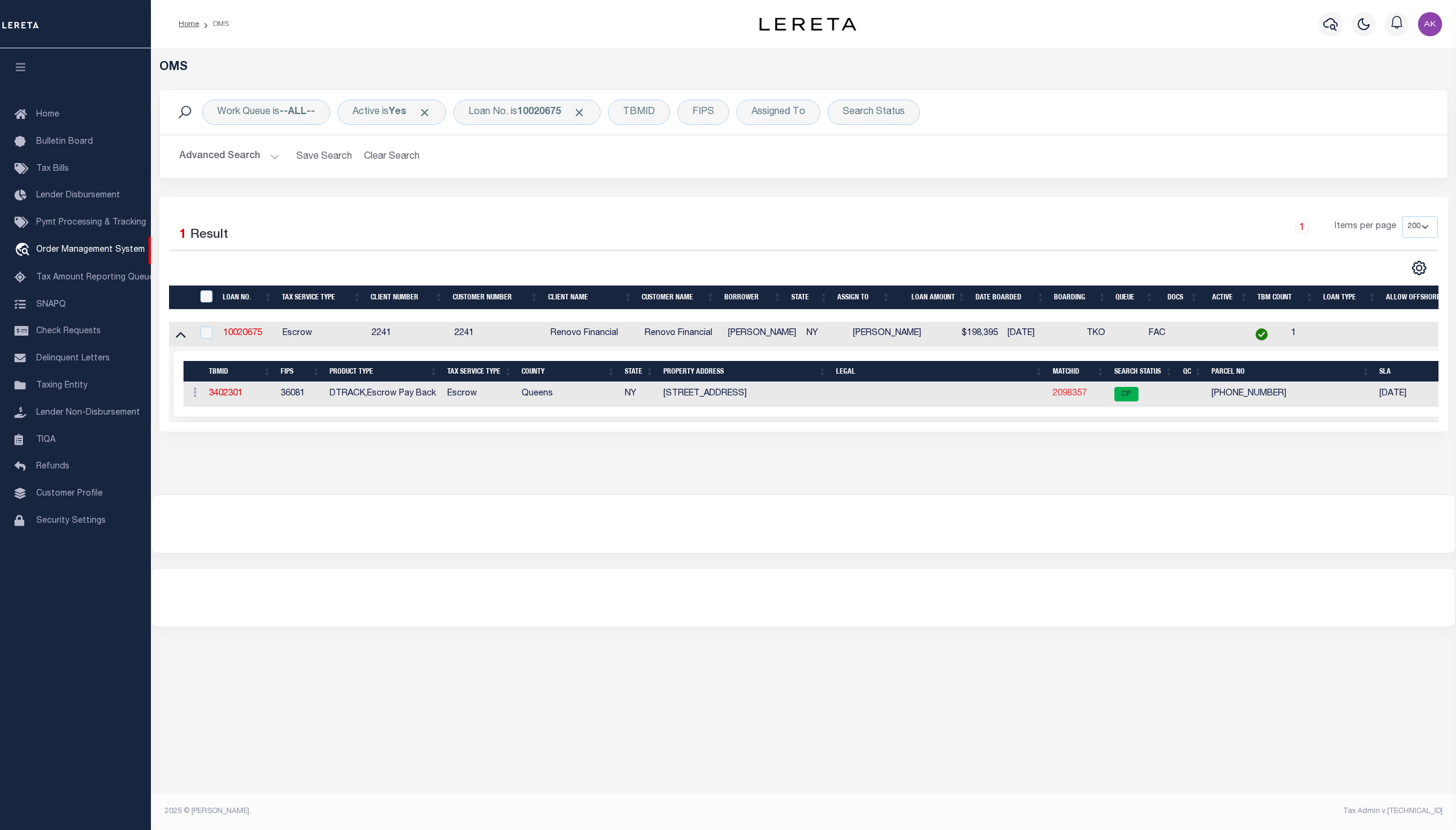
click at [1069, 397] on link "2098357" at bounding box center [1069, 393] width 34 height 8
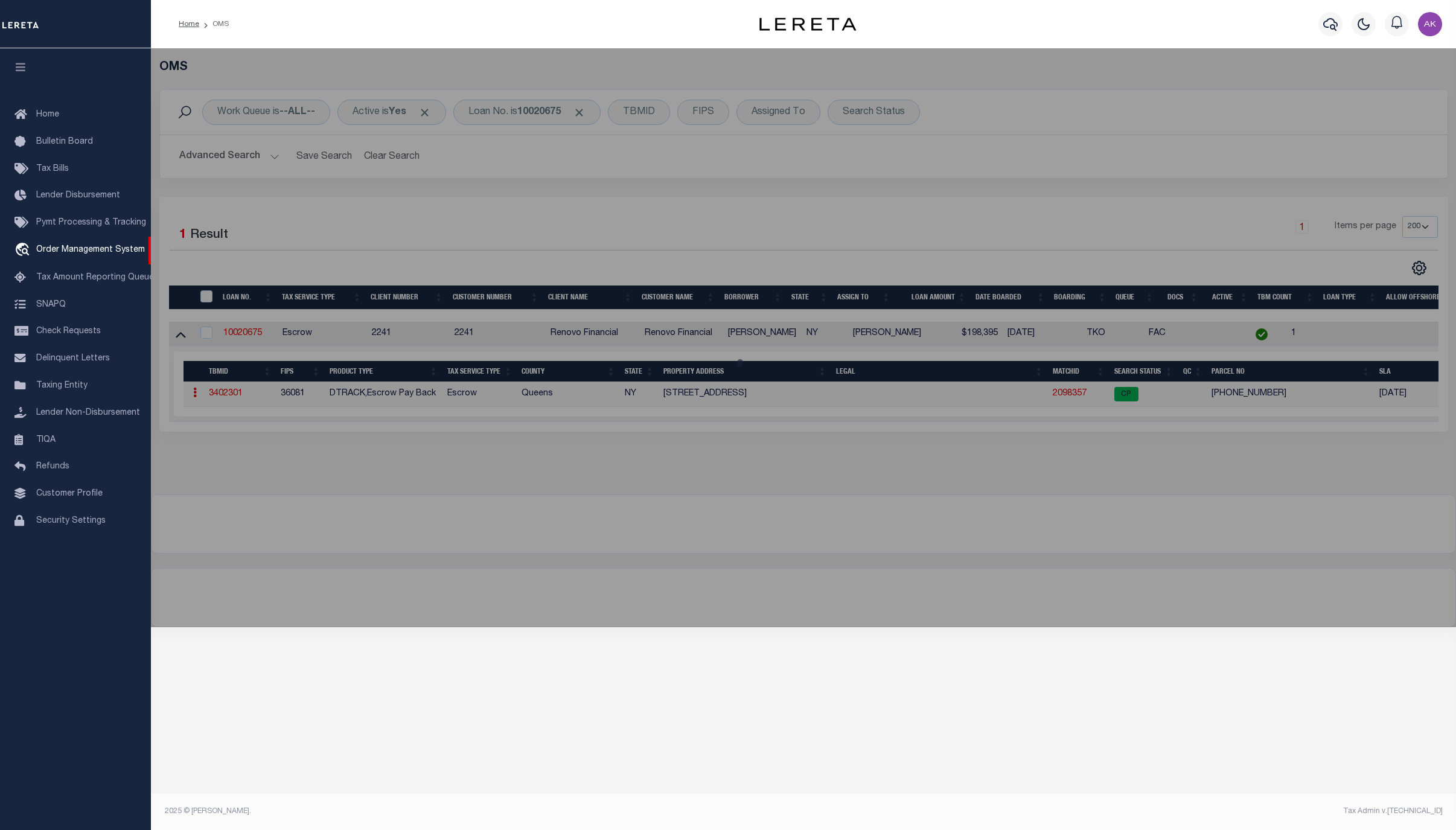
checkbox input "false"
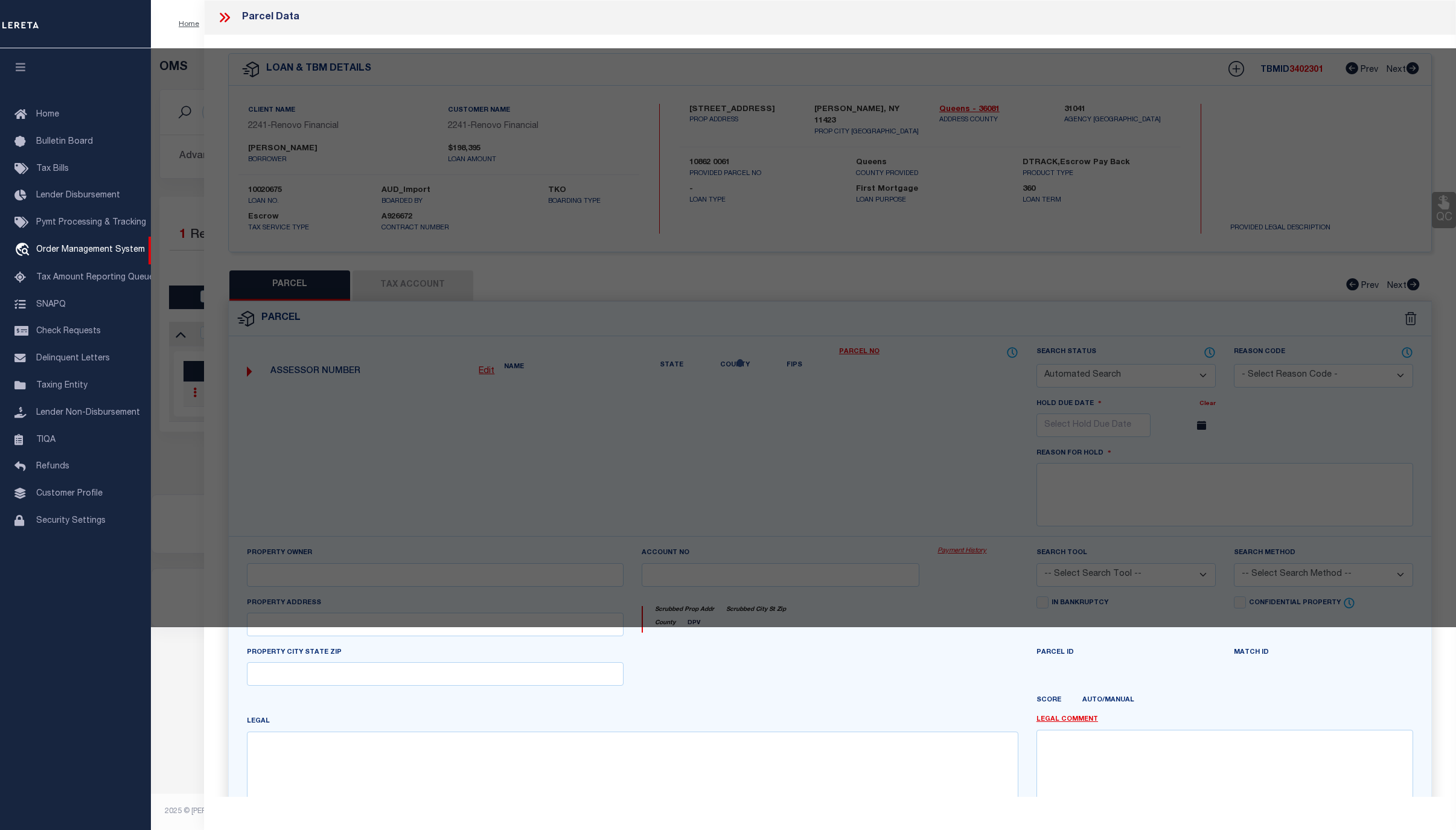
select select "CP"
type input "KHAN, MACKSUDUR R"
select select
type input "100-55 195th St,"
type input "Hollis, NY, 11423"
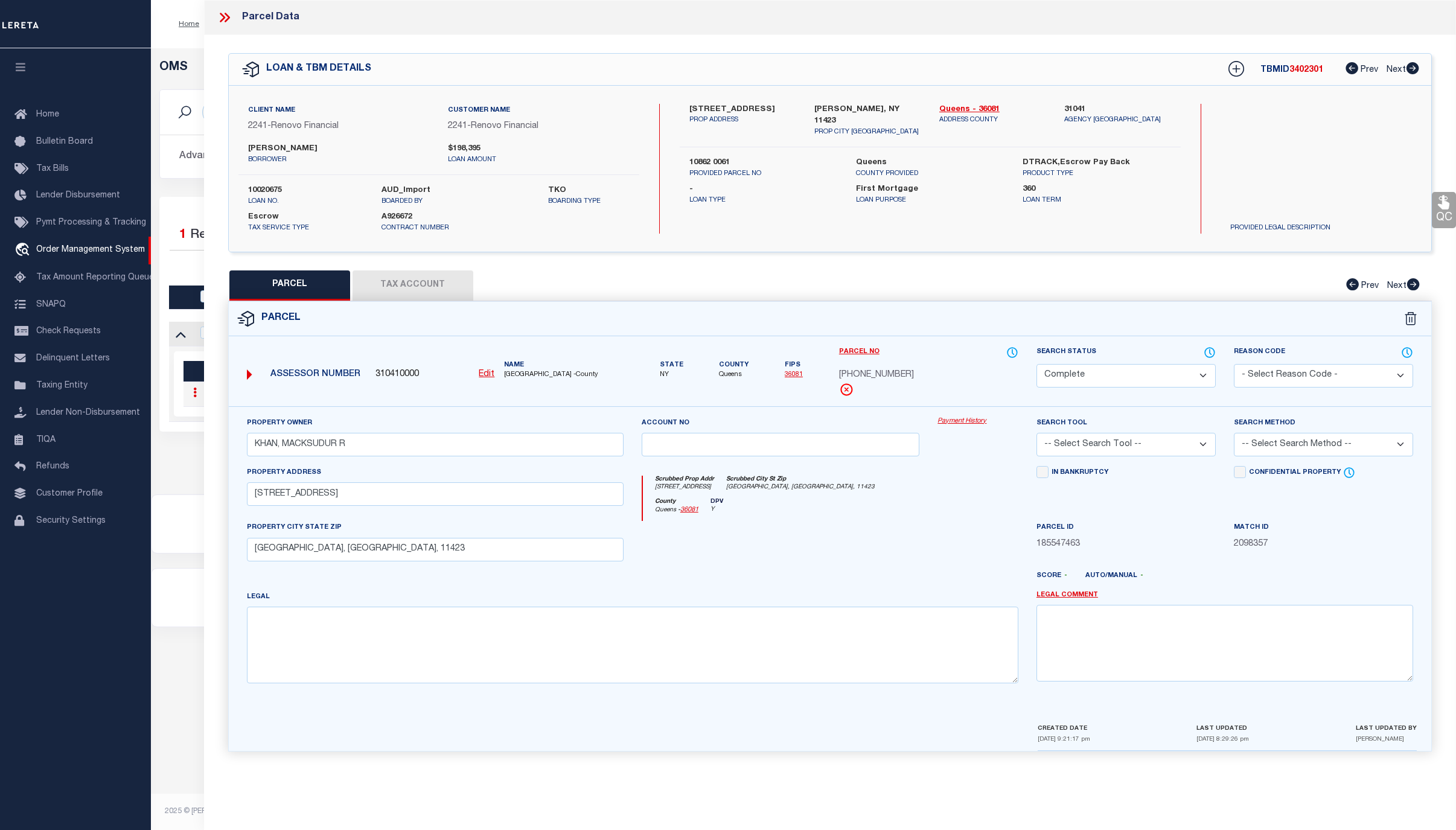
click at [965, 422] on link "Payment History" at bounding box center [977, 422] width 81 height 11
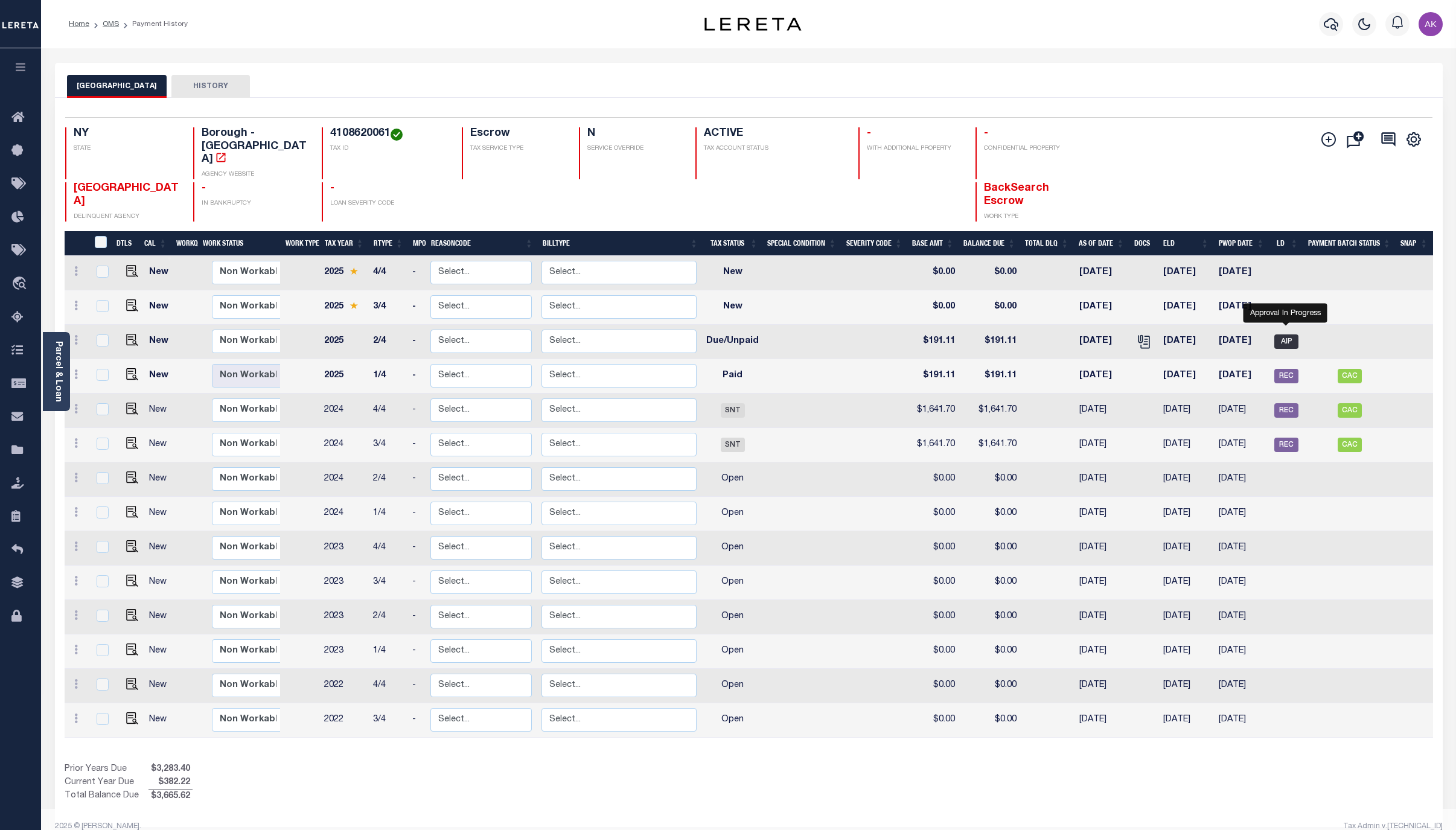
click at [1286, 334] on span "AIP" at bounding box center [1286, 342] width 24 height 15
checkbox input "true"
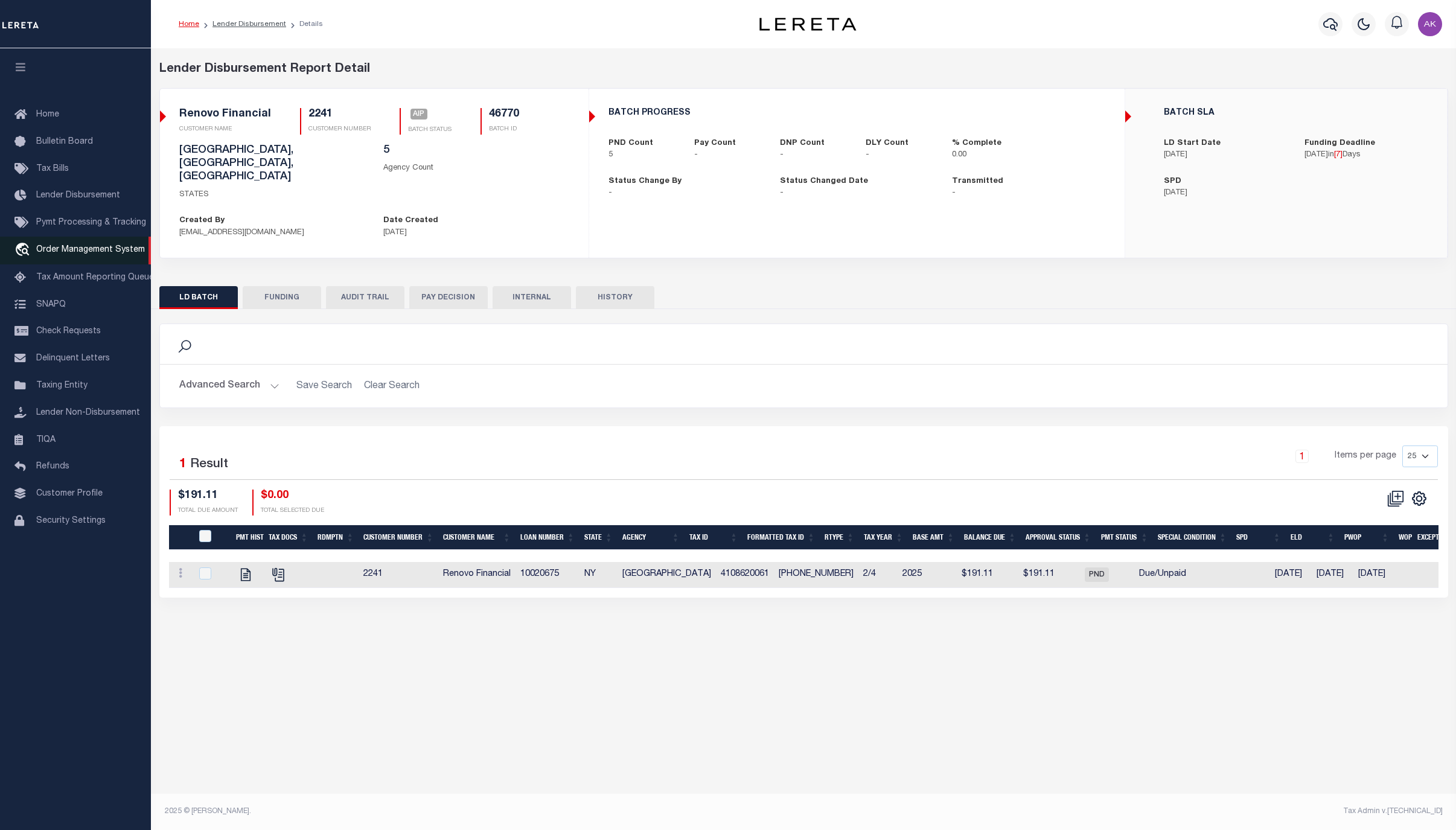
click at [66, 248] on span "Order Management System" at bounding box center [90, 250] width 108 height 8
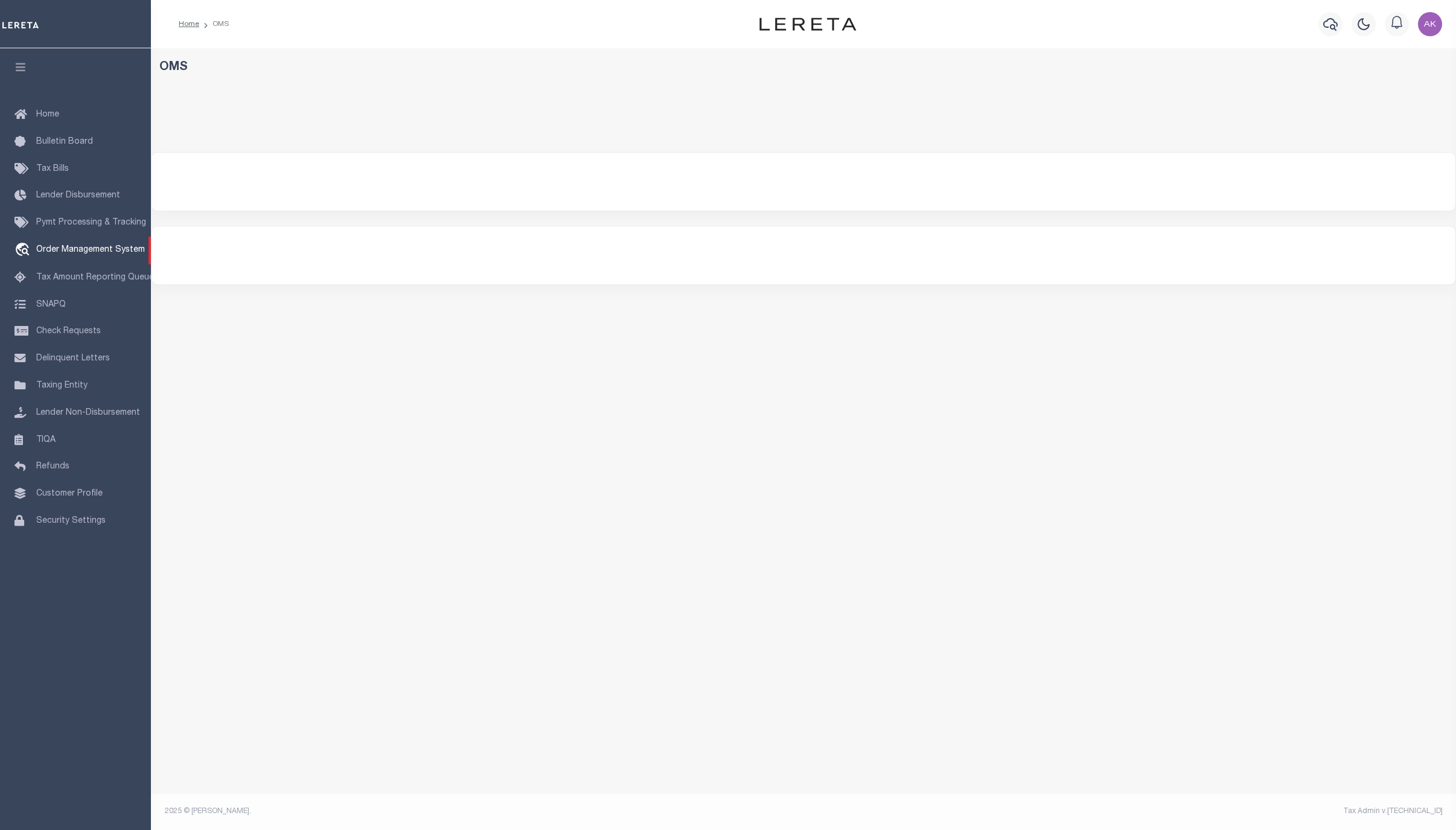
select select "200"
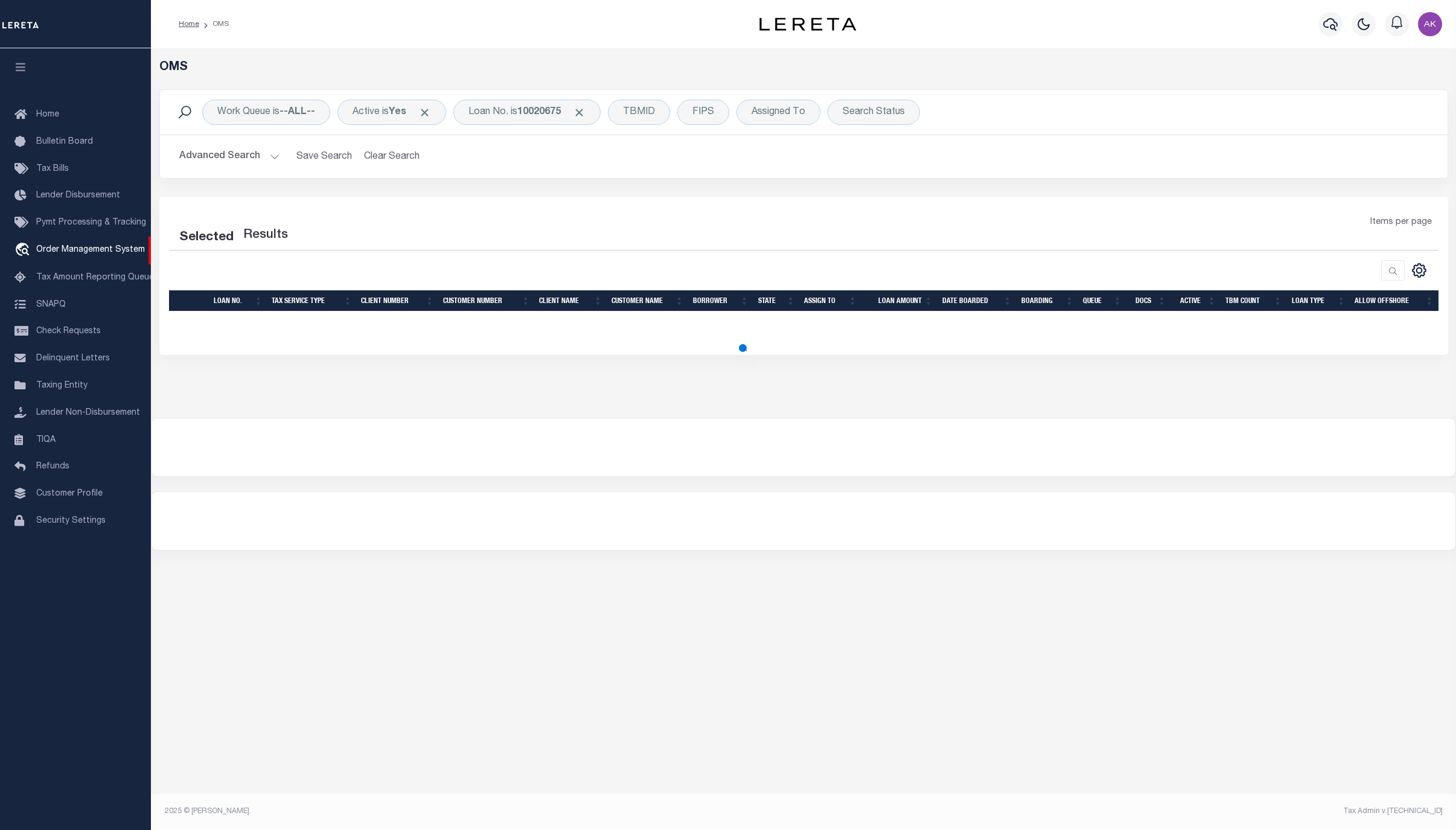
select select "200"
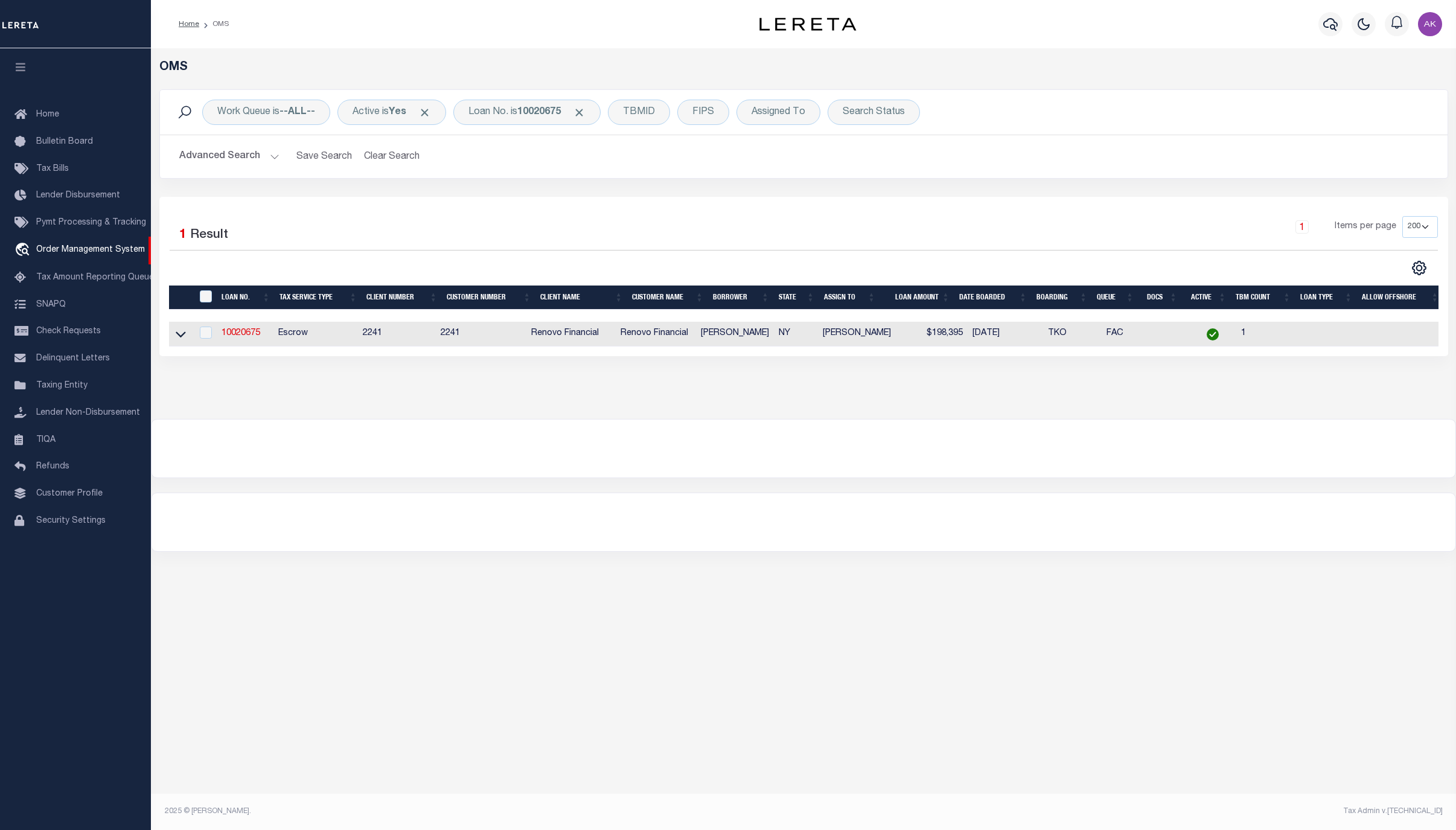
click at [1345, 400] on div "OMS Work Queue is --ALL-- Active is Yes Loan No. is 10020675 TBMID FIPS Assigne…" at bounding box center [802, 233] width 1305 height 370
click at [585, 114] on span "Click to Remove" at bounding box center [579, 113] width 13 height 13
click at [494, 109] on div "Loan No." at bounding box center [488, 111] width 70 height 25
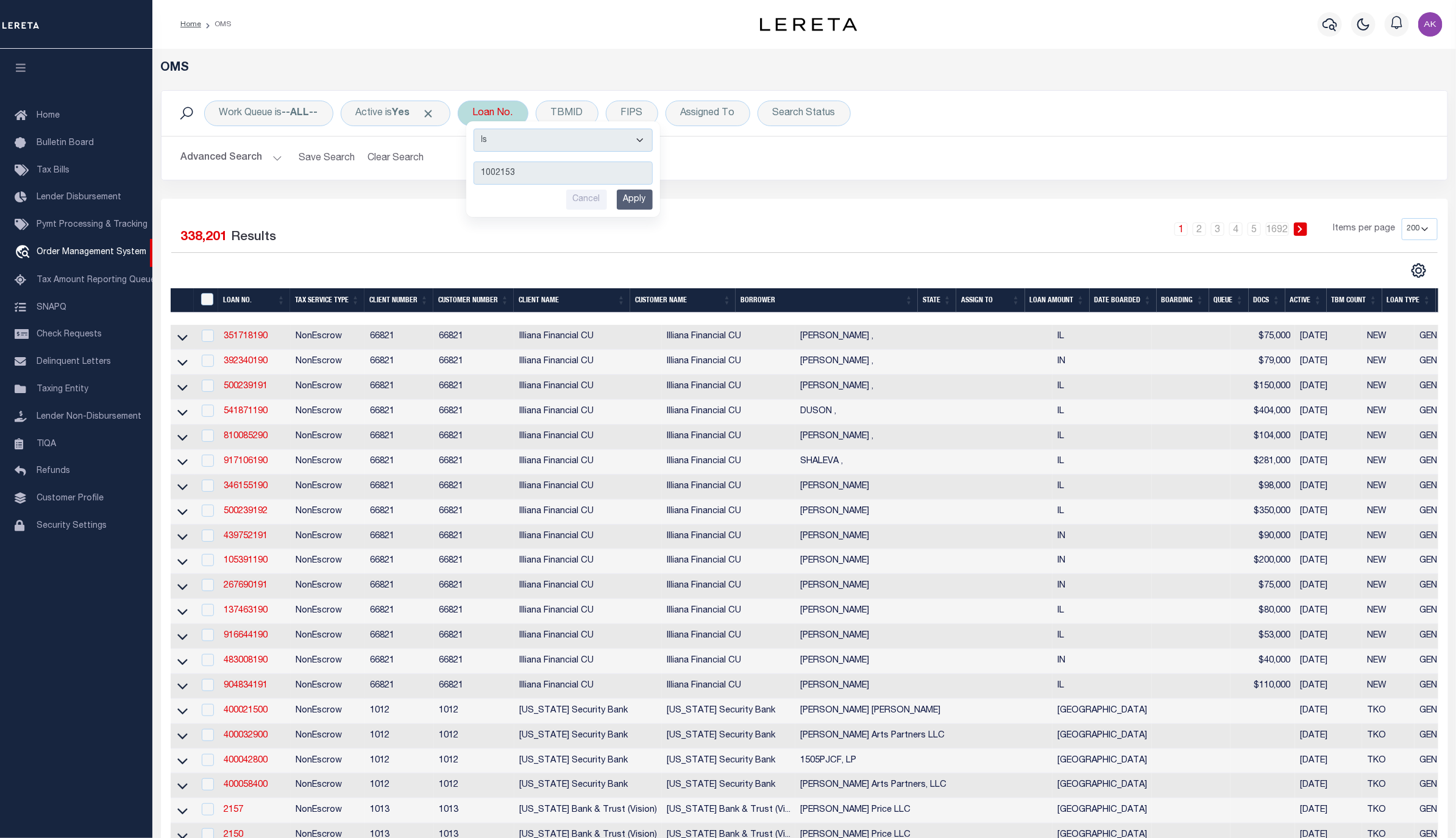
type input "10021537"
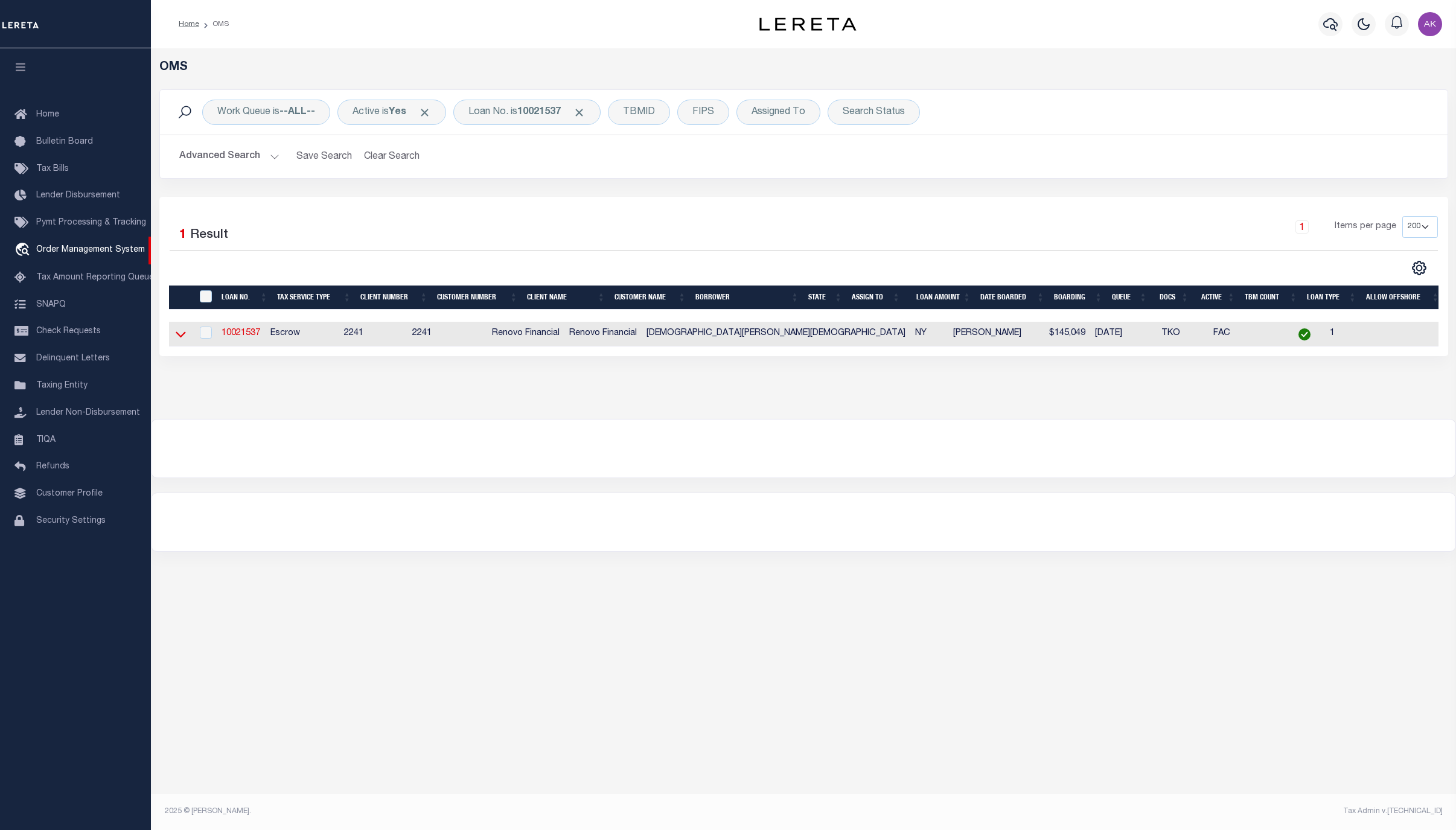
click at [181, 337] on icon at bounding box center [181, 334] width 11 height 13
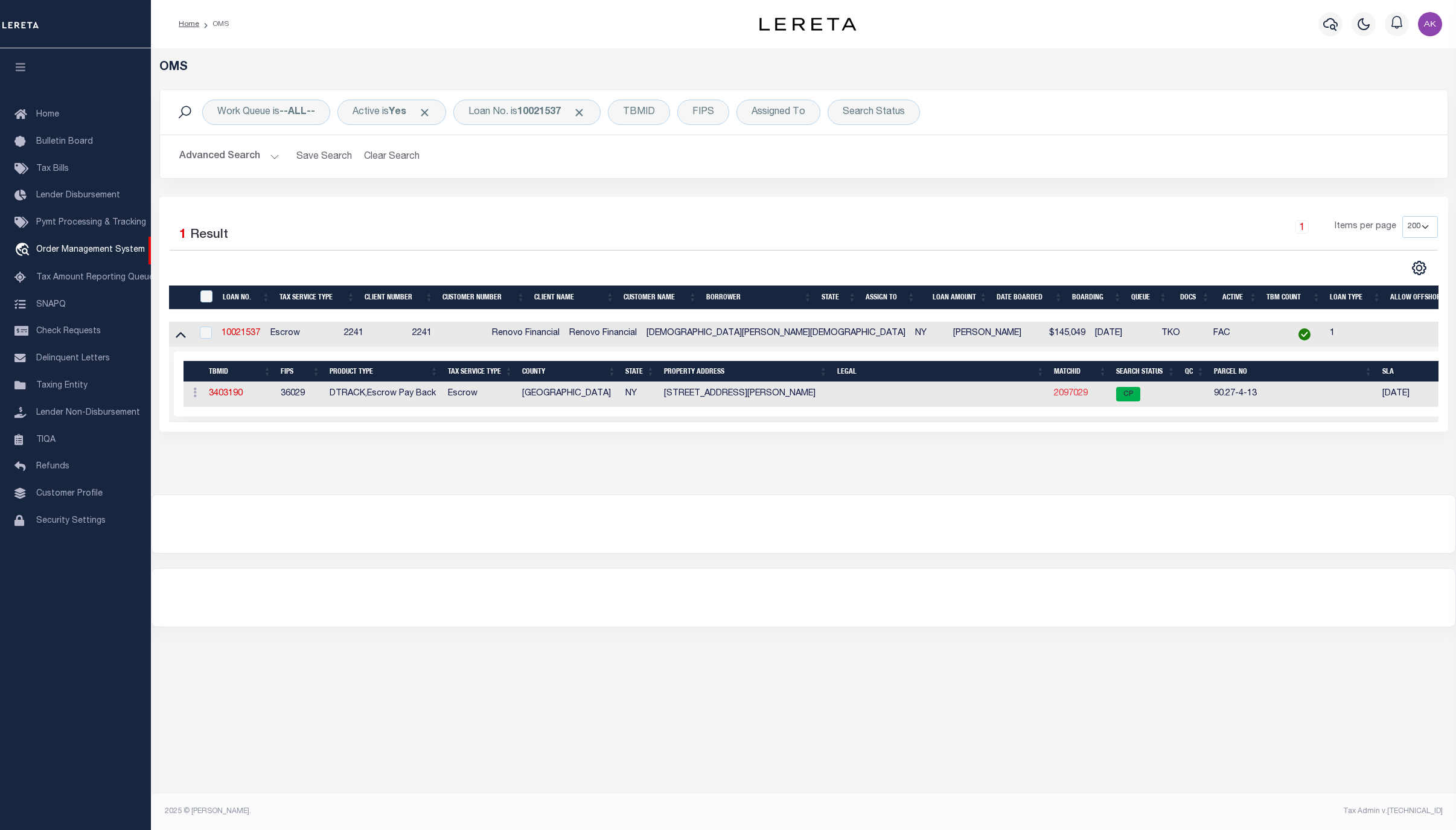
click at [1076, 396] on link "2097029" at bounding box center [1071, 393] width 34 height 8
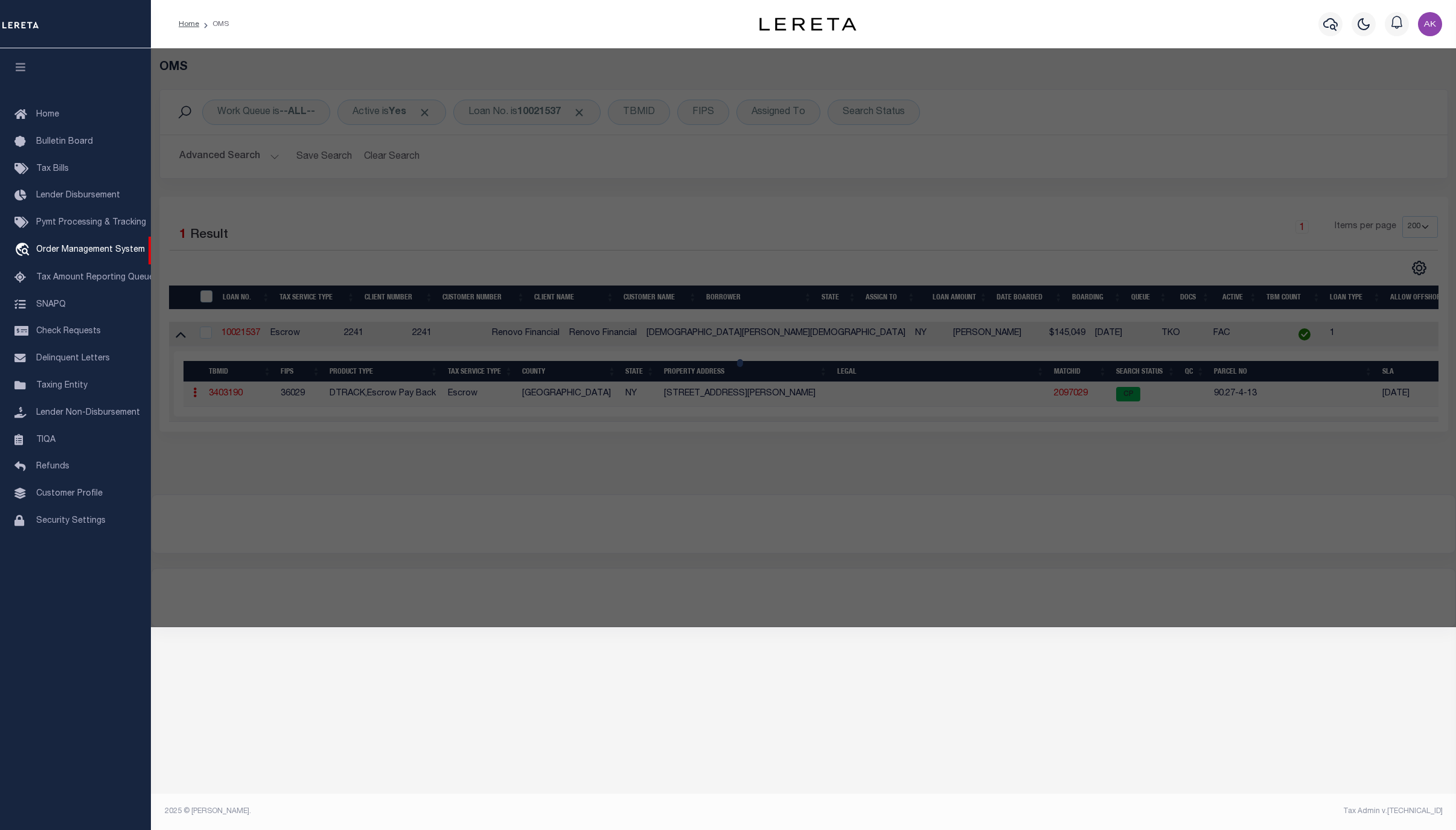
checkbox input "false"
select select "CP"
type input "MOHAMMED A ISLAM"
select select "AGW"
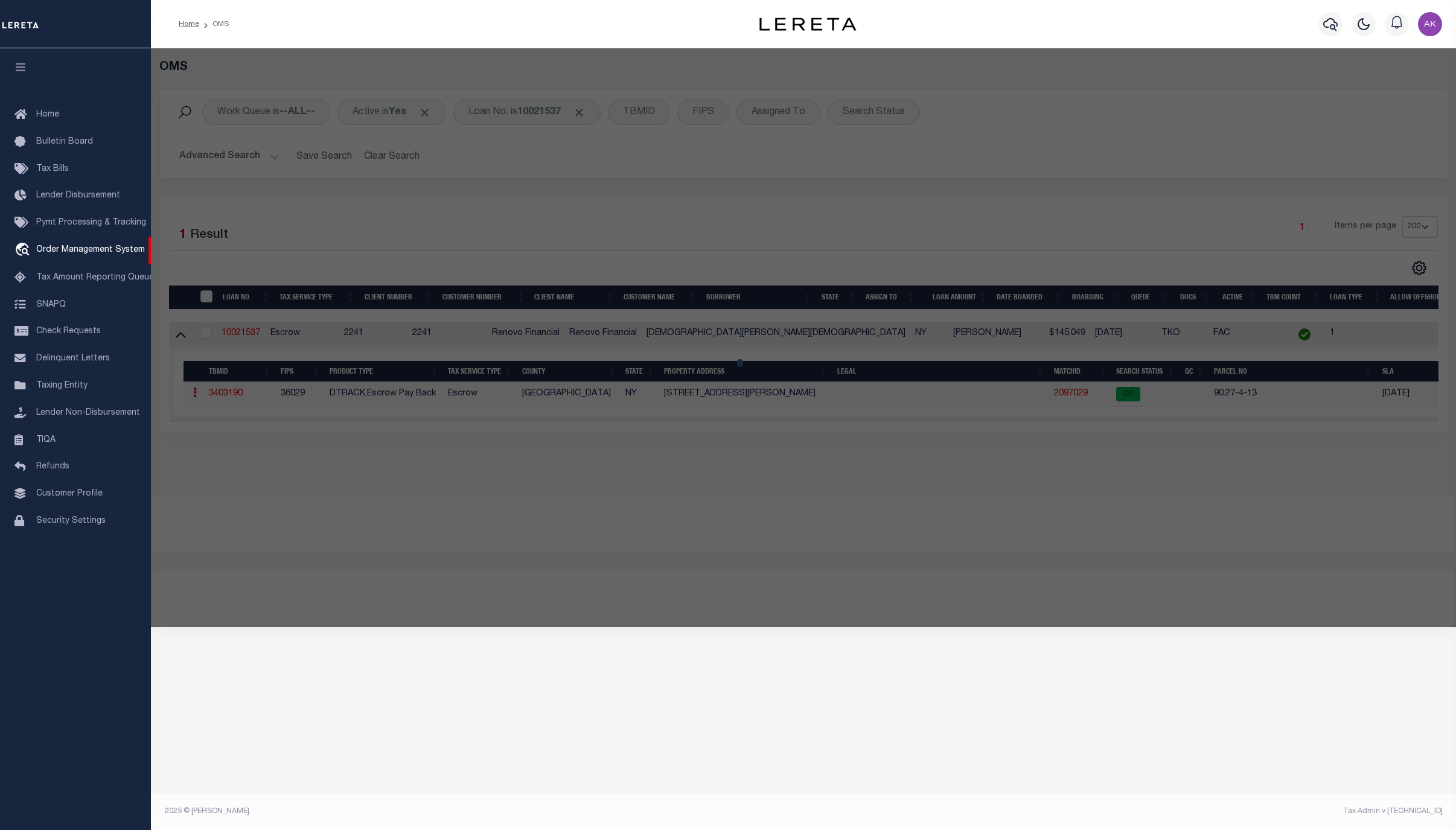
select select "ADD"
type input "187 KAY ST"
checkbox input "false"
type input "BUFFALO, NY 14215"
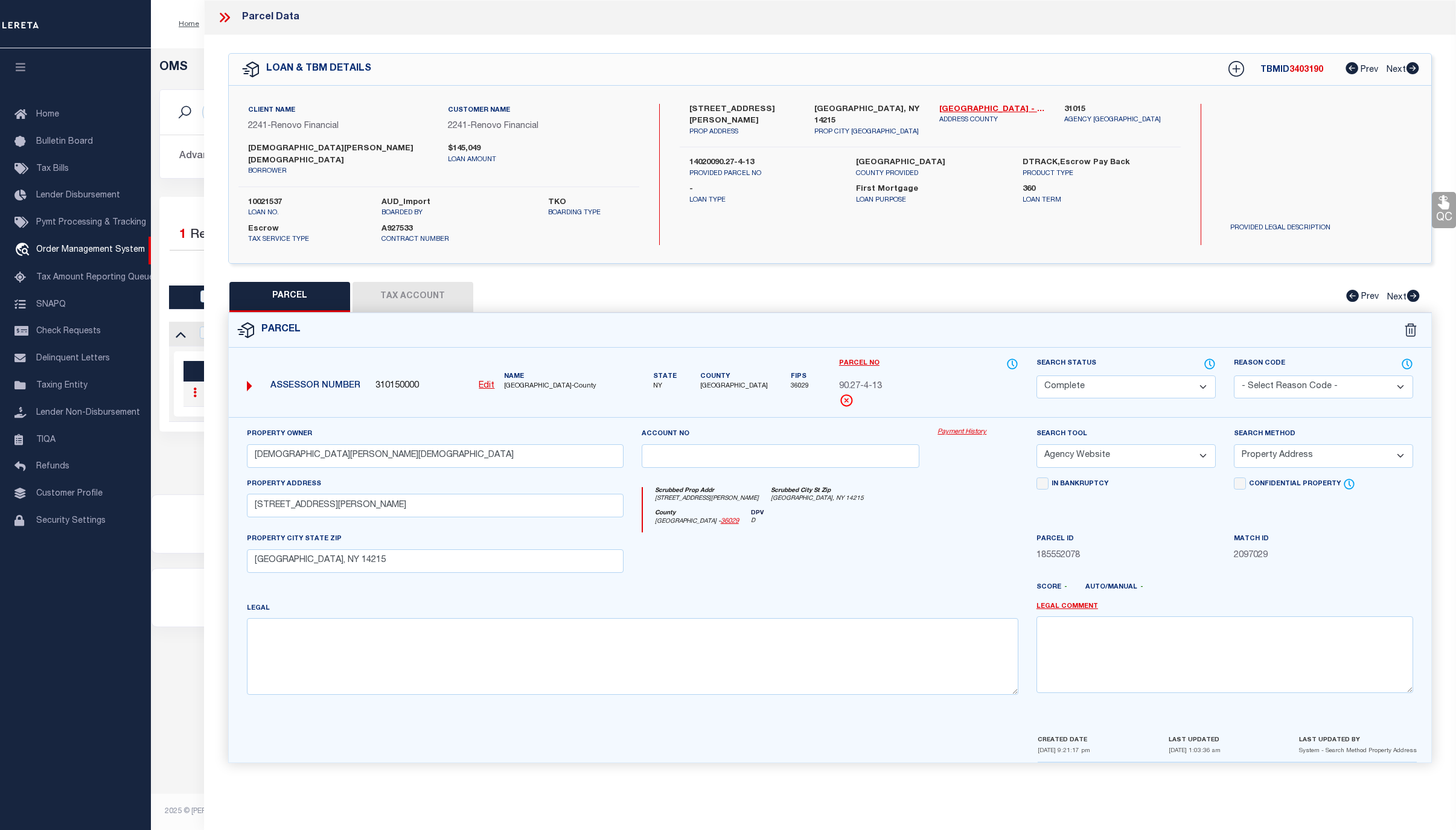
click at [964, 427] on link "Payment History" at bounding box center [977, 432] width 81 height 11
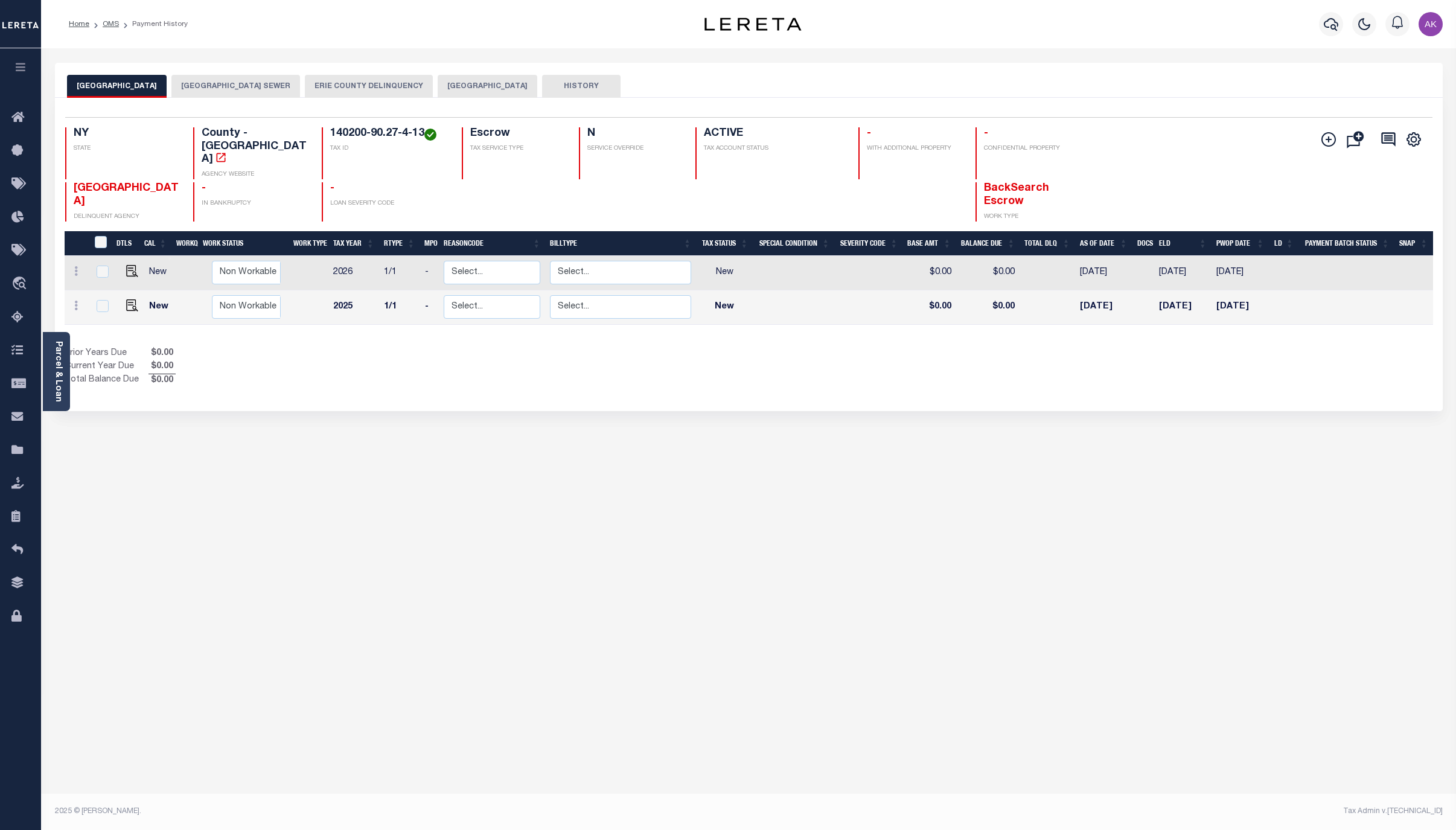
click at [402, 84] on button "ERIE COUNTY DELINQUENCY" at bounding box center [368, 86] width 128 height 23
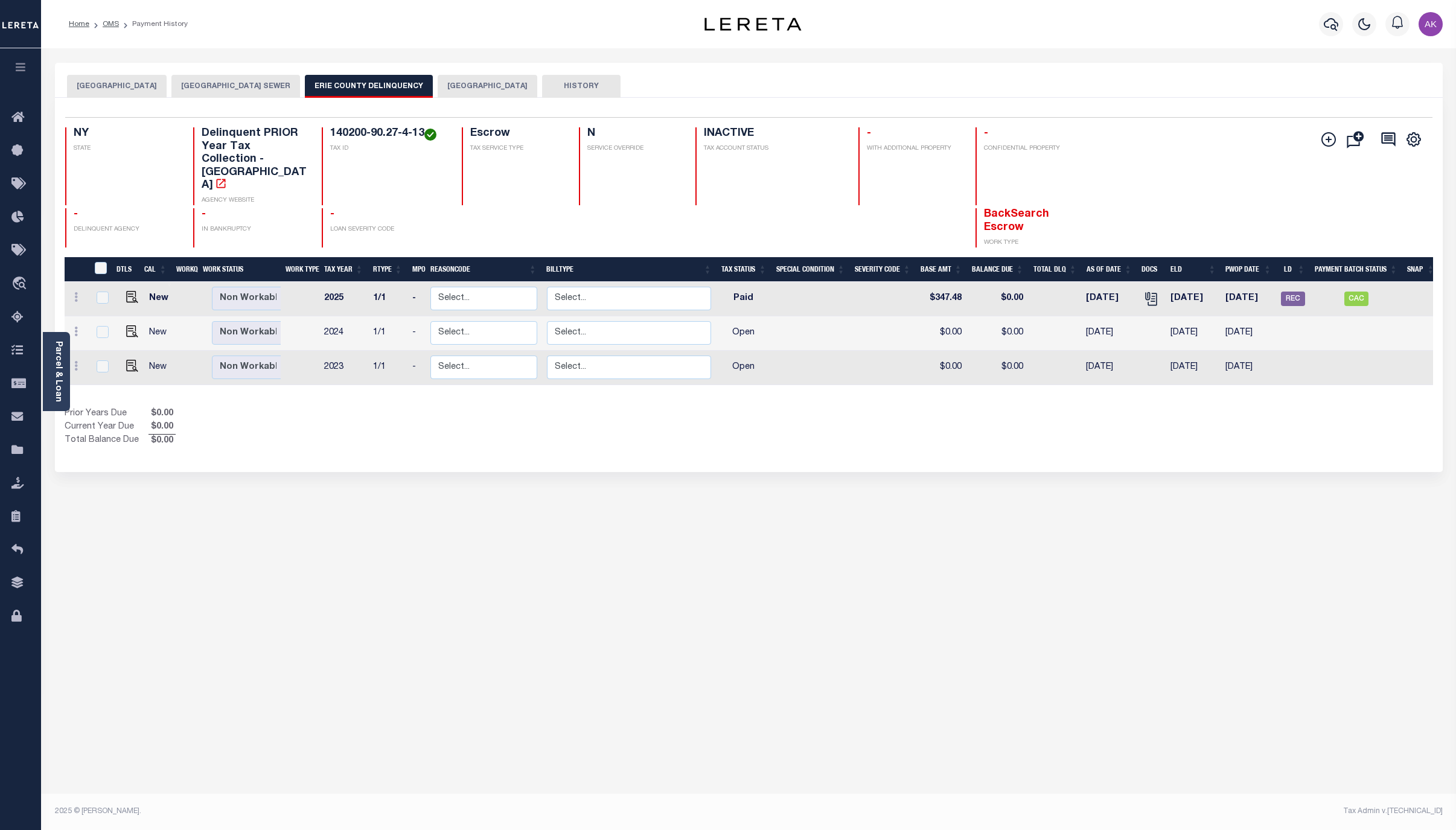
click at [1302, 180] on div "Add Installment Line [GEOGRAPHIC_DATA]" at bounding box center [1318, 187] width 228 height 120
click at [108, 25] on link "OMS" at bounding box center [111, 24] width 16 height 7
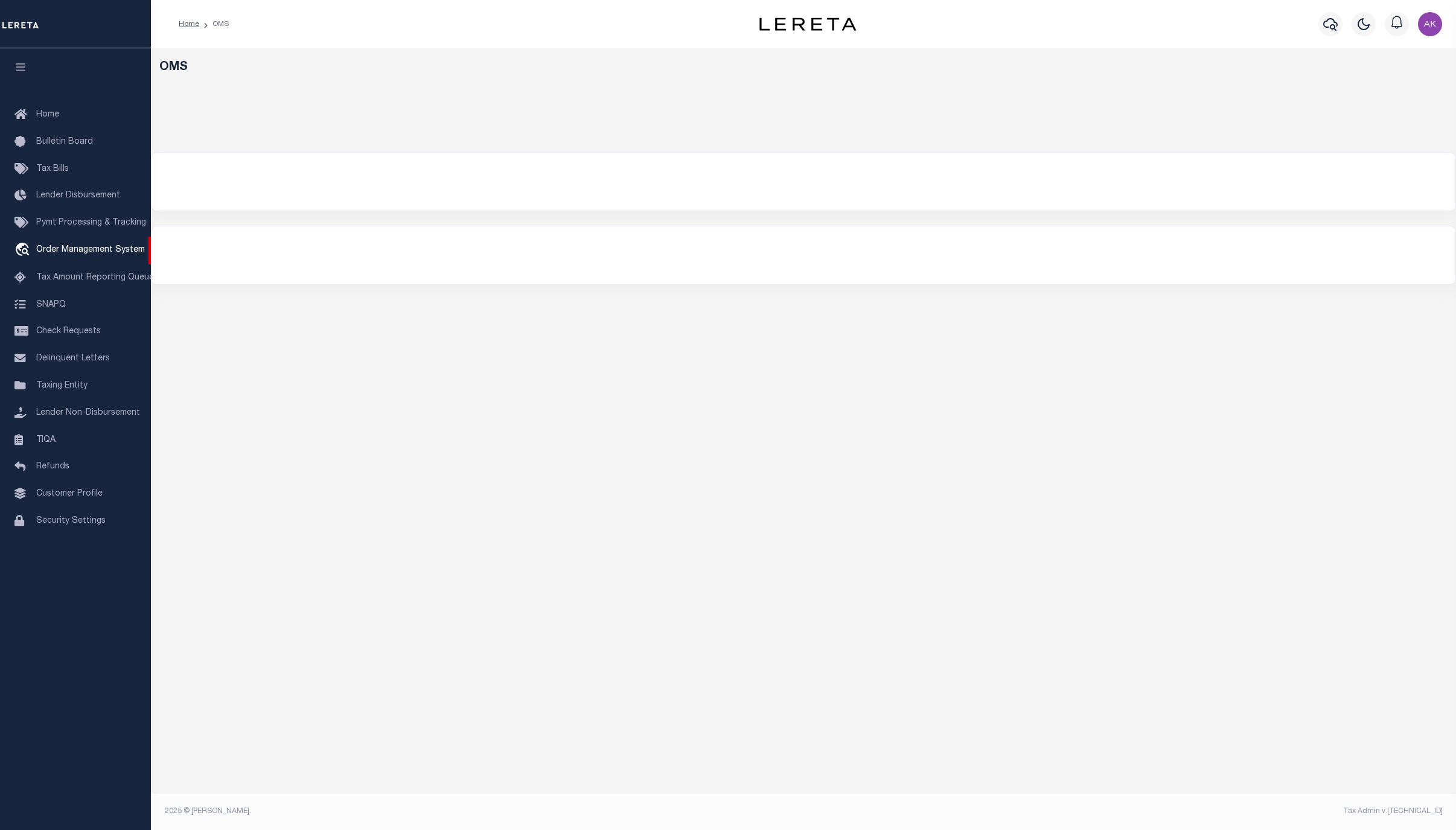
select select "200"
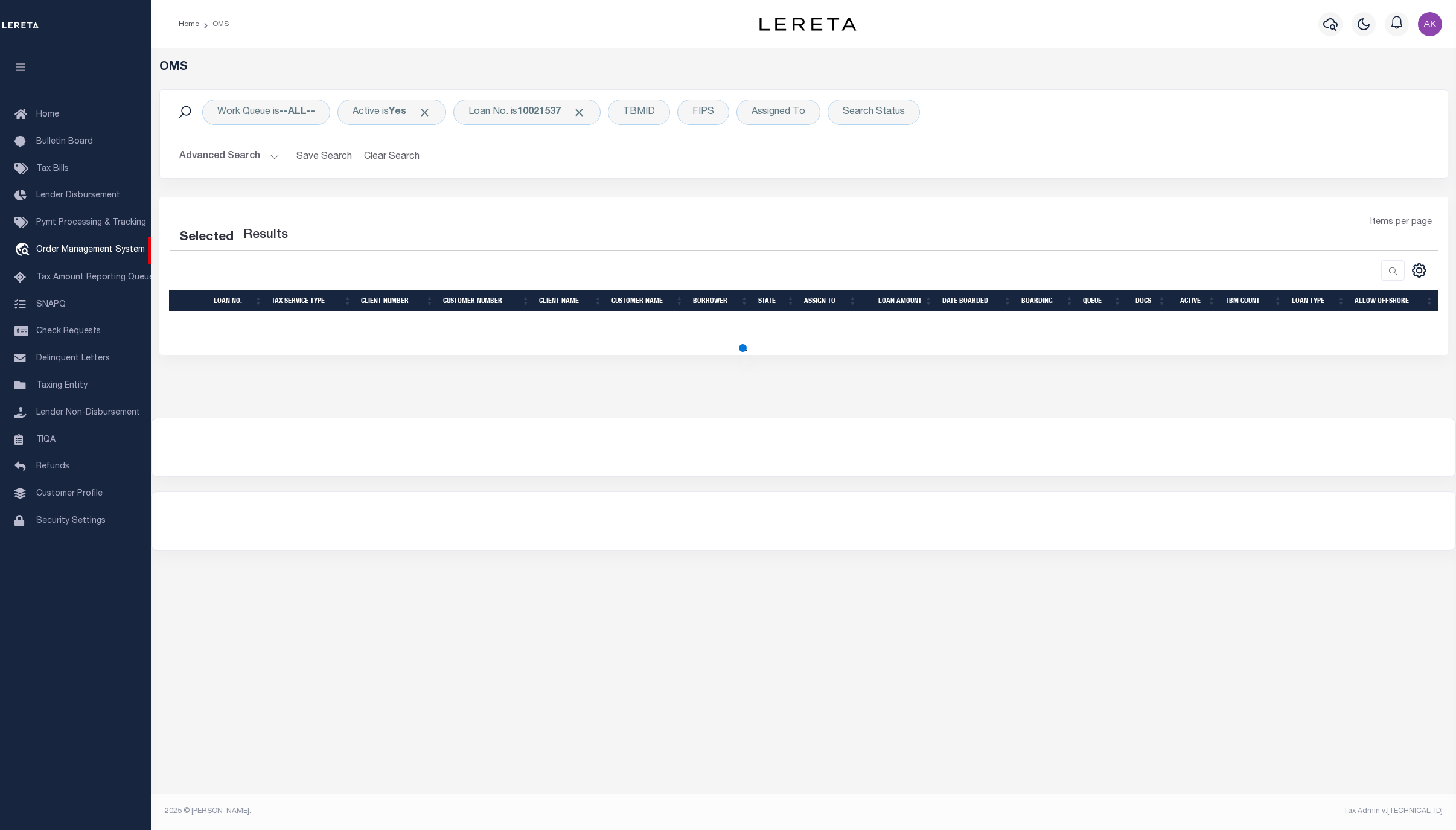
select select "200"
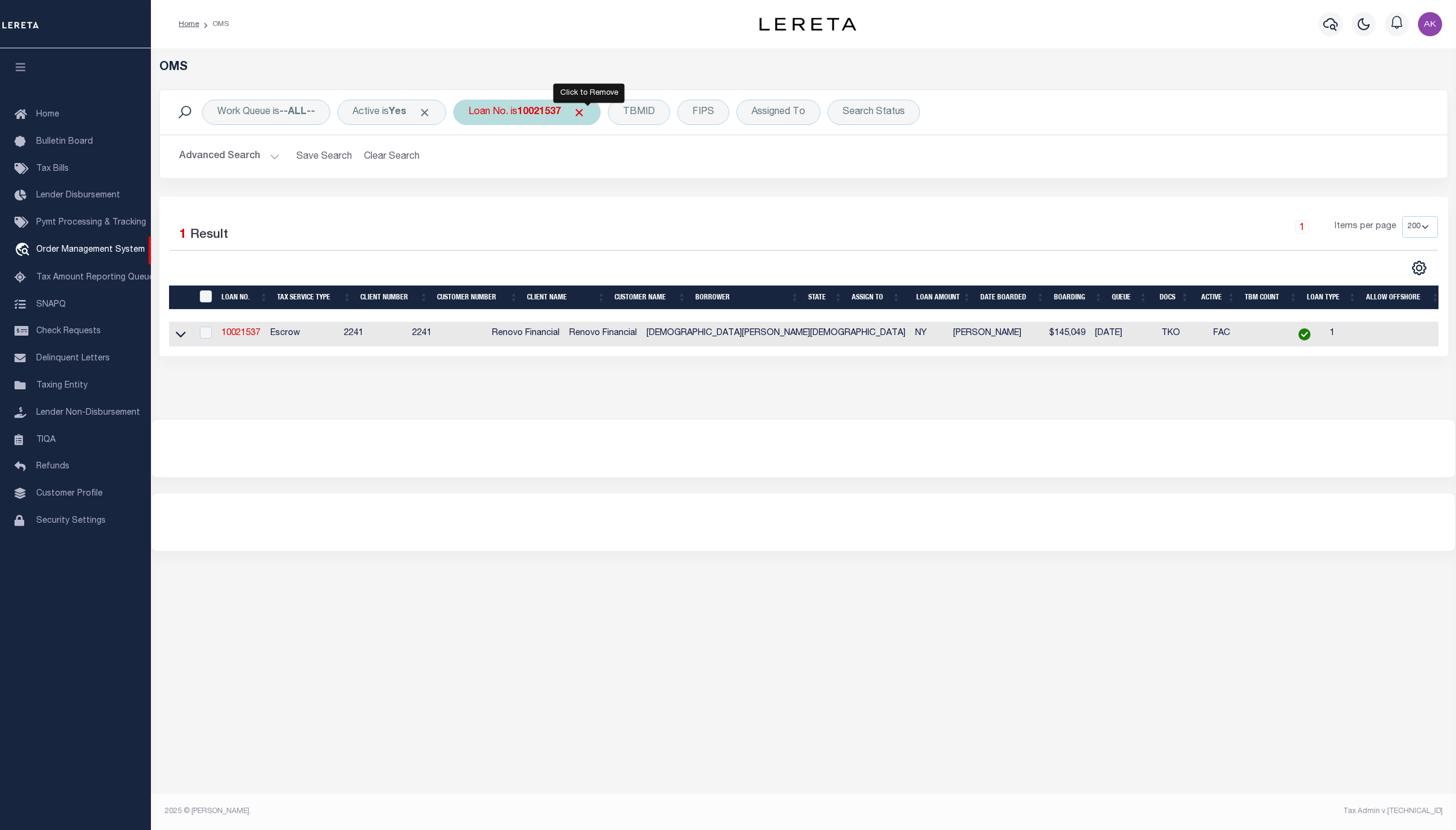
click at [585, 114] on span "Click to Remove" at bounding box center [579, 113] width 13 height 13
click at [475, 108] on div "Loan No." at bounding box center [488, 111] width 70 height 25
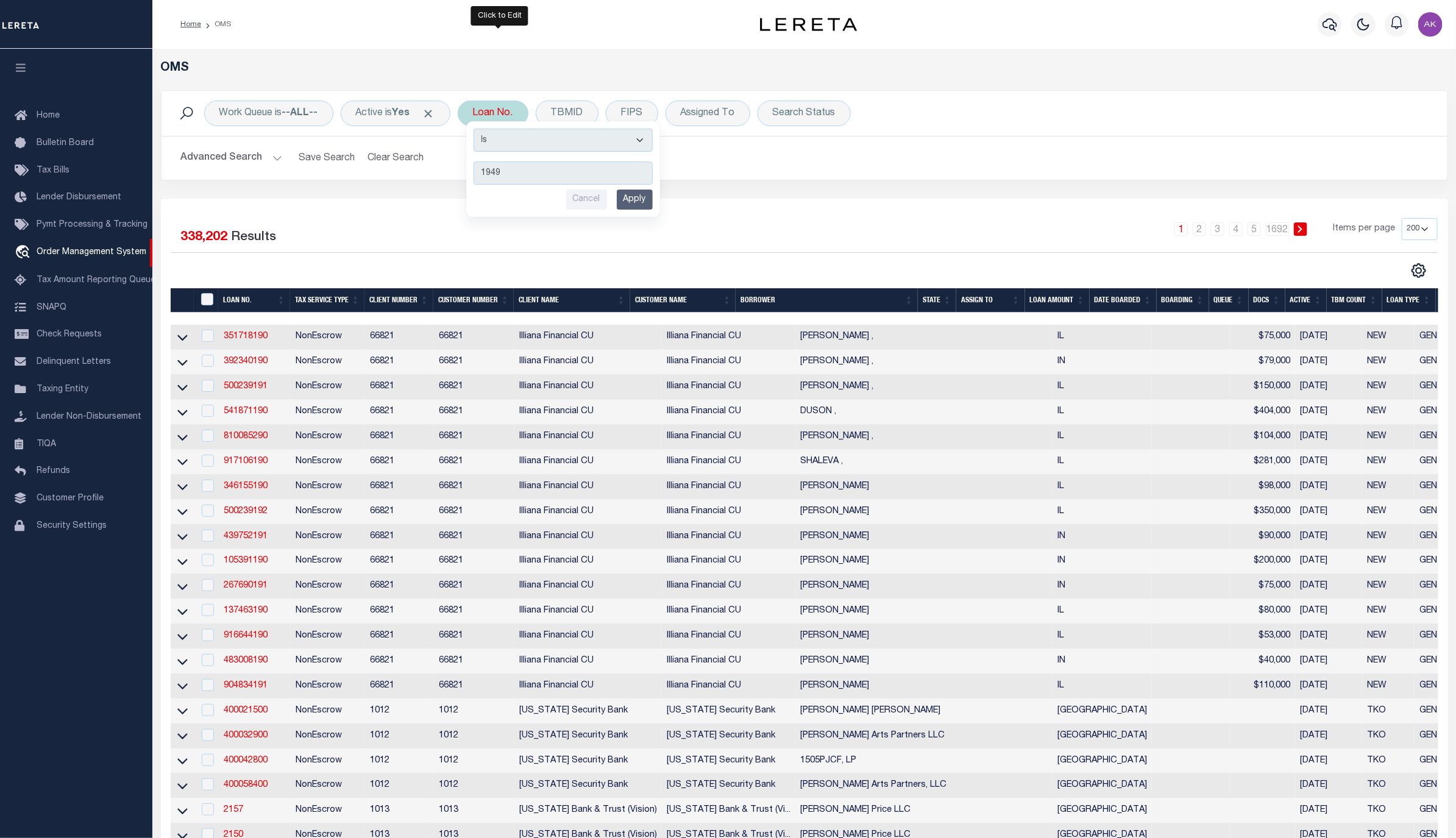
type input "19494"
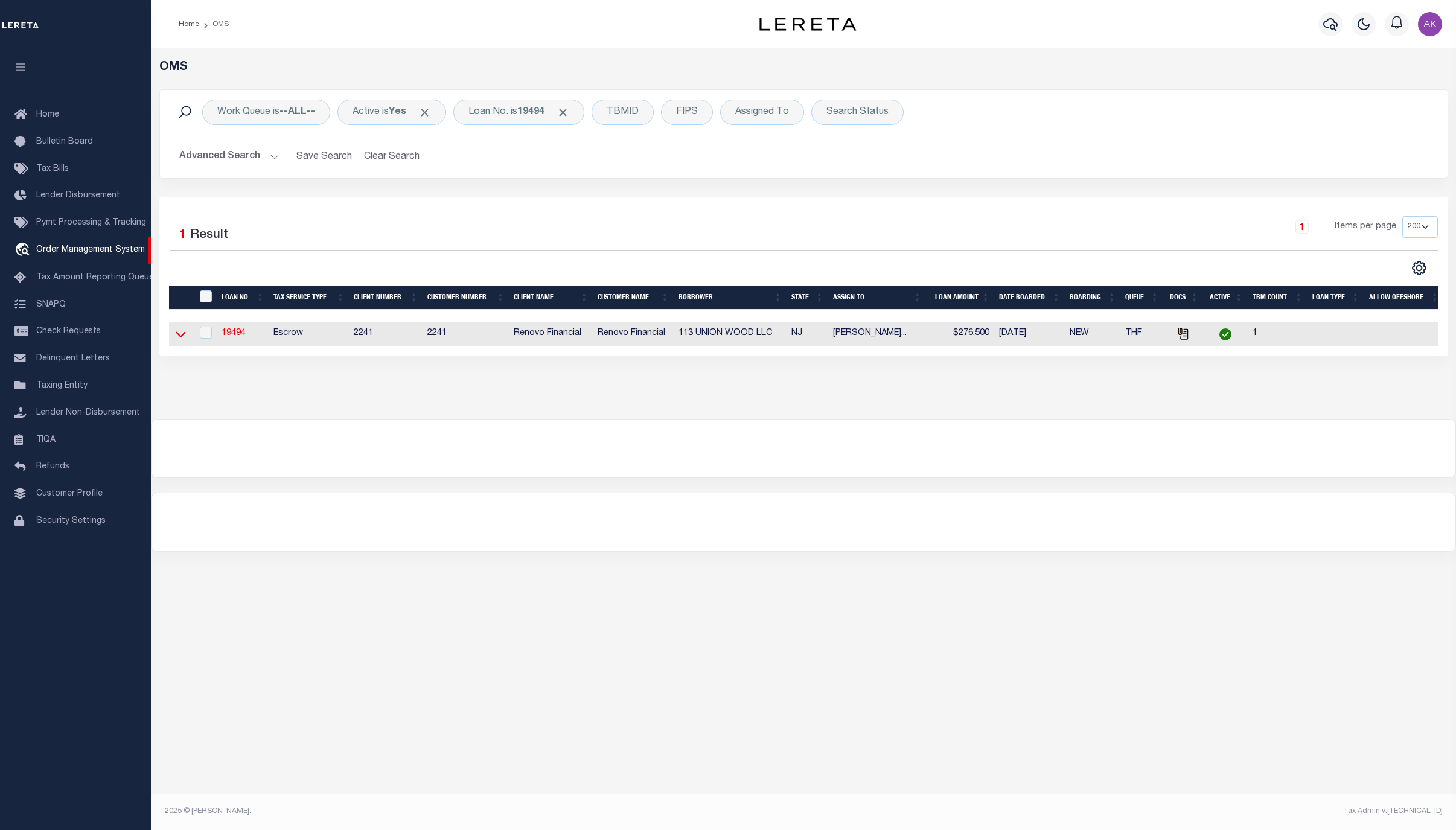
click at [185, 335] on icon at bounding box center [181, 334] width 11 height 13
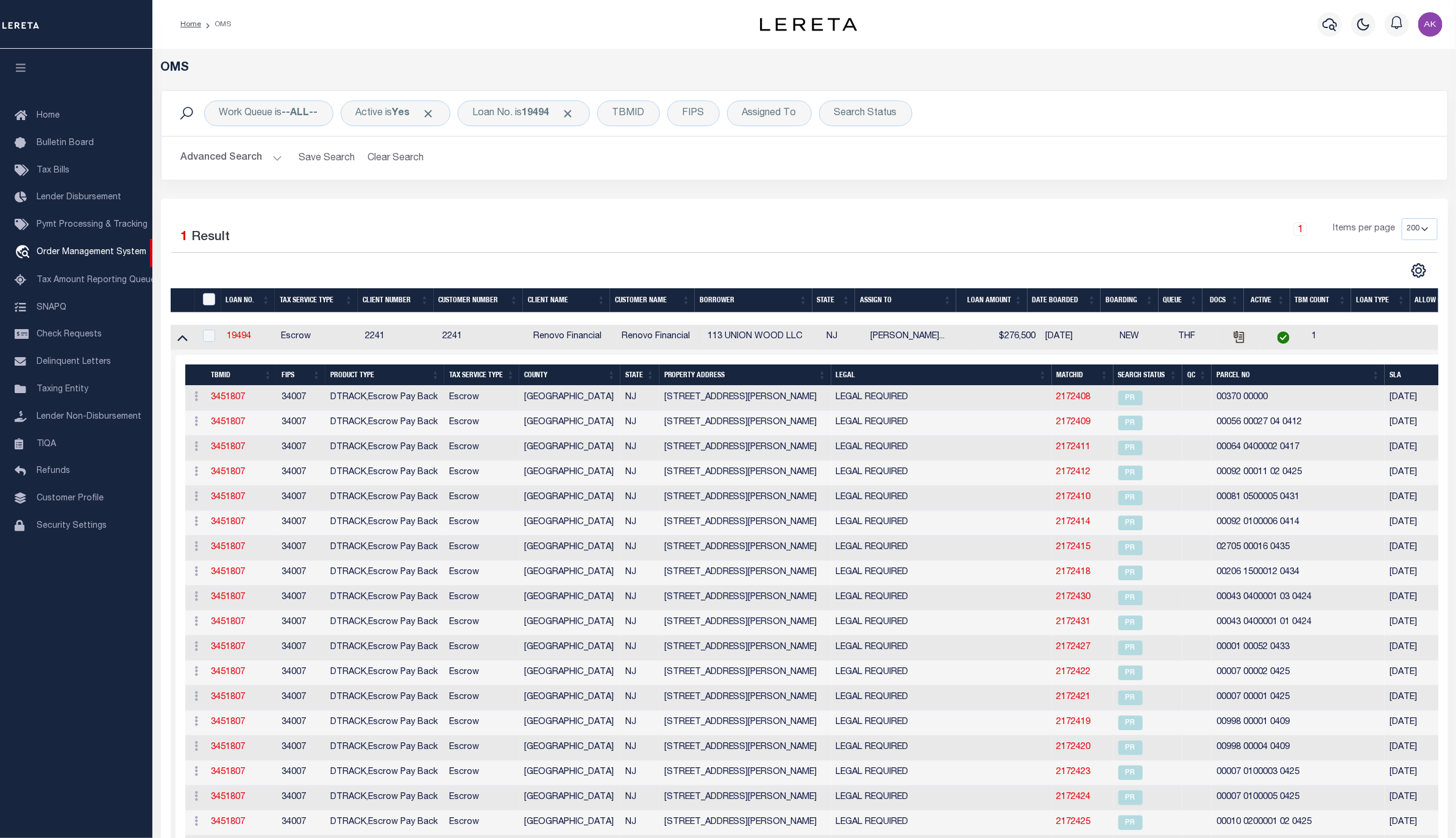
scroll to position [214, 0]
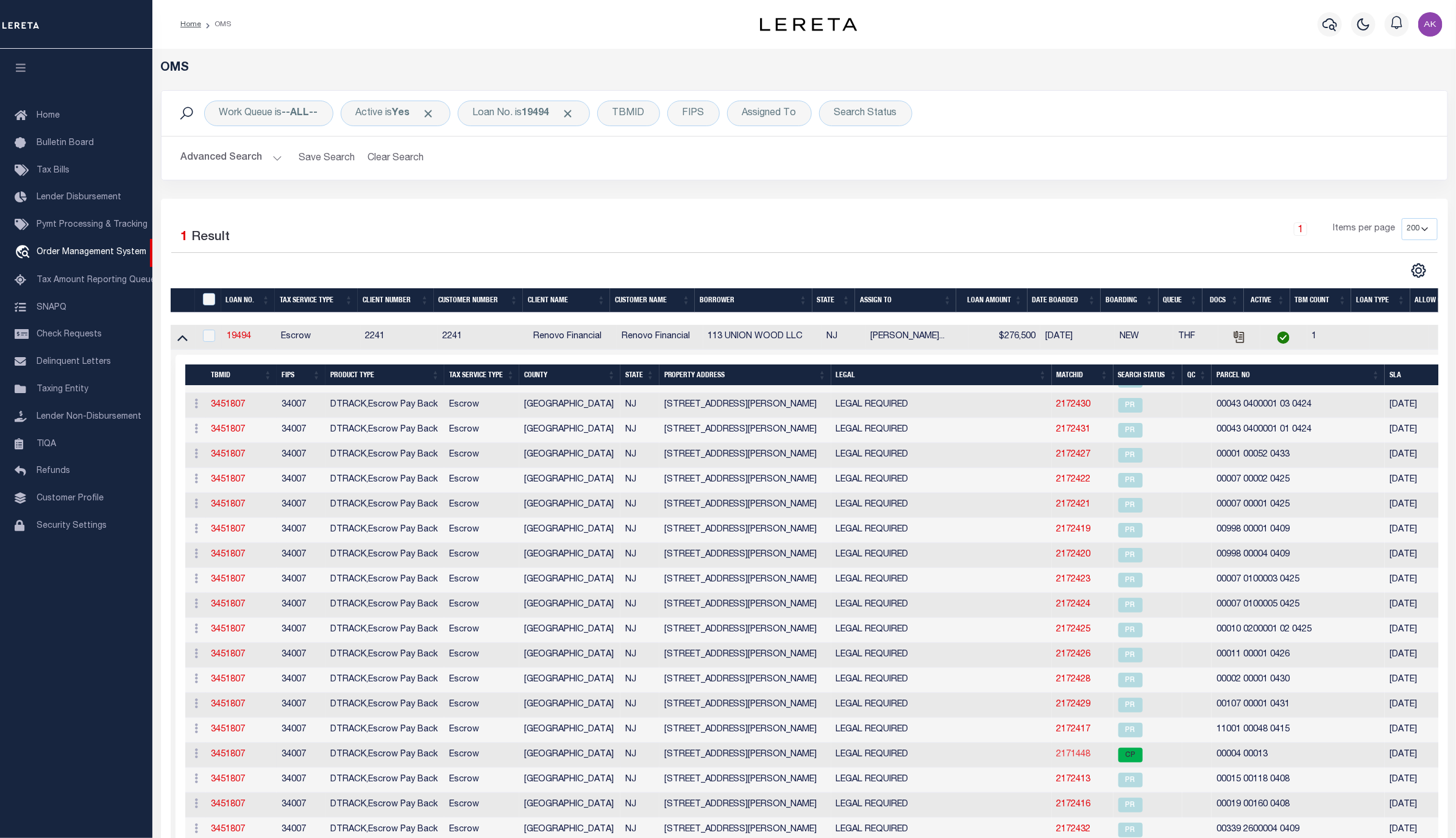
click at [1076, 752] on link "2171448" at bounding box center [1074, 754] width 35 height 8
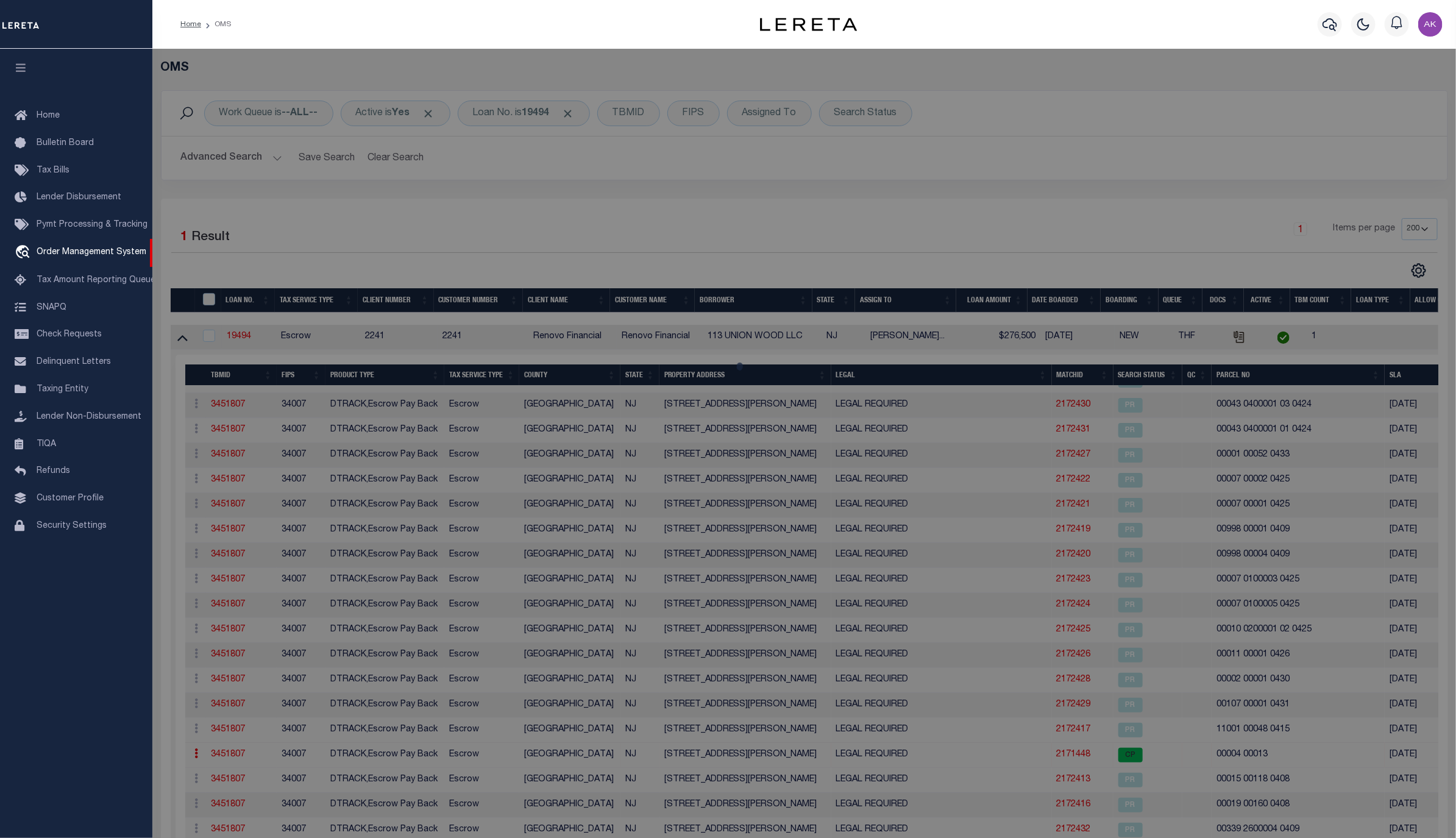
checkbox input "false"
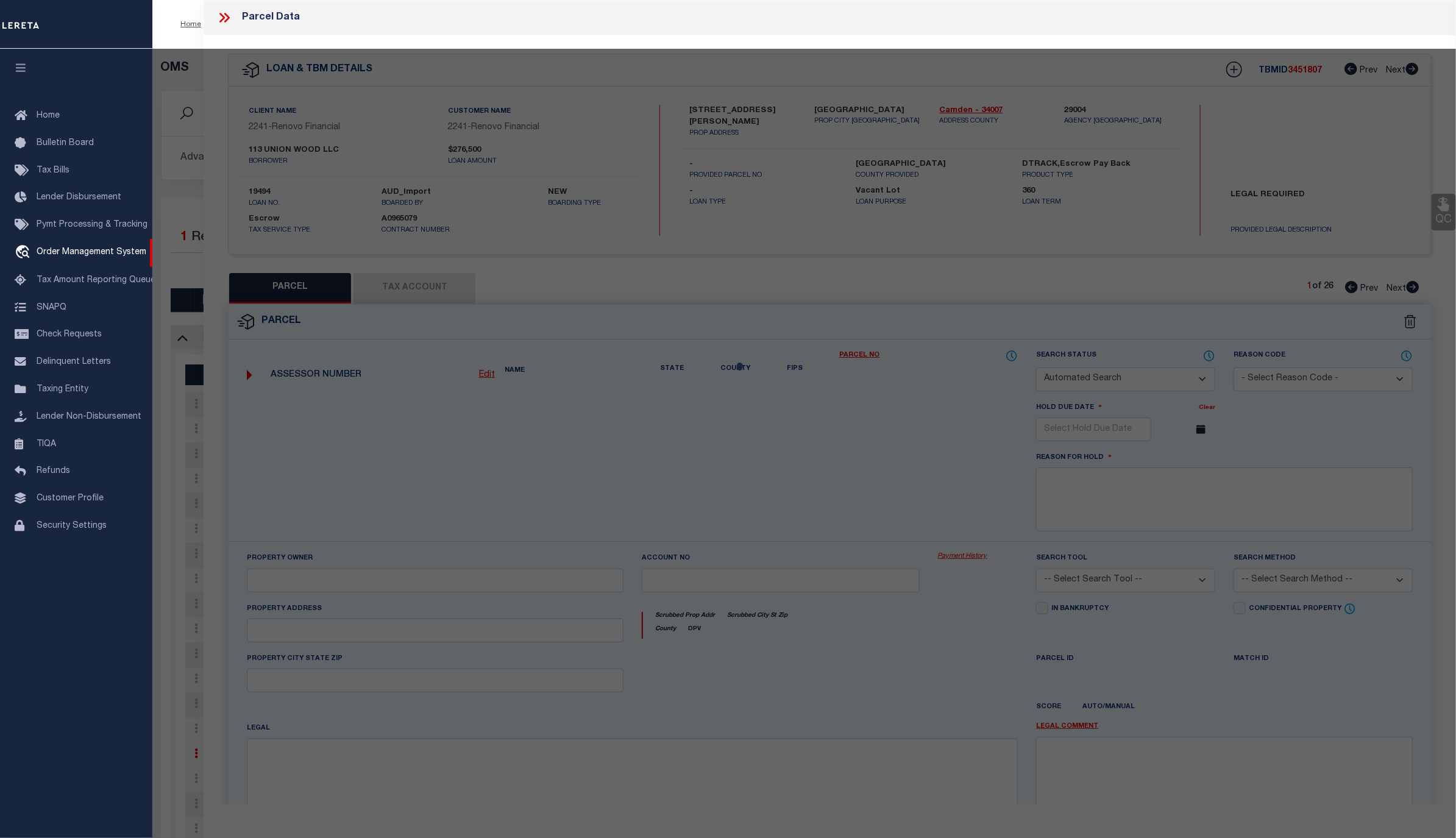
select select "CP"
type input "113 Union Wood Llc"
select select "AGW"
select select "LEG"
type input "1133 HOWARD AVE"
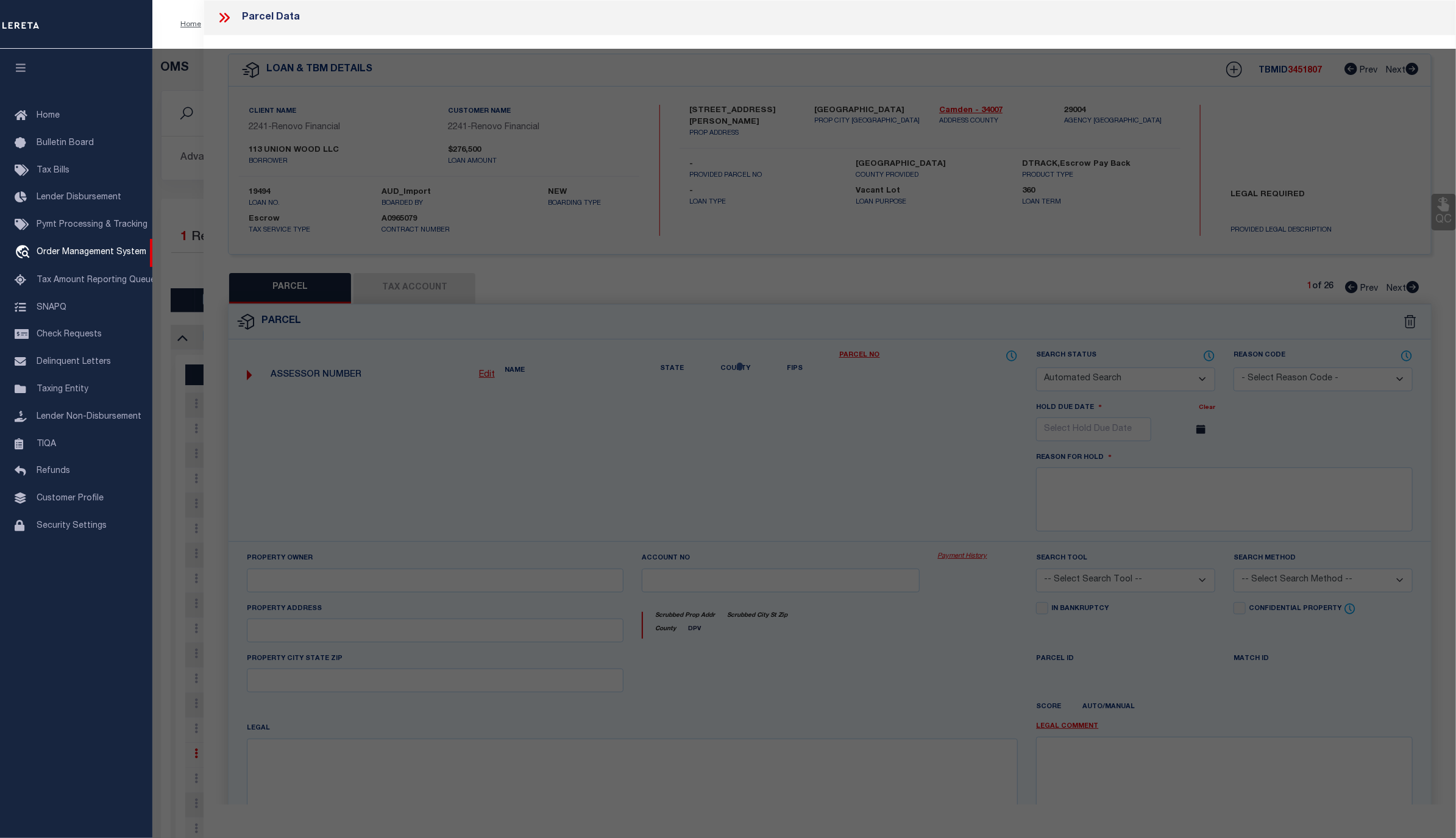
checkbox input "false"
type input "BELLMAWR, NJ 08031"
type textarea "LOT:13 BLK:4"
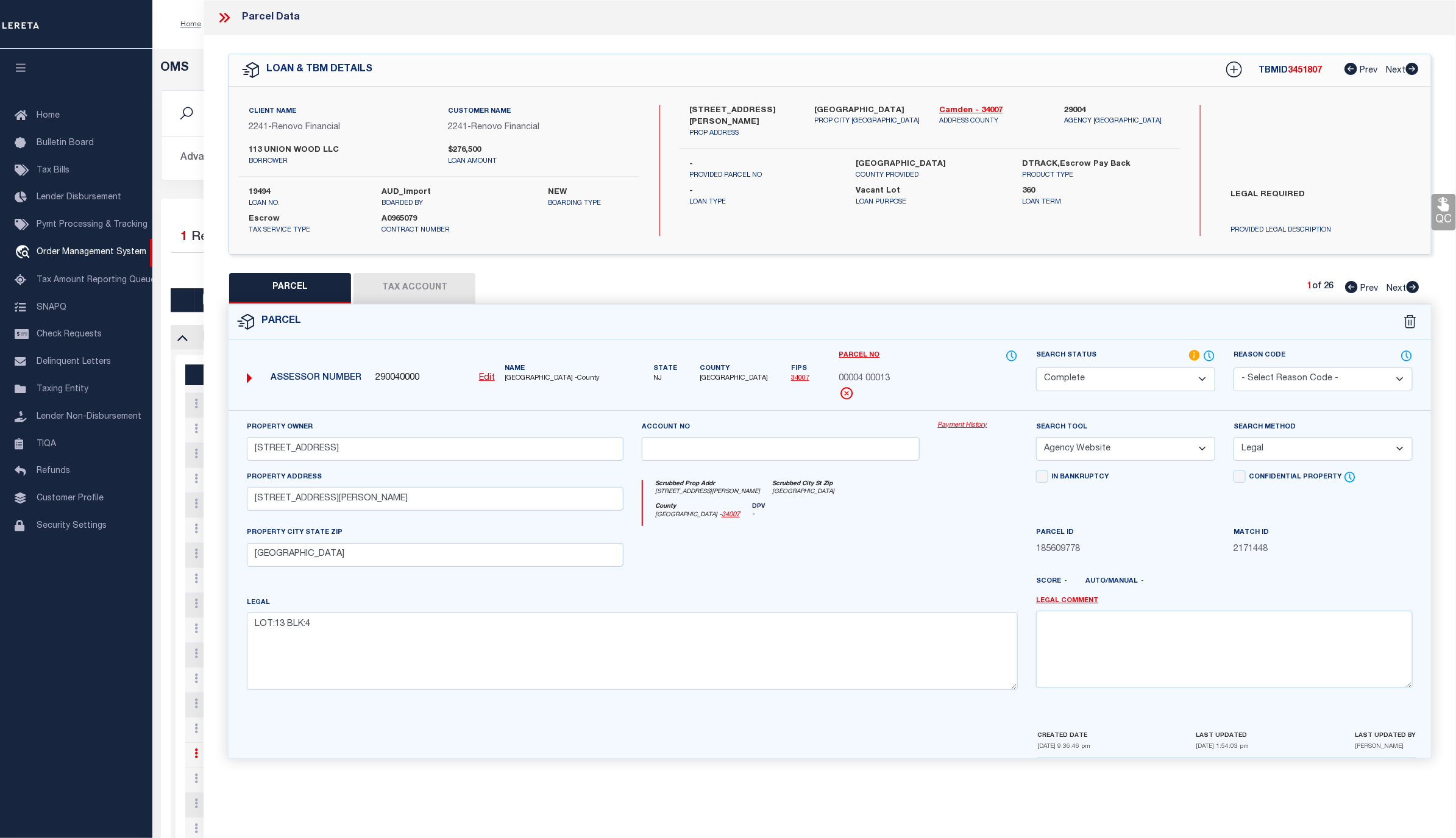
click at [947, 428] on link "Payment History" at bounding box center [978, 426] width 81 height 11
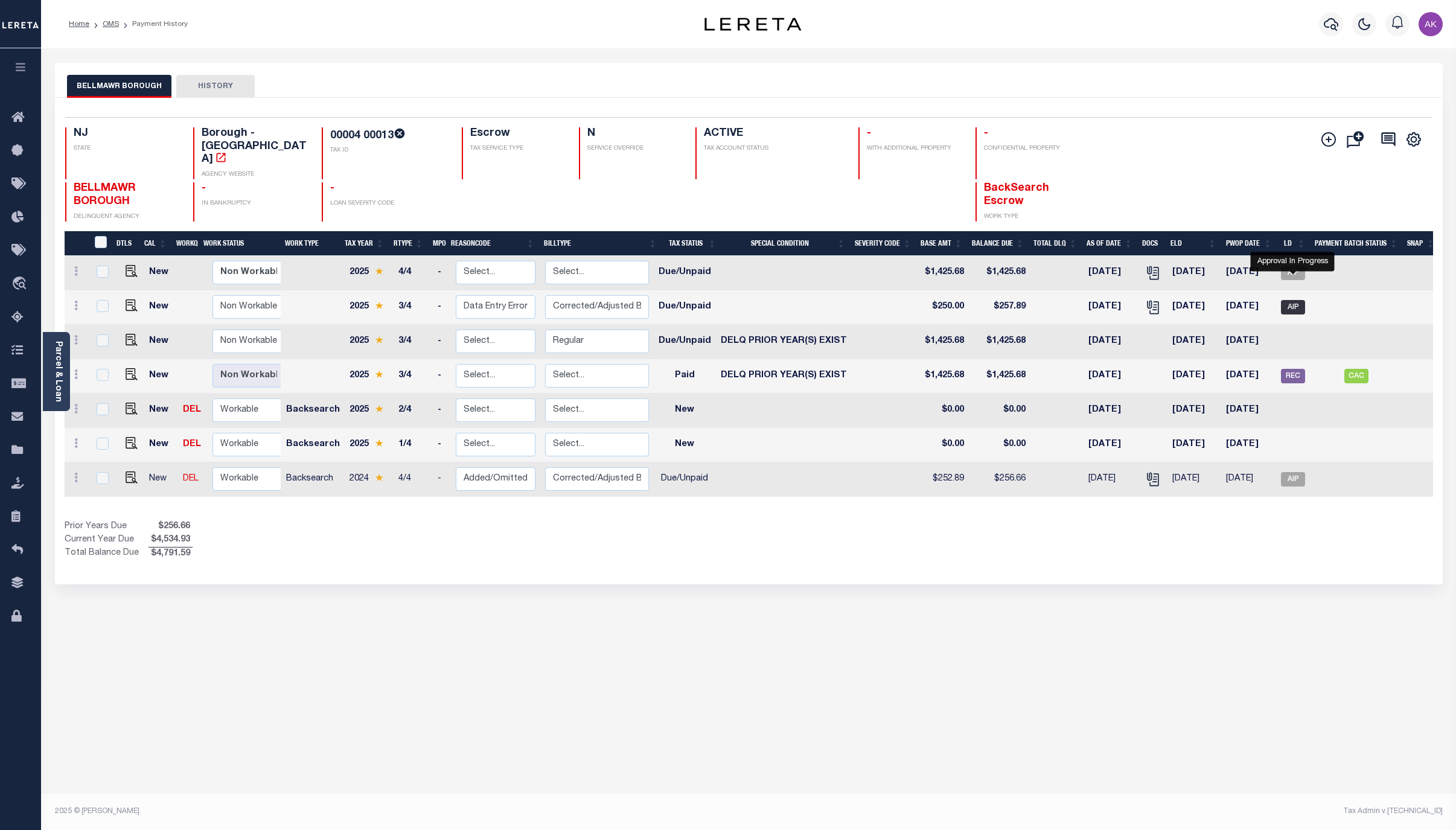
click at [1292, 300] on span "AIP" at bounding box center [1293, 308] width 24 height 15
checkbox input "true"
click at [1293, 265] on span "AIP" at bounding box center [1293, 273] width 24 height 15
checkbox input "true"
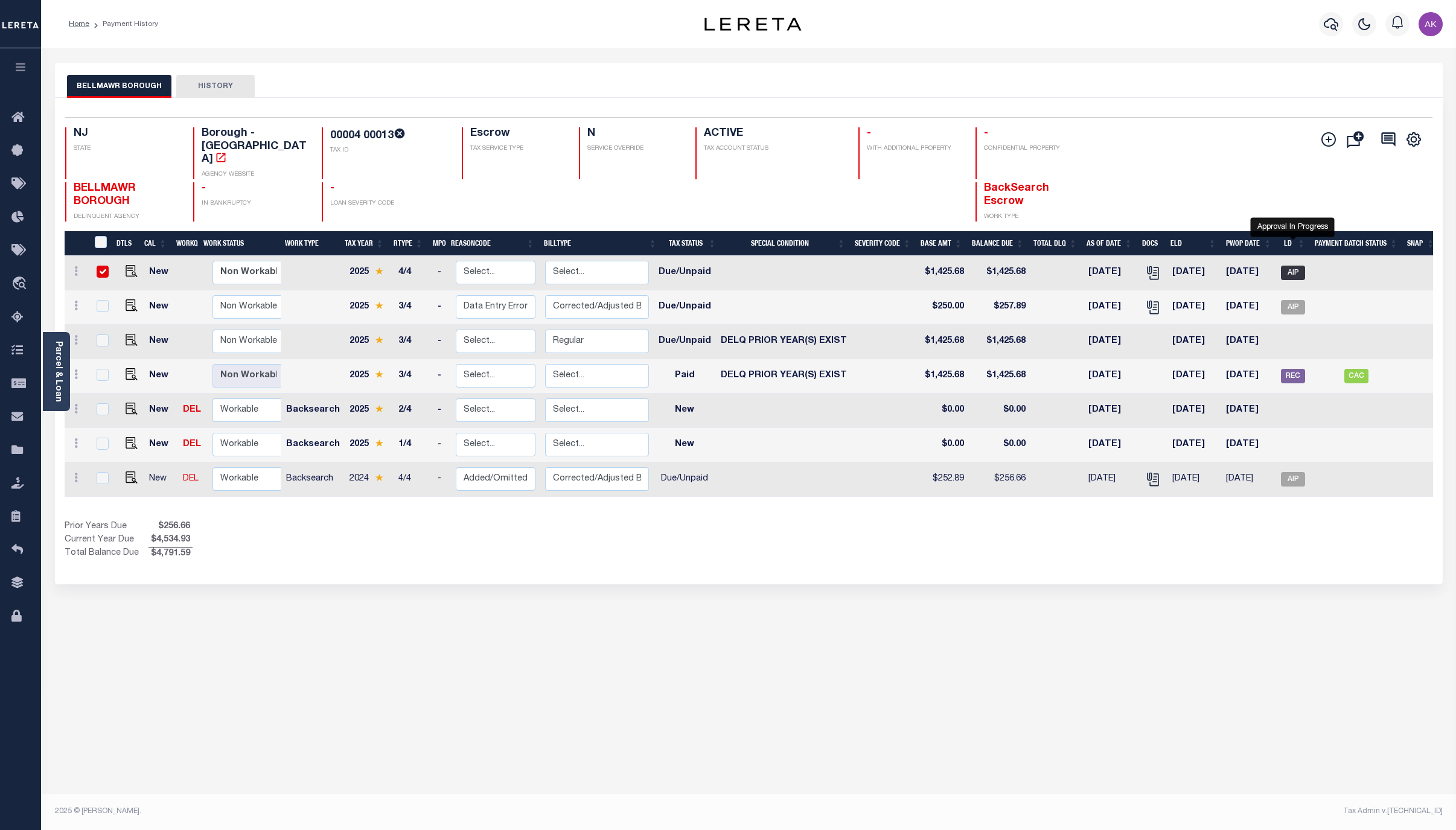
checkbox input "true"
click at [1296, 472] on span "AIP" at bounding box center [1293, 479] width 24 height 15
checkbox input "true"
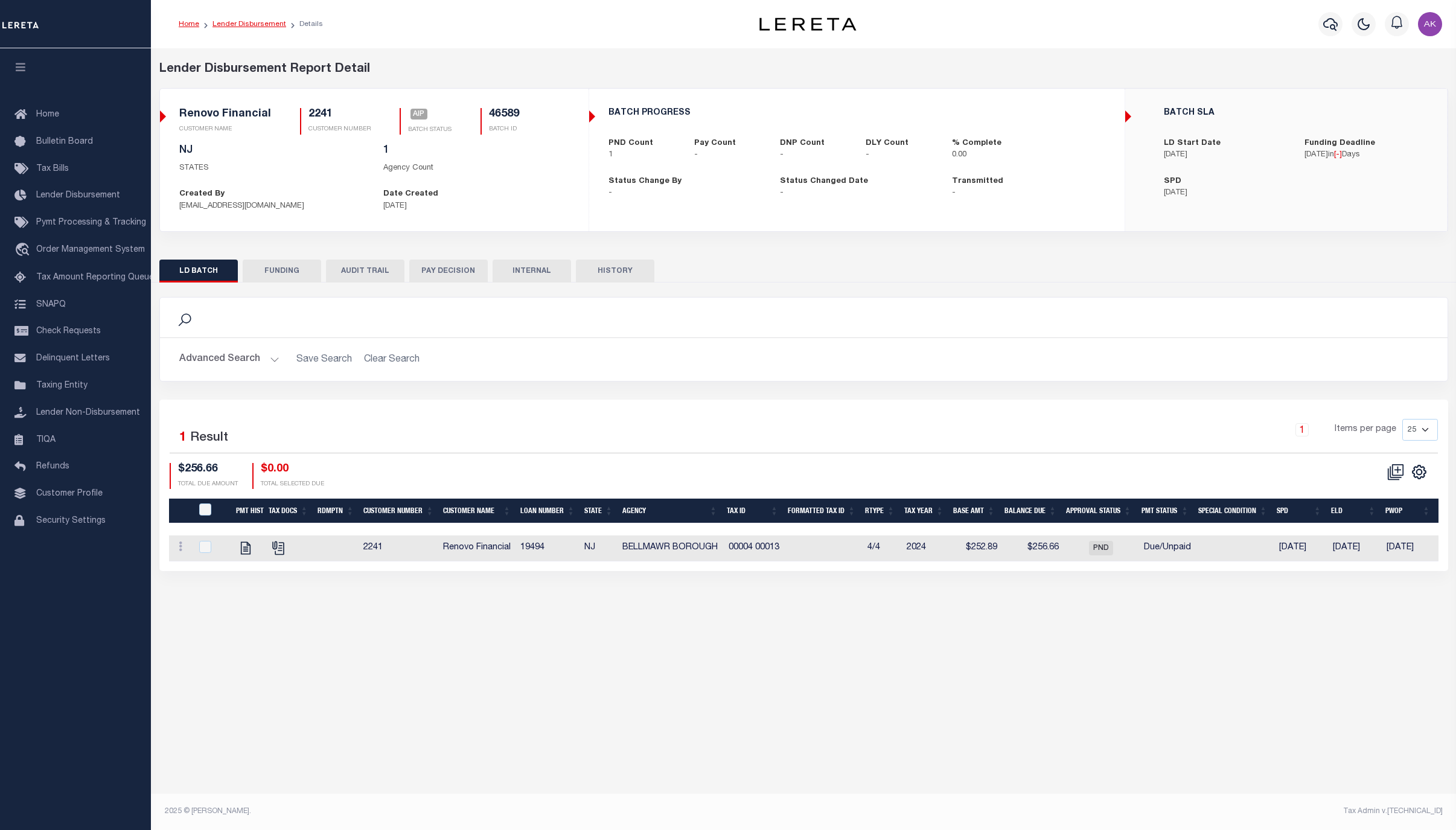
click at [269, 25] on link "Lender Disbursement" at bounding box center [249, 24] width 73 height 7
checkbox input "true"
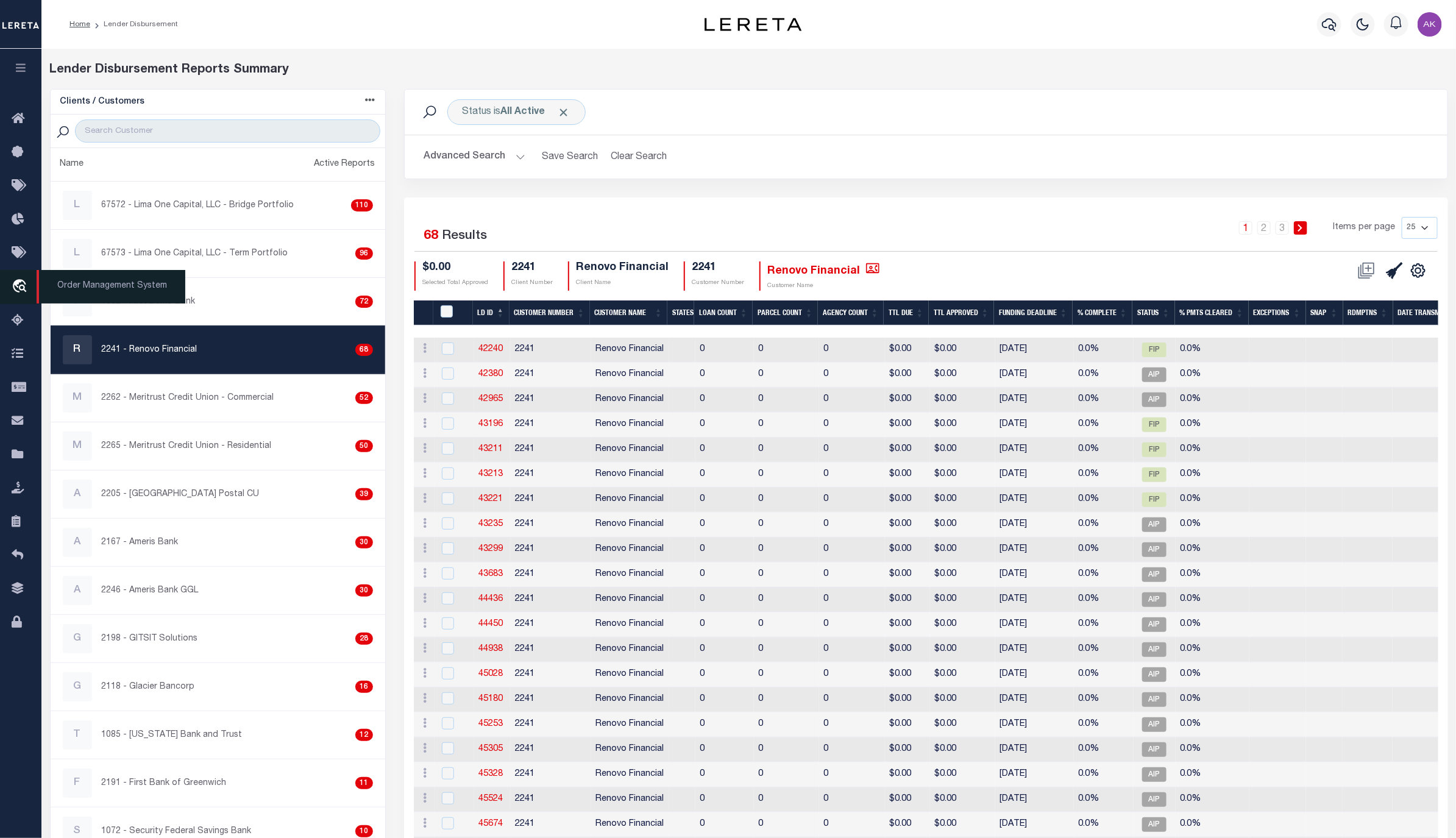
click at [19, 282] on icon "travel_explore" at bounding box center [21, 287] width 20 height 16
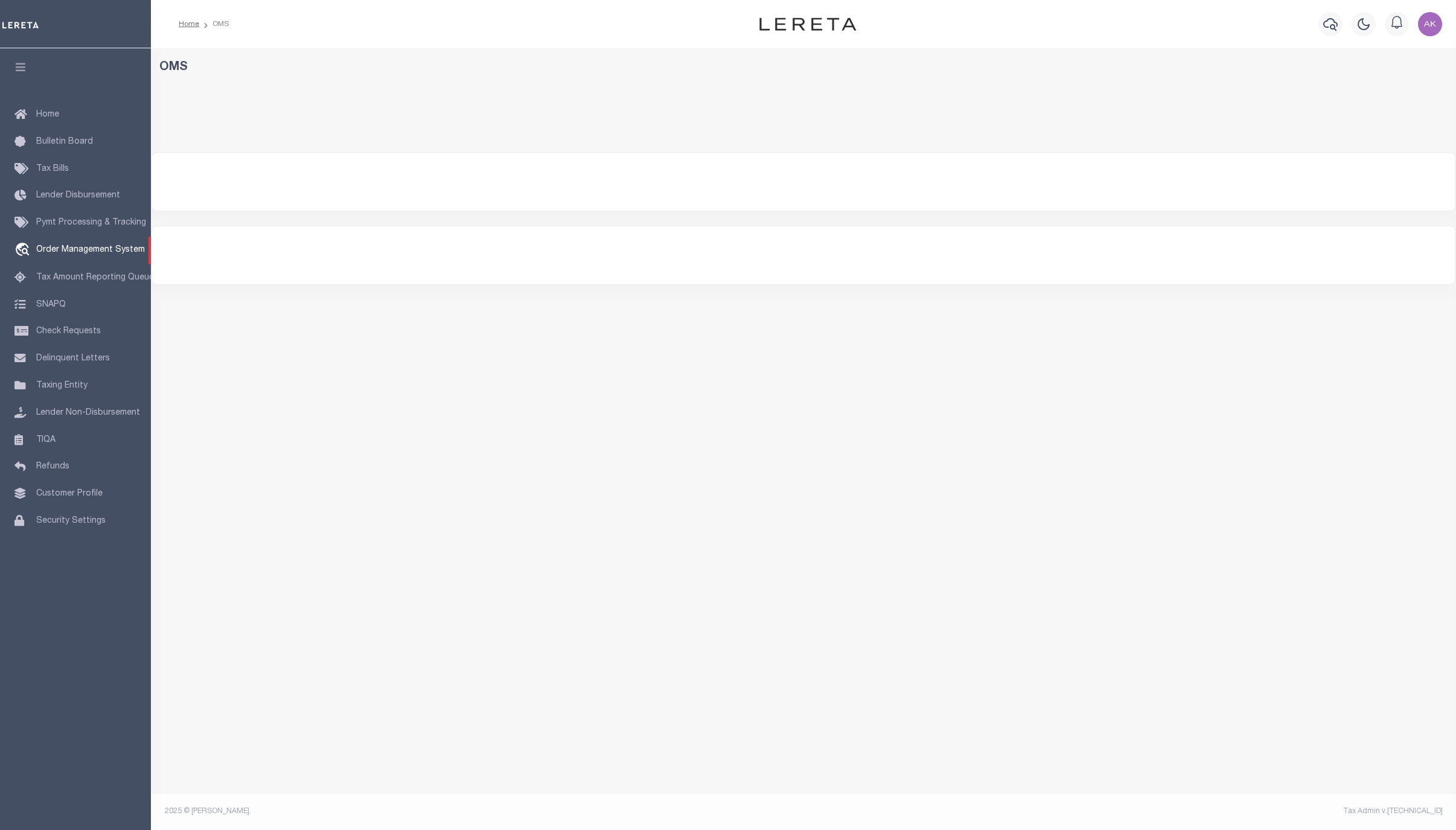
select select "200"
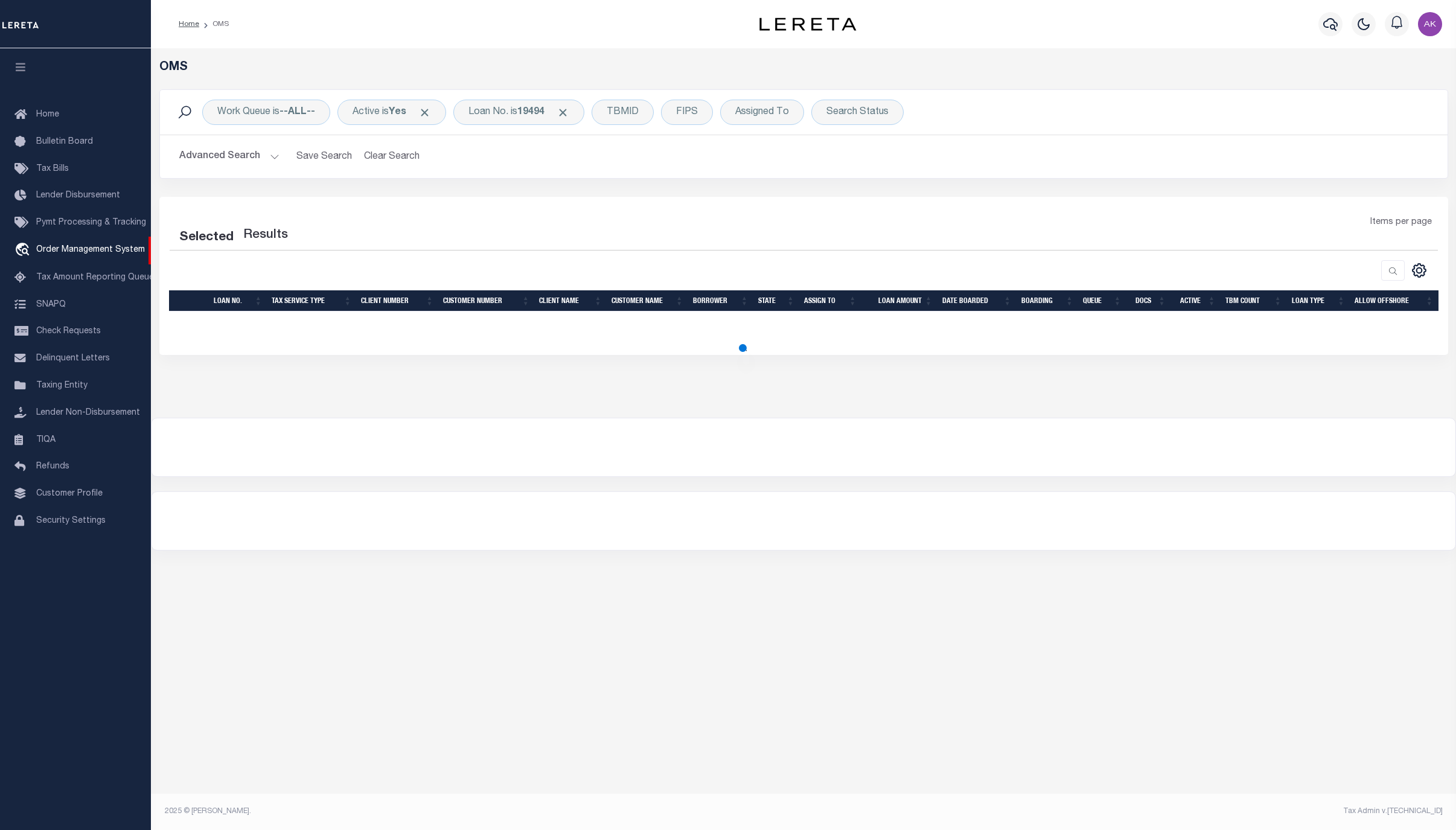
select select "200"
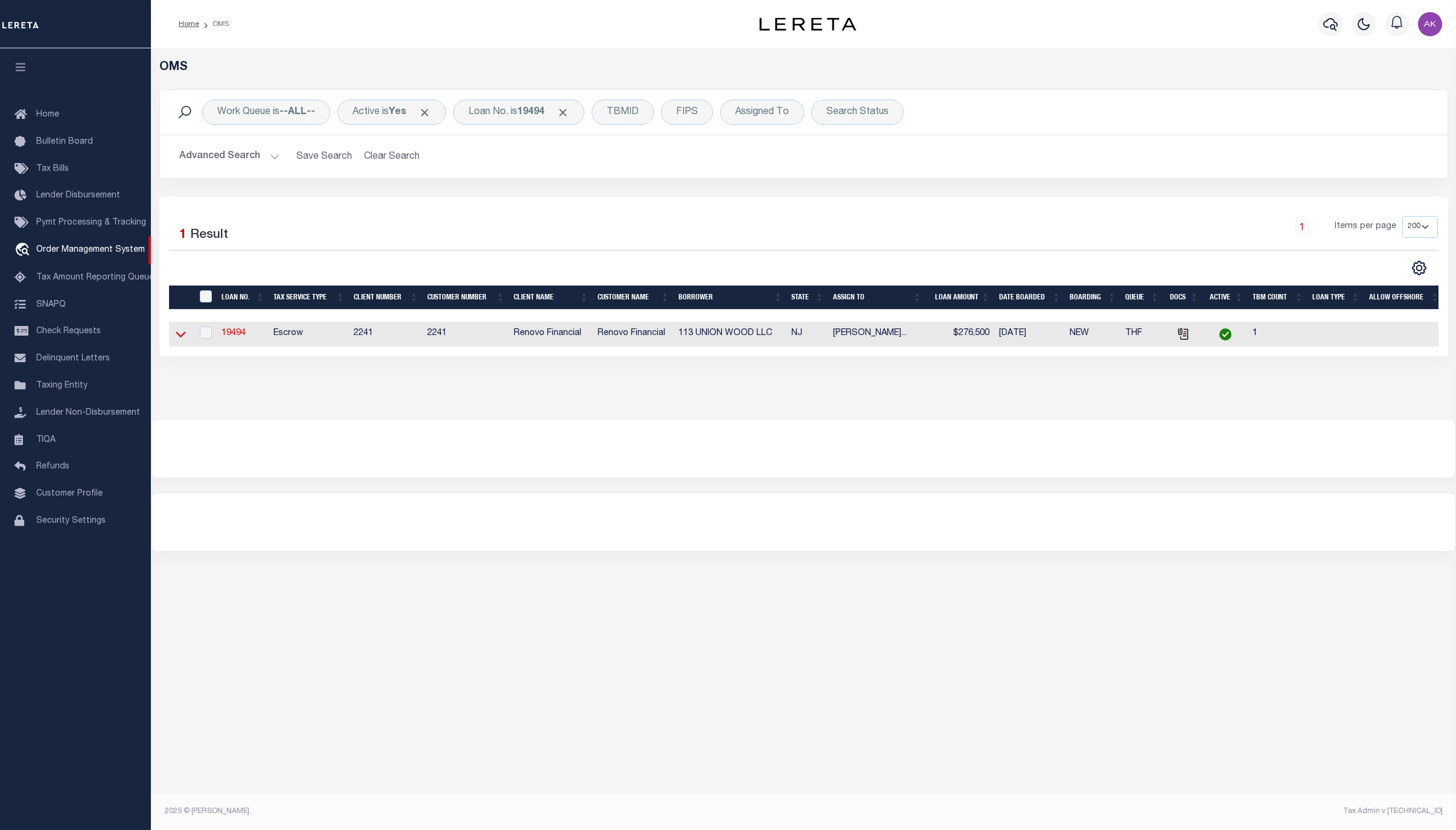
click at [178, 337] on icon at bounding box center [181, 334] width 11 height 13
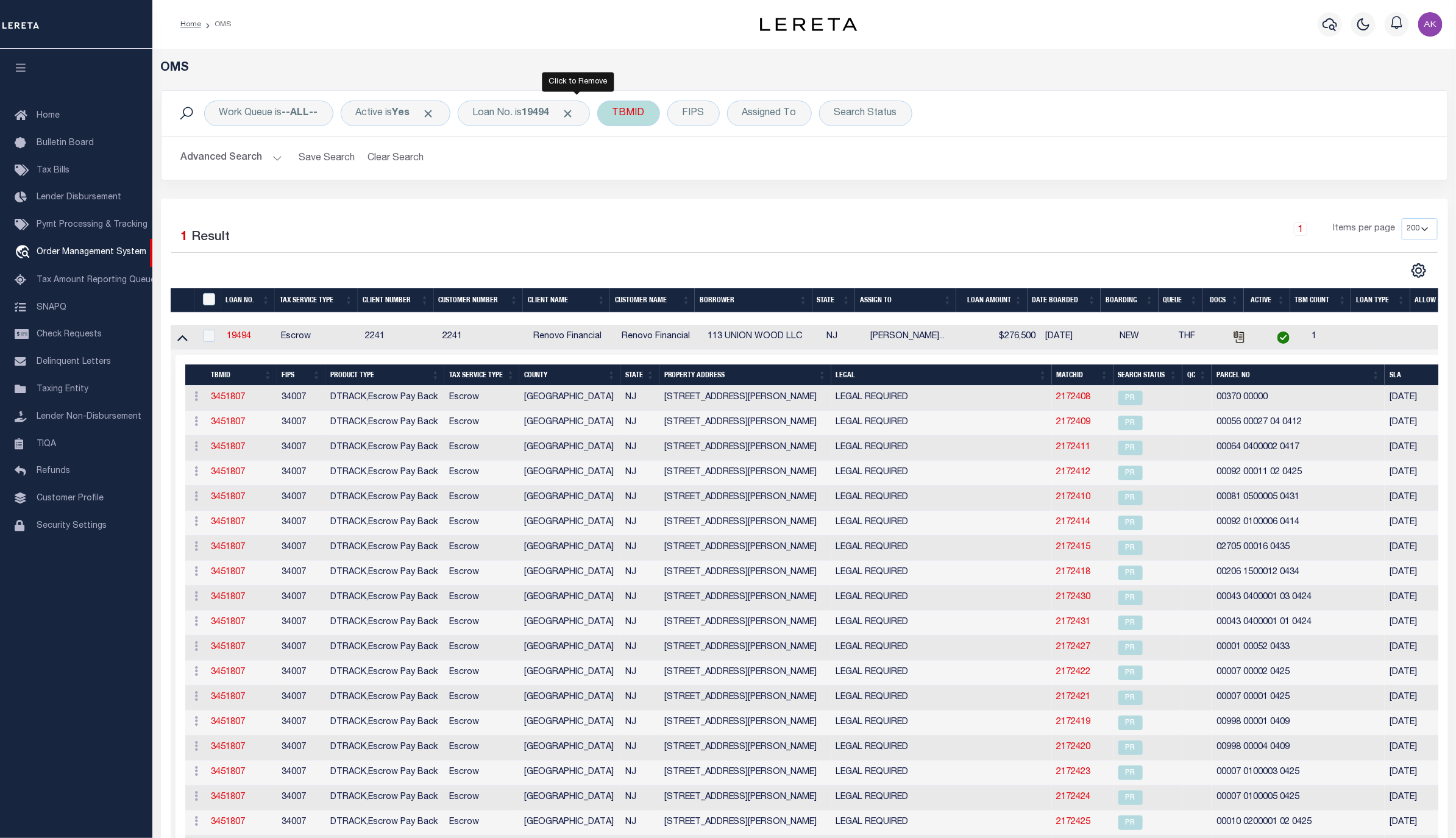
click at [574, 112] on span "Click to Remove" at bounding box center [569, 114] width 13 height 13
click at [507, 110] on div "Loan No." at bounding box center [493, 113] width 71 height 25
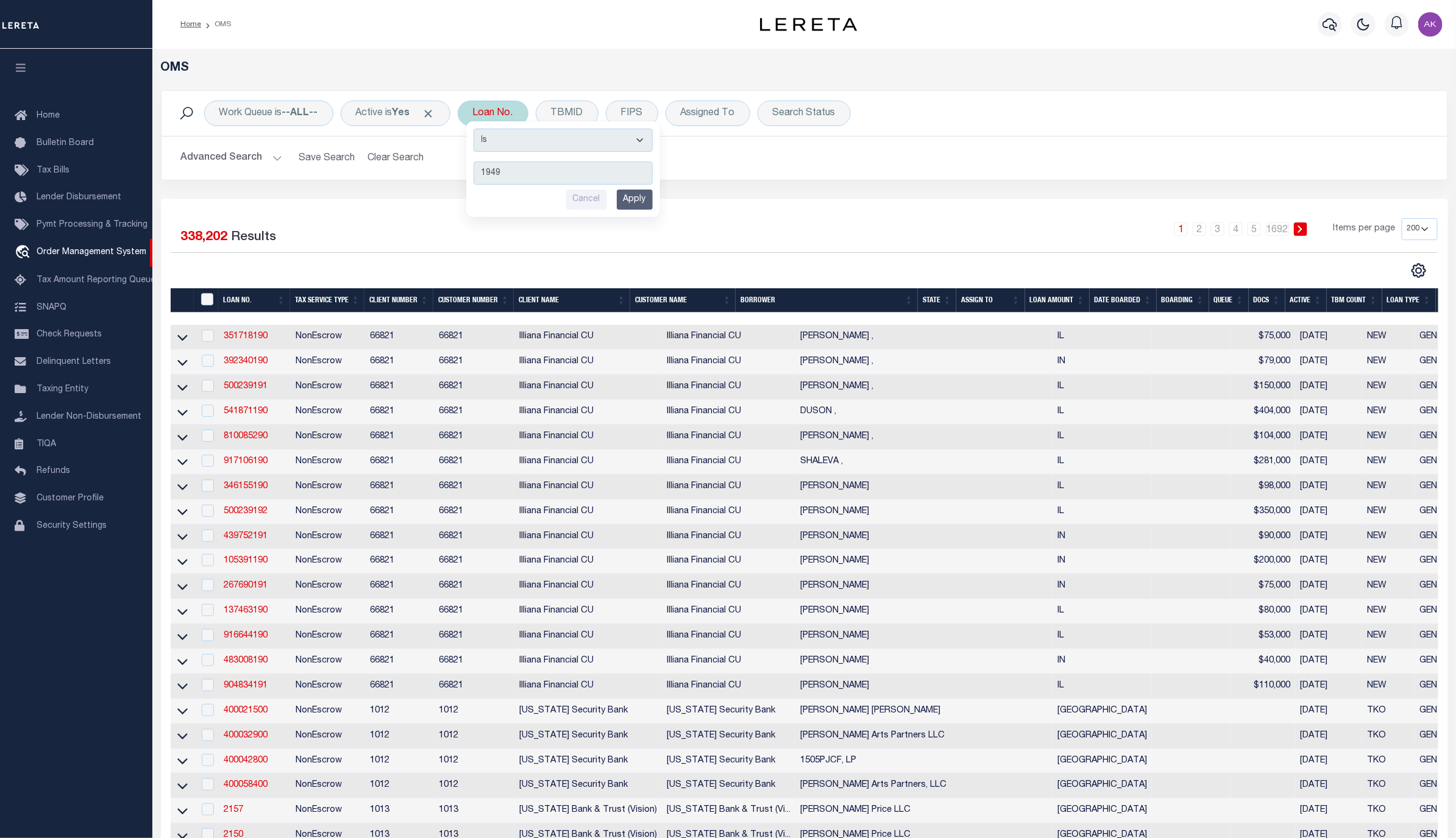
type input "19494"
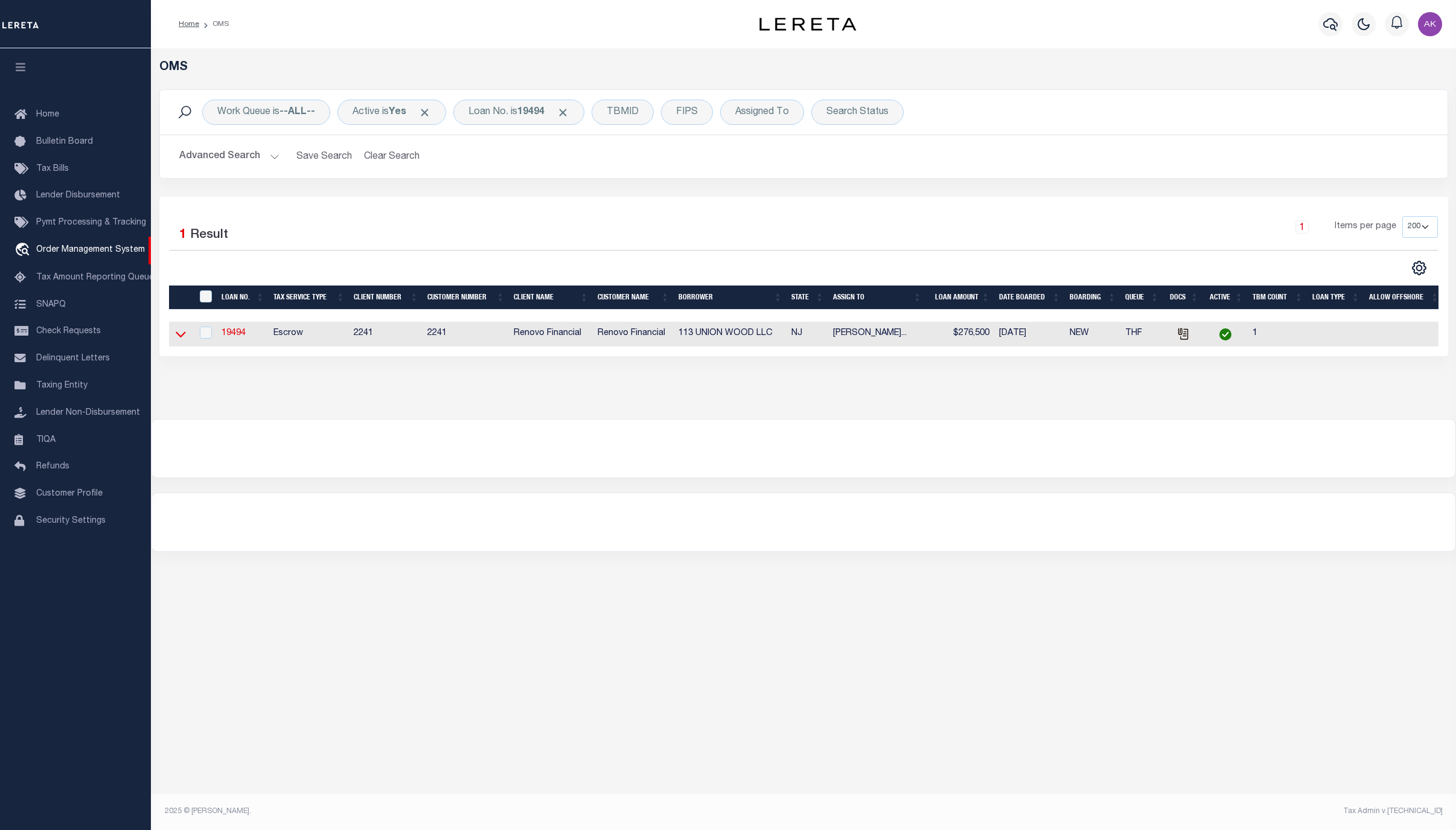
click at [183, 337] on icon at bounding box center [181, 334] width 11 height 13
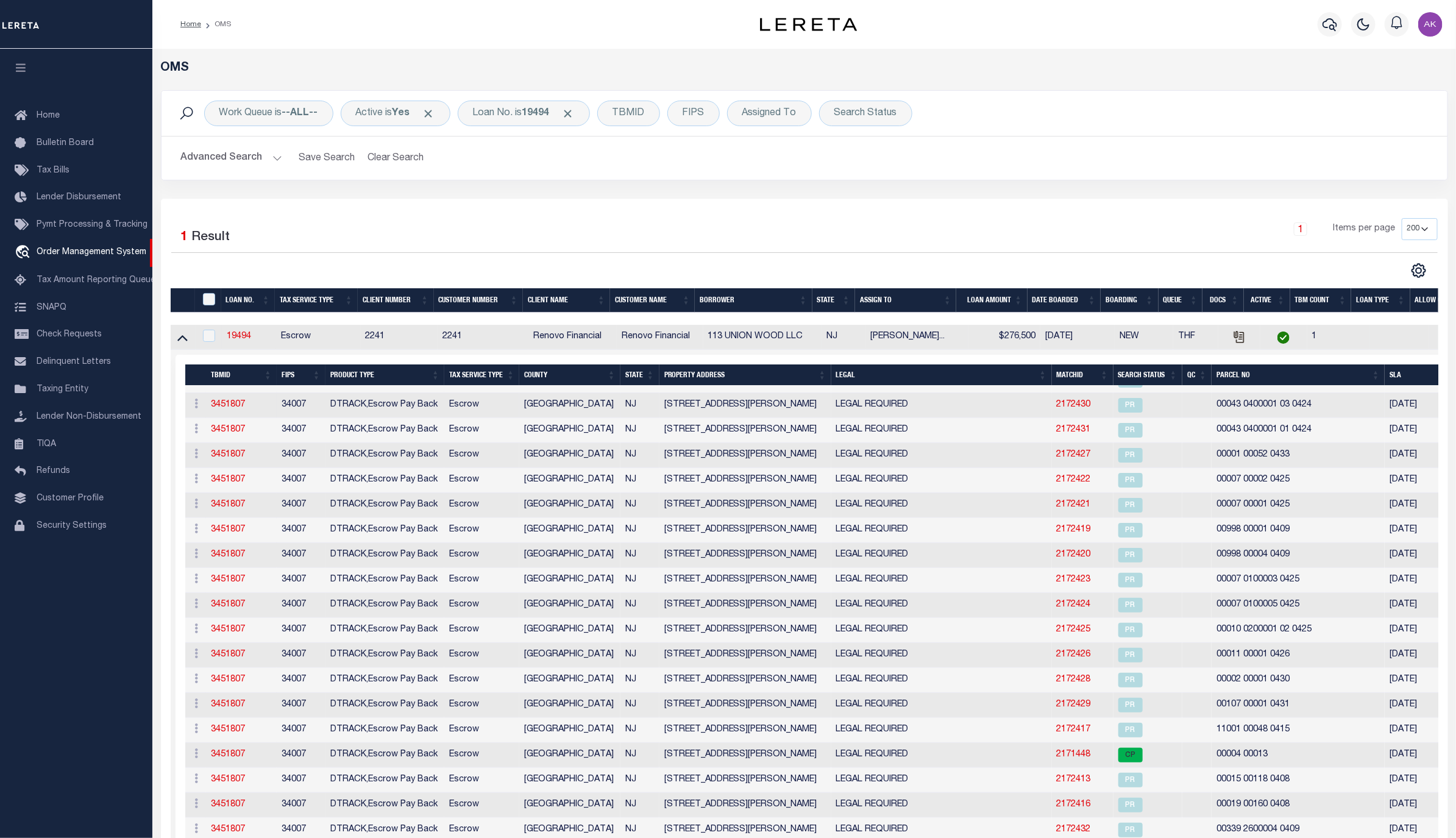
scroll to position [214, 0]
click at [1062, 755] on link "2171448" at bounding box center [1074, 754] width 35 height 8
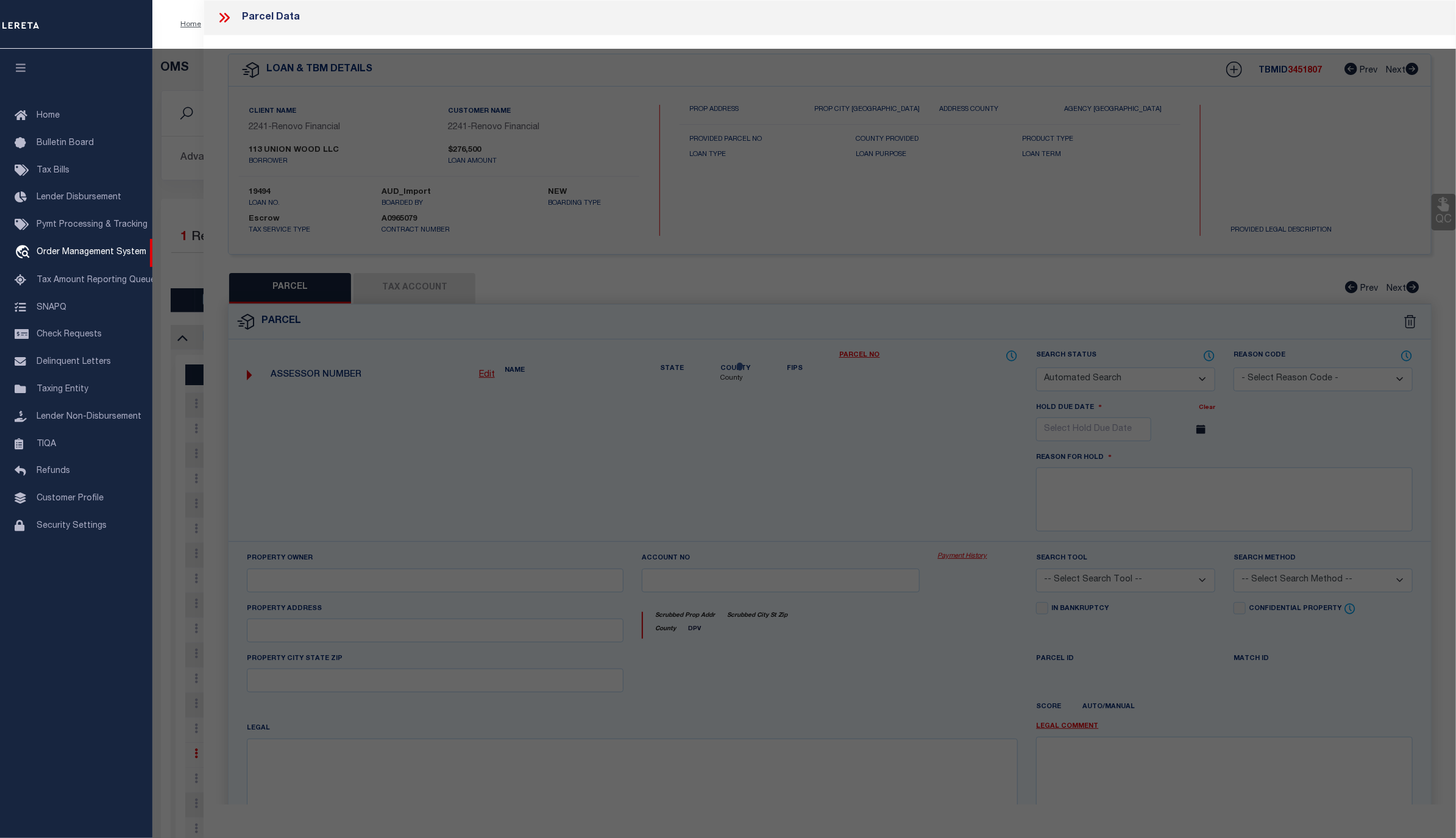
checkbox input "false"
select select "CP"
type input "113 Union Wood Llc"
select select "AGW"
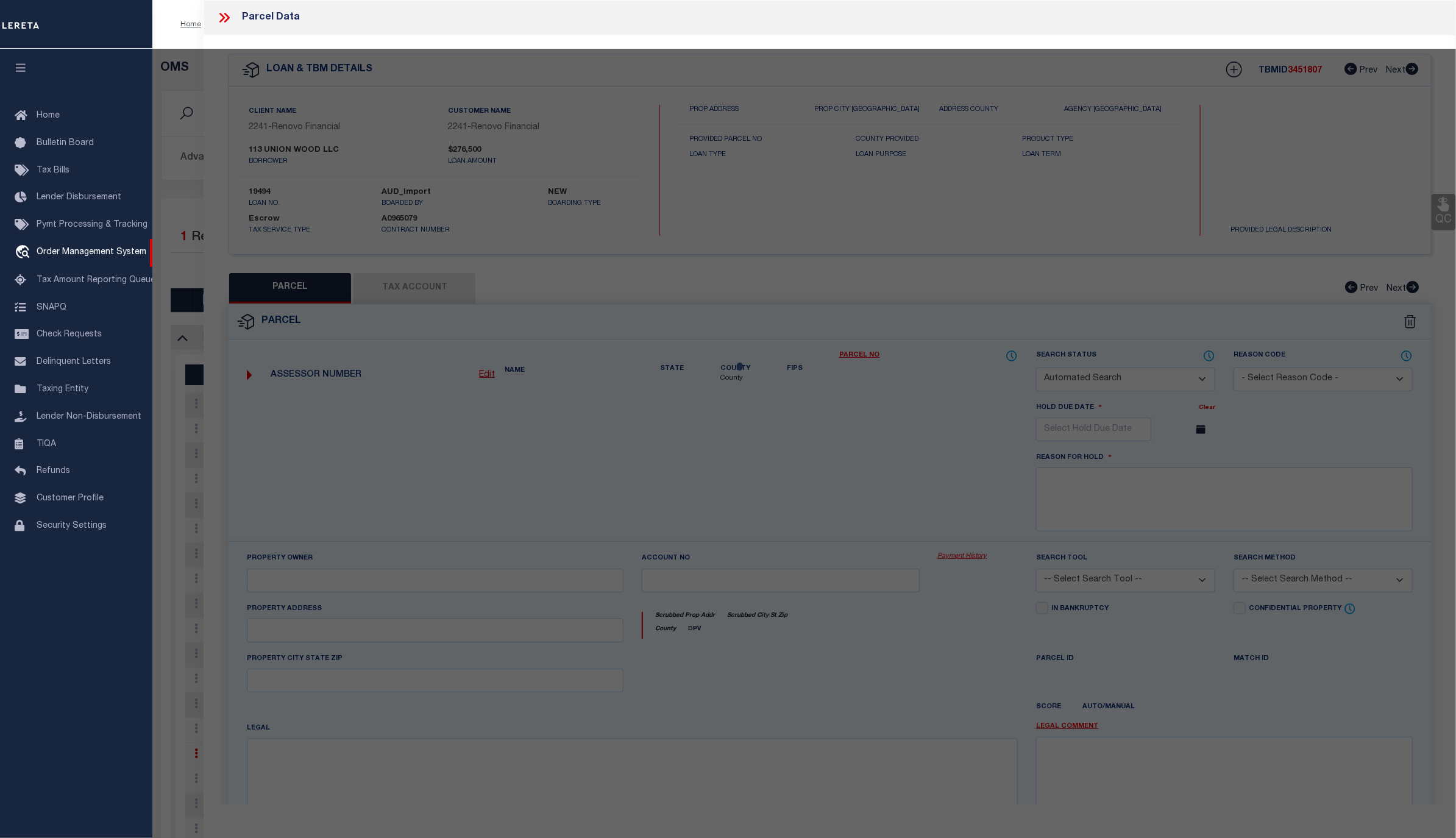
select select "LEG"
type input "1133 HOWARD AVE"
checkbox input "false"
type input "BELLMAWR, NJ 08031"
type textarea "LOT:13 BLK:4"
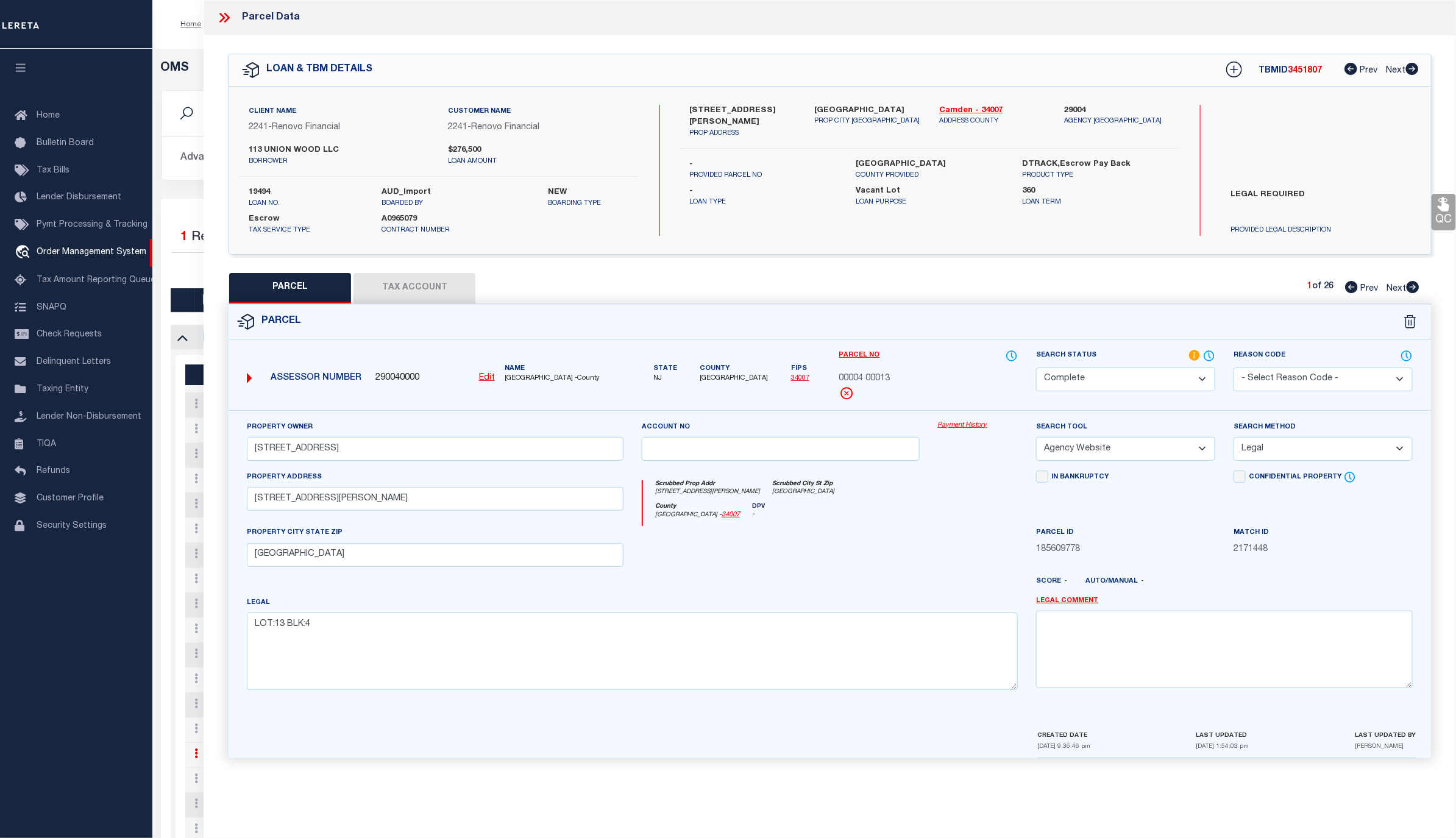
click at [963, 428] on link "Payment History" at bounding box center [978, 426] width 81 height 11
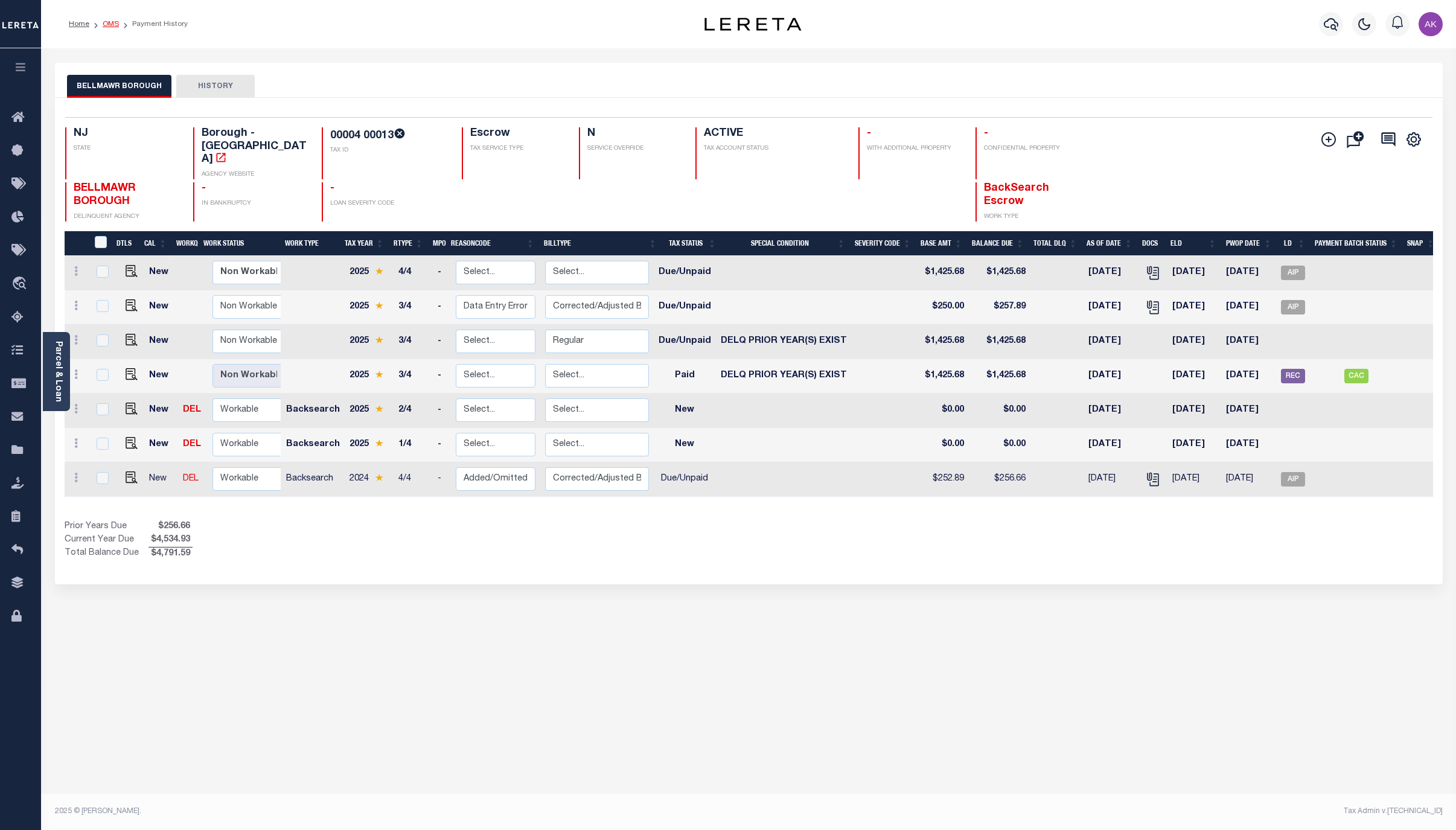
click at [111, 25] on link "OMS" at bounding box center [111, 24] width 16 height 7
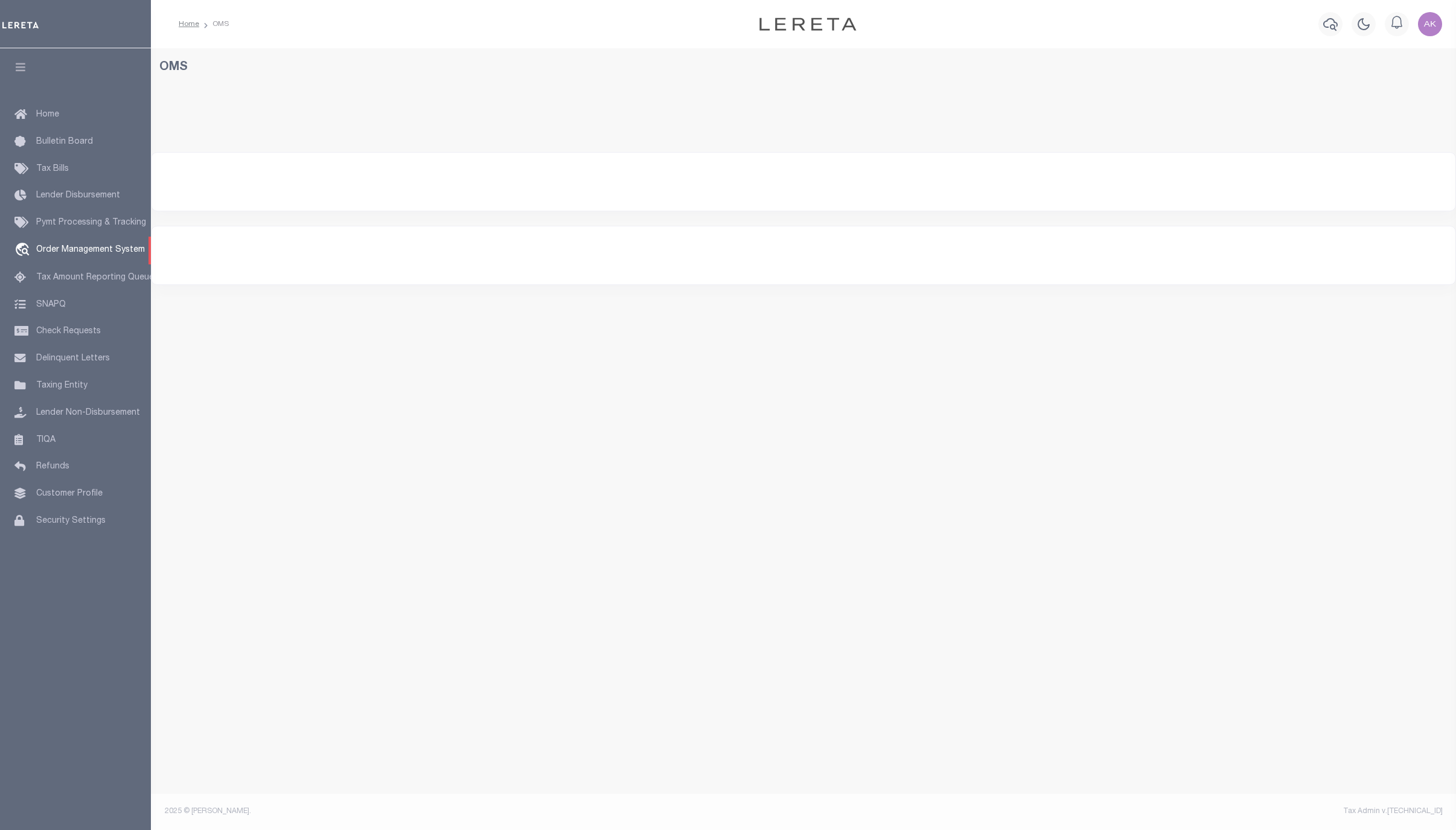
select select "200"
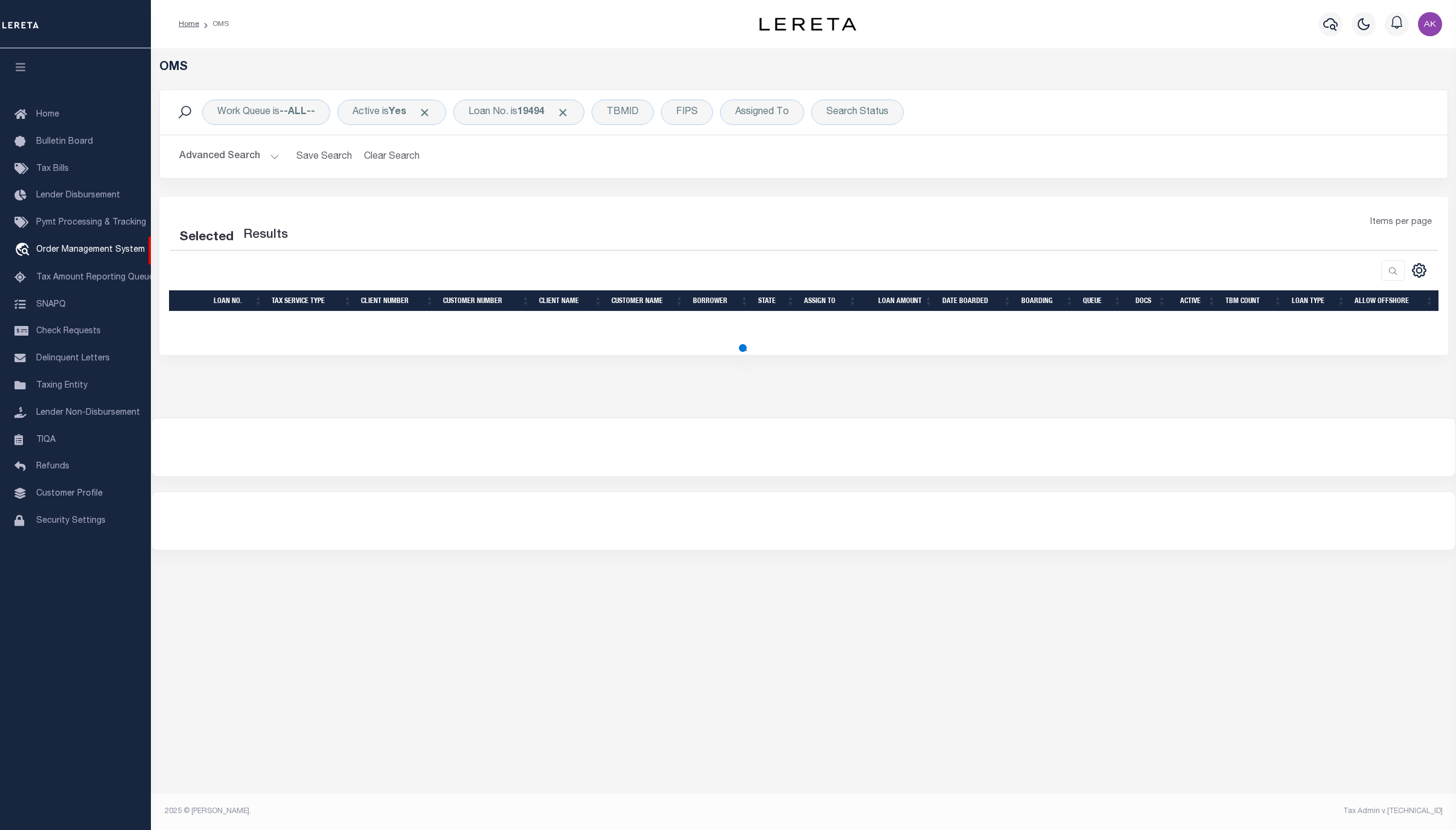
select select "200"
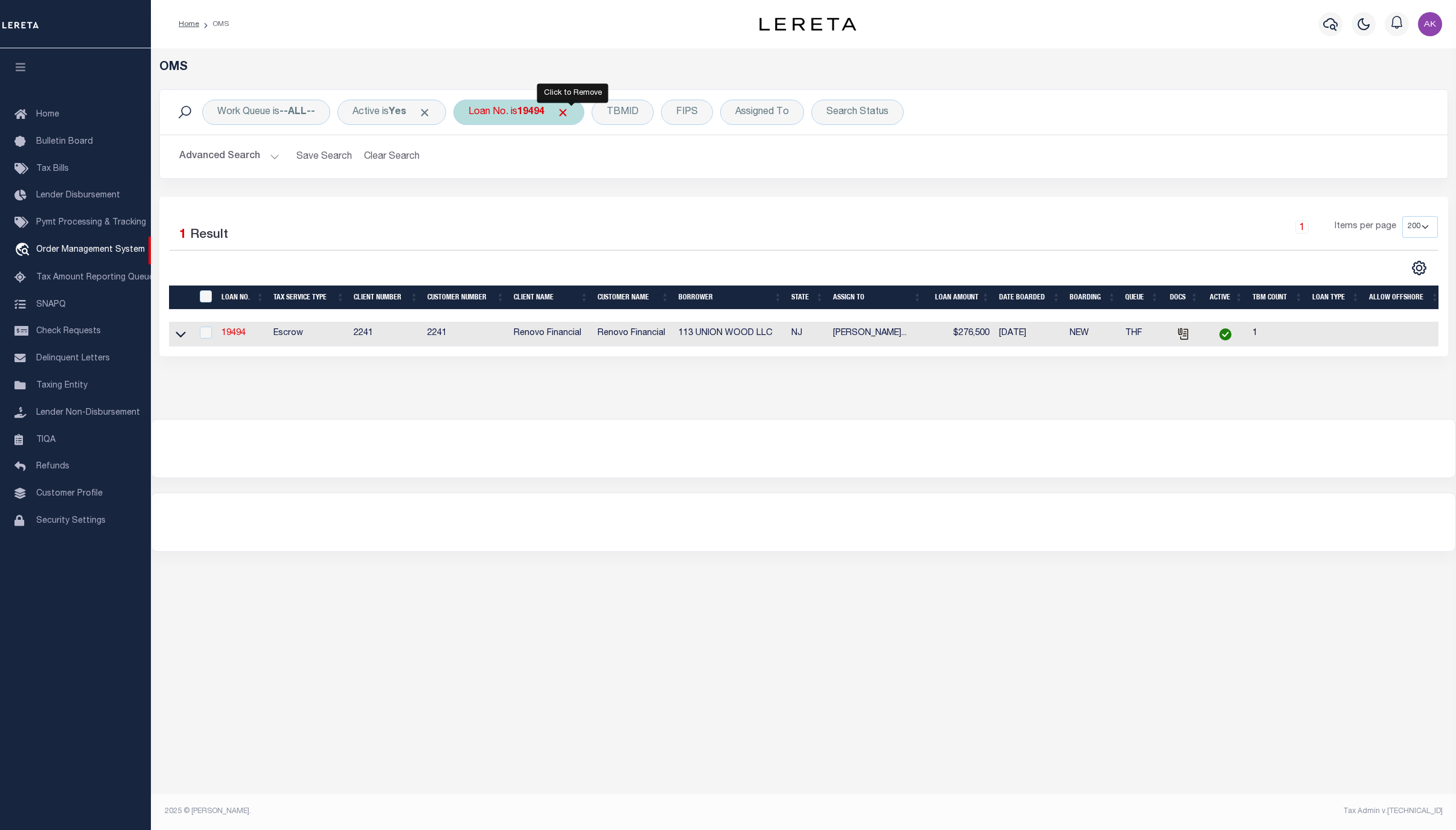
click at [569, 111] on span "Click to Remove" at bounding box center [563, 113] width 13 height 13
click at [493, 111] on div "Loan No." at bounding box center [488, 111] width 70 height 25
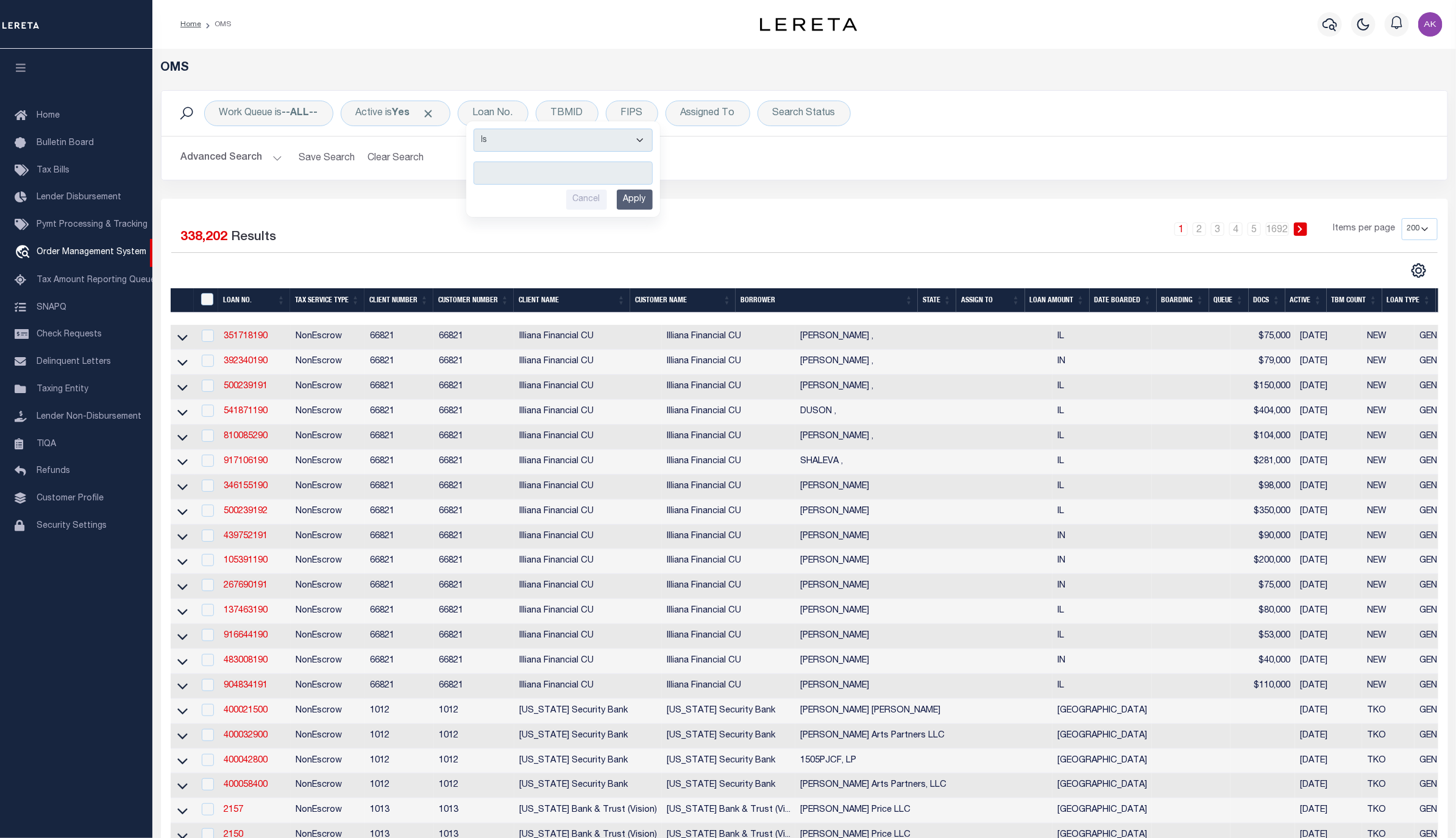
click at [673, 27] on div "Home OMS" at bounding box center [436, 24] width 532 height 25
click at [510, 110] on div "Loan No. Is Contains Cancel Apply" at bounding box center [493, 113] width 71 height 25
click at [505, 171] on input "text" at bounding box center [563, 173] width 179 height 23
type input "3046150060"
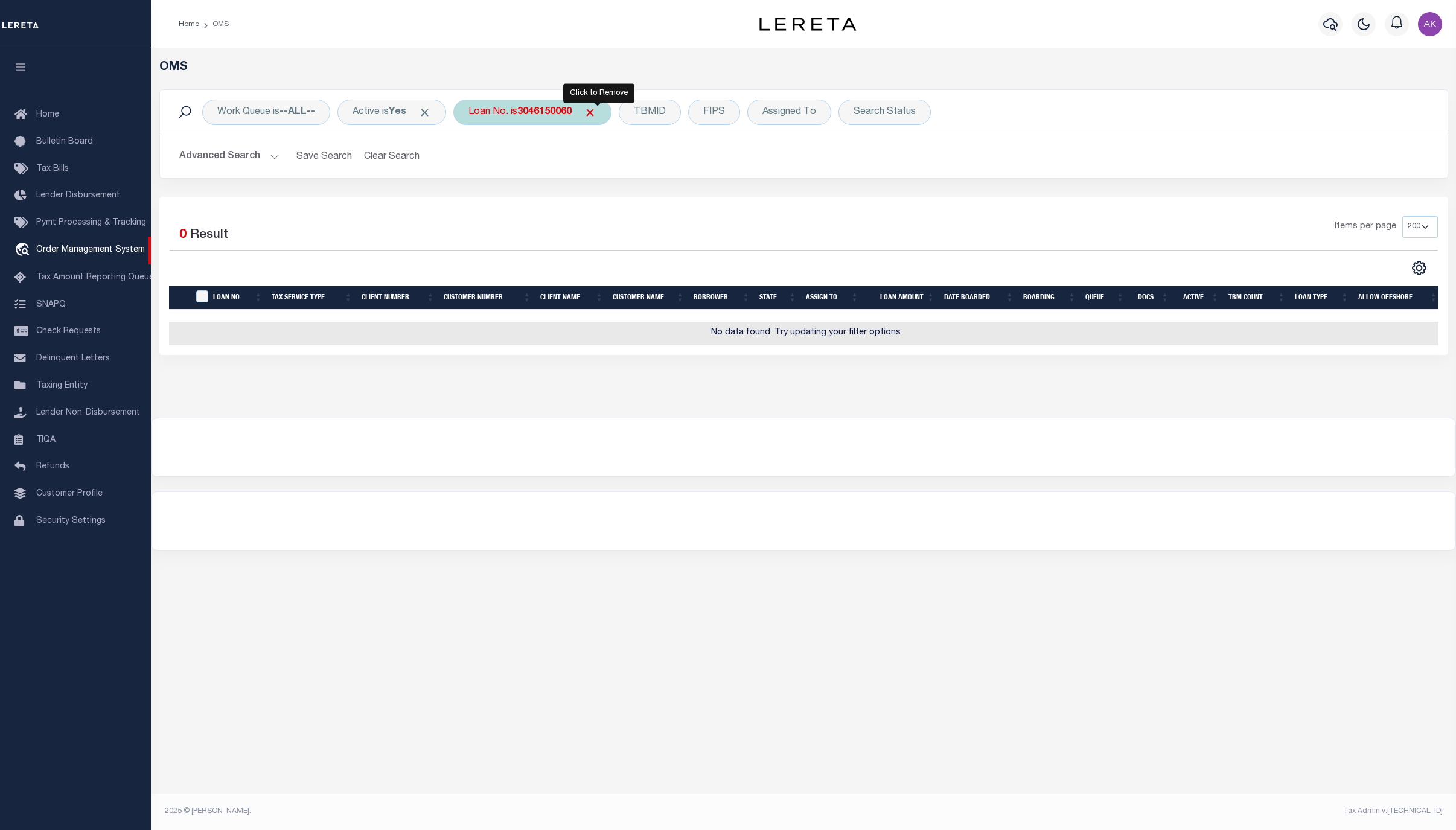
click at [597, 114] on span "Click to Remove" at bounding box center [590, 113] width 13 height 13
click at [503, 118] on div "Loan No." at bounding box center [488, 111] width 70 height 25
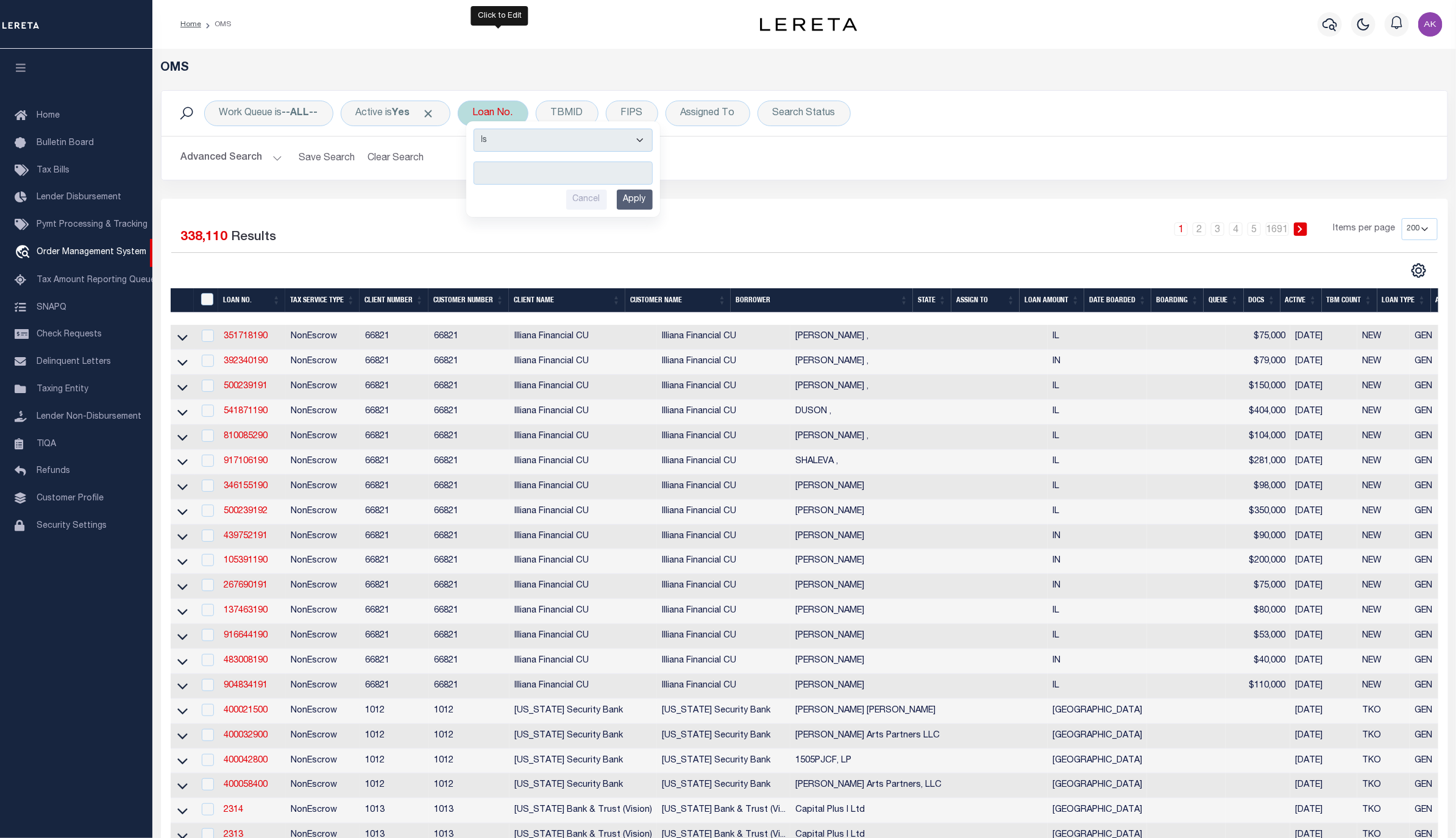
click at [500, 168] on input "text" at bounding box center [563, 173] width 179 height 23
type input "10022398"
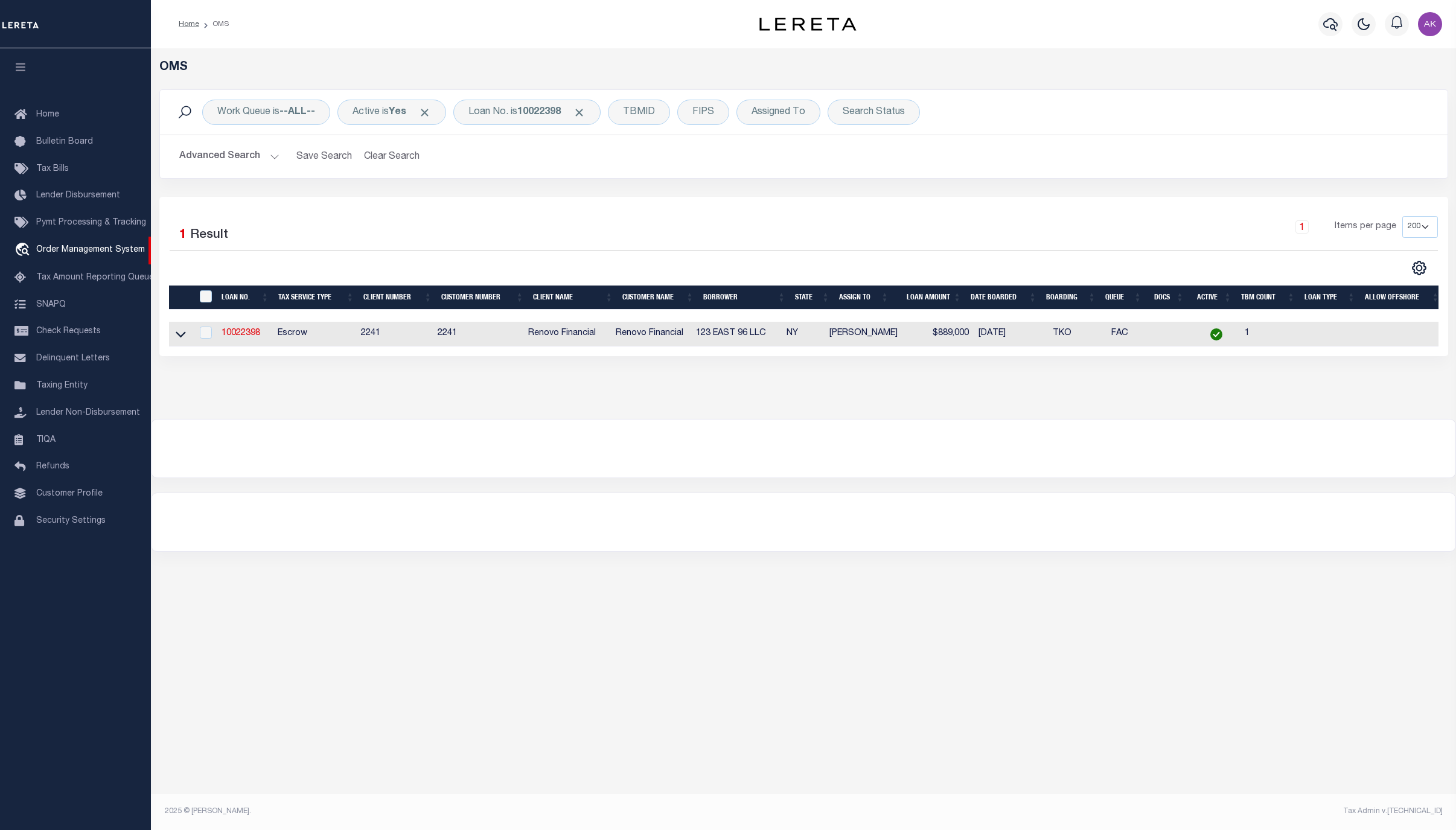
drag, startPoint x: 183, startPoint y: 335, endPoint x: 244, endPoint y: 438, distance: 119.7
click at [183, 335] on icon at bounding box center [181, 334] width 11 height 13
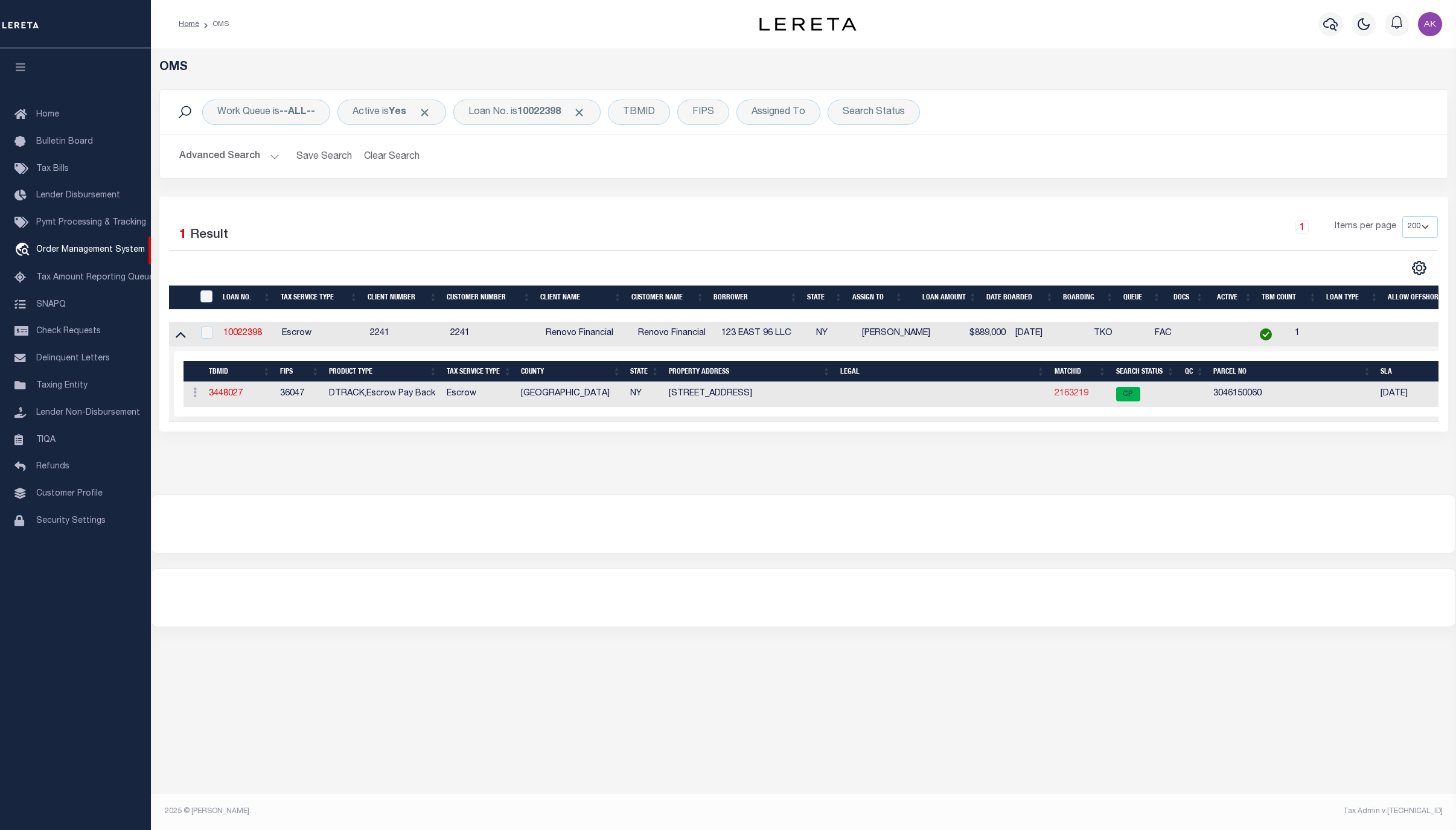
click at [1078, 395] on link "2163219" at bounding box center [1072, 393] width 34 height 8
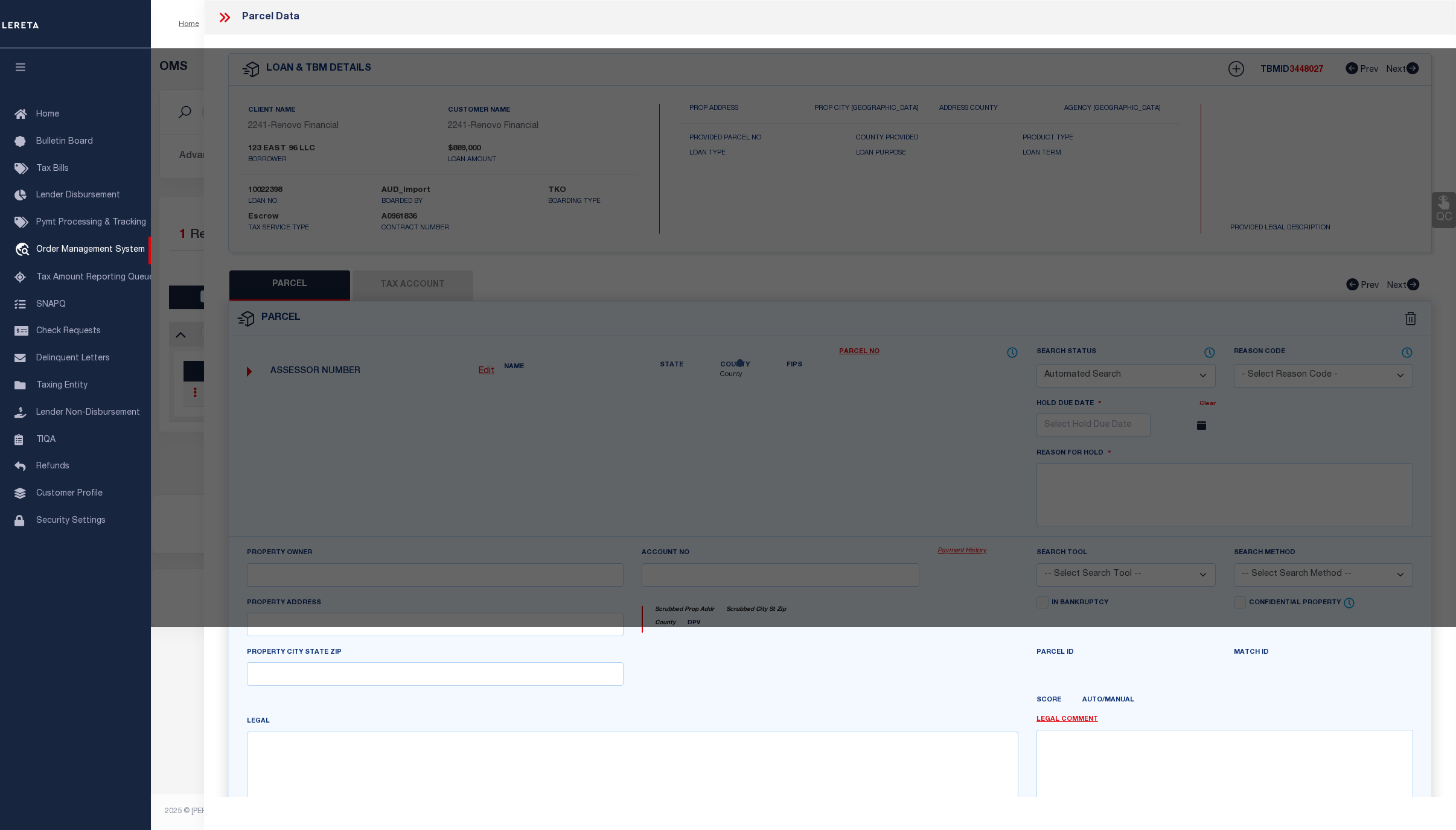
checkbox input "false"
select select "CP"
type input "123 EAST 96 LLC"
select select "AGW"
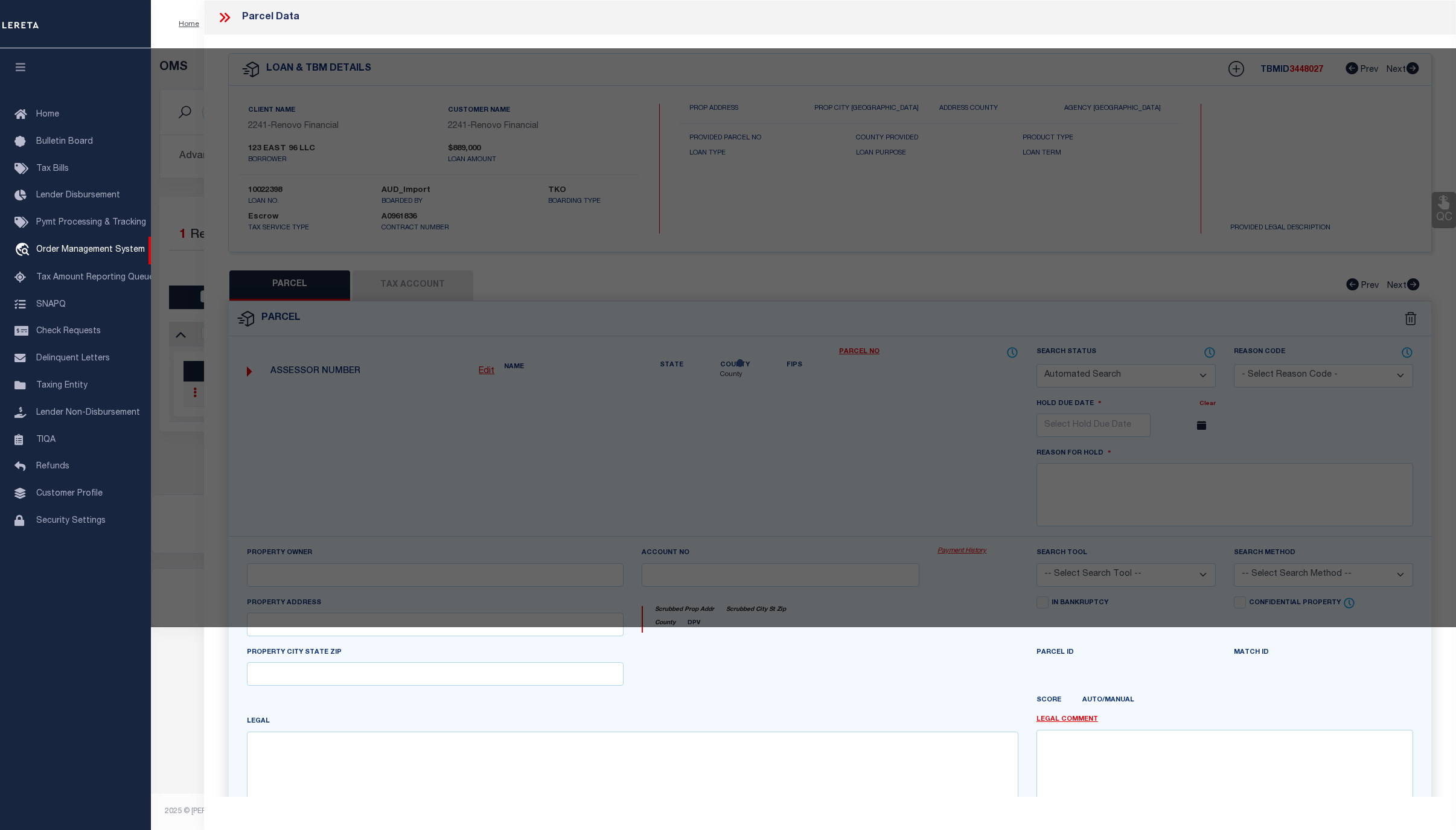
select select "ADD"
type input "123 EAST 96 STREET"
type input "Brooklyn, NY 11212"
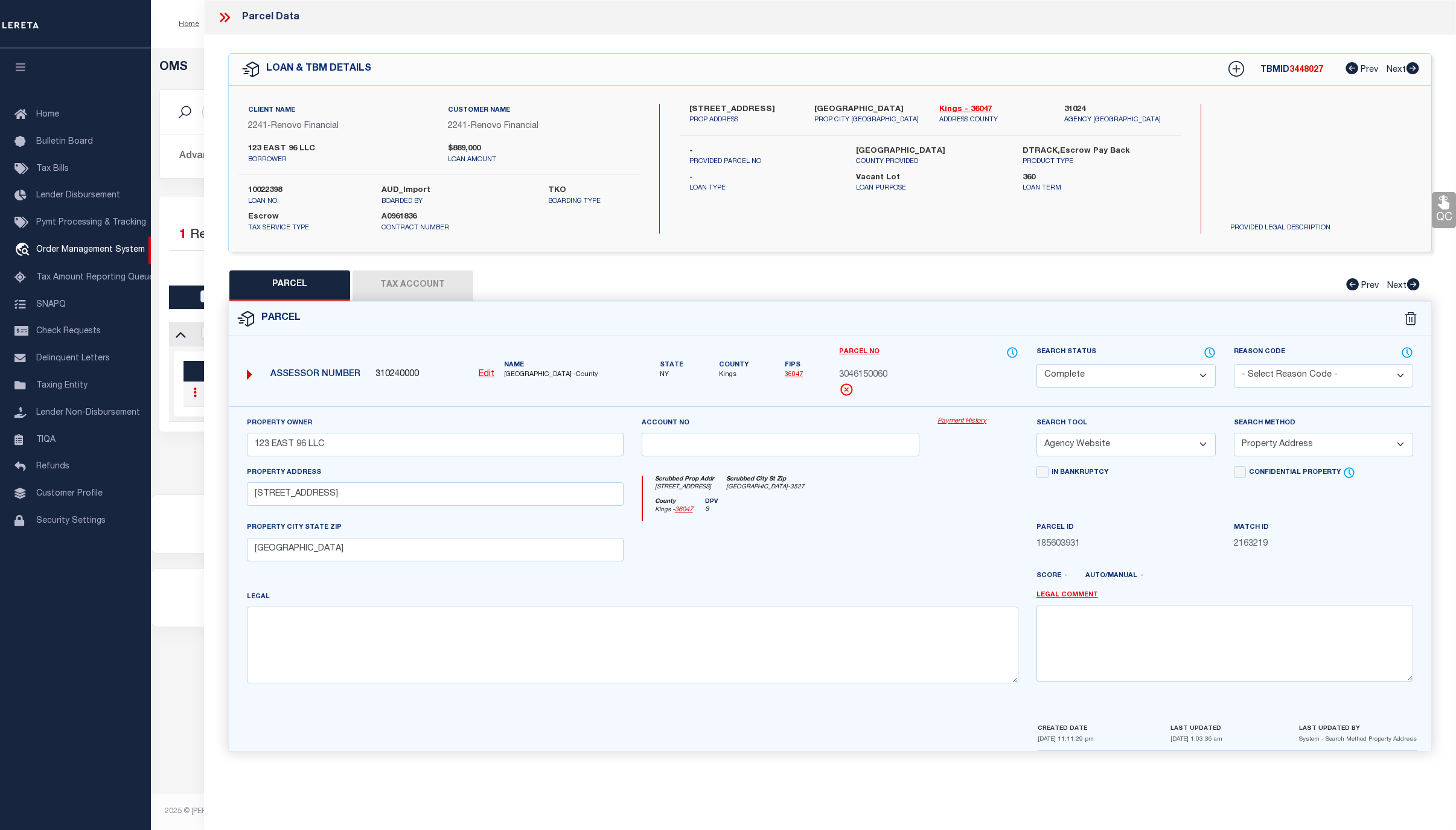
click at [978, 426] on link "Payment History" at bounding box center [977, 422] width 81 height 11
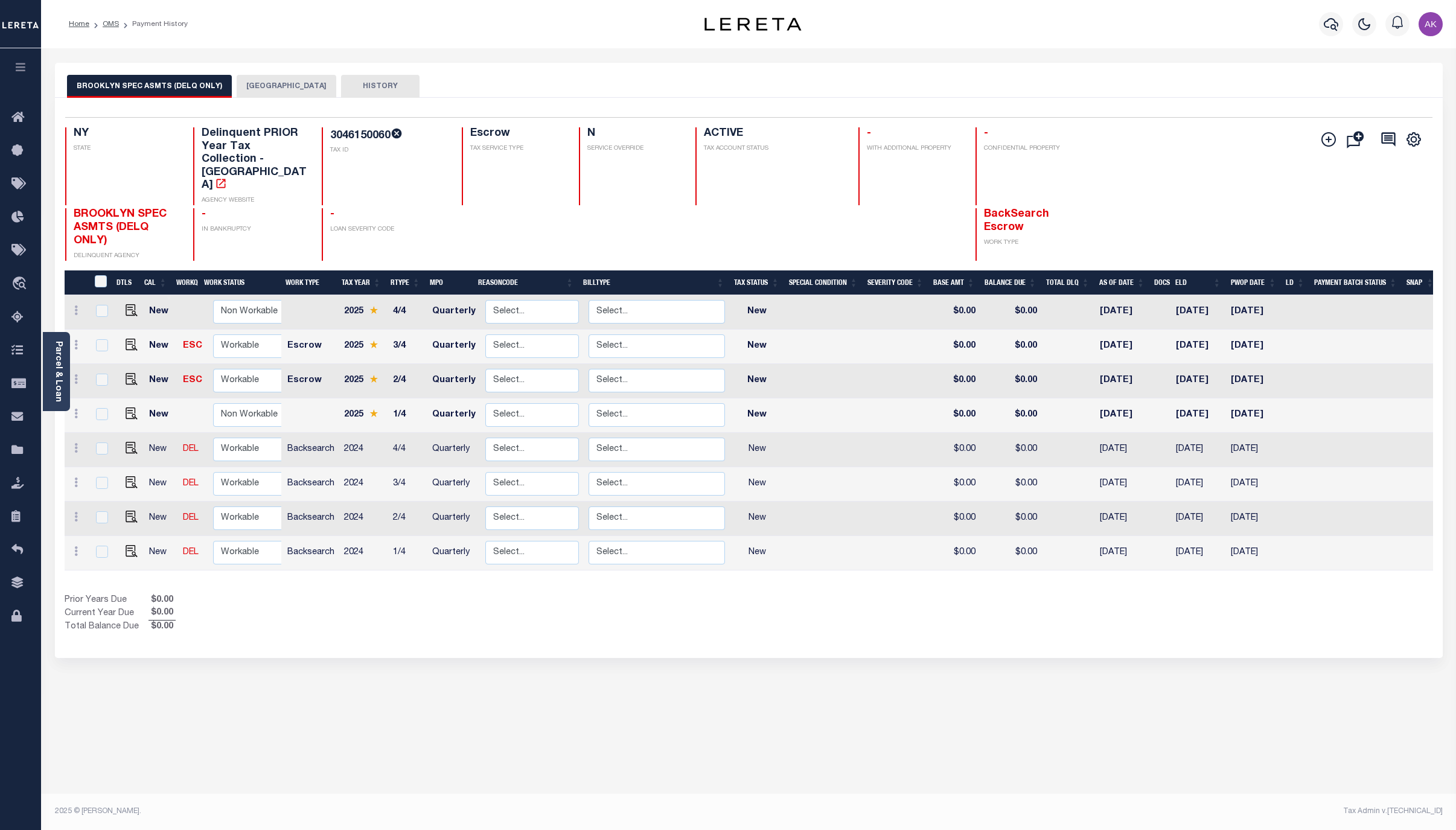
click at [291, 85] on button "[GEOGRAPHIC_DATA]" at bounding box center [286, 86] width 99 height 23
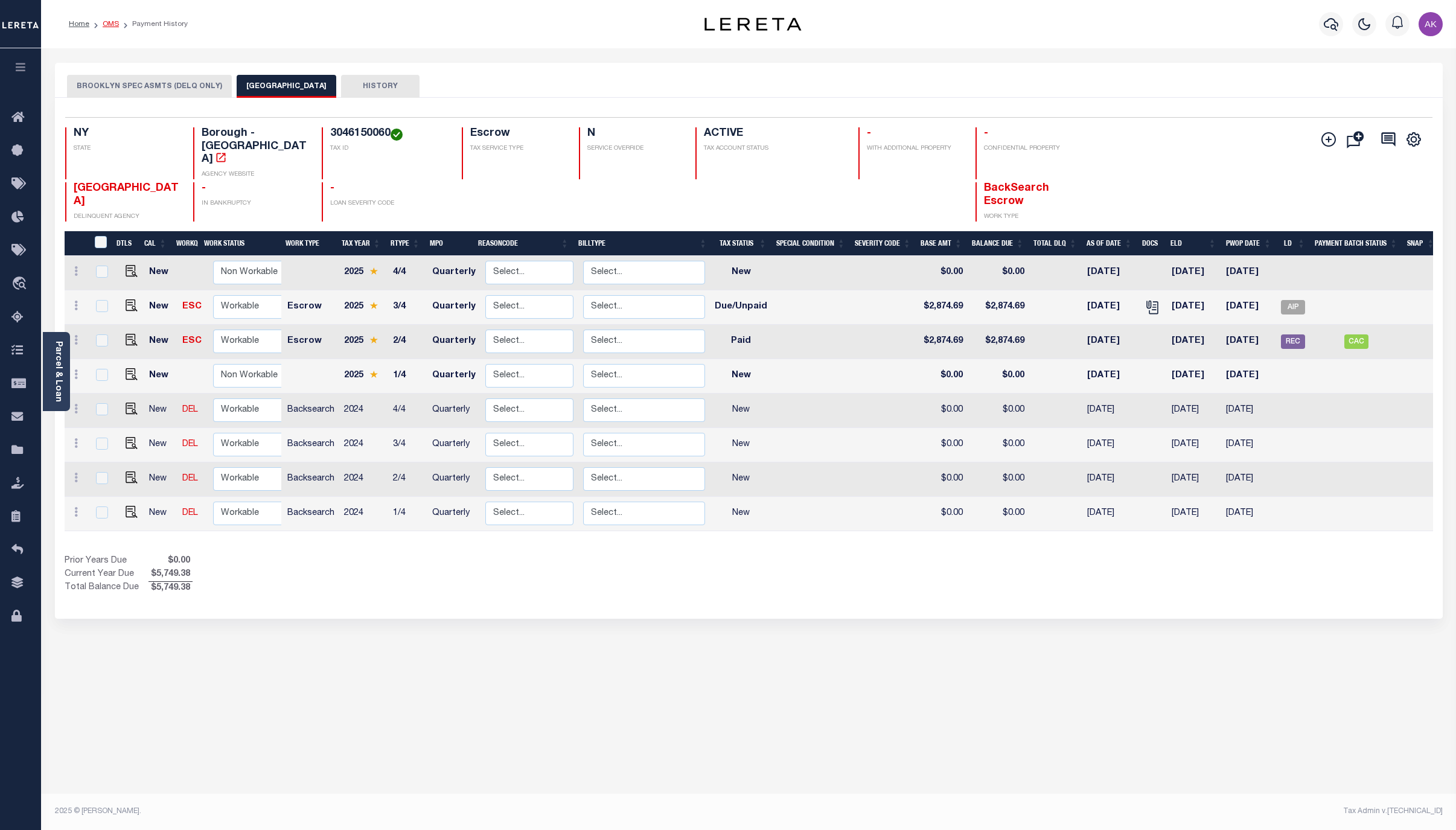
click at [107, 25] on link "OMS" at bounding box center [111, 24] width 16 height 7
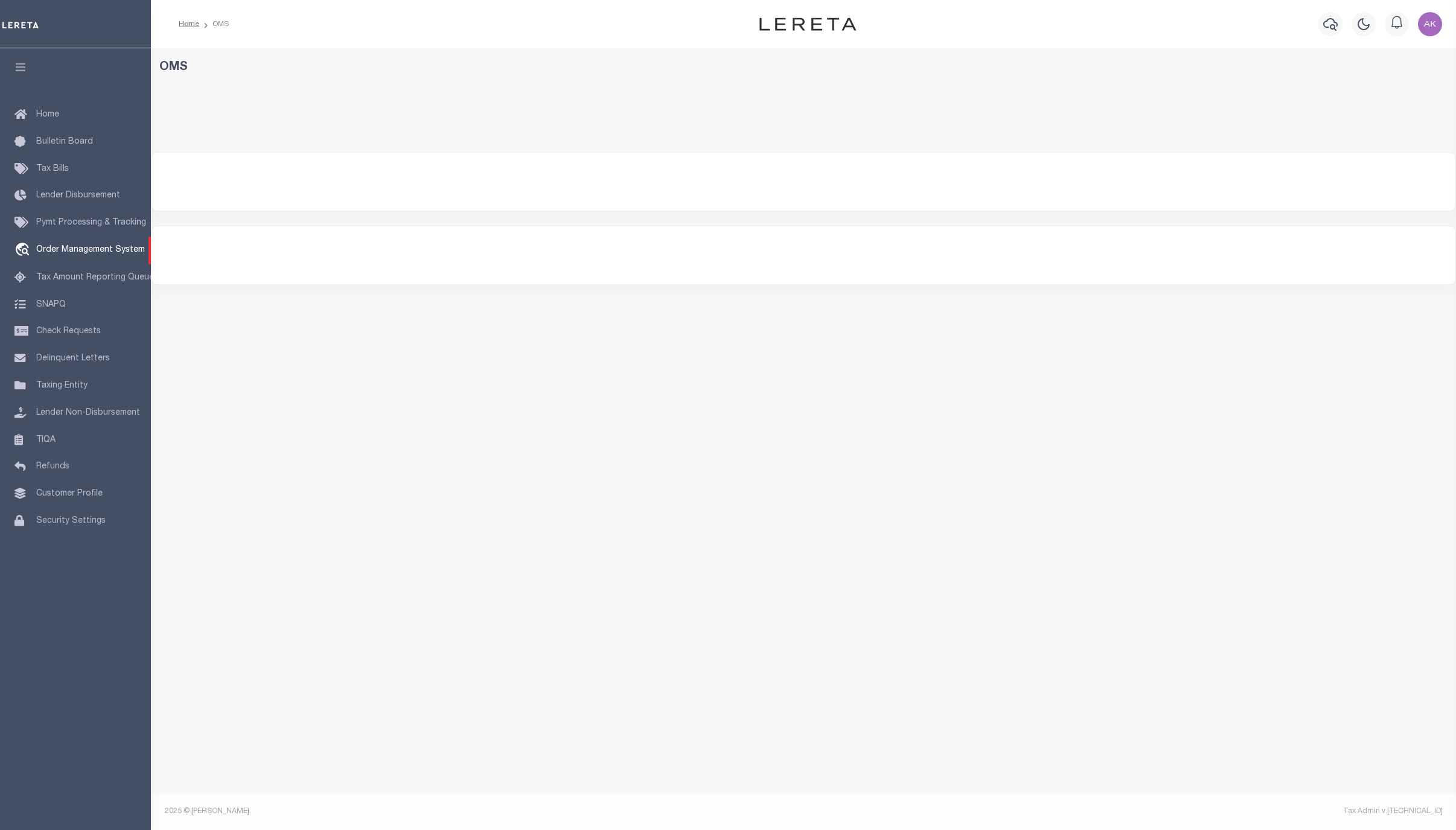
select select "200"
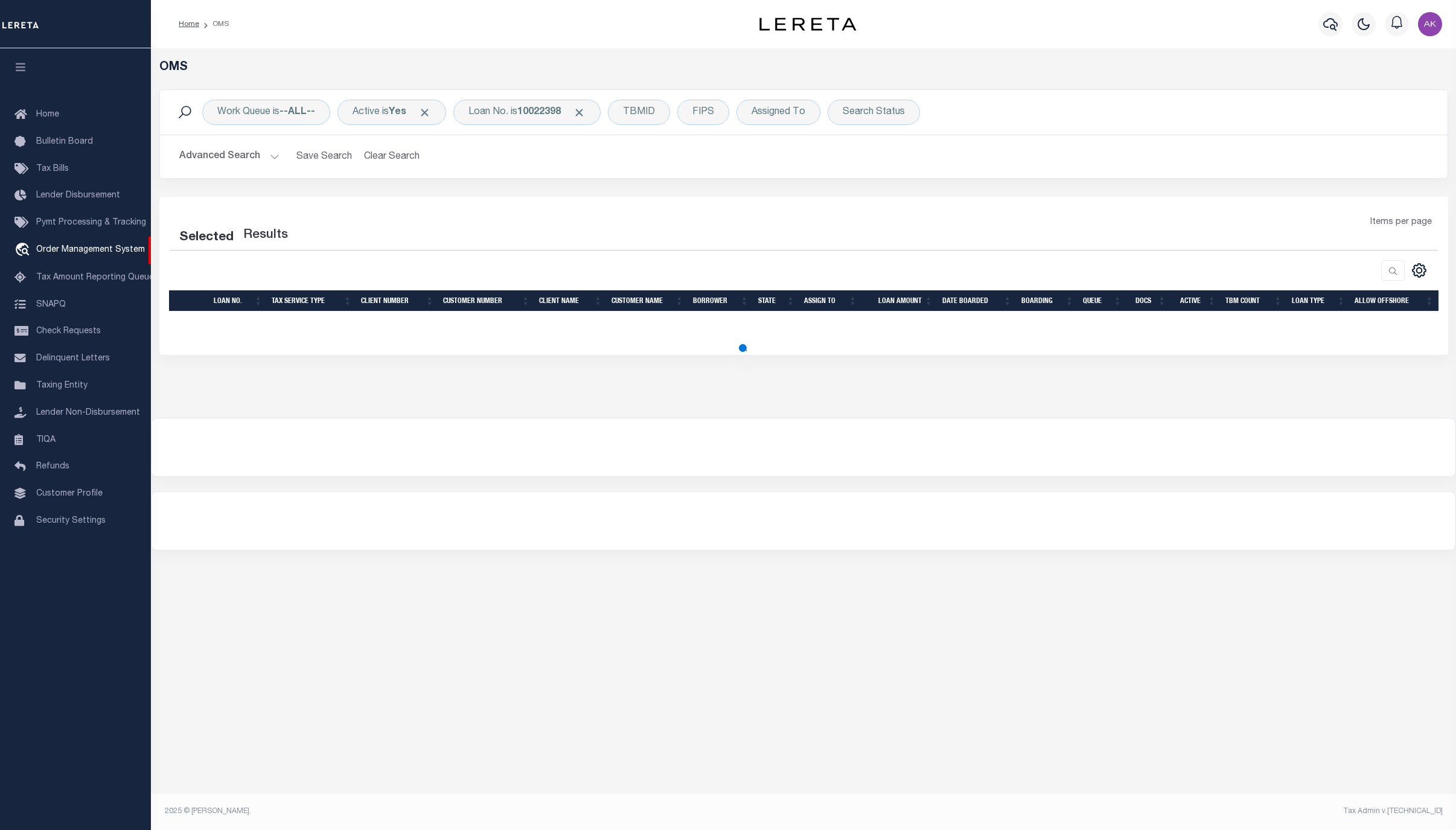
select select "200"
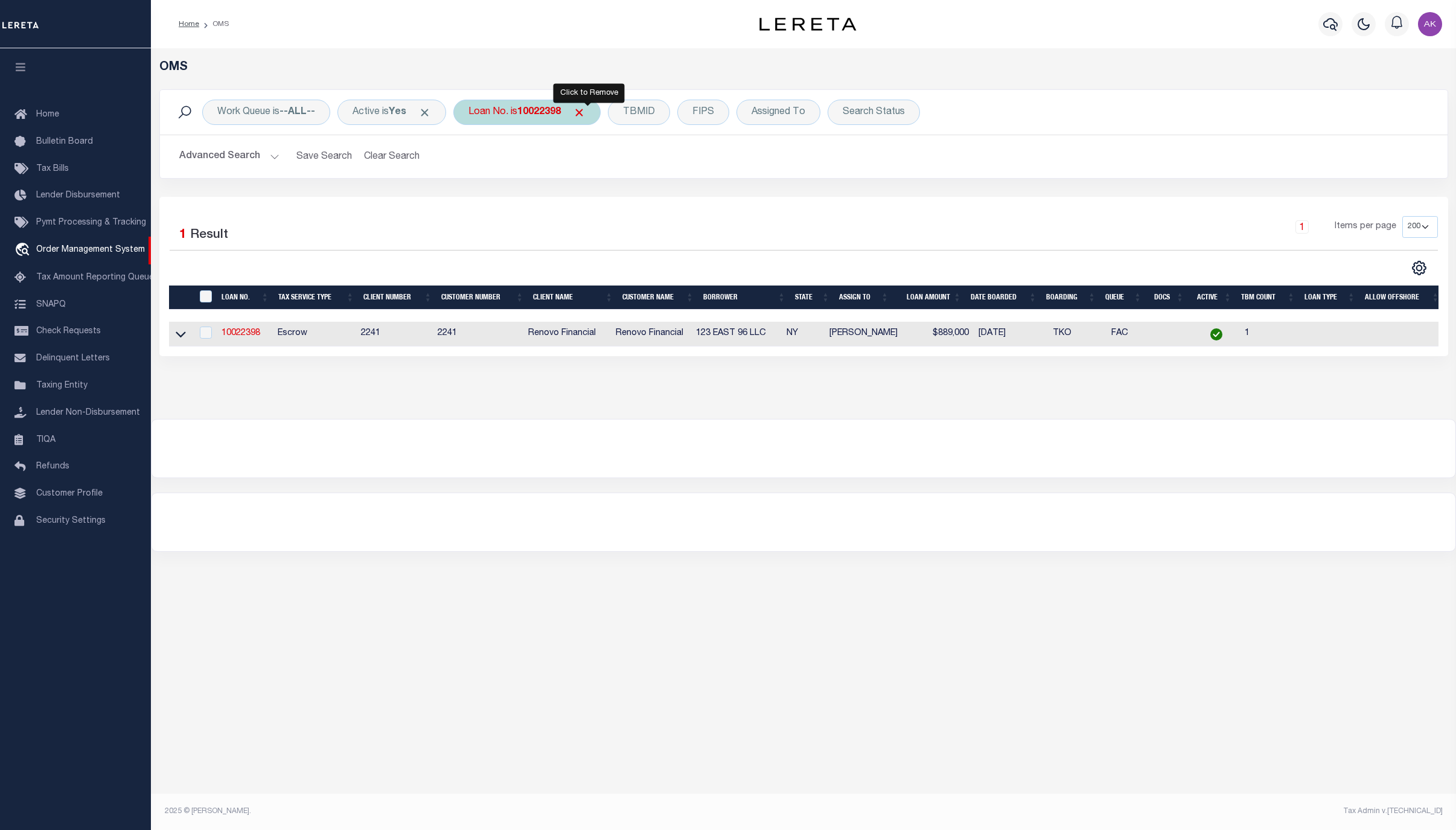
click at [585, 112] on span "Click to Remove" at bounding box center [579, 113] width 13 height 13
click at [496, 112] on div "Loan No." at bounding box center [488, 111] width 70 height 25
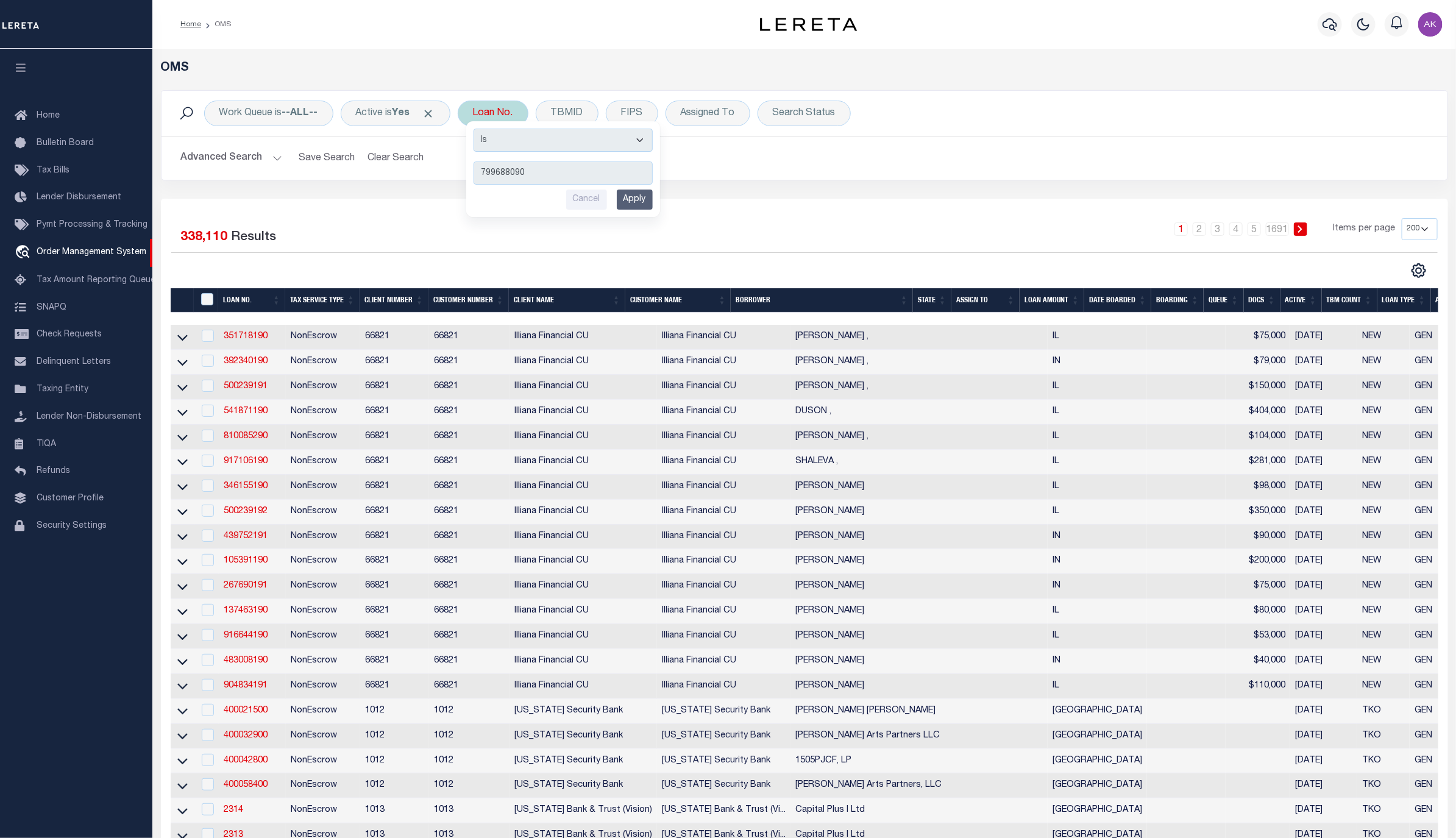
type input "7996880900"
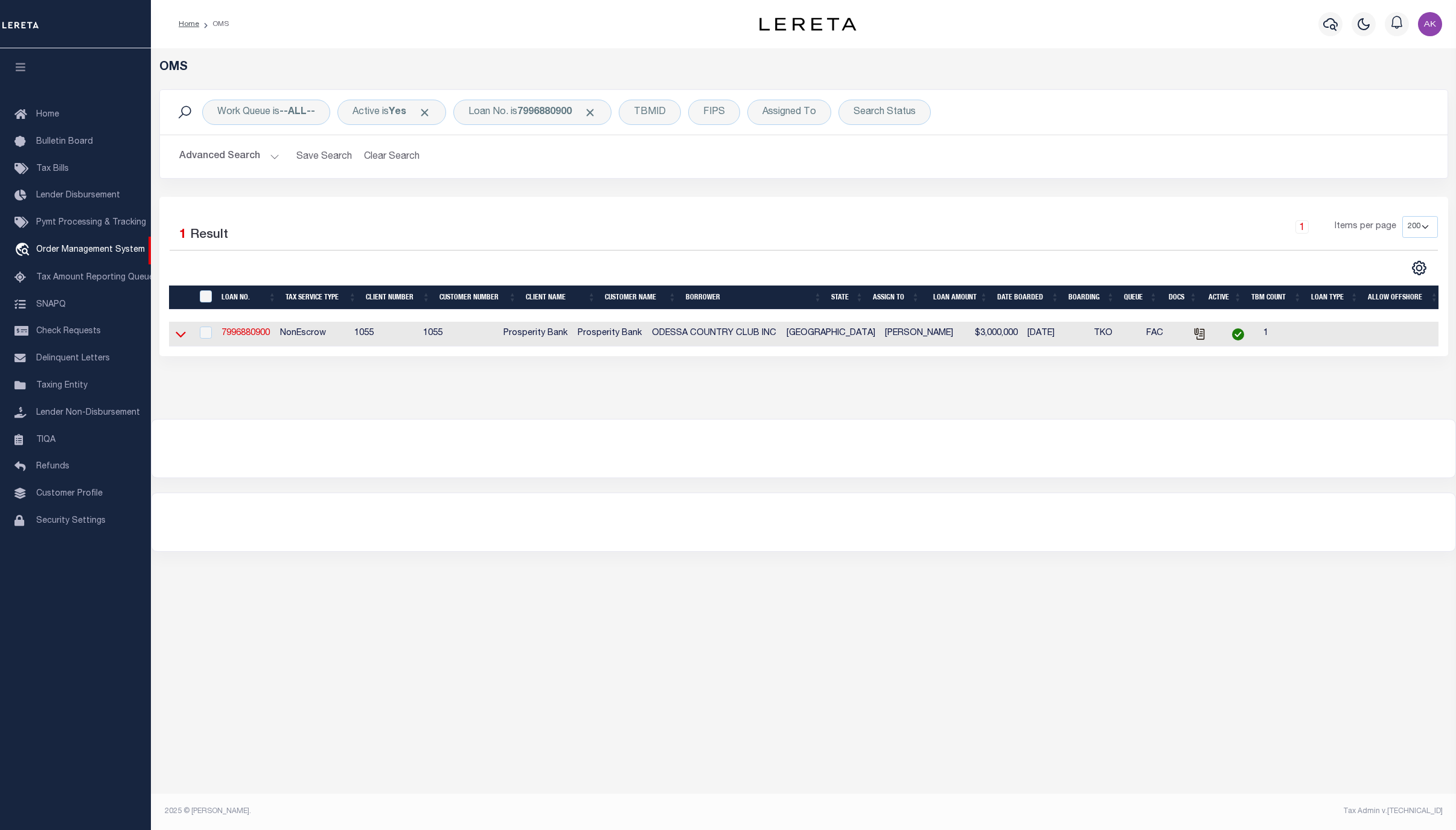
click at [178, 337] on icon at bounding box center [181, 334] width 11 height 13
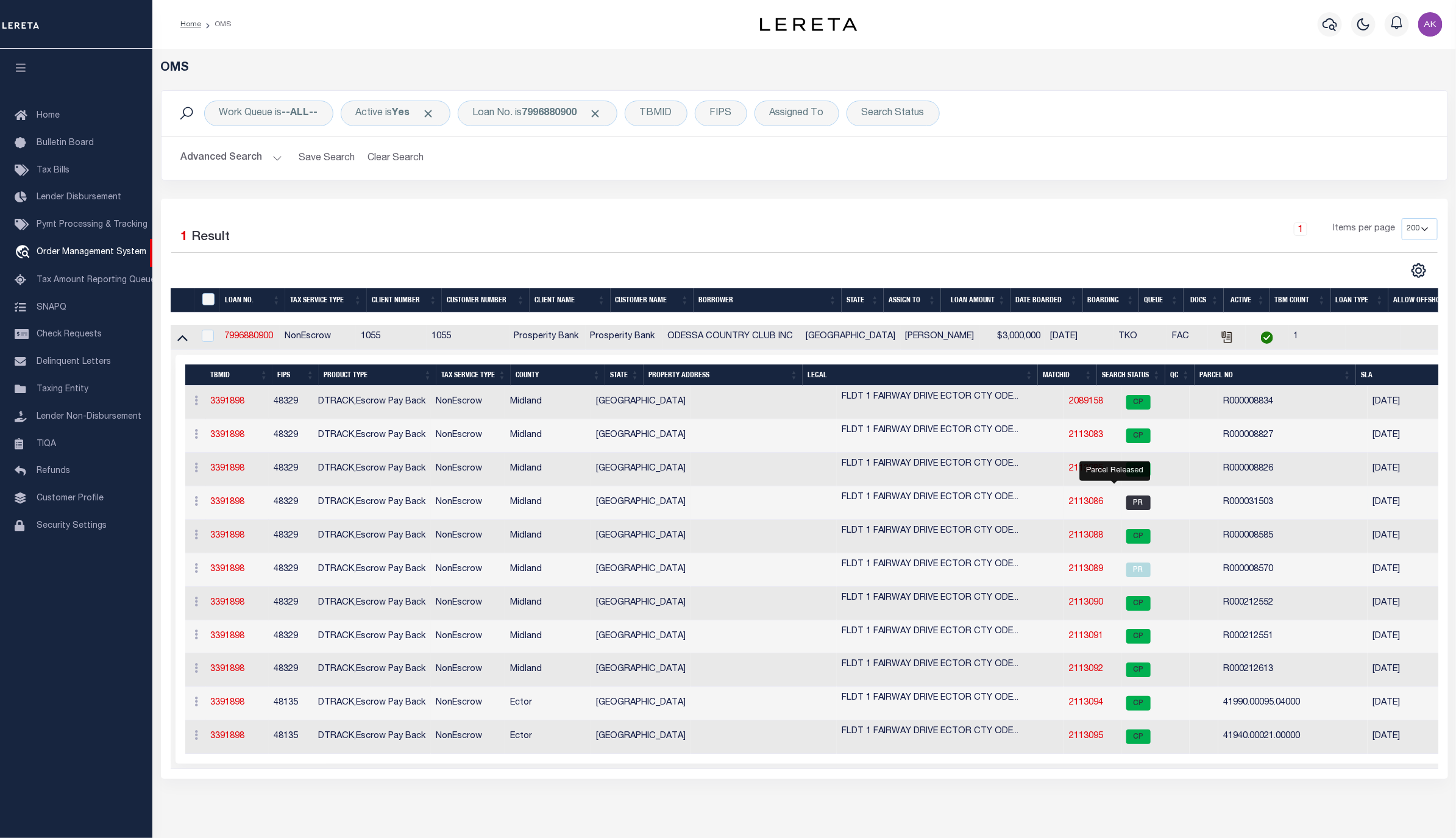
click at [1126, 504] on span "PR" at bounding box center [1138, 503] width 25 height 15
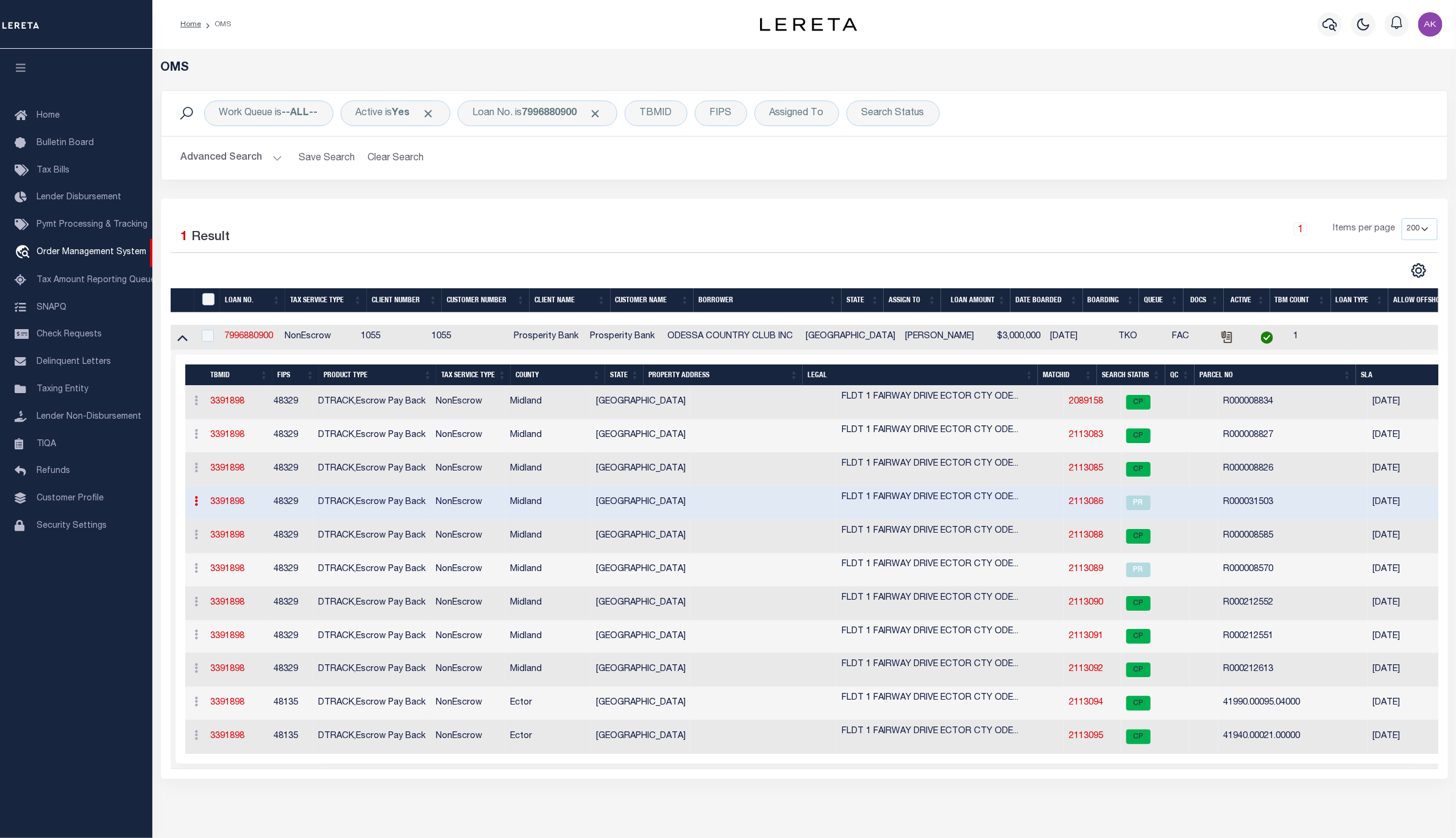
click at [1069, 504] on link "2113086" at bounding box center [1086, 502] width 35 height 8
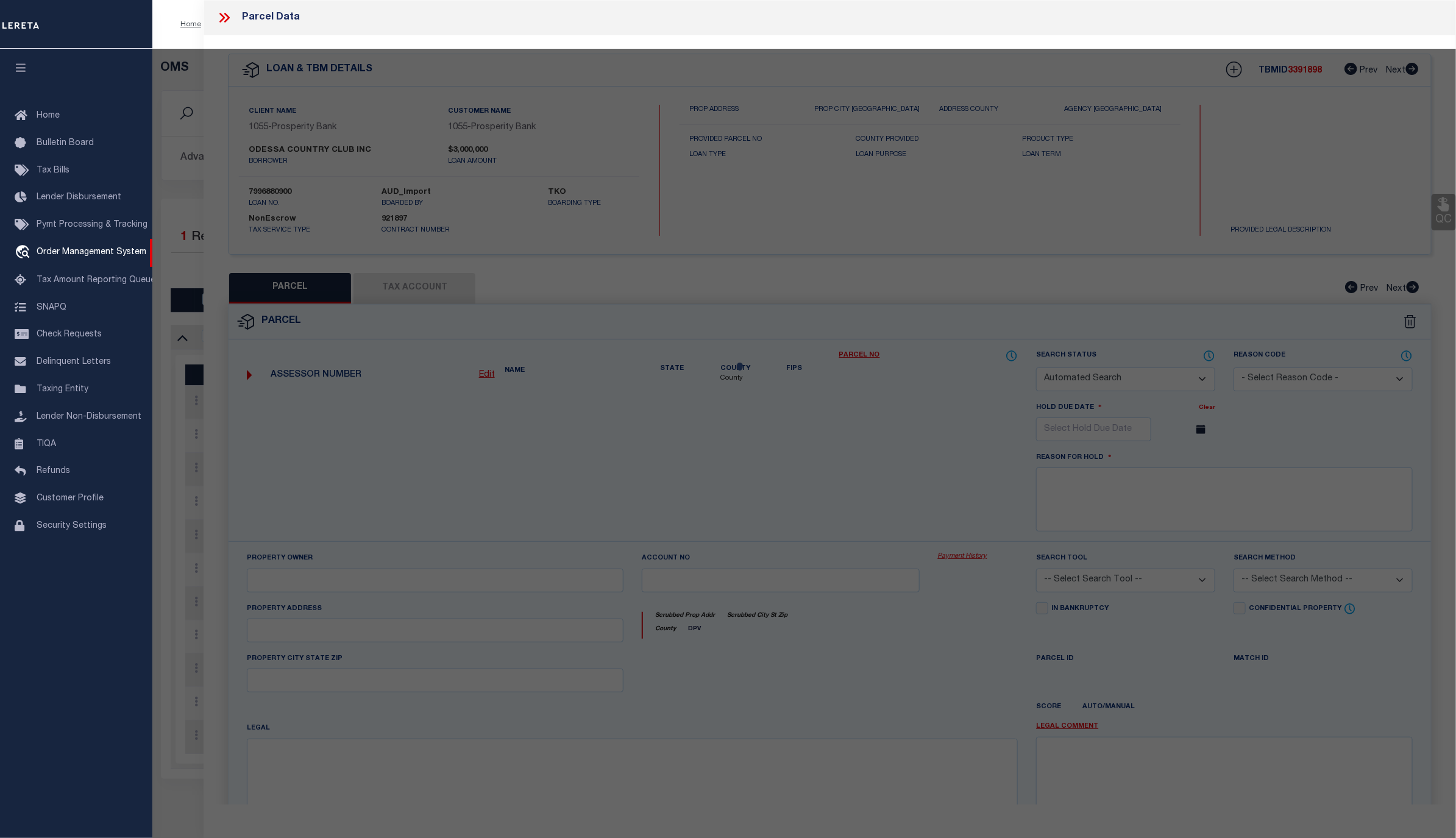
checkbox input "false"
select select "PR"
type input "[PERSON_NAME]"
select select "AGW"
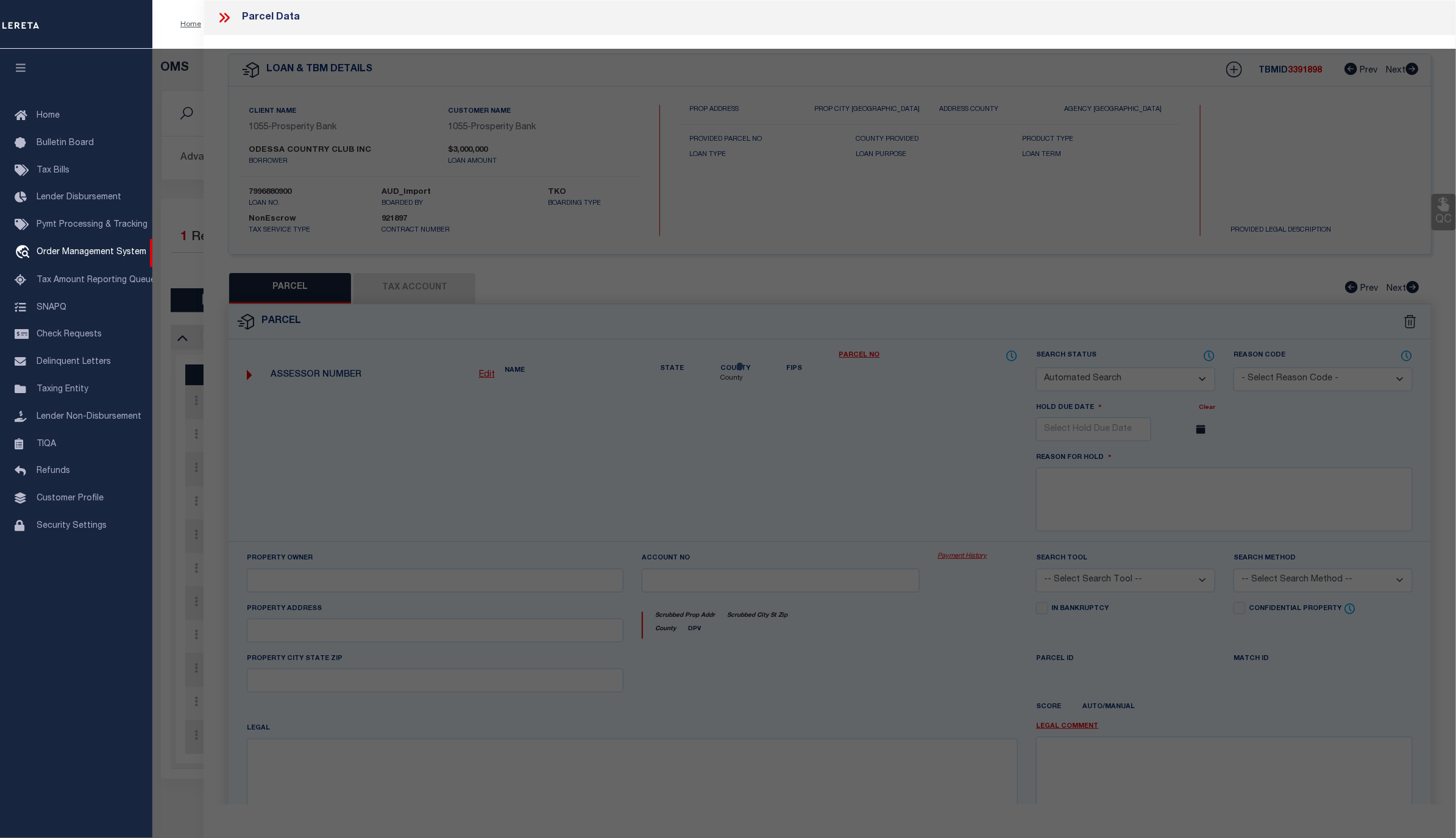
select select
type input "58 SAN CLEMENTE CIR"
checkbox input "false"
type input "[GEOGRAPHIC_DATA]"
type textarea "Acres: 0.399, BLK: 002, LOT: 021, ADDN: MISSION ESTATES, SEC 2"
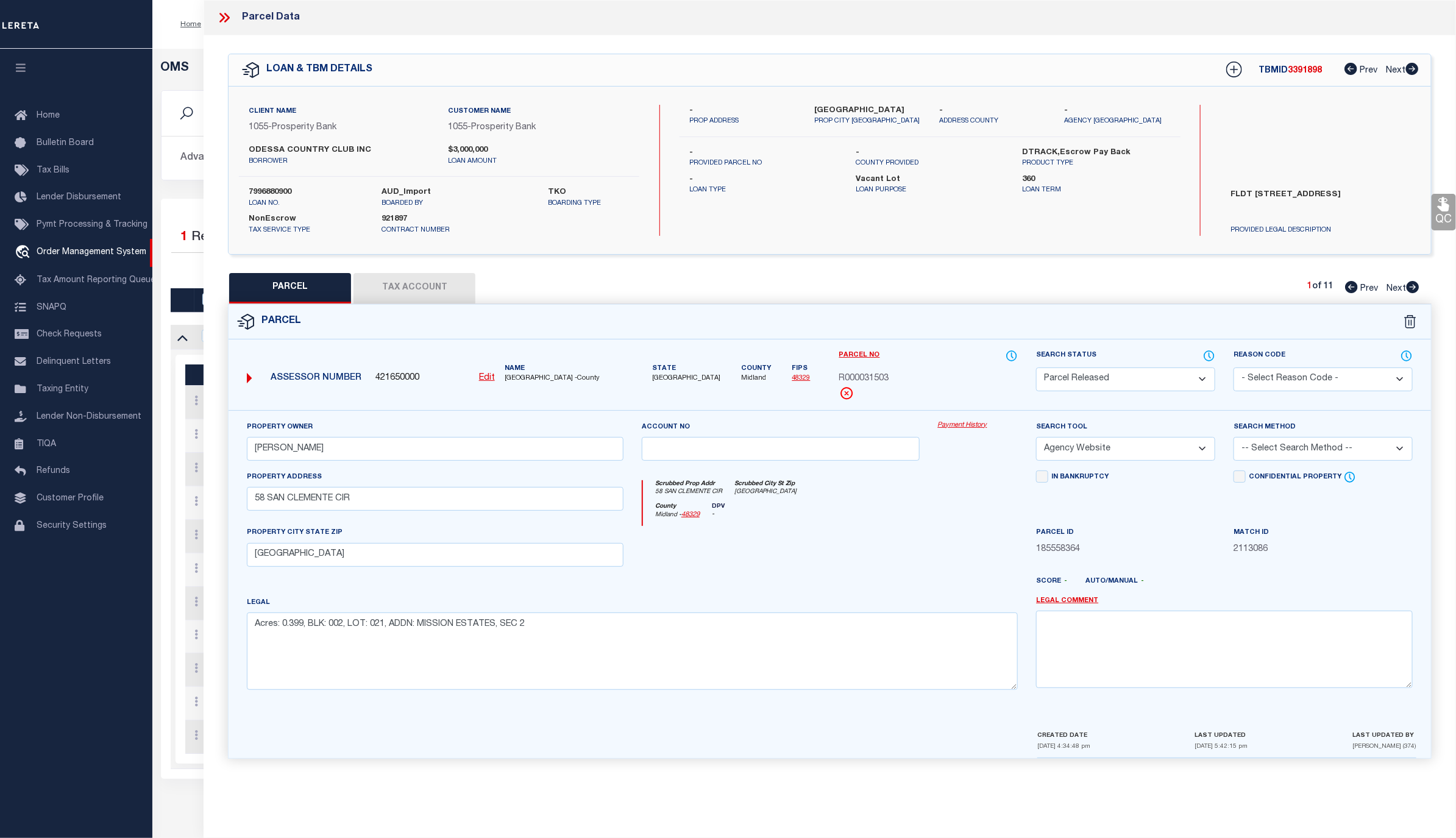
click at [979, 422] on link "Payment History" at bounding box center [978, 426] width 81 height 11
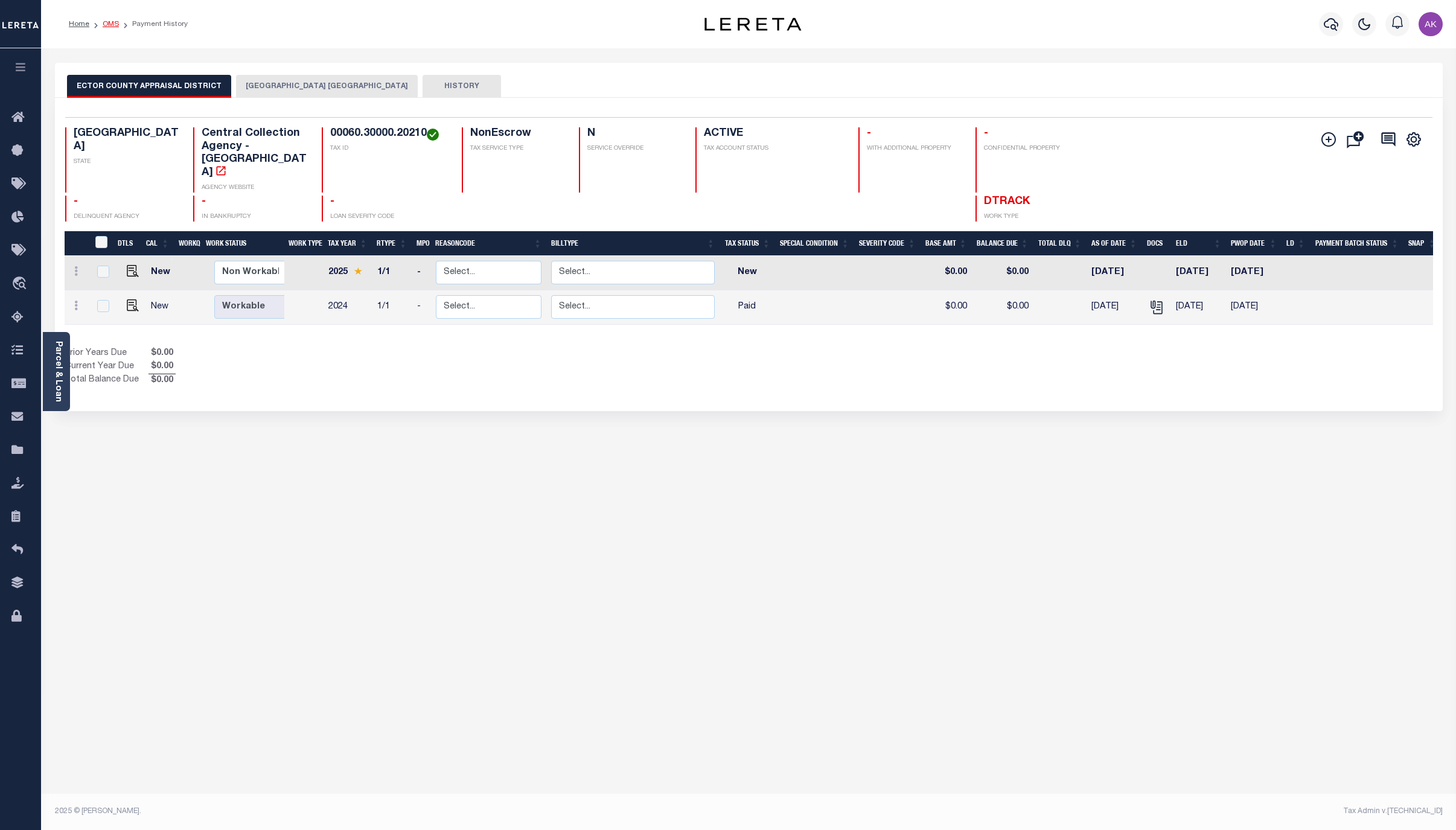
click at [112, 24] on link "OMS" at bounding box center [111, 24] width 16 height 7
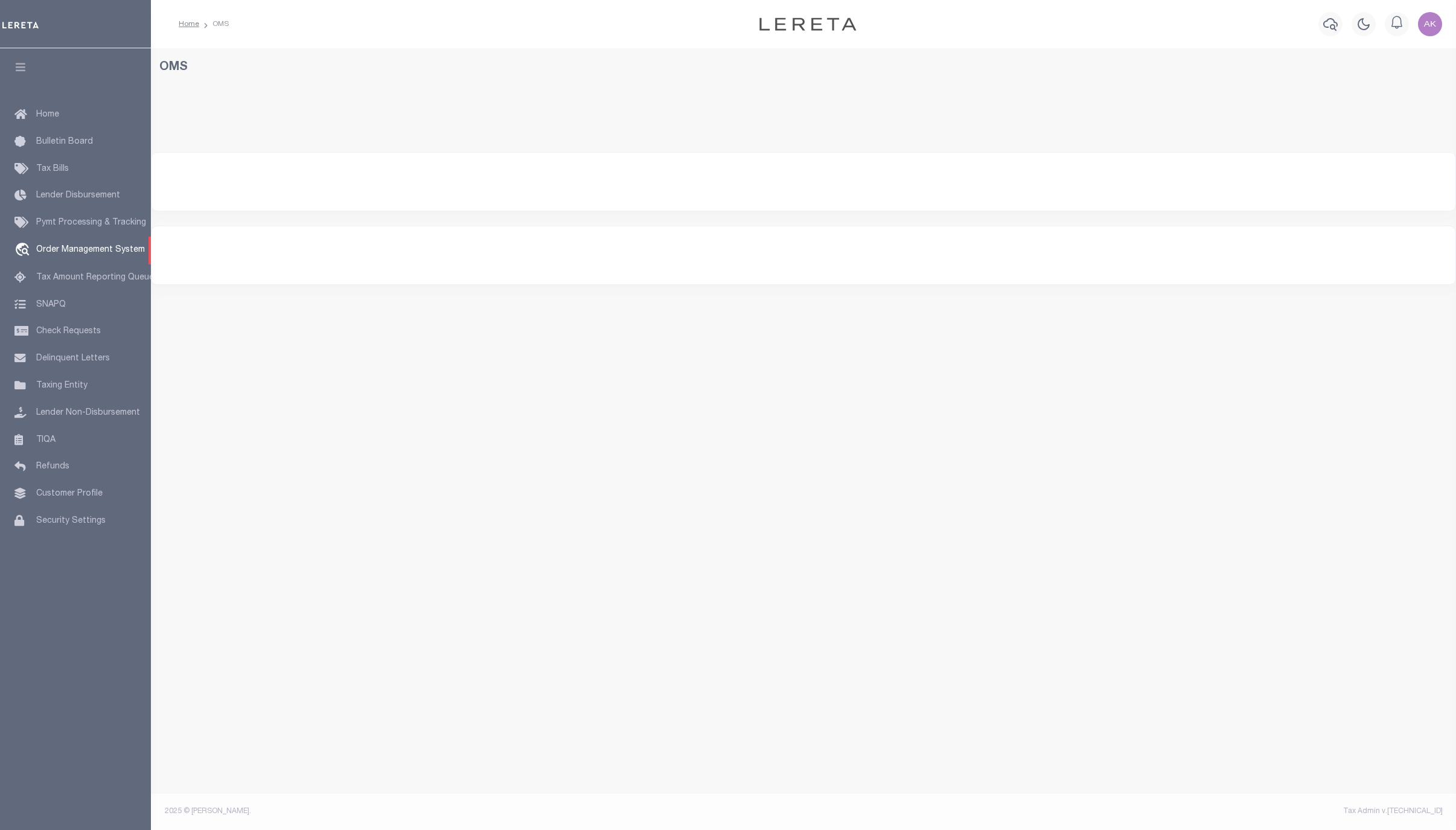
select select "200"
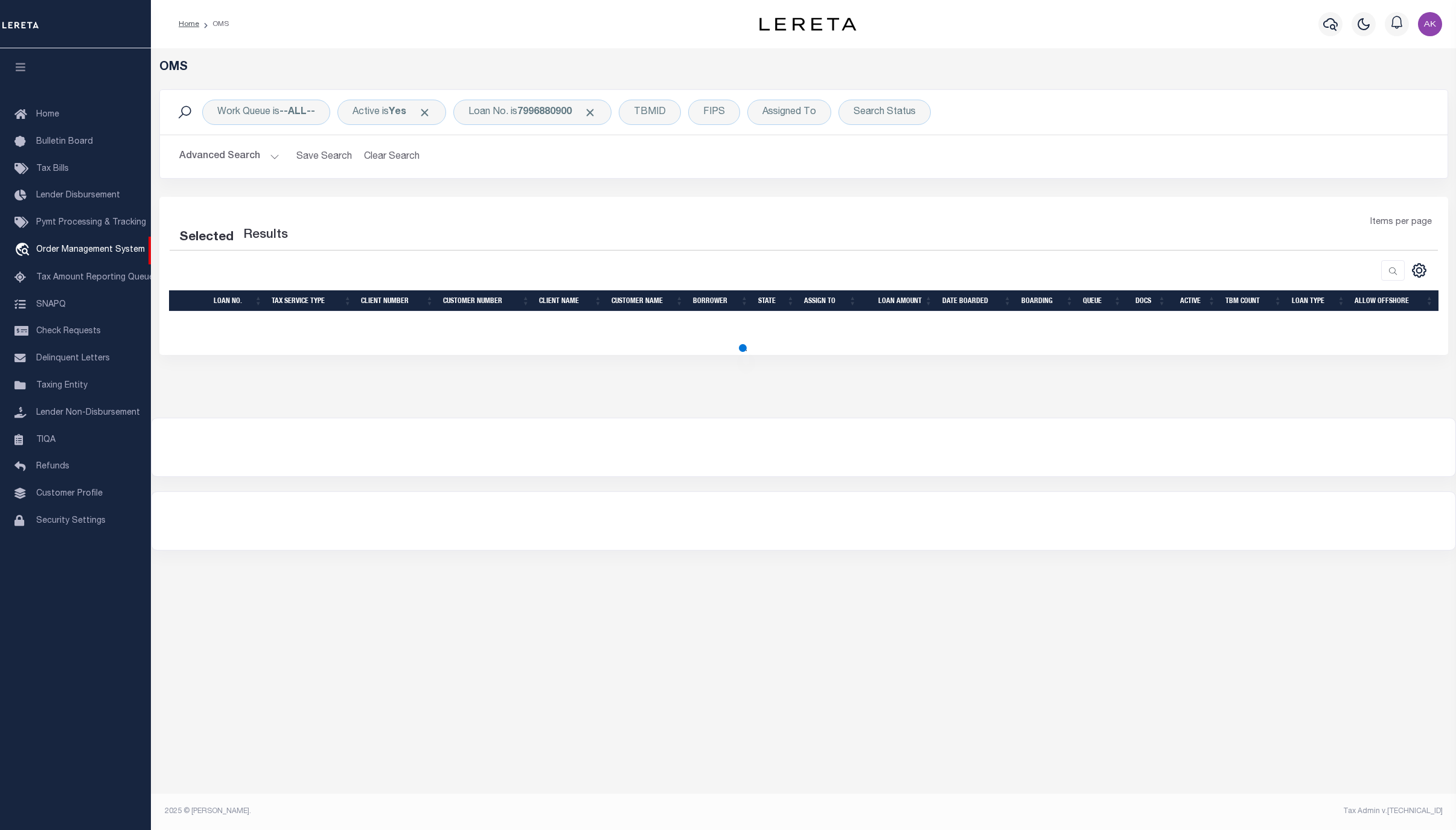
select select "200"
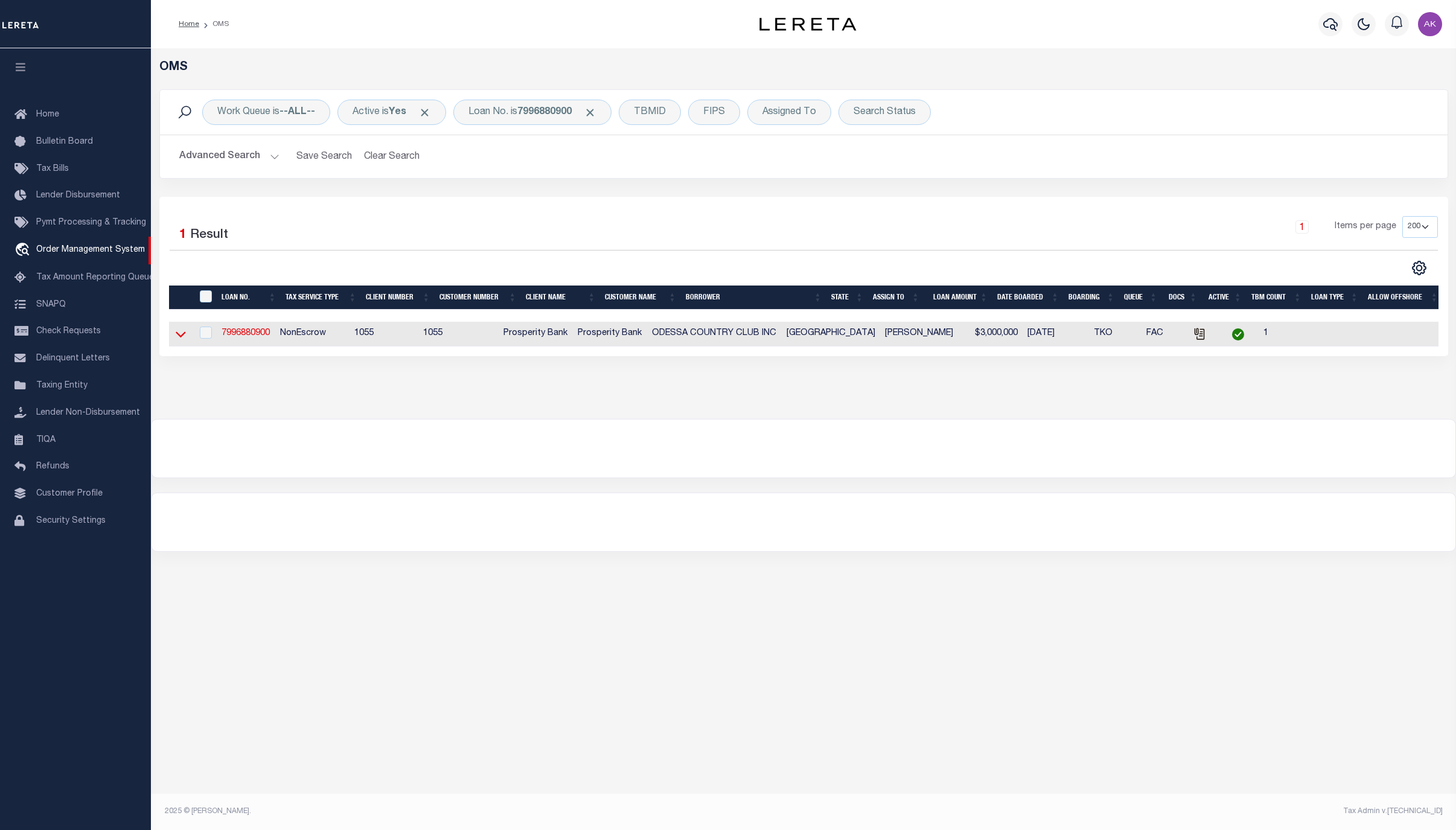
click at [181, 335] on icon at bounding box center [181, 334] width 11 height 13
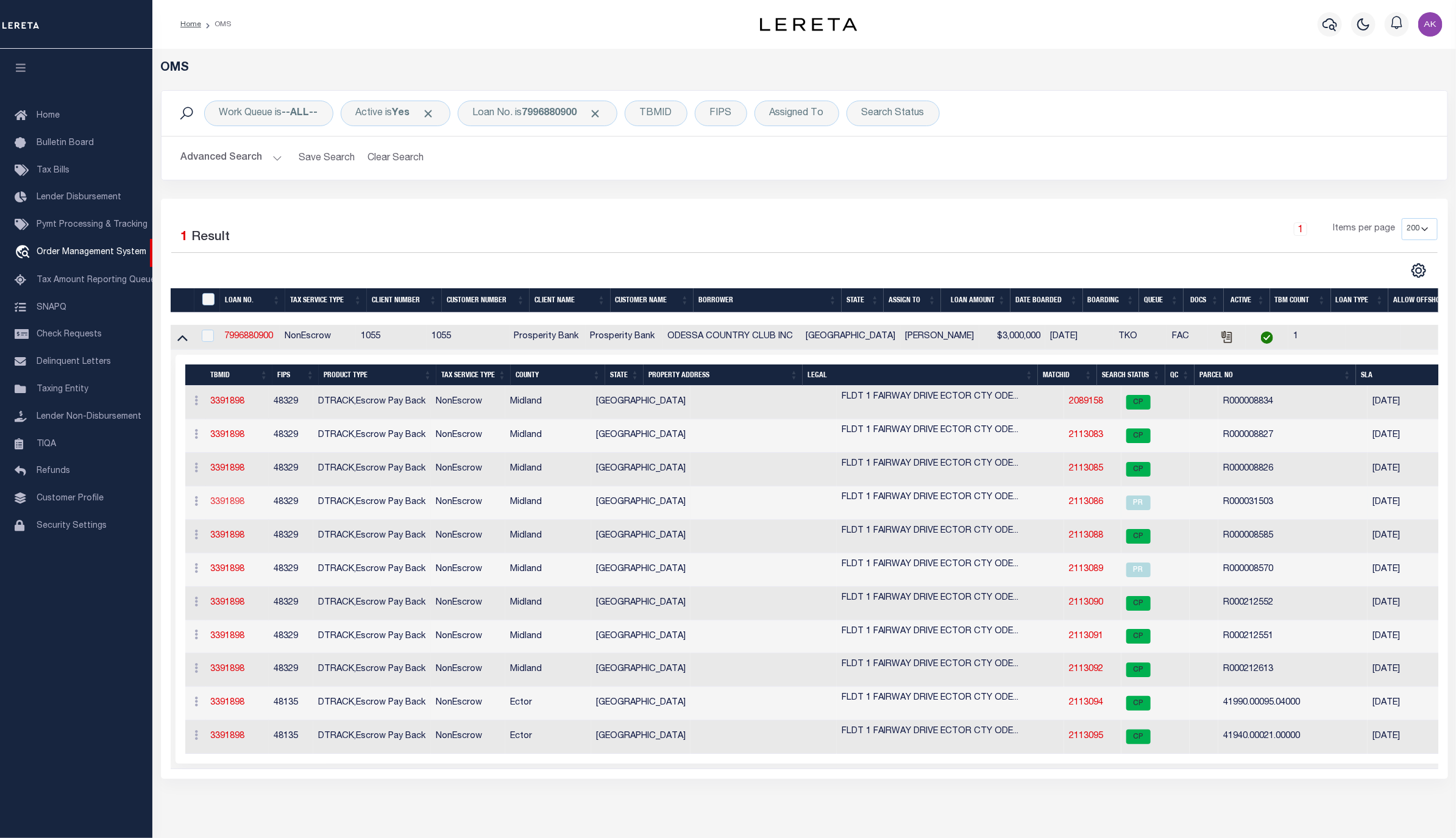
click at [229, 506] on link "3391898" at bounding box center [228, 502] width 35 height 8
type input "7996880900"
type input "ODESSA COUNTRY CLUB INC"
select select
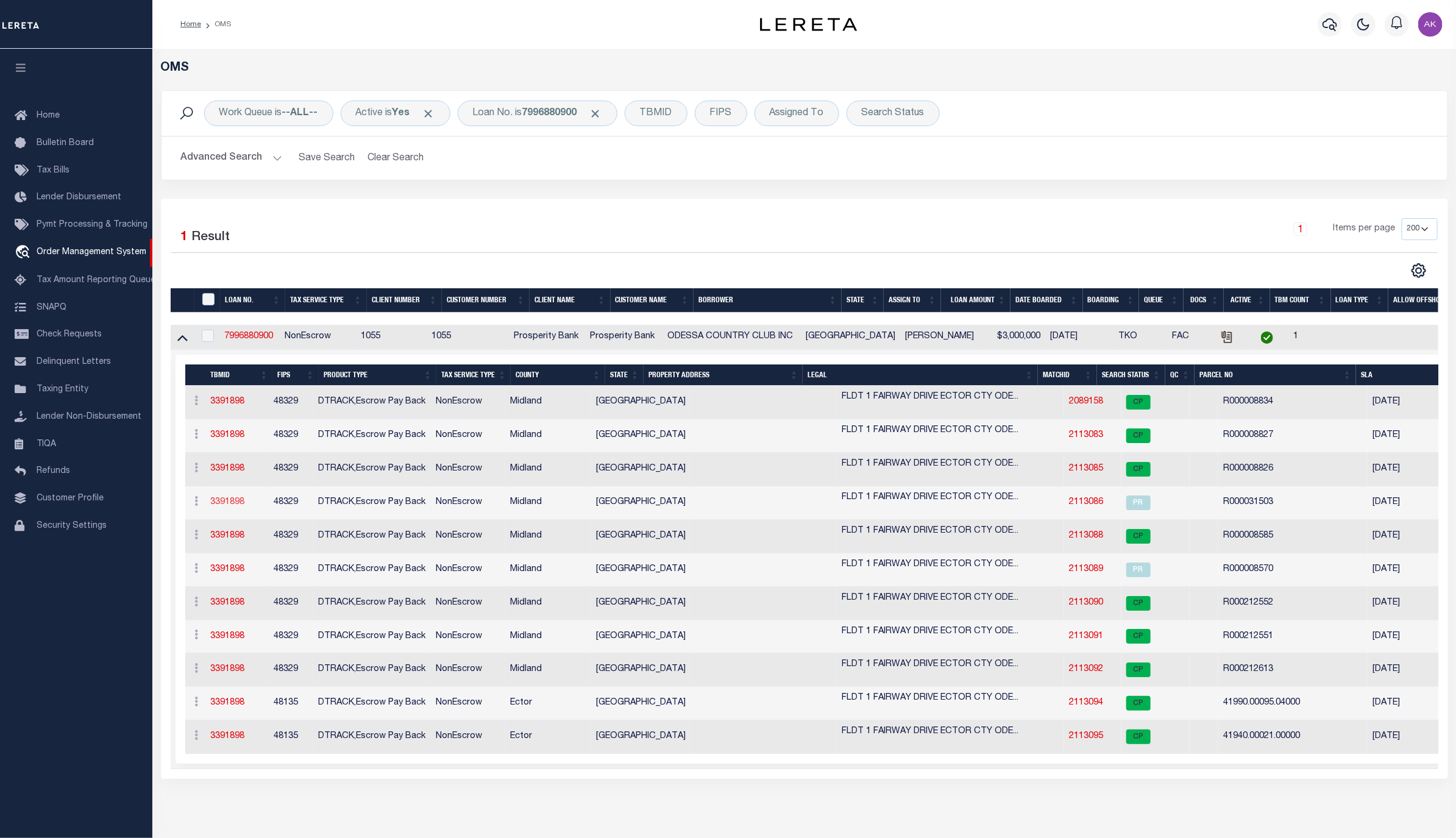
type input "1 FAIRWAY DR"
type input "ODESSA TX 79765"
select select "400"
select select "NonEscrow"
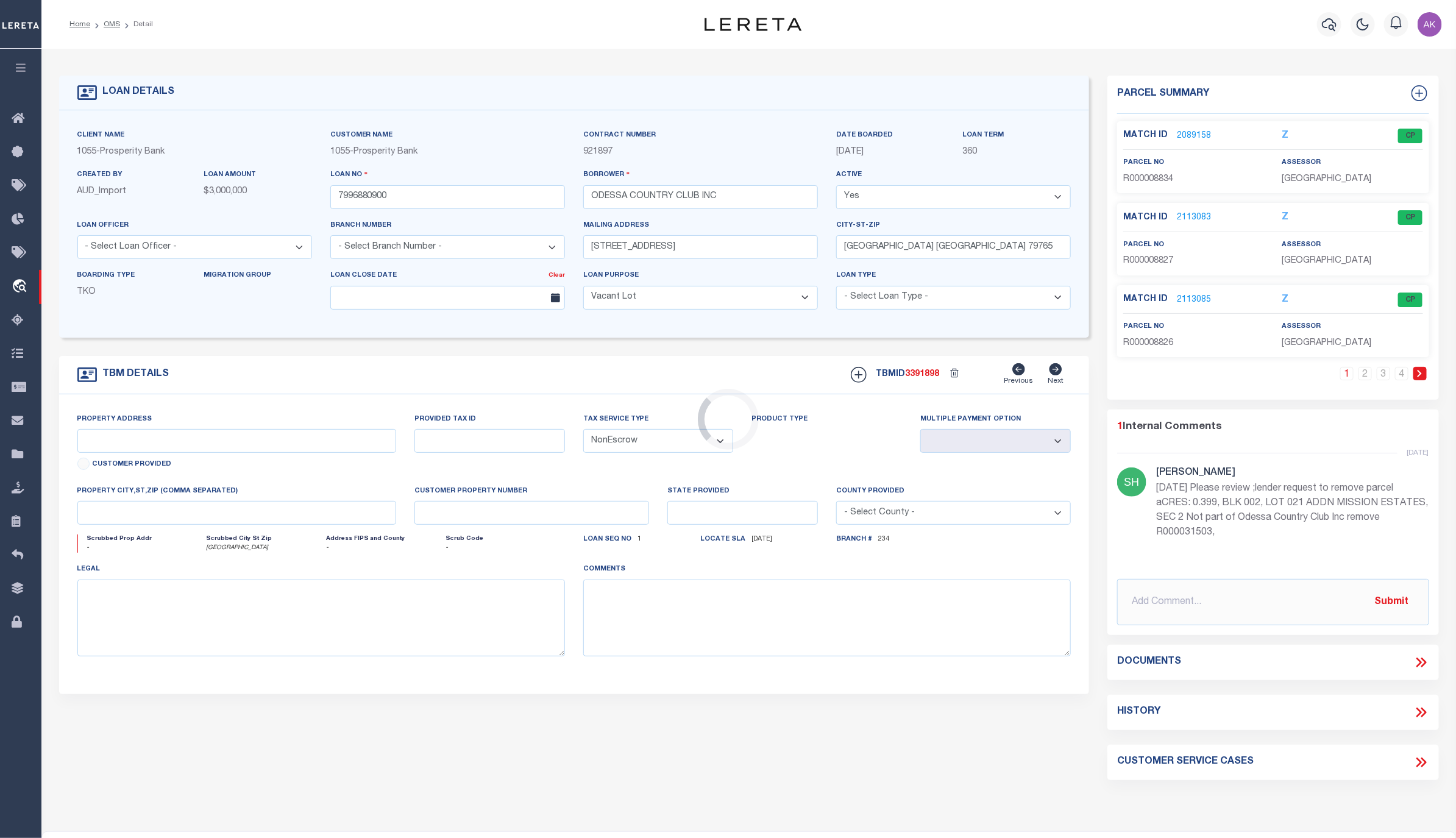
select select "4000"
select select
type input "ODESSA, TX 79762"
type input "[GEOGRAPHIC_DATA]"
type textarea "FLDT 1 FAIRWAY DRIVE ECTOR CTY ODESSA TX 79762"
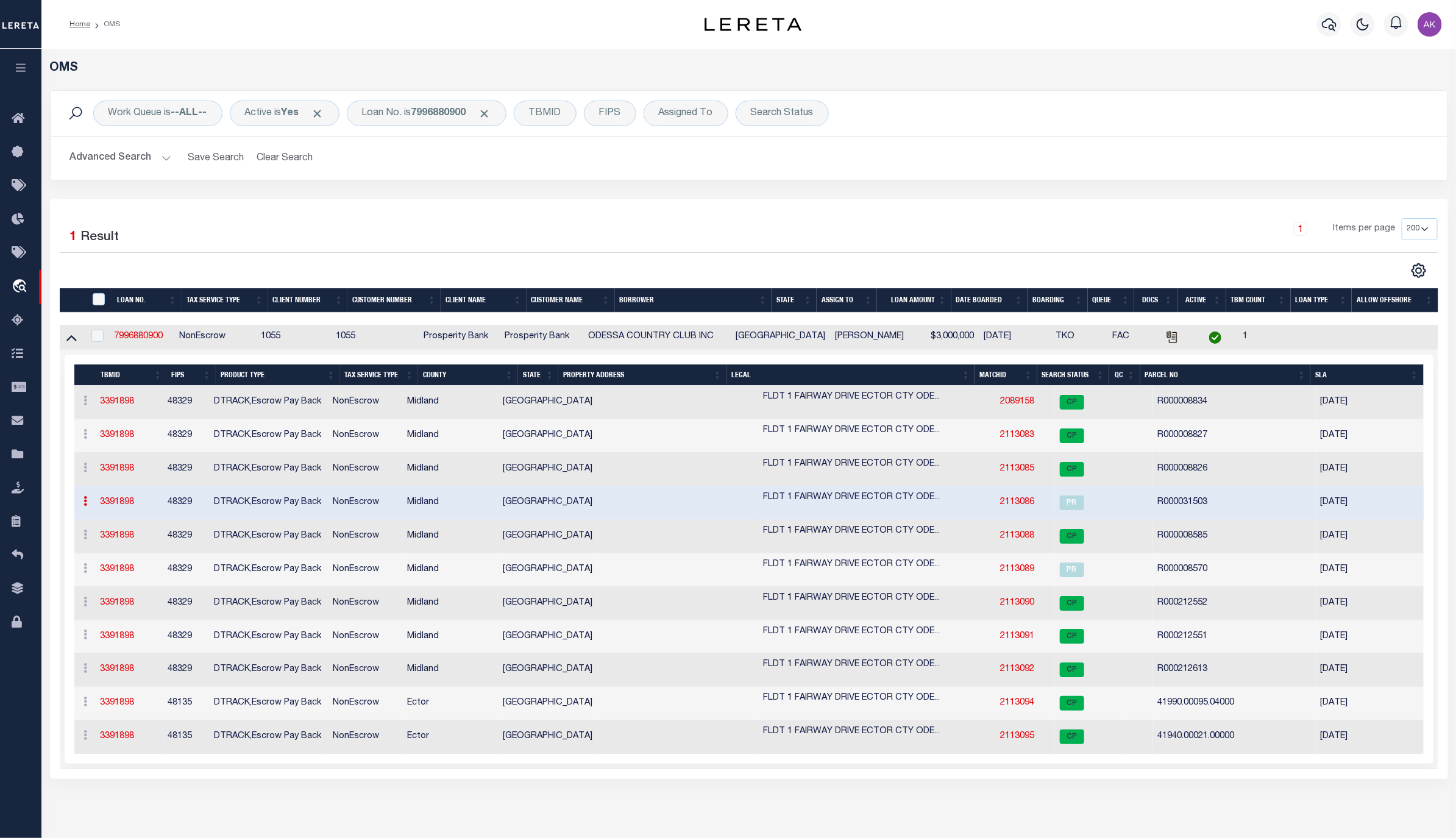
click at [1304, 147] on h2 "Advanced Search Save Search Clear Search tblSearchTopScreen_dynamictable_____De…" at bounding box center [749, 158] width 1377 height 24
click at [491, 112] on span "Click to Remove" at bounding box center [485, 114] width 13 height 13
click at [402, 110] on div "Loan No." at bounding box center [382, 113] width 71 height 25
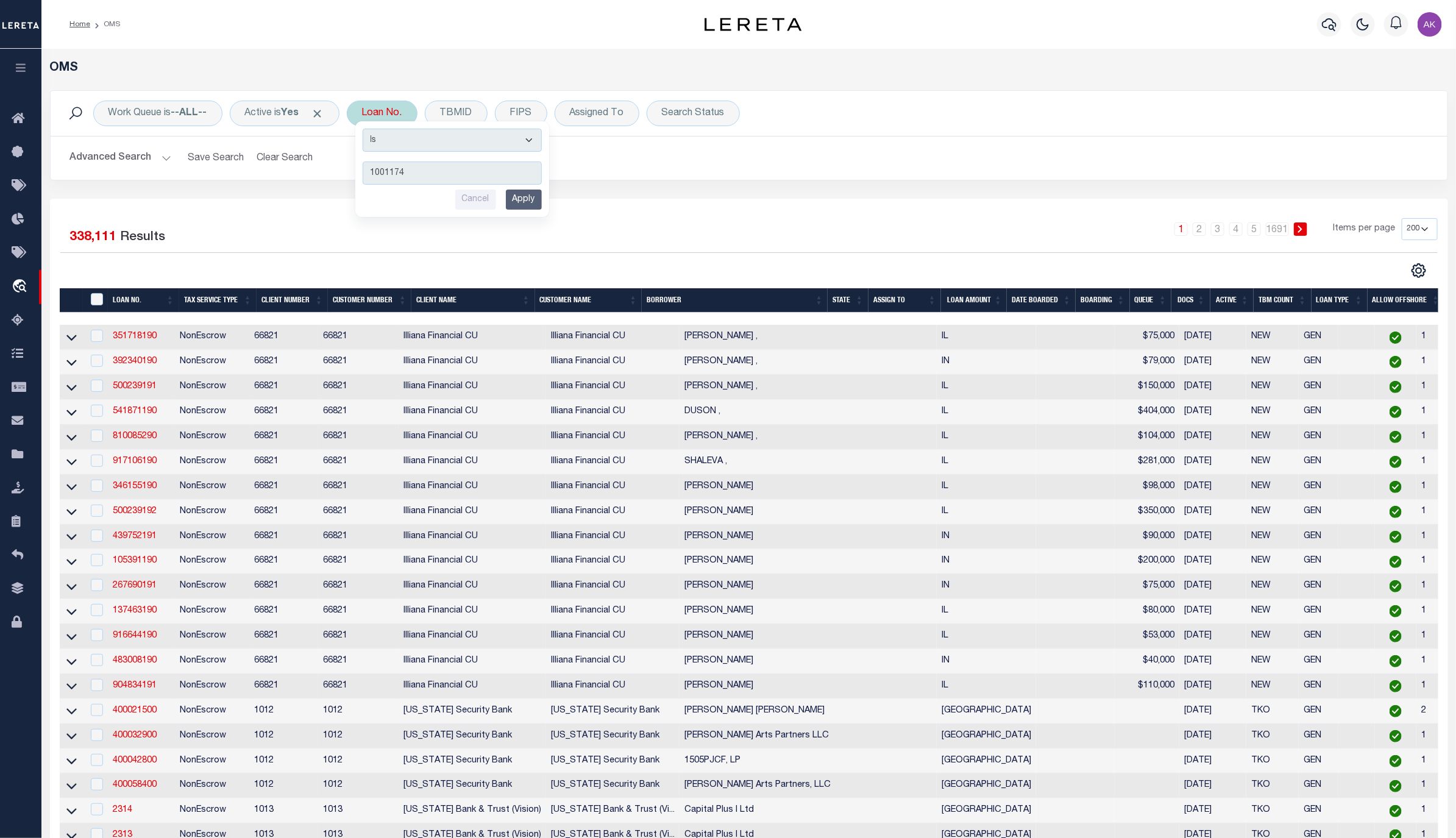
type input "10011745"
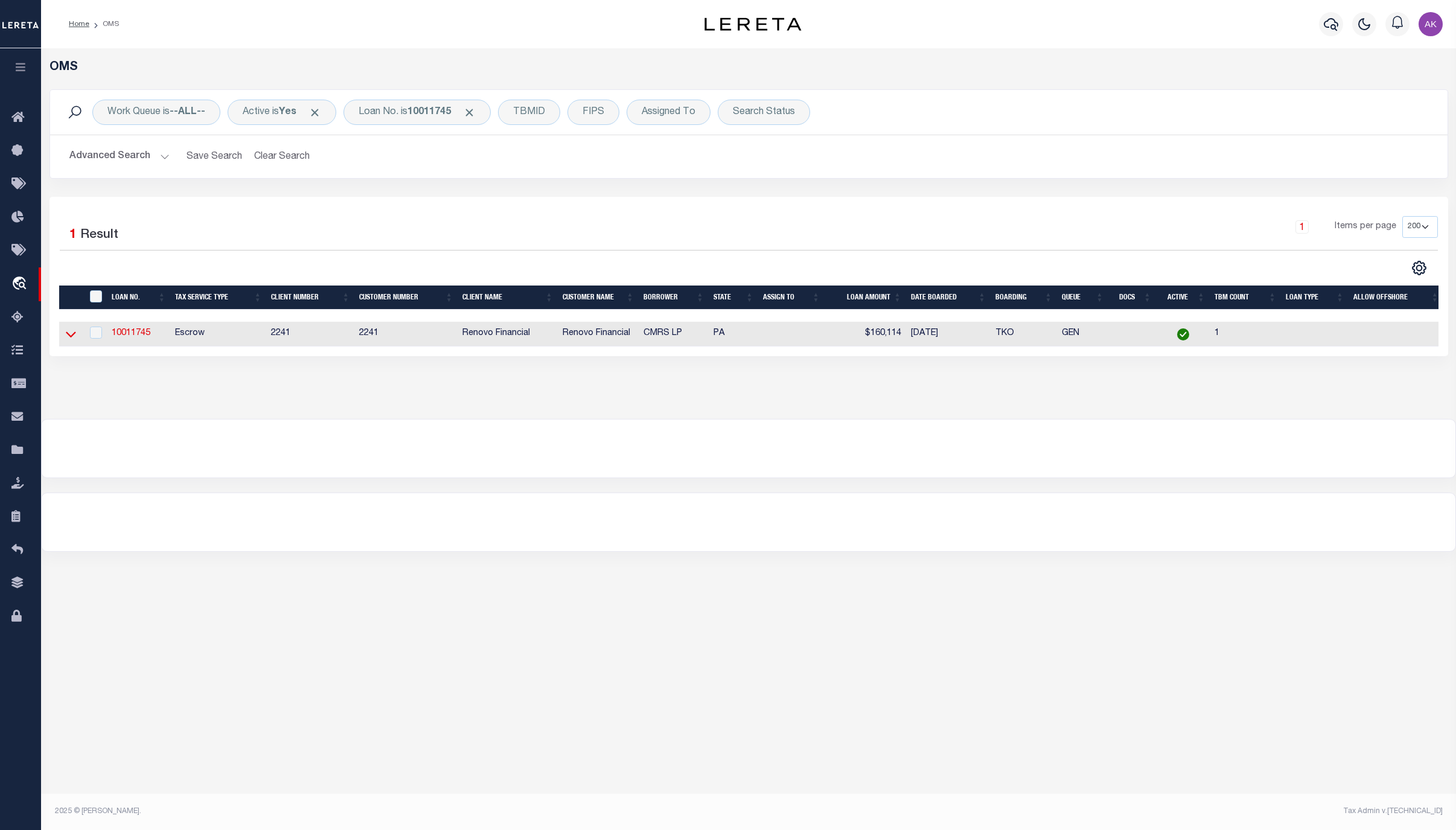
click at [69, 331] on icon at bounding box center [71, 334] width 11 height 13
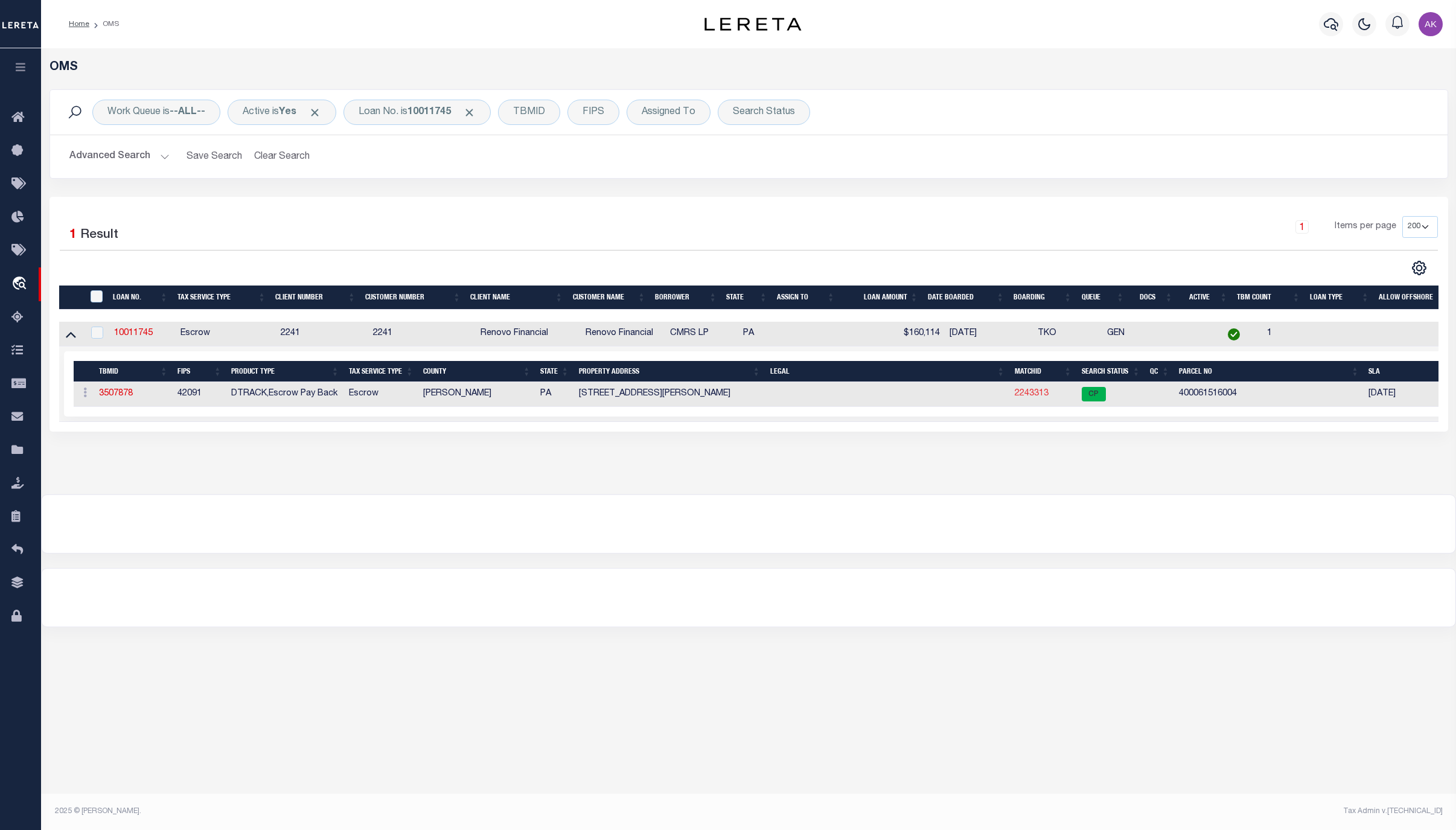
click at [1036, 397] on link "2243313" at bounding box center [1032, 393] width 34 height 8
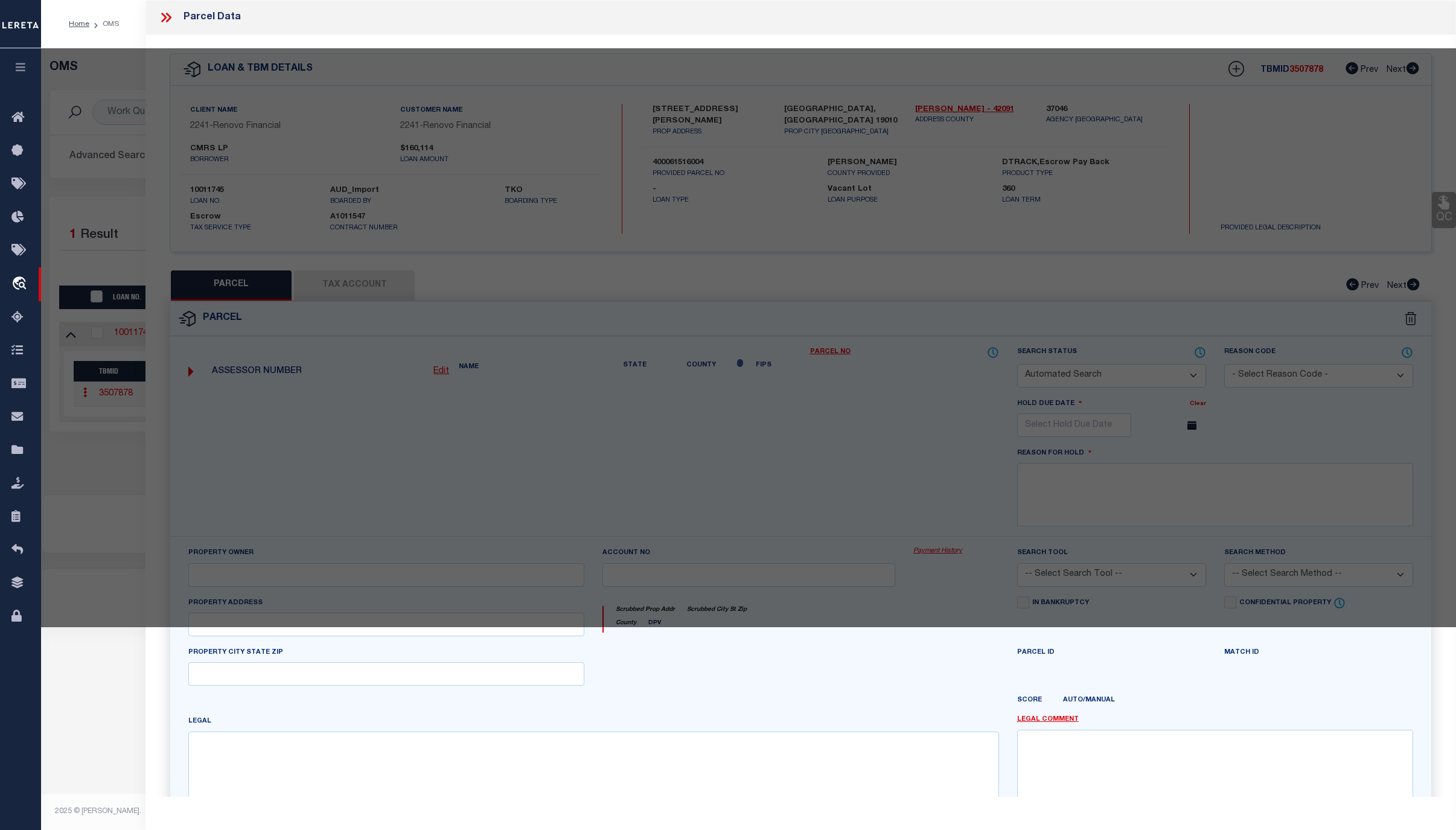
checkbox input "false"
select select "CP"
type input "CMRS PARTNERS LP"
select select "ATL"
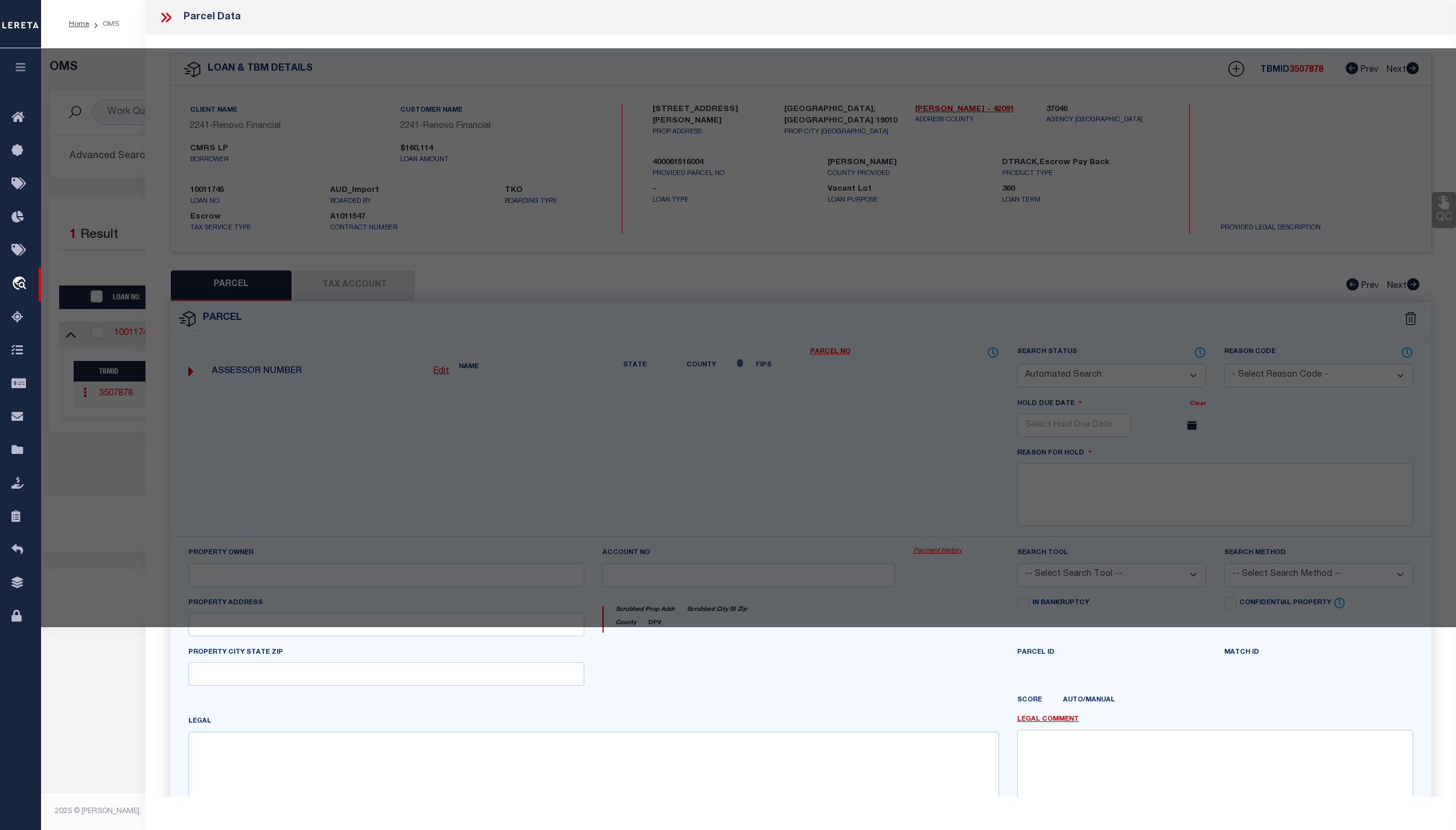
select select "ADD"
type input "[STREET_ADDRESS][PERSON_NAME]"
checkbox input "false"
type input "BRYN MAWR, PA 19010"
type textarea "BLK:009A DIST:40 CITY/MUNI/TWP:[GEOGRAPHIC_DATA]"
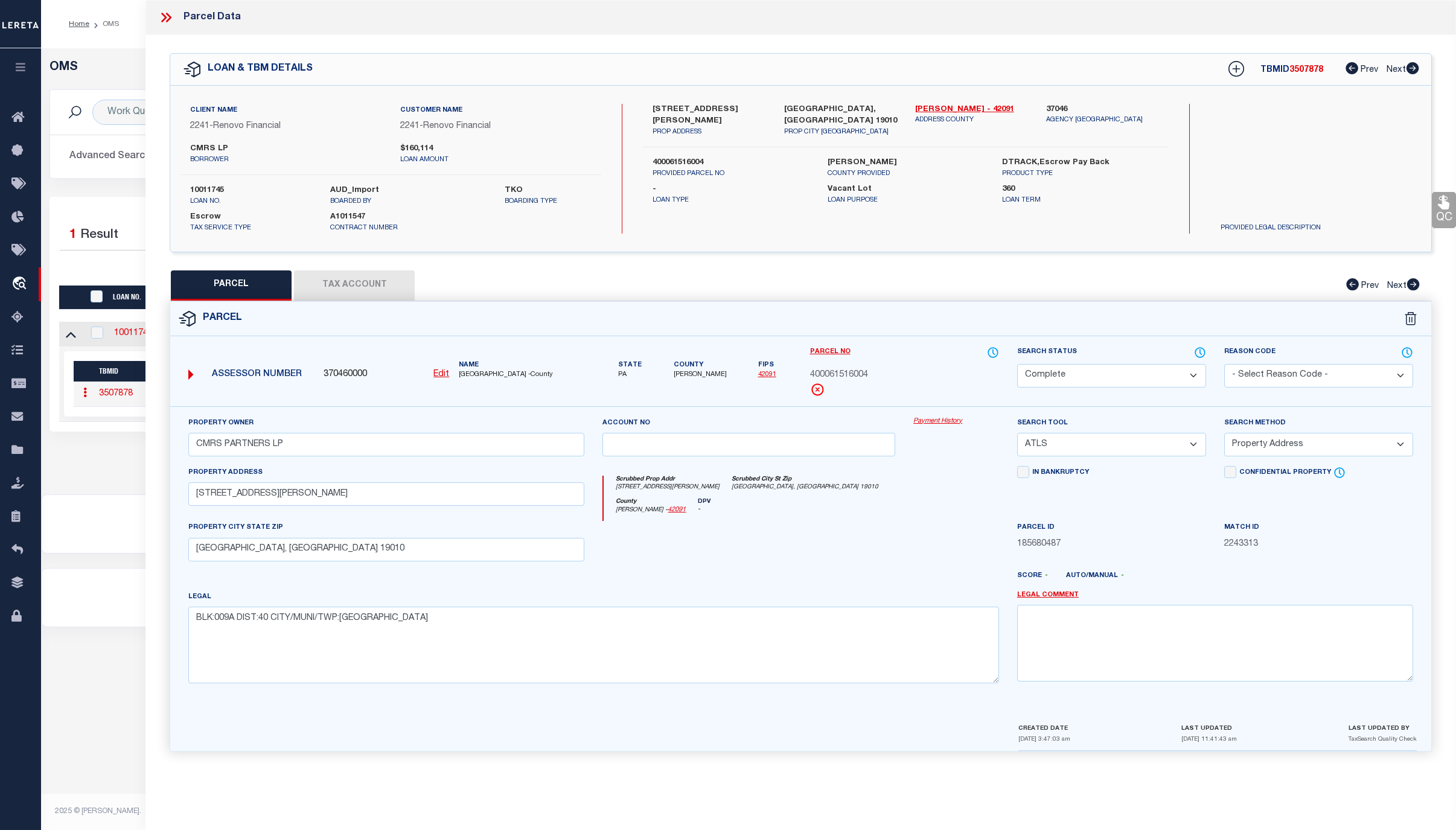
click at [942, 420] on link "Payment History" at bounding box center [955, 422] width 85 height 11
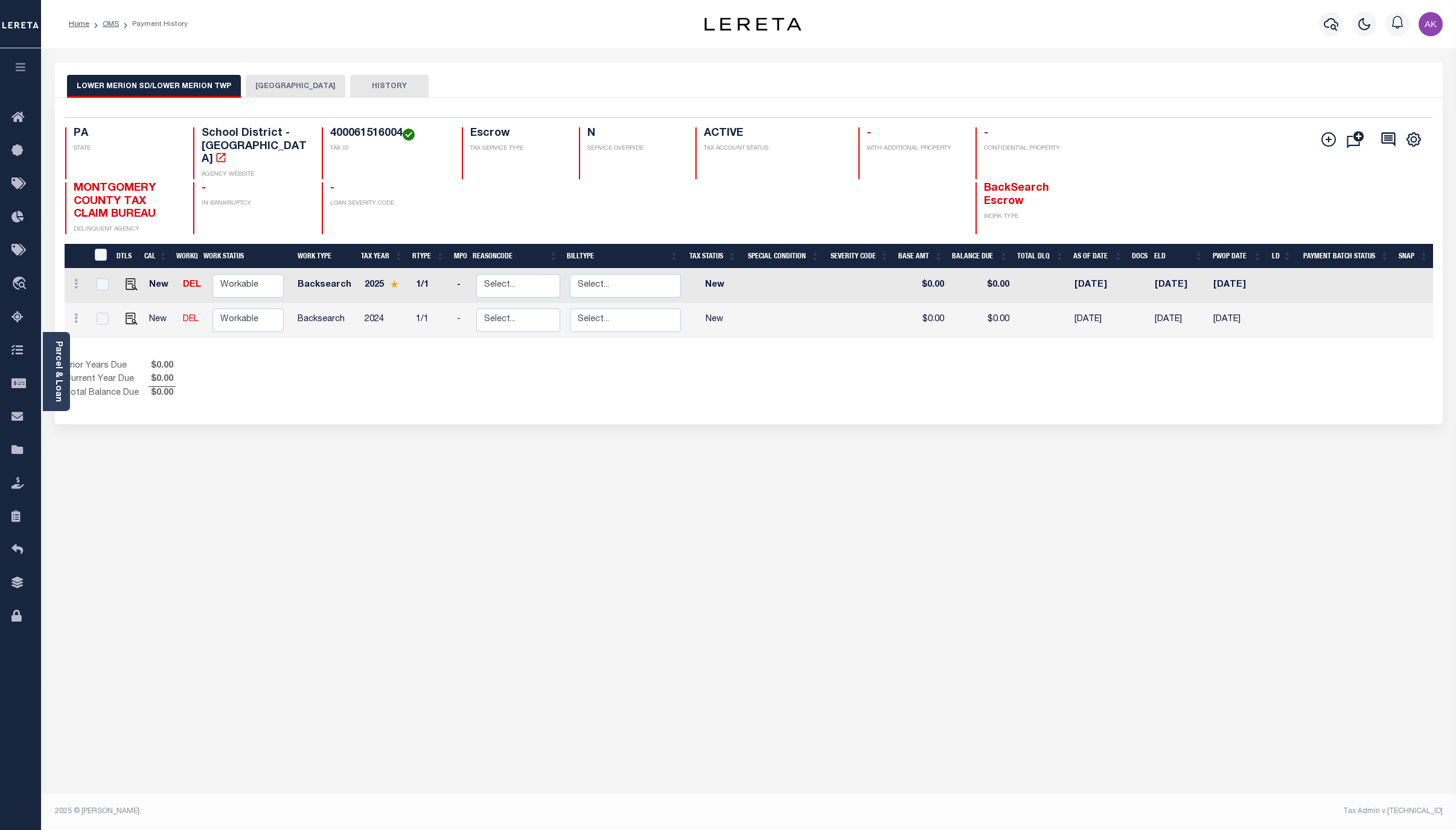
click at [324, 81] on button "LOWER MERION TOWNSHIP" at bounding box center [295, 86] width 99 height 23
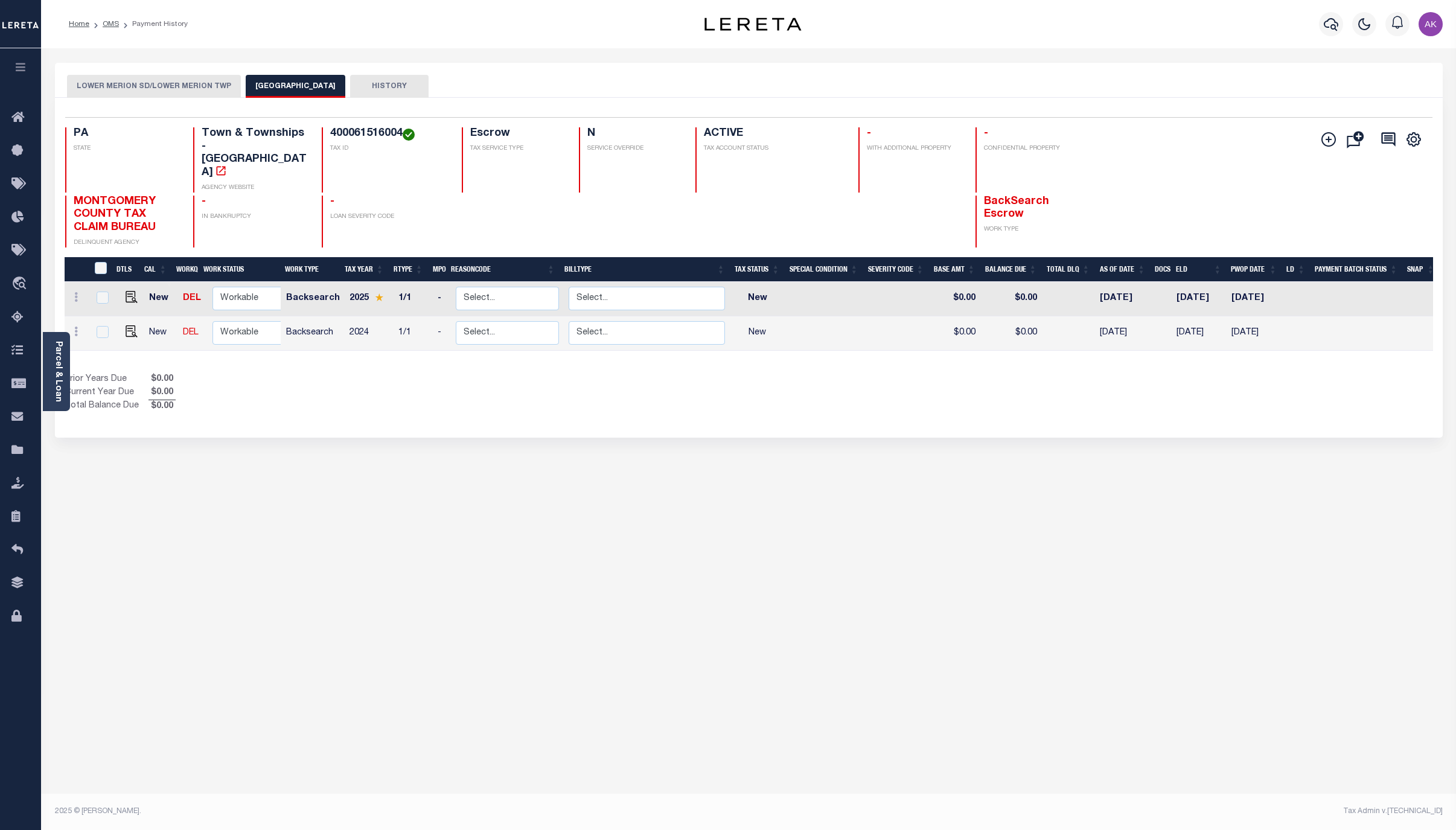
click at [152, 83] on button "LOWER MERION SD/LOWER MERION TWP" at bounding box center [154, 86] width 174 height 23
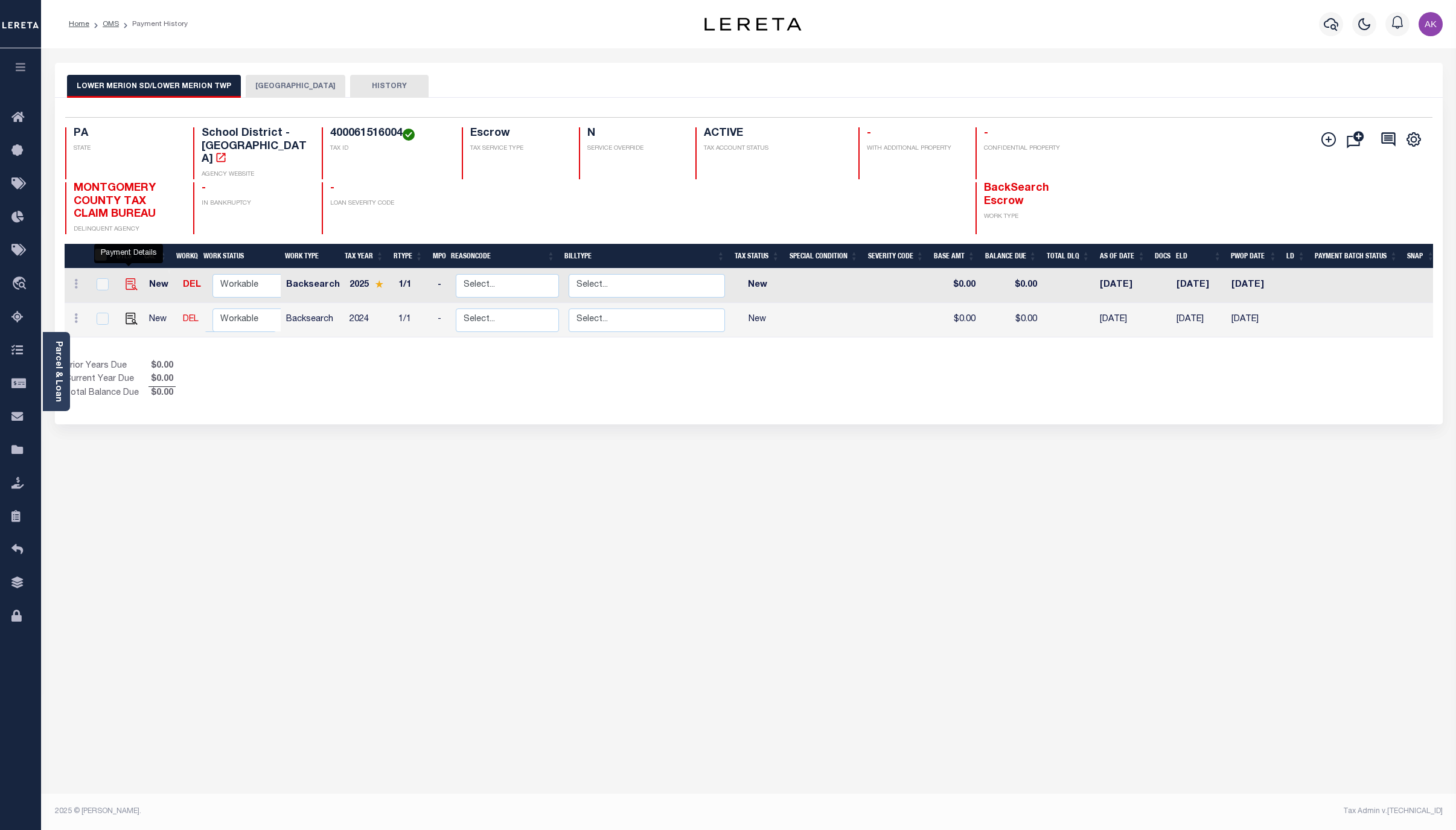
click at [130, 278] on img "" at bounding box center [131, 284] width 12 height 12
checkbox input "true"
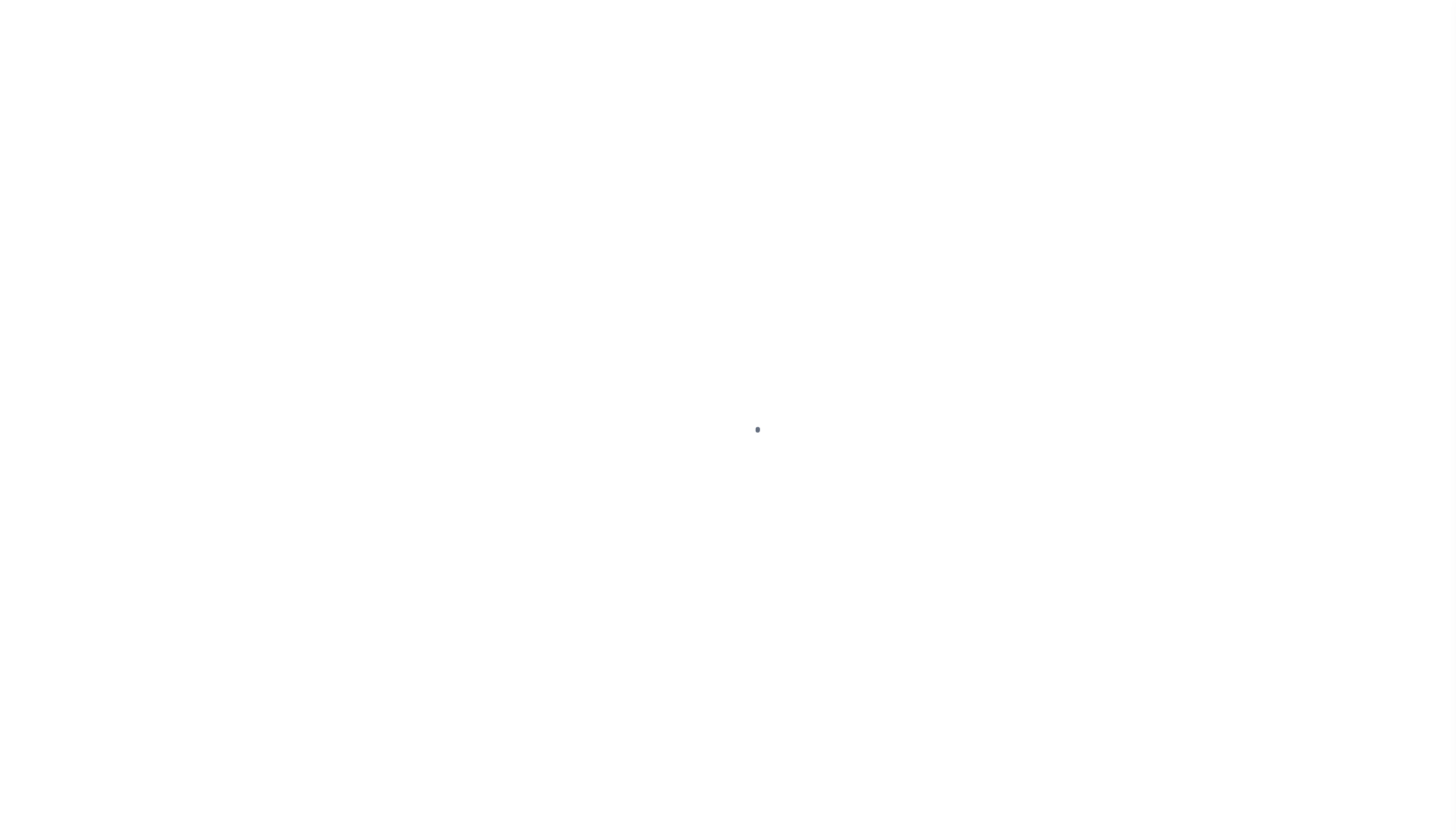
select select "NW2"
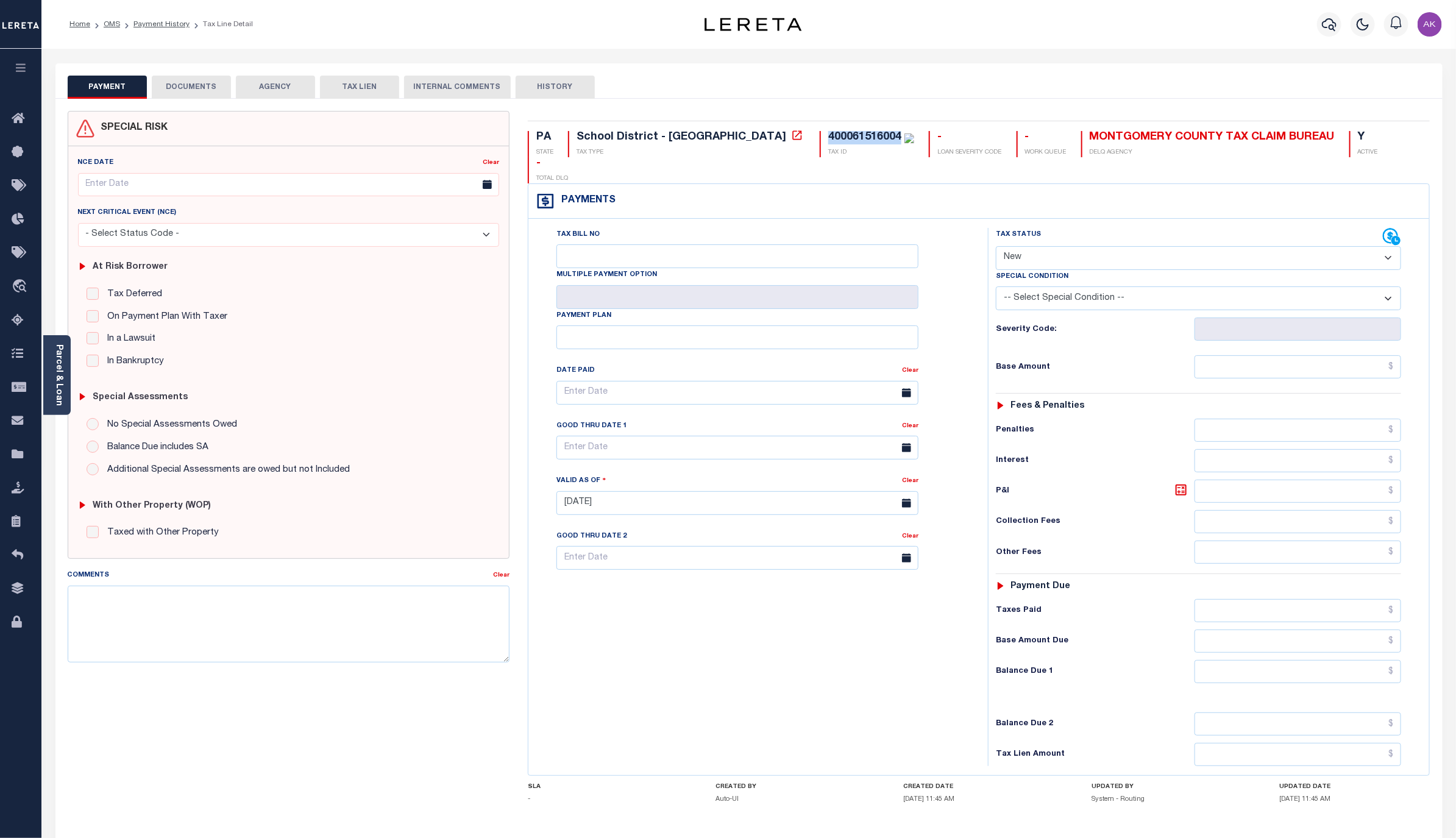
drag, startPoint x: 795, startPoint y: 136, endPoint x: 718, endPoint y: 137, distance: 77.0
click at [819, 137] on div "400061516004 TAX ID" at bounding box center [866, 144] width 94 height 26
copy div "400061516004"
click at [791, 136] on icon at bounding box center [797, 135] width 12 height 12
